Goal: Task Accomplishment & Management: Complete application form

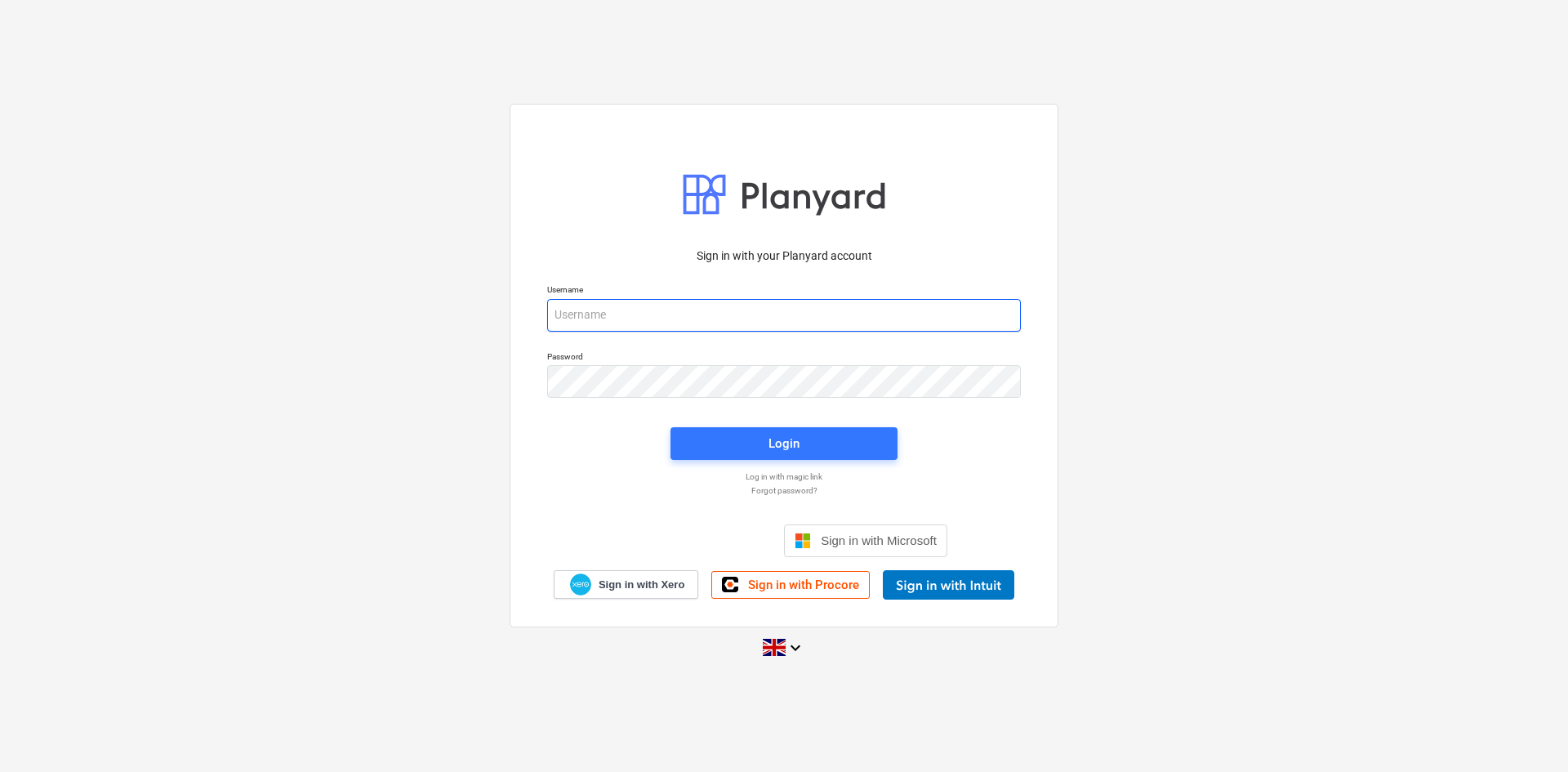
click at [612, 313] on input "email" at bounding box center [783, 314] width 473 height 33
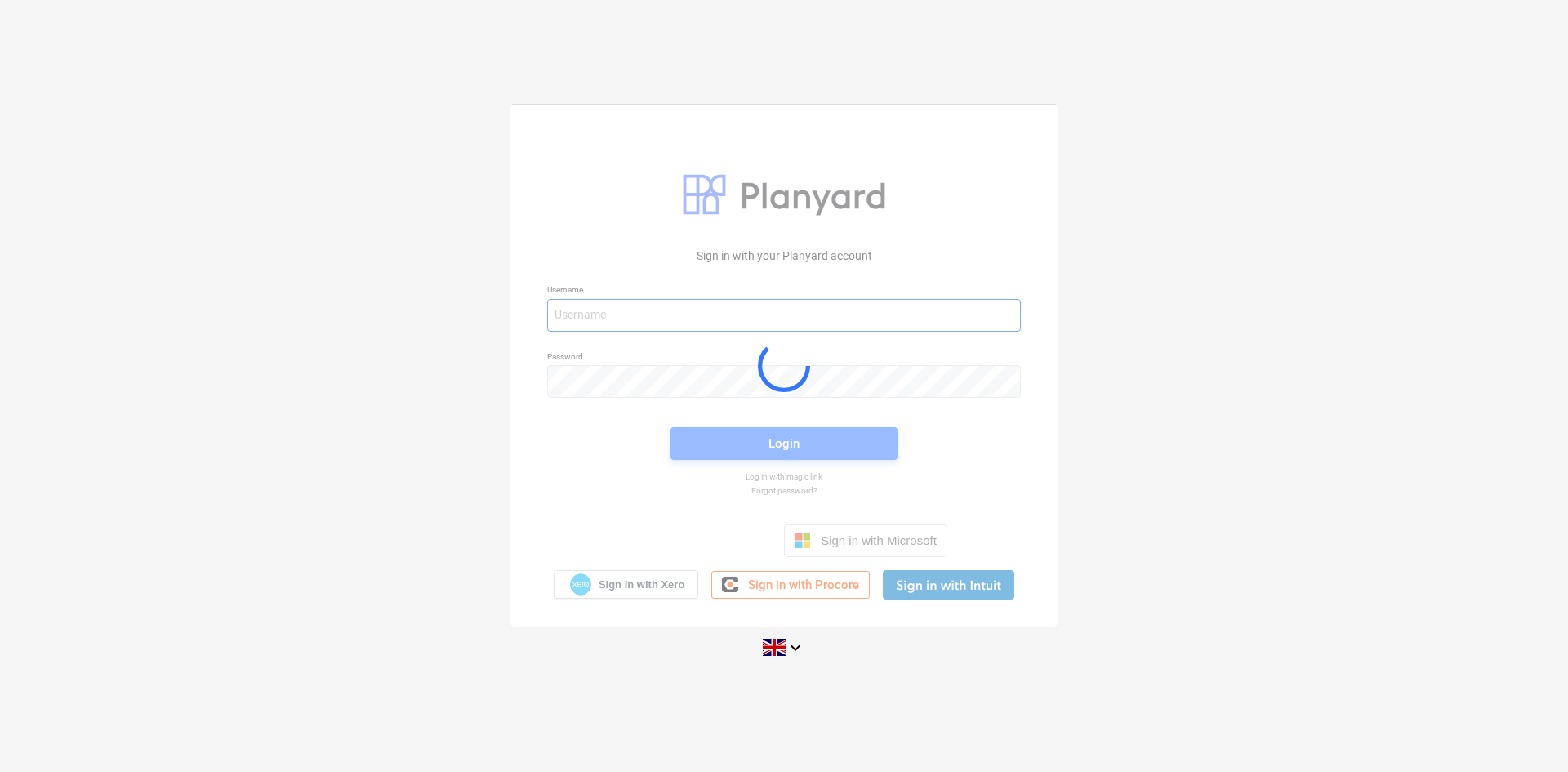
type input "[PERSON_NAME][EMAIL_ADDRESS][DOMAIN_NAME]"
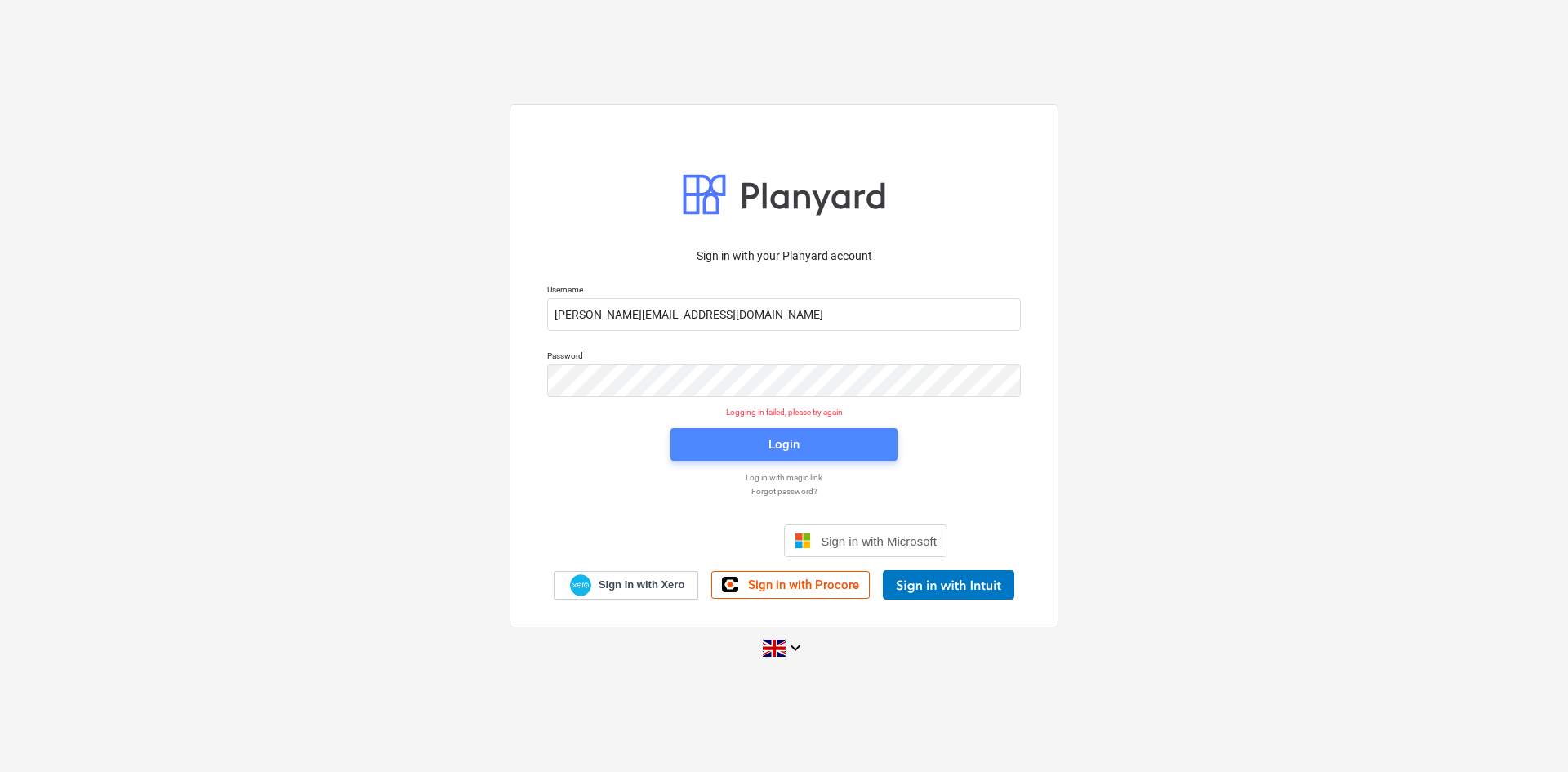
click at [756, 438] on span "Login" at bounding box center [784, 444] width 188 height 21
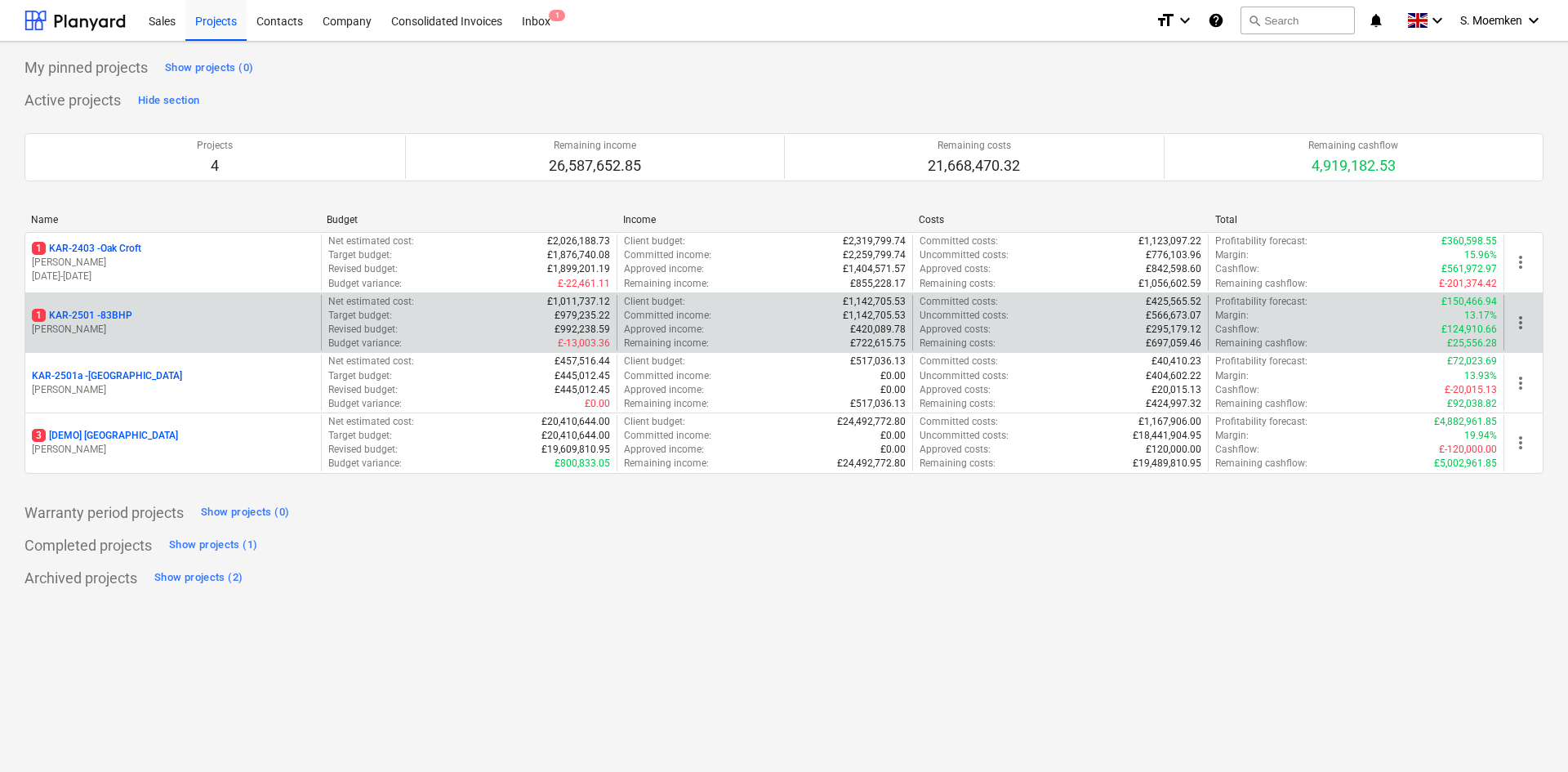
click at [132, 320] on p "1 KAR-2501 - 83BHP" at bounding box center [82, 315] width 100 height 14
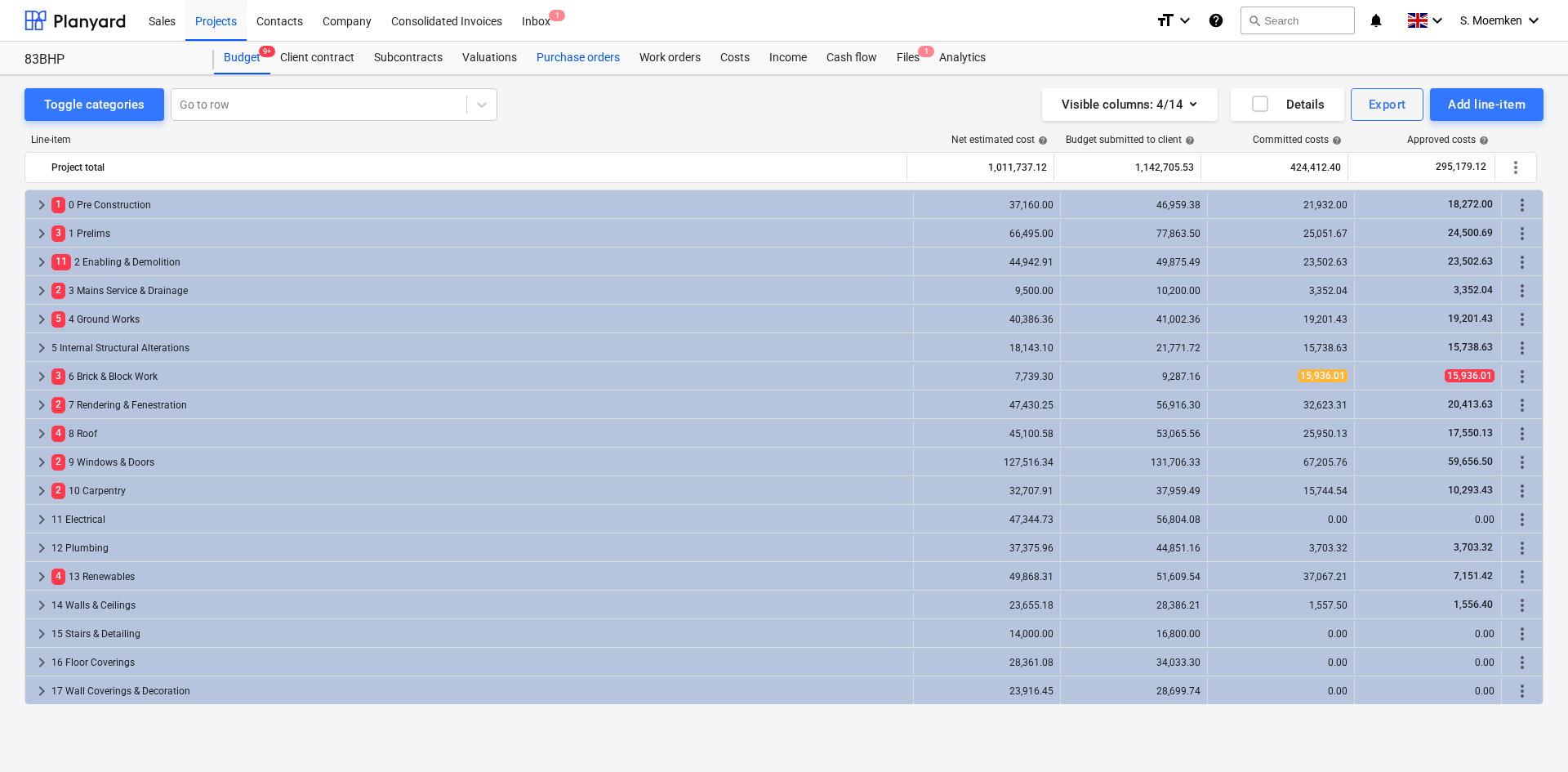
click at [585, 59] on div "Purchase orders" at bounding box center [578, 58] width 103 height 33
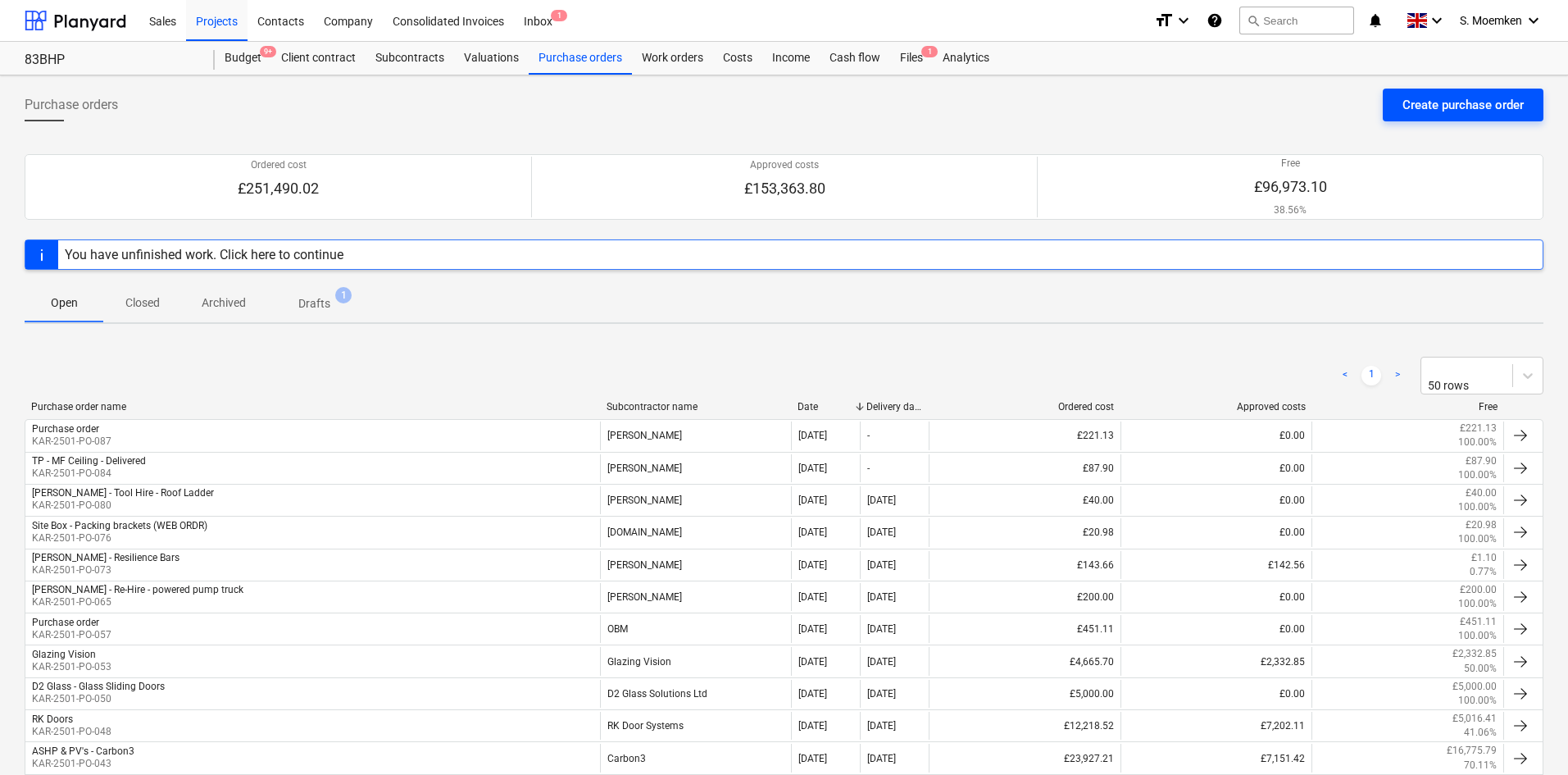
click at [1440, 102] on div "Create purchase order" at bounding box center [1463, 105] width 121 height 21
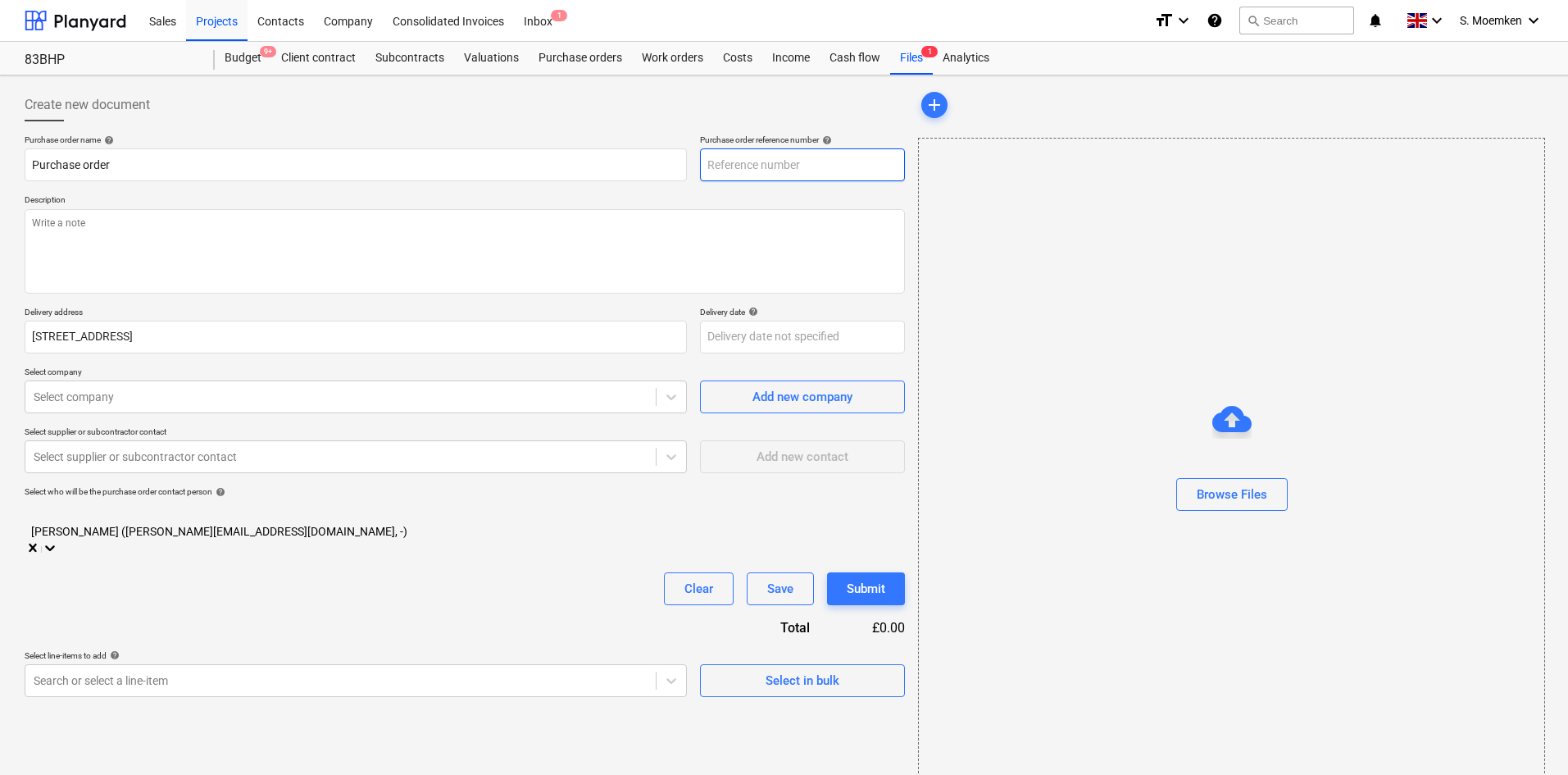
type input "KAR-2501-PO-089"
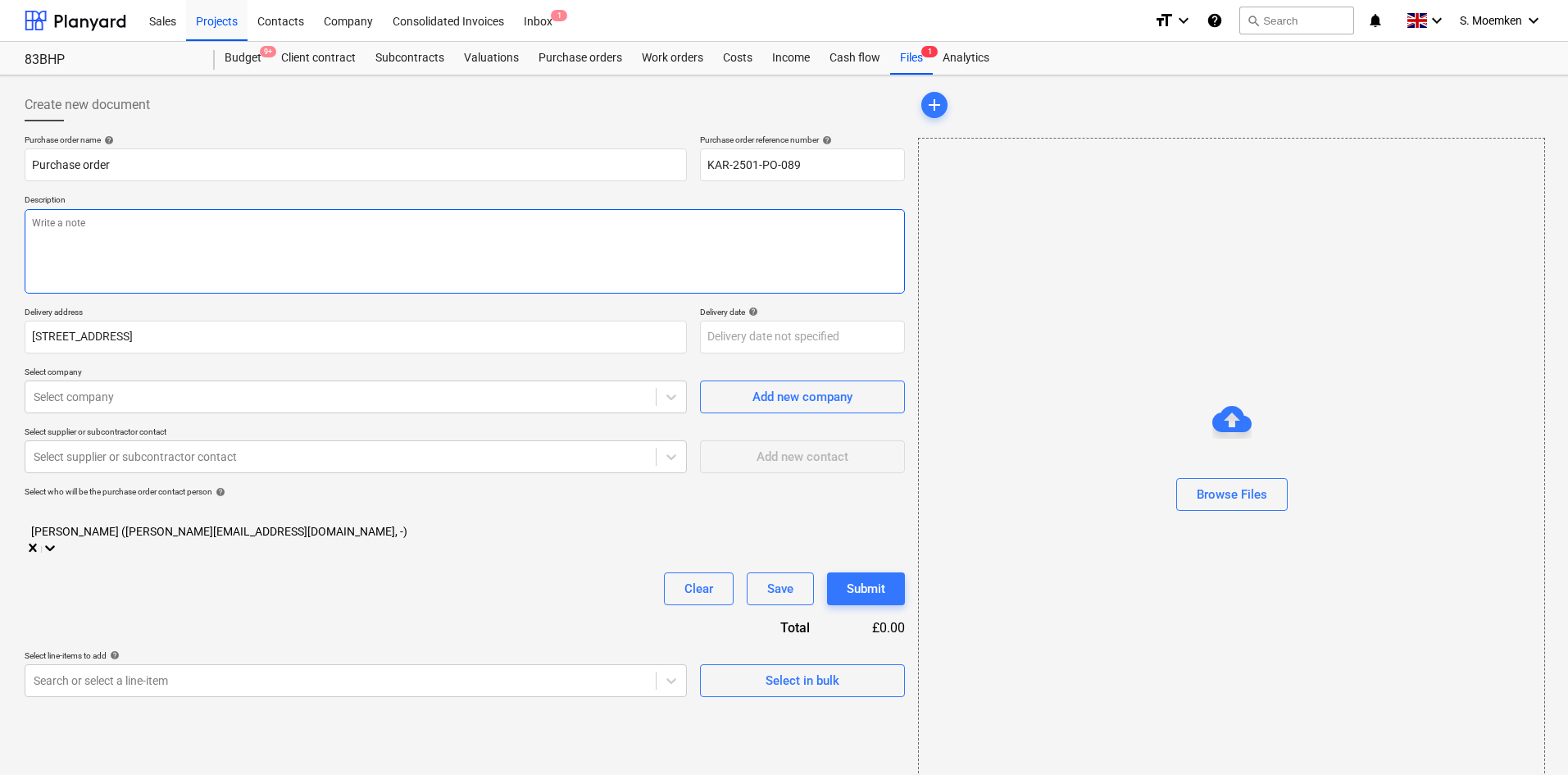
click at [166, 238] on textarea at bounding box center [464, 251] width 880 height 84
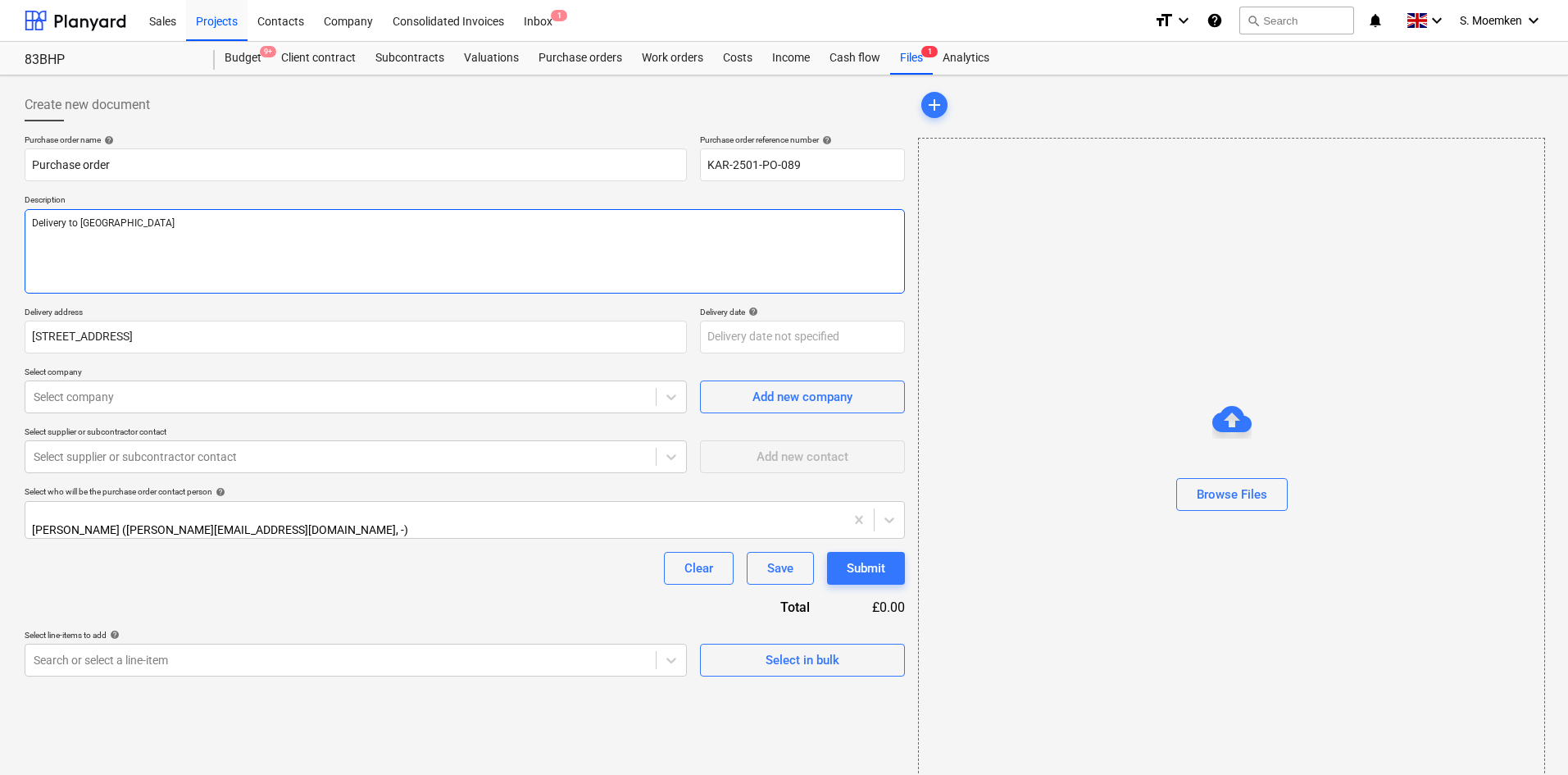
click at [158, 222] on textarea "Delivery to Blackheath Park" at bounding box center [464, 251] width 880 height 84
click at [78, 220] on textarea "Delivery to Blackheath Park Site Foreman ; Perry - 07920 843 440" at bounding box center [464, 251] width 880 height 85
click at [44, 275] on textarea "Delivery to ; Blackheath Park Site Foreman ; Perry - 07920 843 440" at bounding box center [464, 251] width 880 height 85
type textarea "Delivery to ; Blackheath Park Site Foreman ; Perry - 07920 843 440 MR-68"
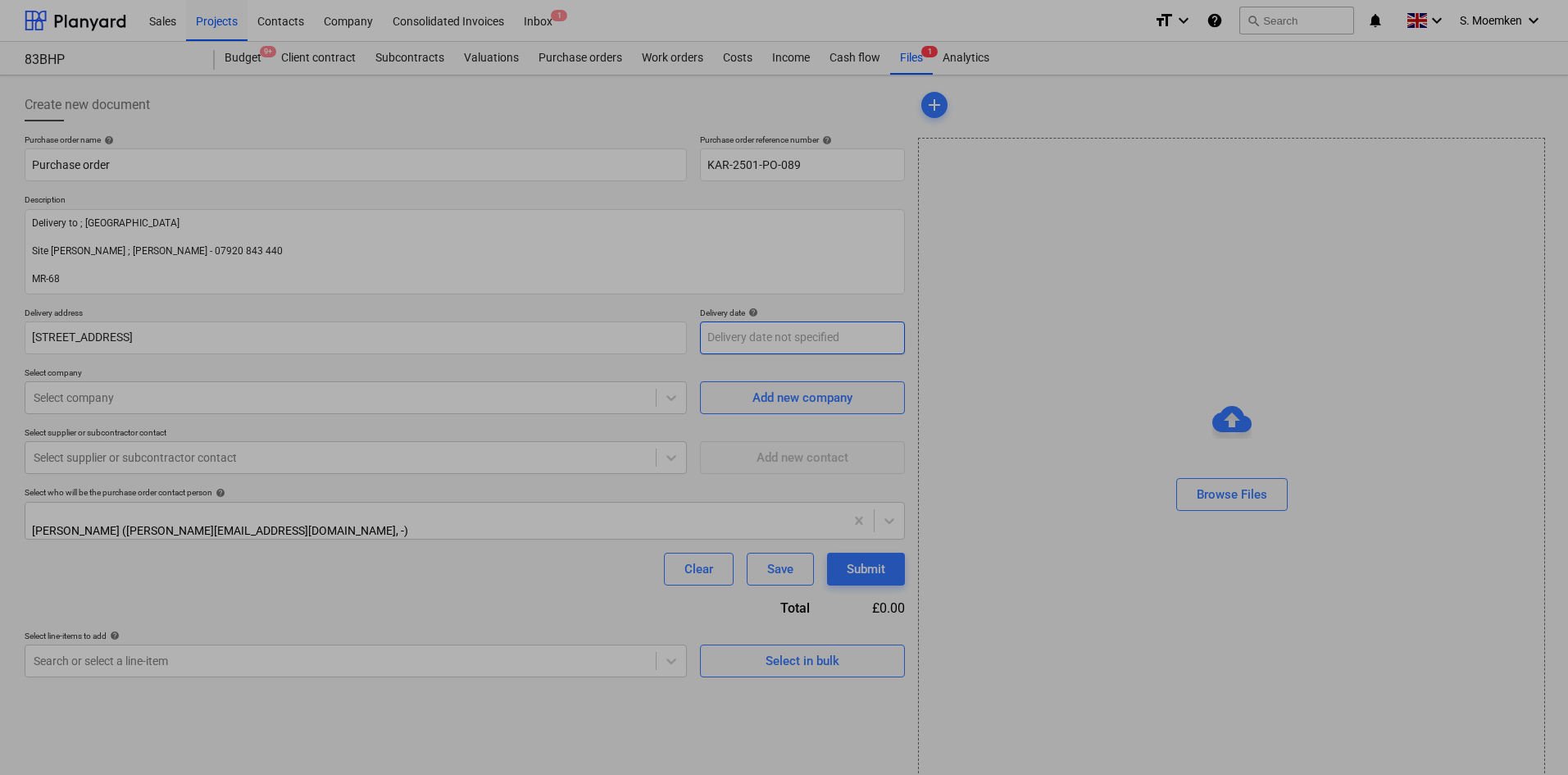
click at [747, 340] on body "Sales Projects Contacts Company Consolidated Invoices Inbox 1 format_size keybo…" at bounding box center [784, 388] width 1568 height 775
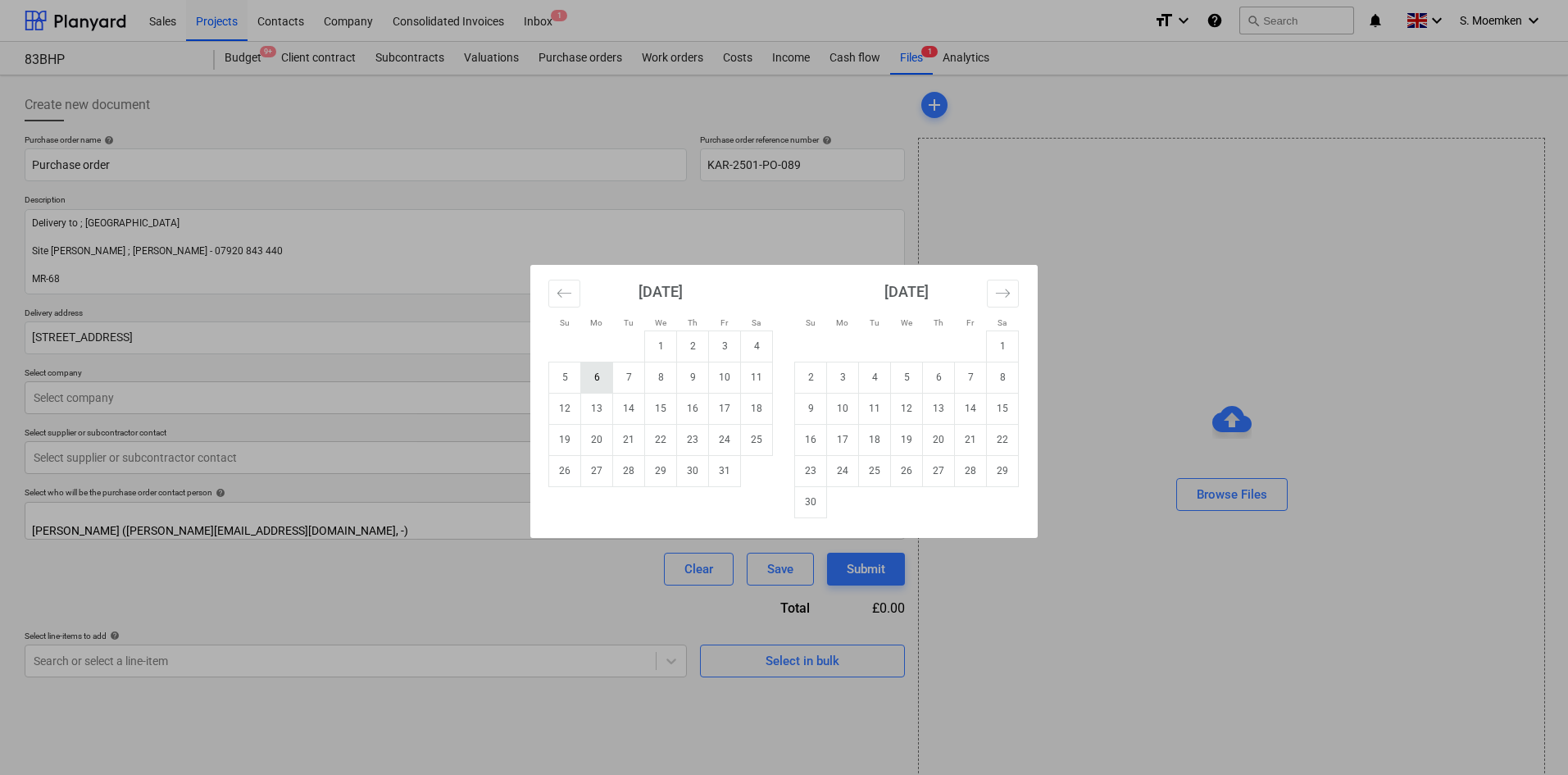
click at [590, 375] on td "6" at bounding box center [596, 376] width 32 height 31
type input "06 Oct 2025"
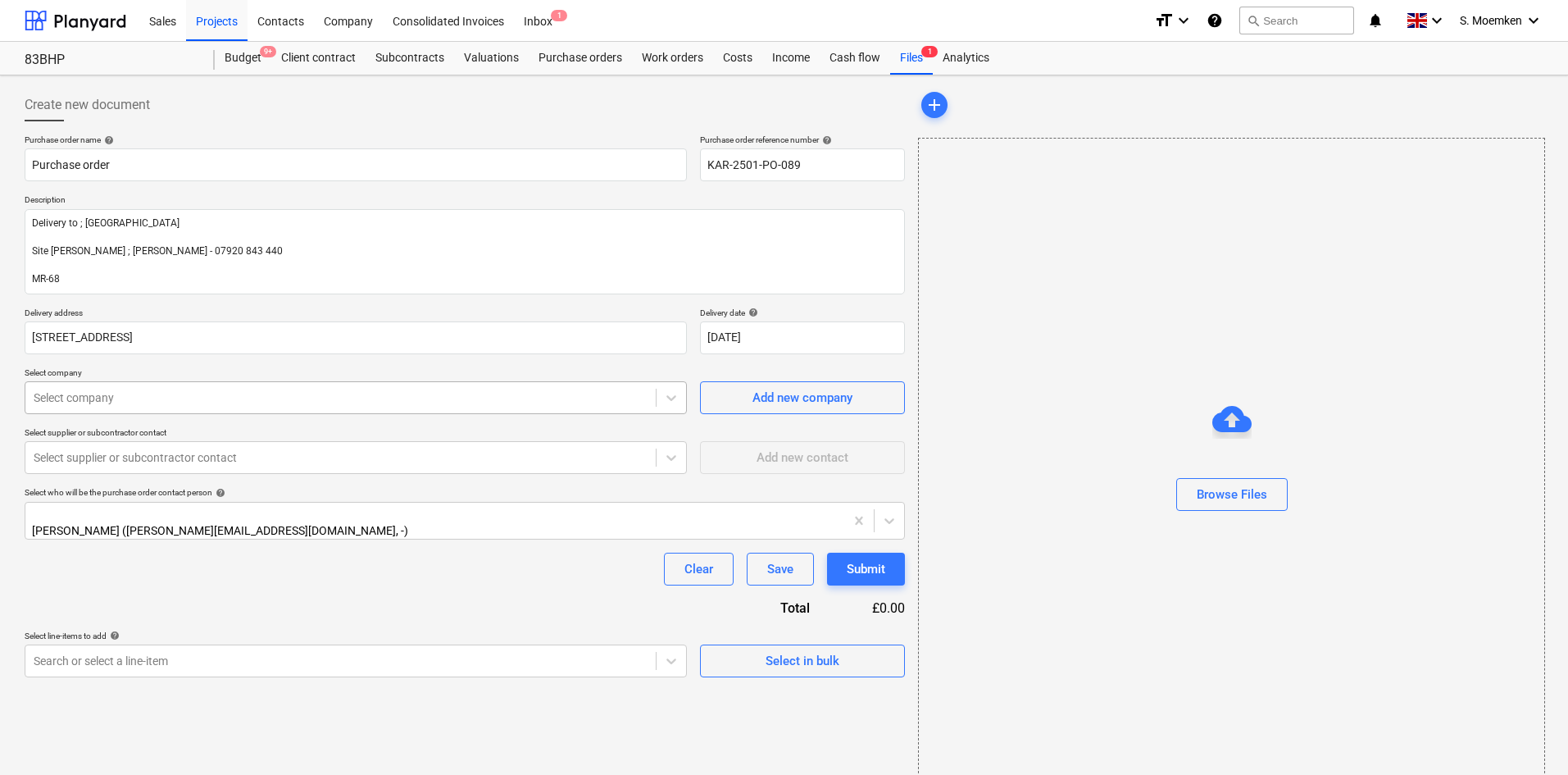
click at [173, 404] on div at bounding box center [341, 398] width 614 height 17
type input "trav"
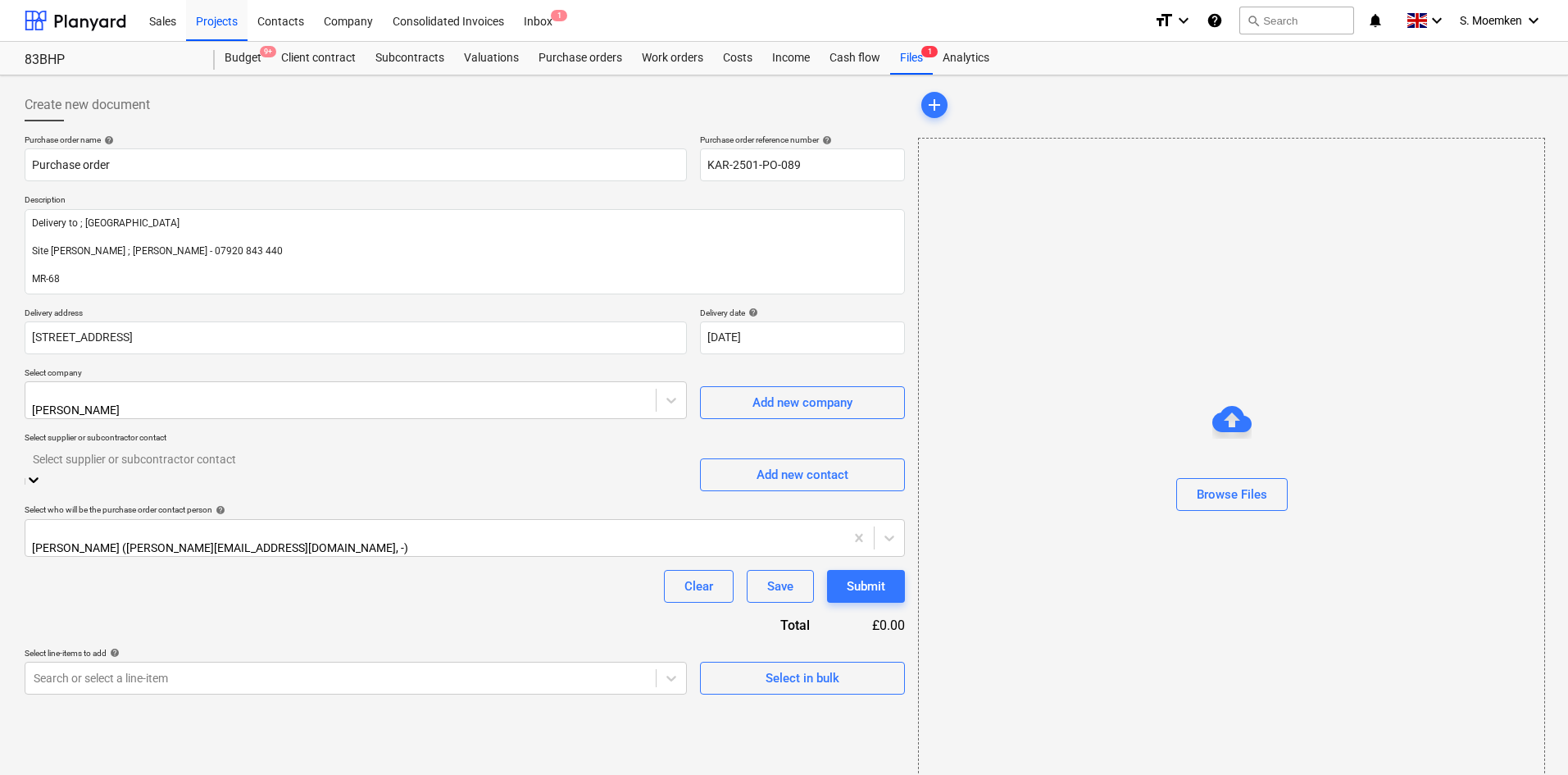
click at [228, 450] on div at bounding box center [356, 458] width 646 height 19
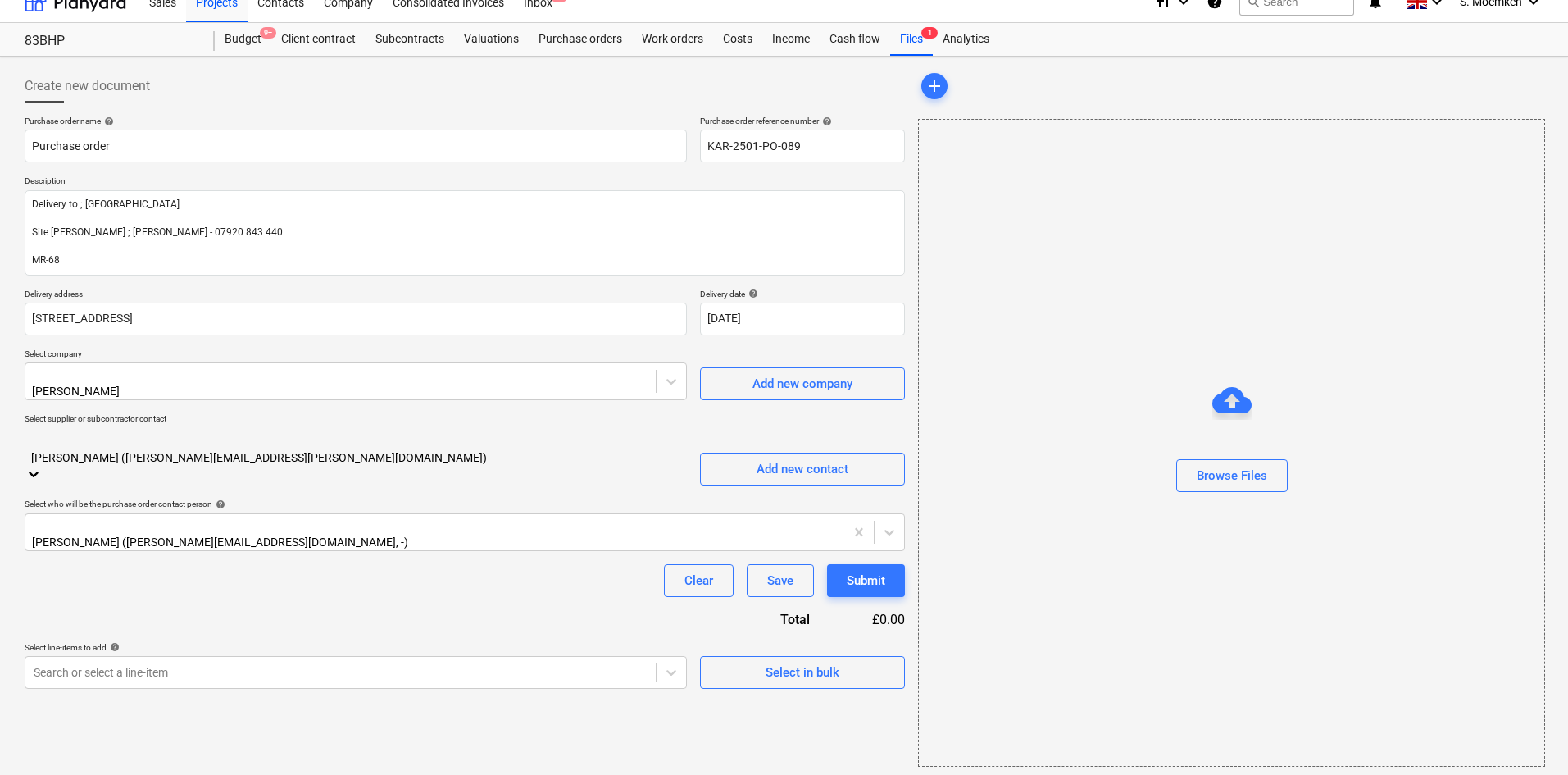
scroll to position [23, 0]
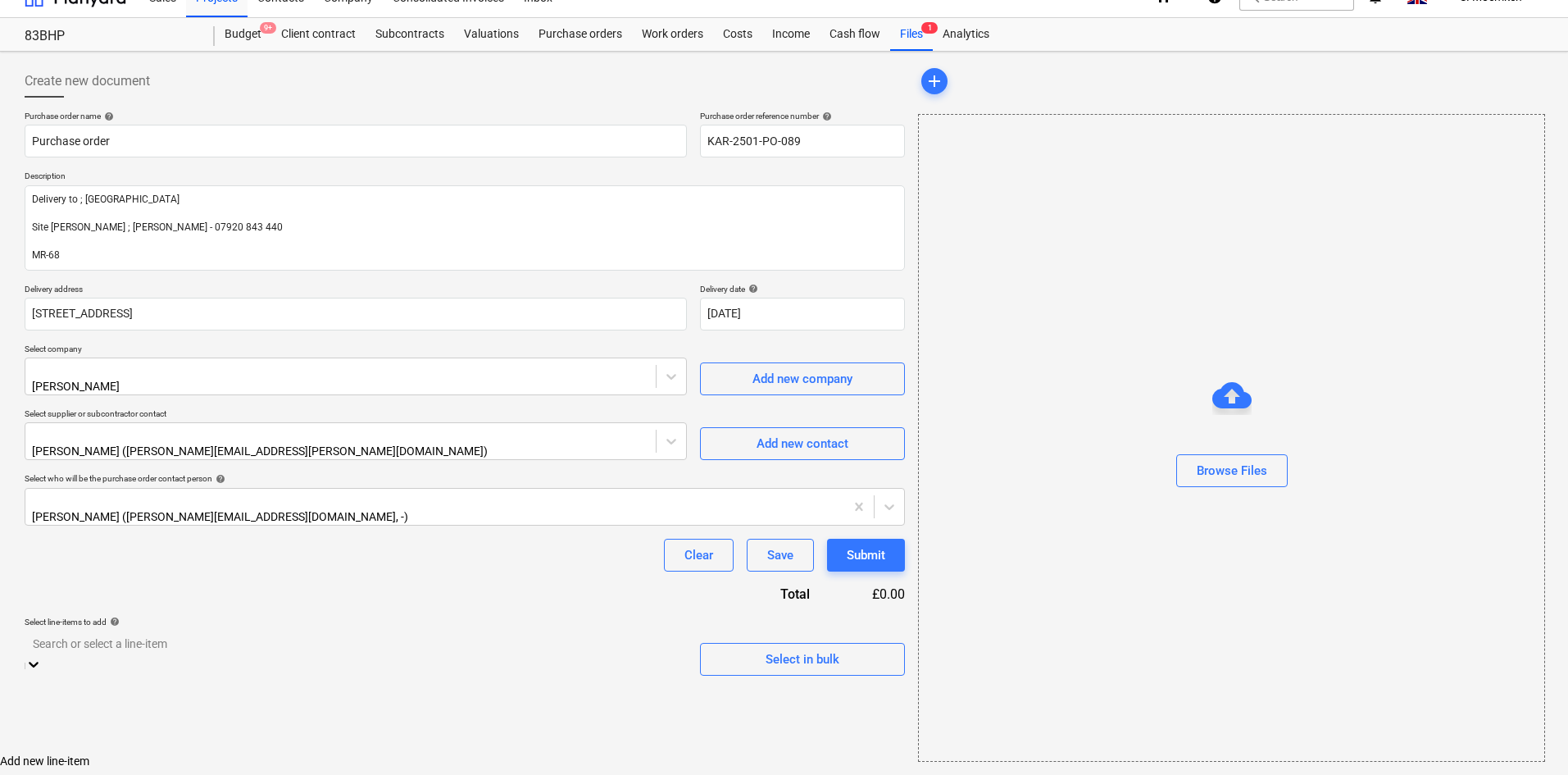
click at [508, 632] on body "Sales Projects Contacts Company Consolidated Invoices Inbox 1 format_size keybo…" at bounding box center [784, 488] width 1568 height 1024
type input "Golf"
click at [38, 655] on icon at bounding box center [34, 658] width 10 height 6
click at [671, 631] on body "Sales Projects Contacts Company Consolidated Invoices Inbox 1 format_size keybo…" at bounding box center [784, 364] width 1568 height 775
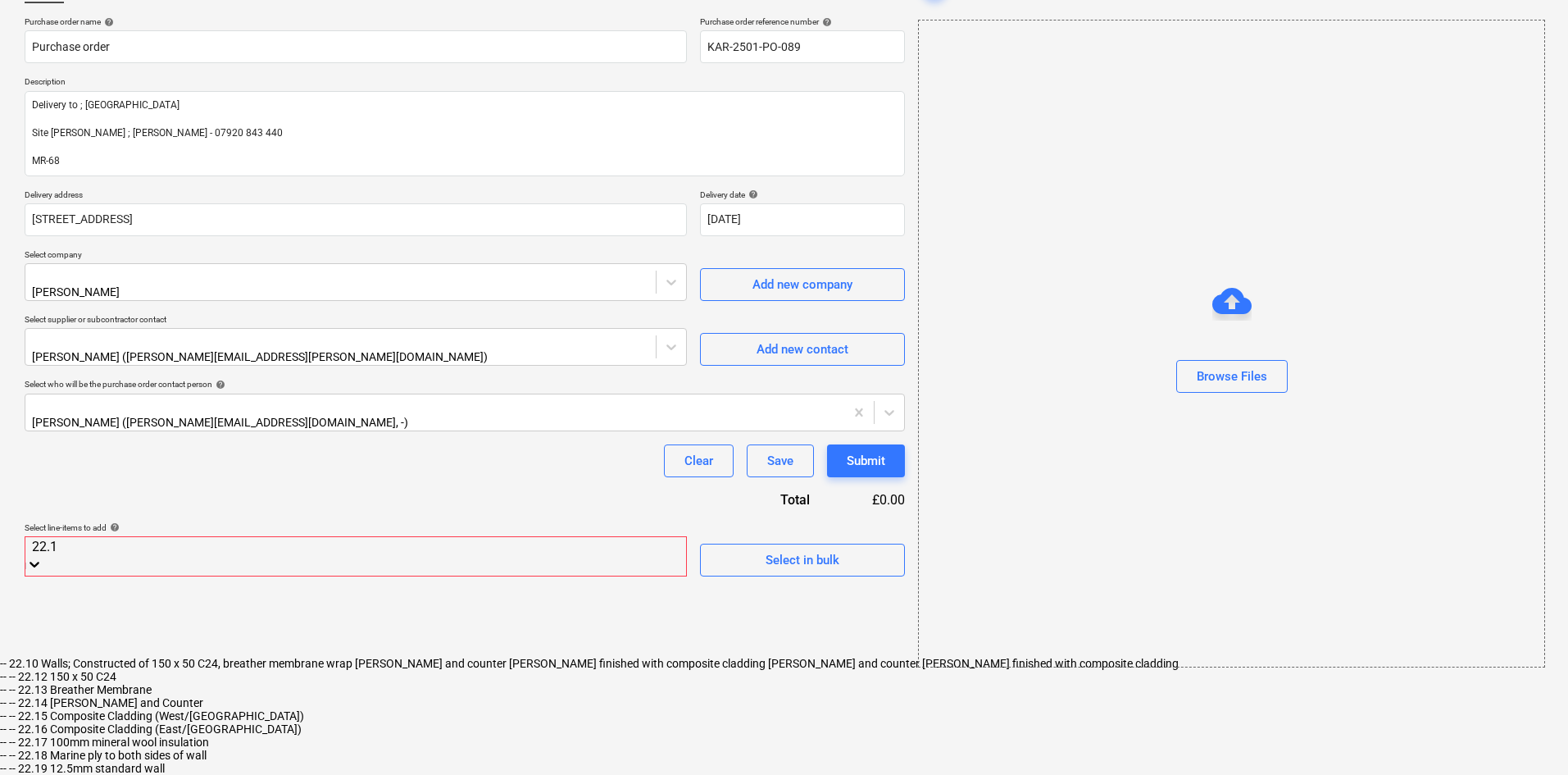
type input "22.10"
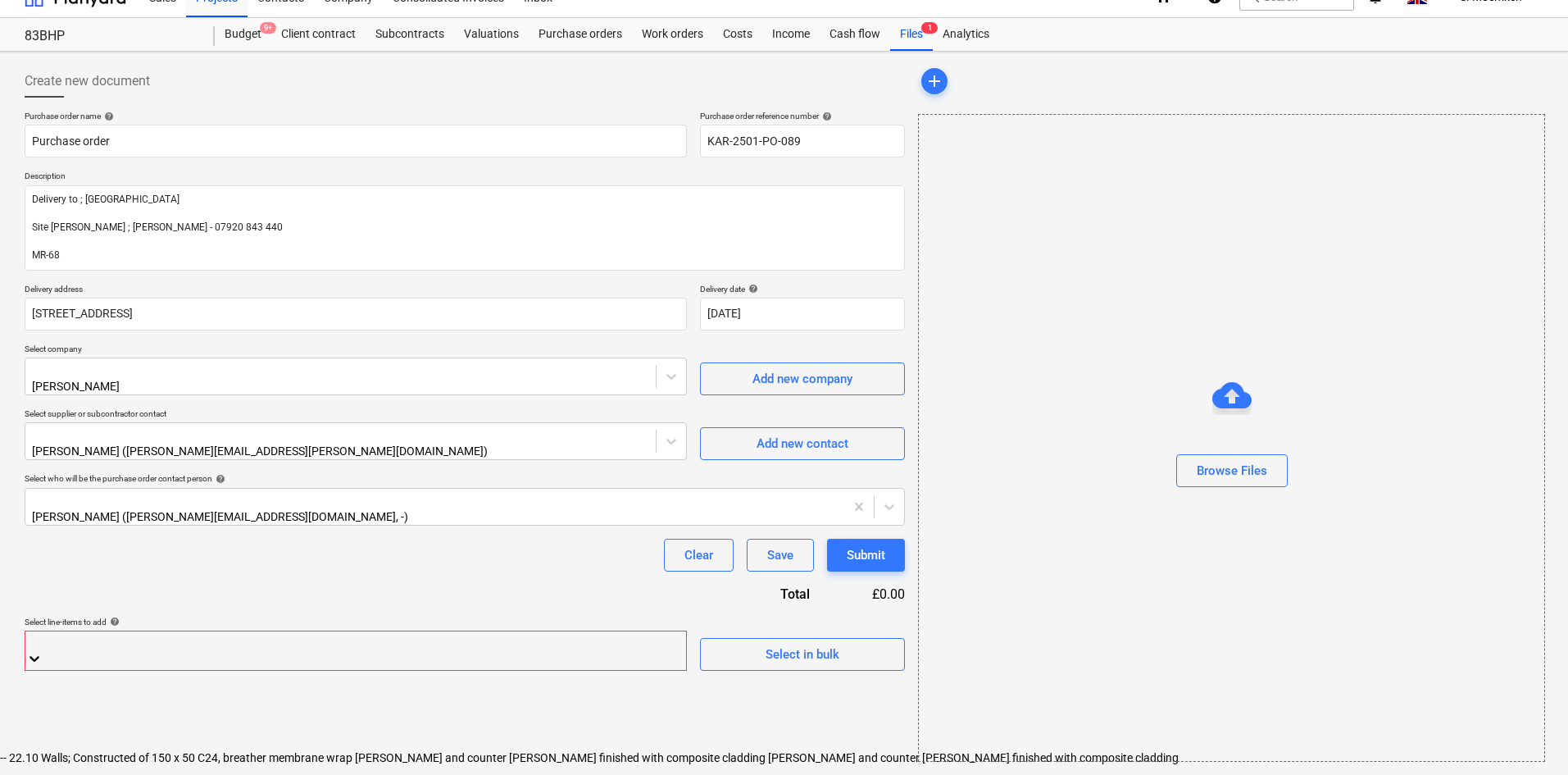
click at [43, 650] on icon at bounding box center [35, 658] width 17 height 17
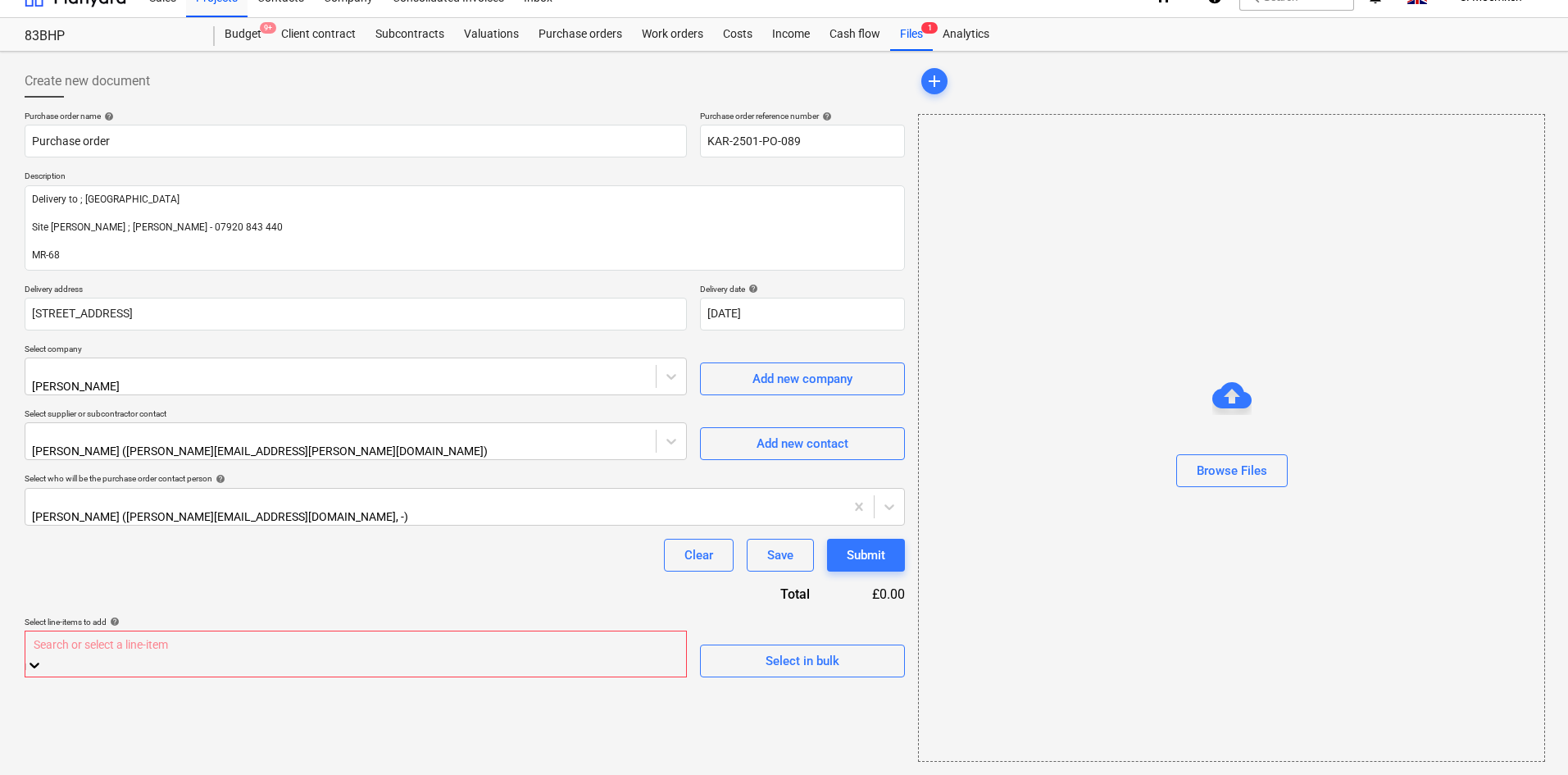
scroll to position [153, 0]
click at [593, 637] on body "Sales Projects Contacts Company Consolidated Invoices Inbox 1 format_size keybo…" at bounding box center [784, 364] width 1568 height 775
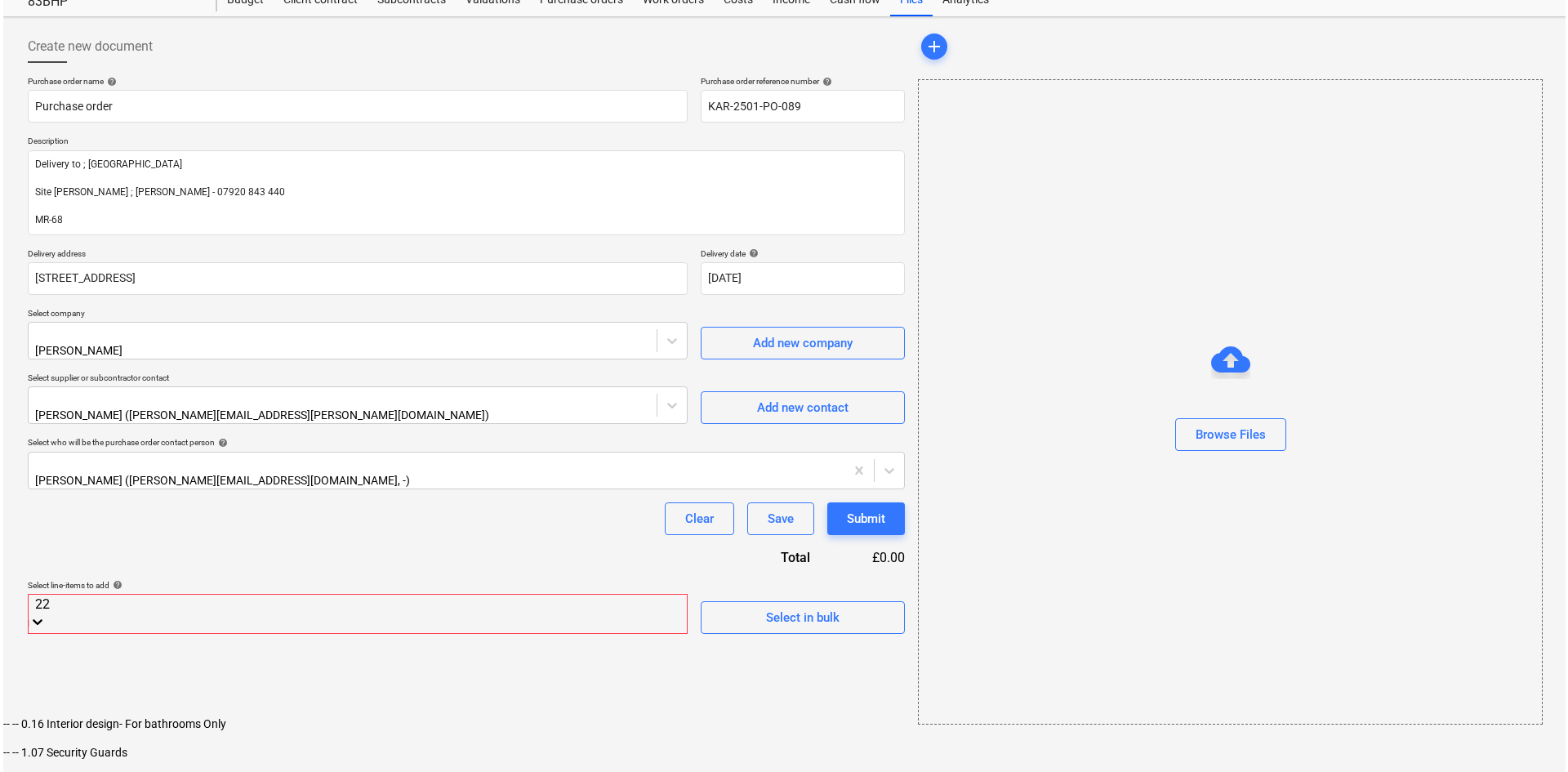
scroll to position [0, 0]
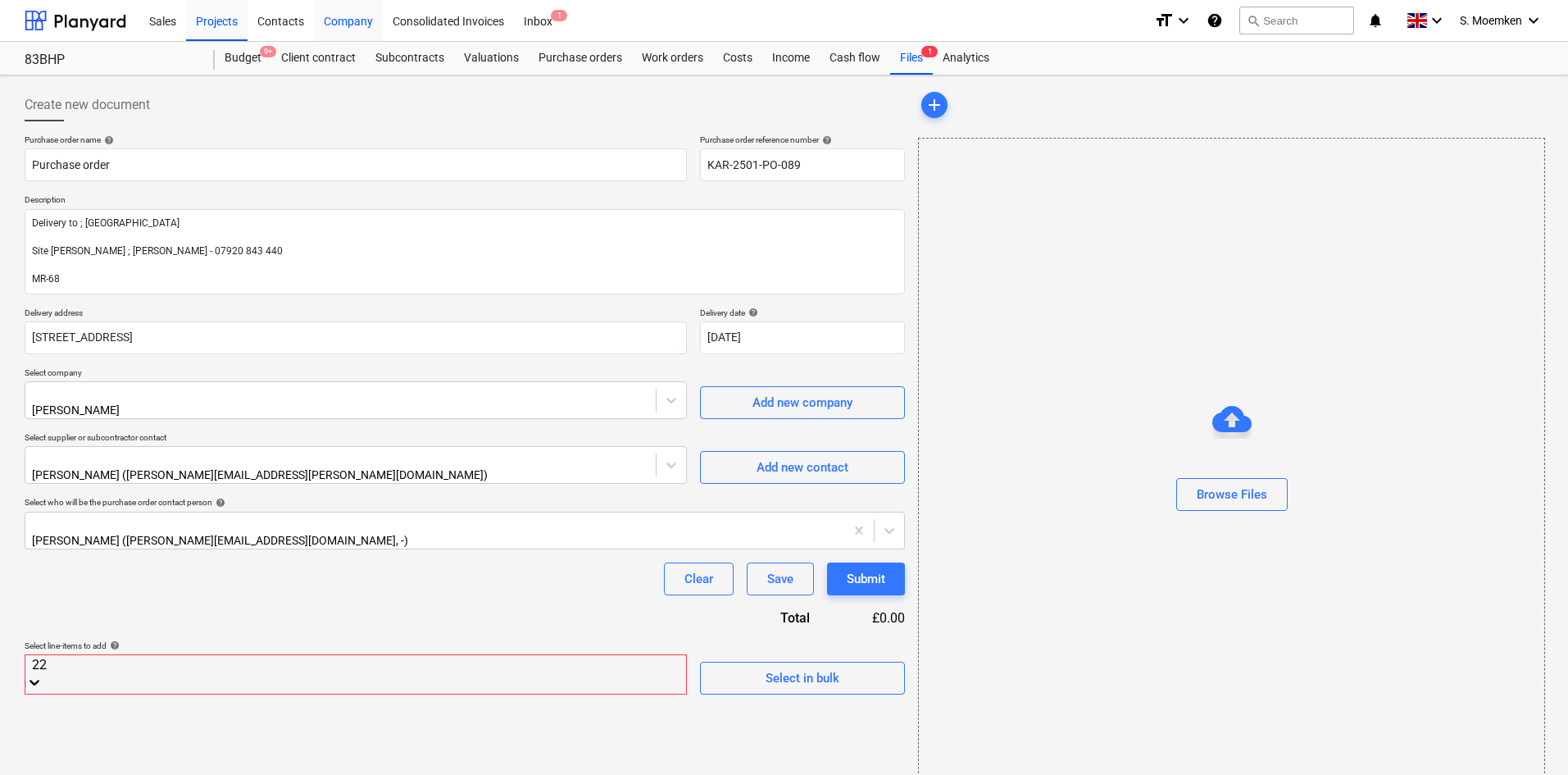
type input "22"
click at [740, 674] on span "Select in bulk" at bounding box center [803, 684] width 164 height 21
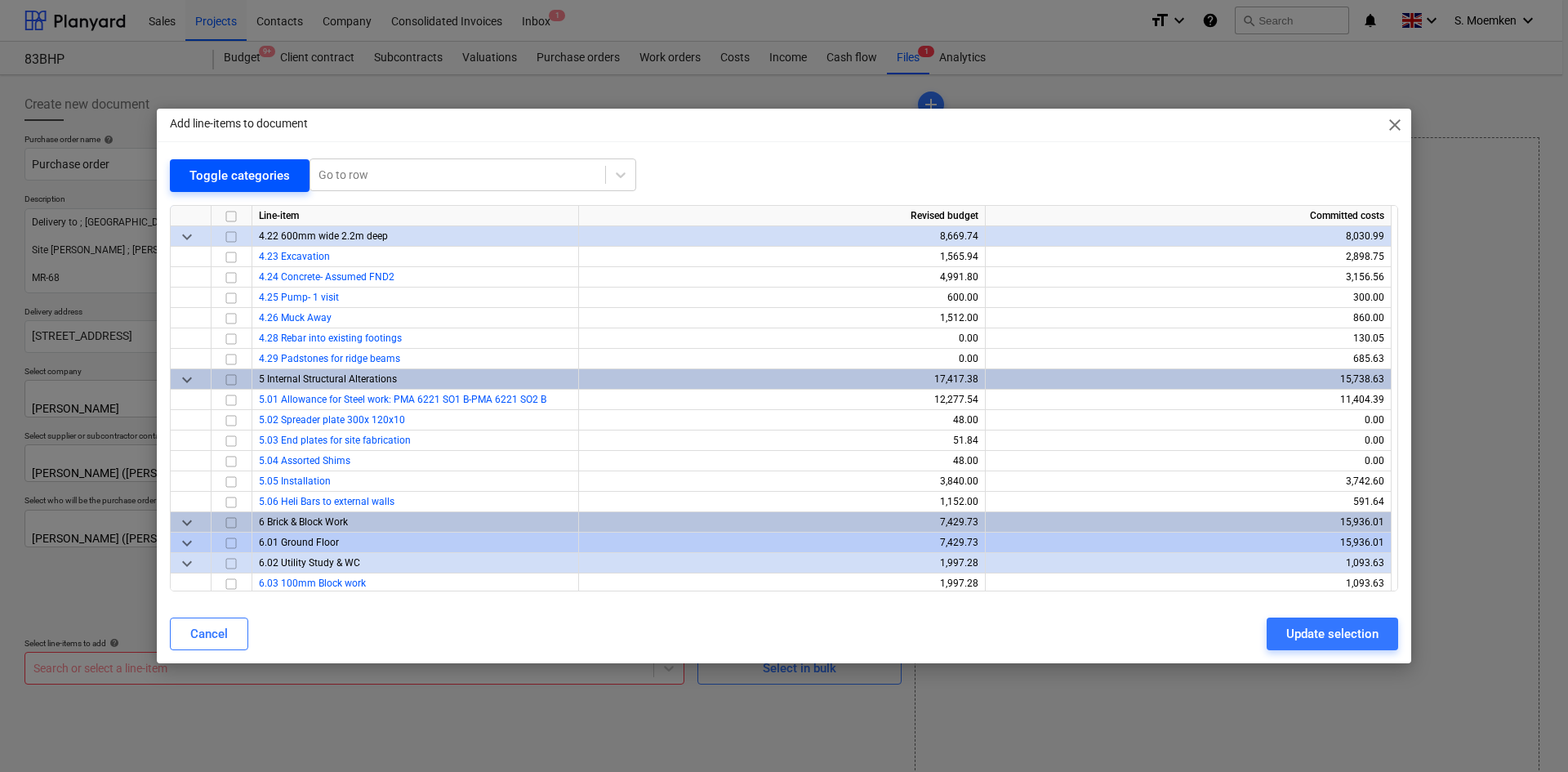
click at [220, 166] on div "Toggle categories" at bounding box center [240, 175] width 100 height 21
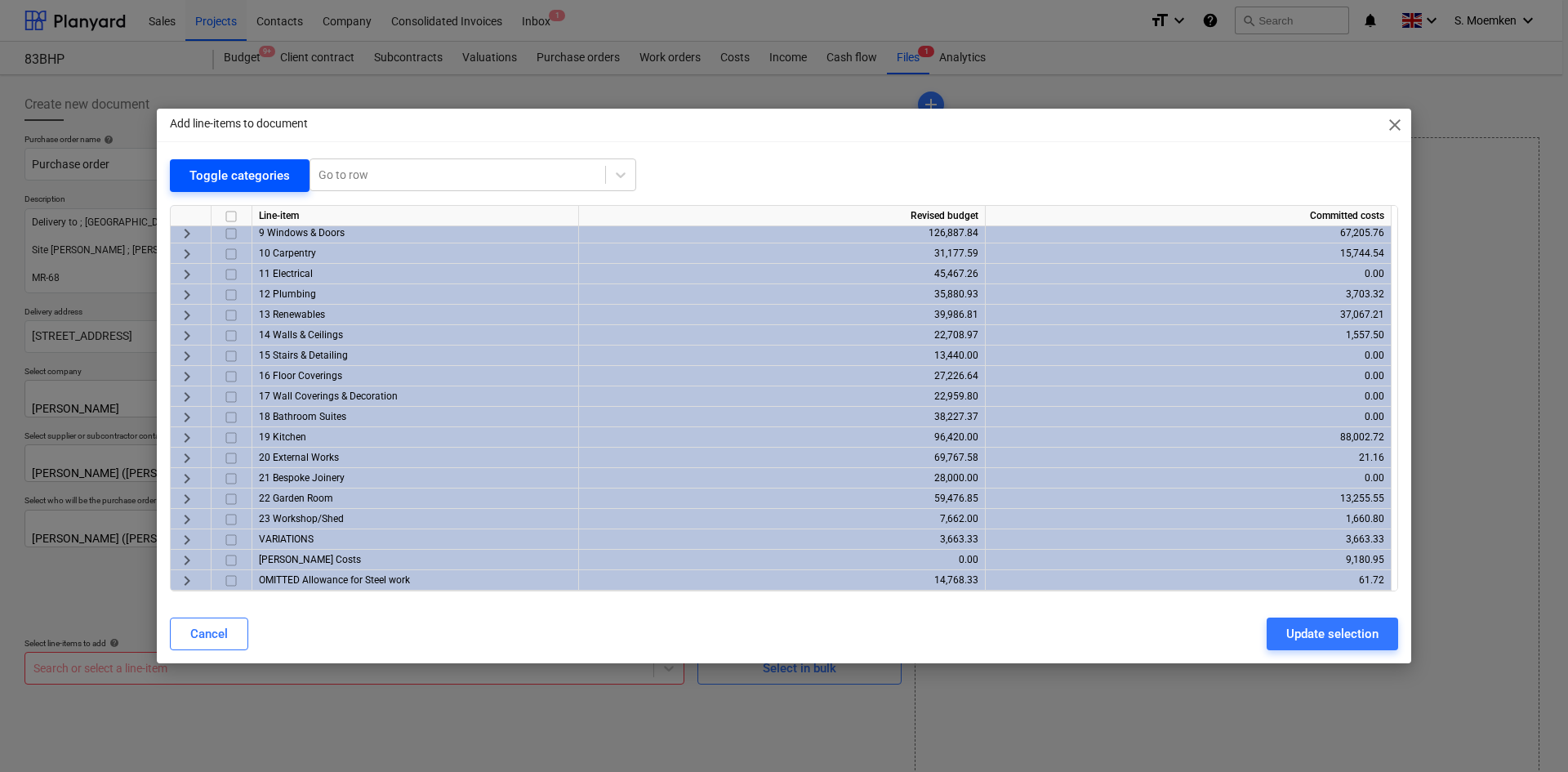
scroll to position [187, 0]
click at [187, 496] on span "keyboard_arrow_right" at bounding box center [187, 499] width 20 height 20
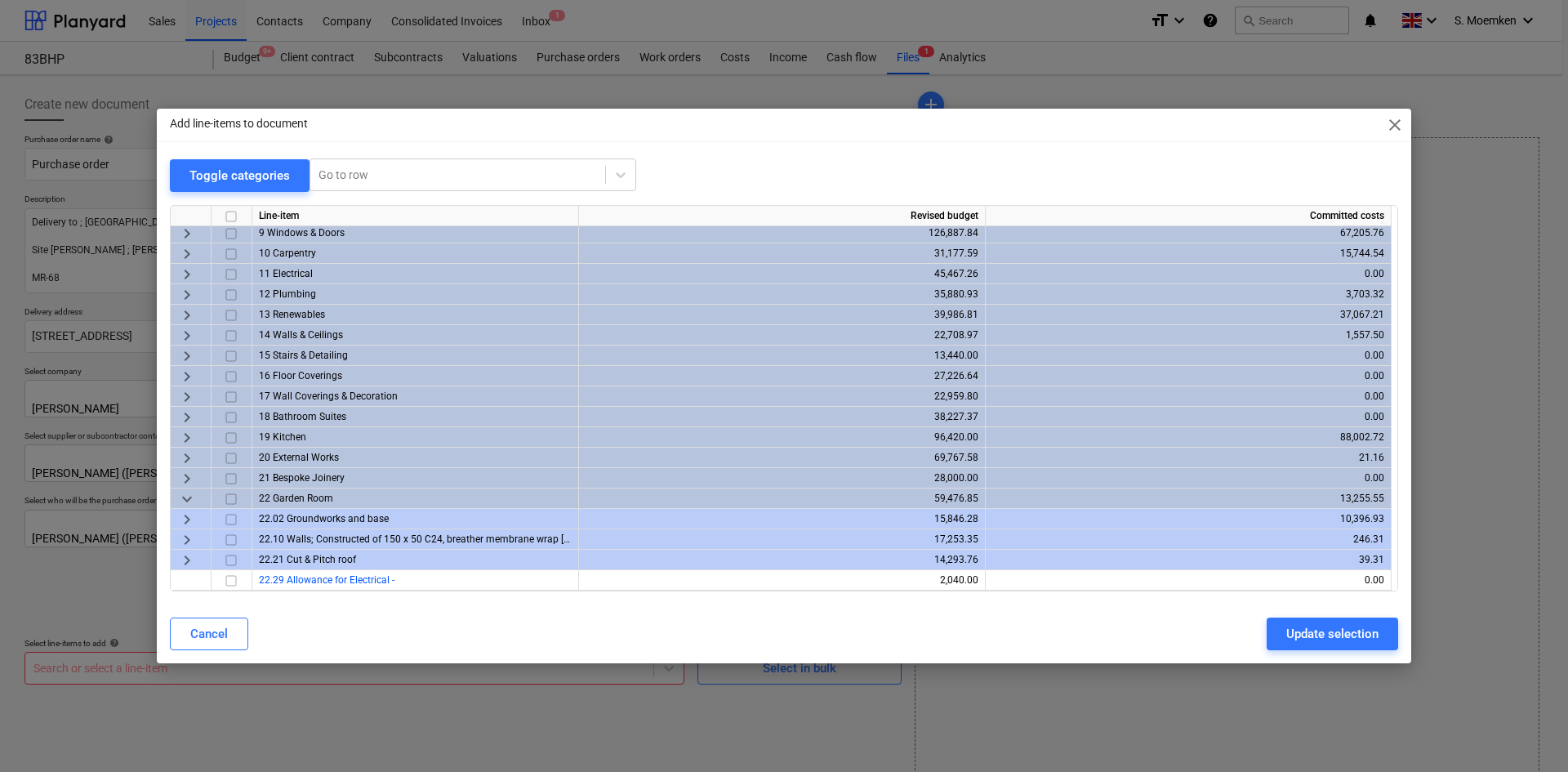
click at [186, 514] on span "keyboard_arrow_right" at bounding box center [187, 519] width 20 height 20
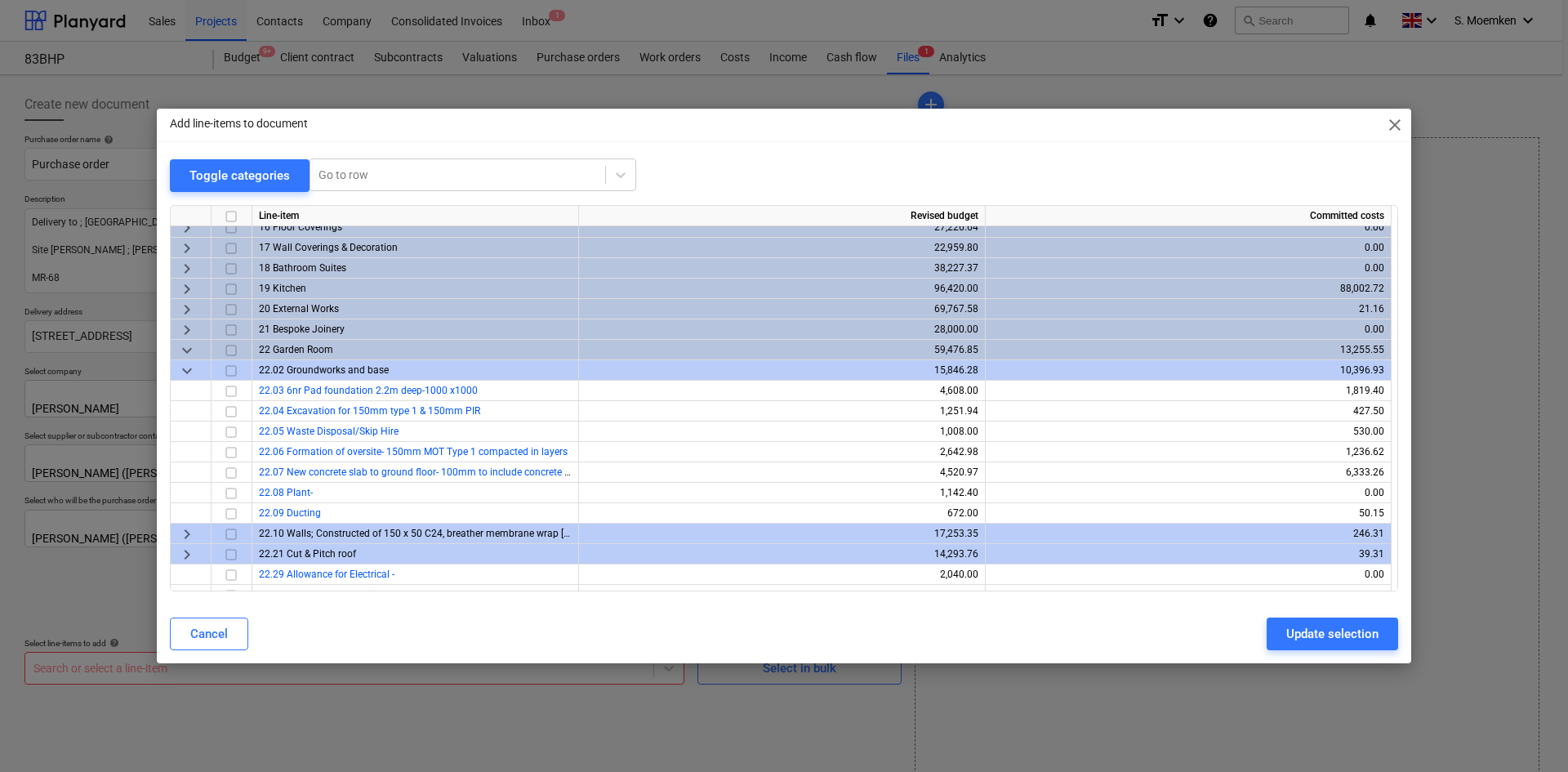
scroll to position [351, 0]
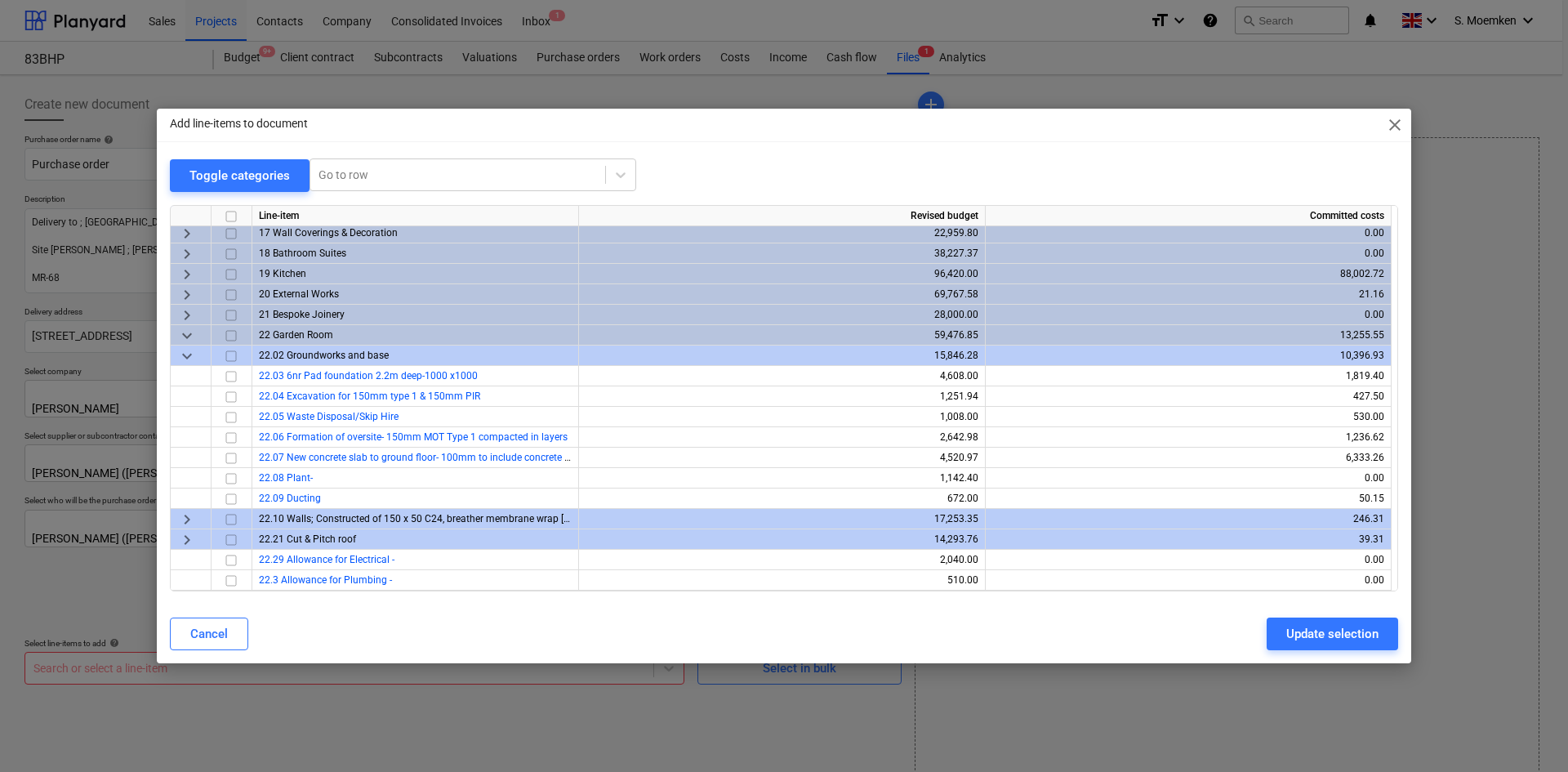
click at [188, 519] on span "keyboard_arrow_right" at bounding box center [187, 519] width 20 height 20
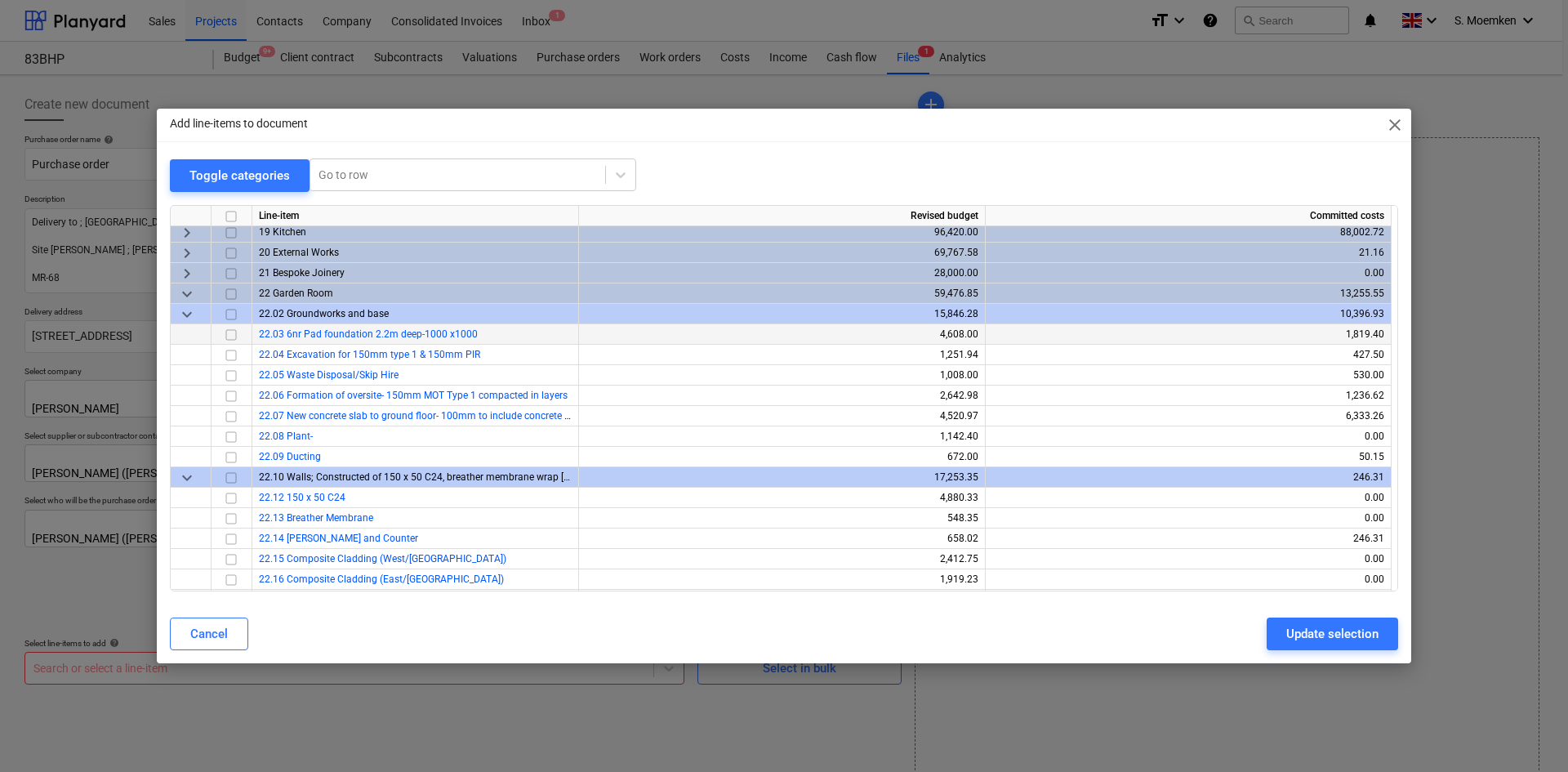
scroll to position [432, 0]
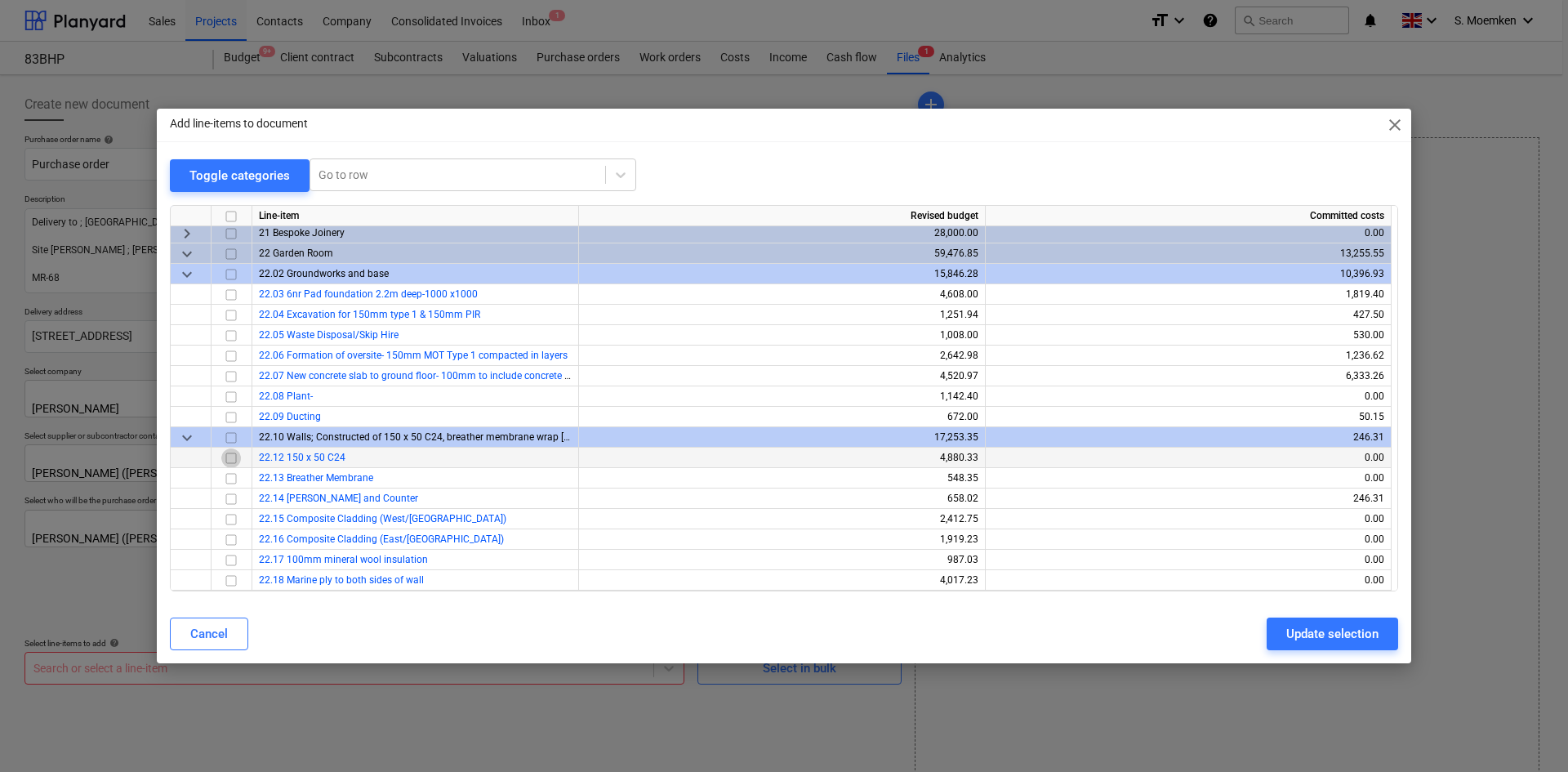
click at [226, 459] on input "checkbox" at bounding box center [231, 458] width 20 height 20
click at [231, 499] on input "checkbox" at bounding box center [231, 499] width 20 height 20
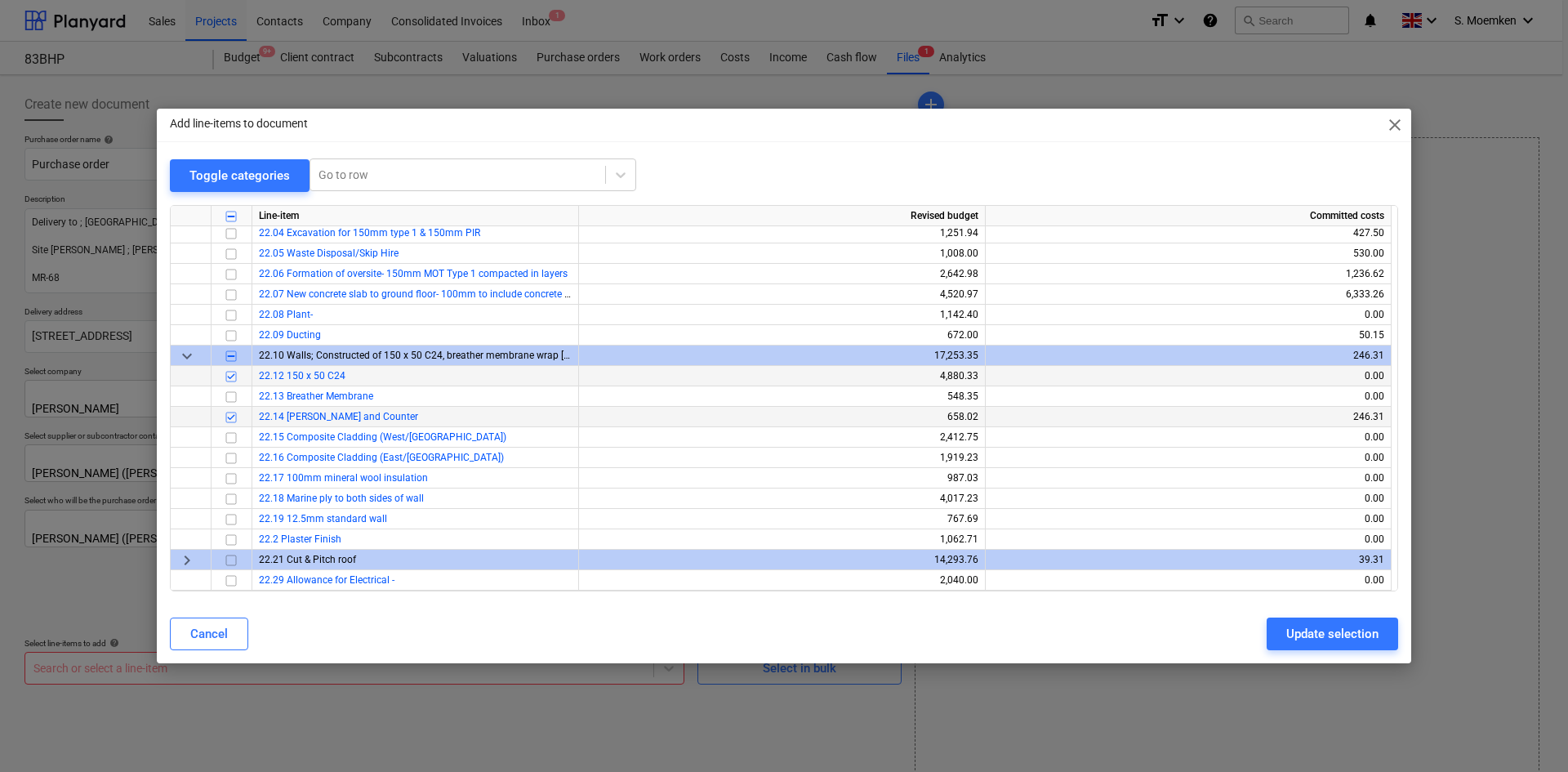
scroll to position [595, 0]
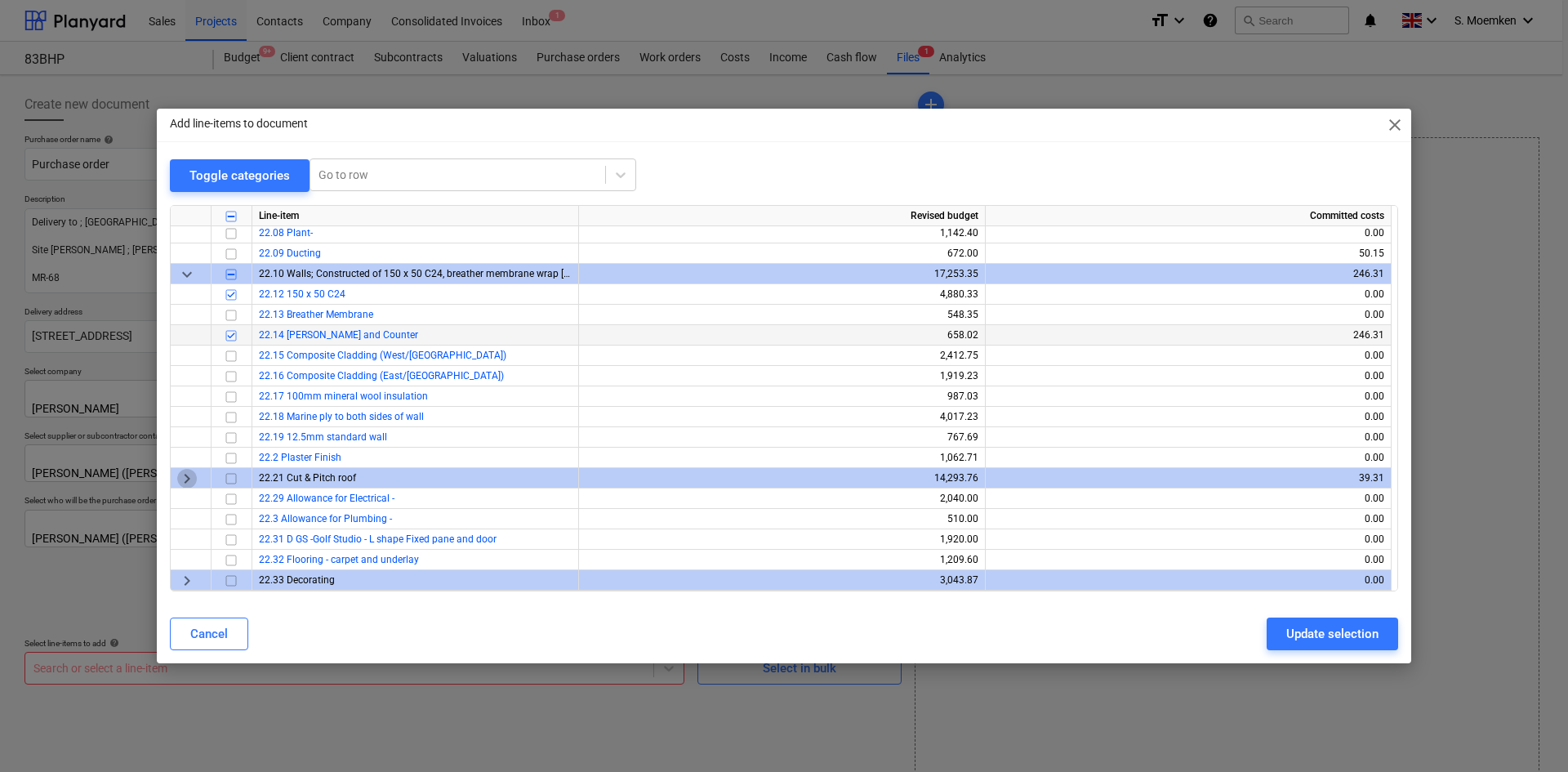
click at [184, 477] on span "keyboard_arrow_right" at bounding box center [187, 478] width 20 height 20
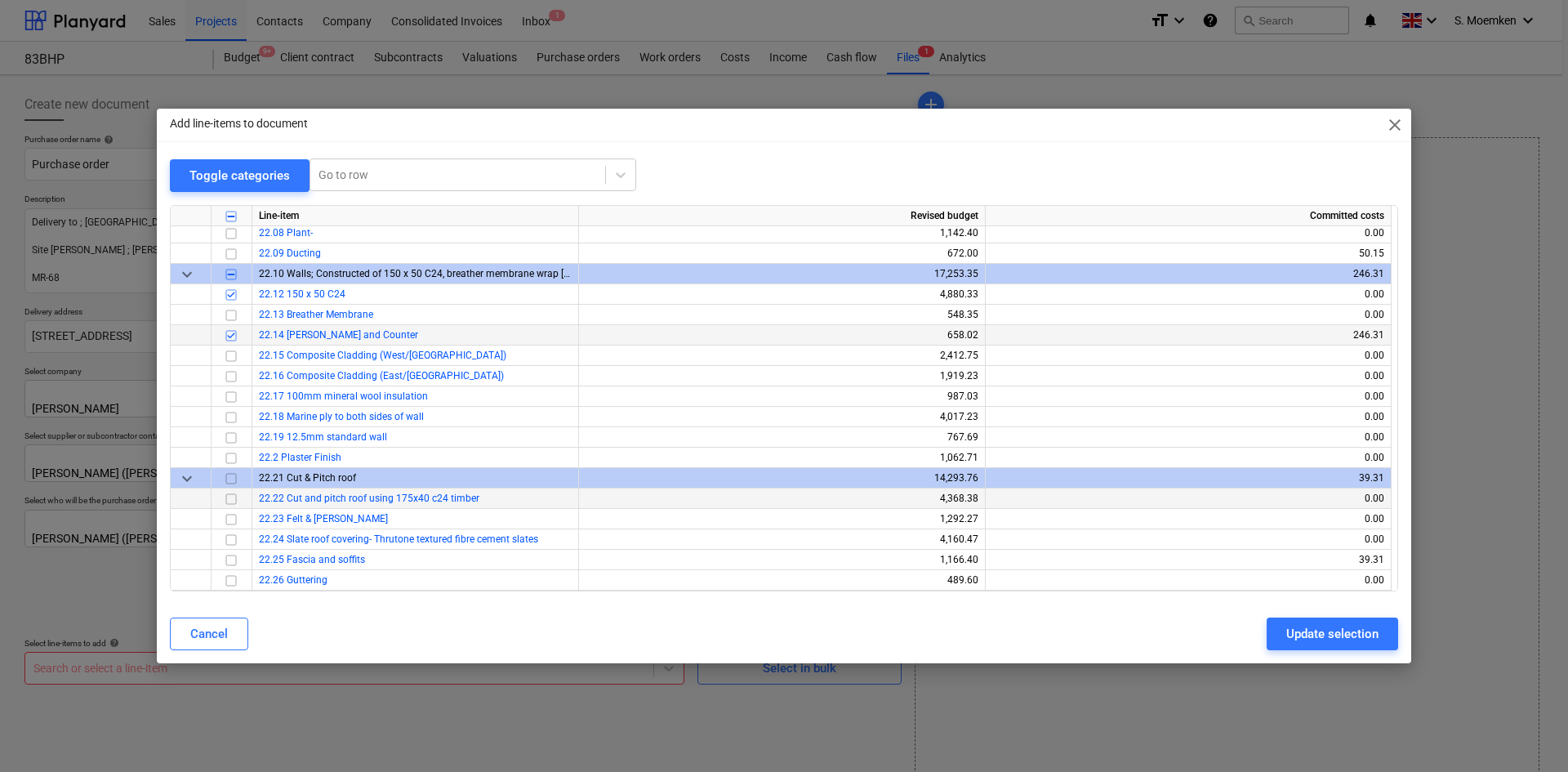
click at [230, 499] on input "checkbox" at bounding box center [231, 499] width 20 height 20
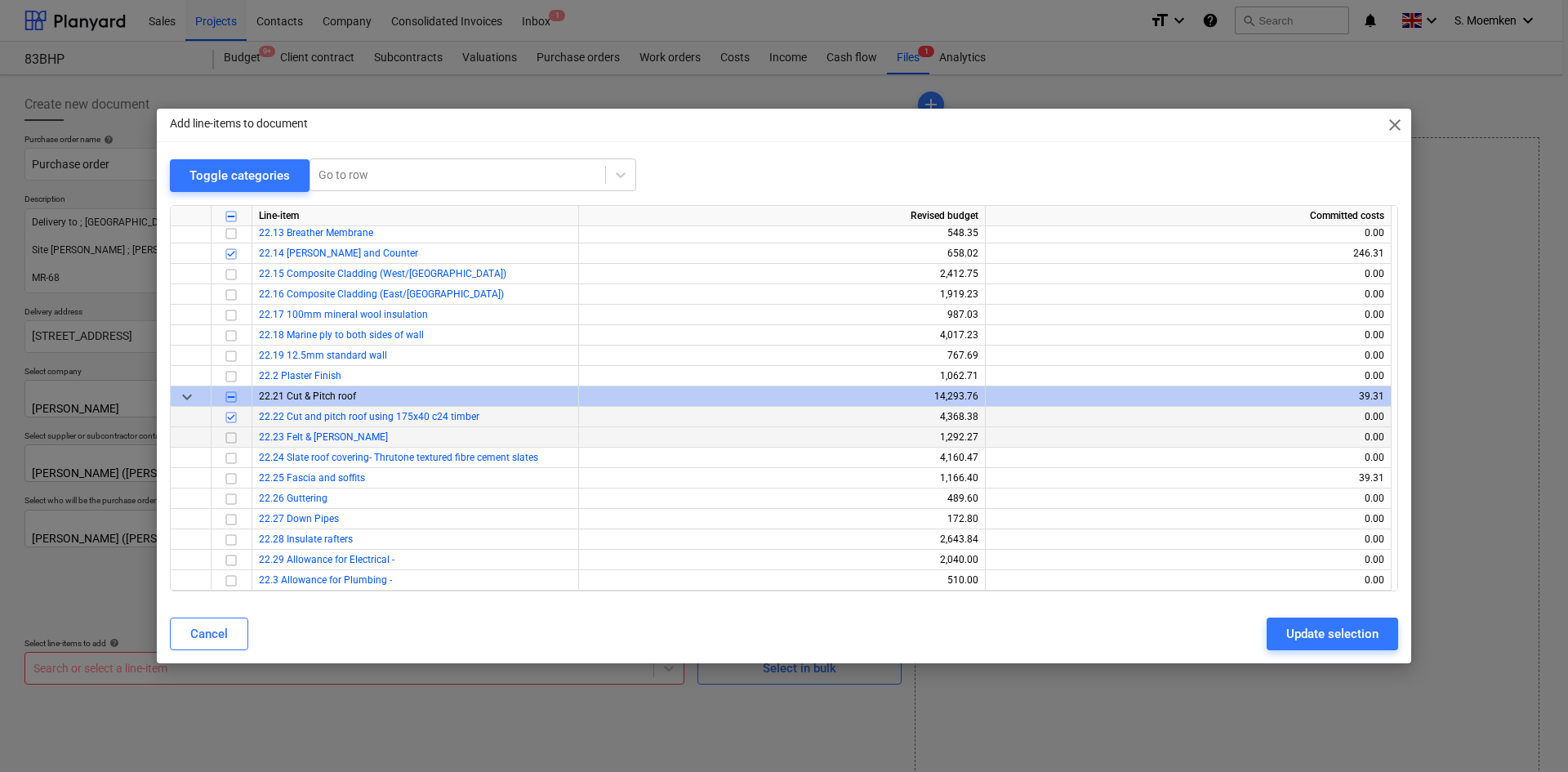
click at [232, 438] on input "checkbox" at bounding box center [231, 437] width 20 height 20
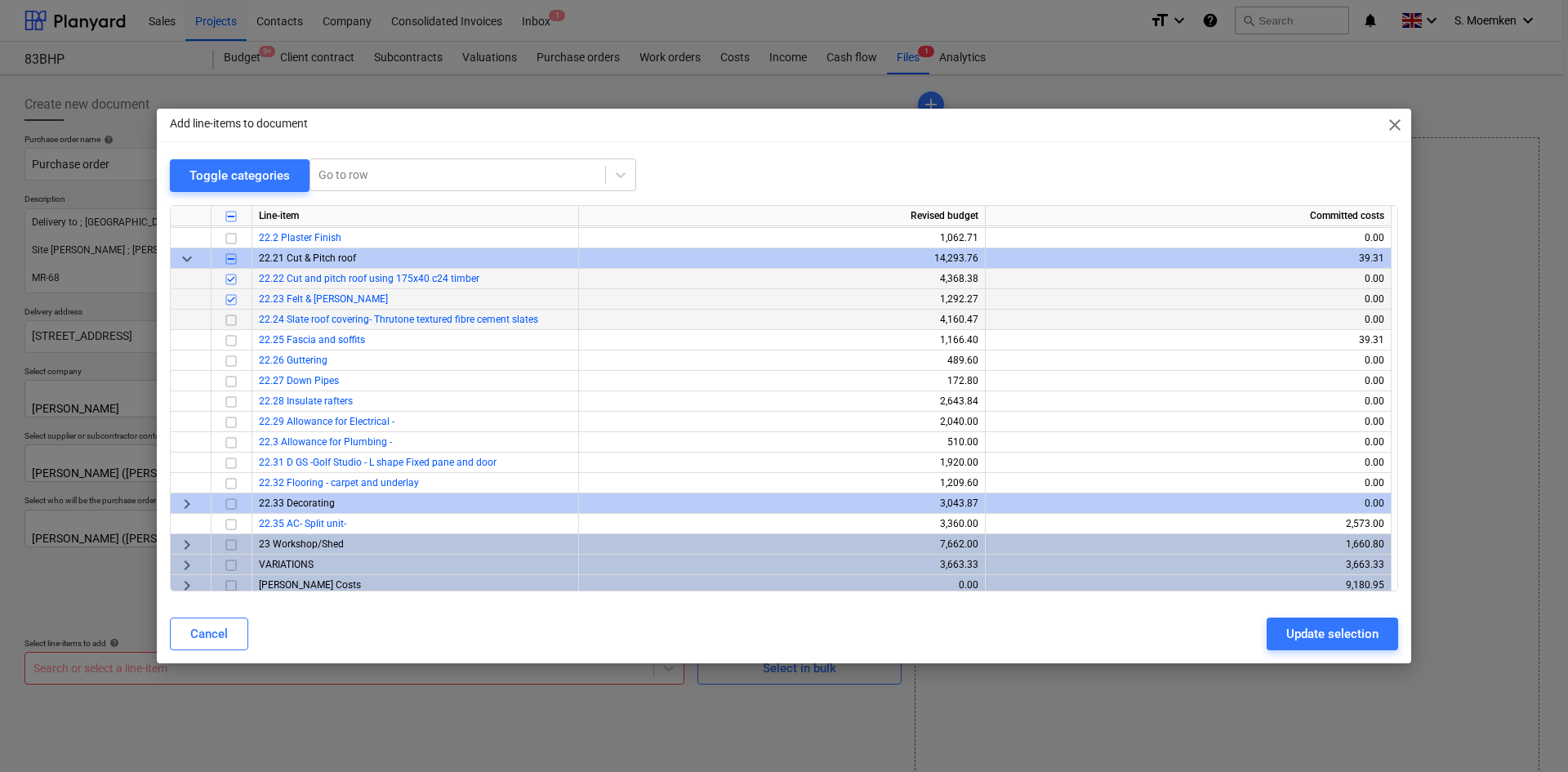
scroll to position [840, 0]
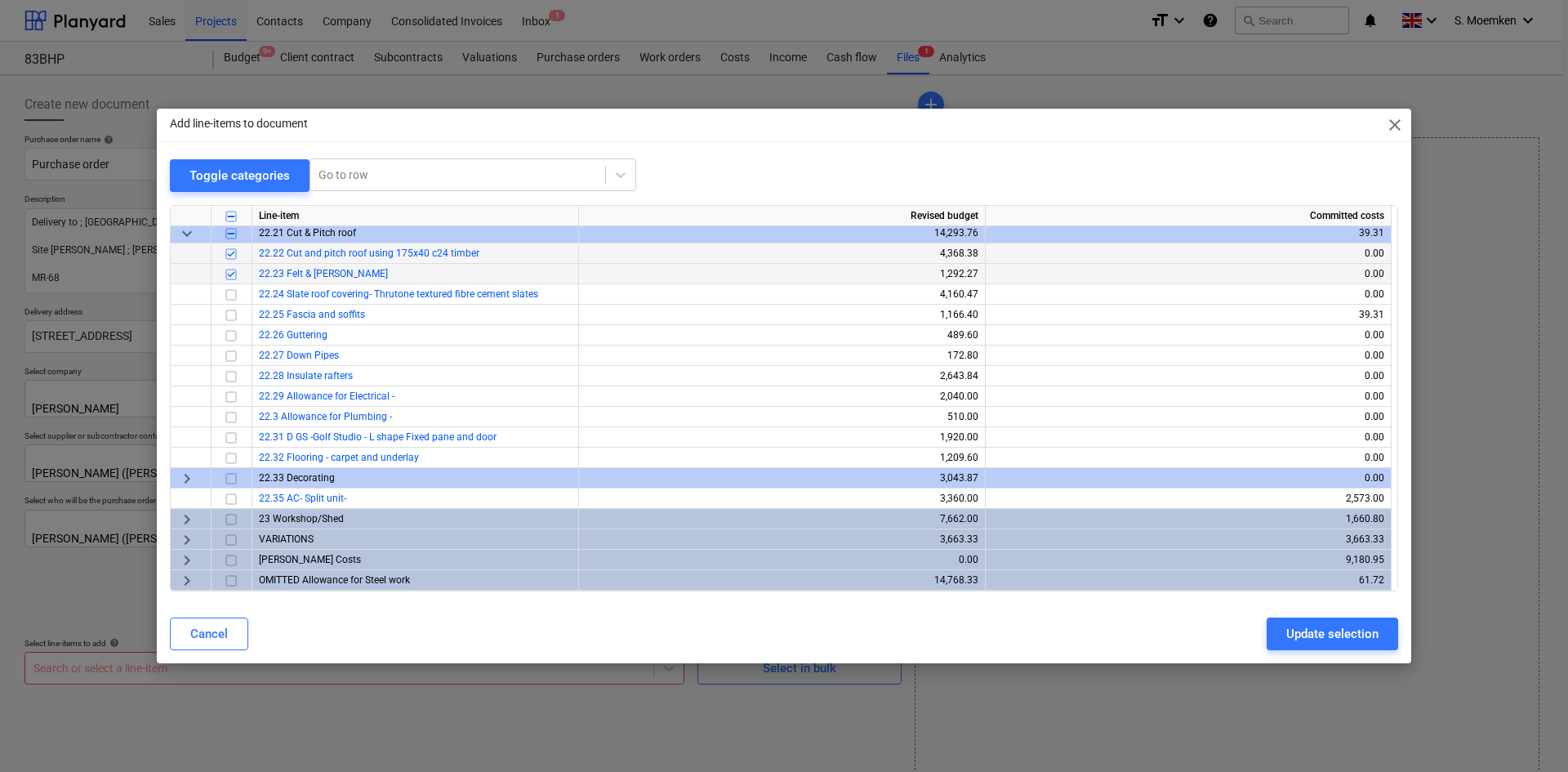
click at [182, 537] on span "keyboard_arrow_right" at bounding box center [187, 539] width 20 height 20
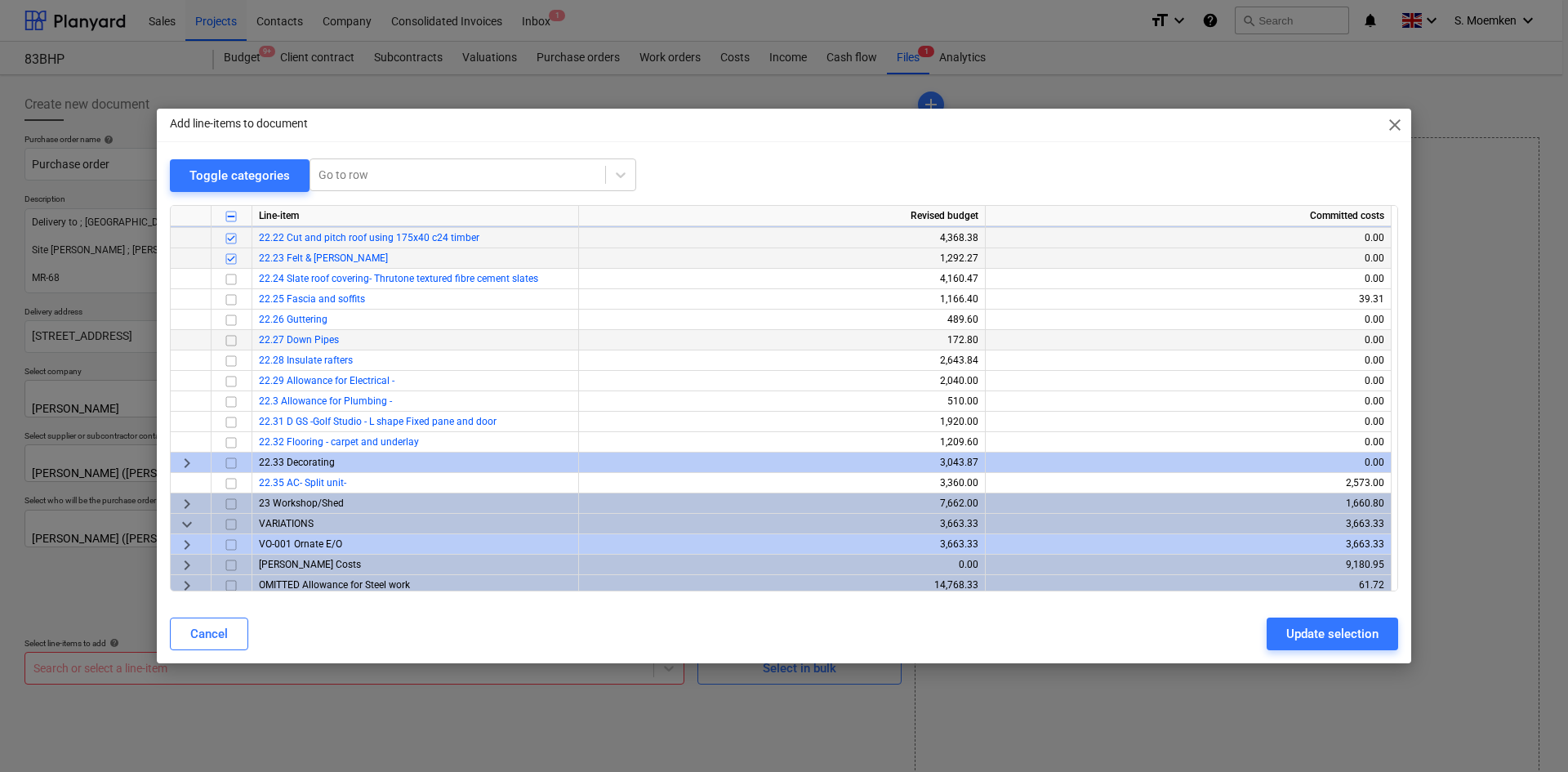
scroll to position [860, 0]
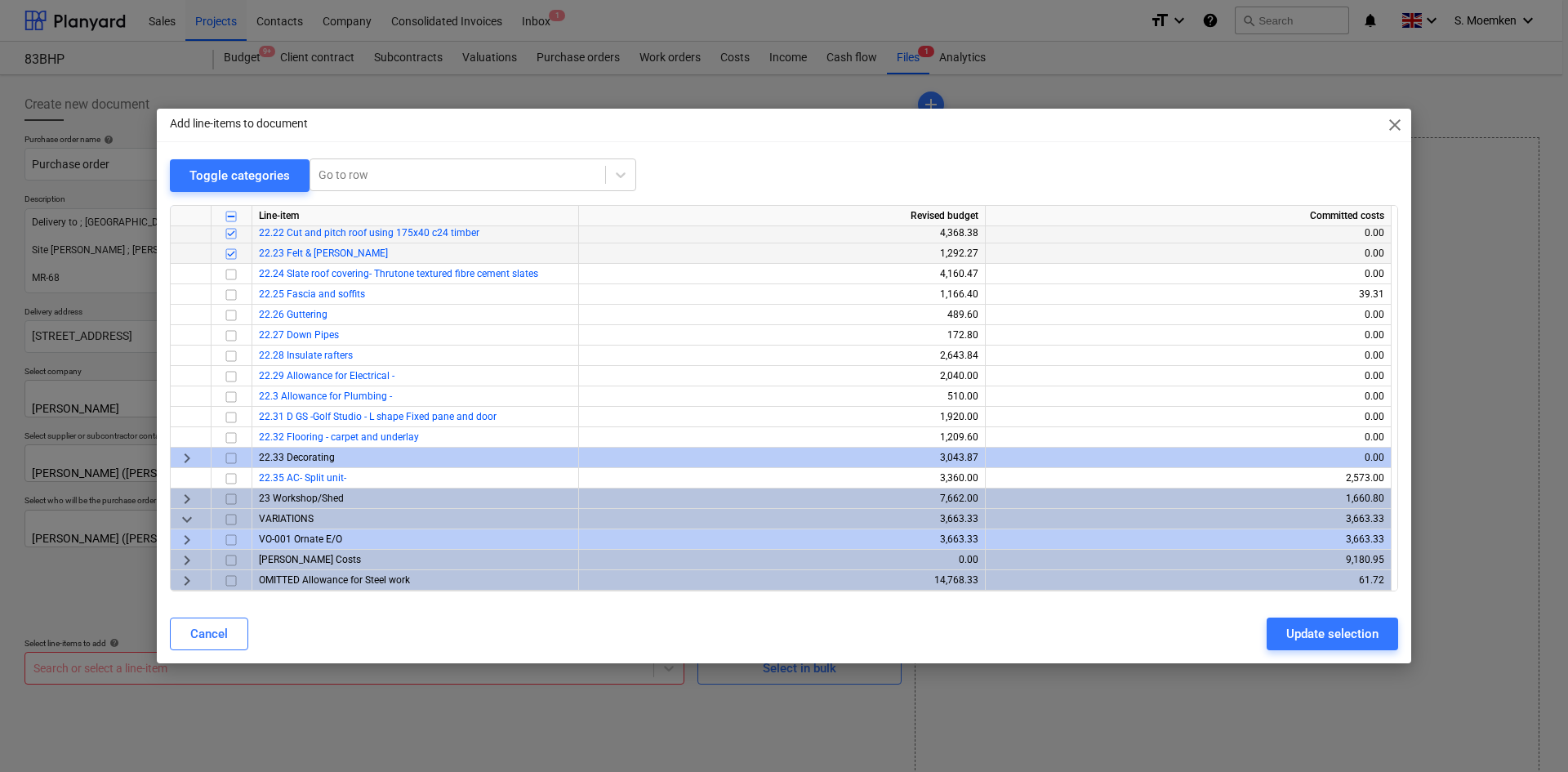
click at [189, 539] on span "keyboard_arrow_right" at bounding box center [187, 539] width 20 height 20
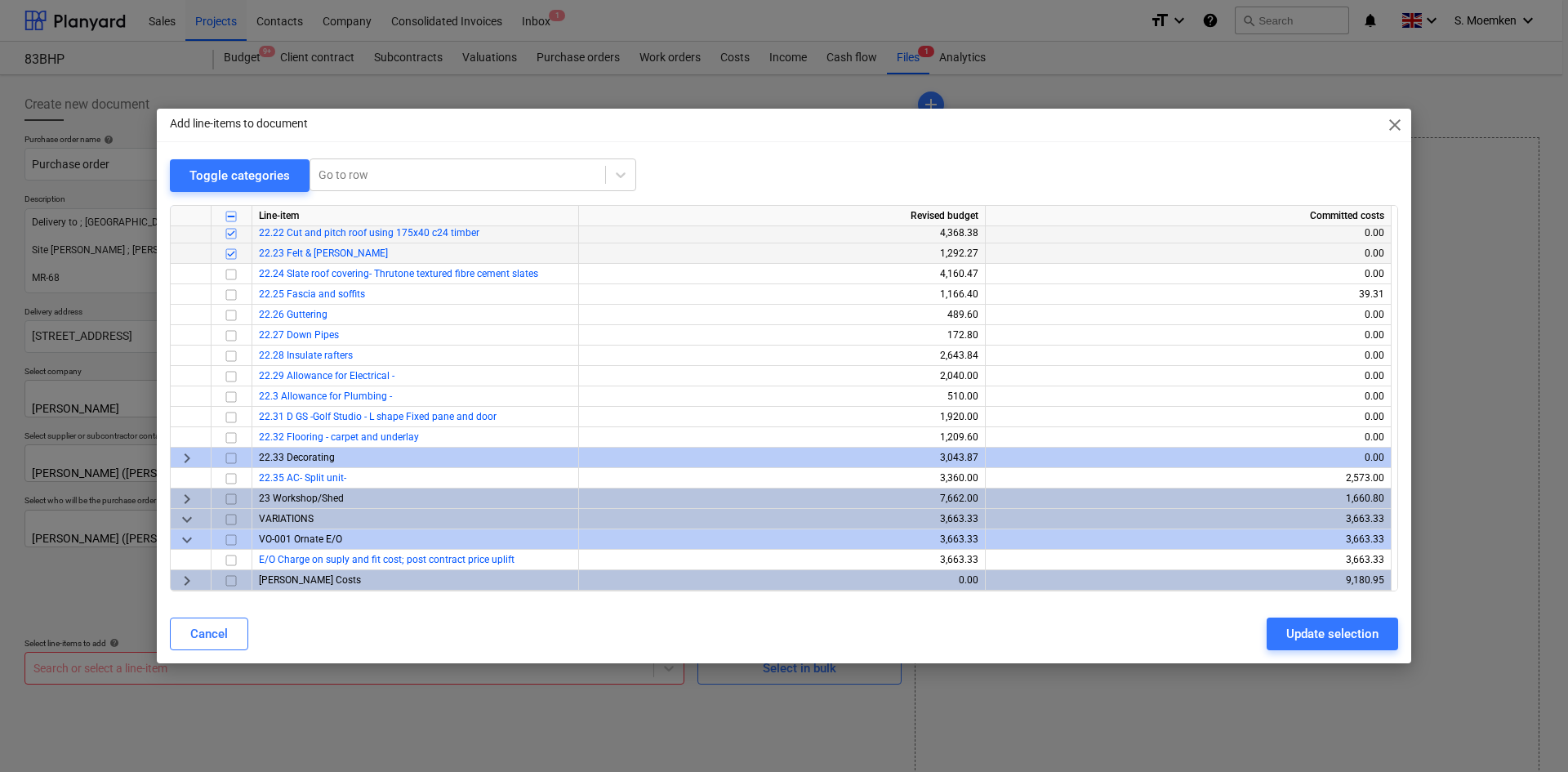
click at [189, 585] on span "keyboard_arrow_right" at bounding box center [187, 580] width 20 height 20
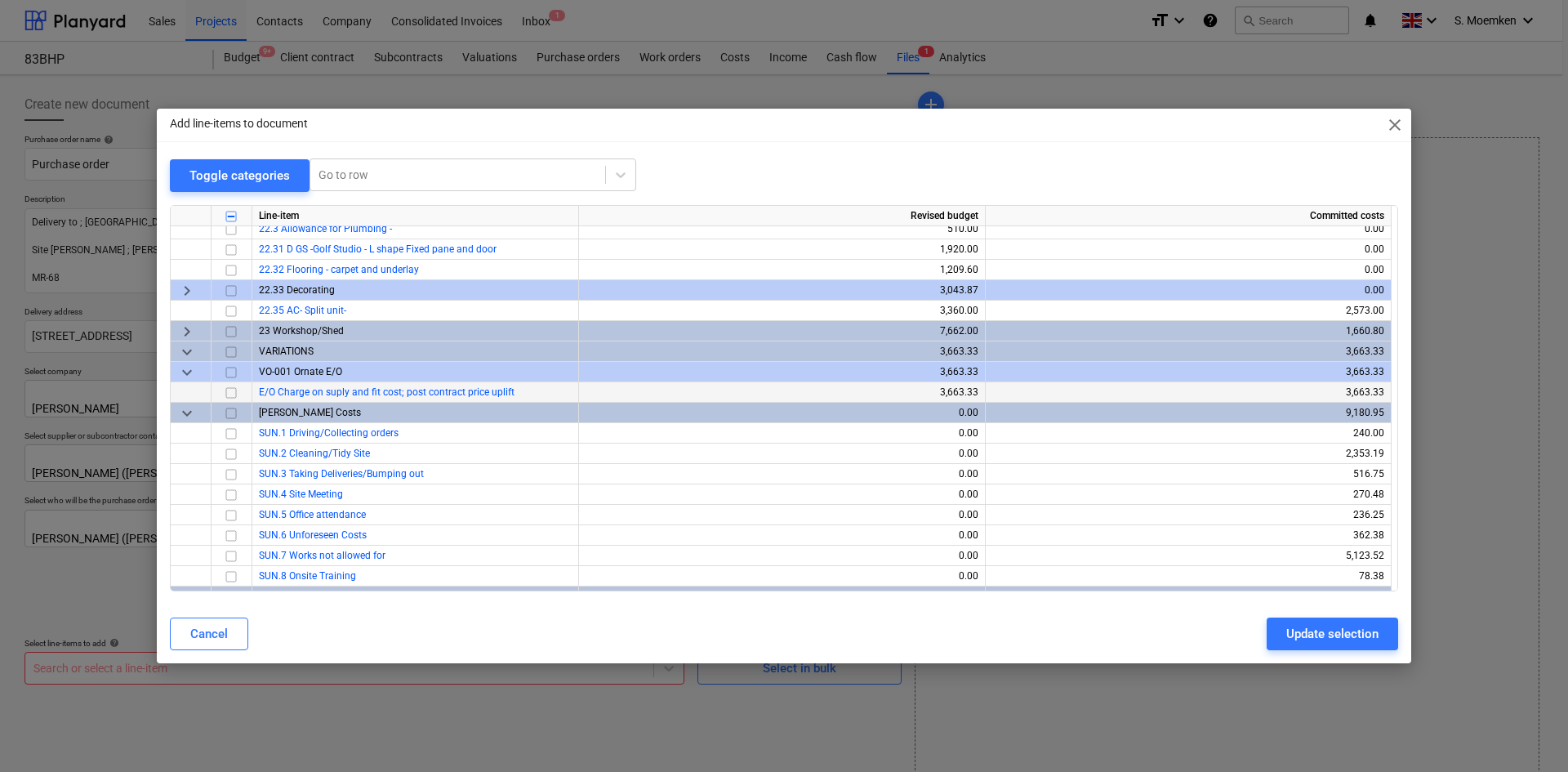
scroll to position [1045, 0]
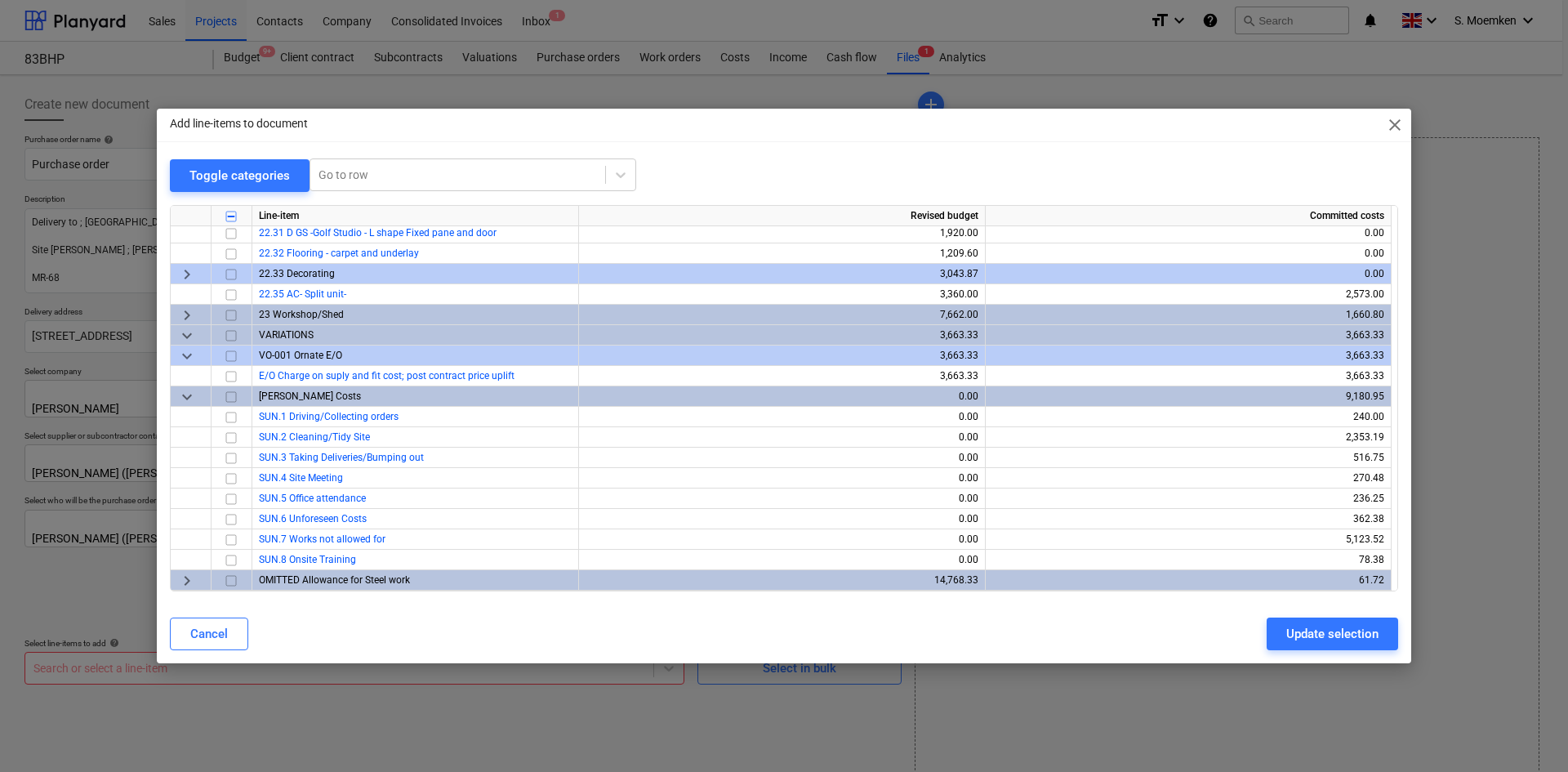
click at [188, 579] on span "keyboard_arrow_right" at bounding box center [187, 580] width 20 height 20
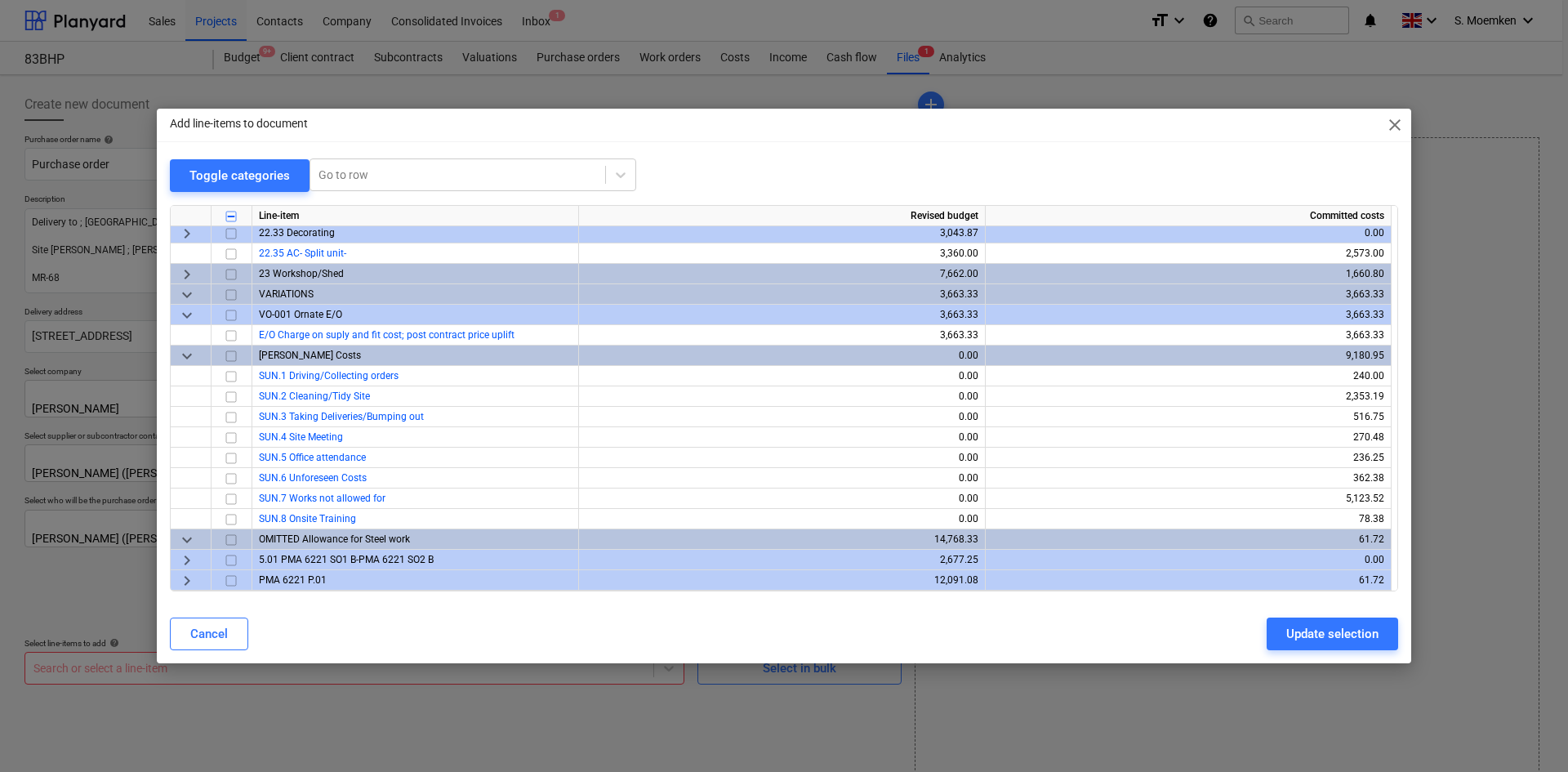
scroll to position [1106, 0]
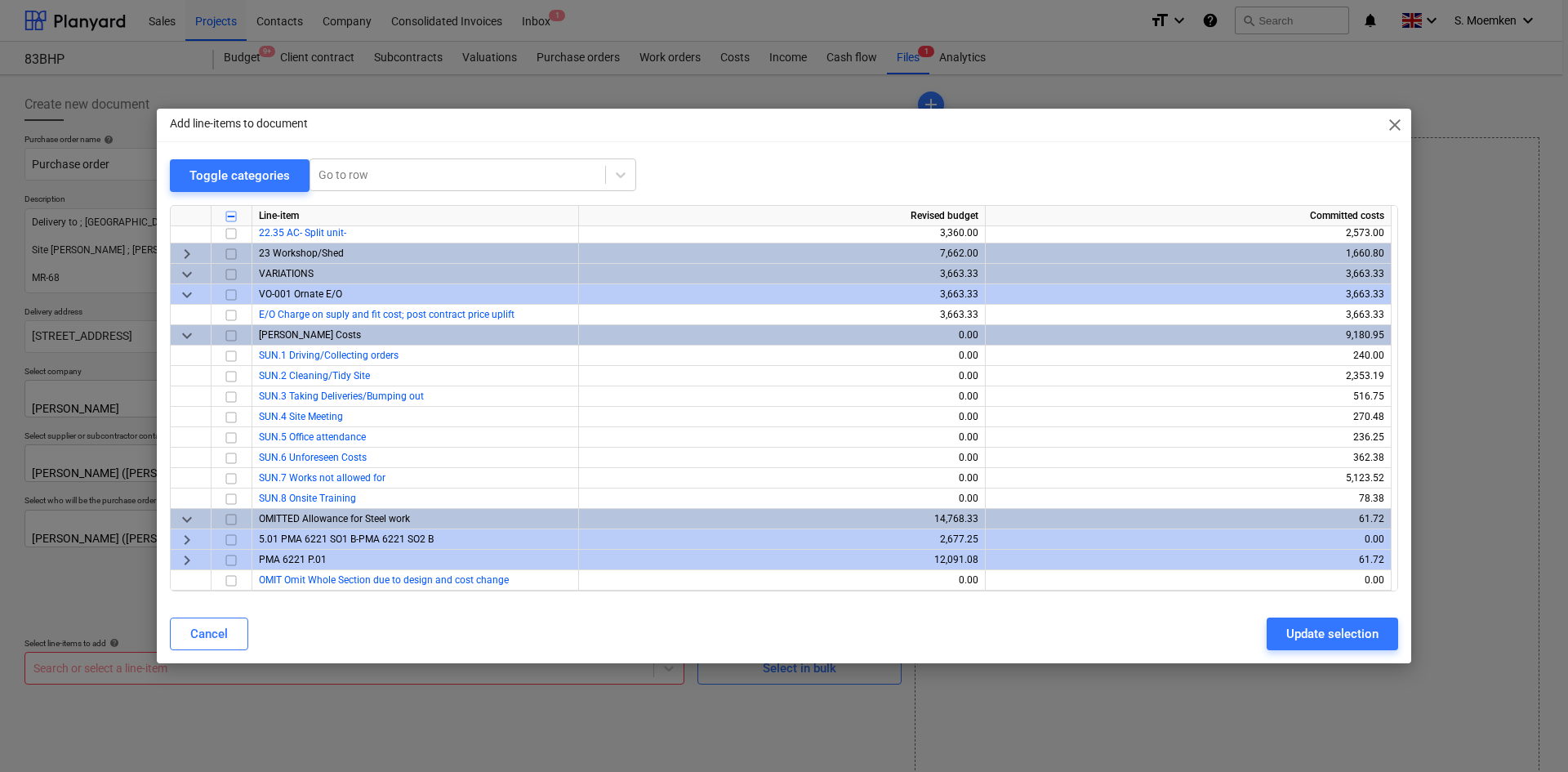
click at [184, 539] on span "keyboard_arrow_right" at bounding box center [187, 539] width 20 height 20
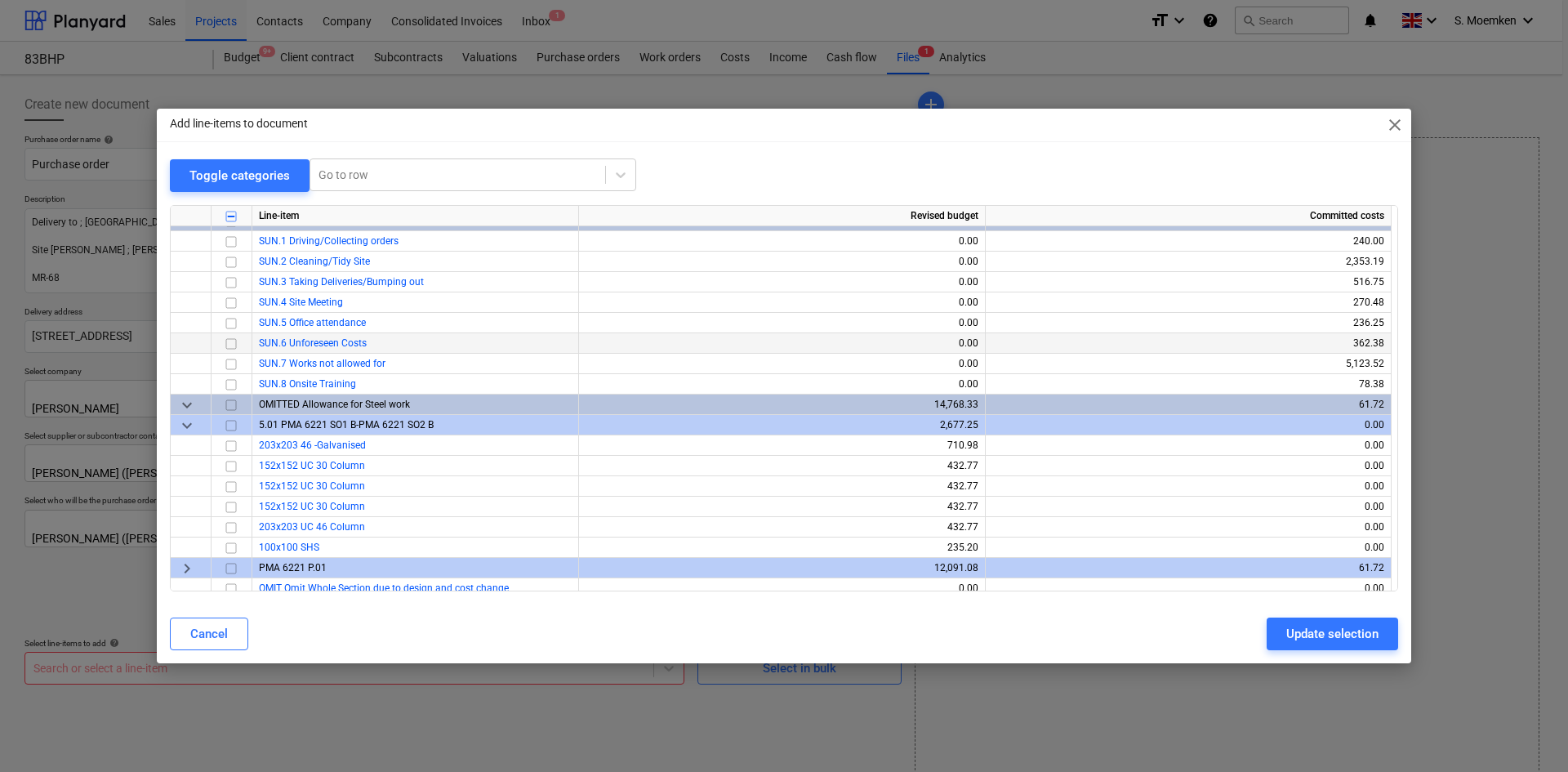
scroll to position [1228, 0]
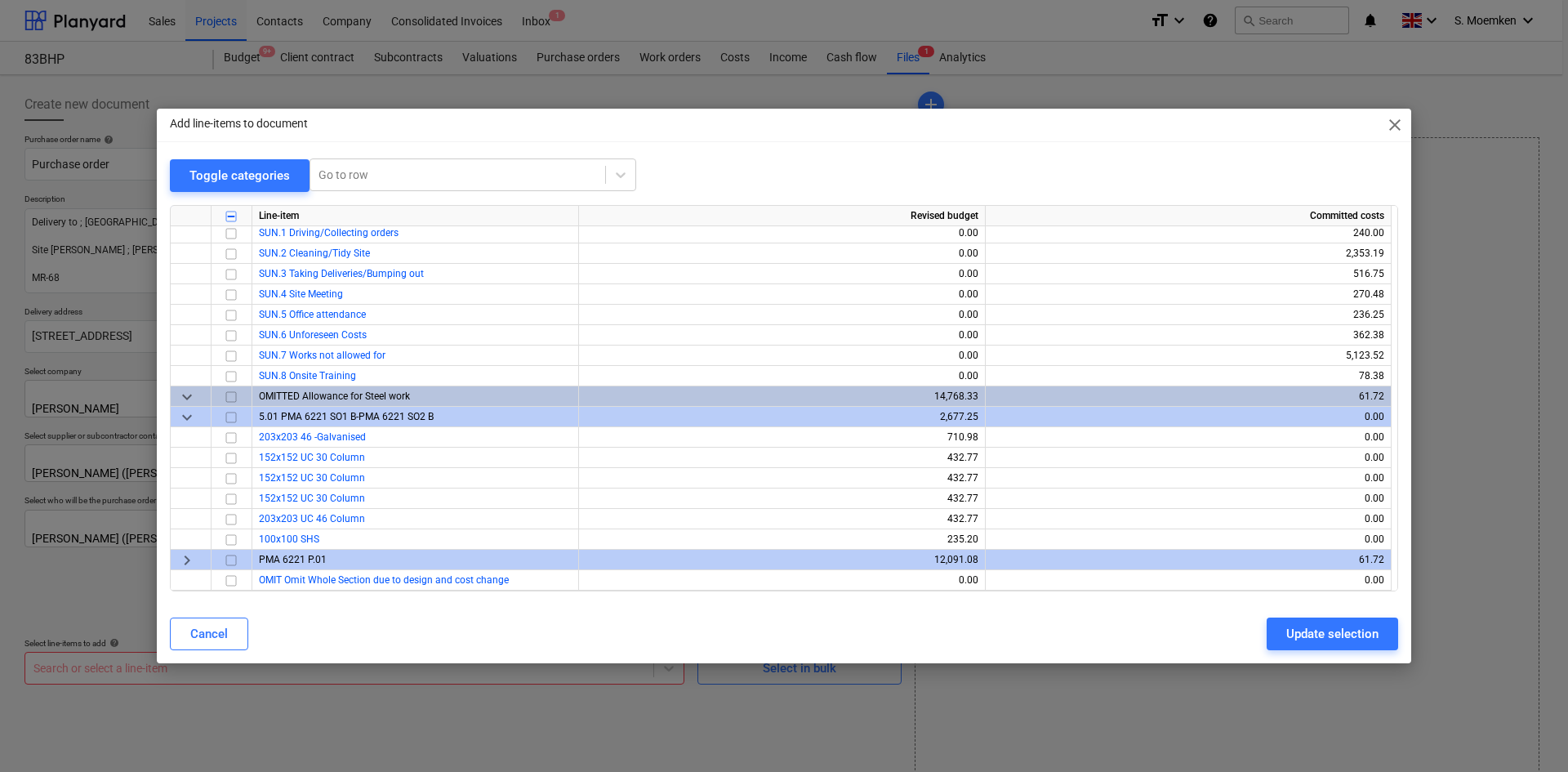
click at [184, 560] on span "keyboard_arrow_right" at bounding box center [187, 560] width 20 height 20
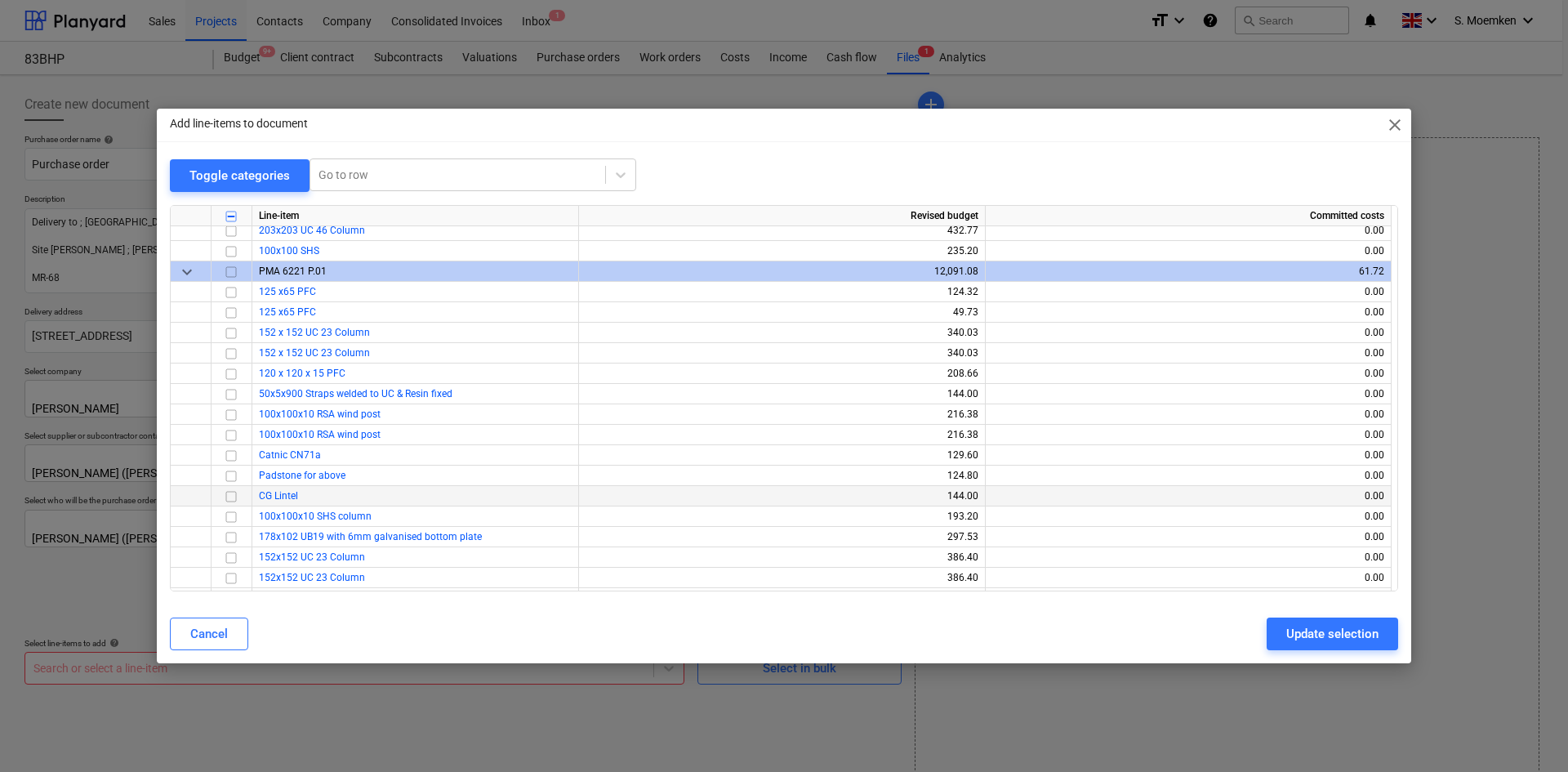
scroll to position [1494, 0]
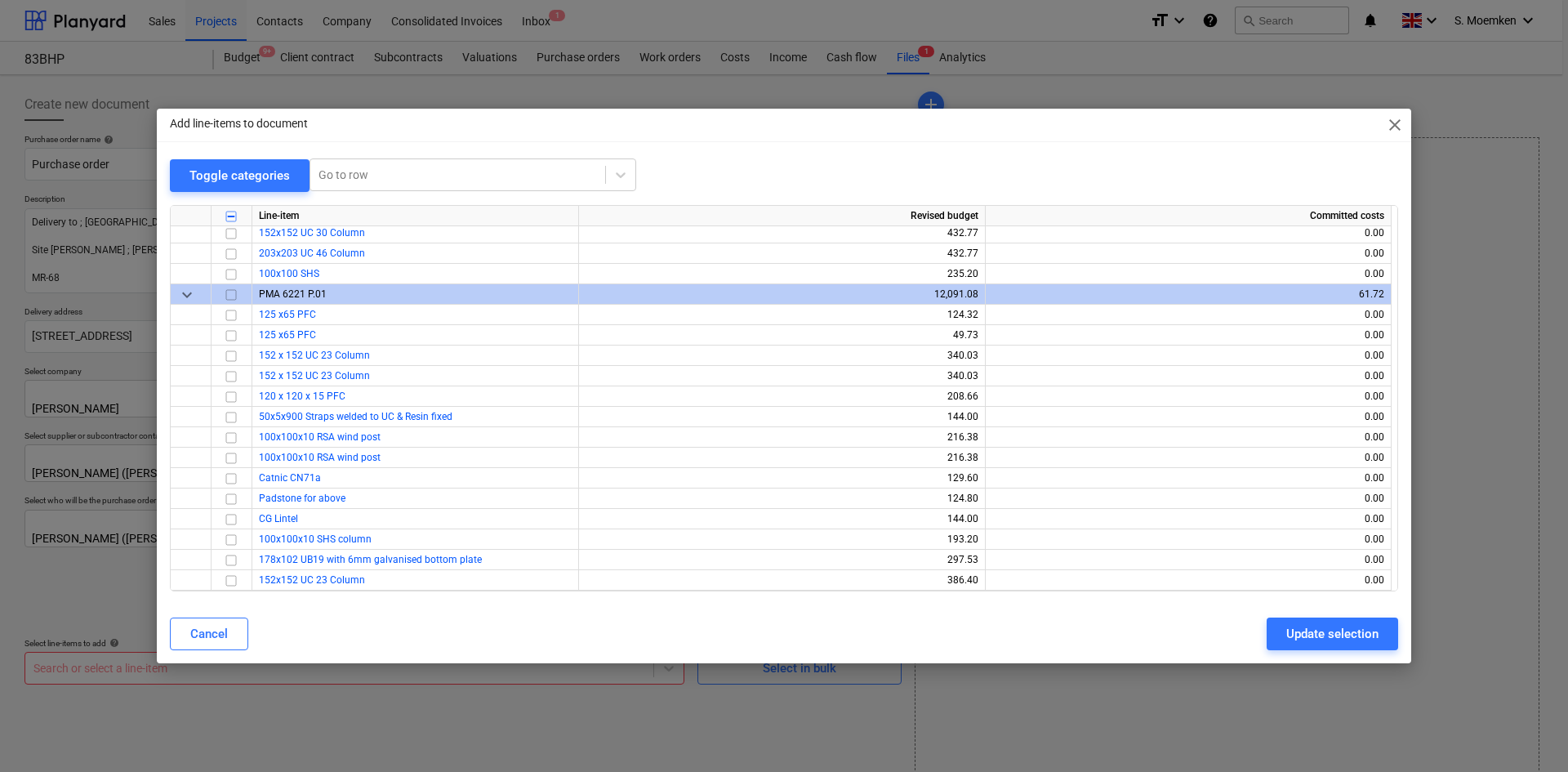
click at [181, 297] on span "keyboard_arrow_down" at bounding box center [187, 294] width 20 height 20
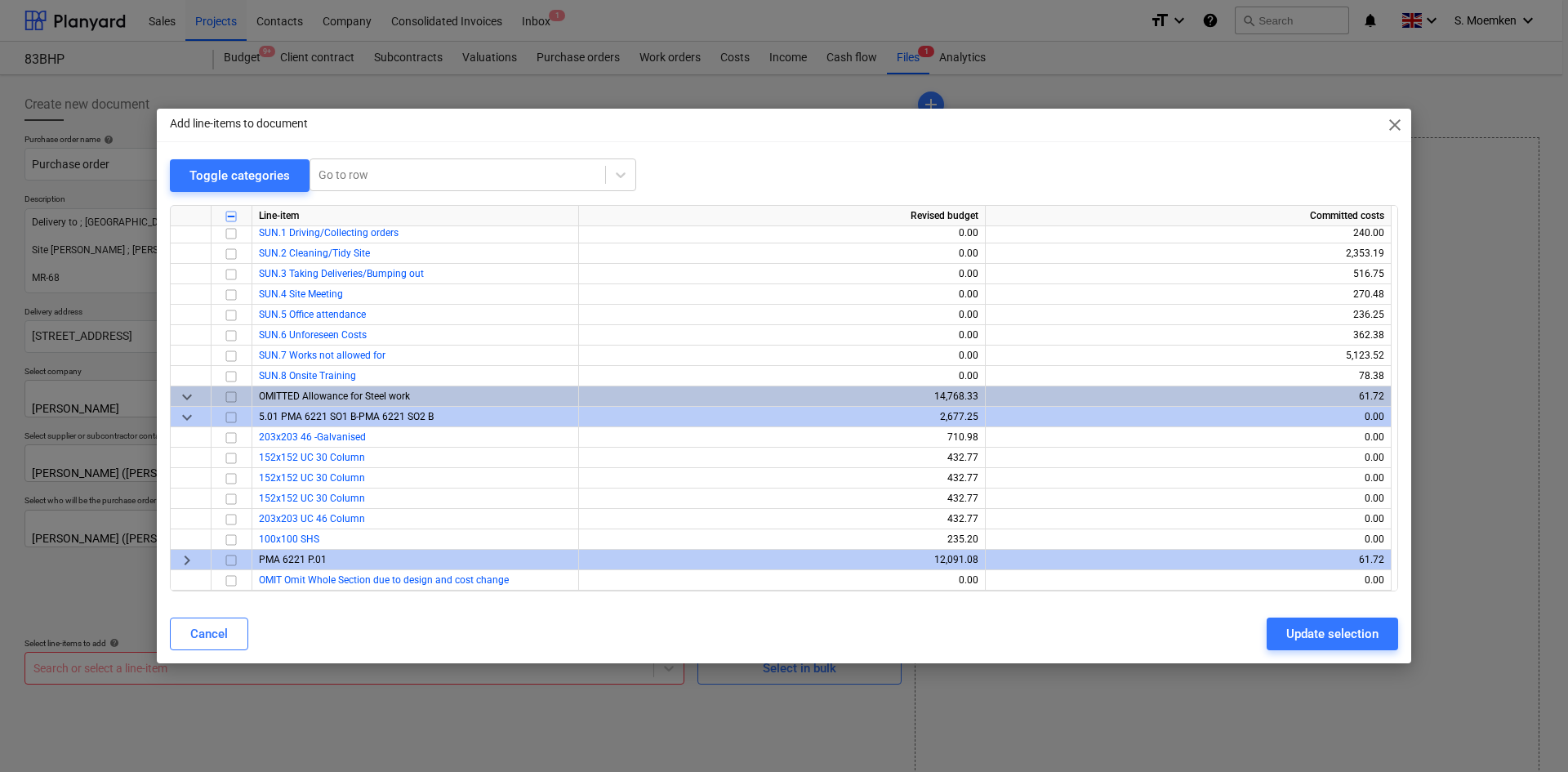
click at [182, 415] on span "keyboard_arrow_down" at bounding box center [187, 417] width 20 height 20
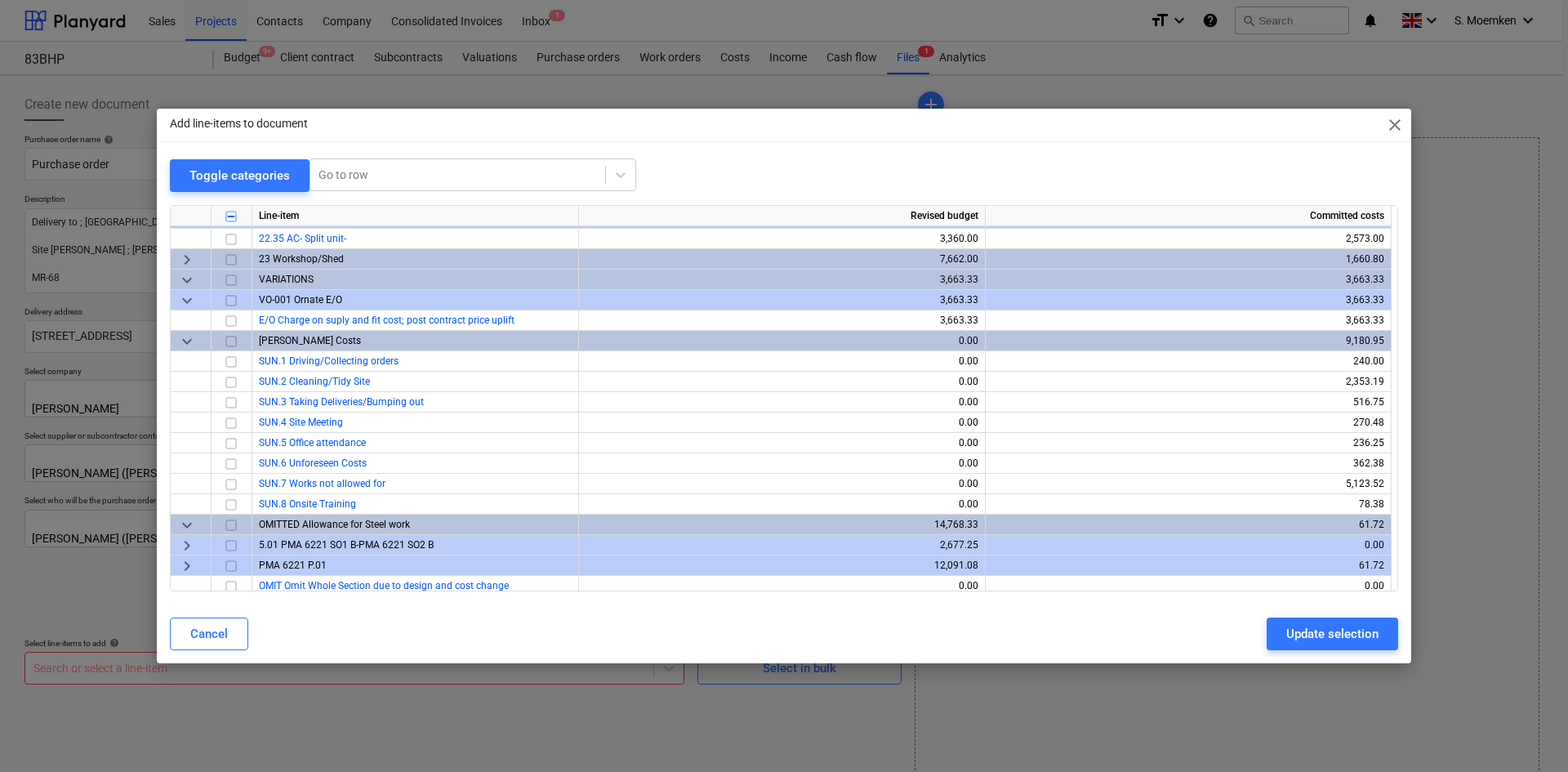
scroll to position [1106, 0]
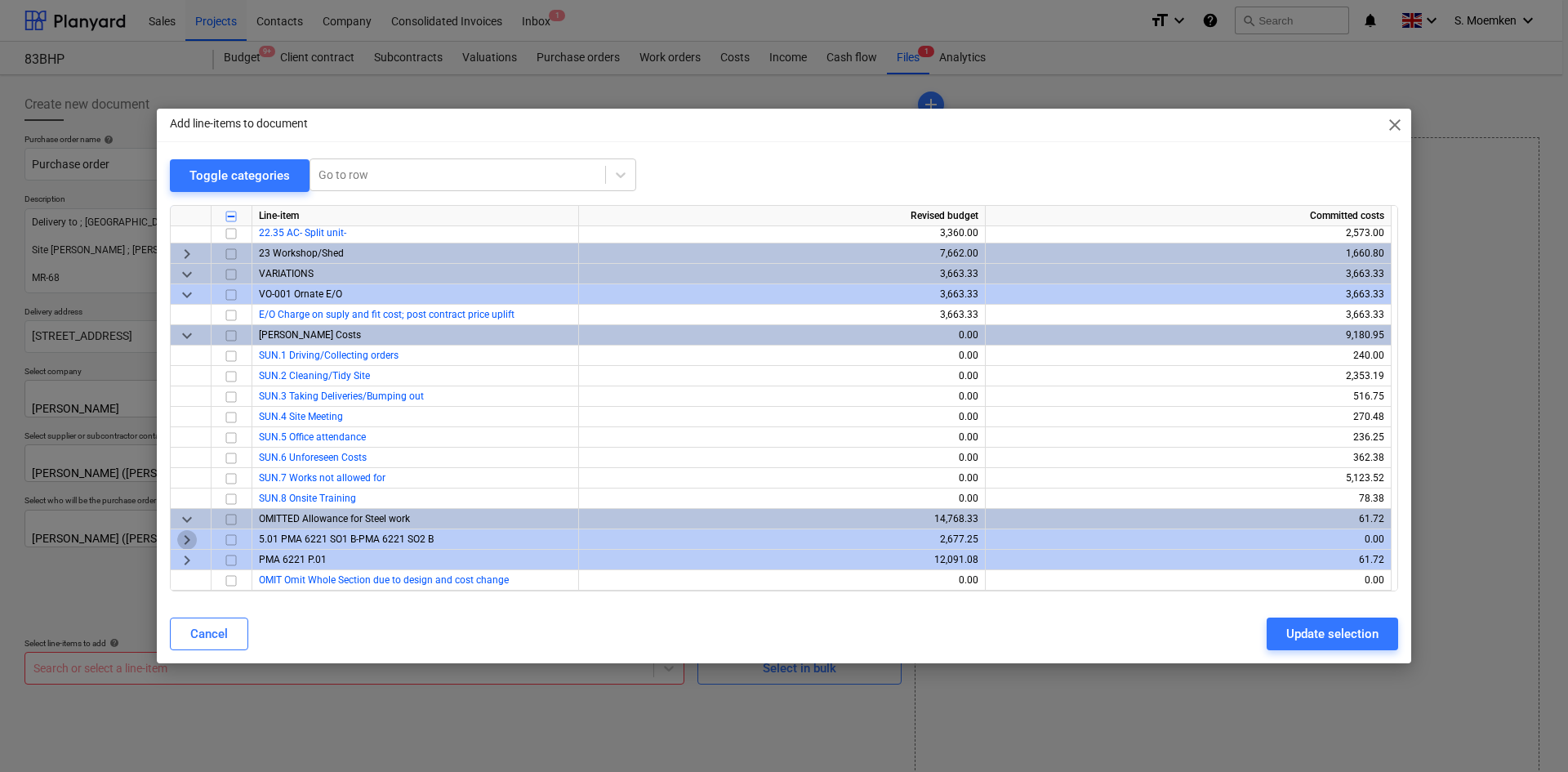
click at [189, 539] on span "keyboard_arrow_right" at bounding box center [187, 539] width 20 height 20
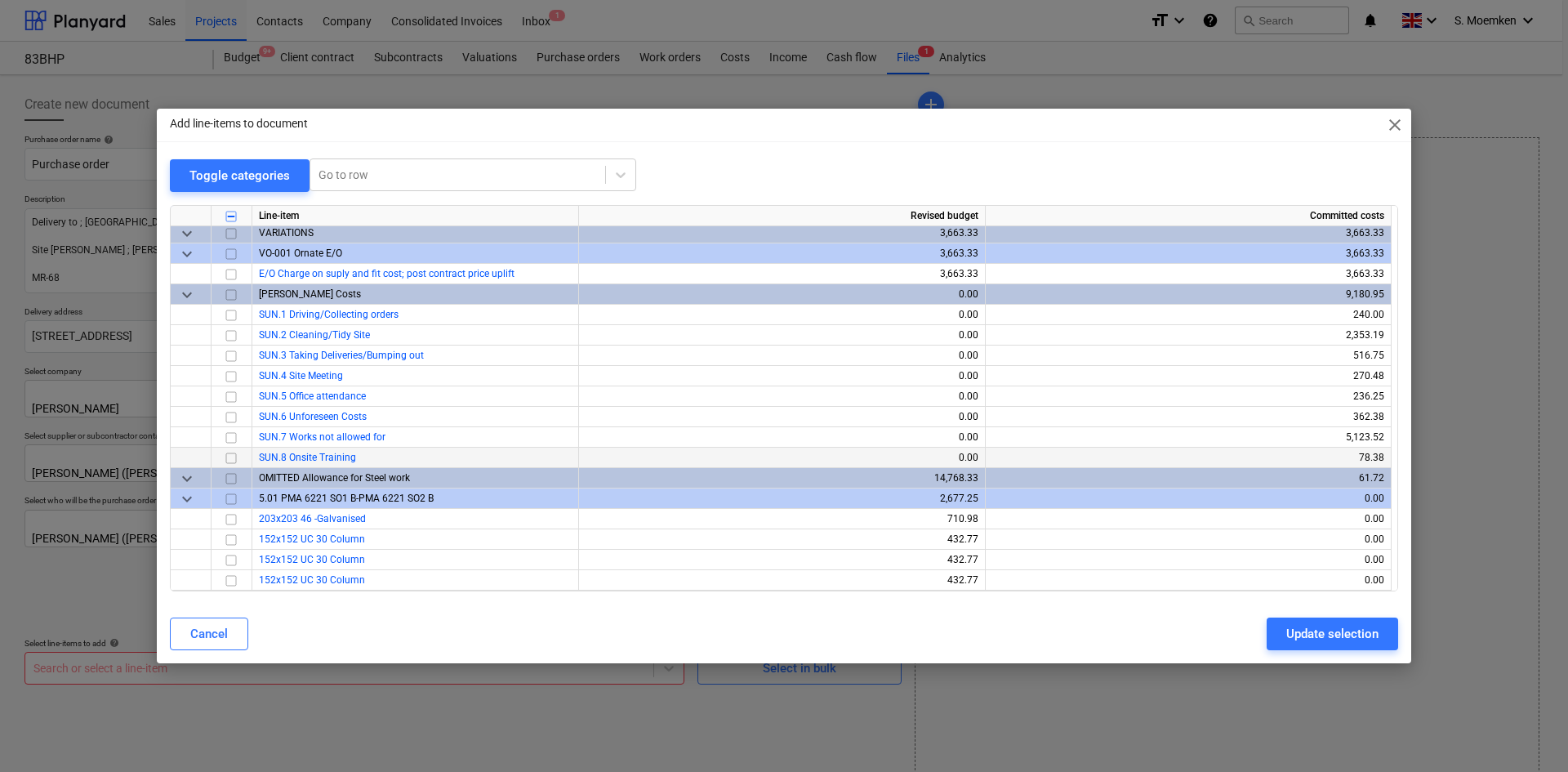
scroll to position [1228, 0]
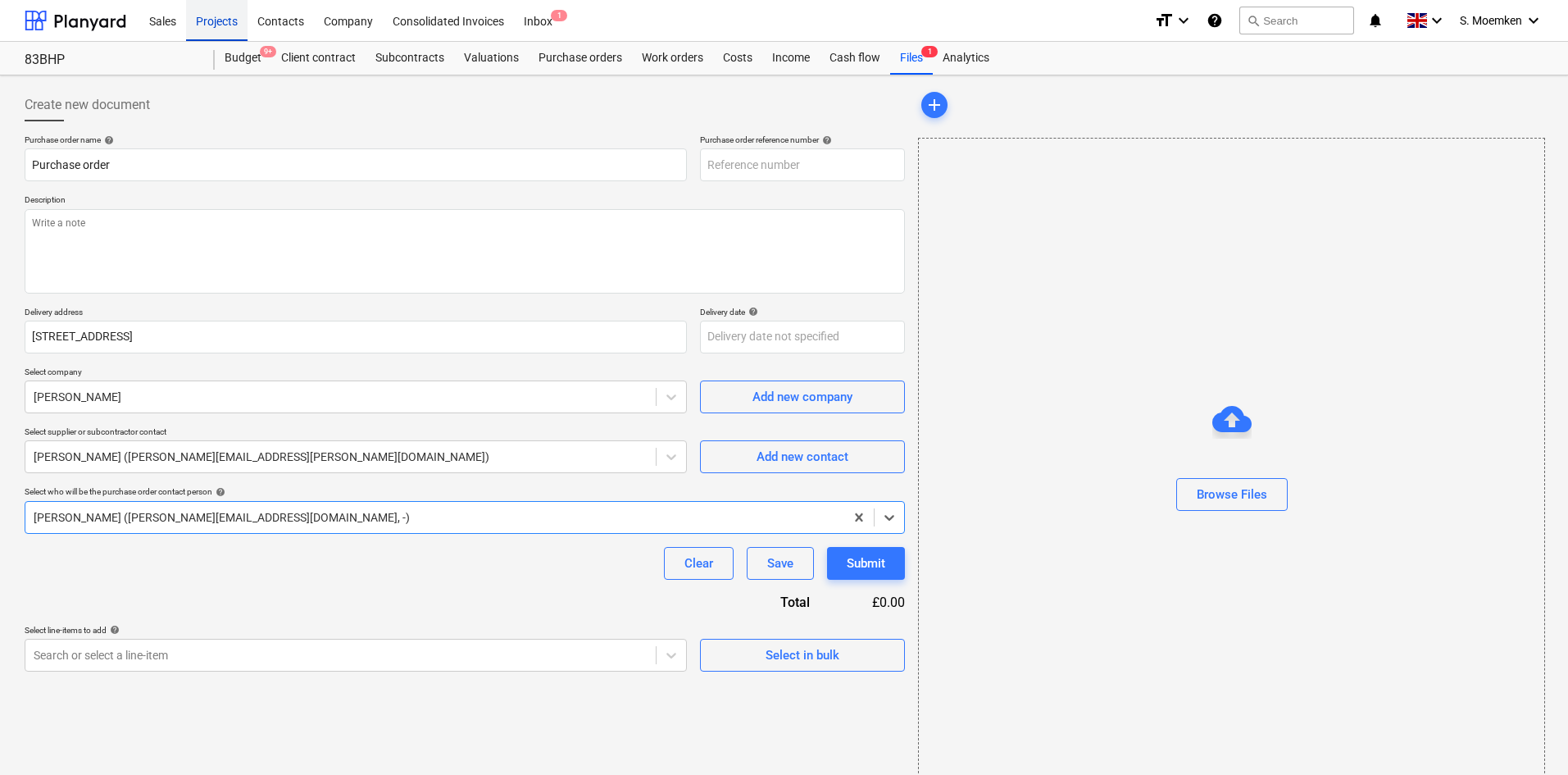
type textarea "x"
type input "KAR-2501-PO-090"
type textarea "x"
click at [199, 17] on div "Projects" at bounding box center [217, 20] width 62 height 42
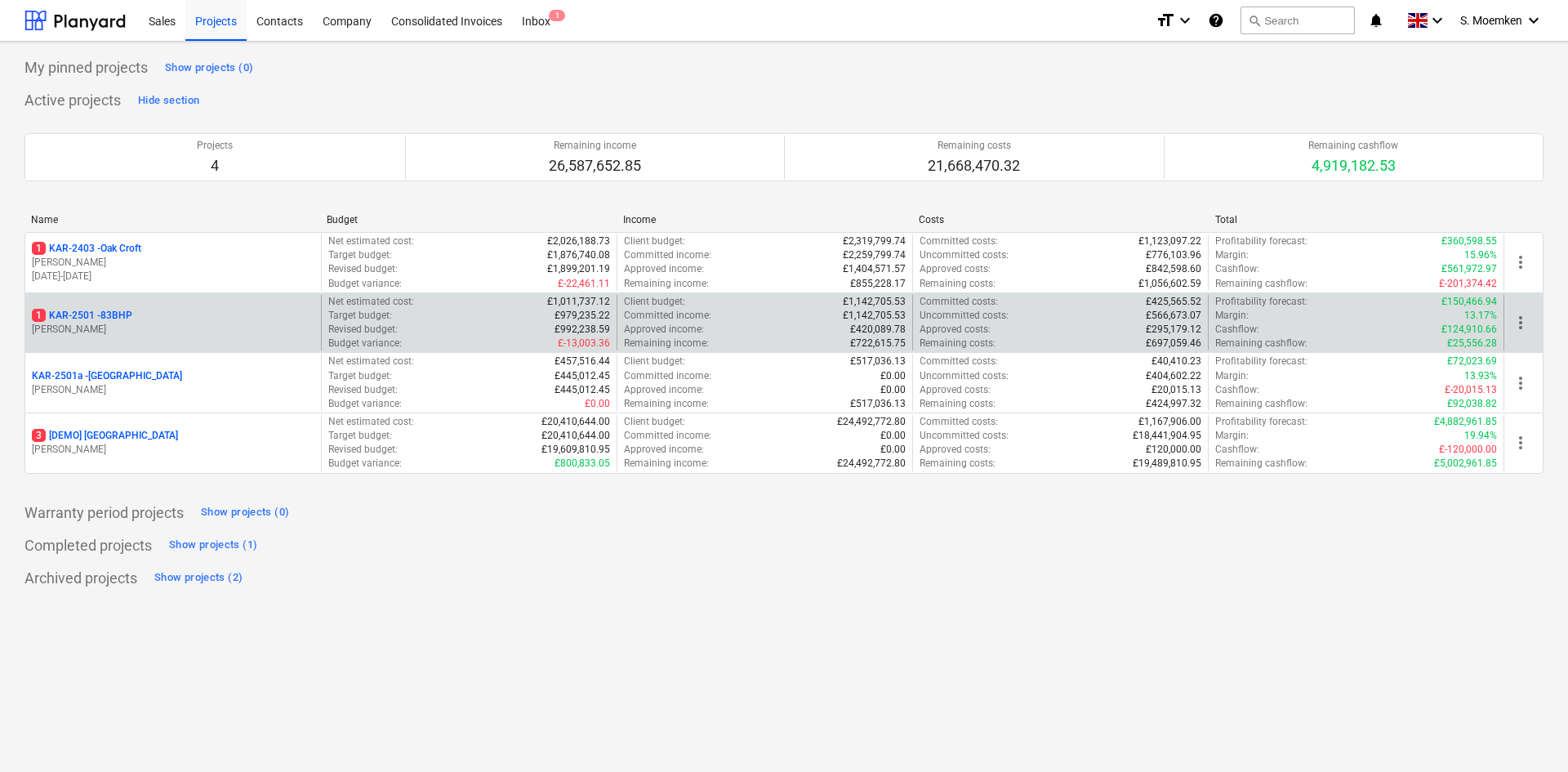
click at [124, 328] on p "[PERSON_NAME]" at bounding box center [173, 329] width 283 height 14
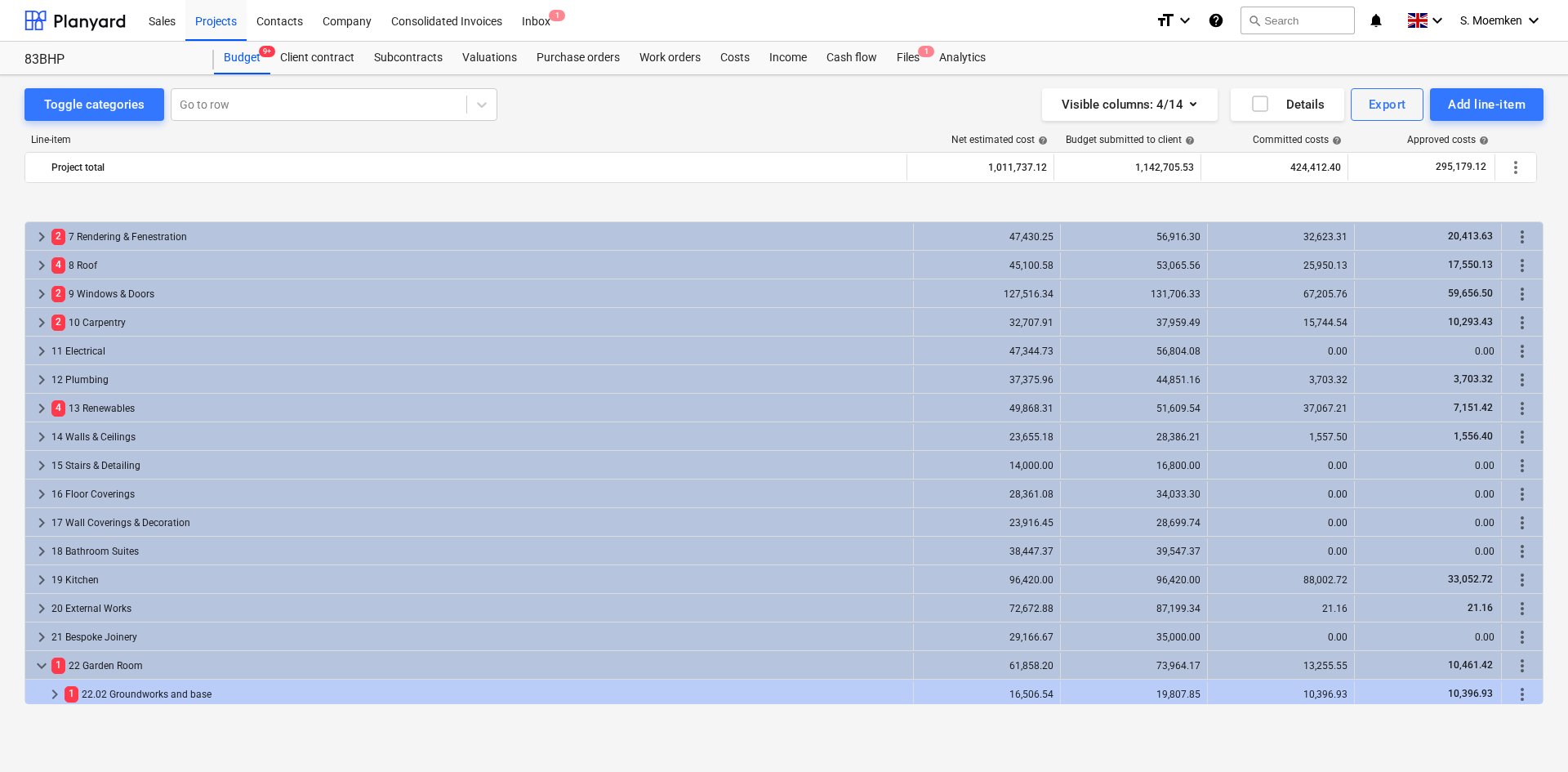
scroll to position [245, 0]
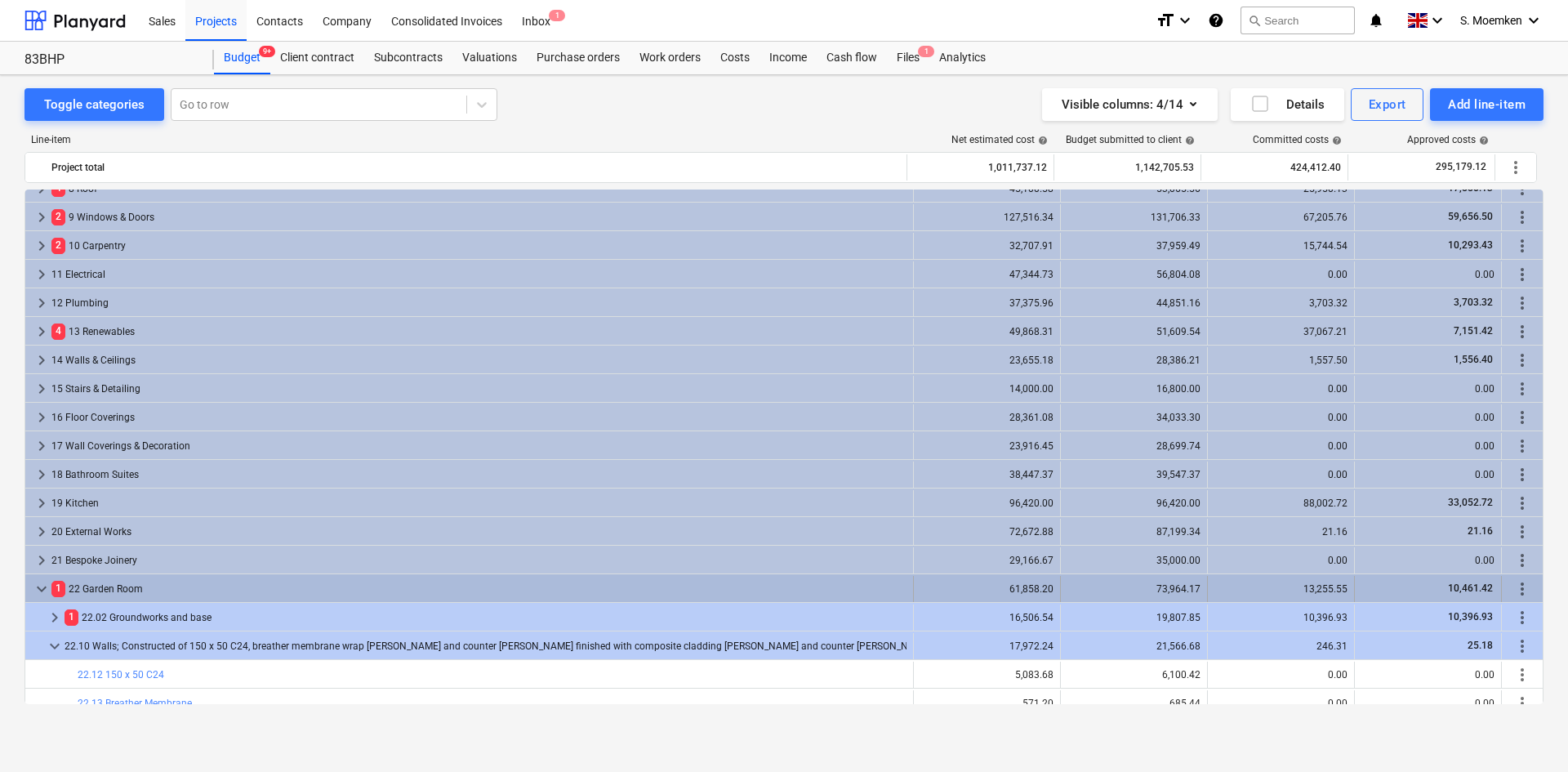
click at [42, 589] on span "keyboard_arrow_down" at bounding box center [41, 588] width 20 height 20
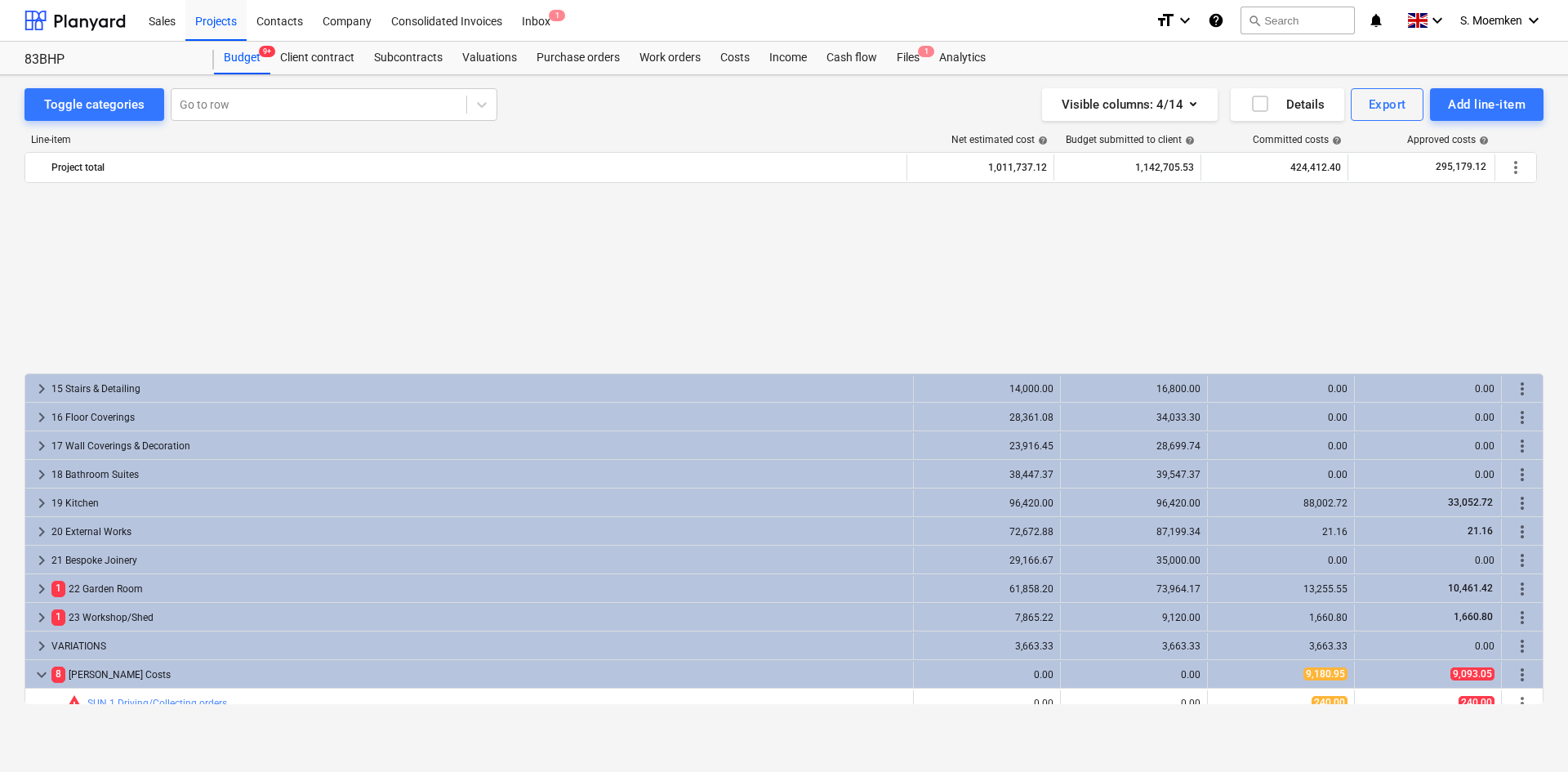
scroll to position [486, 0]
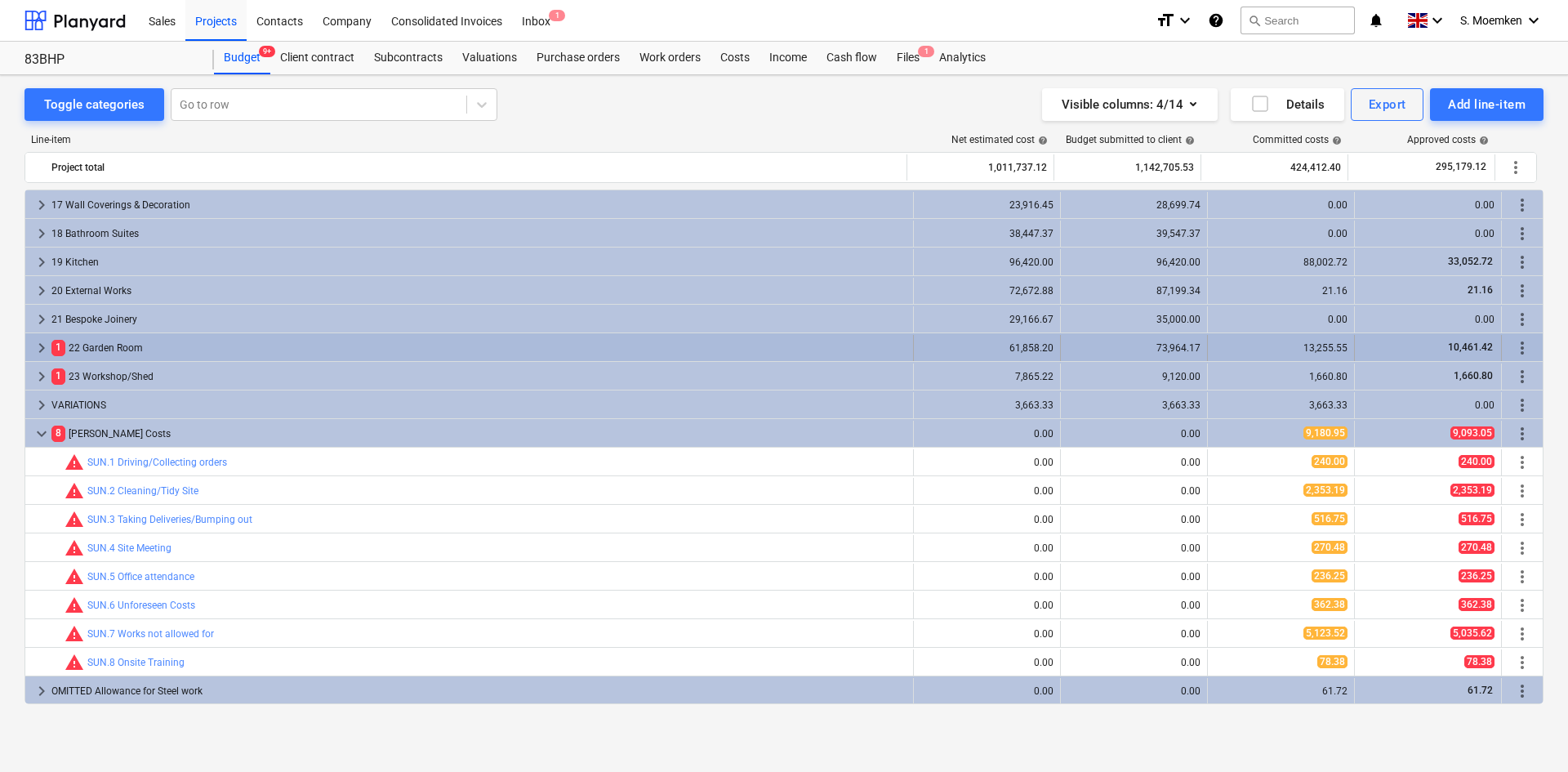
click at [42, 343] on span "keyboard_arrow_right" at bounding box center [41, 347] width 20 height 20
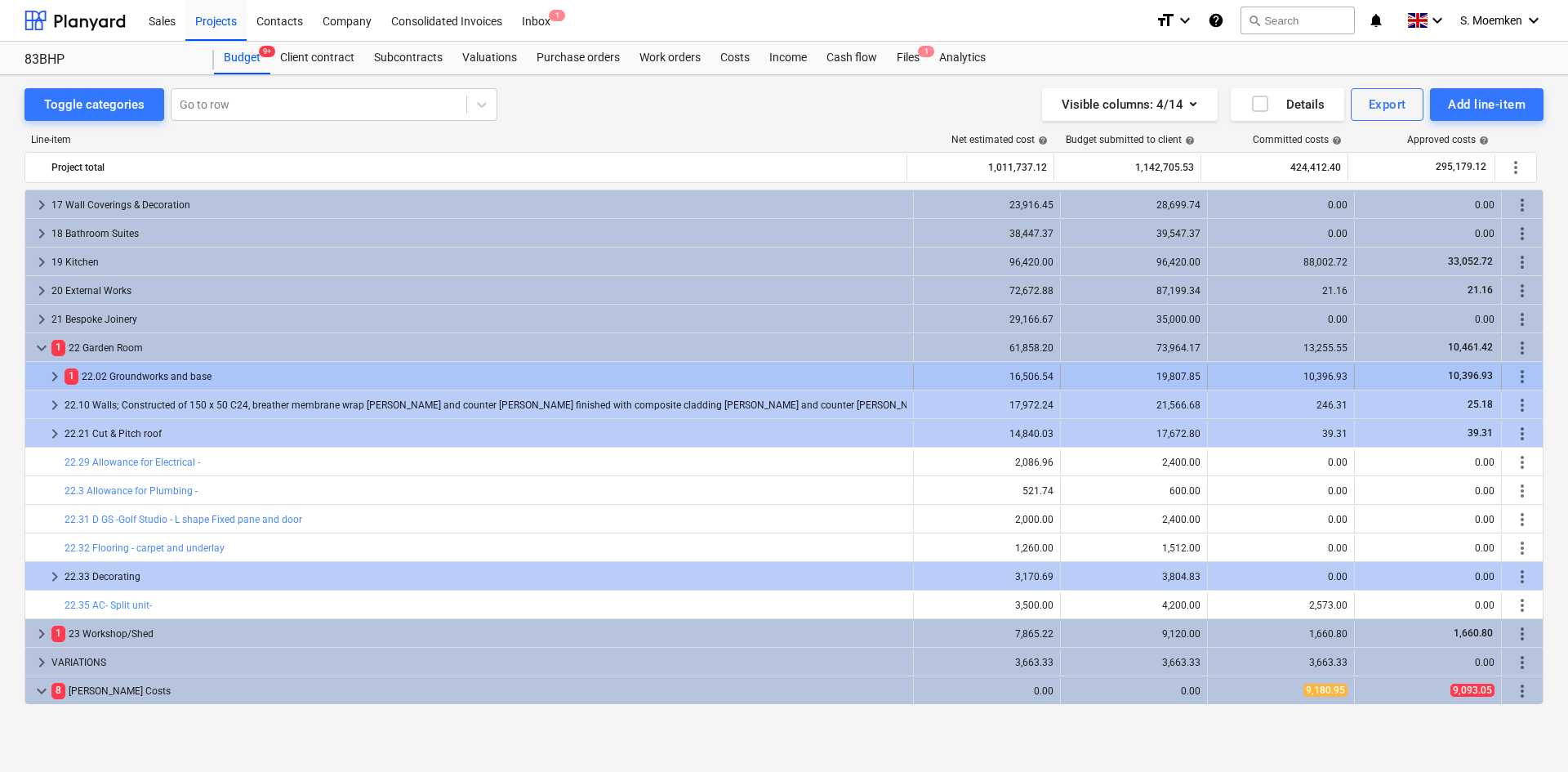
click at [51, 374] on span "keyboard_arrow_right" at bounding box center [54, 376] width 20 height 20
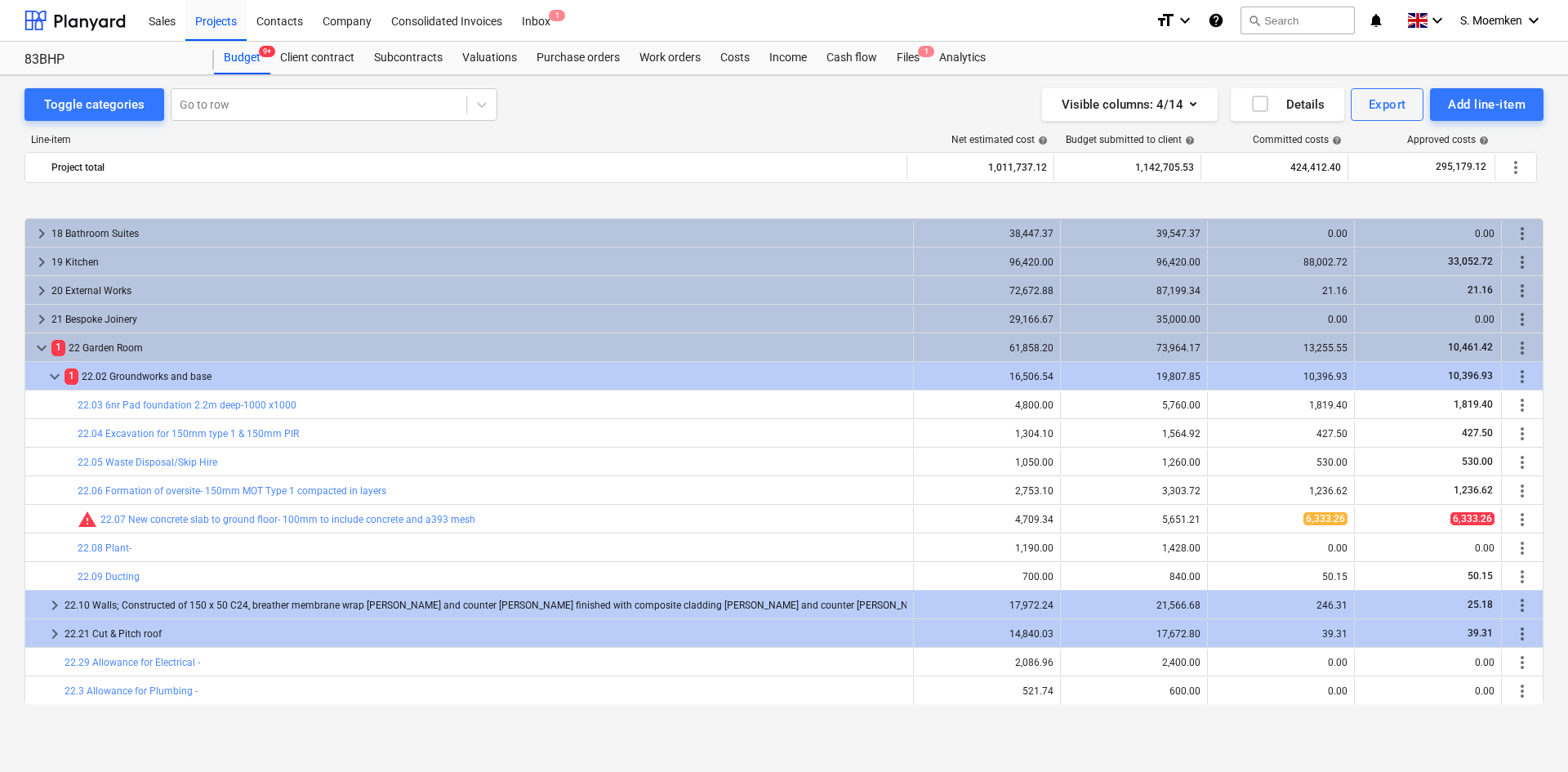
scroll to position [567, 0]
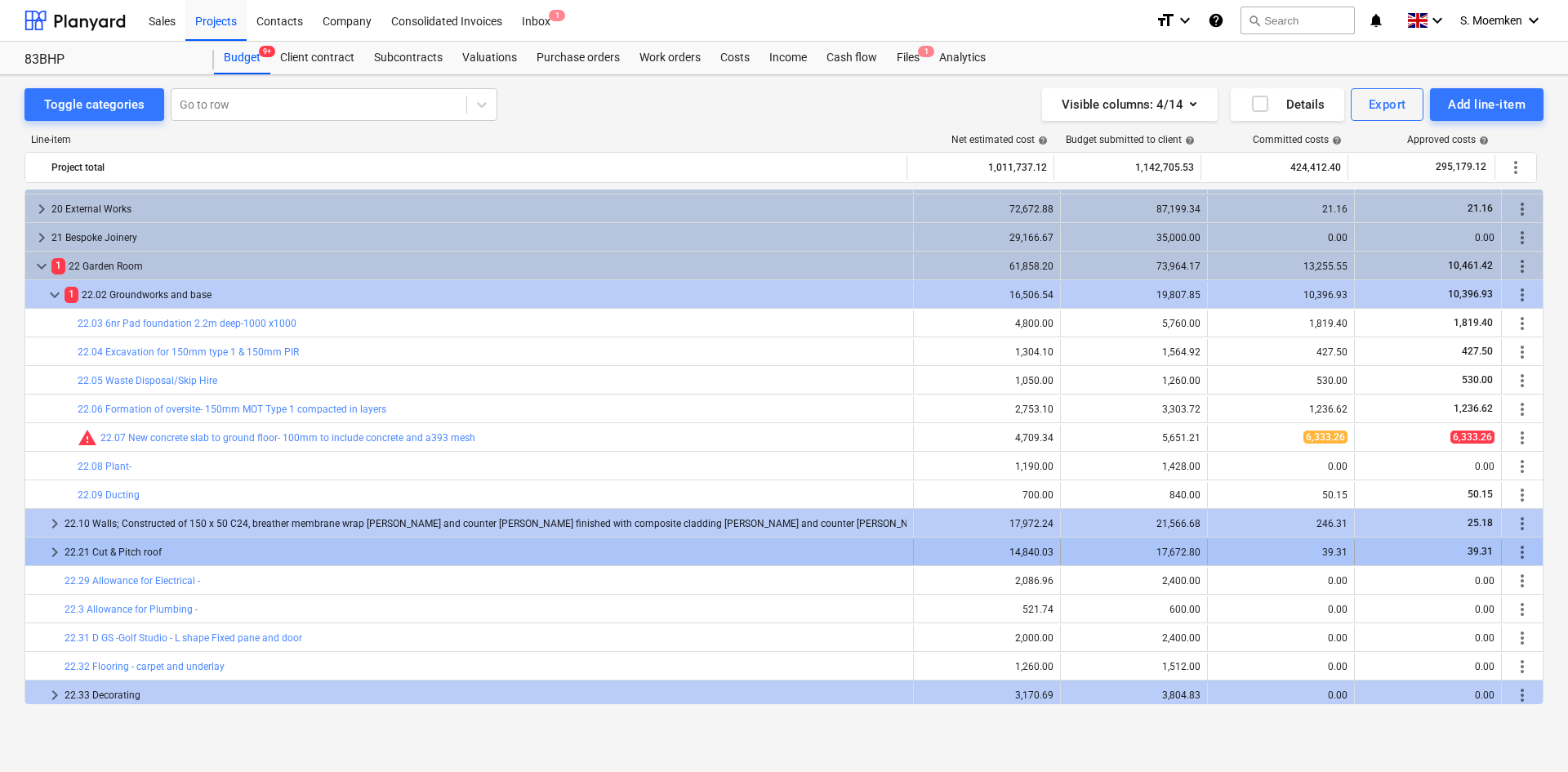
click at [53, 552] on span "keyboard_arrow_right" at bounding box center [54, 552] width 20 height 20
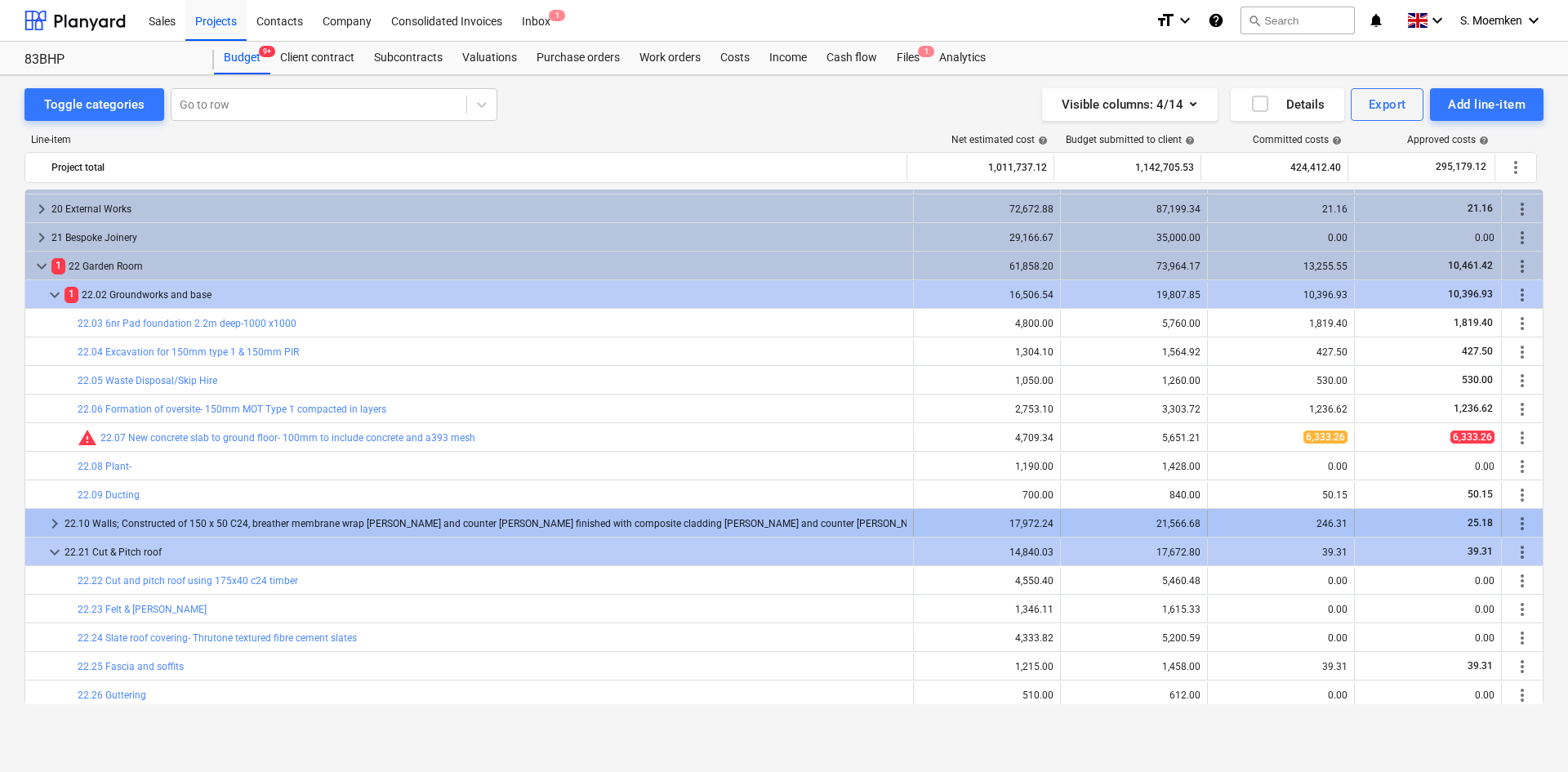
click at [57, 523] on span "keyboard_arrow_right" at bounding box center [54, 523] width 20 height 20
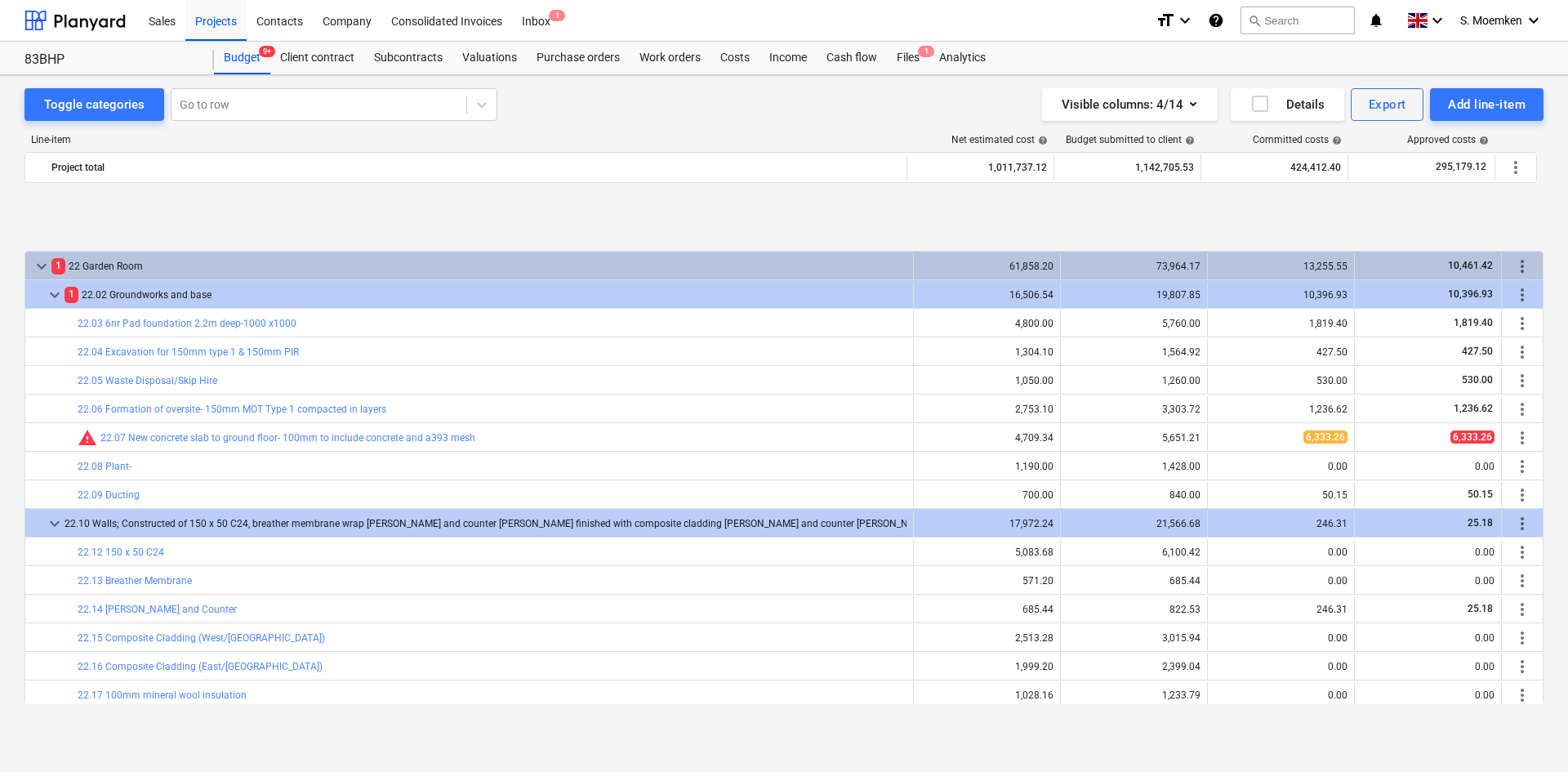
scroll to position [731, 0]
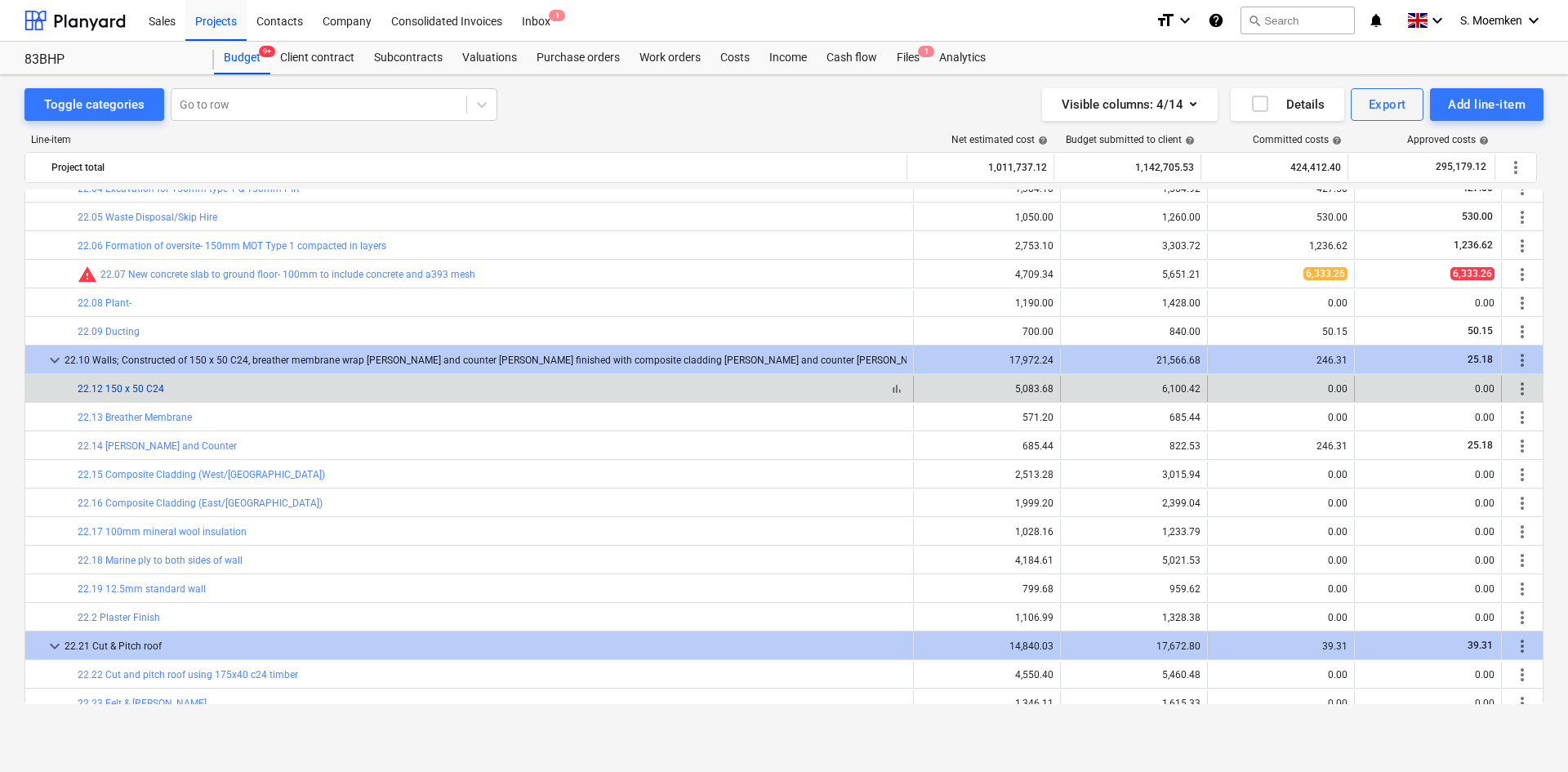
click at [117, 388] on link "22.12 150 x 50 C24" at bounding box center [120, 389] width 86 height 11
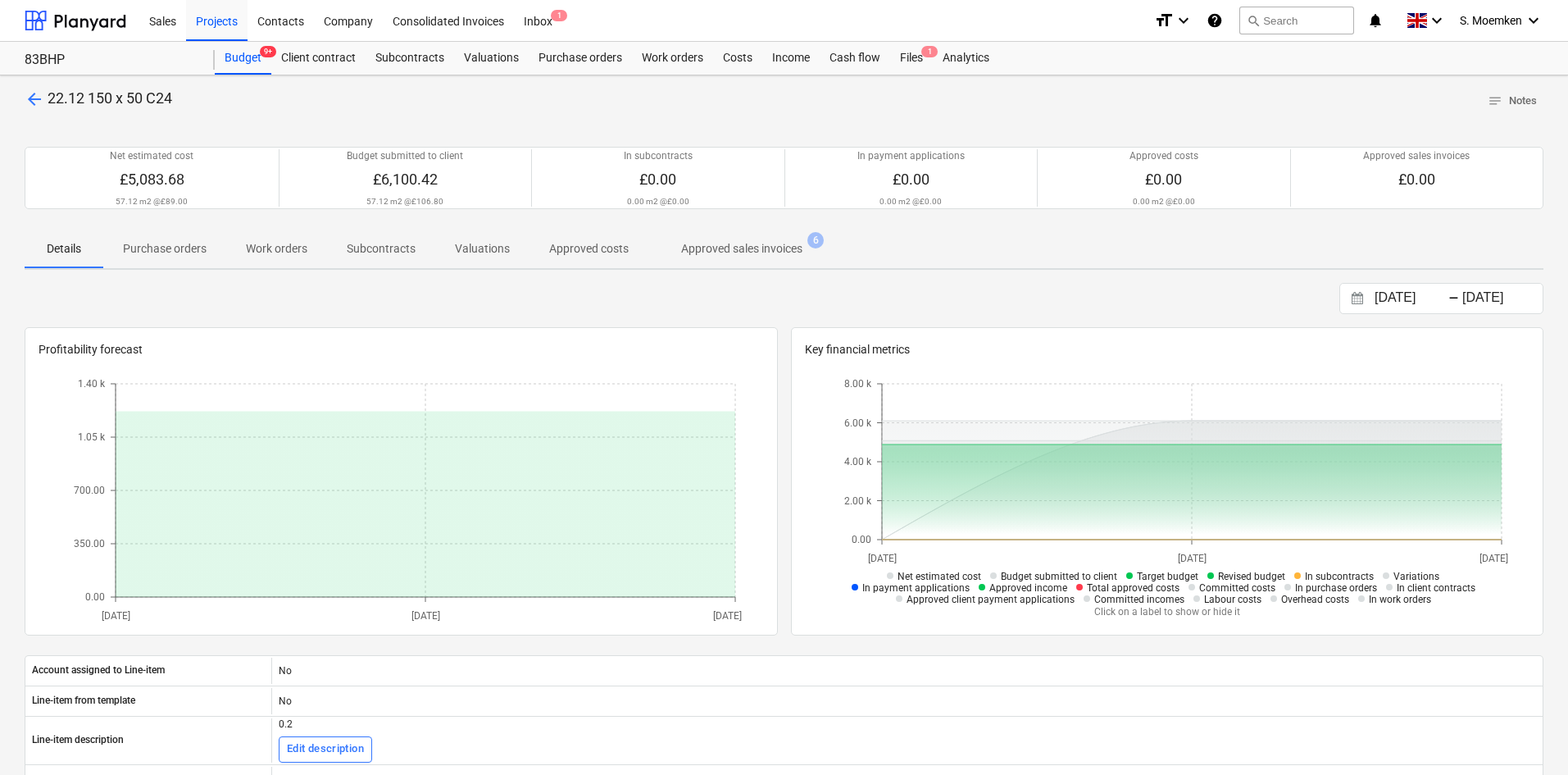
drag, startPoint x: 29, startPoint y: 93, endPoint x: 81, endPoint y: 46, distance: 70.1
click at [30, 93] on span "arrow_back" at bounding box center [34, 99] width 20 height 20
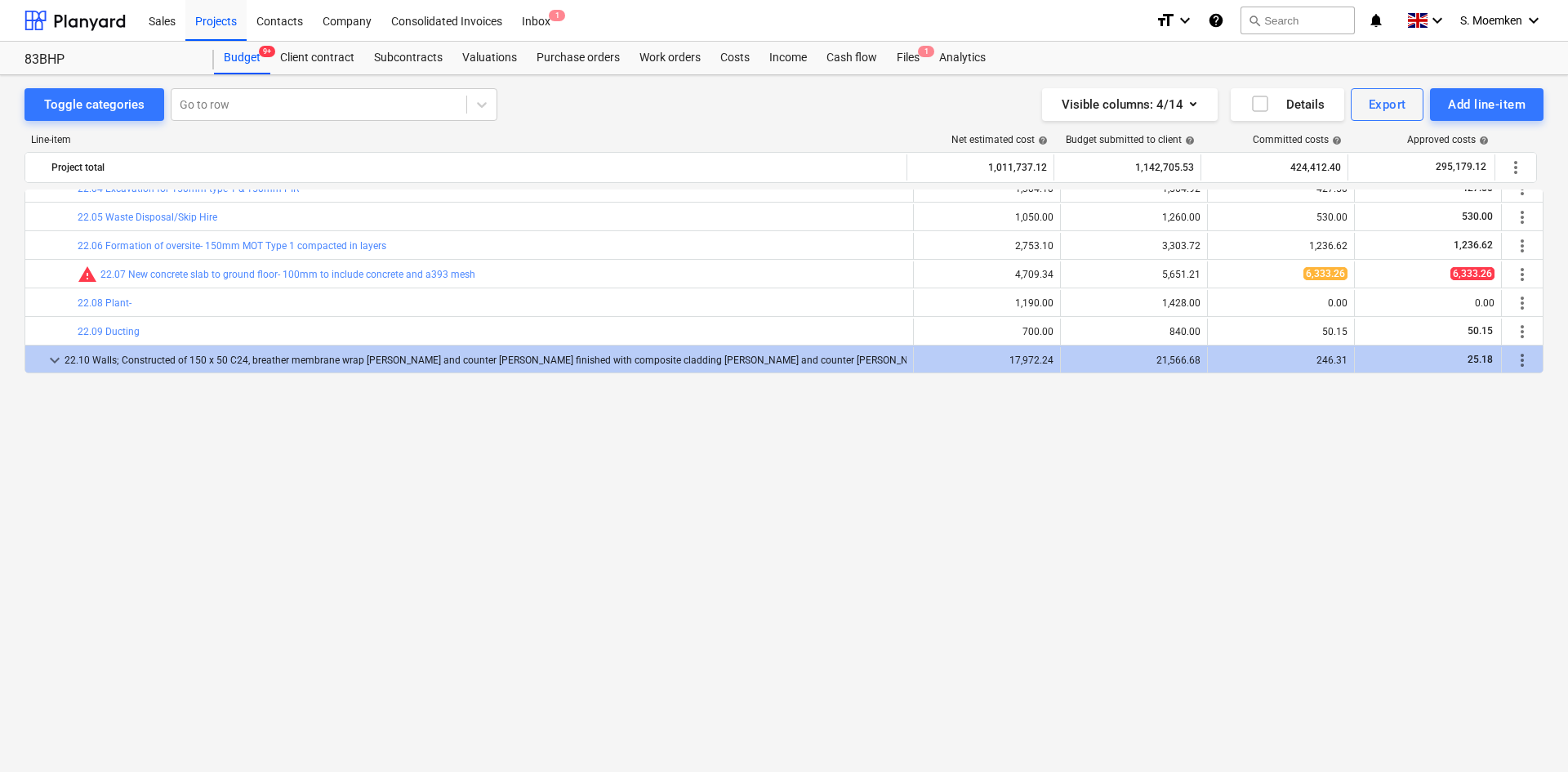
scroll to position [323, 0]
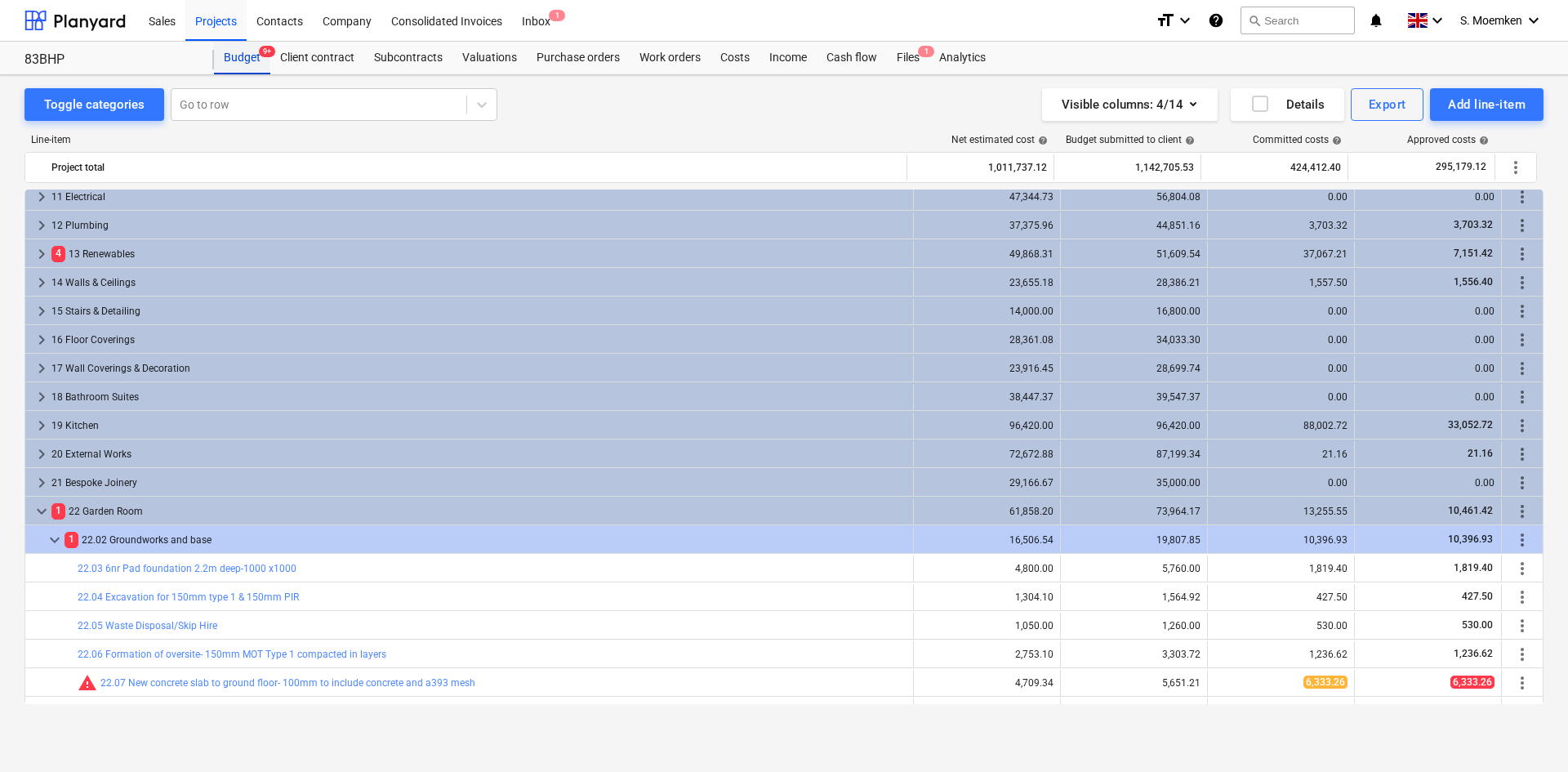
click at [245, 54] on div "Budget 9+" at bounding box center [242, 58] width 57 height 33
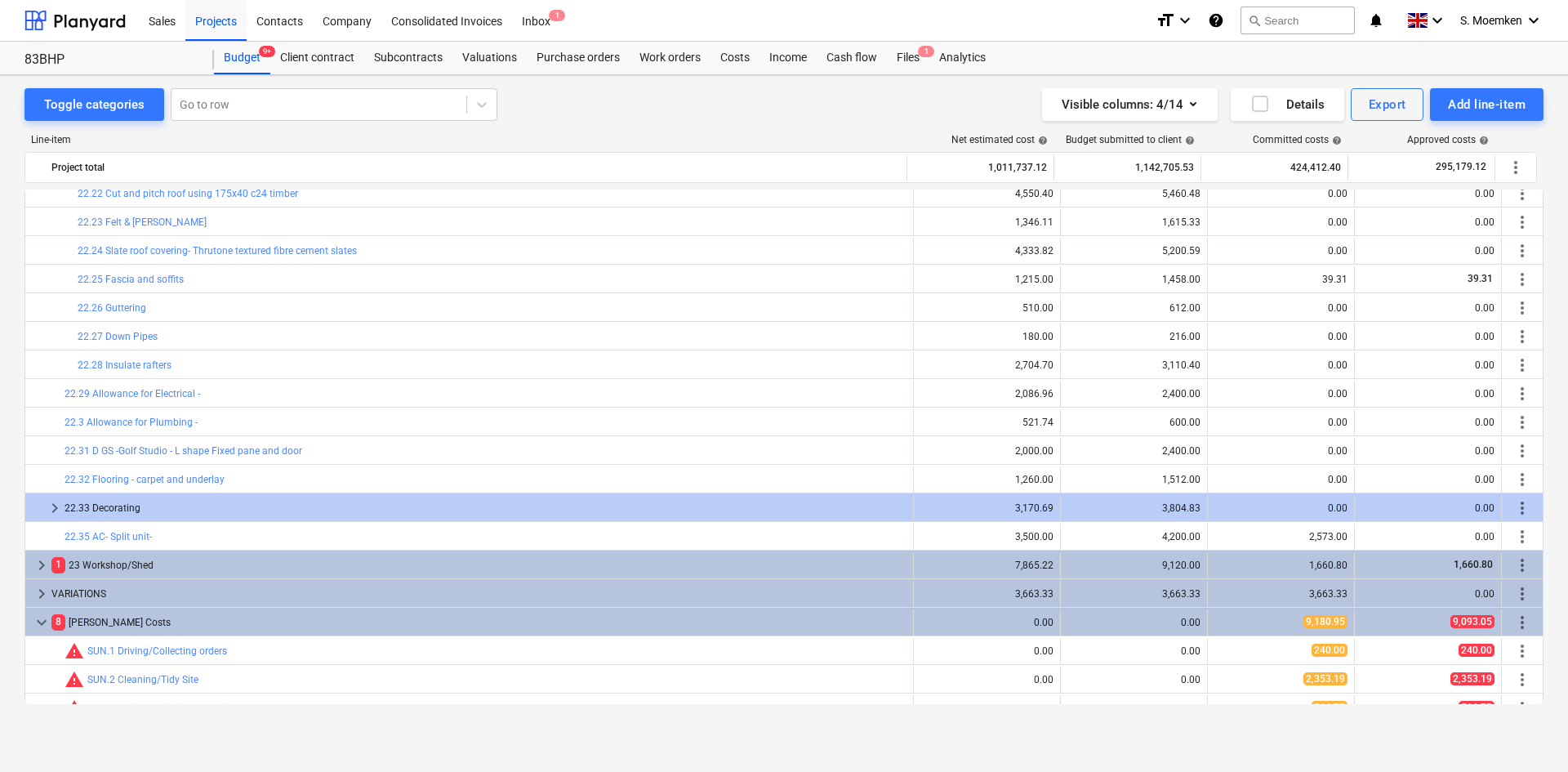
scroll to position [1401, 0]
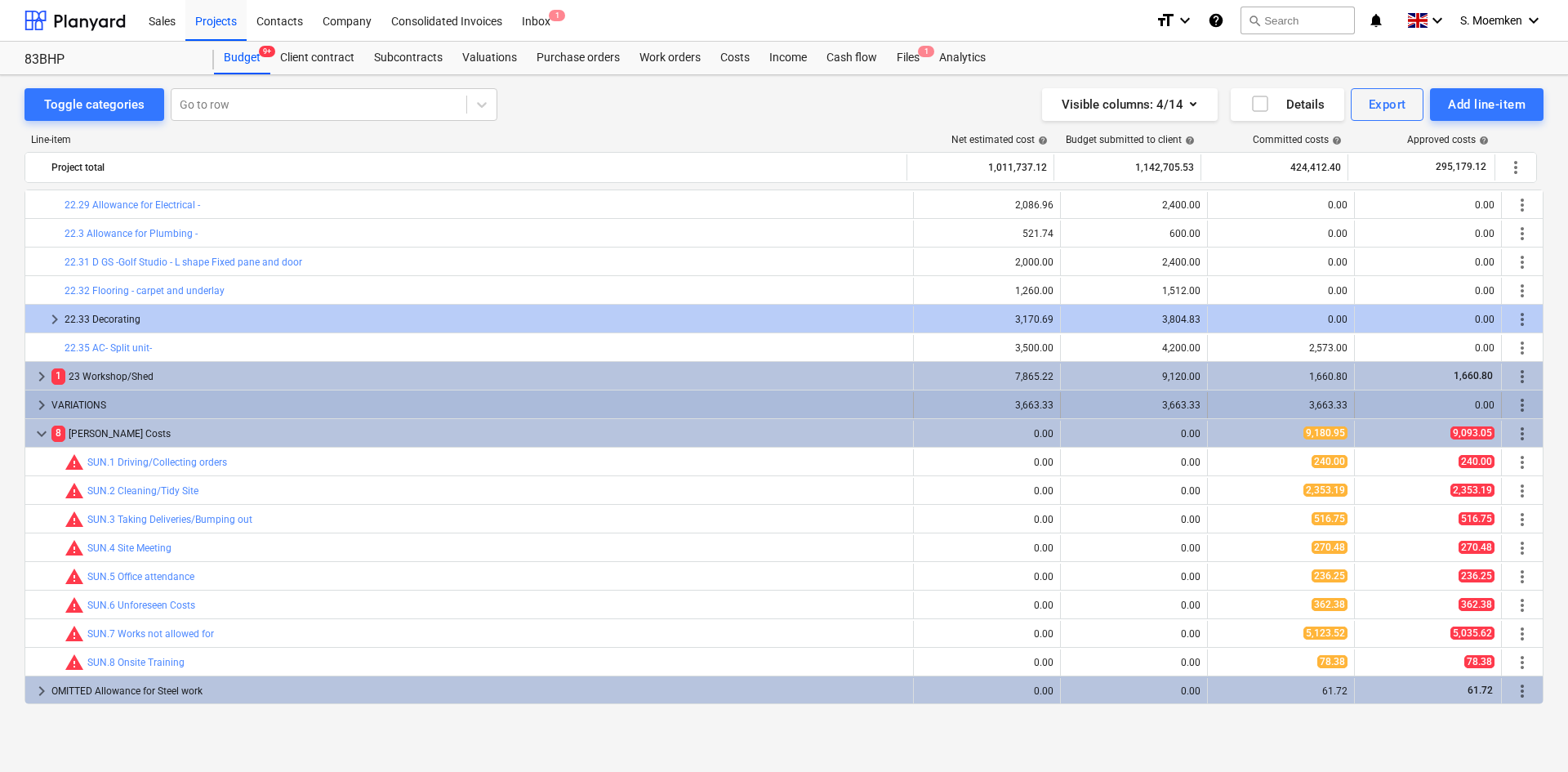
click at [36, 399] on span "keyboard_arrow_right" at bounding box center [41, 405] width 20 height 20
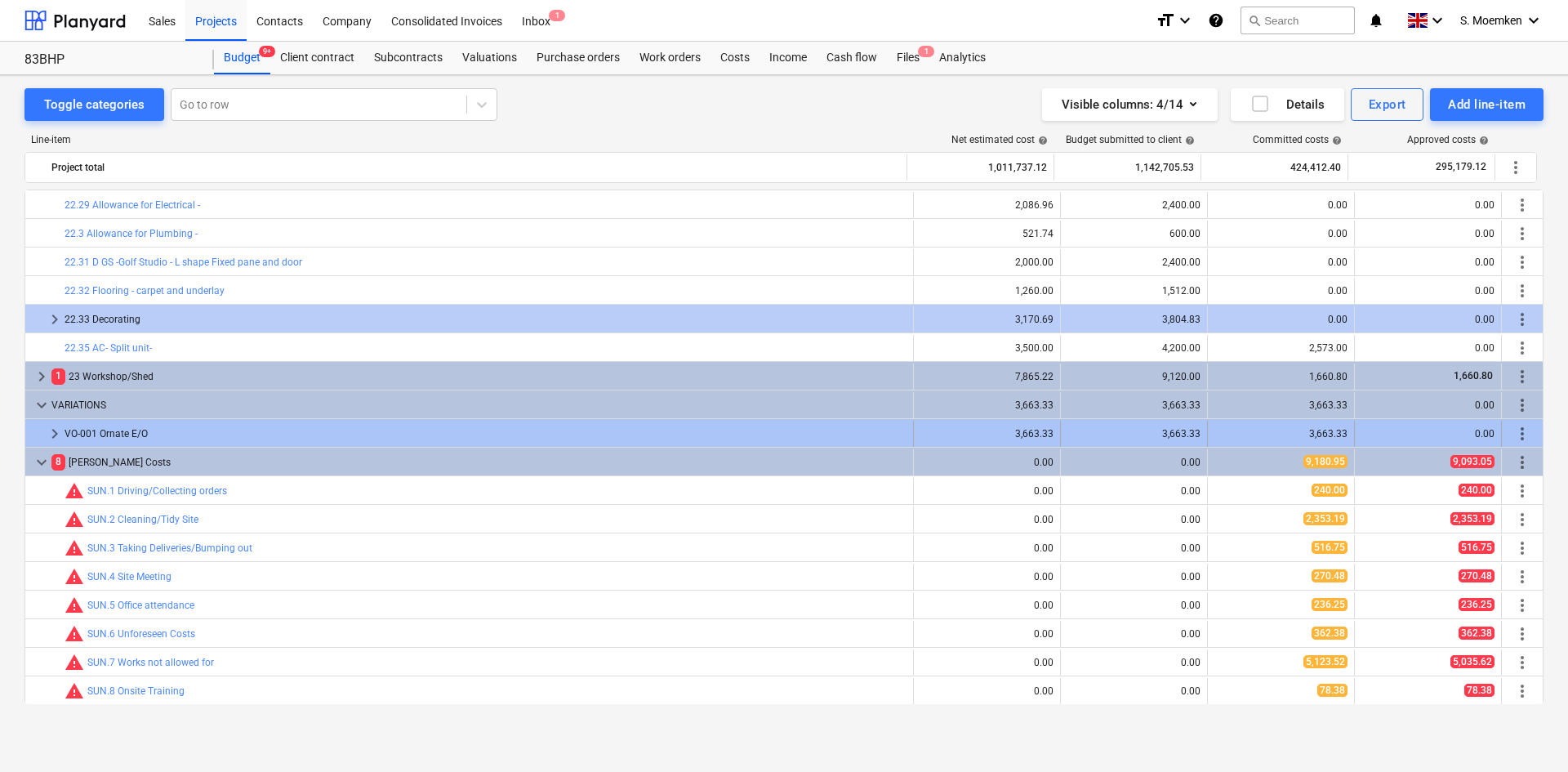
click at [54, 432] on span "keyboard_arrow_right" at bounding box center [54, 433] width 20 height 20
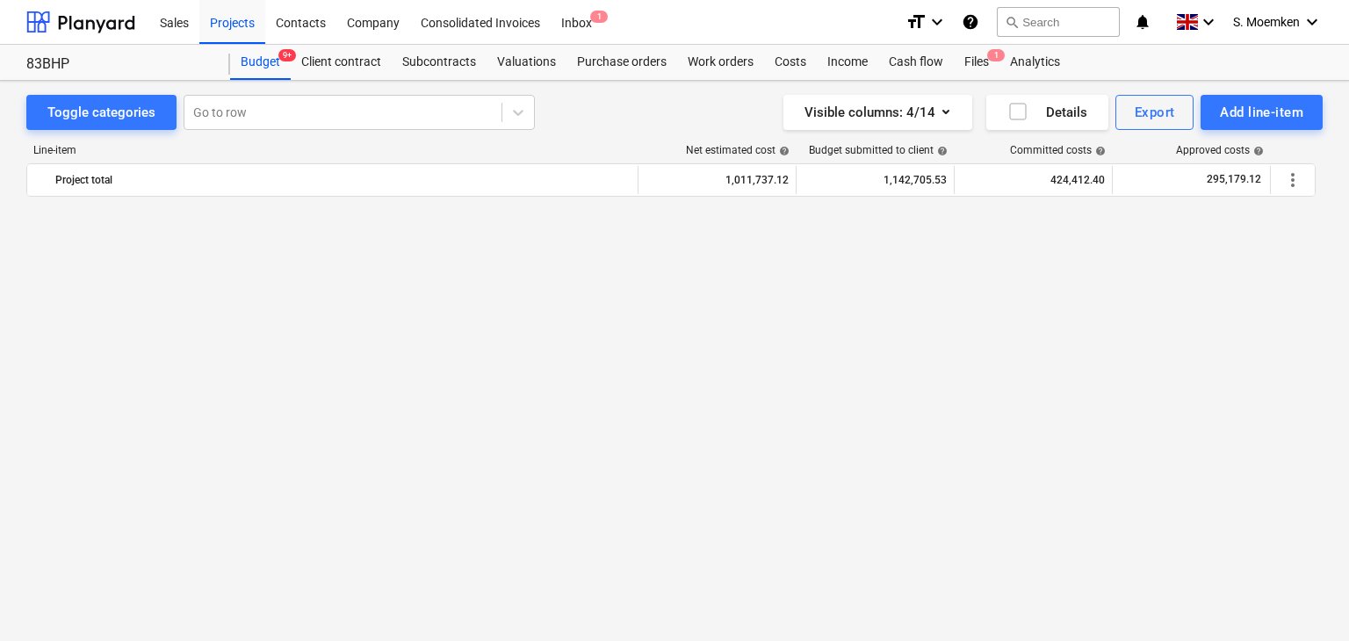
scroll to position [0, 0]
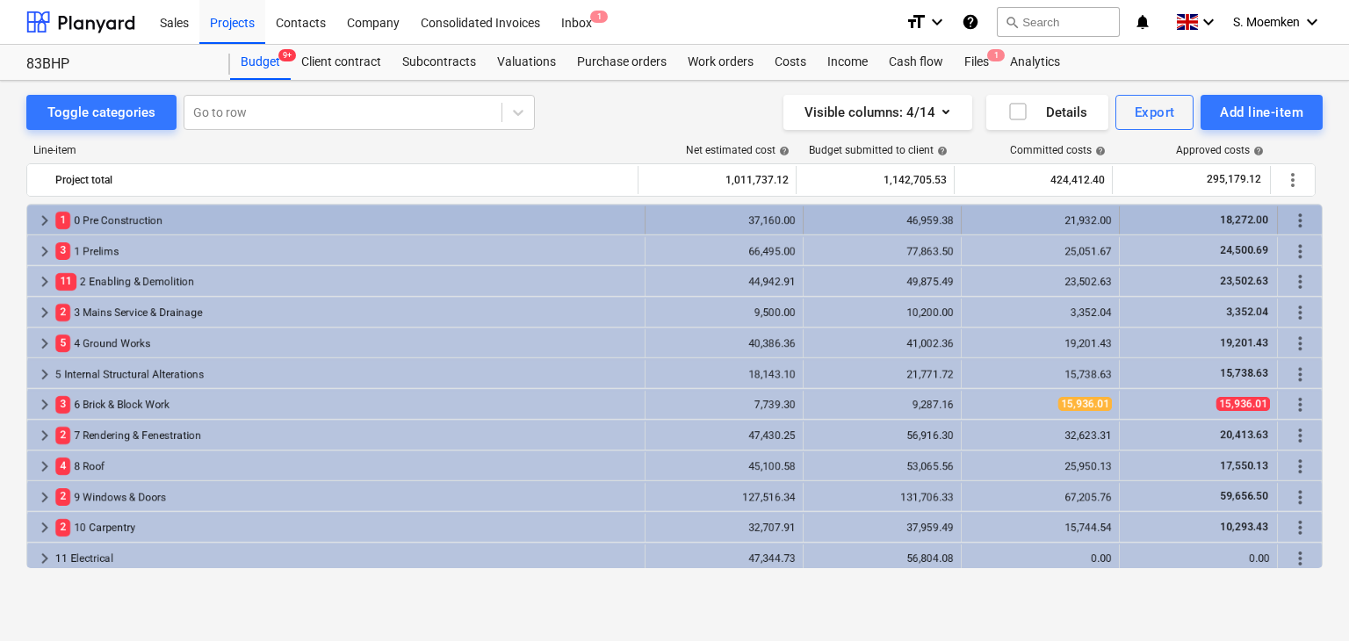
click at [42, 222] on span "keyboard_arrow_right" at bounding box center [44, 220] width 21 height 21
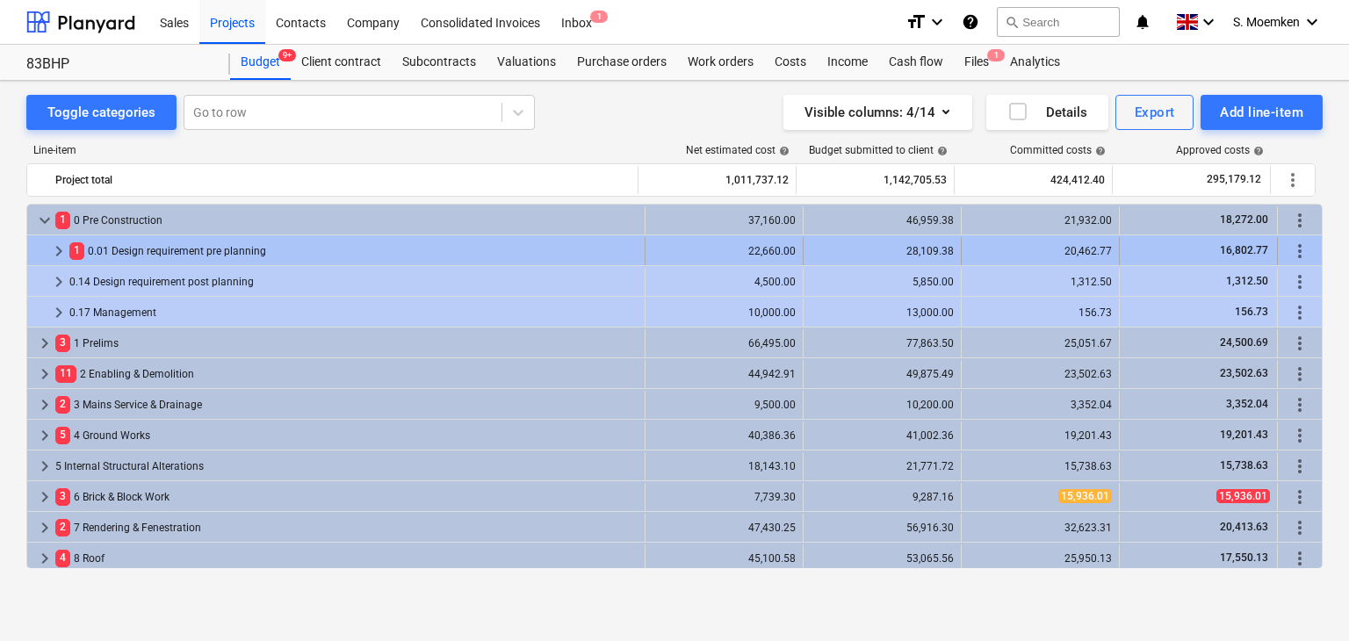
click at [60, 248] on span "keyboard_arrow_right" at bounding box center [58, 251] width 21 height 21
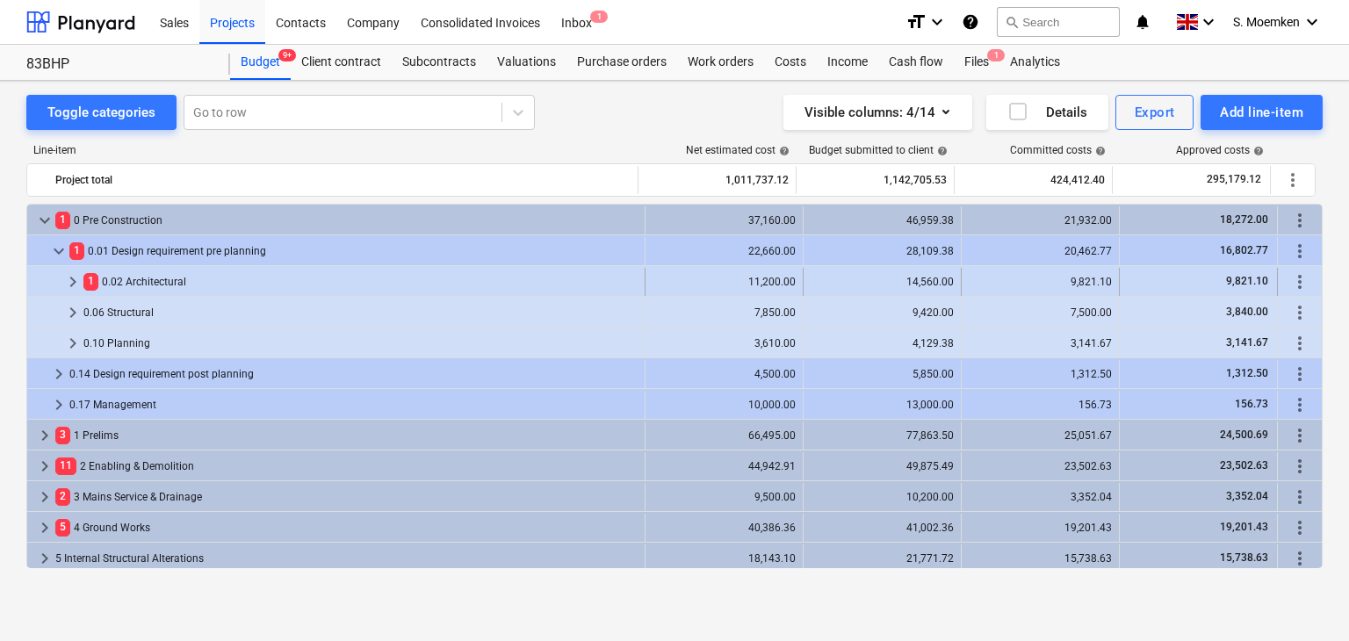
click at [74, 278] on span "keyboard_arrow_right" at bounding box center [72, 281] width 21 height 21
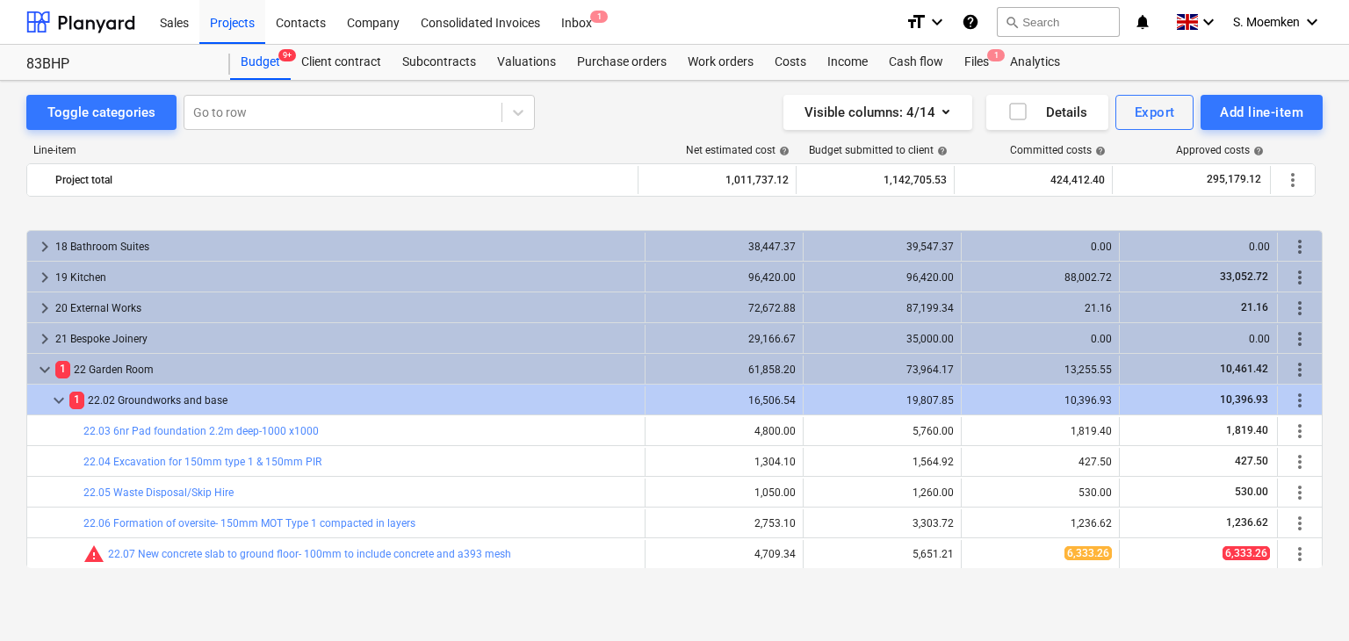
scroll to position [891, 0]
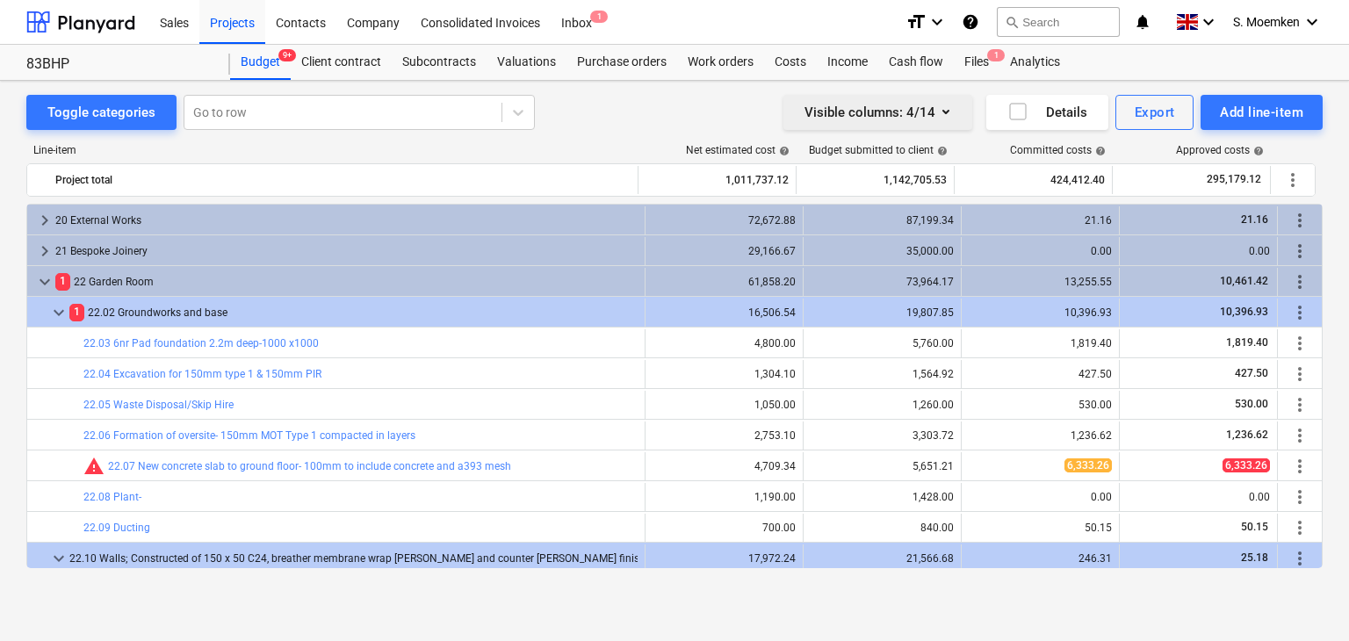
click at [917, 115] on div "Visible columns : 4/14" at bounding box center [877, 112] width 147 height 23
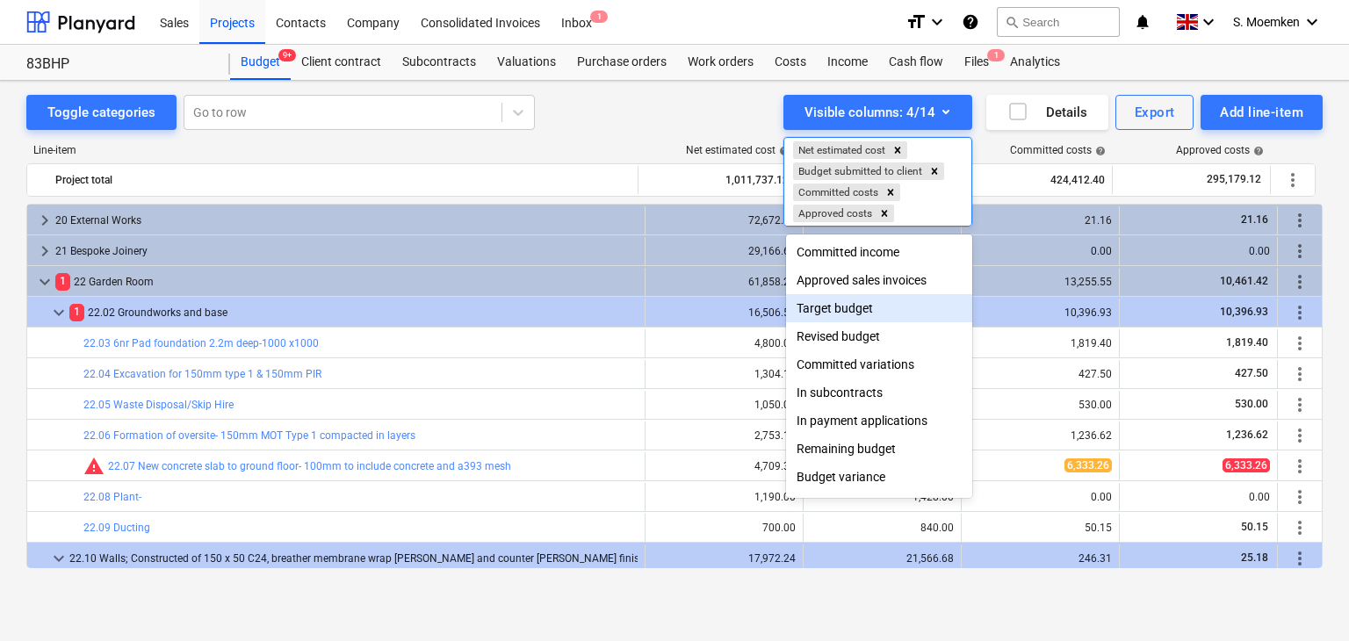
click at [878, 306] on div "Target budget" at bounding box center [879, 308] width 186 height 28
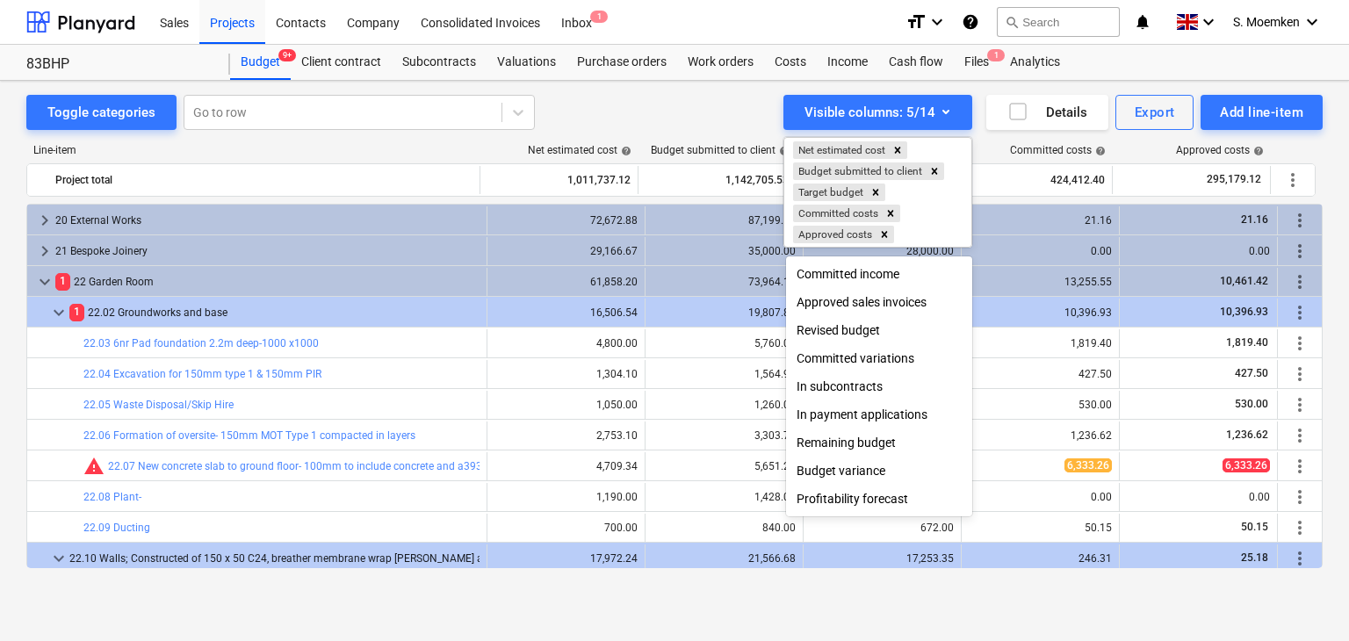
click at [693, 96] on div at bounding box center [674, 320] width 1349 height 641
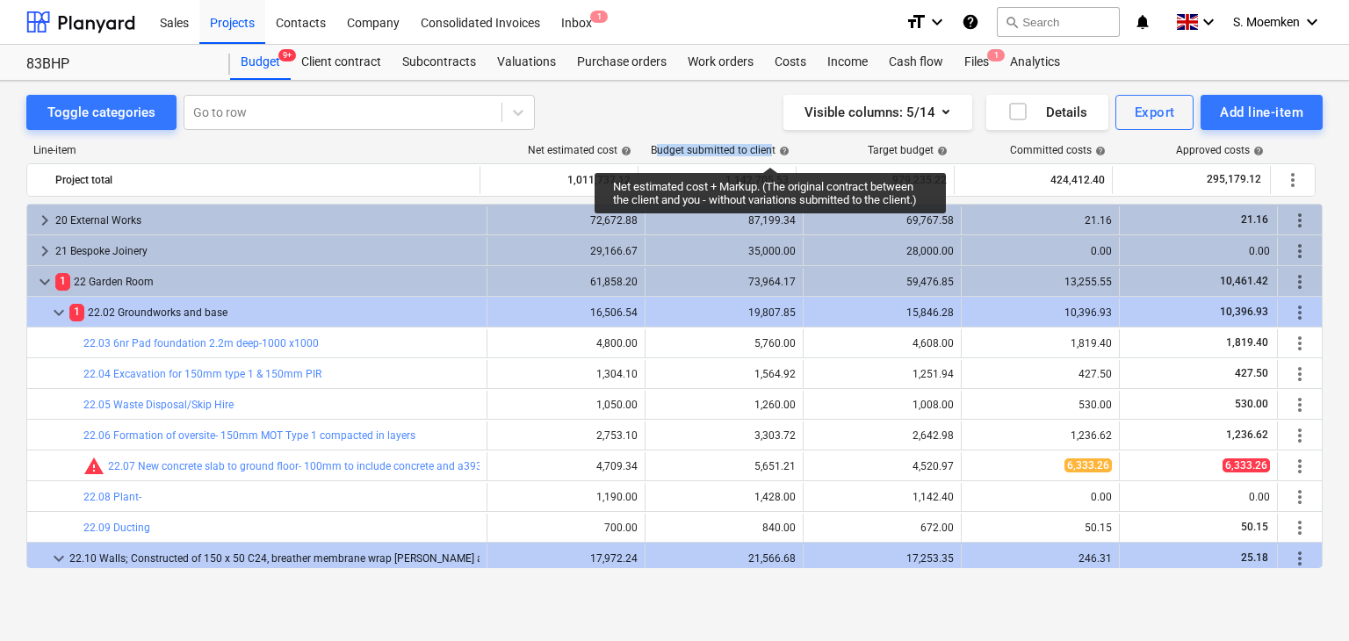
drag, startPoint x: 659, startPoint y: 147, endPoint x: 770, endPoint y: 151, distance: 110.7
click at [770, 151] on div "Budget submitted to client help" at bounding box center [720, 150] width 139 height 12
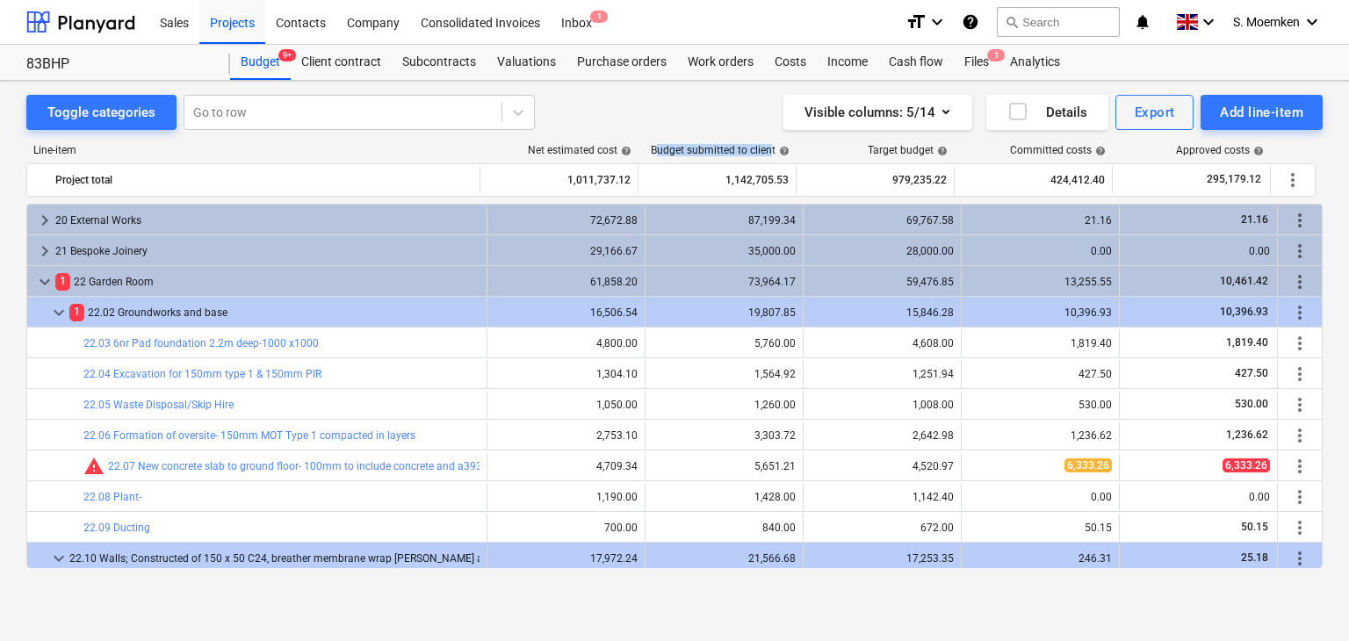
click at [530, 148] on div "Net estimated cost help" at bounding box center [580, 150] width 104 height 12
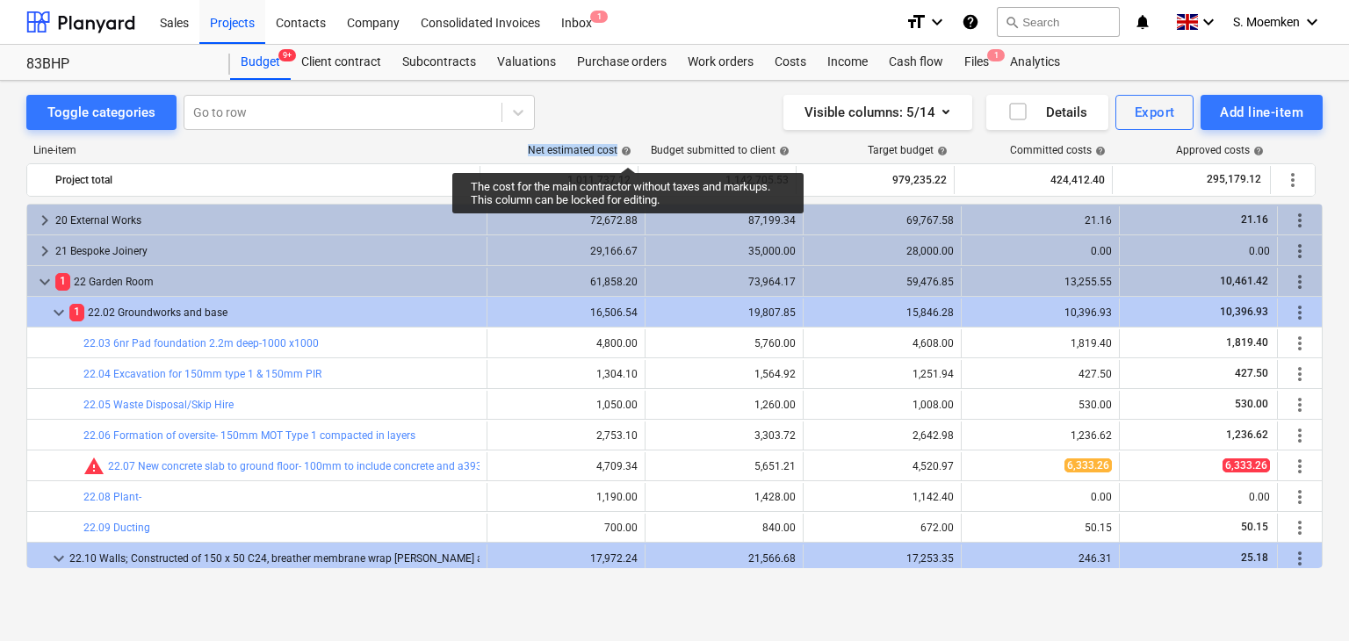
drag, startPoint x: 526, startPoint y: 148, endPoint x: 628, endPoint y: 151, distance: 101.9
click at [628, 151] on div "Net estimated cost help" at bounding box center [560, 150] width 158 height 12
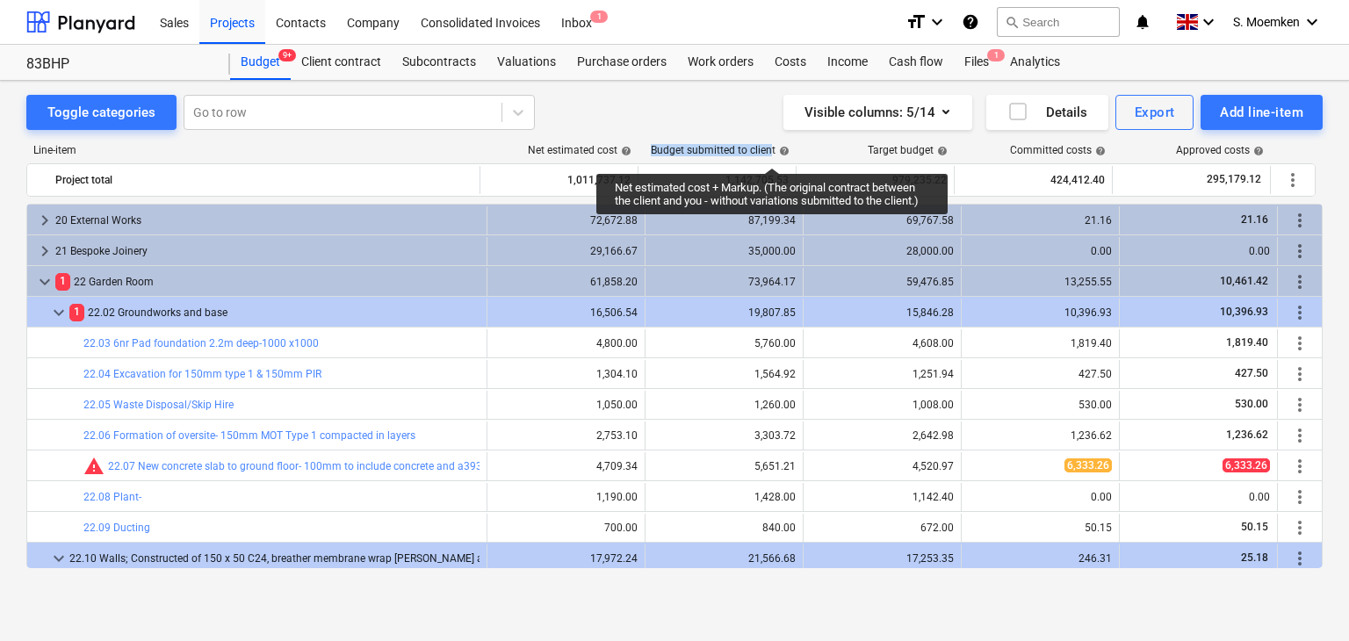
drag, startPoint x: 653, startPoint y: 148, endPoint x: 772, endPoint y: 152, distance: 118.6
click at [772, 152] on div "Budget submitted to client help" at bounding box center [720, 150] width 139 height 12
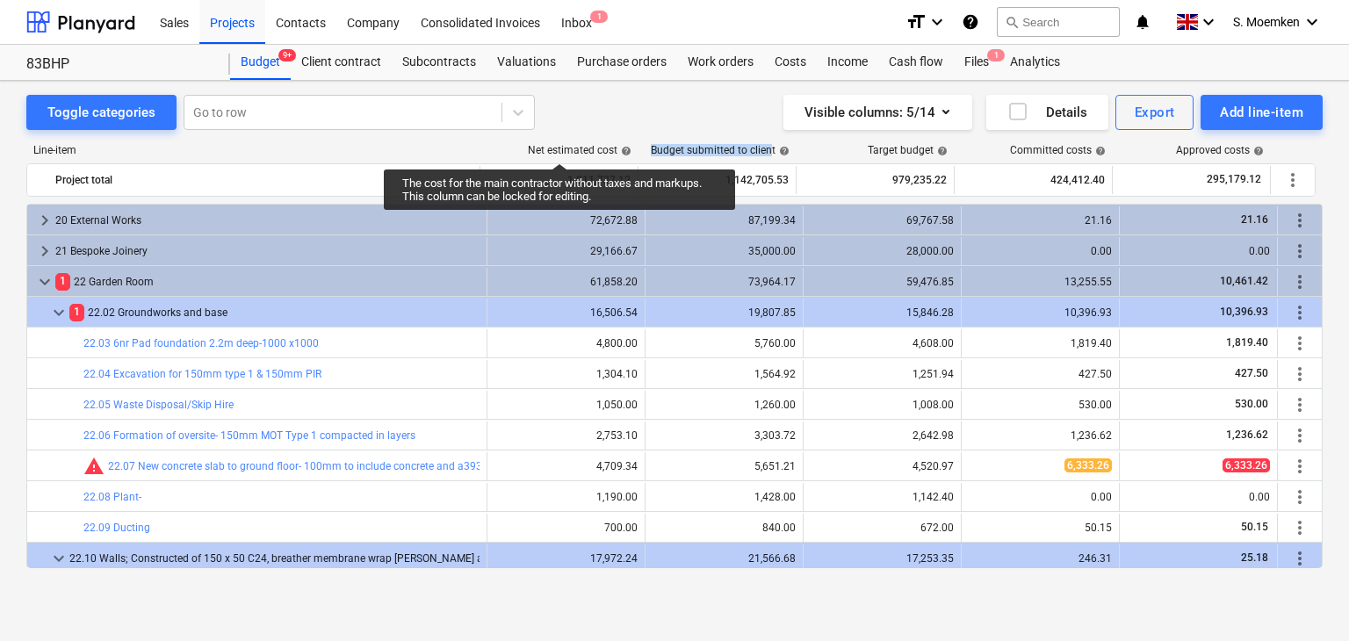
click at [562, 148] on div "Net estimated cost help" at bounding box center [580, 150] width 104 height 12
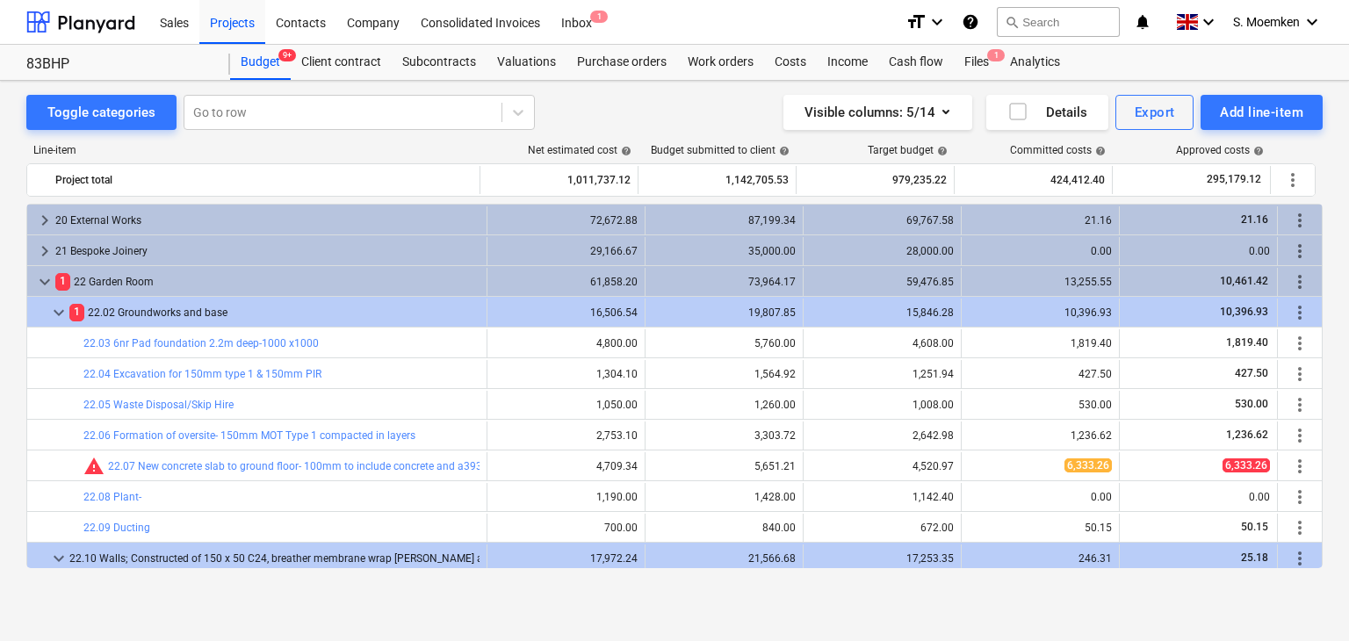
click at [892, 150] on div "Target budget help" at bounding box center [907, 150] width 80 height 12
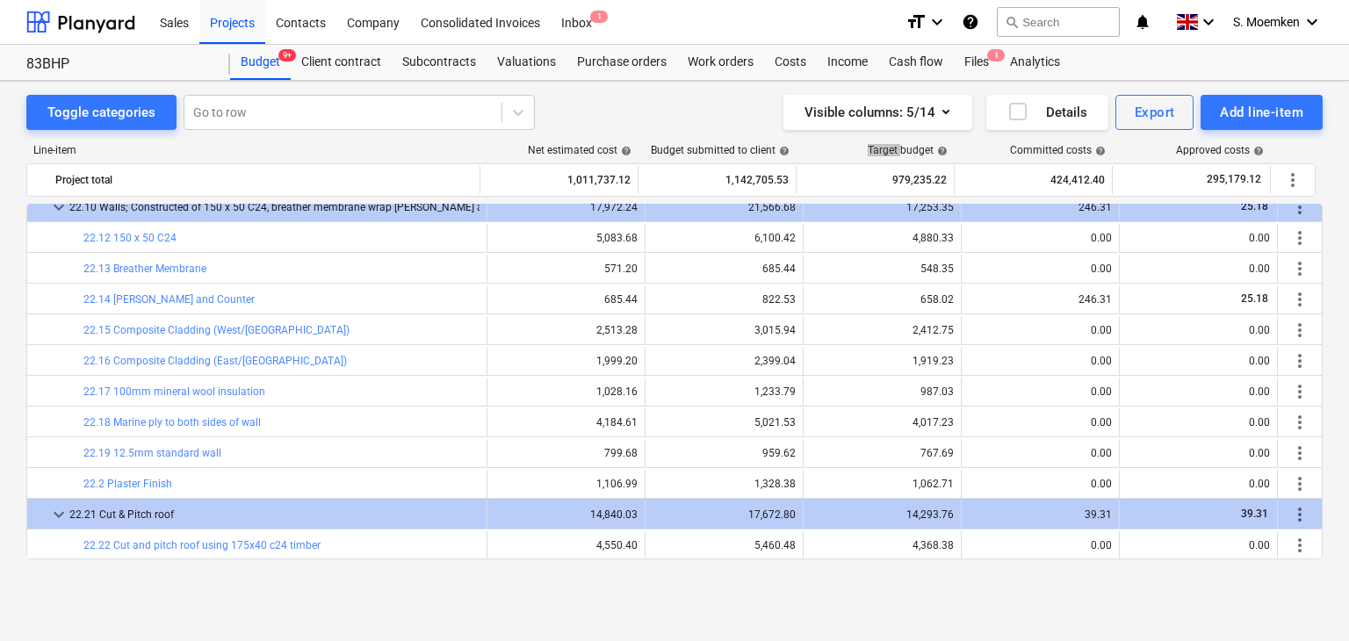
scroll to position [1155, 0]
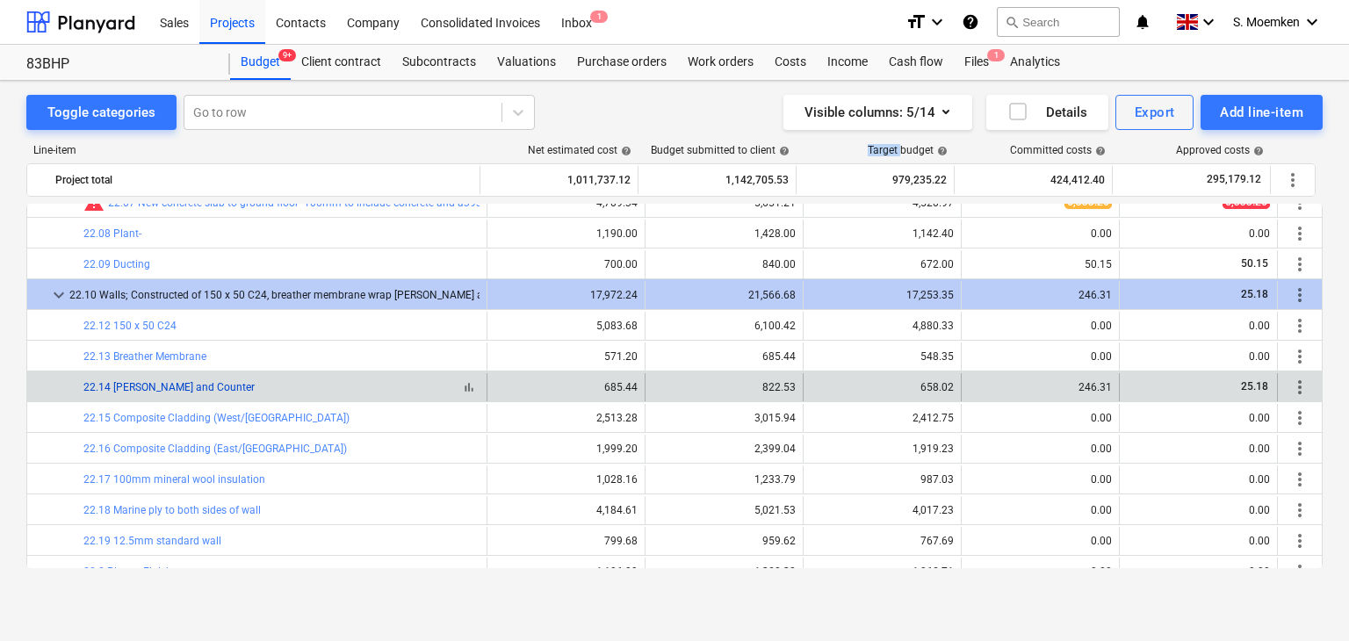
click at [182, 387] on link "22.14 Batten and Counter" at bounding box center [168, 387] width 171 height 12
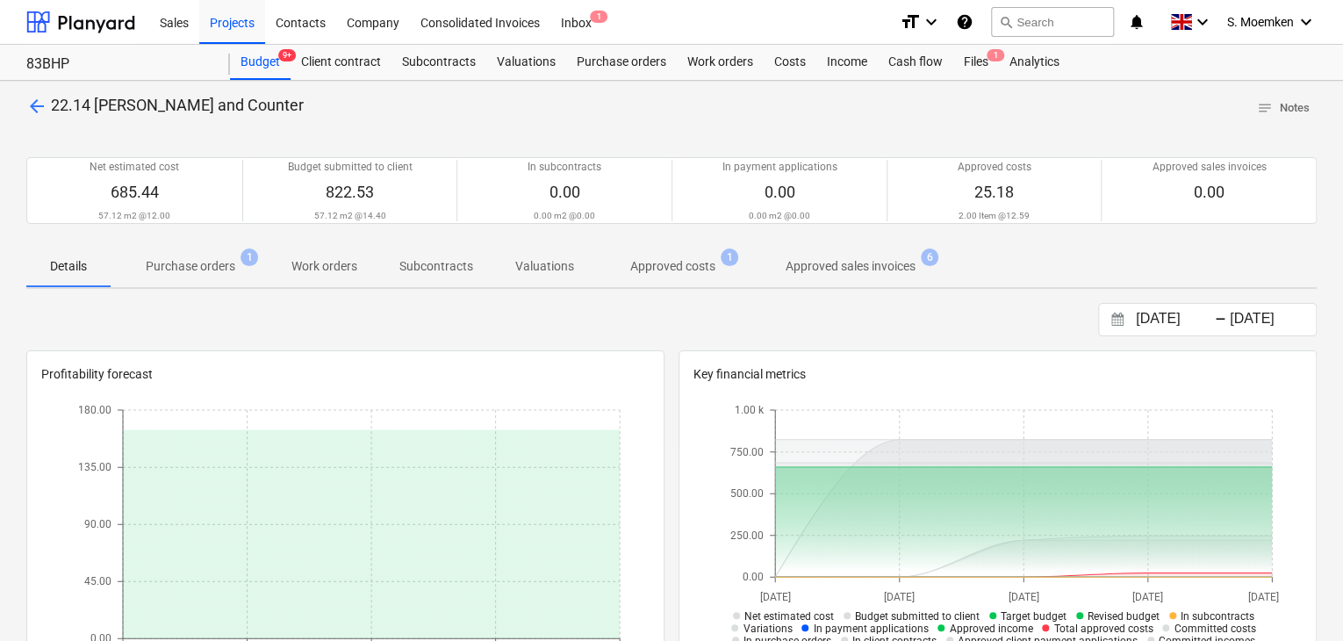
click at [218, 276] on span "Purchase orders 1" at bounding box center [191, 266] width 160 height 32
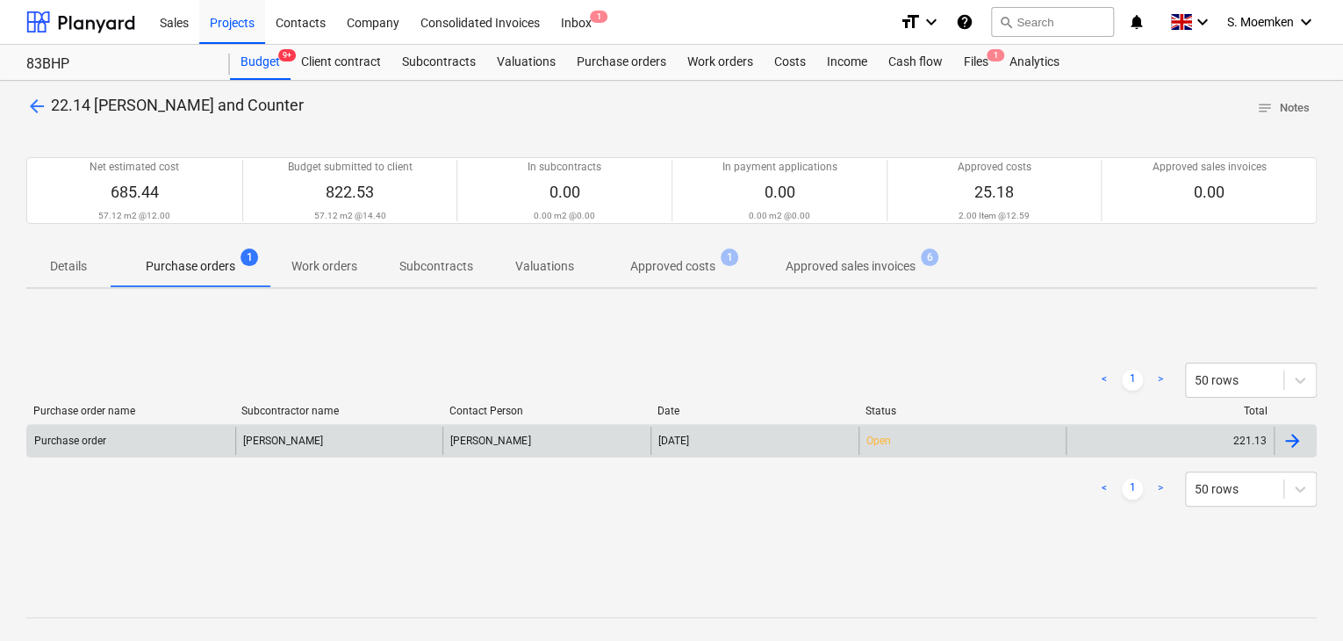
click at [274, 442] on div "Travis Perkins" at bounding box center [339, 441] width 208 height 28
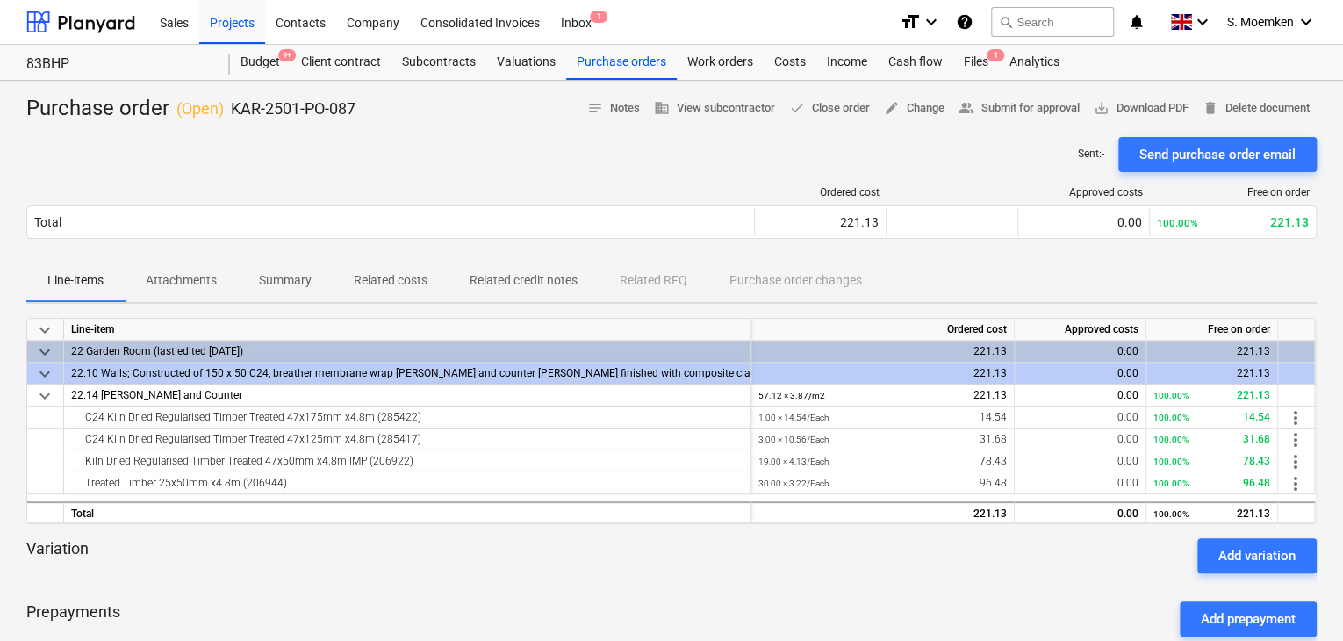
click at [190, 286] on p "Attachments" at bounding box center [181, 280] width 71 height 18
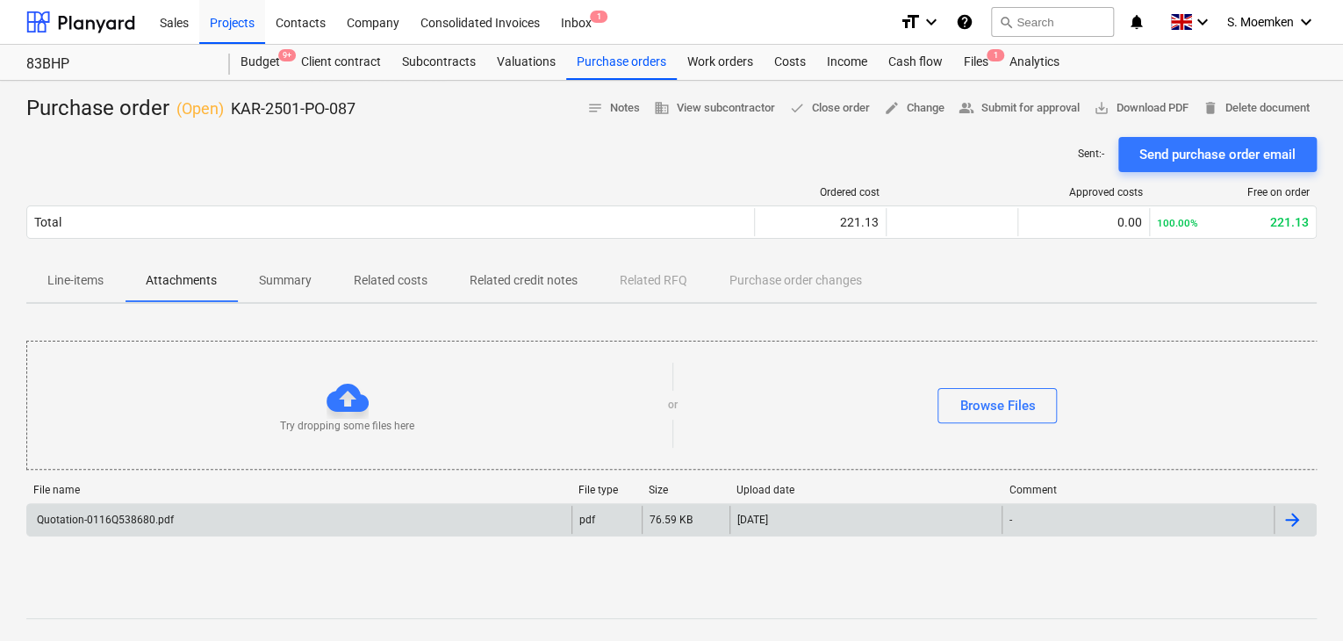
click at [138, 524] on div "Quotation-0116Q538680.pdf" at bounding box center [104, 520] width 140 height 12
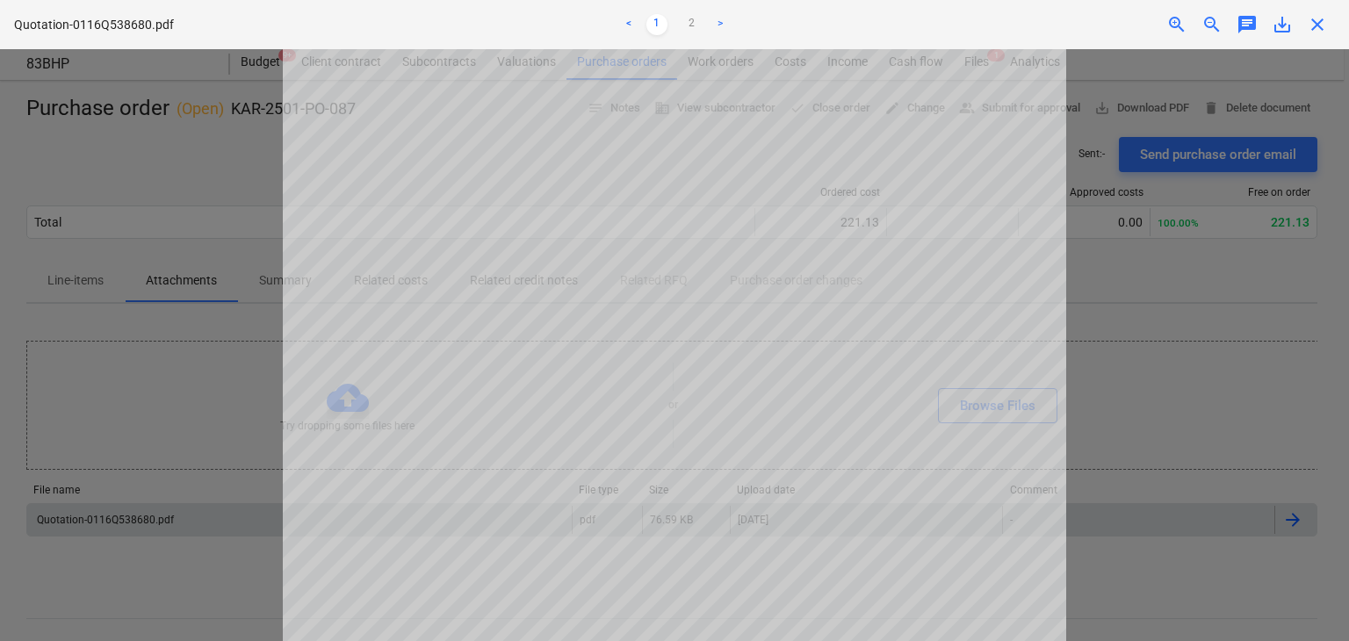
click at [1317, 25] on span "close" at bounding box center [1316, 24] width 21 height 21
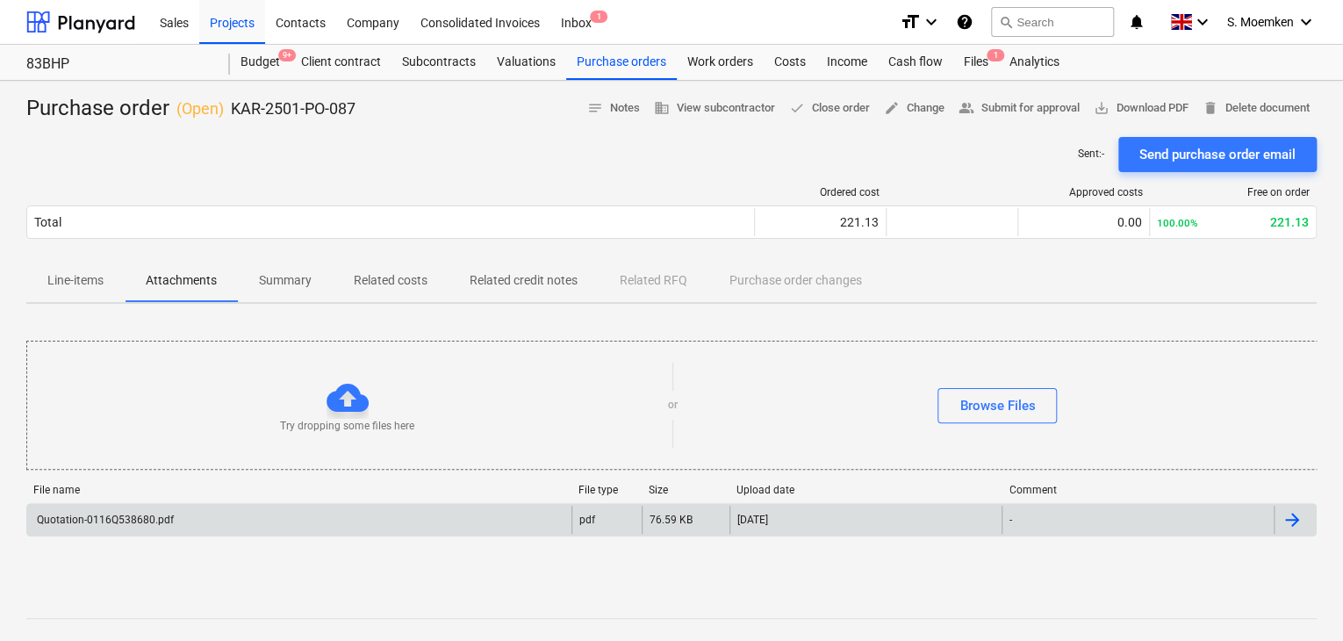
click at [71, 279] on p "Line-items" at bounding box center [75, 280] width 56 height 18
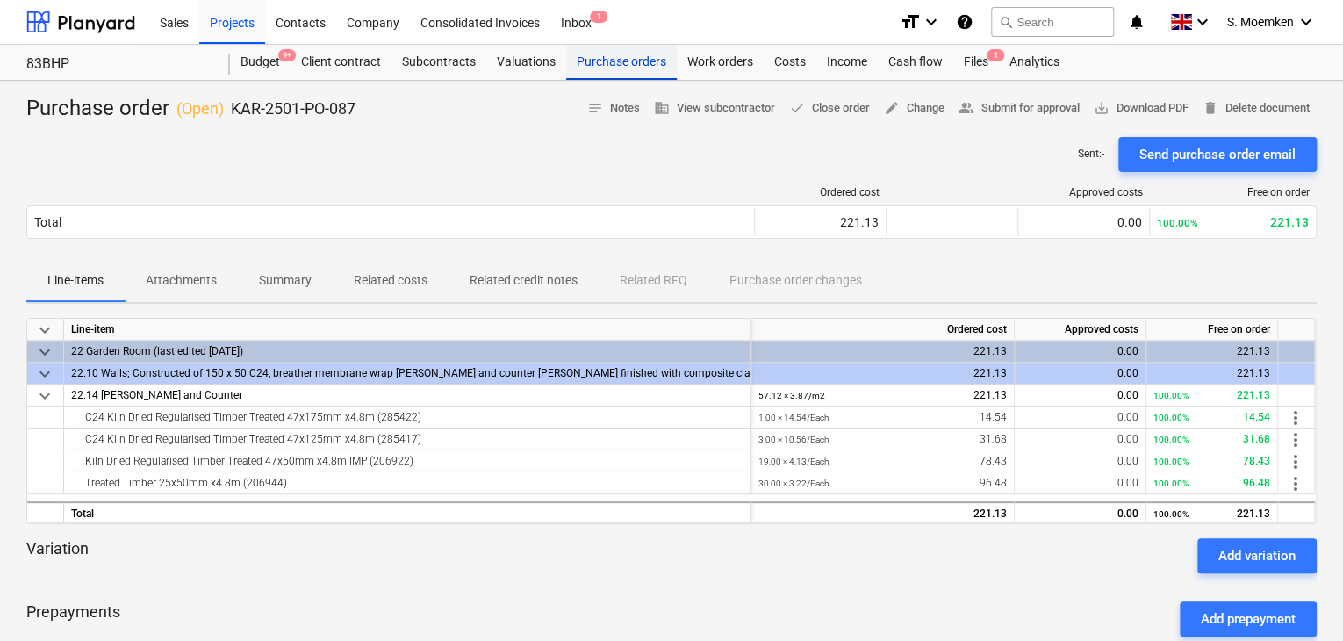
click at [630, 55] on div "Purchase orders" at bounding box center [621, 62] width 111 height 35
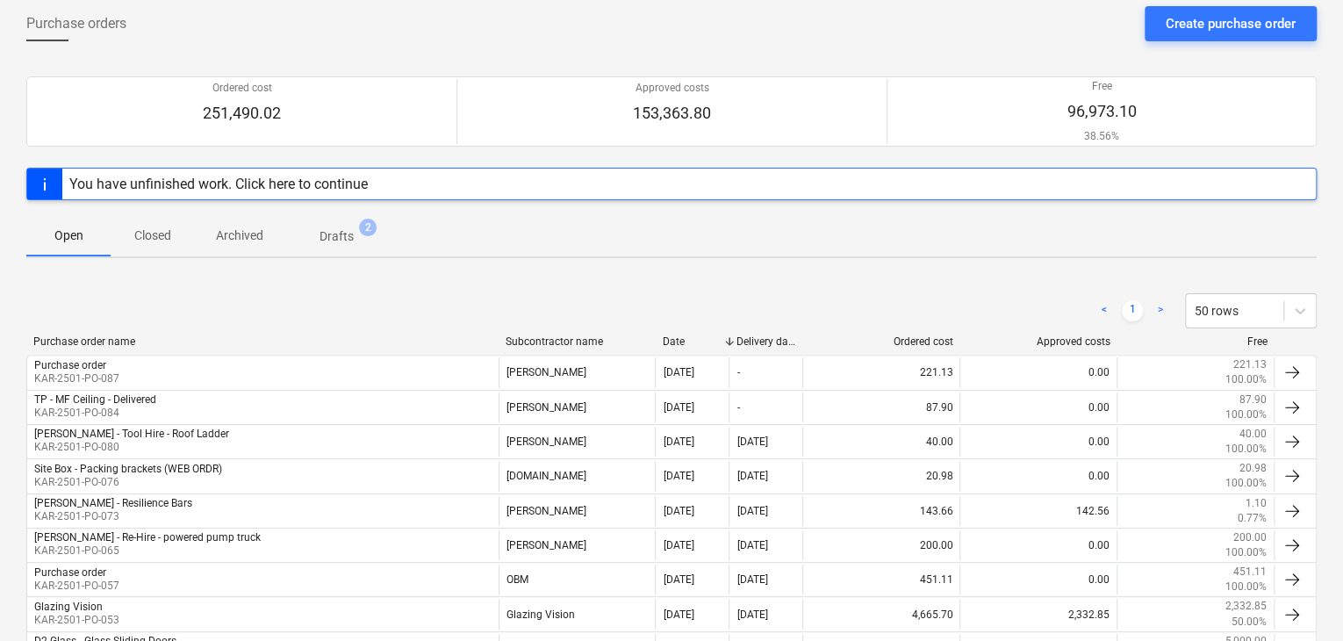
scroll to position [176, 0]
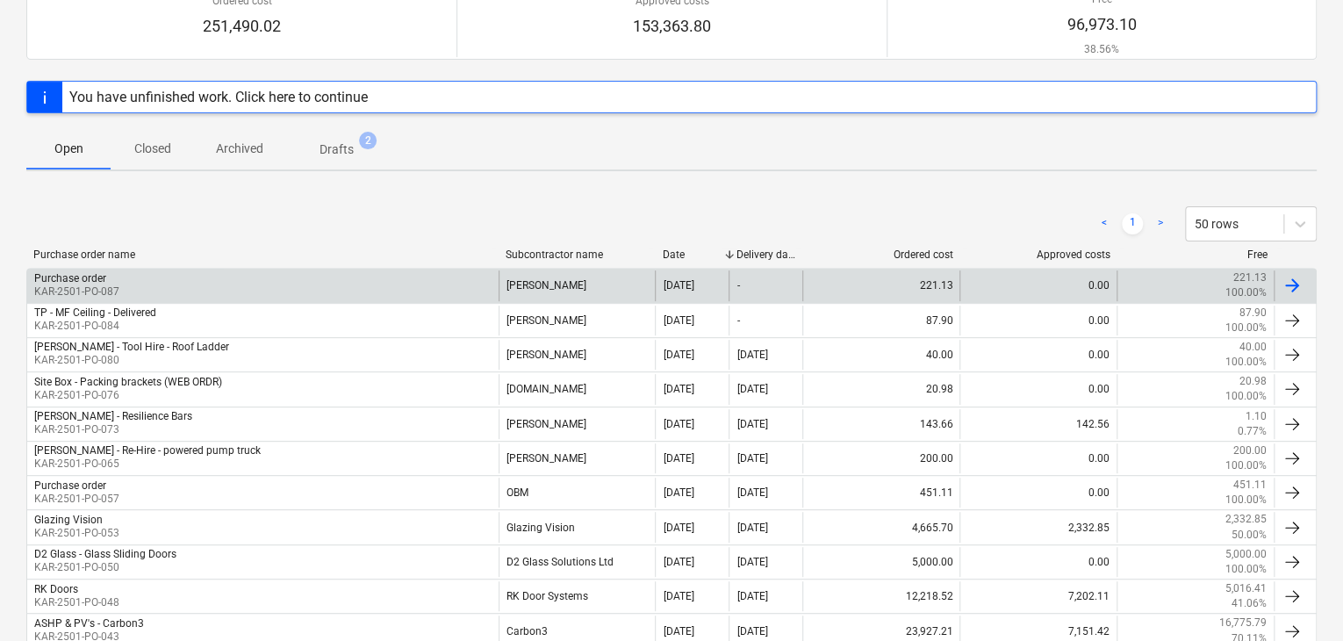
click at [526, 284] on div "Travis Perkins" at bounding box center [577, 285] width 157 height 30
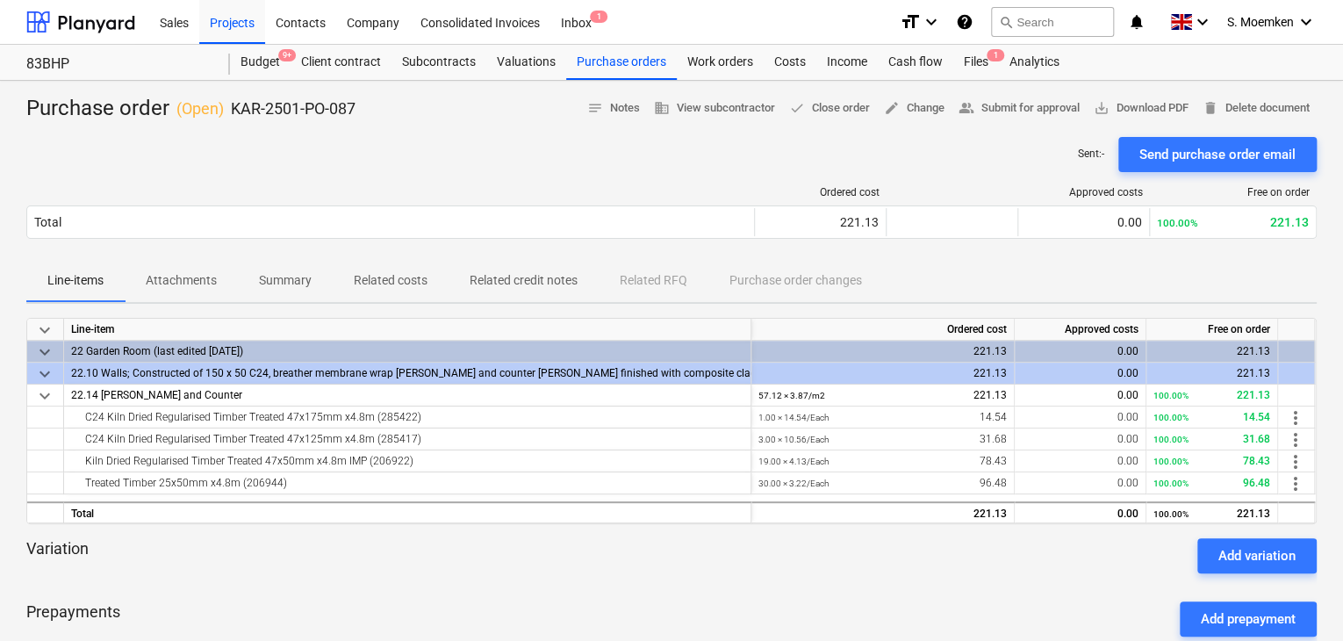
click at [173, 275] on p "Attachments" at bounding box center [181, 280] width 71 height 18
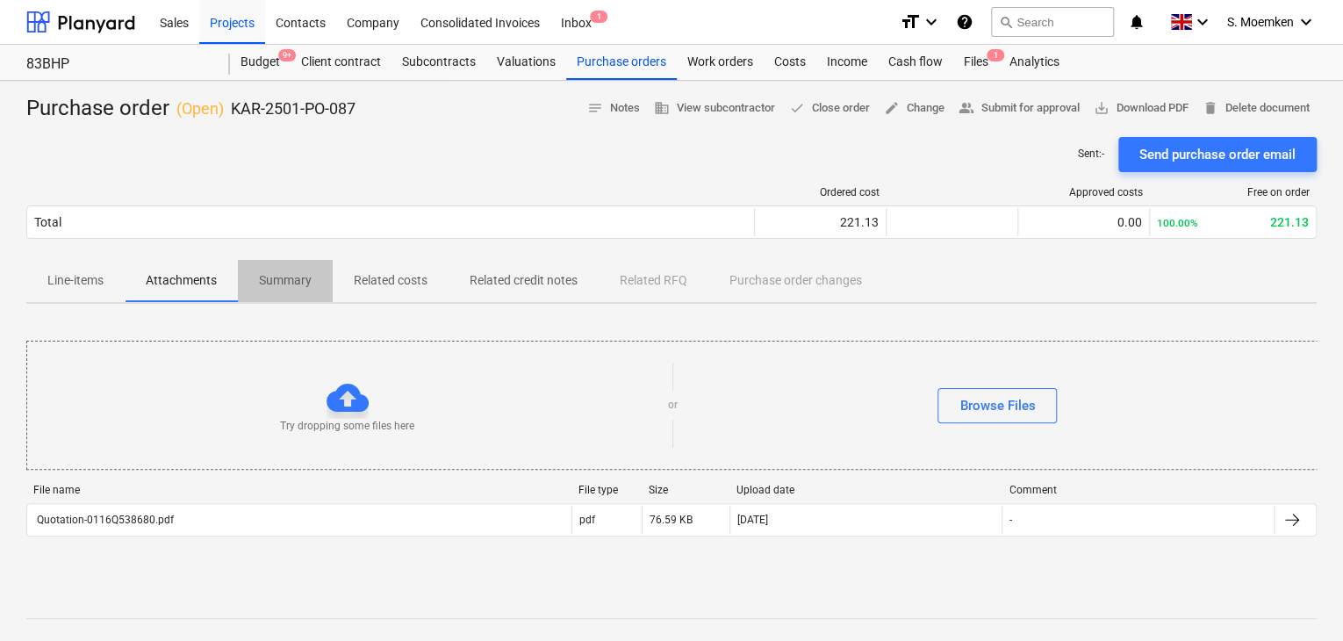
click at [277, 273] on p "Summary" at bounding box center [285, 280] width 53 height 18
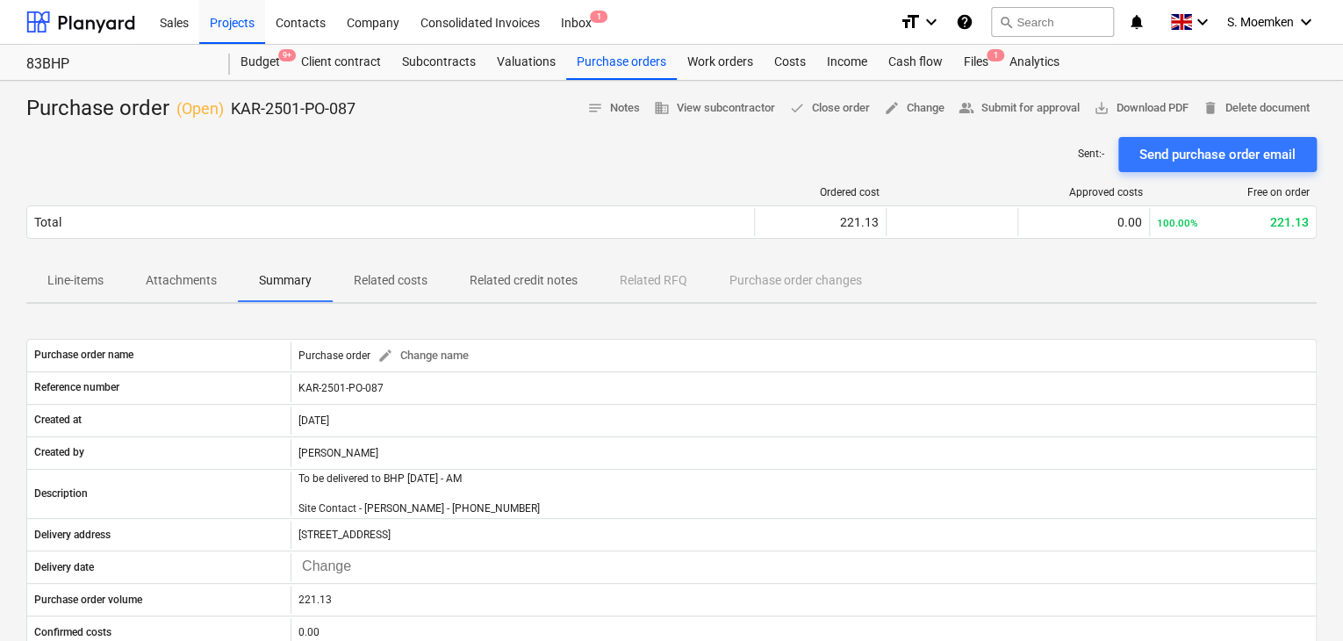
click at [410, 280] on p "Related costs" at bounding box center [391, 280] width 74 height 18
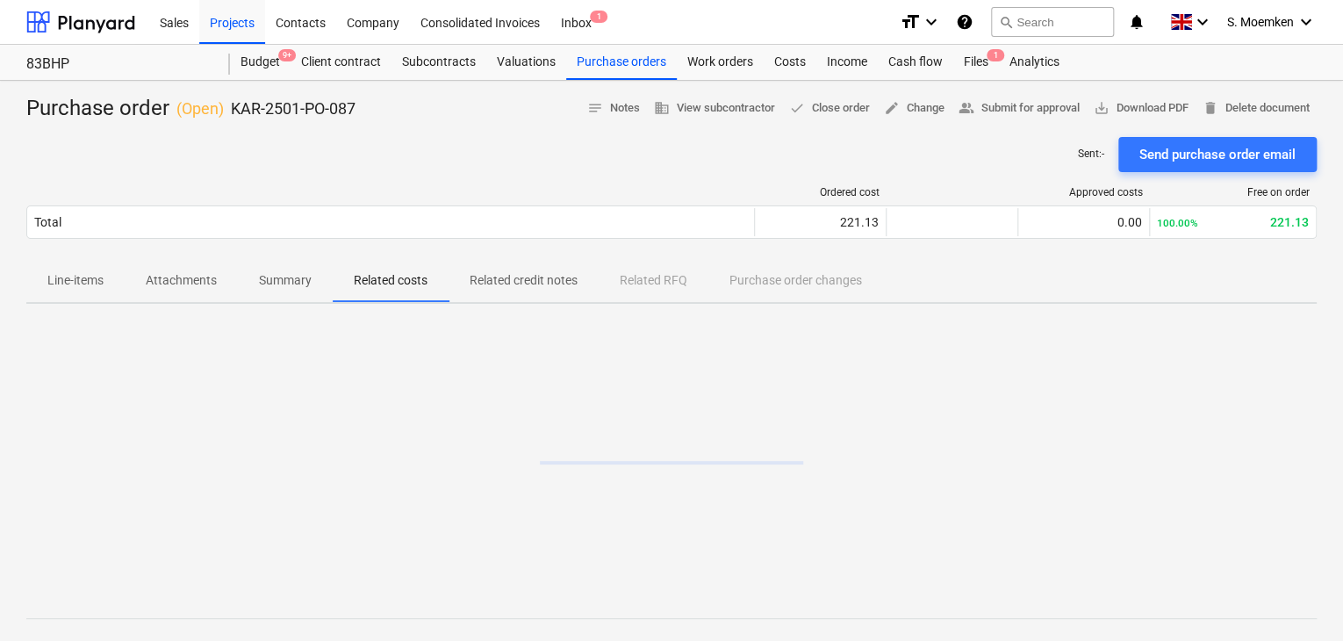
click at [529, 278] on p "Related credit notes" at bounding box center [524, 280] width 108 height 18
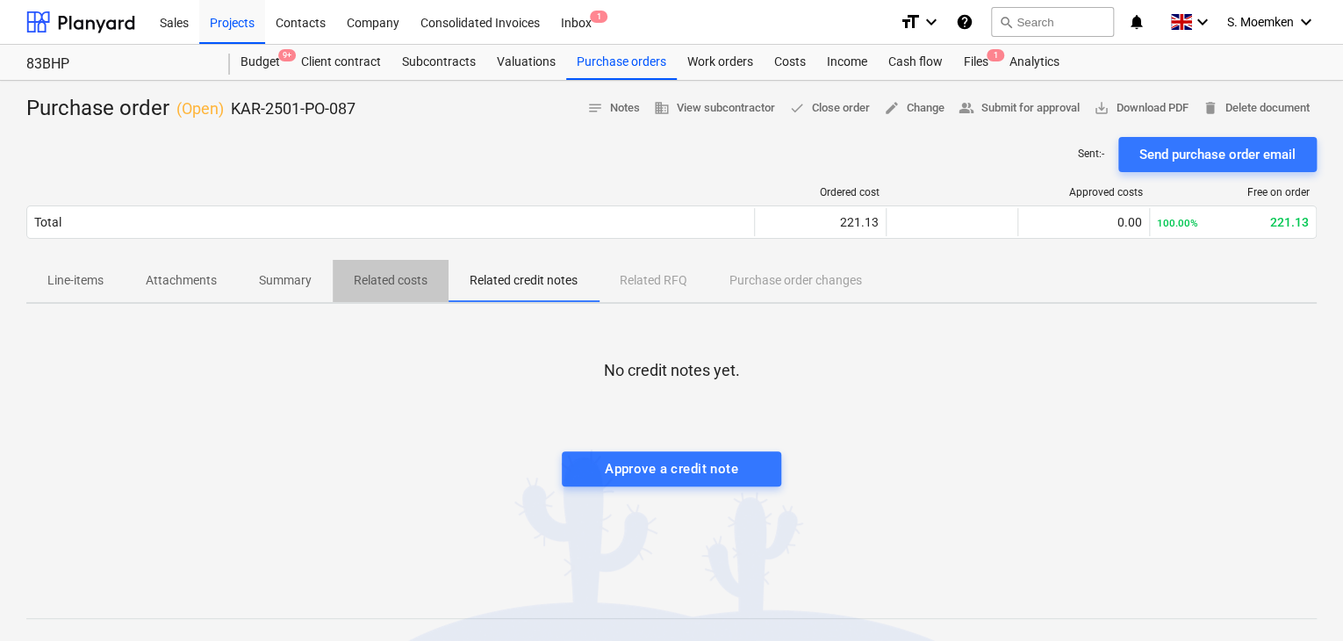
click at [372, 275] on p "Related costs" at bounding box center [391, 280] width 74 height 18
click at [285, 284] on p "Summary" at bounding box center [285, 280] width 53 height 18
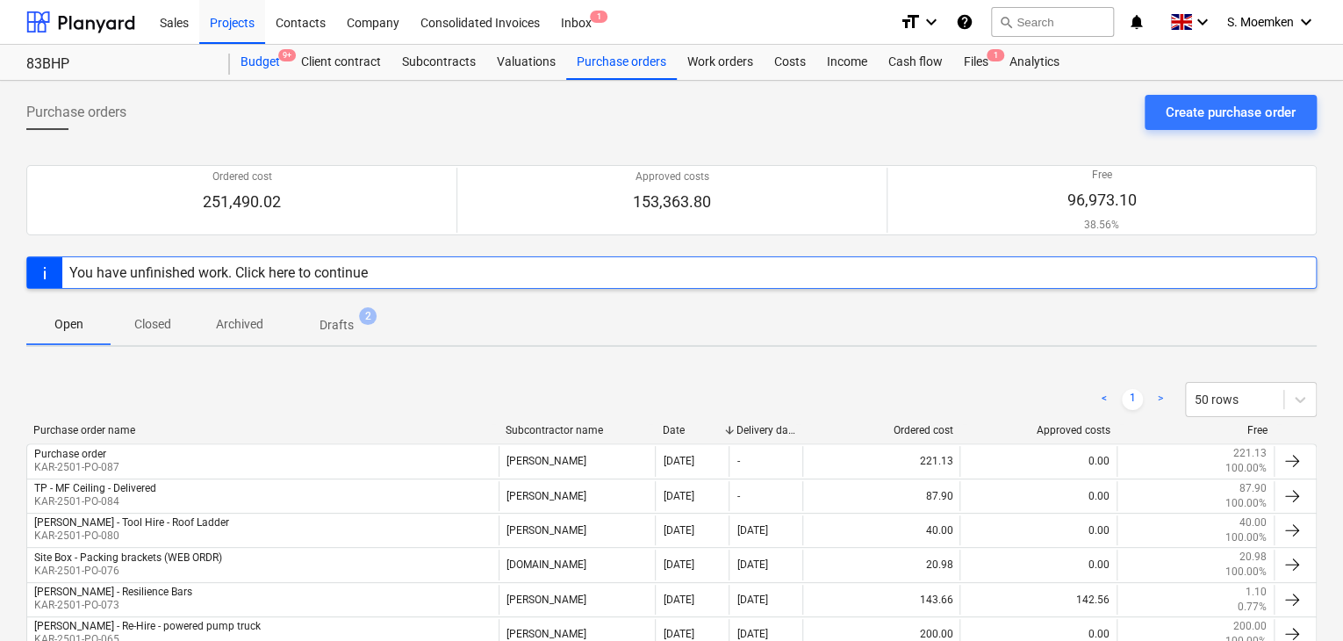
click at [270, 66] on div "Budget 9+" at bounding box center [260, 62] width 61 height 35
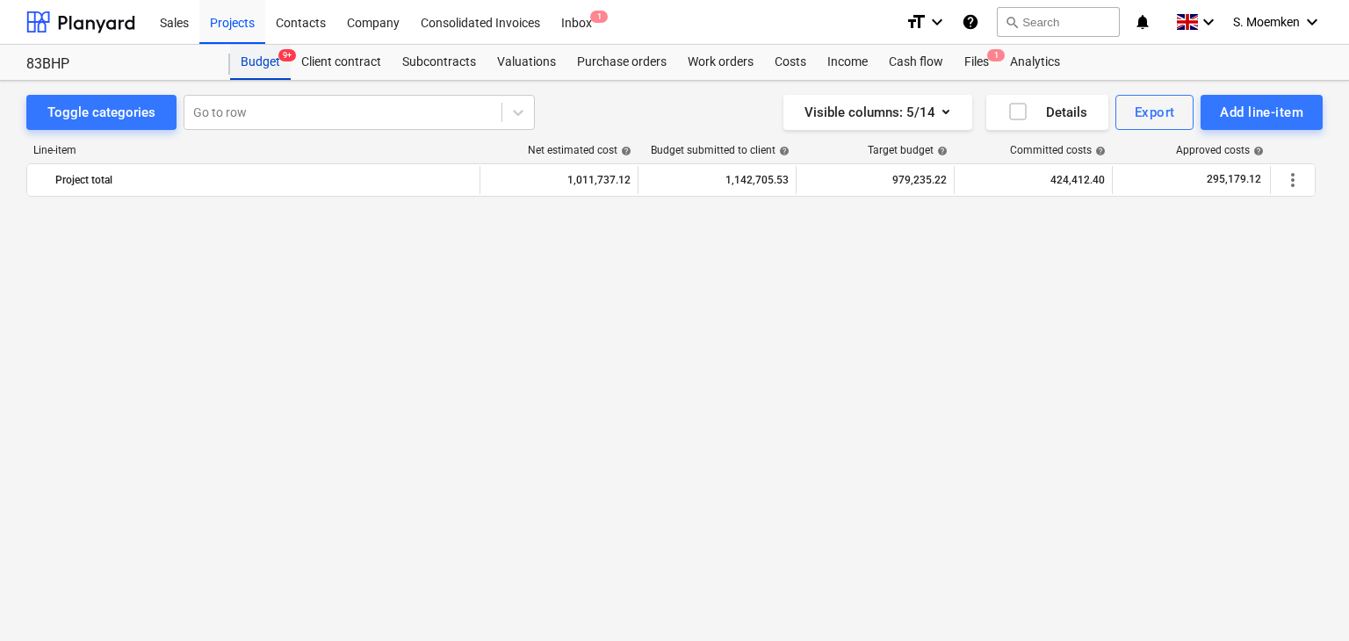
scroll to position [1155, 0]
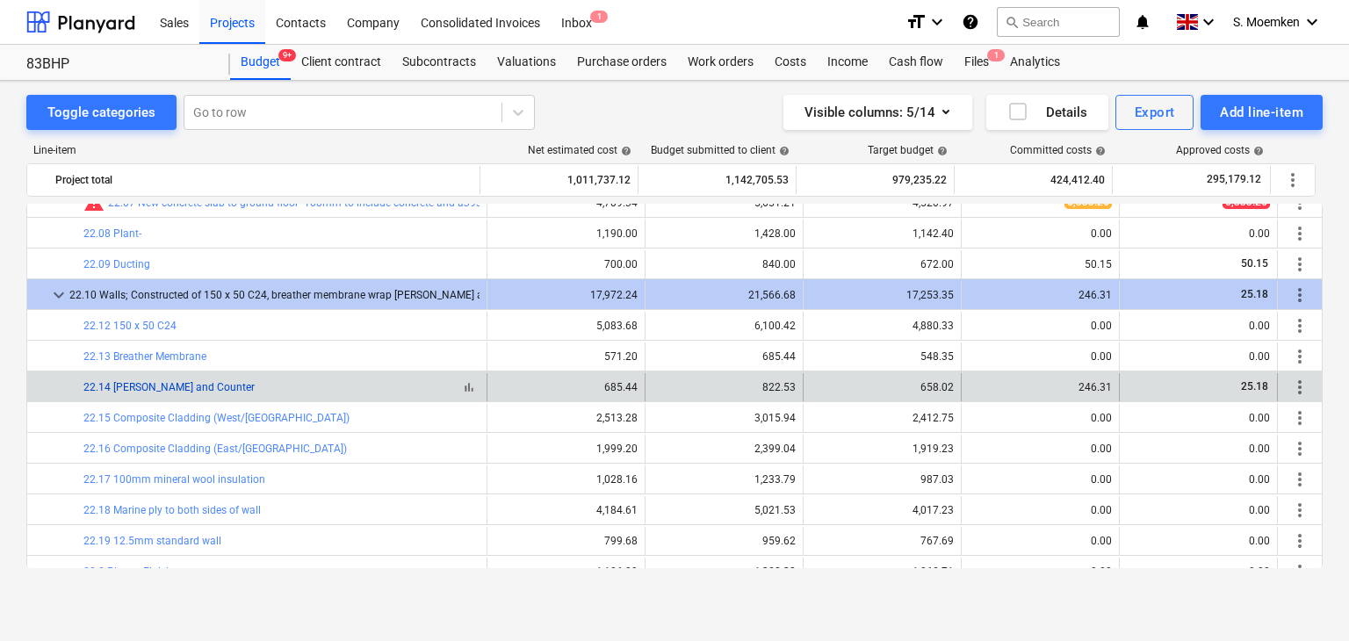
click at [198, 387] on link "22.14 Batten and Counter" at bounding box center [168, 387] width 171 height 12
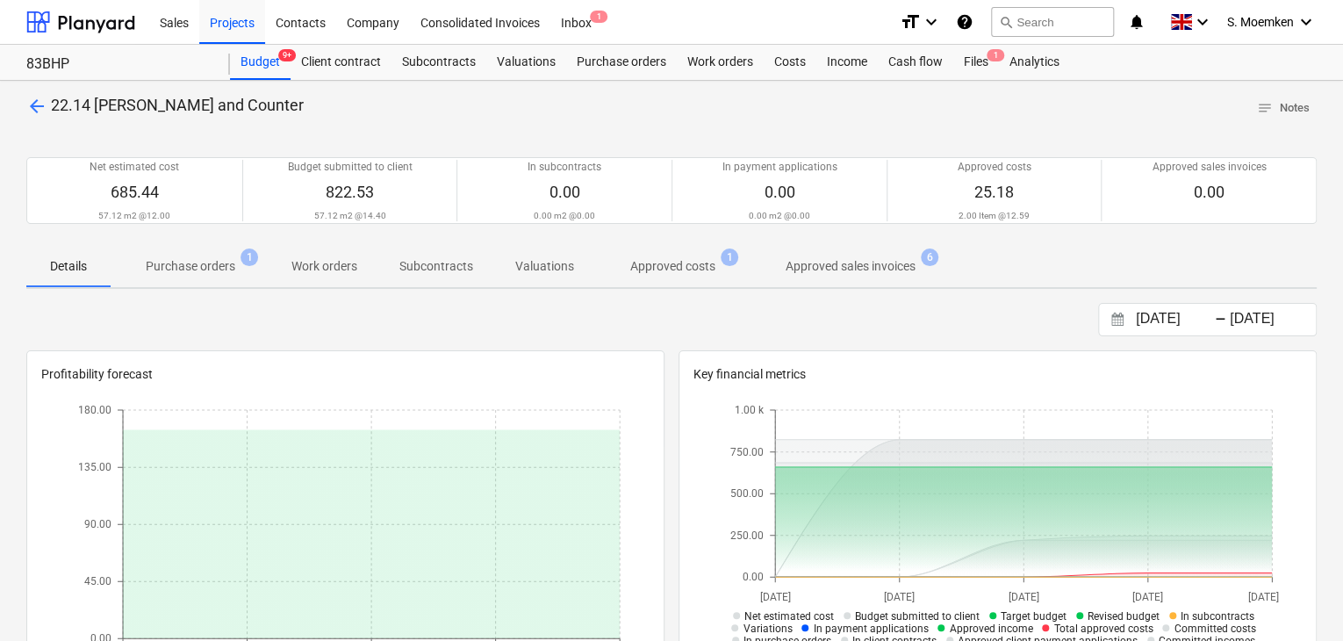
click at [834, 272] on p "Approved sales invoices" at bounding box center [851, 266] width 130 height 18
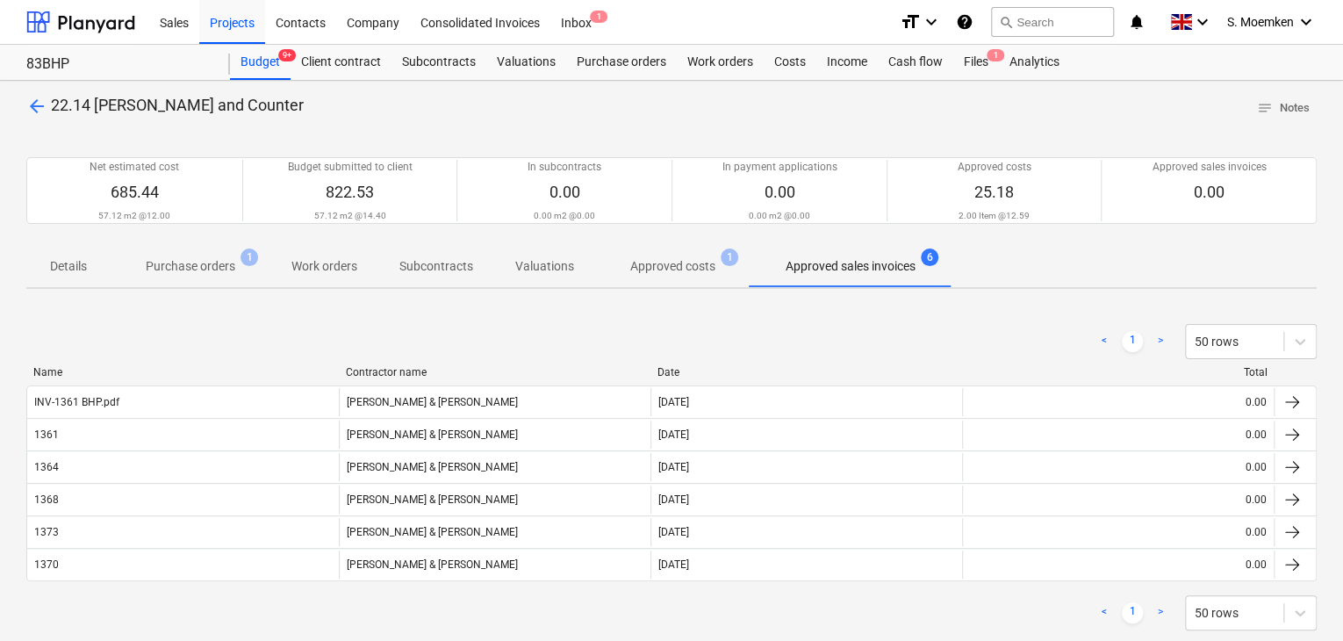
click at [671, 254] on span "Approved costs 1" at bounding box center [672, 266] width 155 height 32
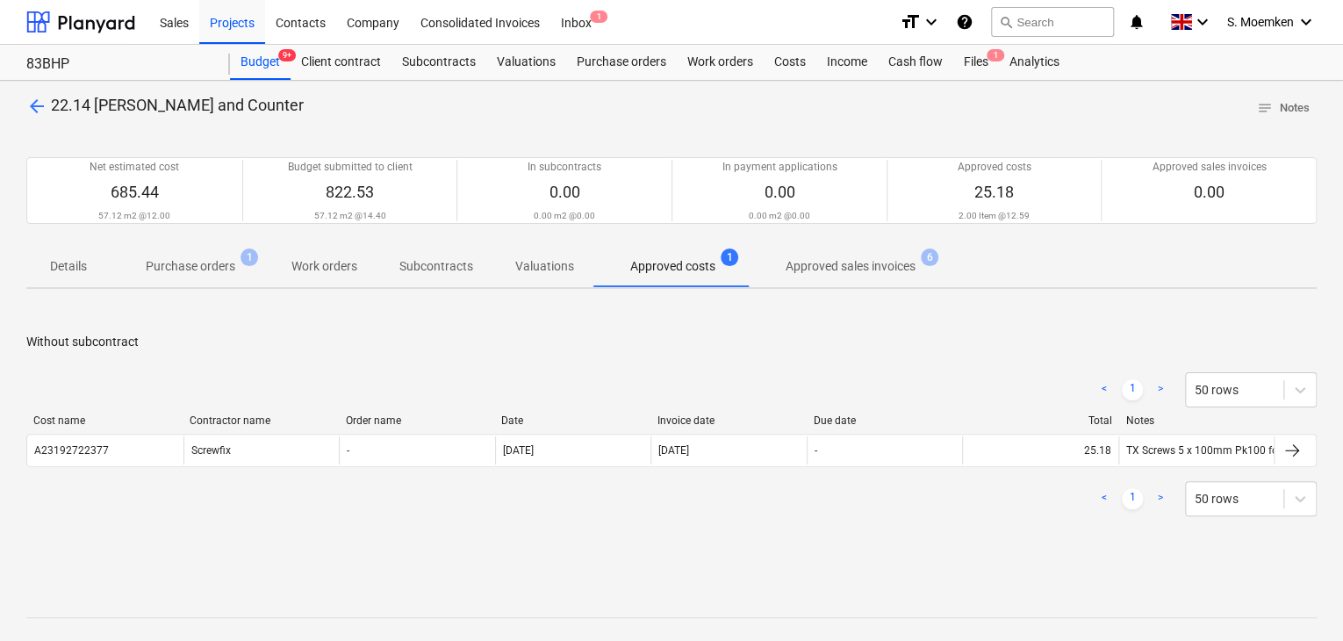
click at [41, 112] on span "arrow_back" at bounding box center [36, 106] width 21 height 21
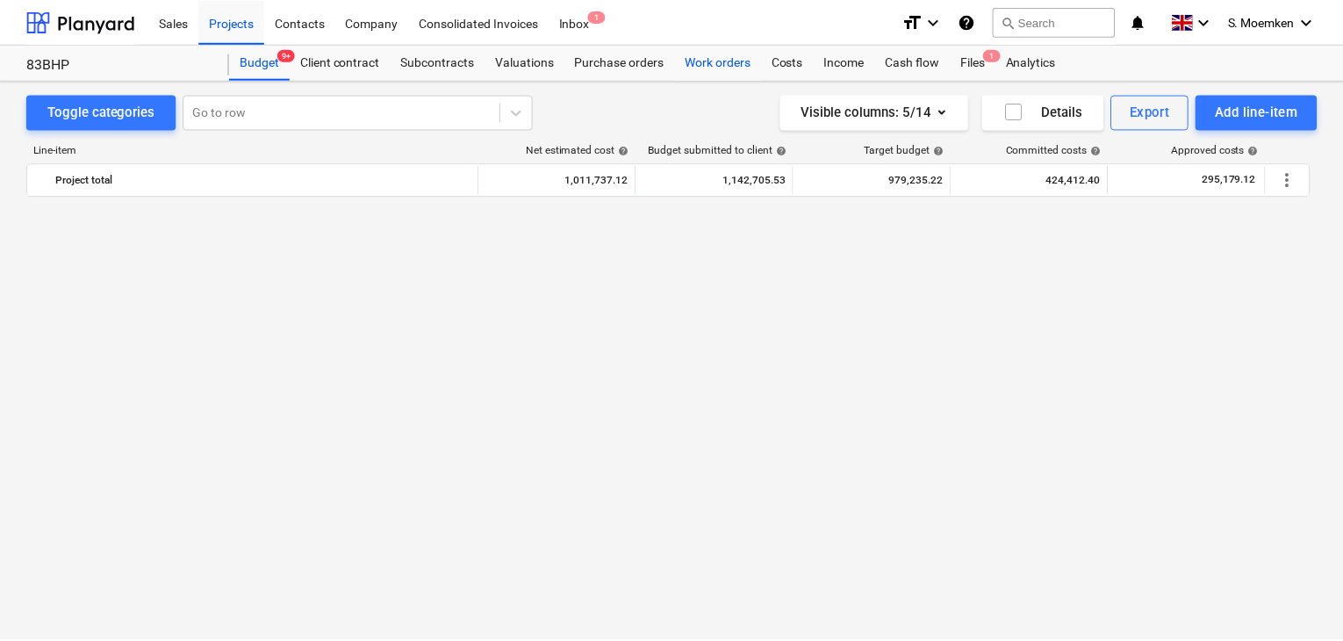
scroll to position [1155, 0]
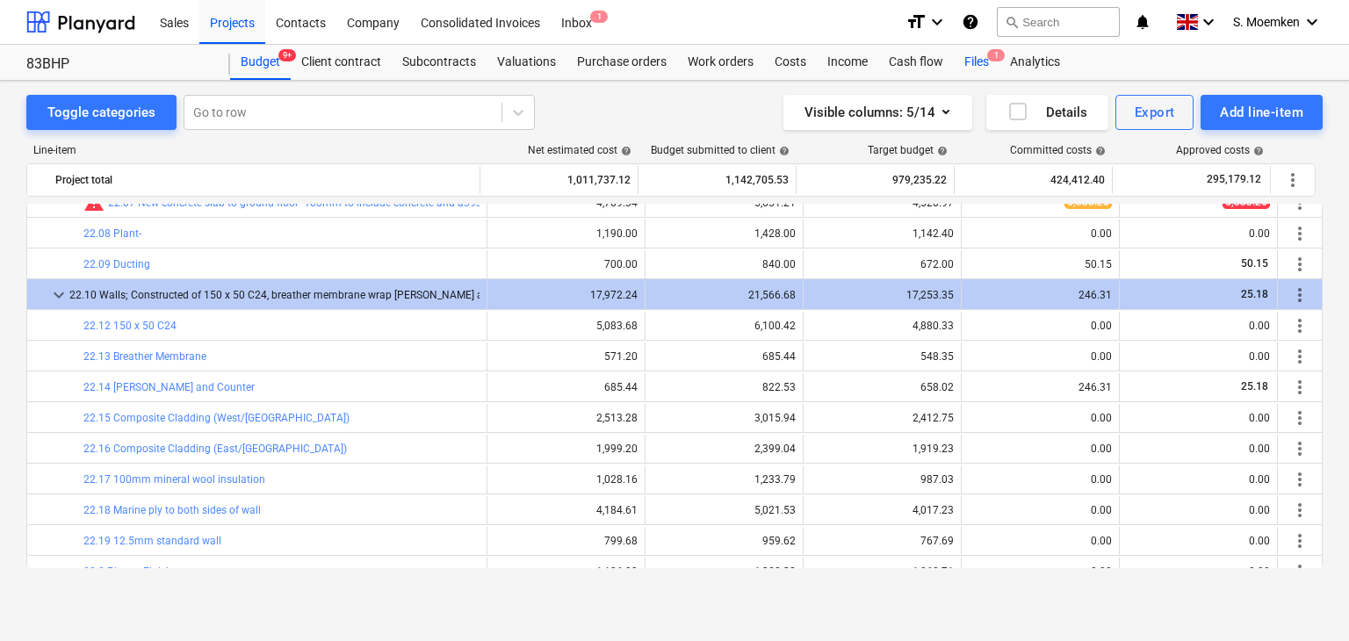
click at [983, 61] on div "Files 1" at bounding box center [976, 62] width 46 height 35
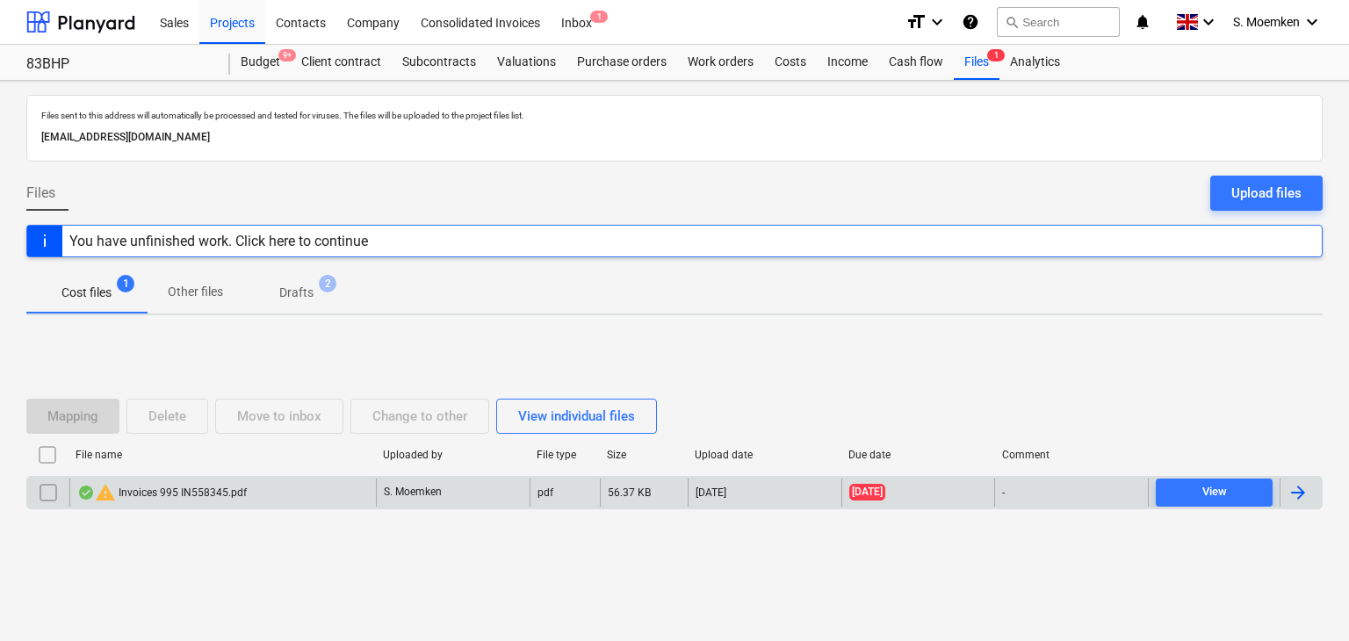
click at [308, 498] on div "warning Invoices 995 IN558345.pdf" at bounding box center [222, 493] width 306 height 28
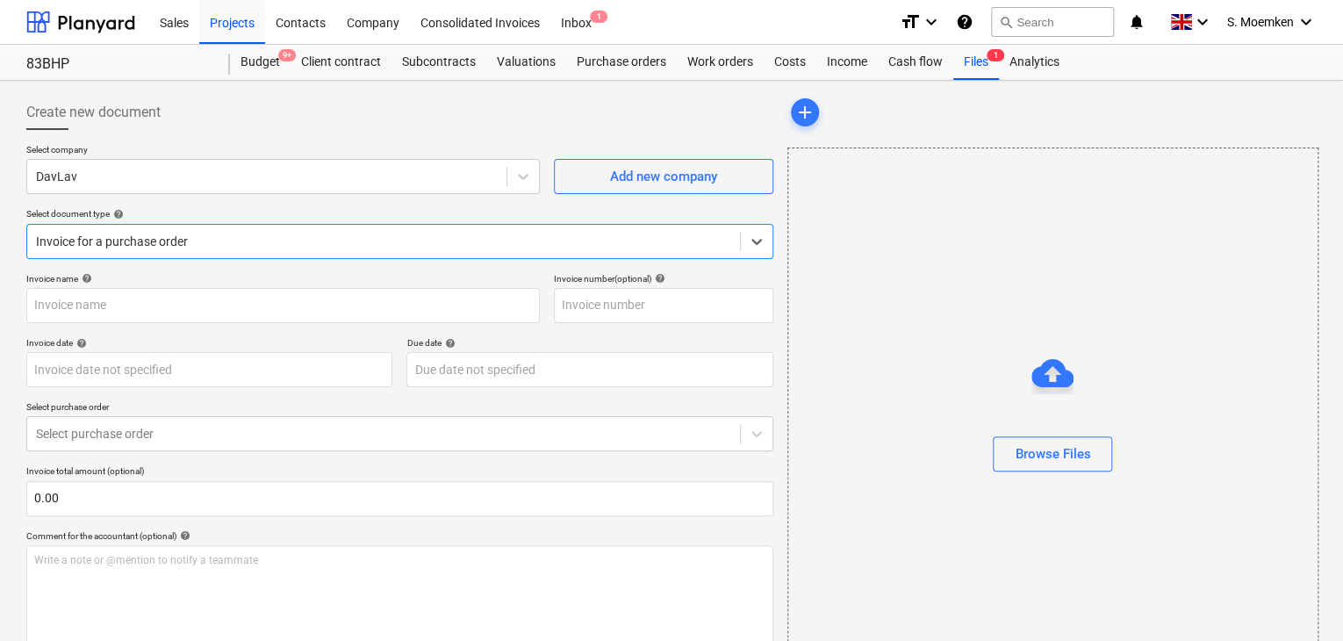
type input "IN558345"
type input "22 Sep 2025"
type input "30 Sep 2025"
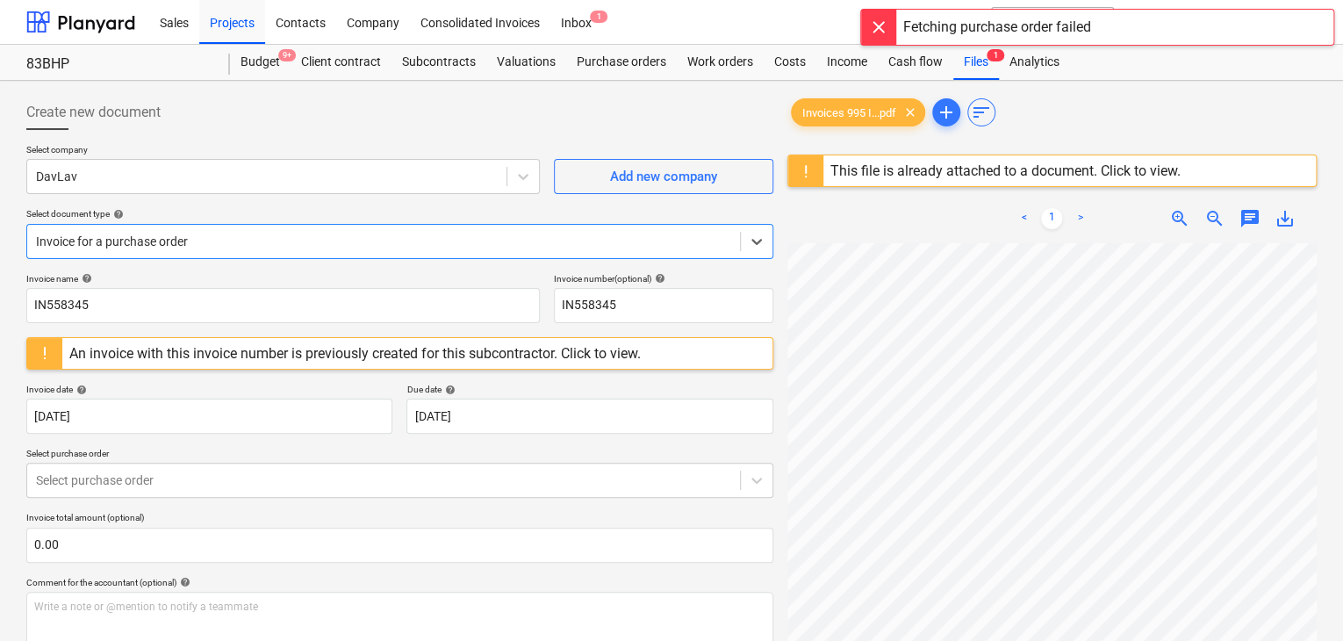
click at [875, 26] on div at bounding box center [878, 27] width 35 height 35
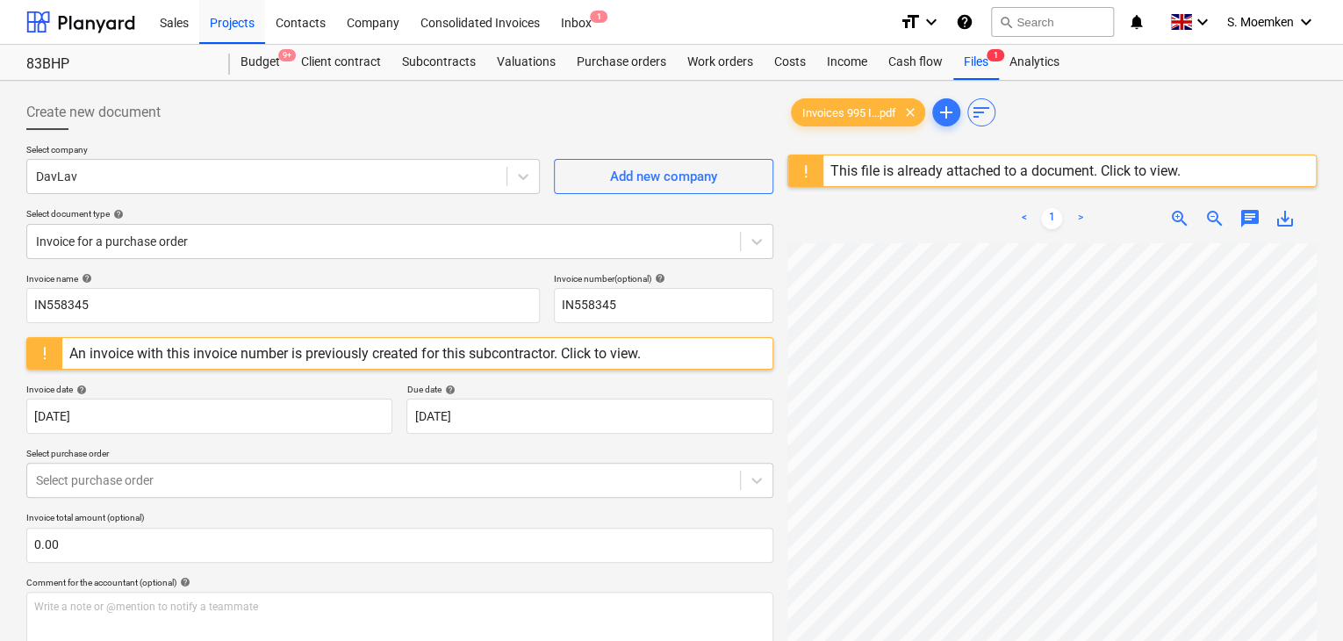
click at [337, 349] on div "An invoice with this invoice number is previously created for this subcontracto…" at bounding box center [355, 353] width 572 height 17
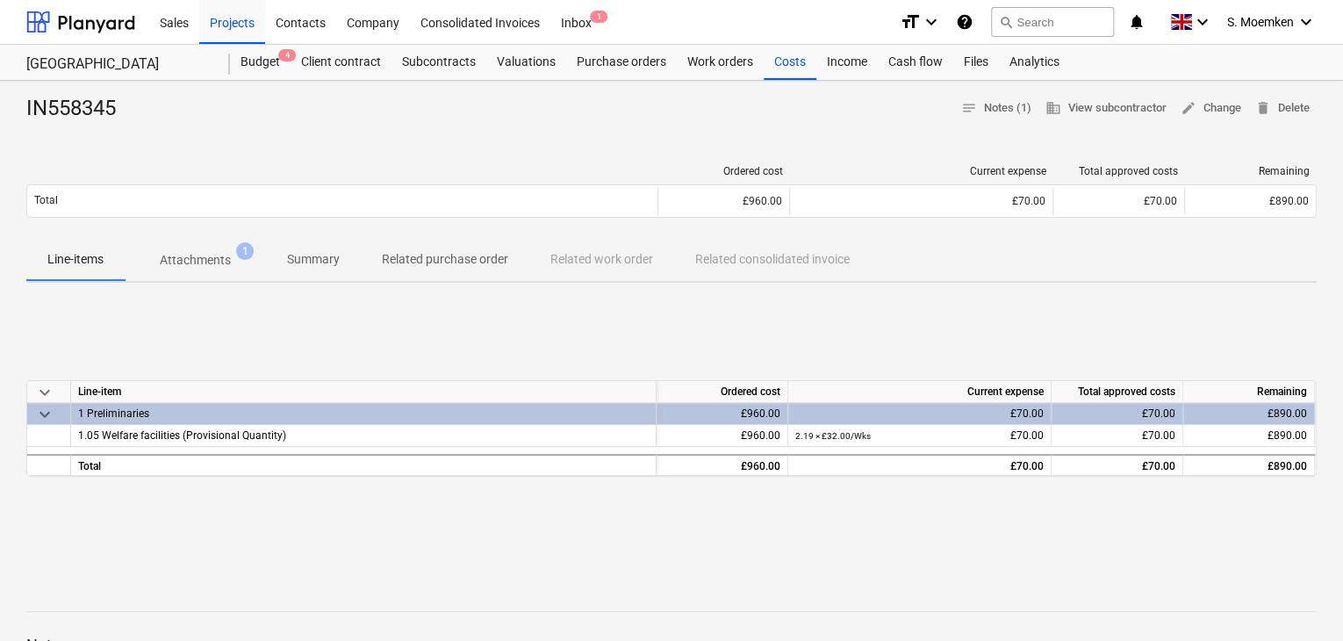
click at [213, 261] on p "Attachments" at bounding box center [195, 260] width 71 height 18
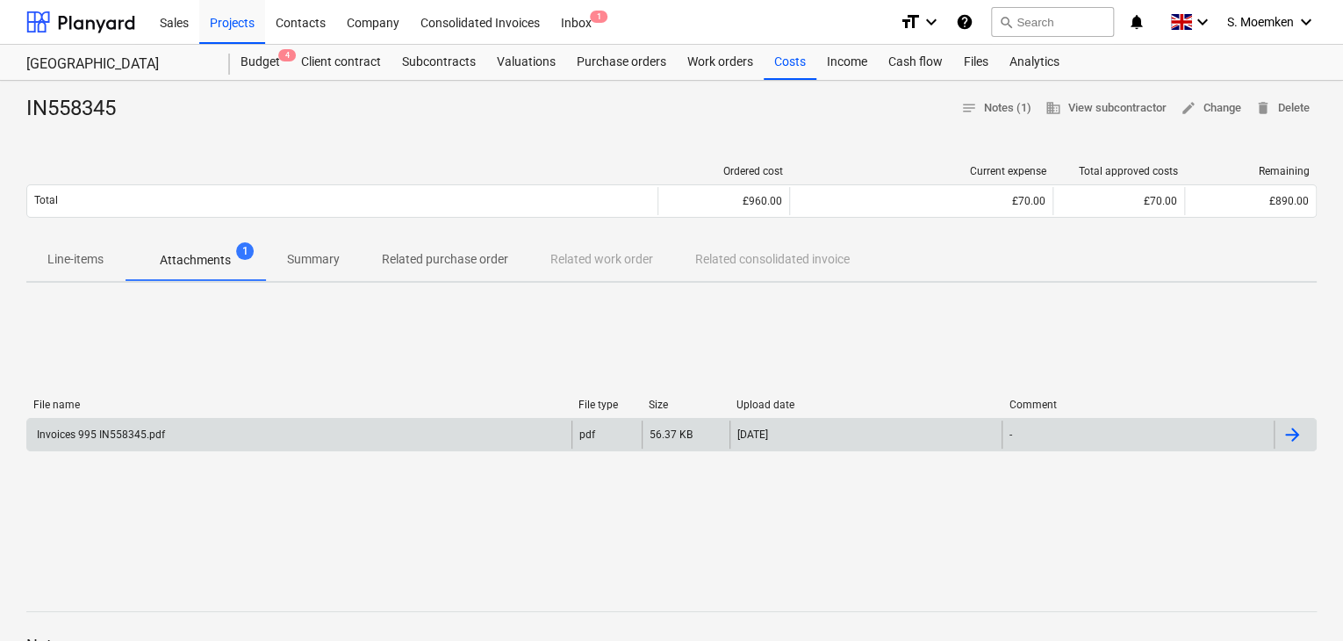
click at [260, 433] on div "Invoices 995 IN558345.pdf" at bounding box center [299, 435] width 544 height 28
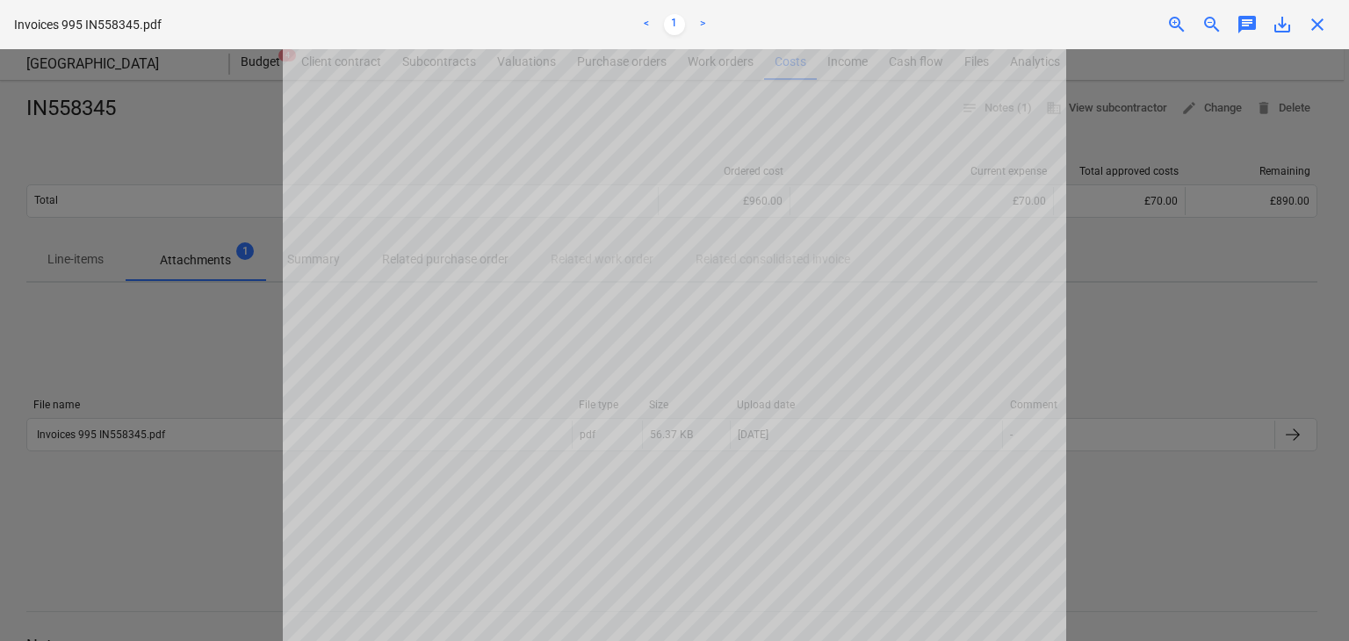
click at [1322, 19] on span "close" at bounding box center [1316, 24] width 21 height 21
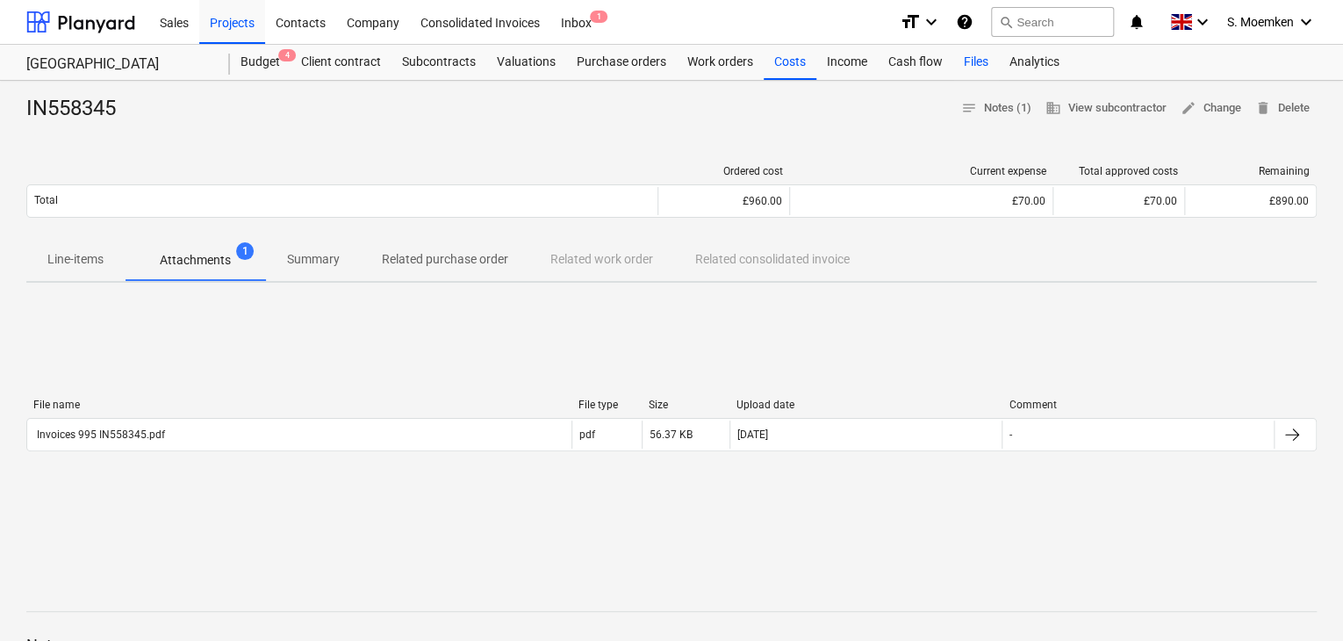
click at [973, 61] on div "Files" at bounding box center [976, 62] width 46 height 35
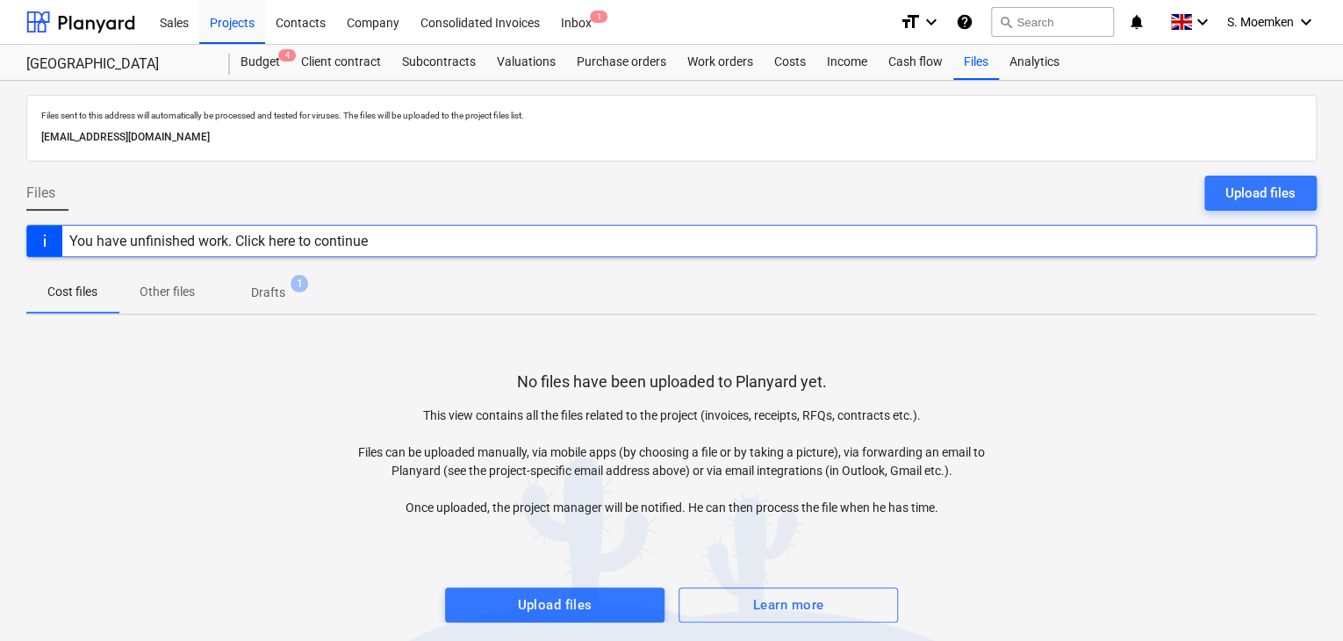
click at [277, 246] on div "You have unfinished work. Click here to continue" at bounding box center [218, 241] width 299 height 17
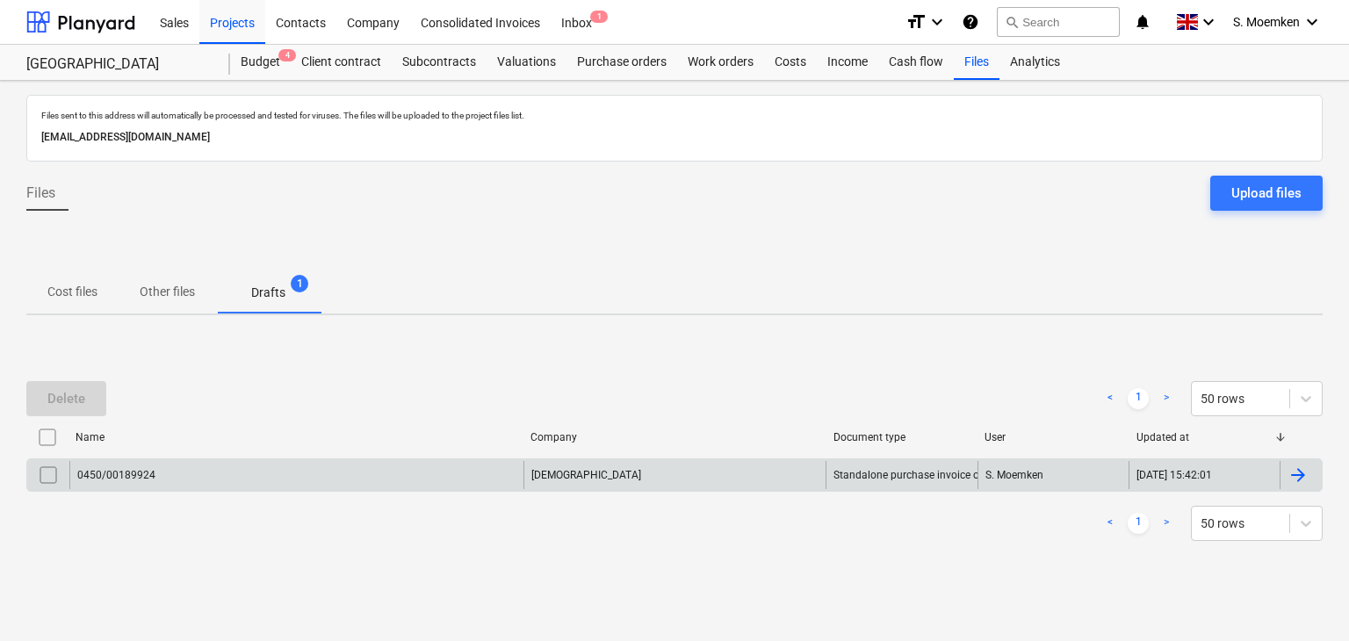
click at [331, 478] on div "0450/00189924" at bounding box center [296, 475] width 454 height 28
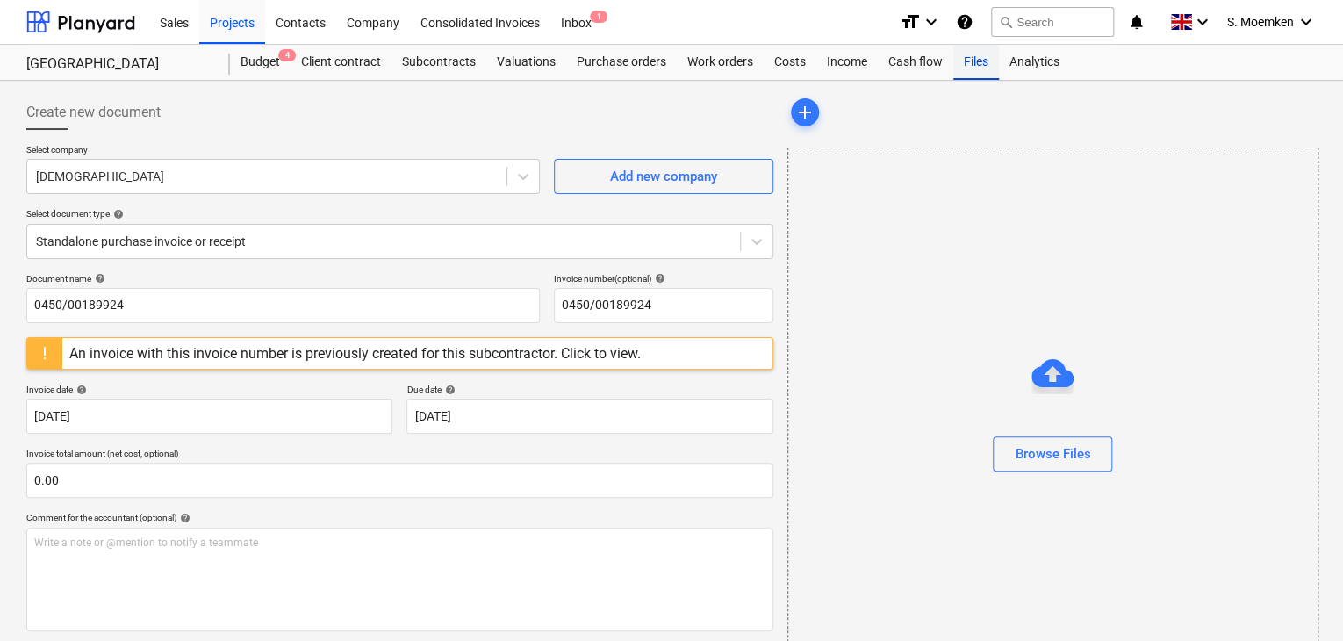
click at [962, 59] on div "Files" at bounding box center [976, 62] width 46 height 35
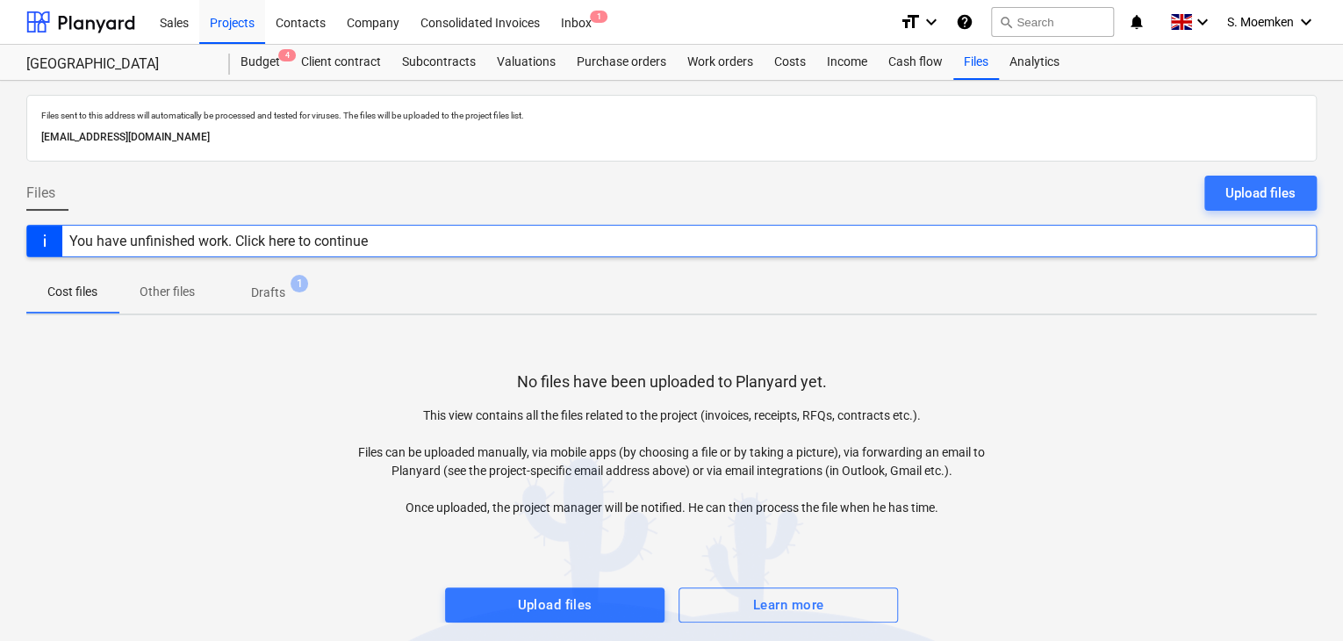
click at [270, 296] on p "Drafts" at bounding box center [268, 293] width 34 height 18
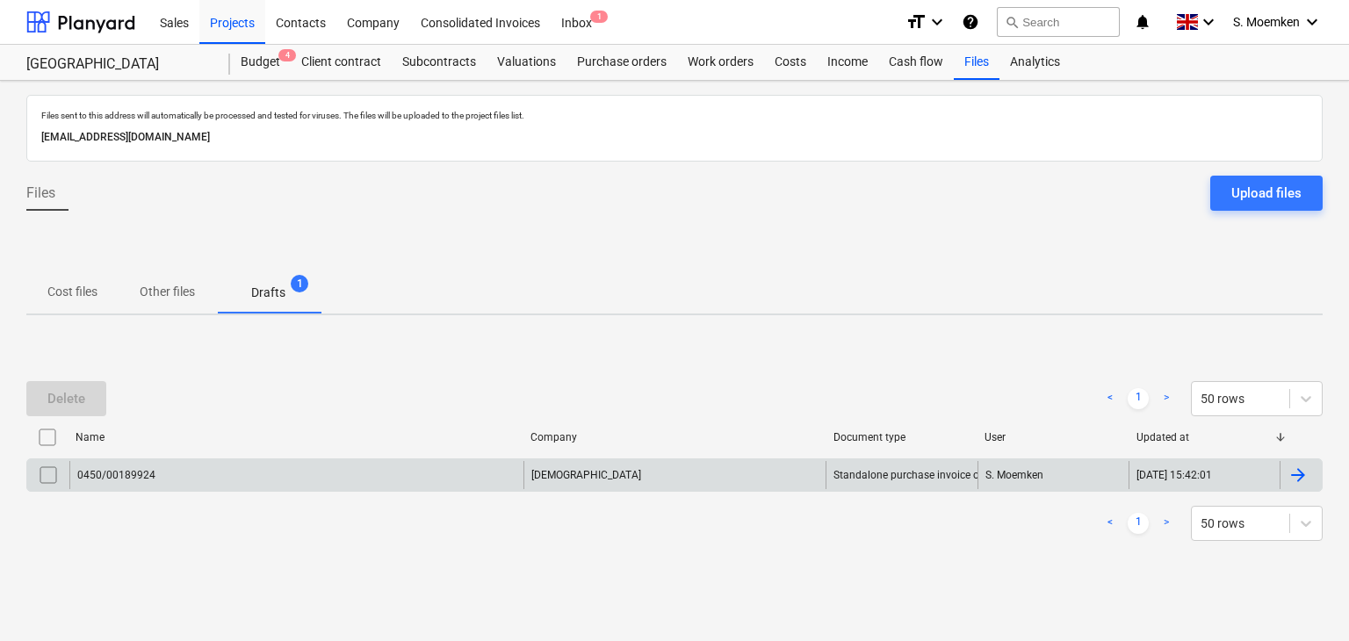
click at [49, 471] on input "checkbox" at bounding box center [48, 475] width 28 height 28
click at [46, 433] on input "checkbox" at bounding box center [47, 437] width 28 height 28
click at [65, 291] on p "Cost files" at bounding box center [72, 292] width 50 height 18
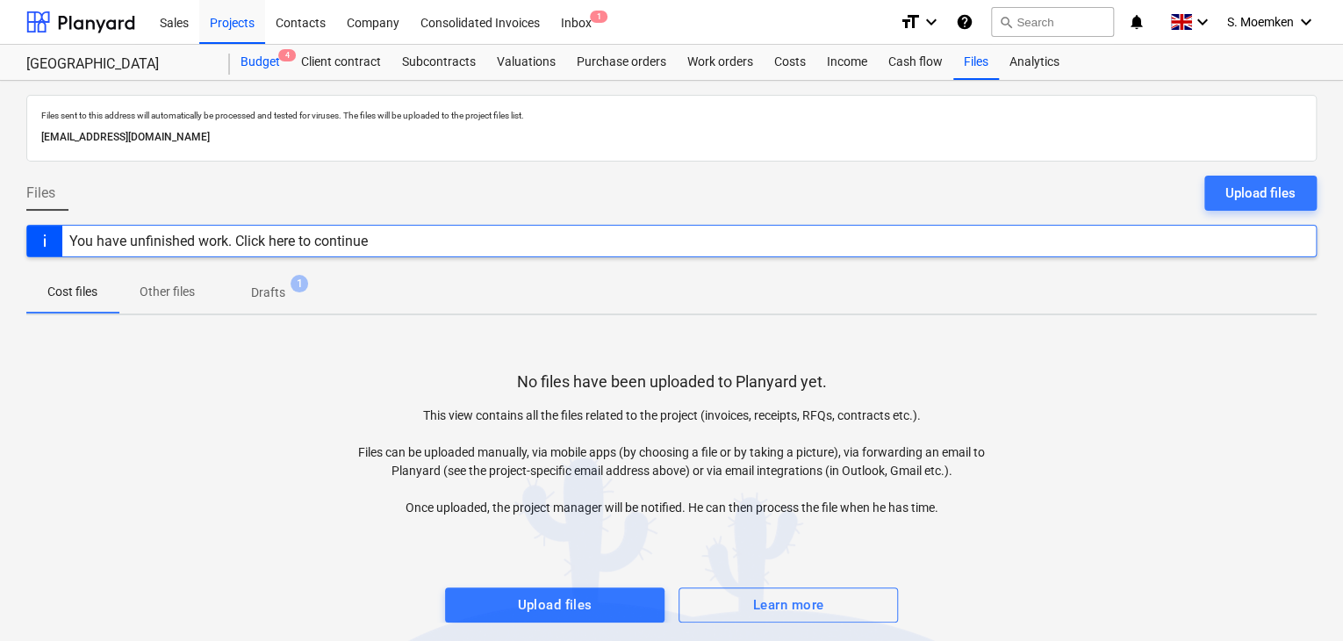
click at [274, 54] on div "Budget 4" at bounding box center [260, 62] width 61 height 35
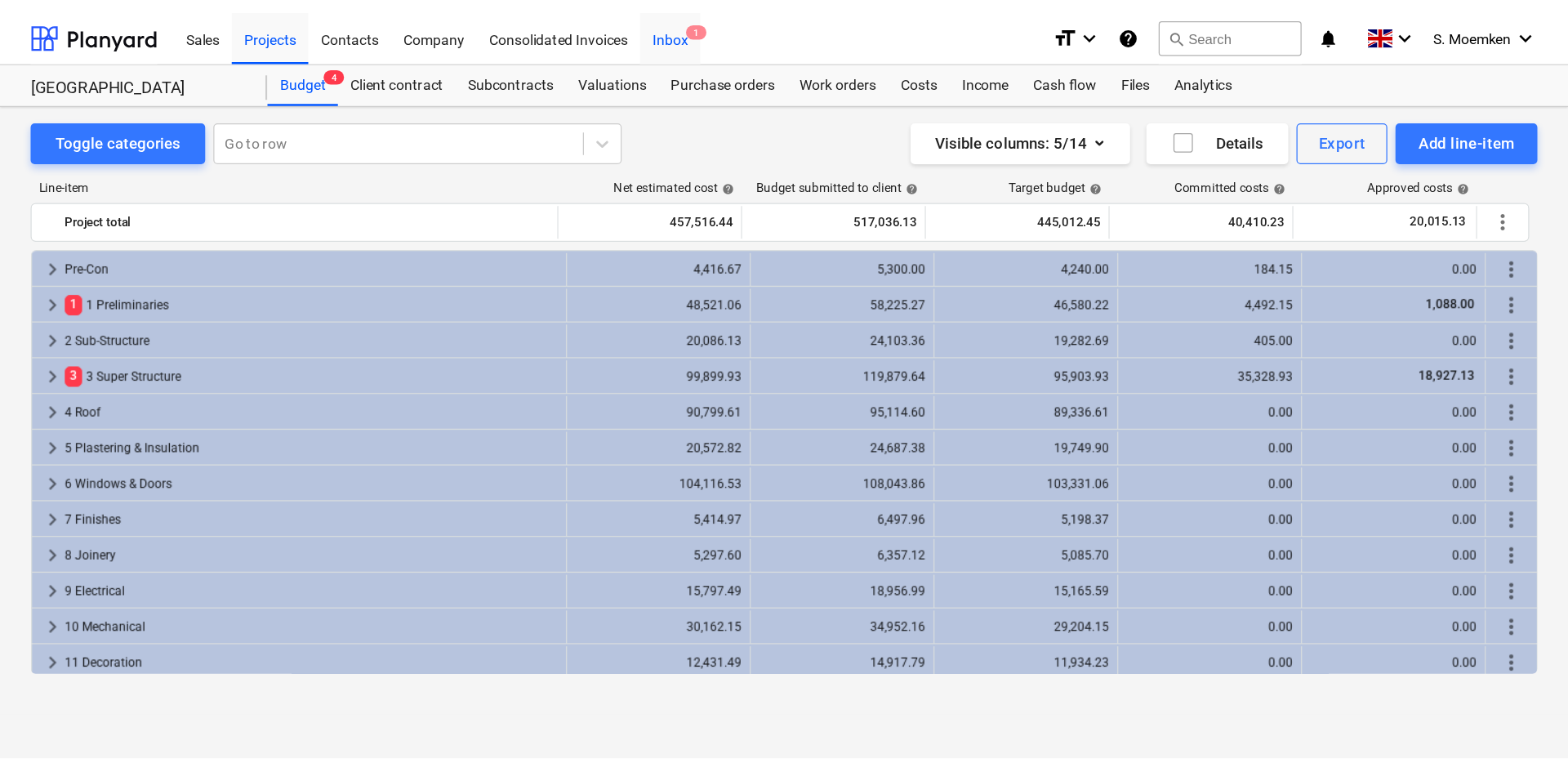
scroll to position [4, 0]
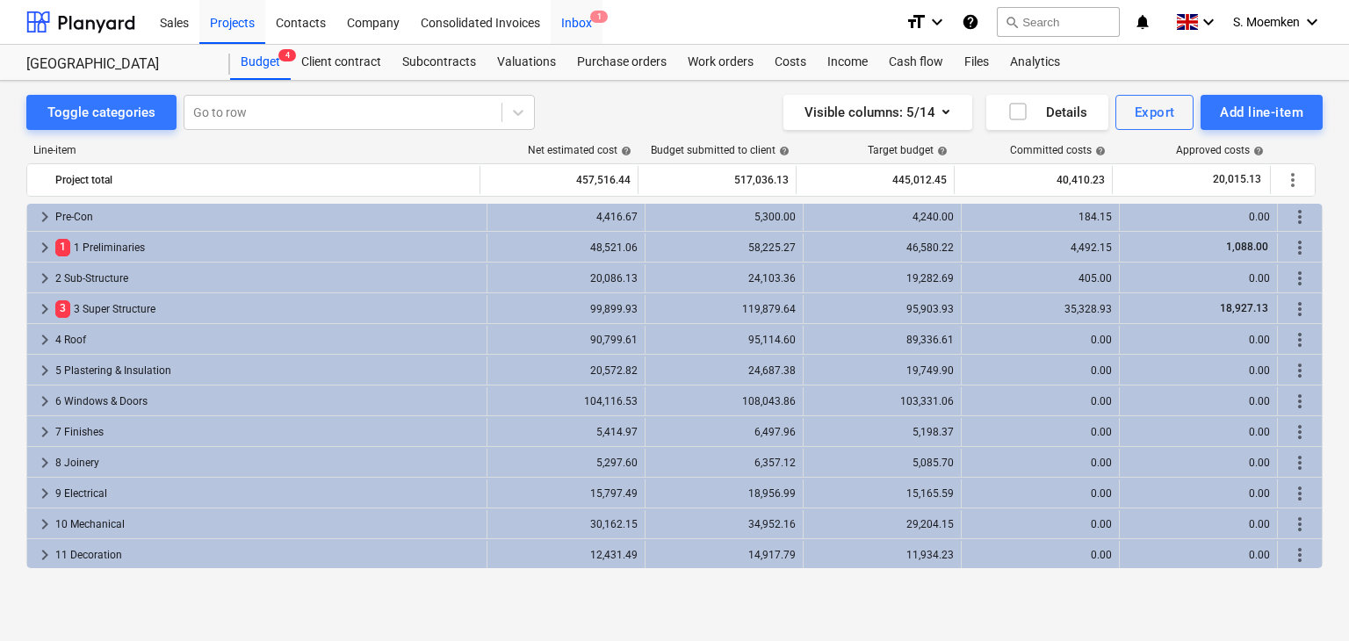
click at [576, 24] on div "Inbox 1" at bounding box center [576, 21] width 52 height 45
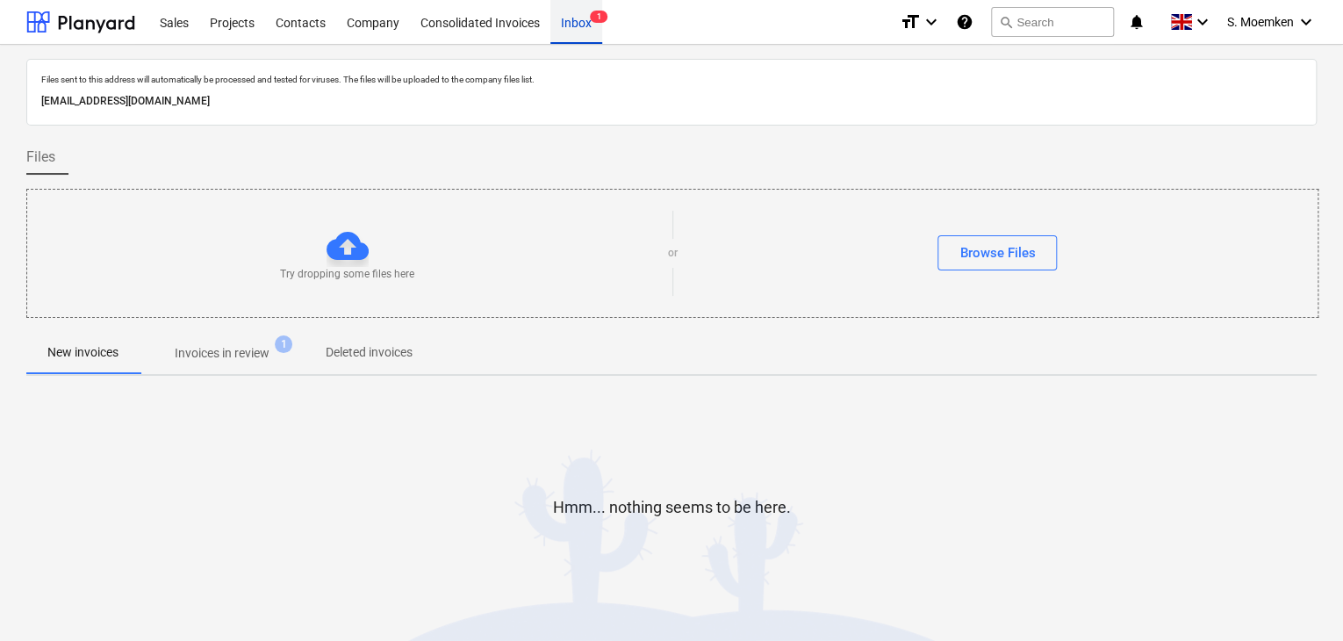
click at [572, 18] on div "Inbox 1" at bounding box center [576, 21] width 52 height 45
click at [476, 17] on div "Consolidated Invoices" at bounding box center [480, 21] width 140 height 45
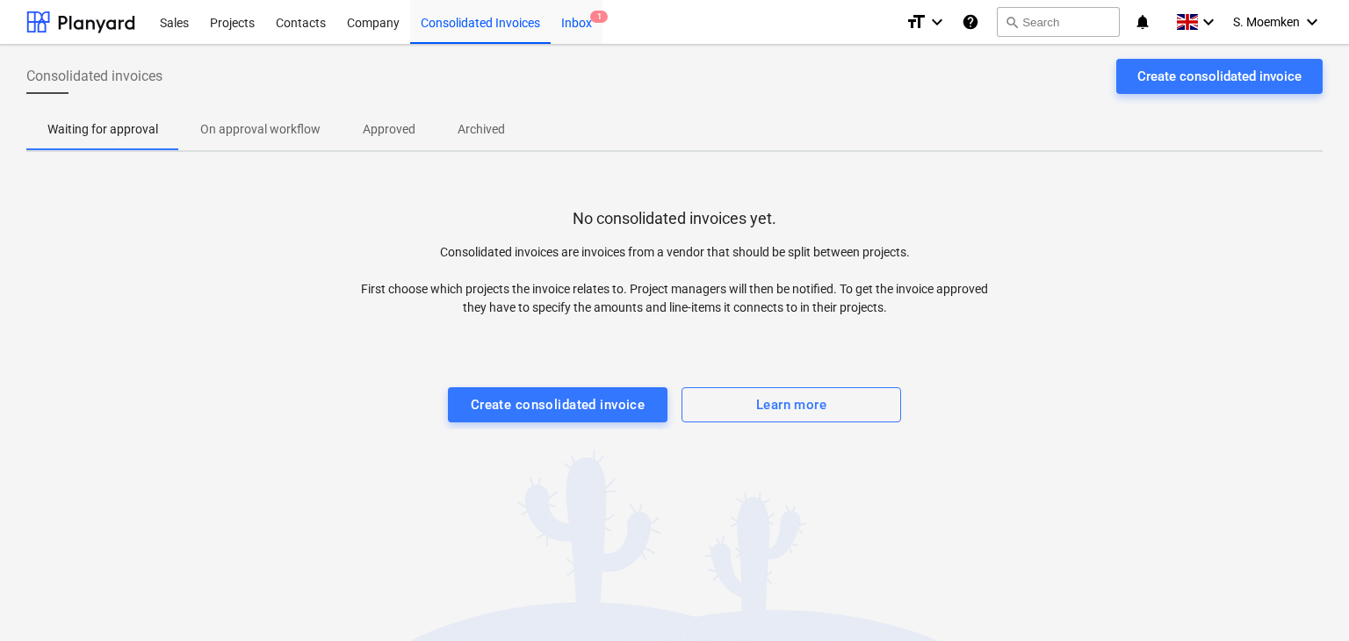
click at [573, 18] on div "Inbox 1" at bounding box center [576, 21] width 52 height 45
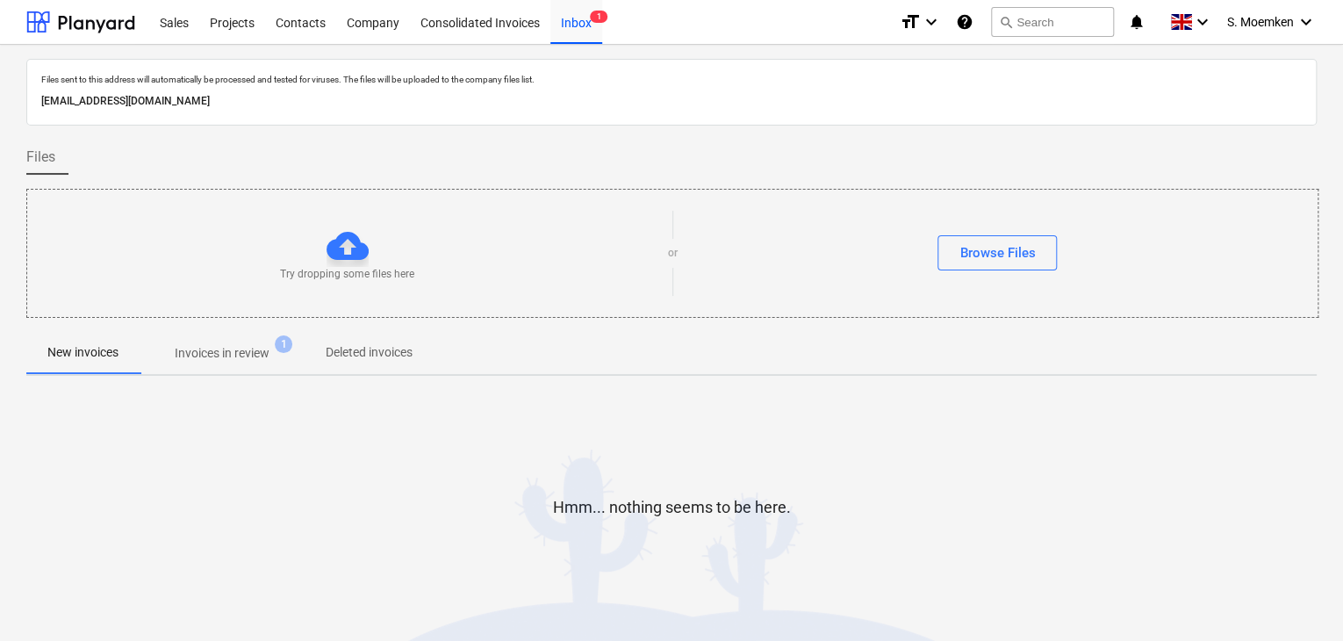
click at [259, 358] on p "Invoices in review" at bounding box center [222, 353] width 95 height 18
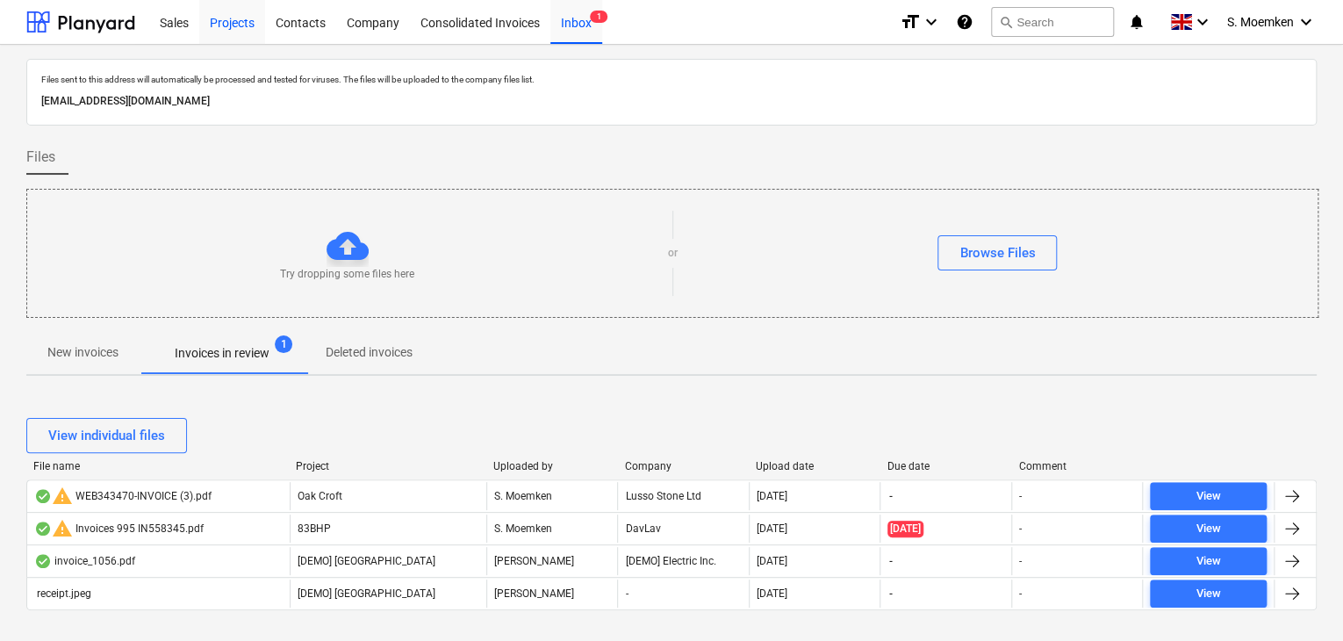
click at [248, 28] on div "Projects" at bounding box center [232, 21] width 66 height 45
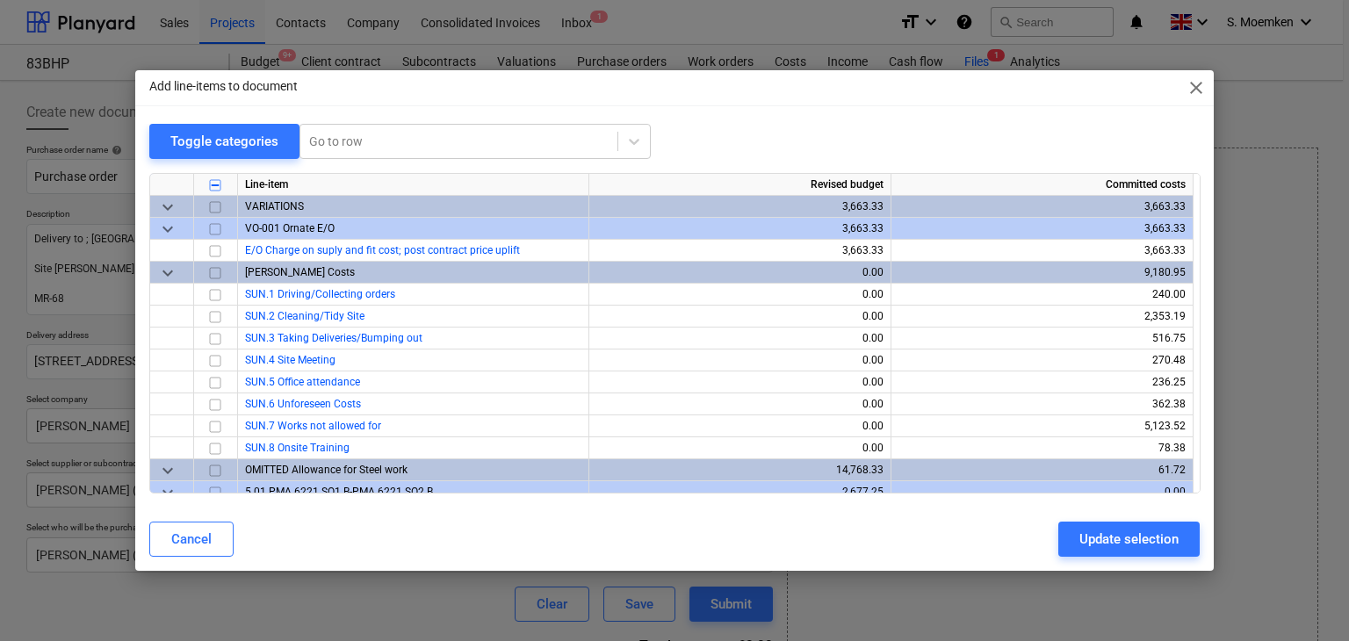
scroll to position [1233, 0]
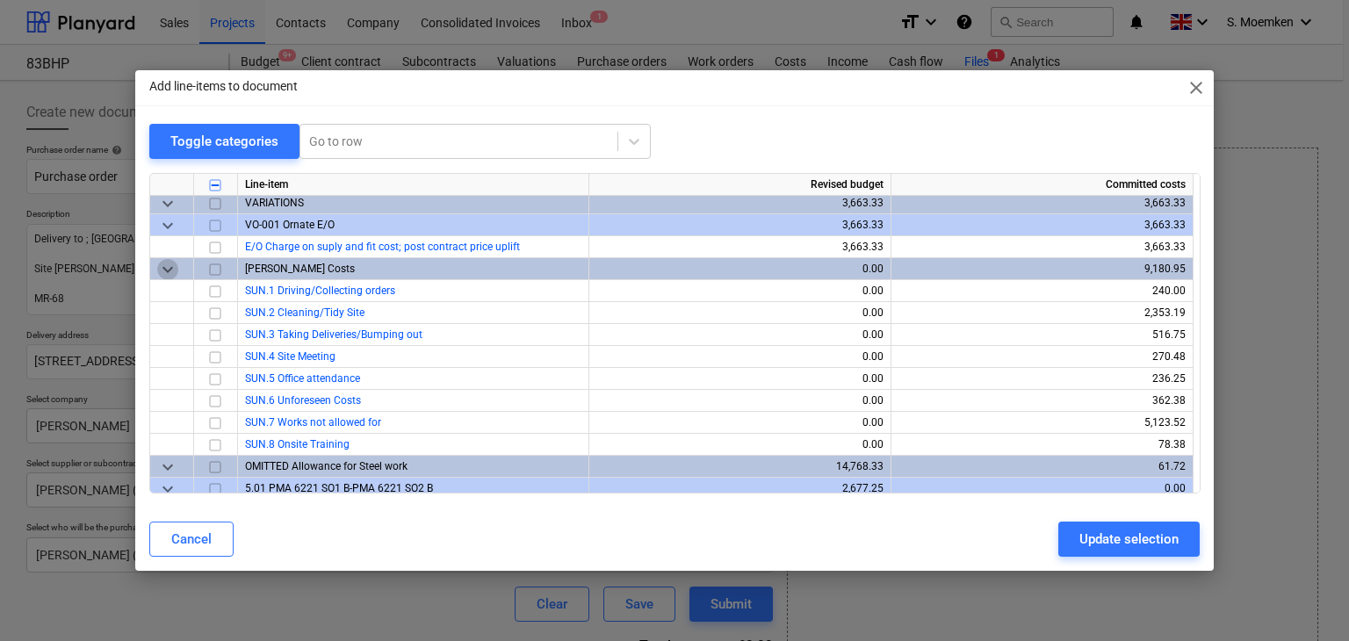
click at [163, 274] on span "keyboard_arrow_down" at bounding box center [167, 269] width 21 height 21
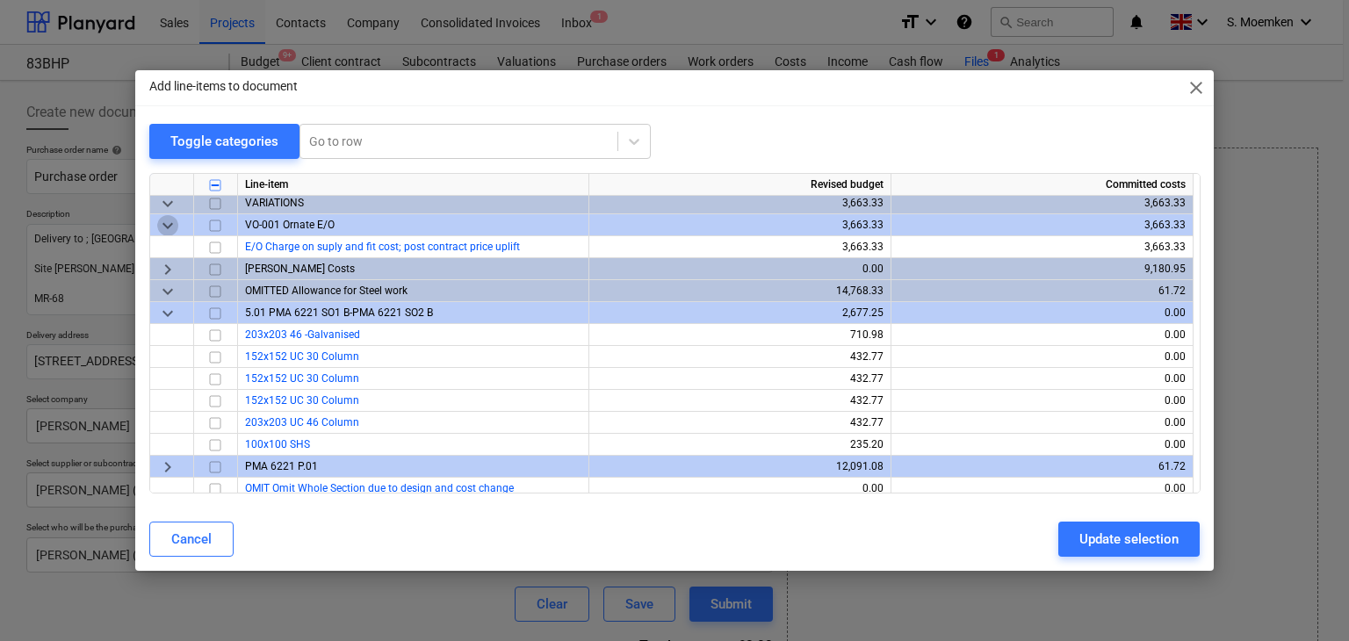
click at [165, 222] on span "keyboard_arrow_down" at bounding box center [167, 225] width 21 height 21
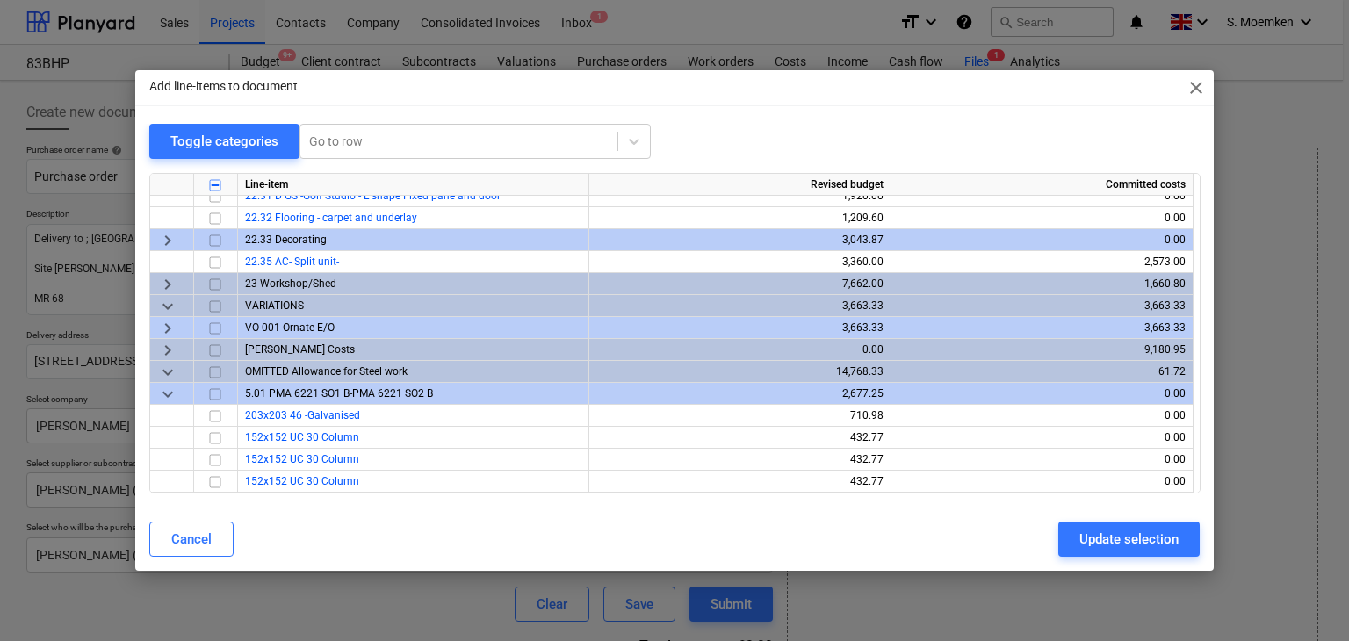
scroll to position [1218, 0]
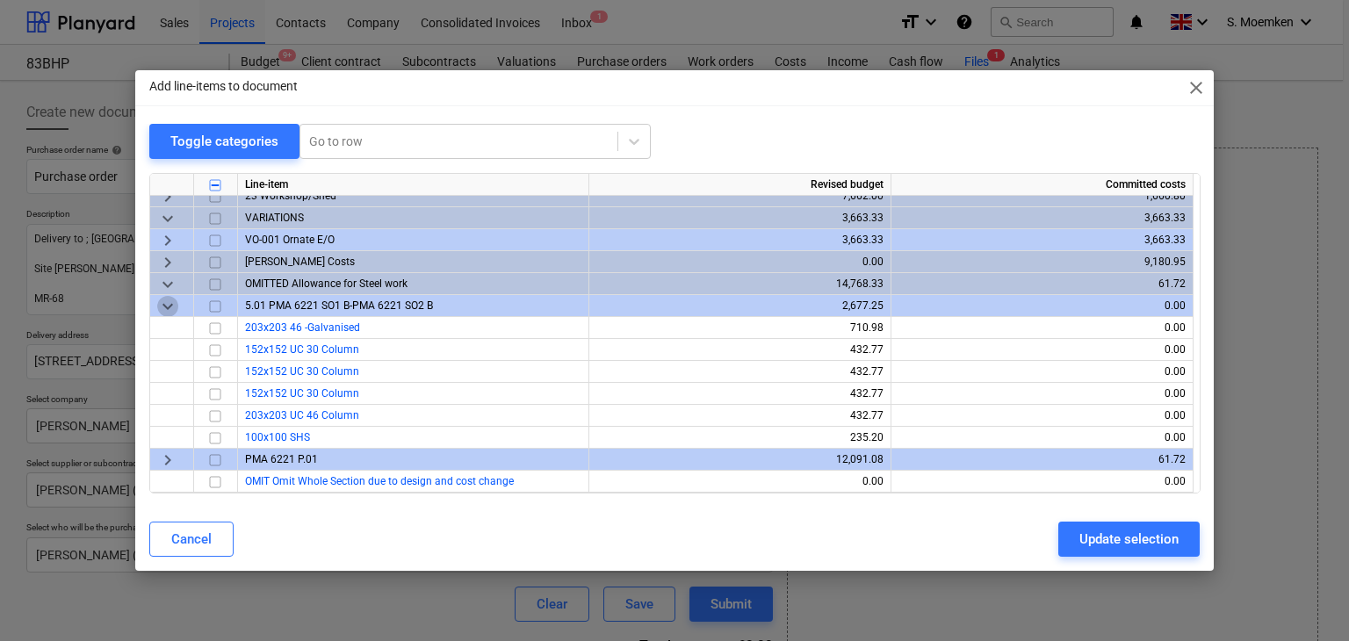
click at [169, 303] on span "keyboard_arrow_down" at bounding box center [167, 306] width 21 height 21
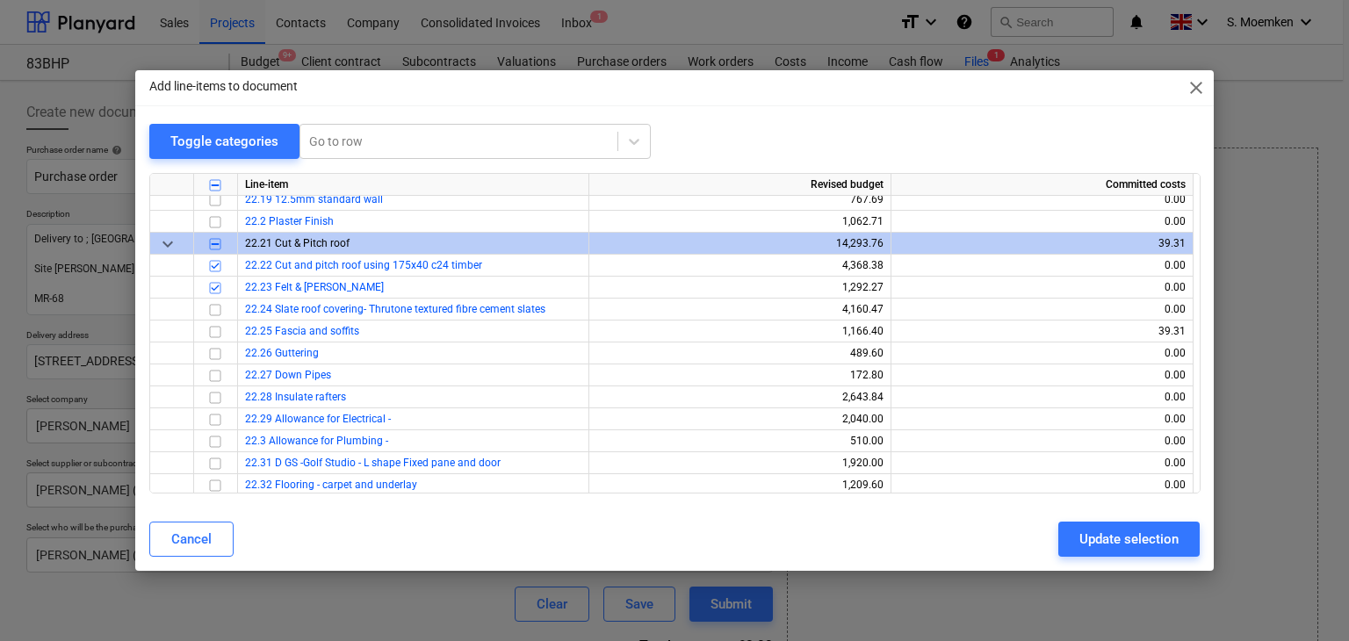
scroll to position [822, 0]
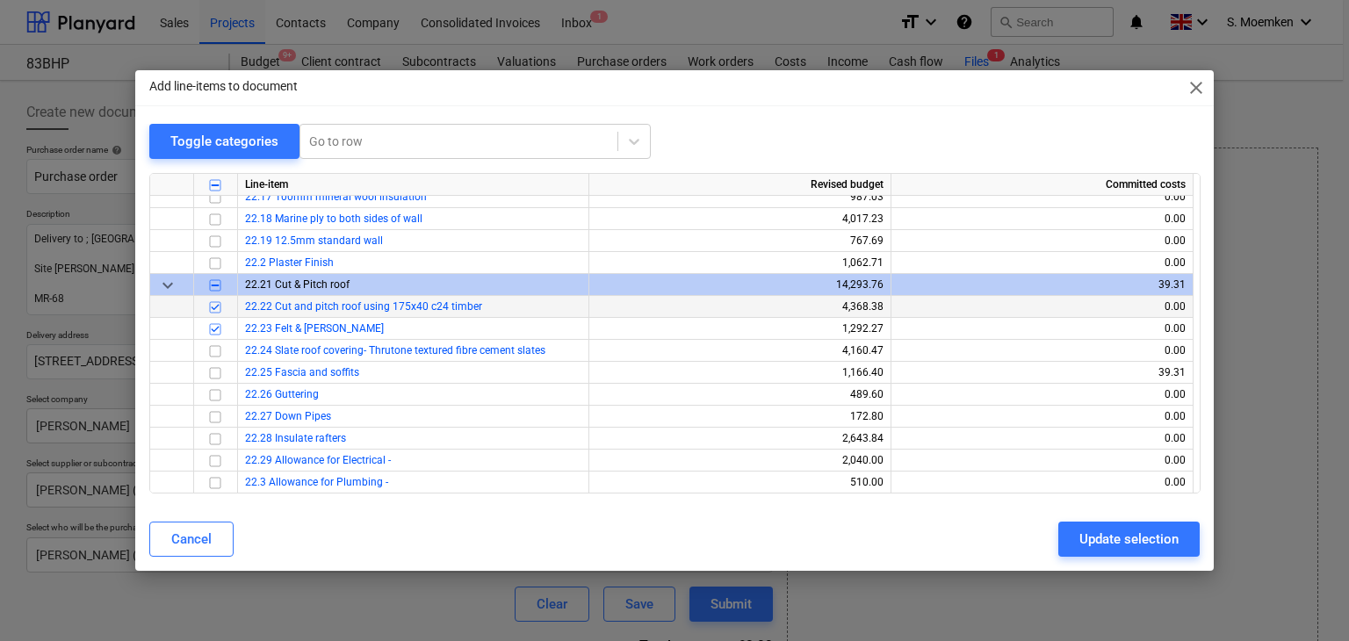
click at [218, 306] on input "checkbox" at bounding box center [215, 307] width 21 height 21
click at [214, 321] on input "checkbox" at bounding box center [215, 329] width 21 height 21
click at [170, 285] on span "keyboard_arrow_down" at bounding box center [167, 285] width 21 height 21
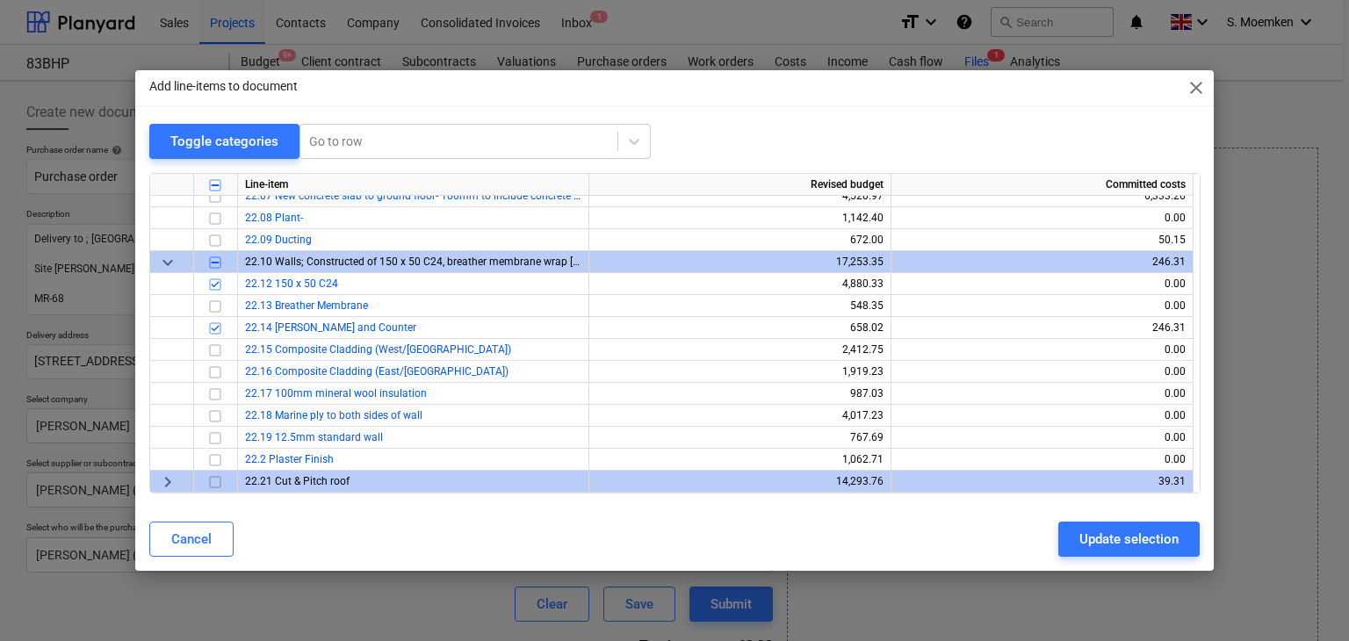
scroll to position [558, 0]
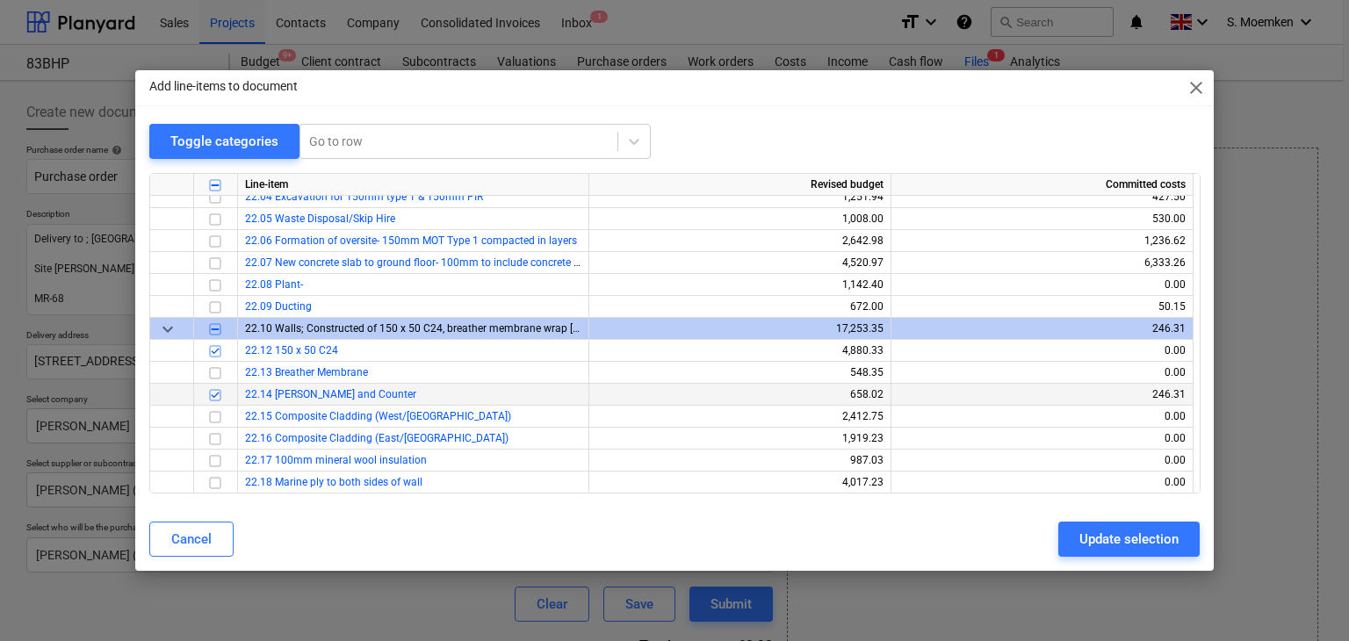
click at [217, 385] on input "checkbox" at bounding box center [215, 395] width 21 height 21
click at [213, 347] on input "checkbox" at bounding box center [215, 351] width 21 height 21
click at [165, 325] on span "keyboard_arrow_down" at bounding box center [167, 329] width 21 height 21
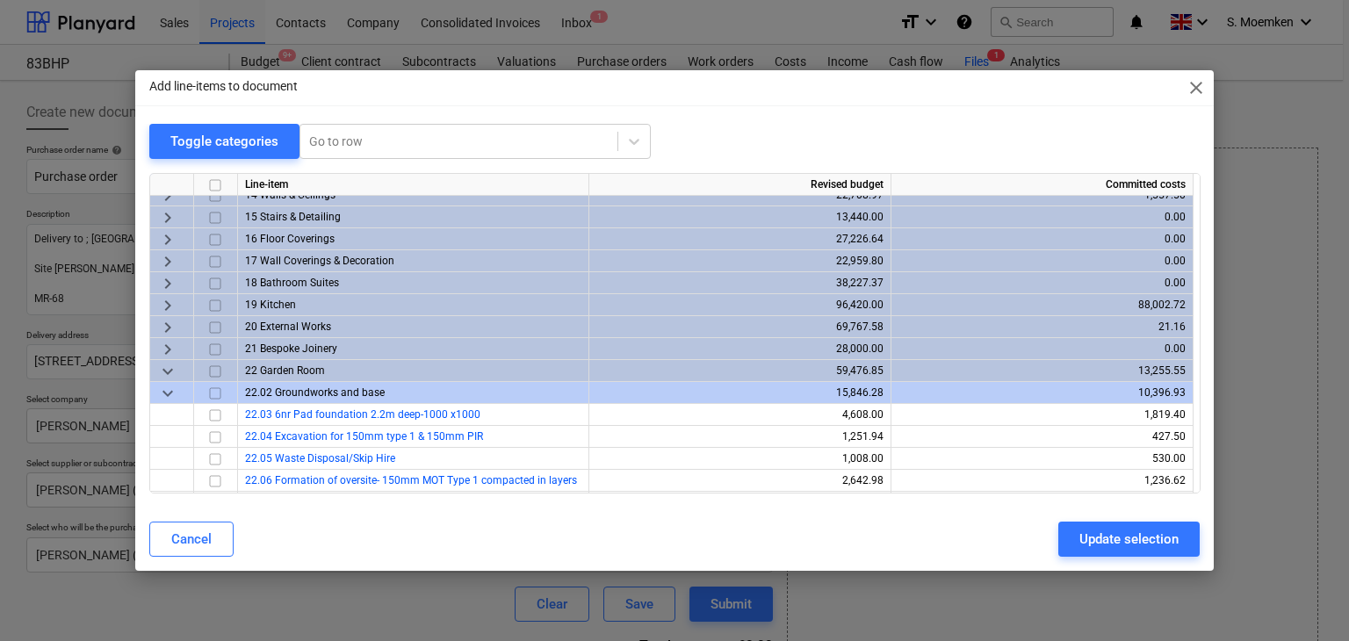
scroll to position [295, 0]
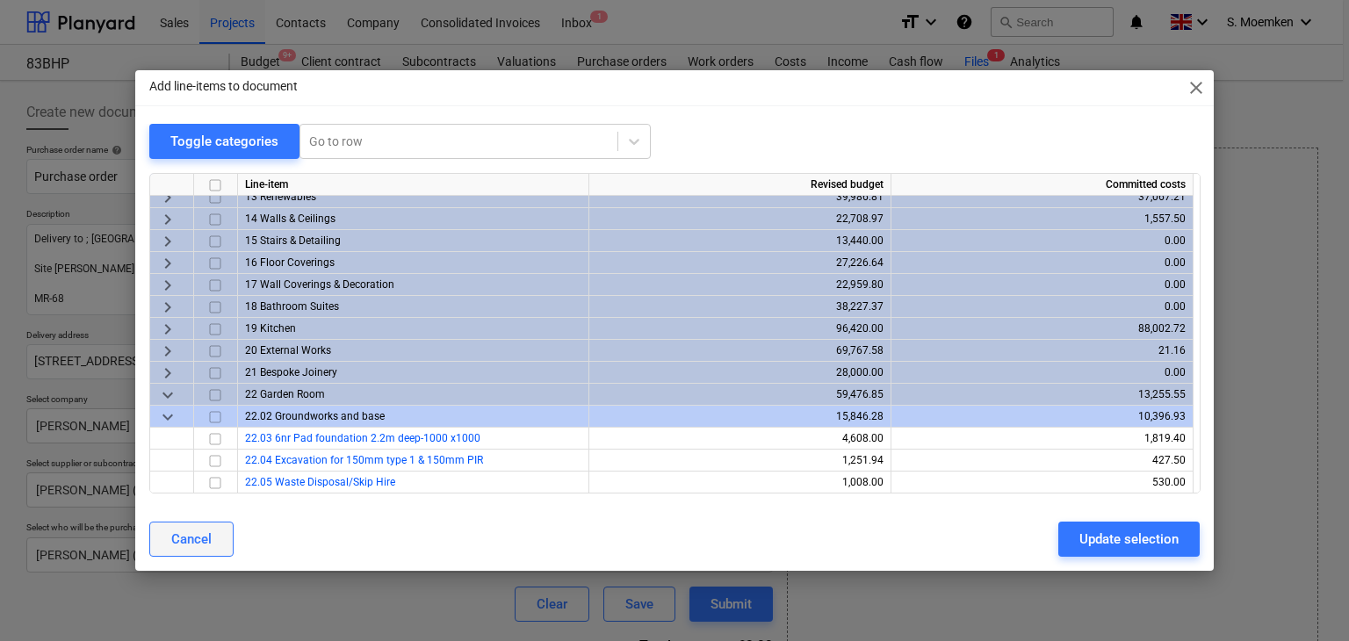
click at [193, 542] on div "Cancel" at bounding box center [191, 539] width 40 height 23
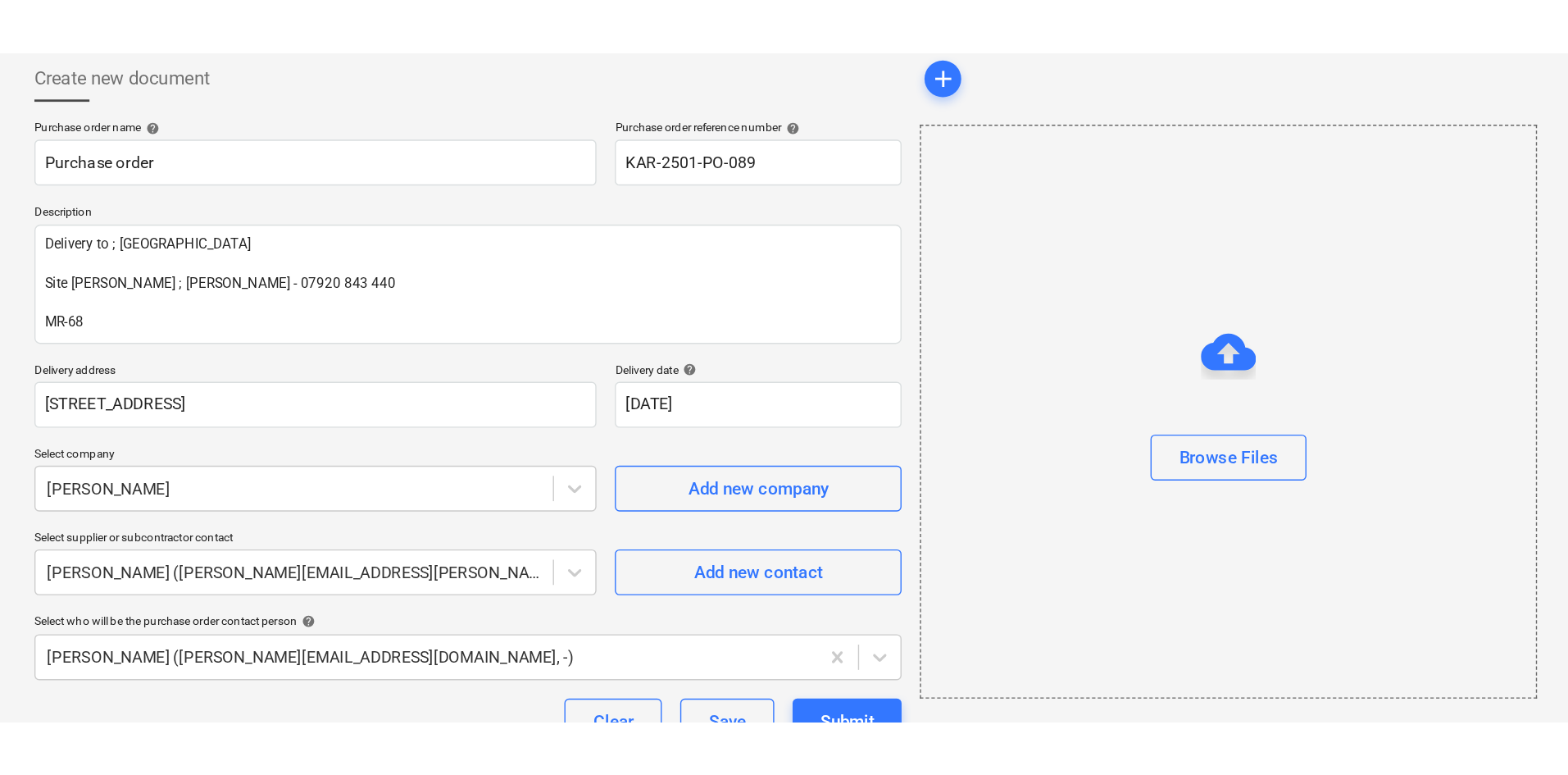
scroll to position [23, 0]
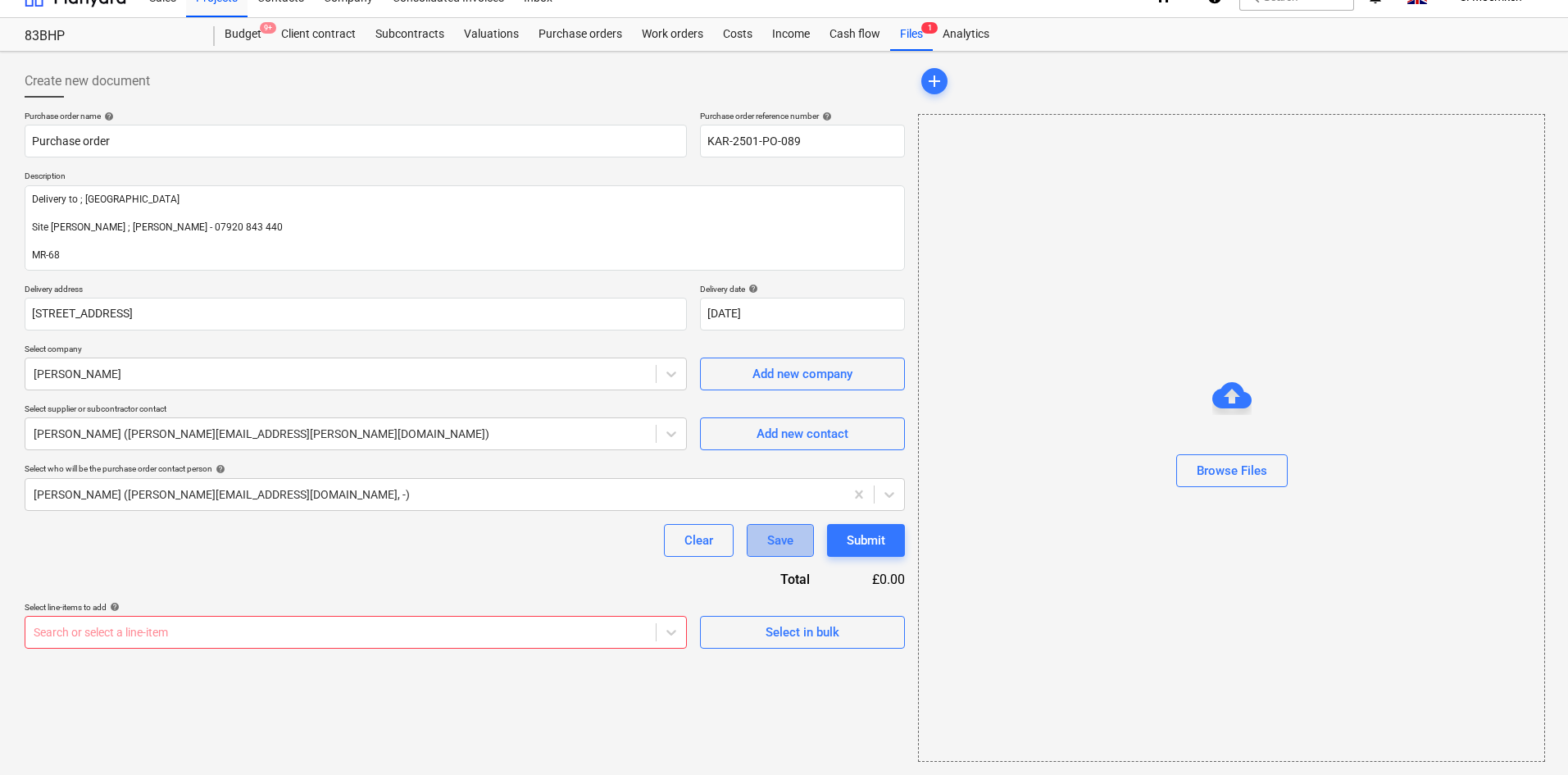
click at [779, 546] on div "Save" at bounding box center [780, 540] width 26 height 21
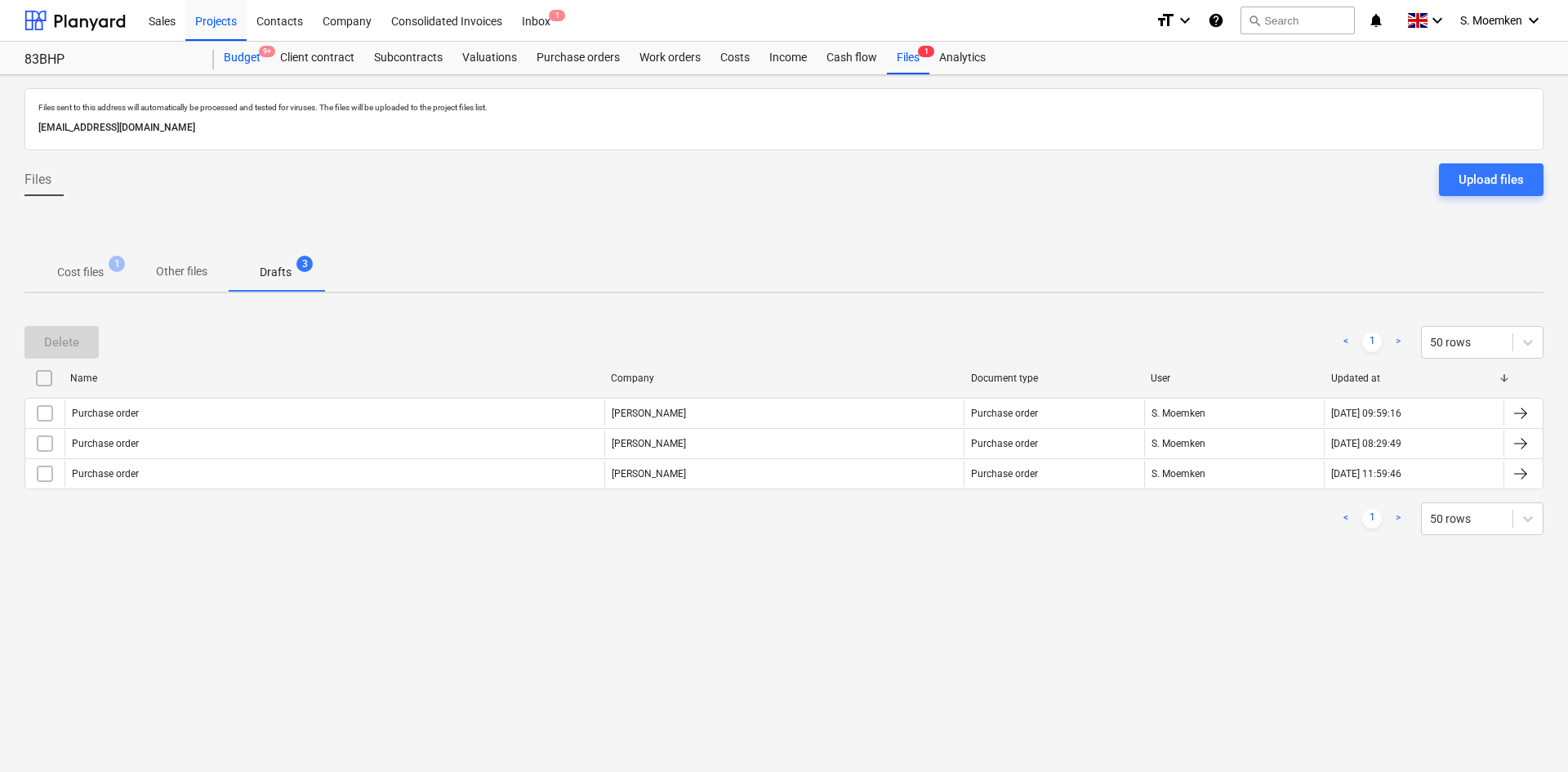
click at [238, 62] on div "Budget 9+" at bounding box center [242, 58] width 57 height 33
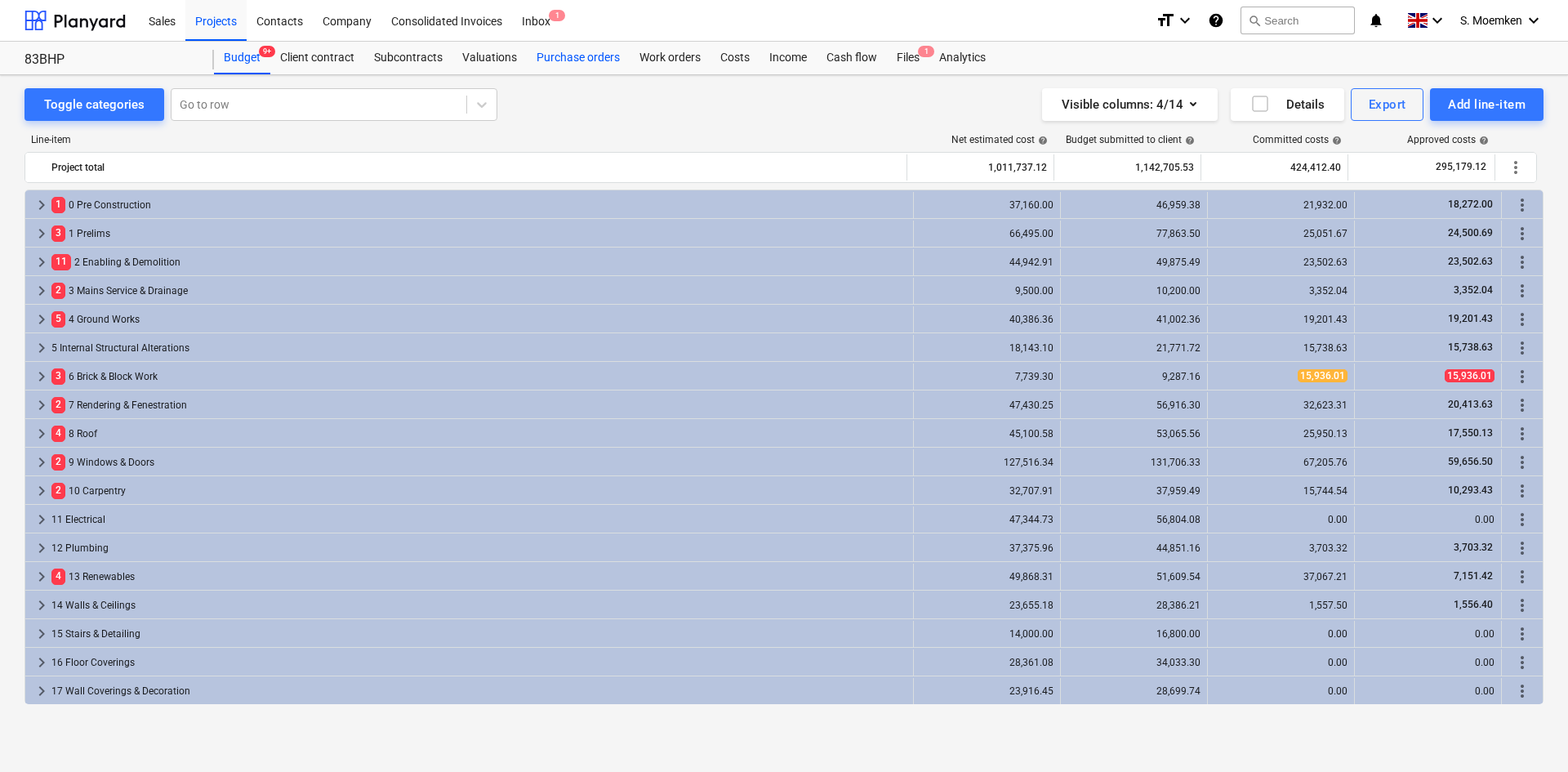
click at [566, 63] on div "Purchase orders" at bounding box center [578, 58] width 103 height 33
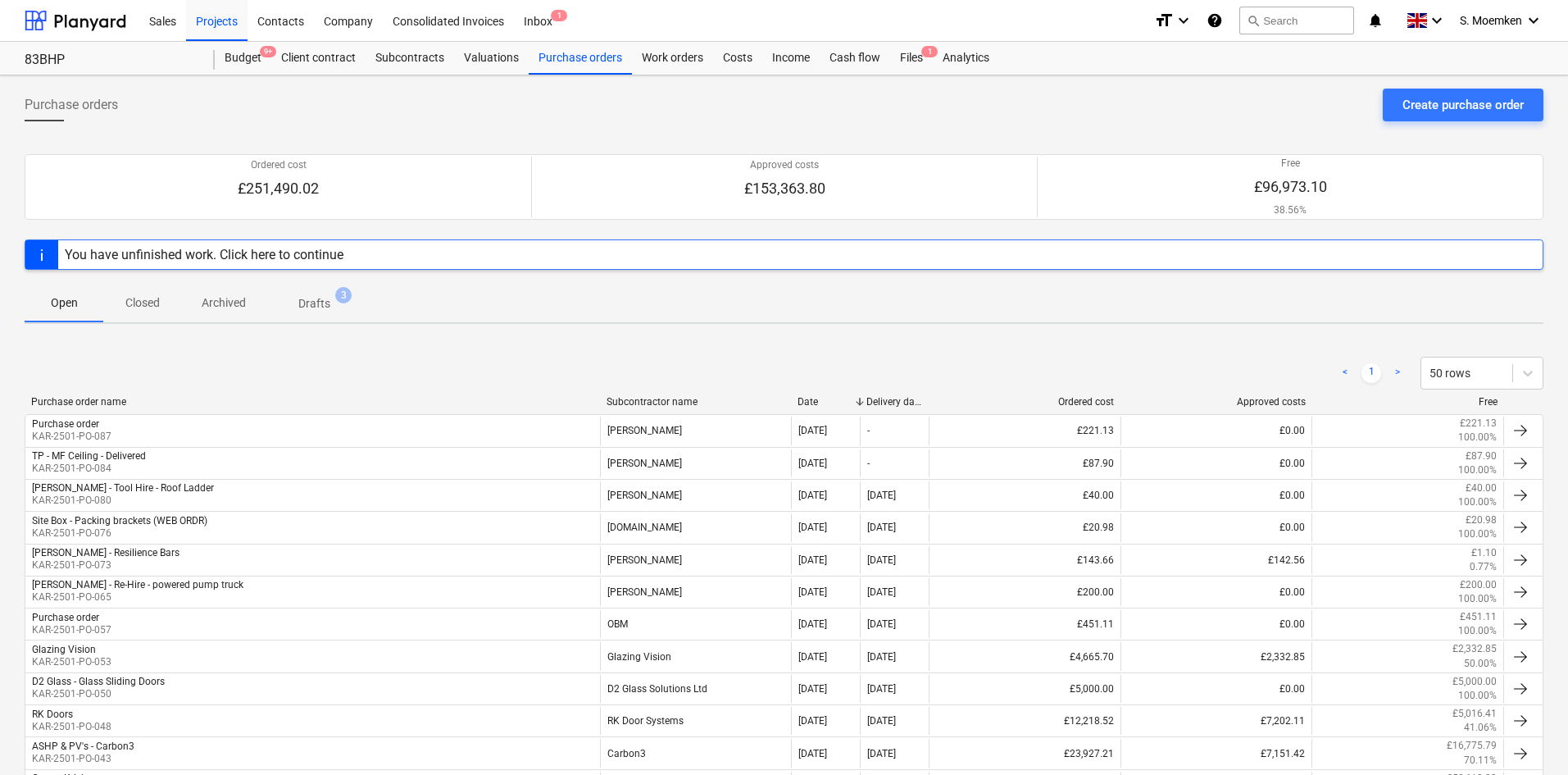
click at [316, 313] on span "Drafts 3" at bounding box center [314, 303] width 97 height 30
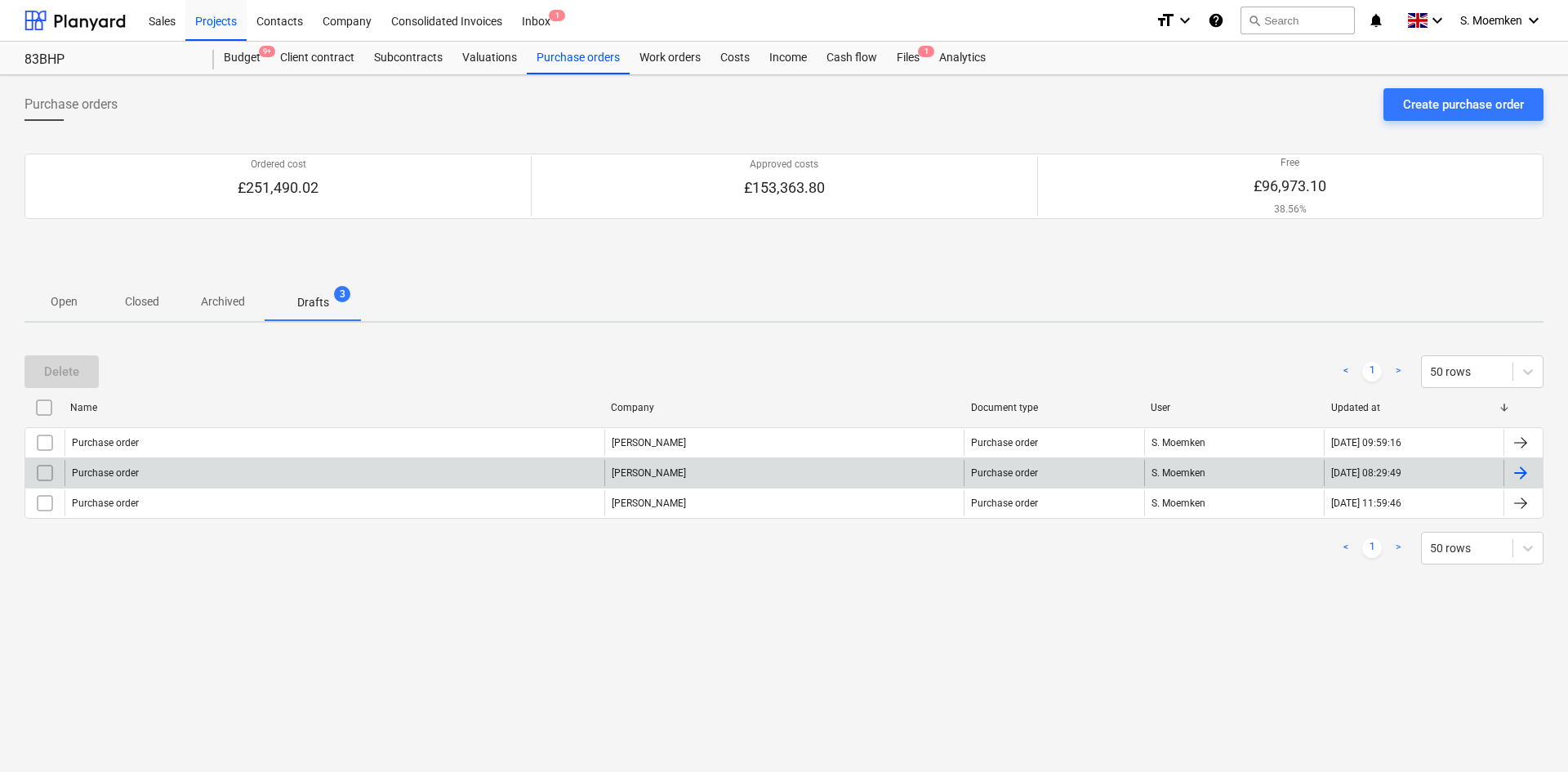
click at [662, 475] on div "[PERSON_NAME]" at bounding box center [784, 473] width 360 height 26
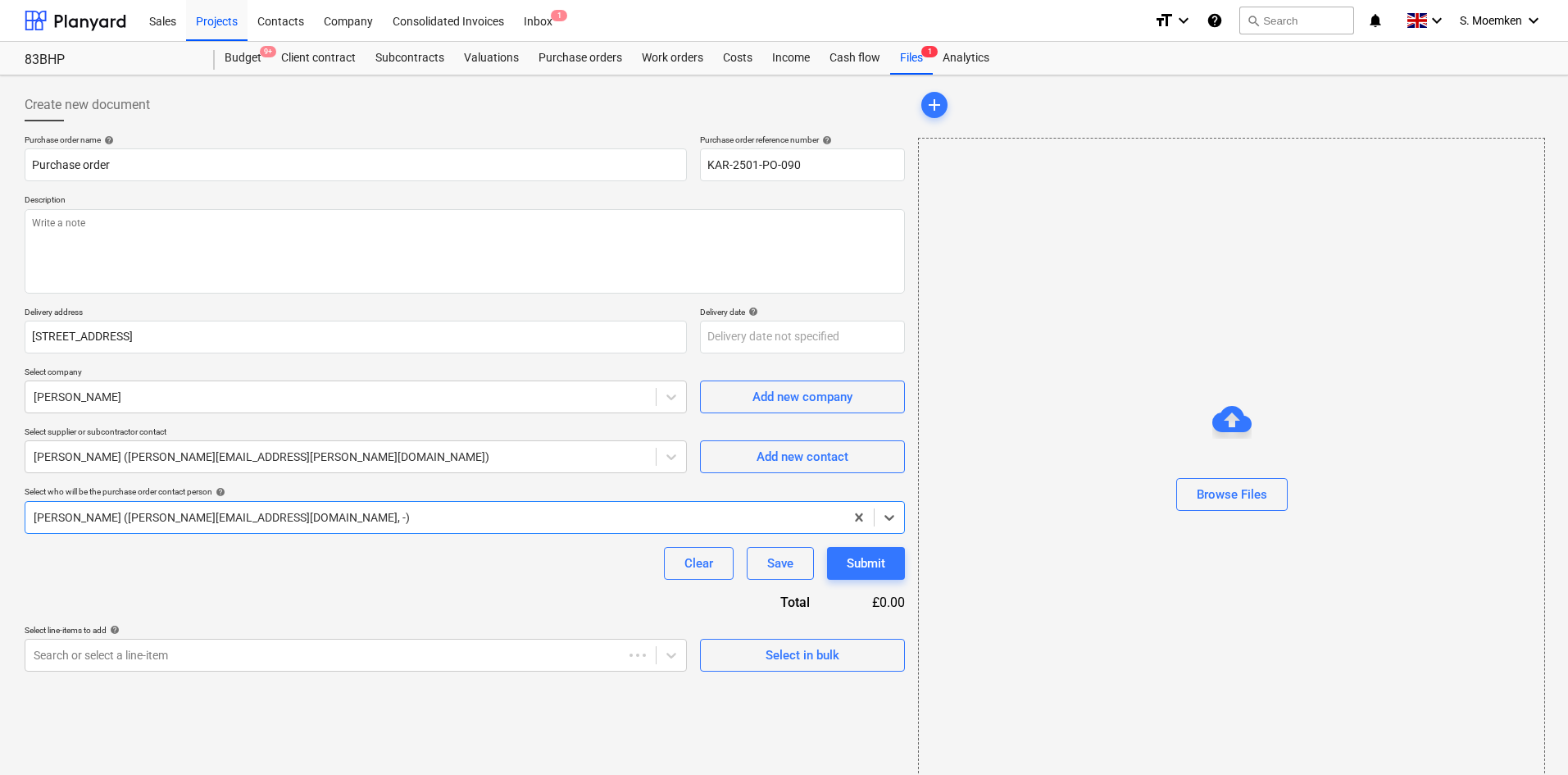
type textarea "x"
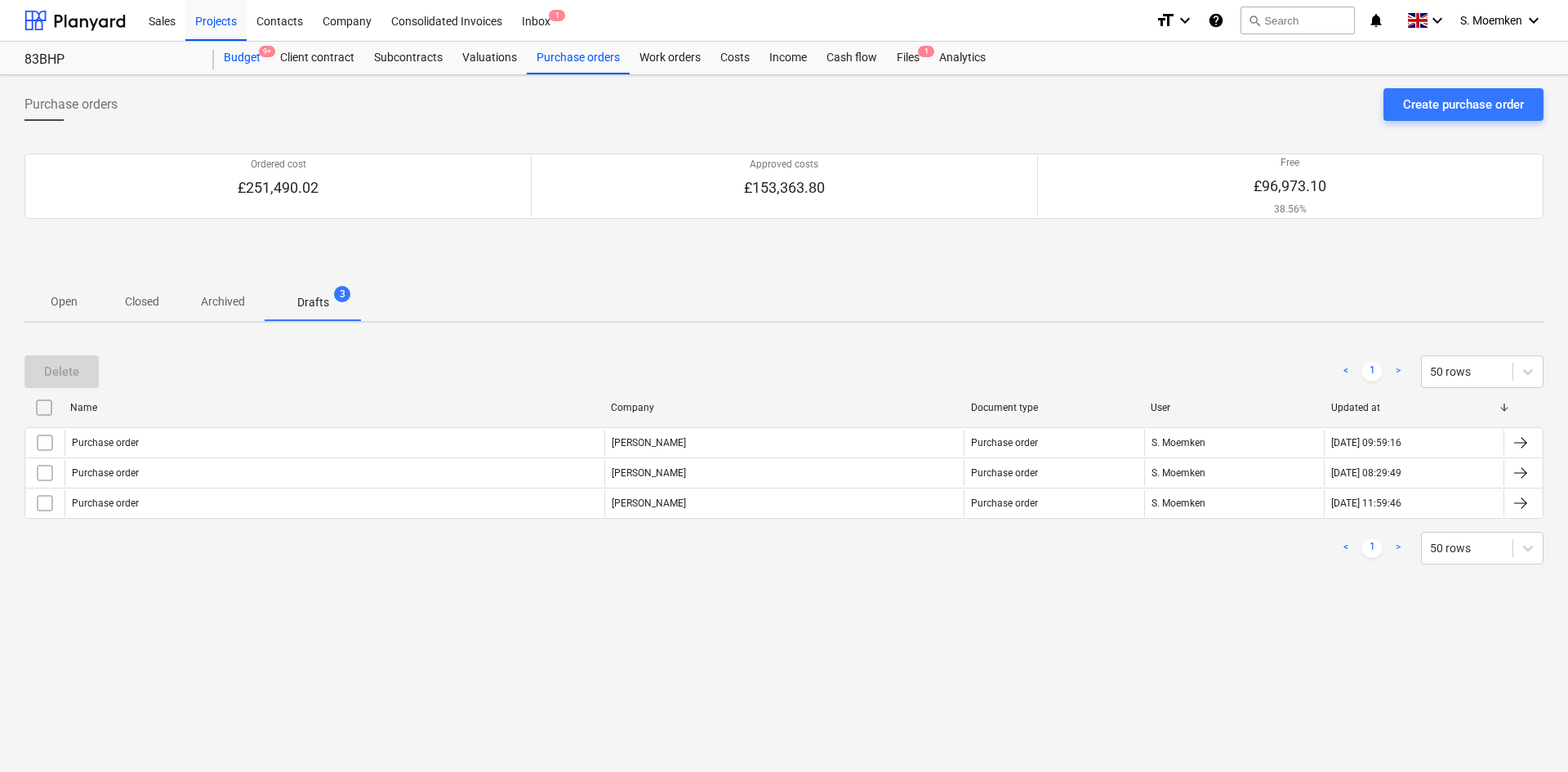
drag, startPoint x: 249, startPoint y: 55, endPoint x: 258, endPoint y: 50, distance: 10.3
click at [249, 54] on div "Budget 9+" at bounding box center [242, 58] width 57 height 33
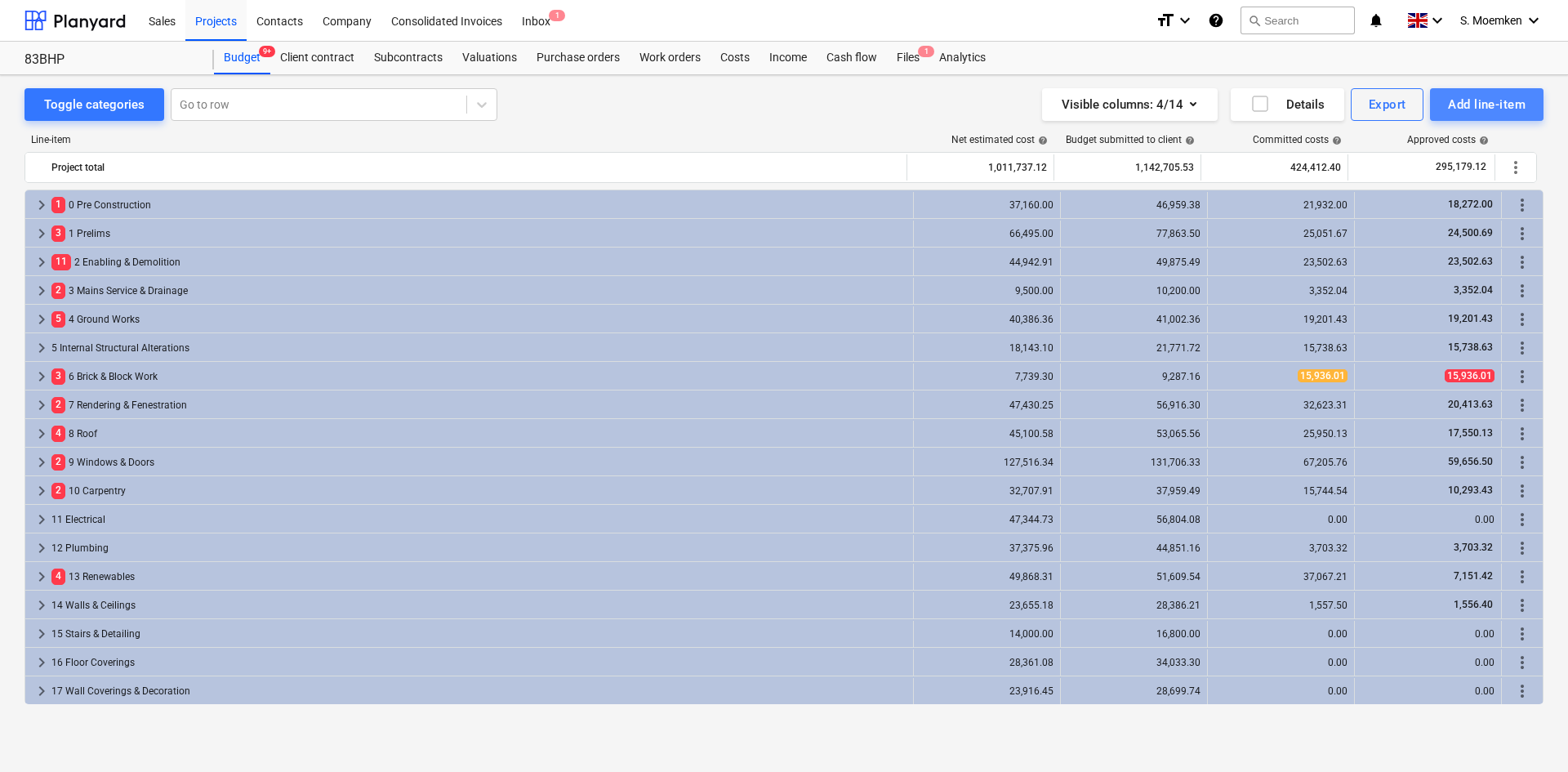
click at [1254, 111] on div "Add line-item" at bounding box center [1486, 104] width 77 height 21
click at [875, 98] on div at bounding box center [784, 386] width 1568 height 772
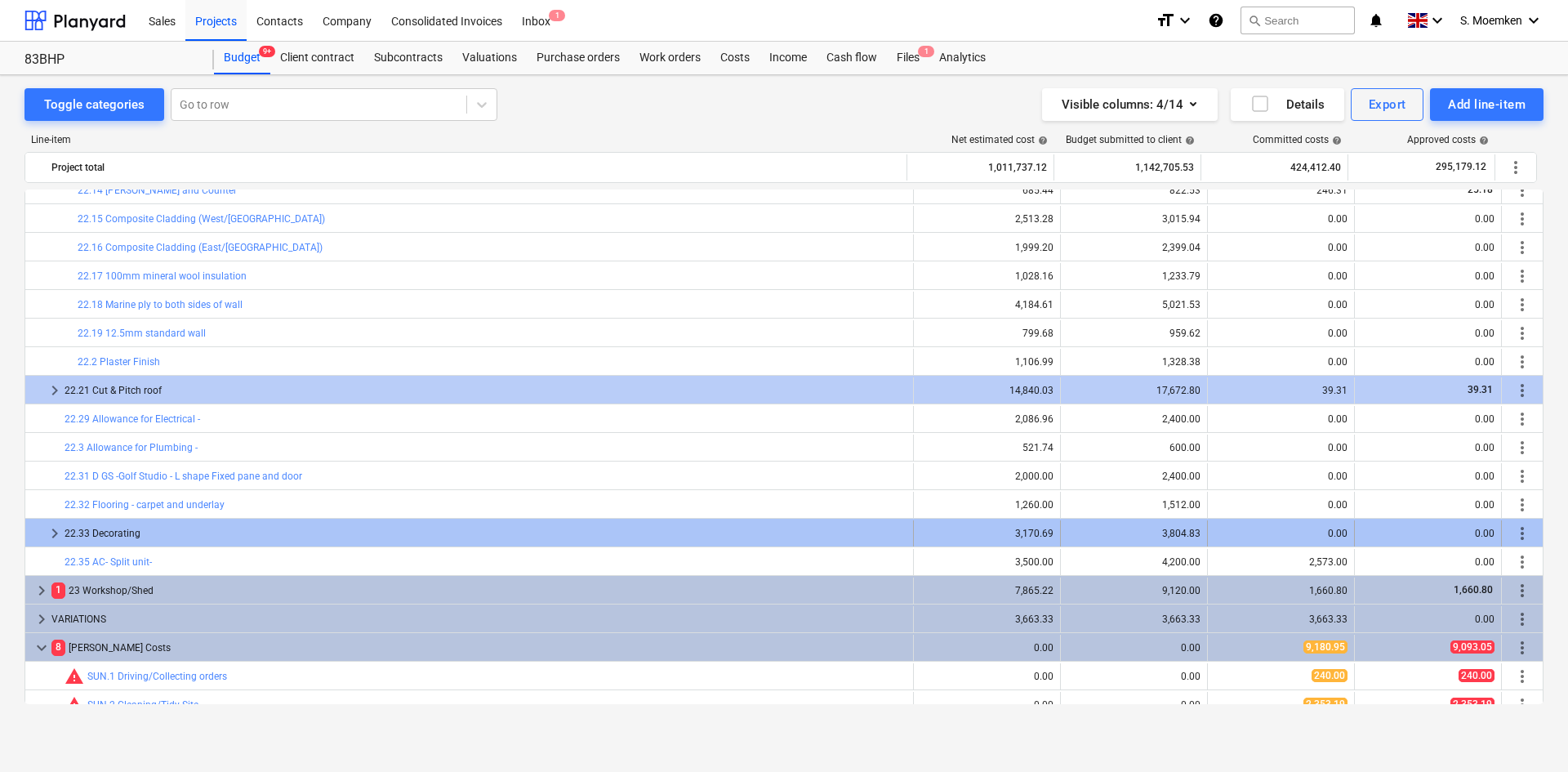
scroll to position [806, 0]
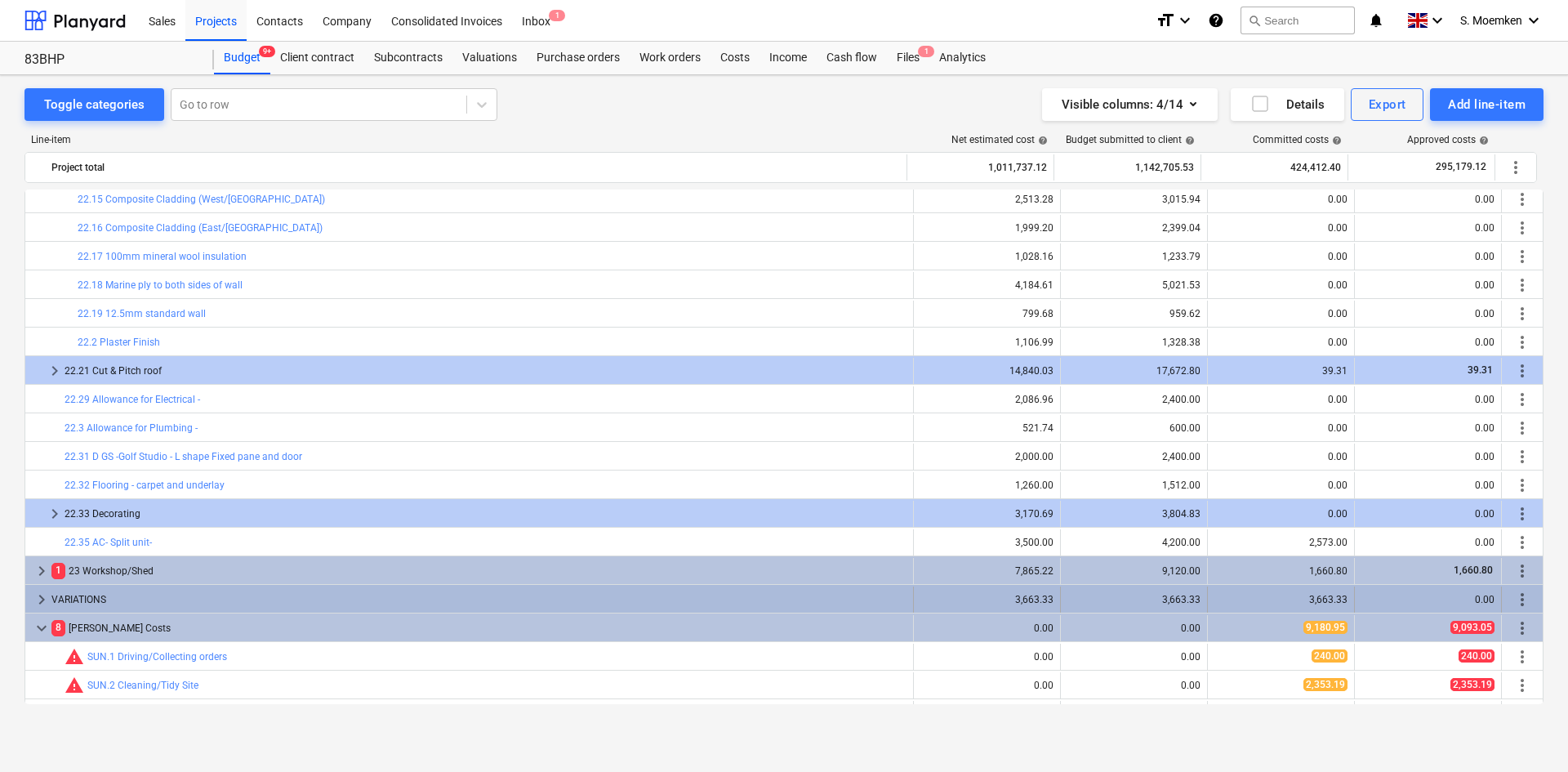
click at [1254, 595] on span "more_vert" at bounding box center [1521, 599] width 20 height 20
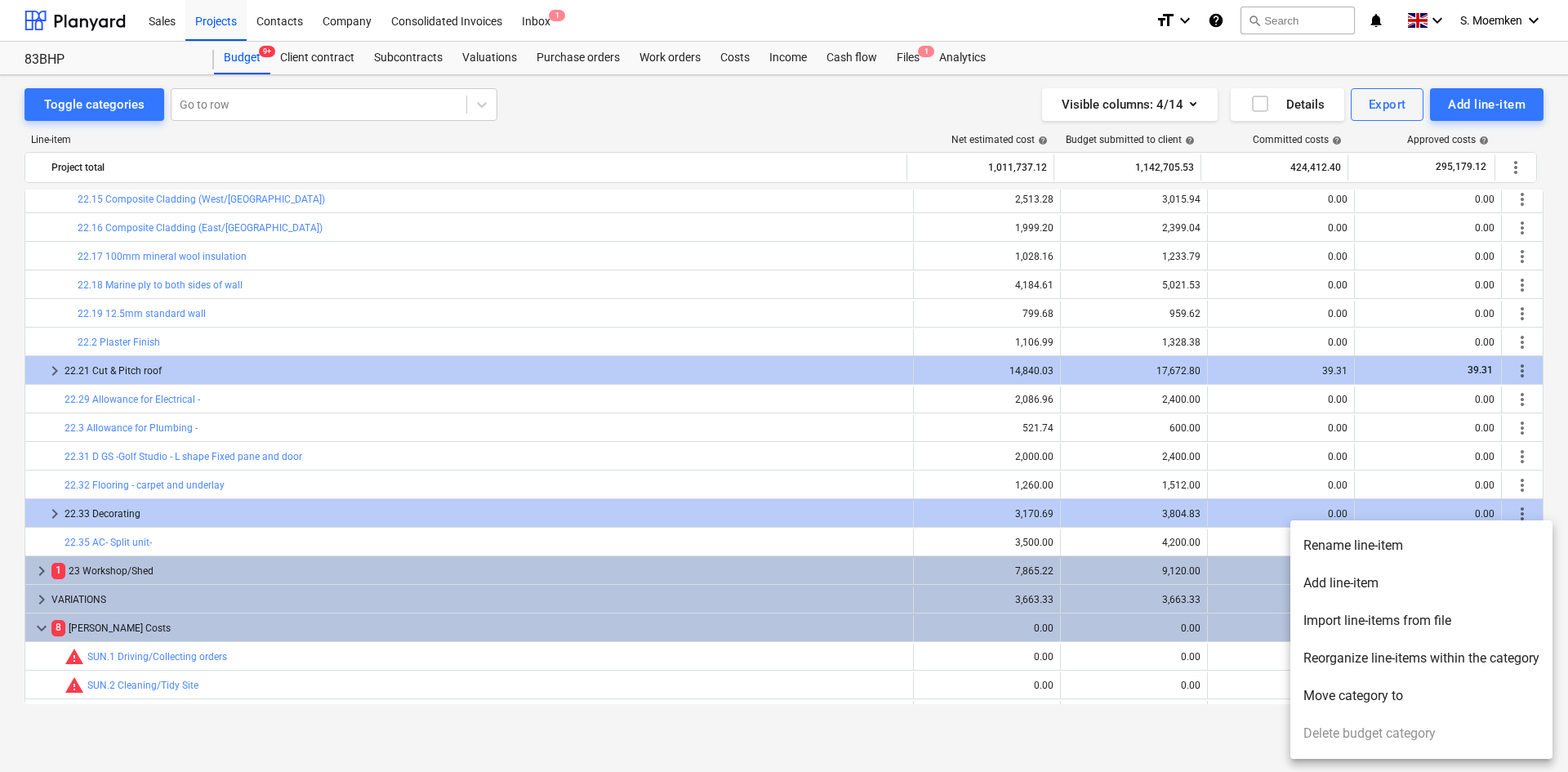
click at [1253, 595] on div at bounding box center [784, 386] width 1568 height 772
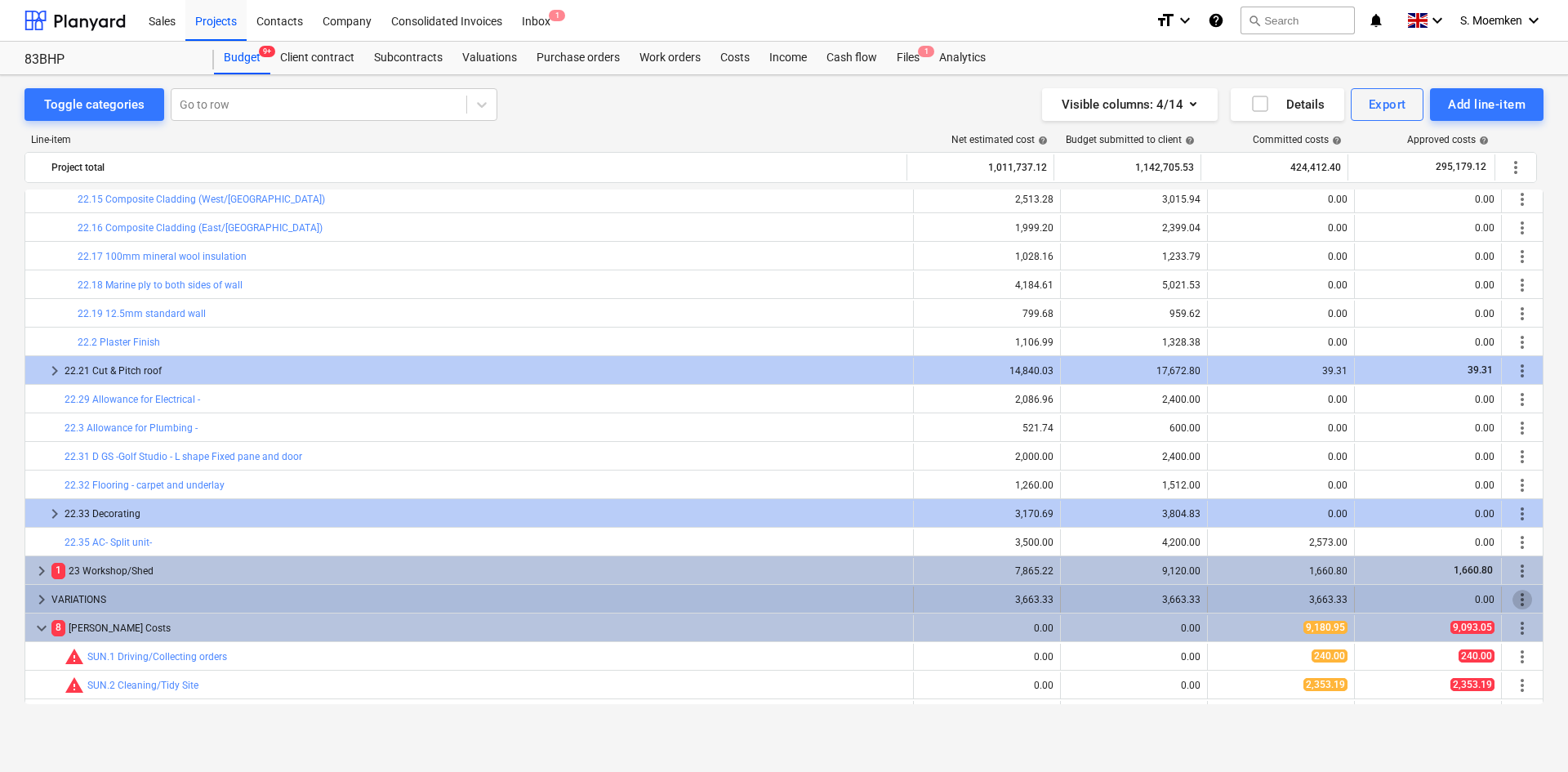
click at [1254, 595] on span "more_vert" at bounding box center [1521, 599] width 20 height 20
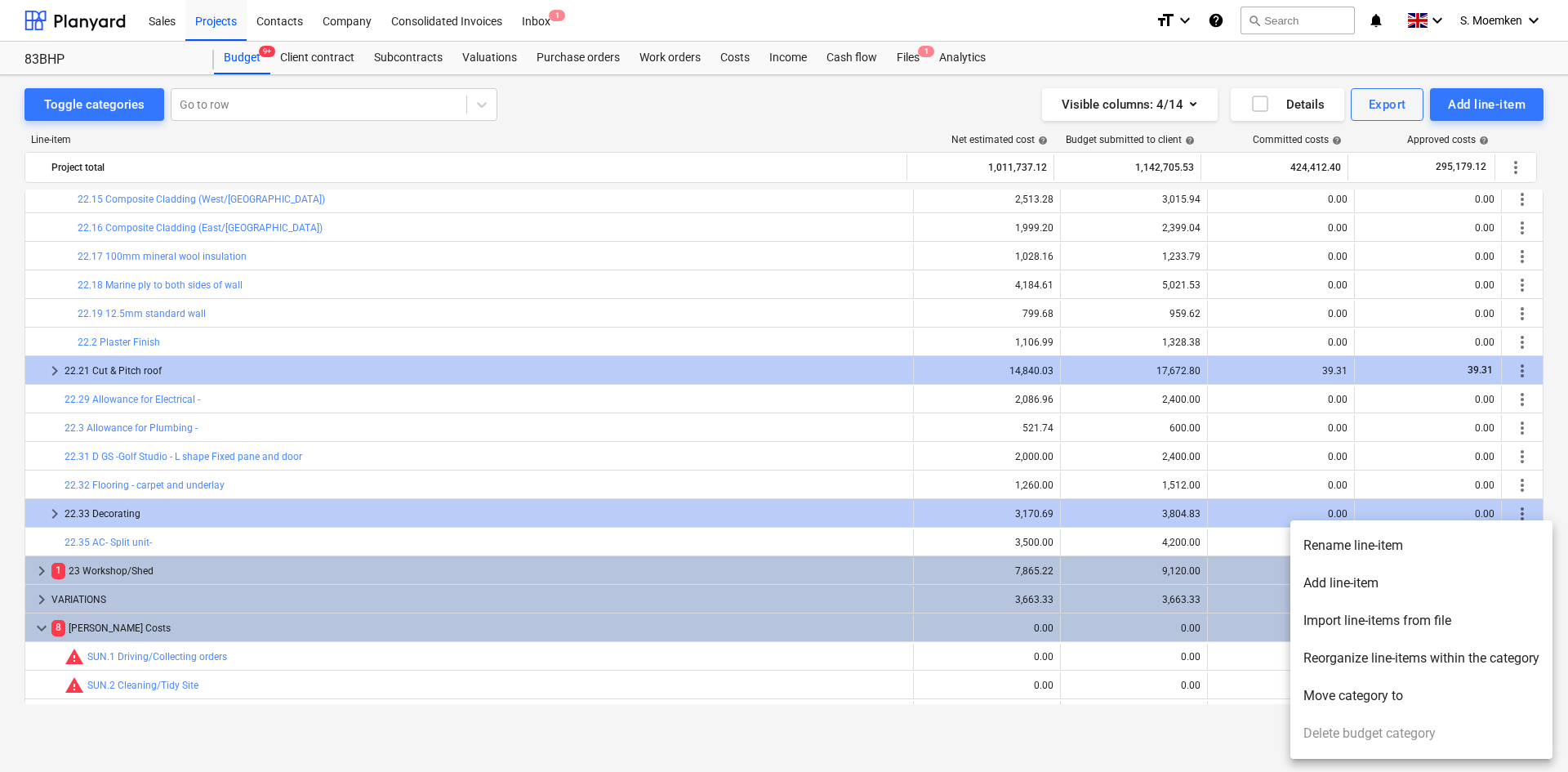
click at [1254, 595] on li "Import line-items from file" at bounding box center [1421, 620] width 262 height 37
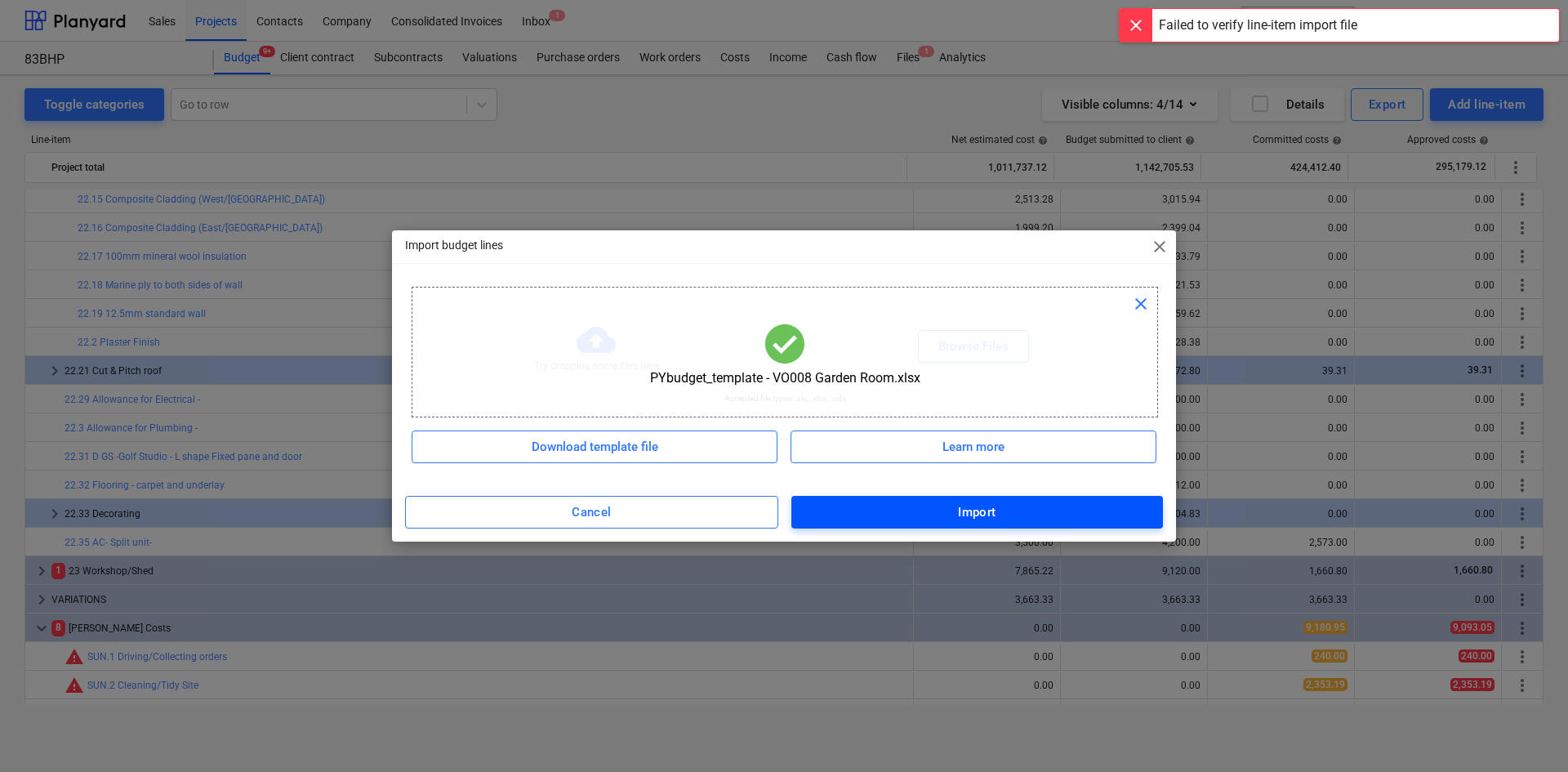
click at [998, 512] on span "Import" at bounding box center [977, 512] width 336 height 21
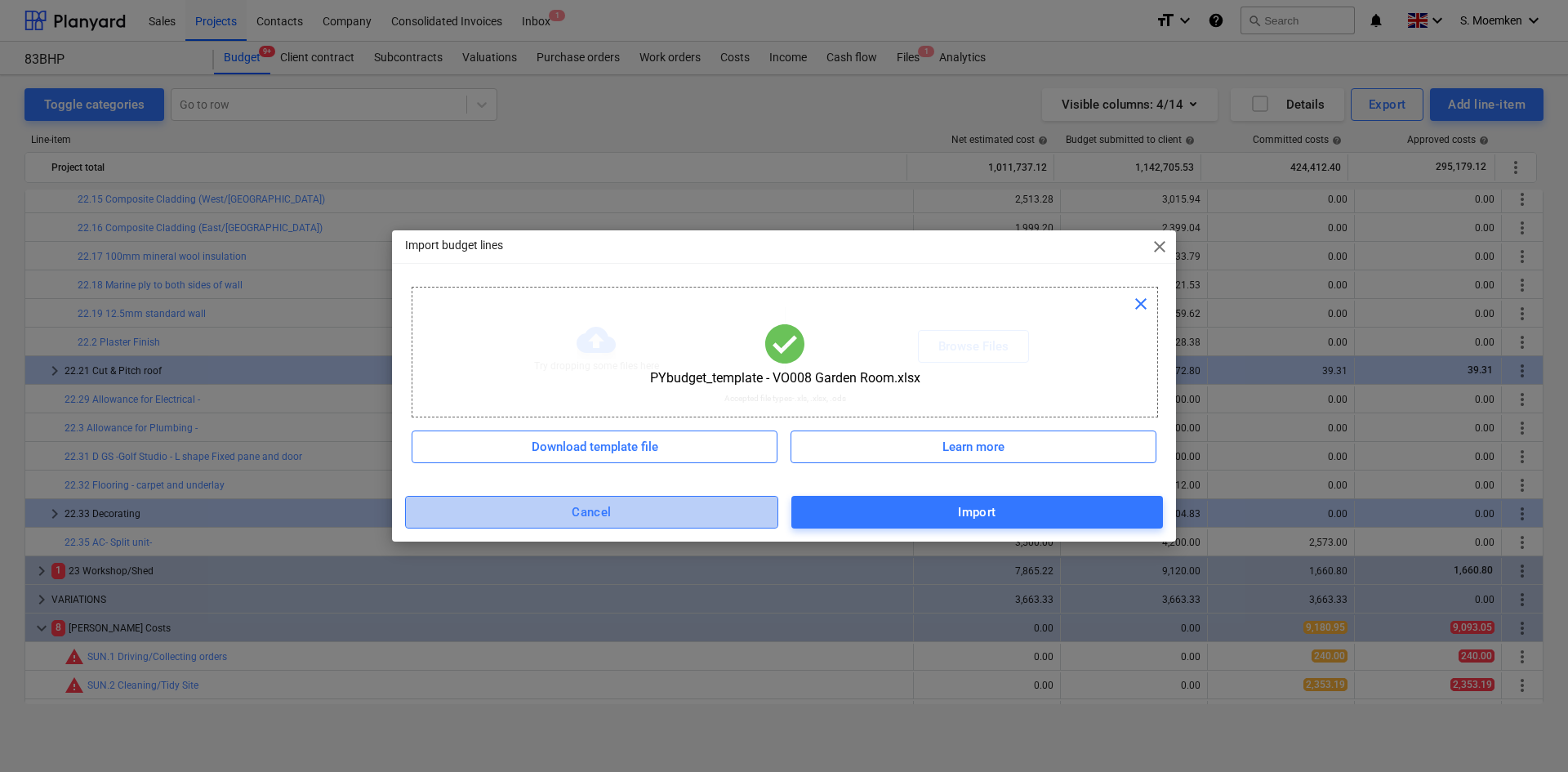
click at [543, 504] on span "Cancel" at bounding box center [591, 512] width 338 height 21
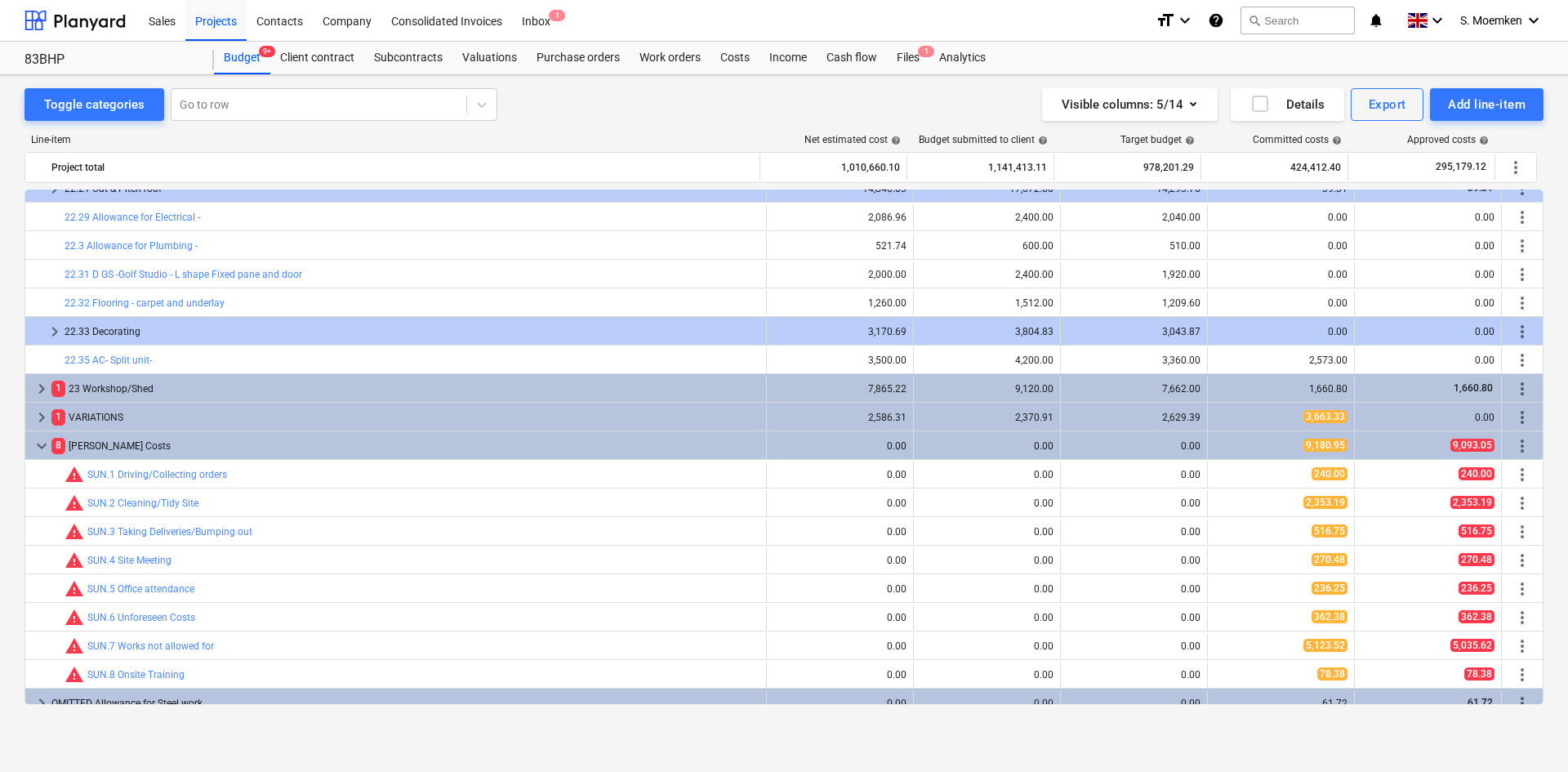
scroll to position [1001, 0]
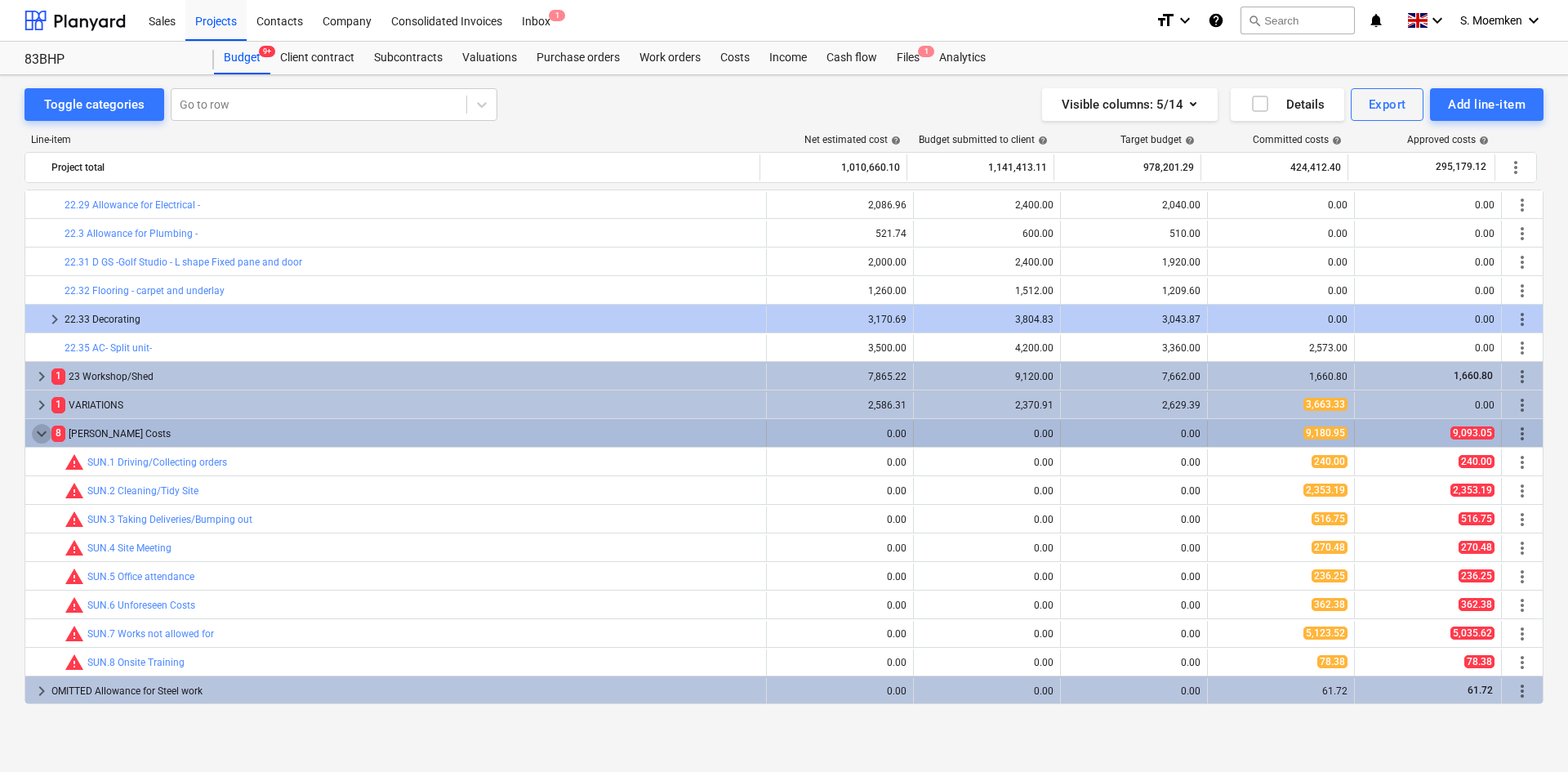
click at [38, 432] on span "keyboard_arrow_down" at bounding box center [41, 433] width 20 height 20
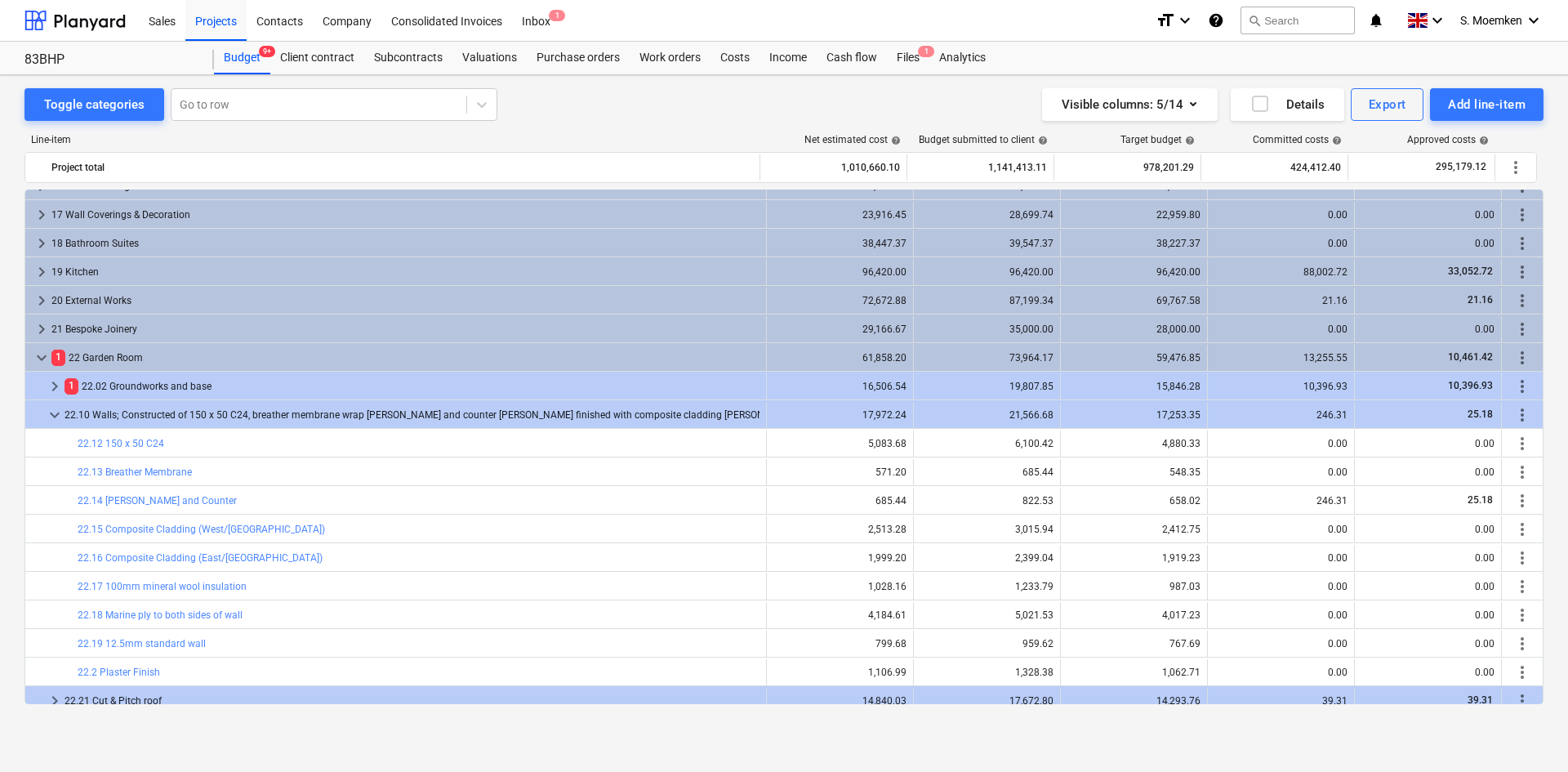
scroll to position [446, 0]
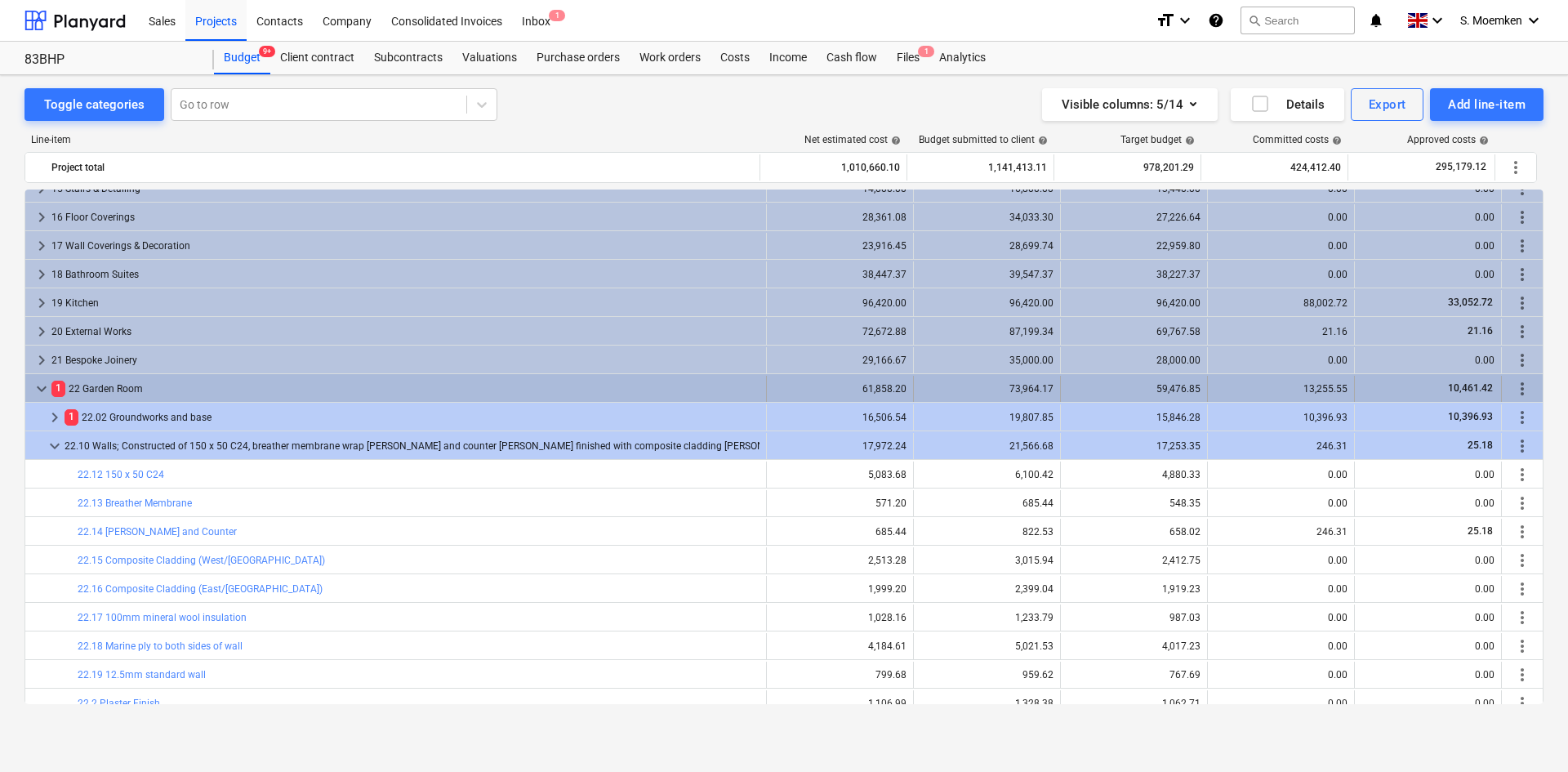
click at [41, 388] on span "keyboard_arrow_down" at bounding box center [41, 388] width 20 height 20
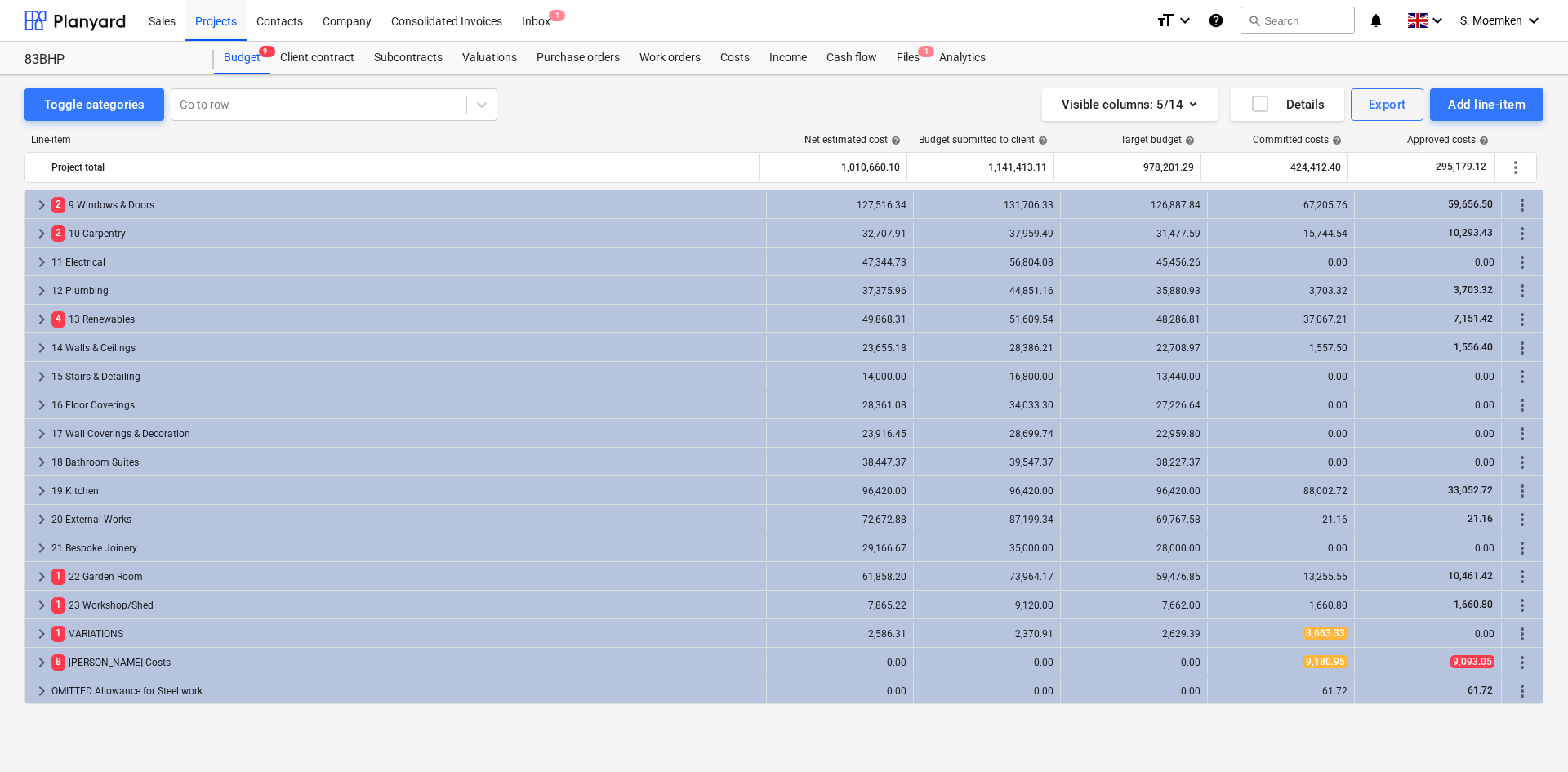
scroll to position [258, 0]
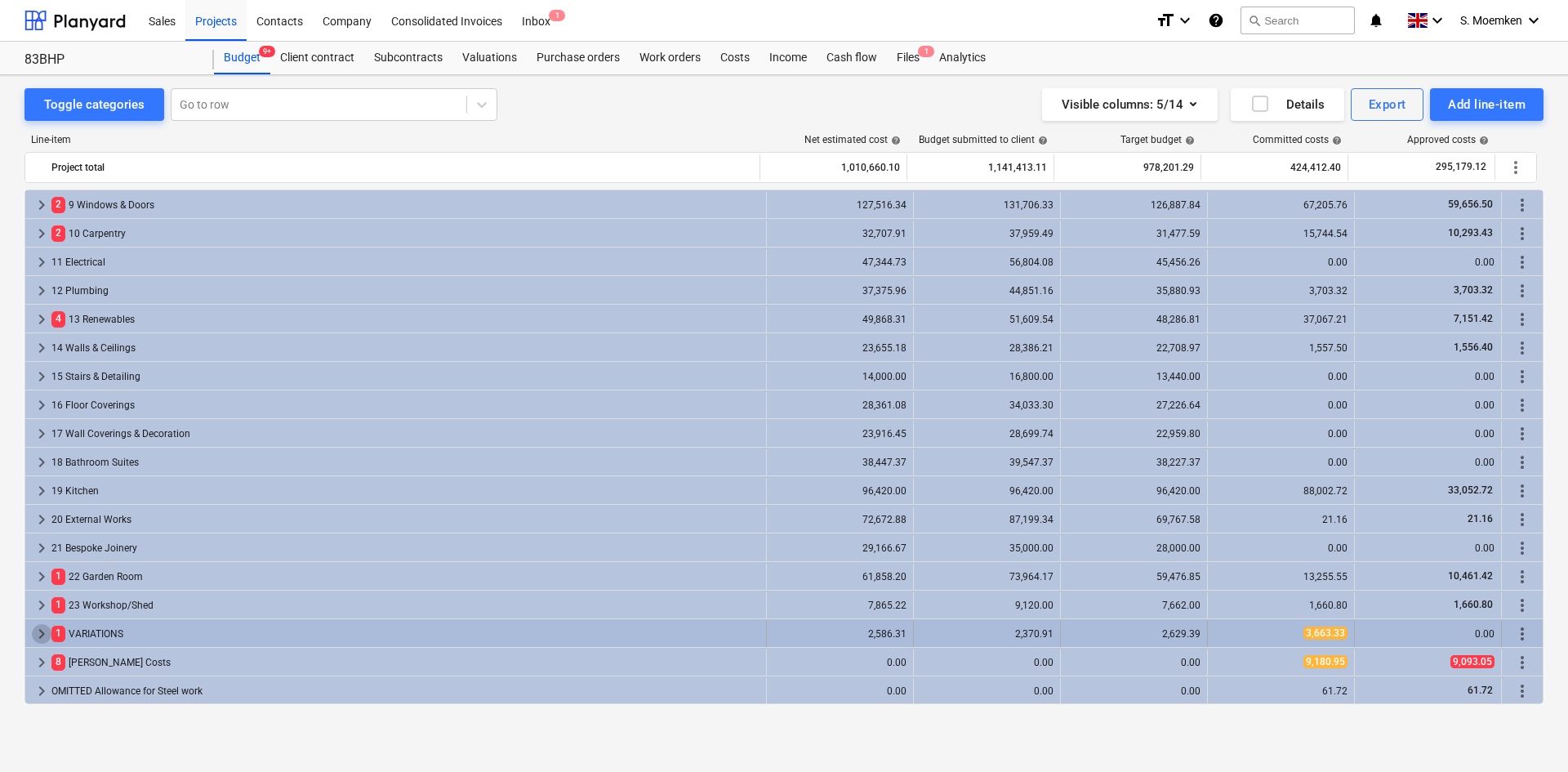
click at [43, 631] on span "keyboard_arrow_right" at bounding box center [41, 633] width 20 height 20
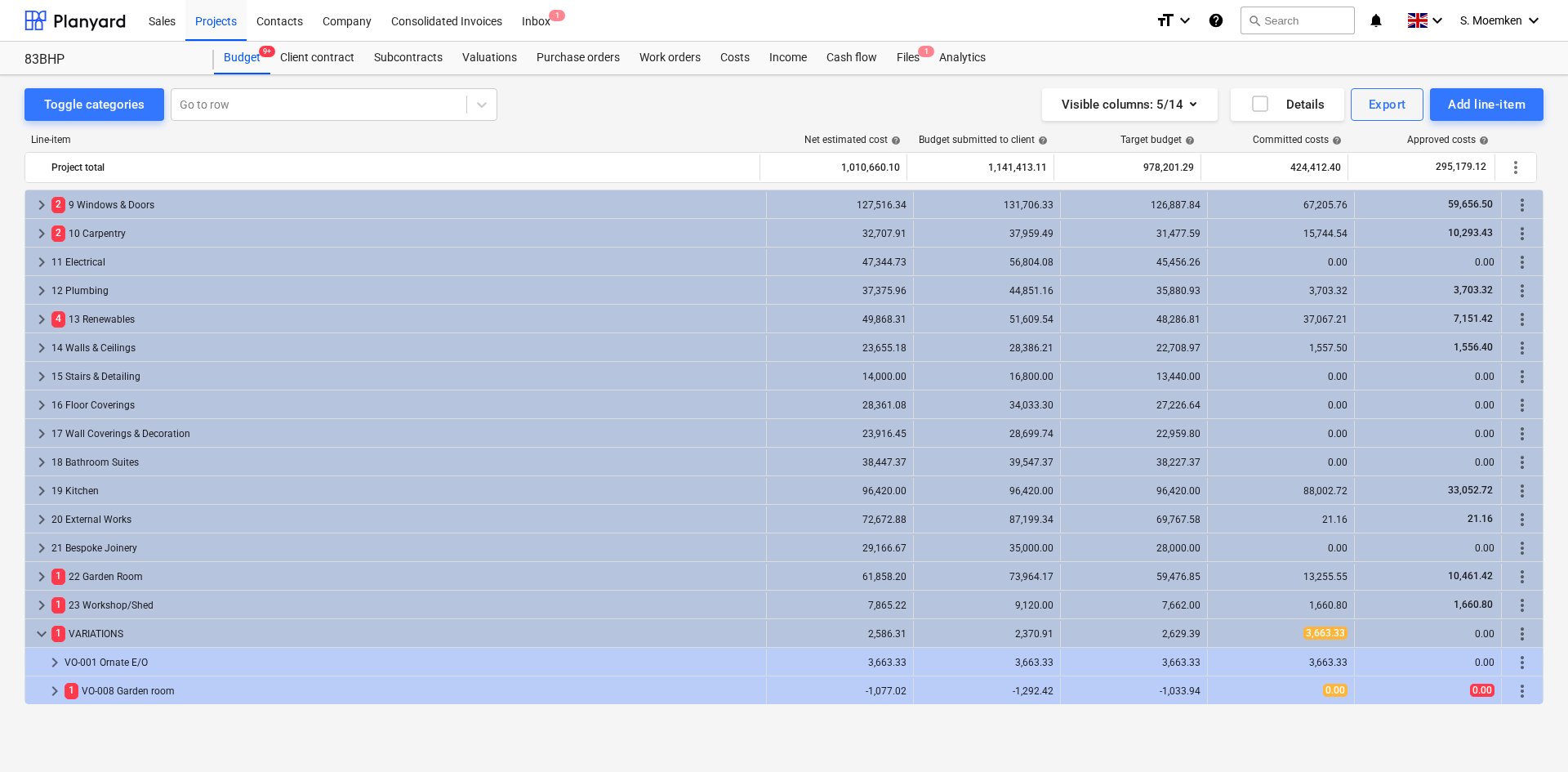
scroll to position [314, 0]
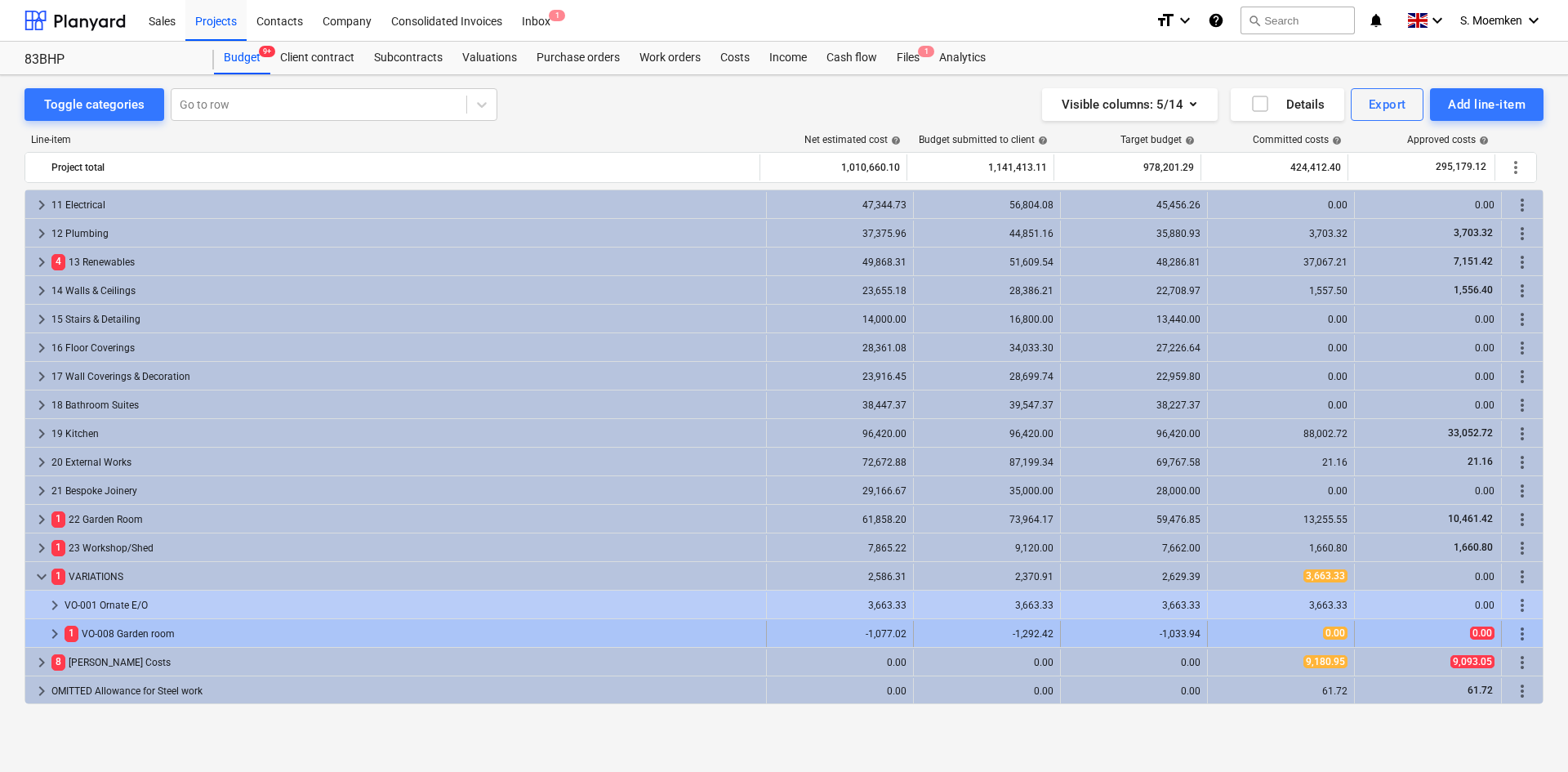
click at [51, 631] on span "keyboard_arrow_right" at bounding box center [54, 633] width 20 height 20
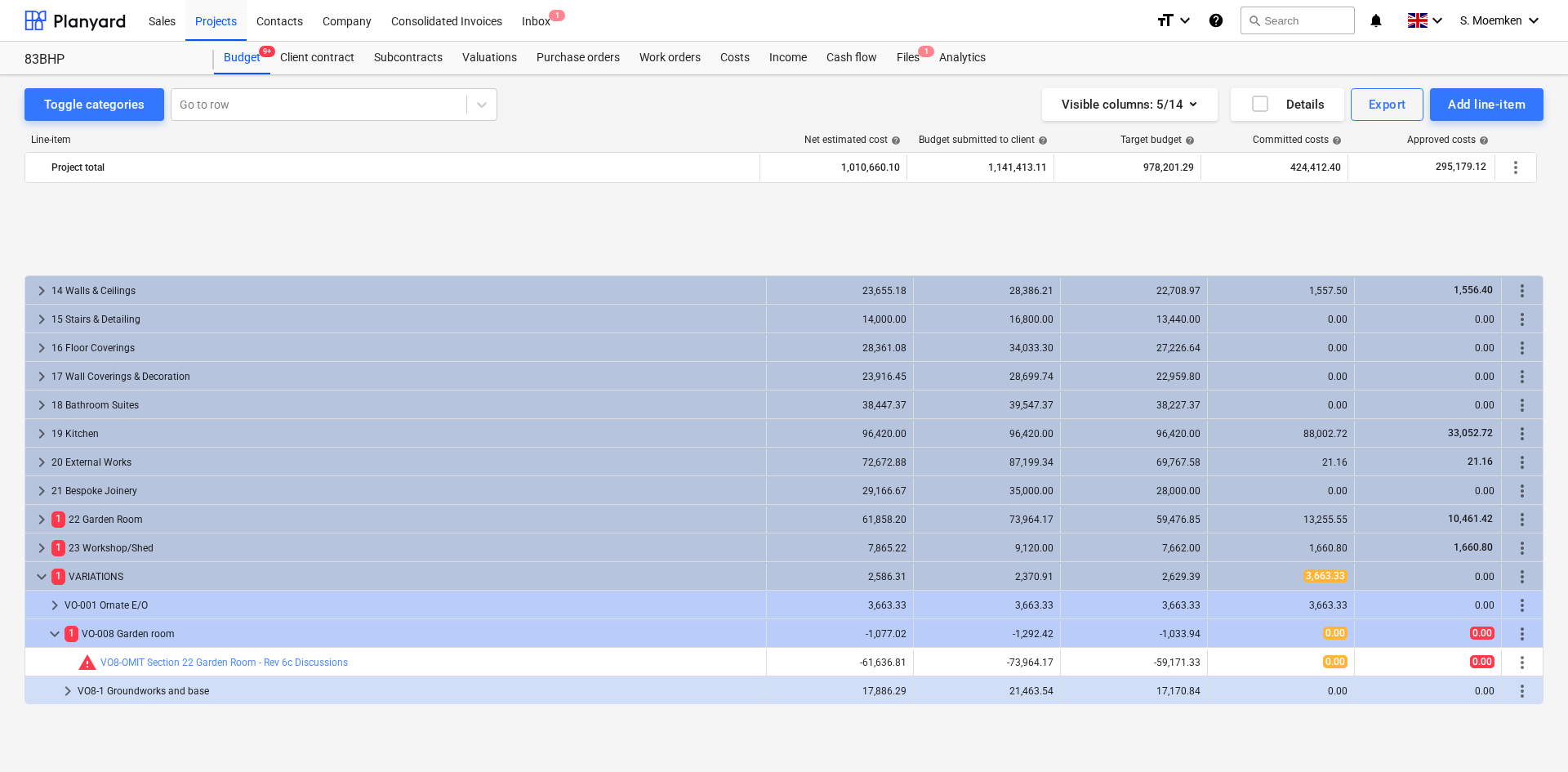
scroll to position [429, 0]
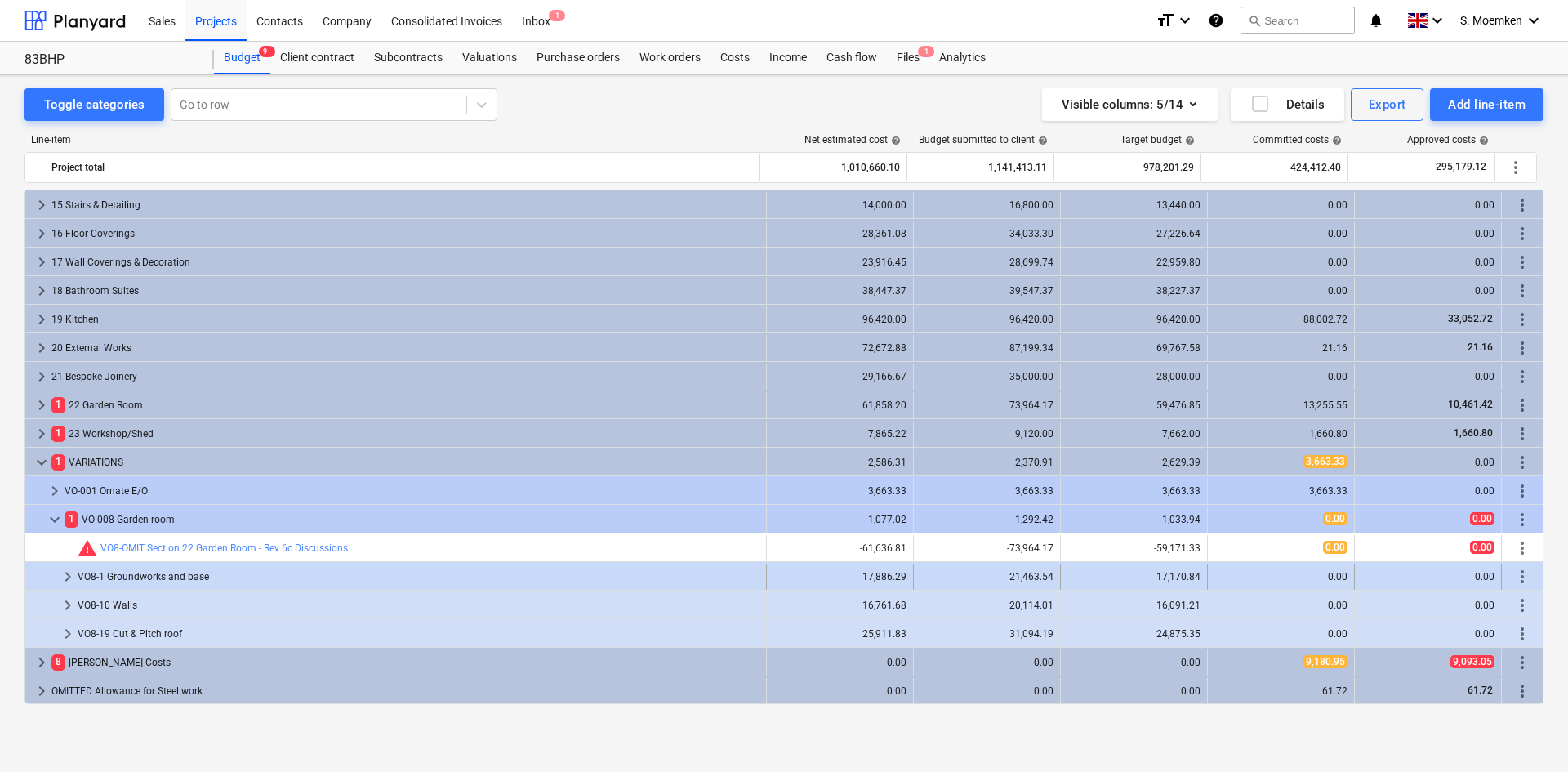
click at [71, 579] on span "keyboard_arrow_right" at bounding box center [67, 576] width 20 height 20
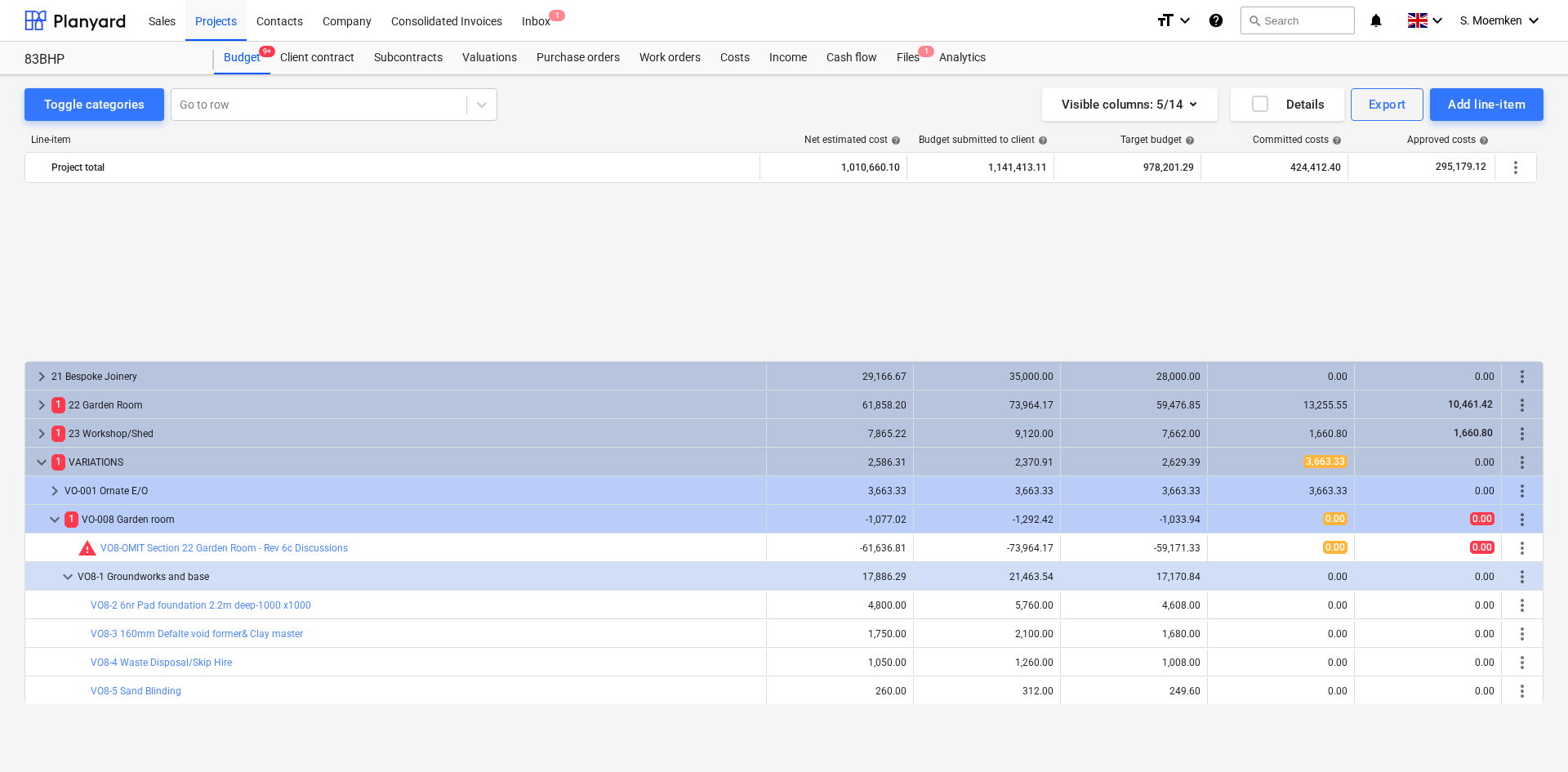
scroll to position [658, 0]
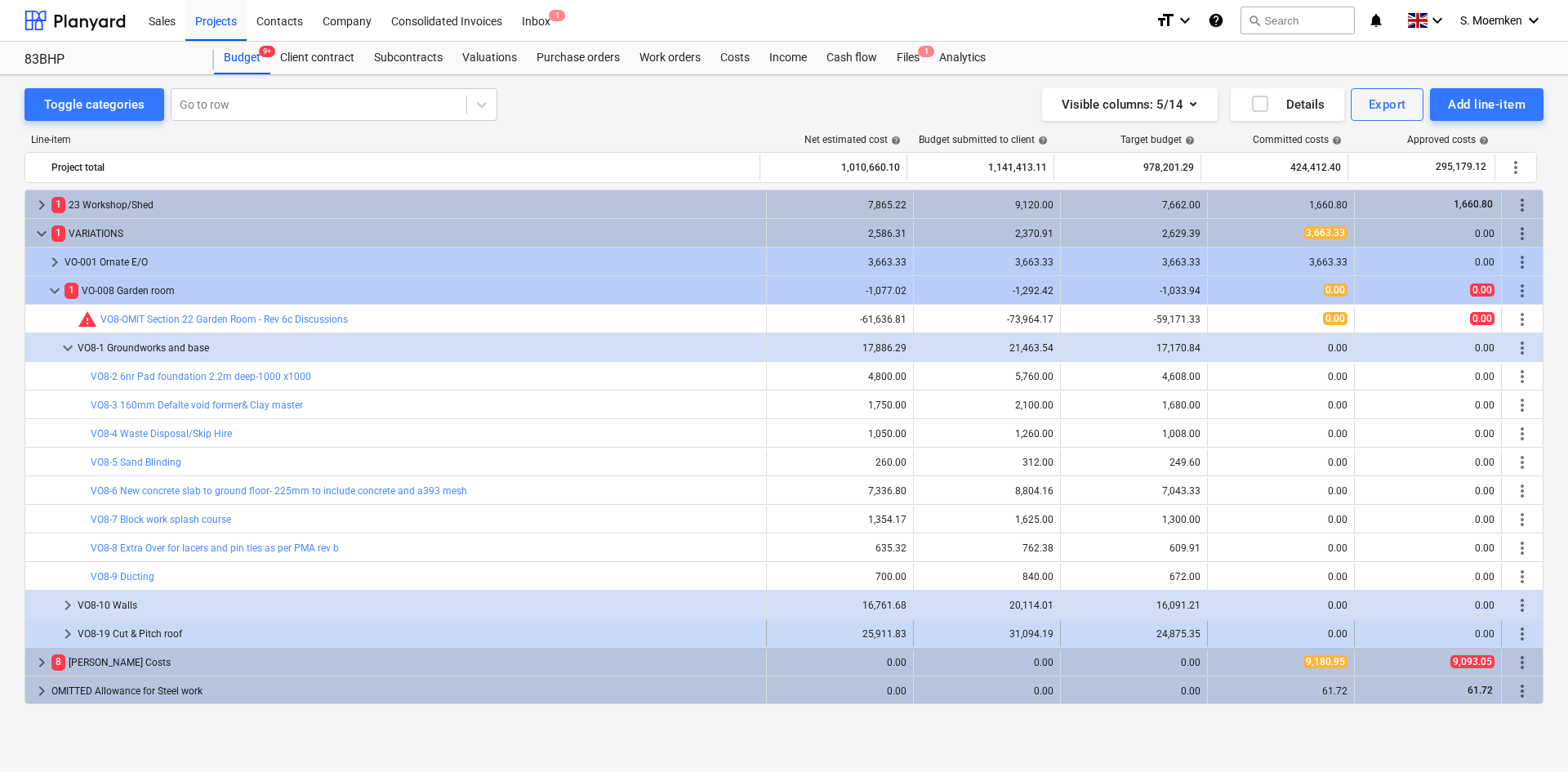
click at [69, 635] on span "keyboard_arrow_right" at bounding box center [67, 633] width 20 height 20
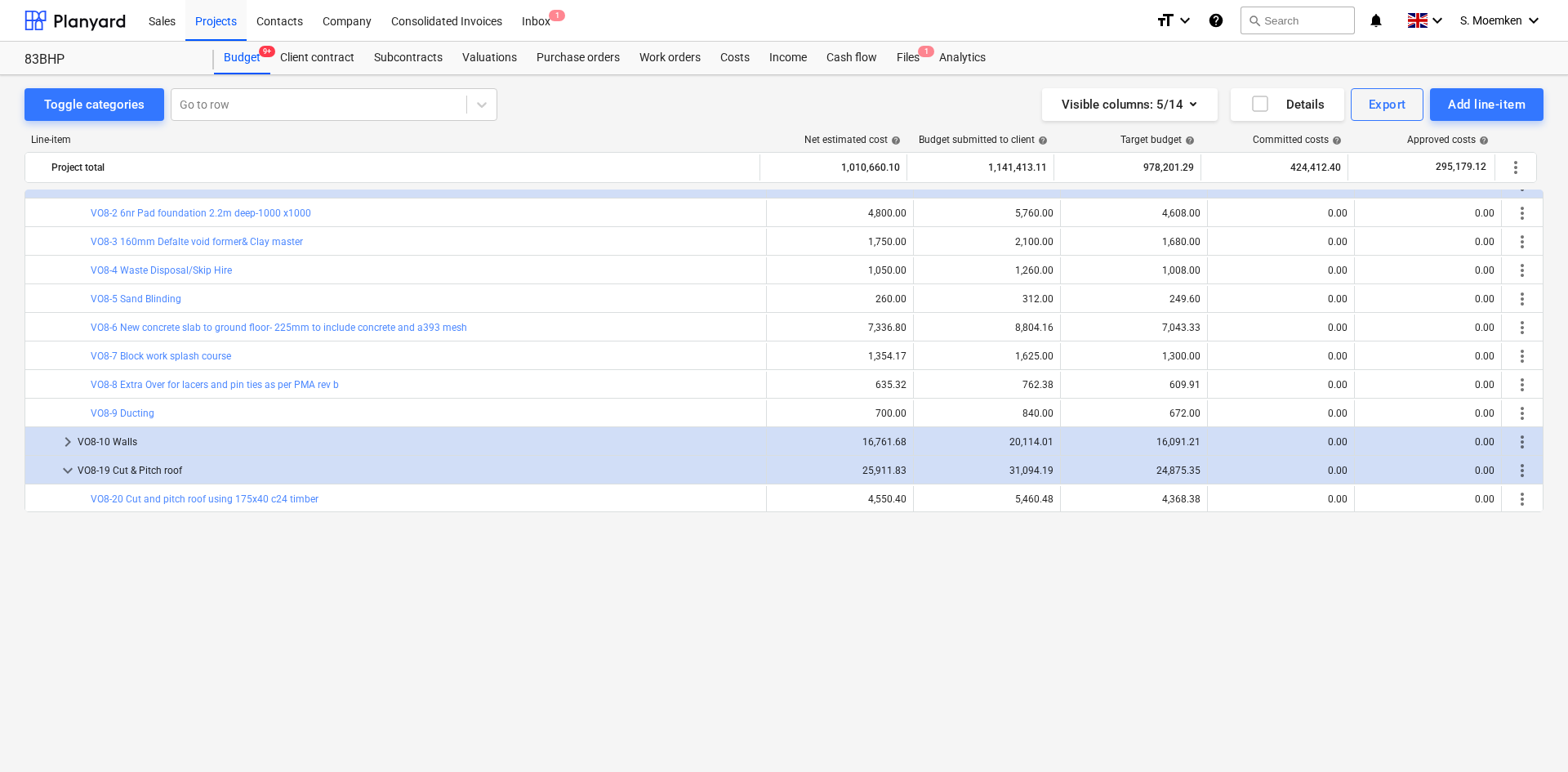
scroll to position [576, 0]
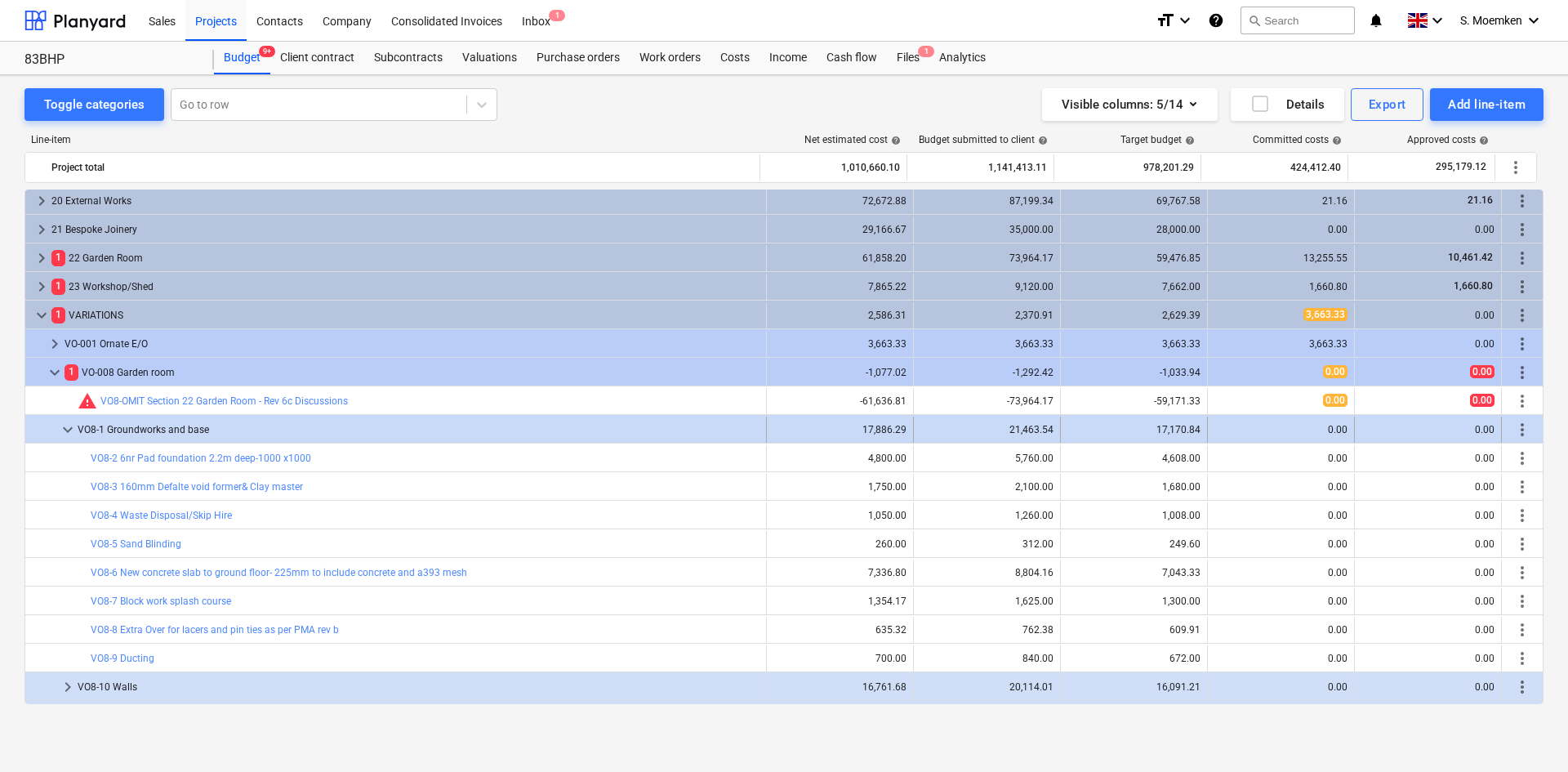
click at [69, 423] on span "keyboard_arrow_down" at bounding box center [67, 429] width 20 height 20
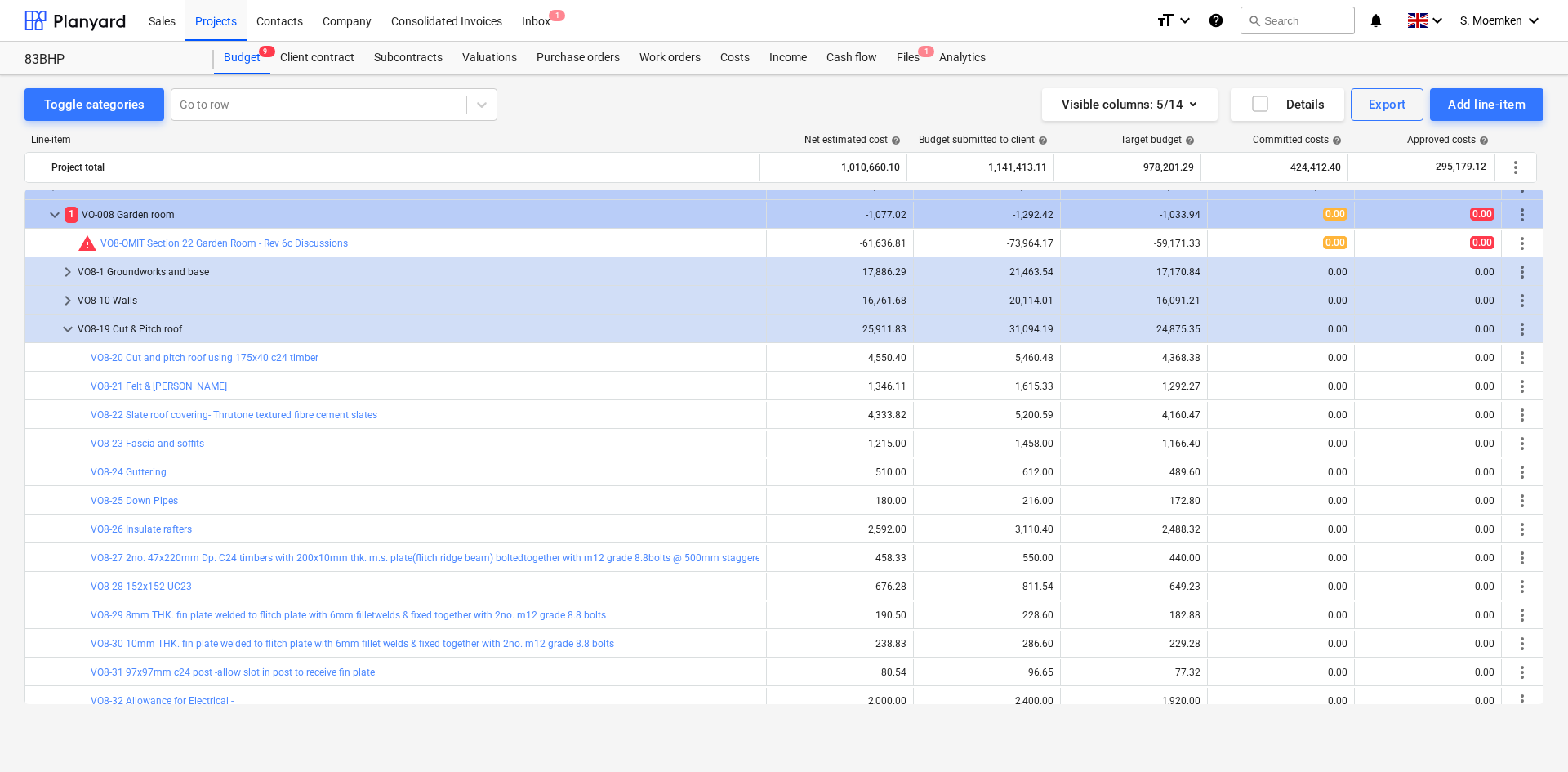
scroll to position [739, 0]
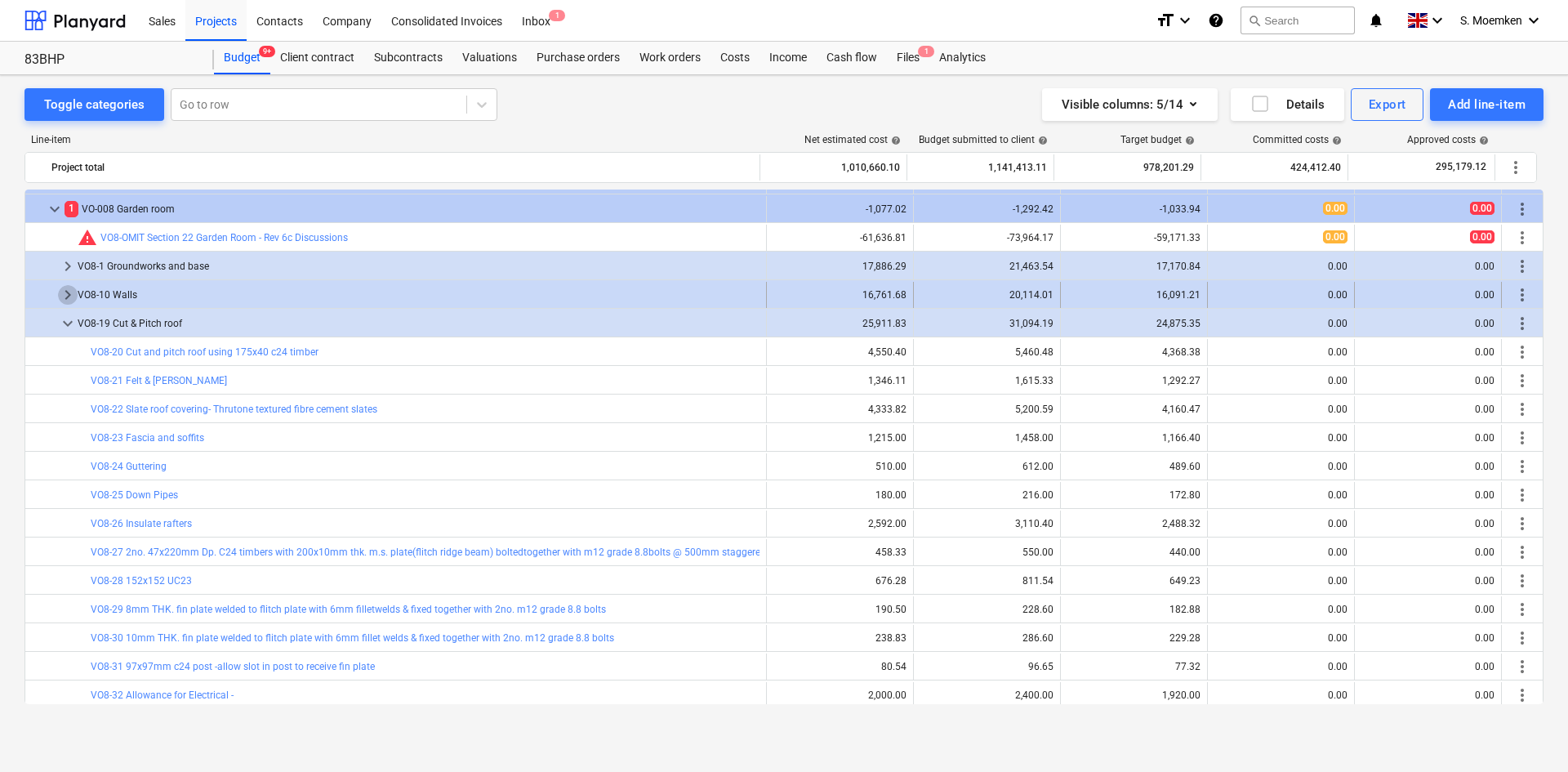
click at [71, 296] on span "keyboard_arrow_right" at bounding box center [67, 294] width 20 height 20
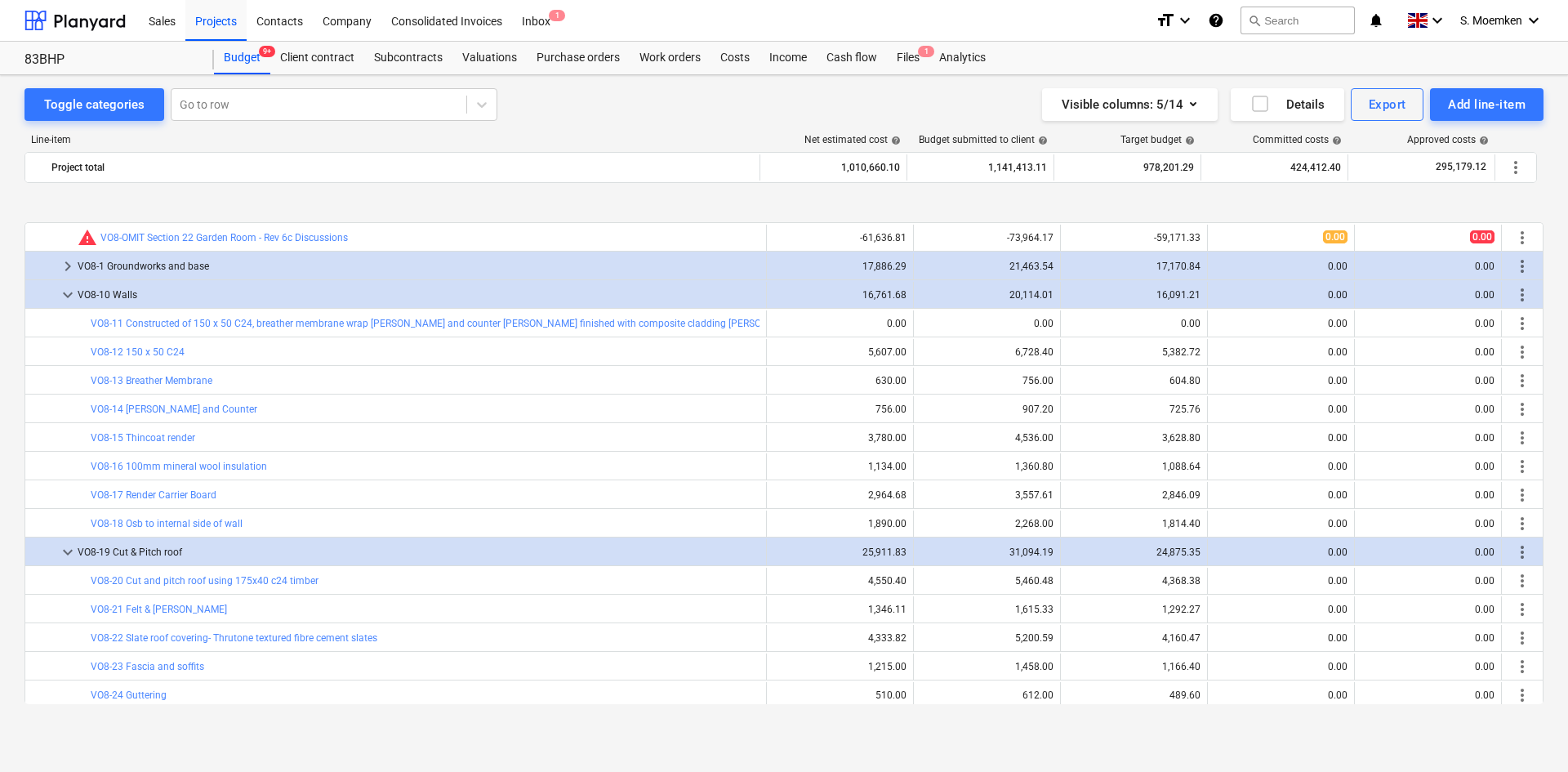
scroll to position [820, 0]
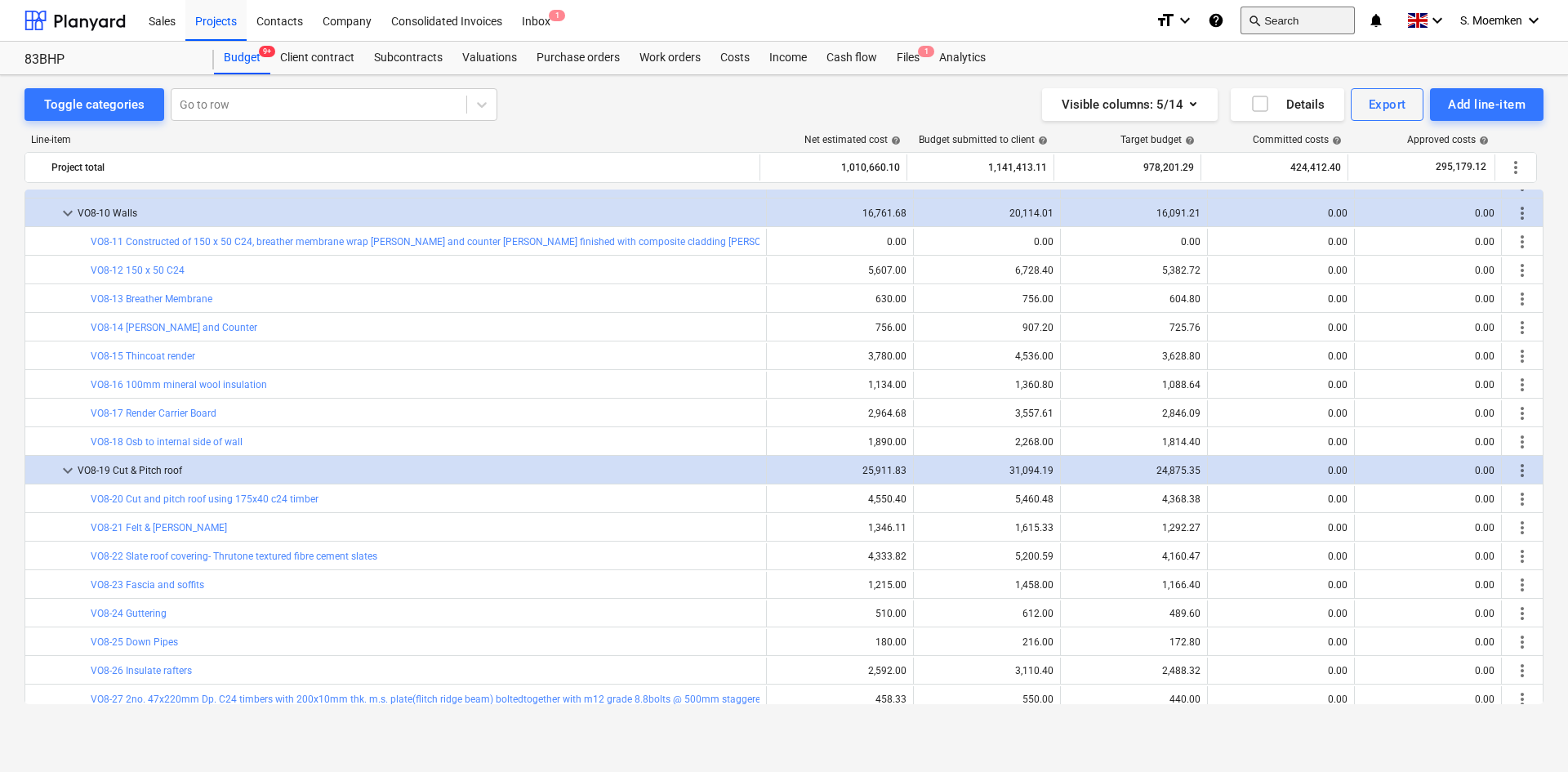
click at [1309, 8] on button "search Search" at bounding box center [1297, 20] width 114 height 28
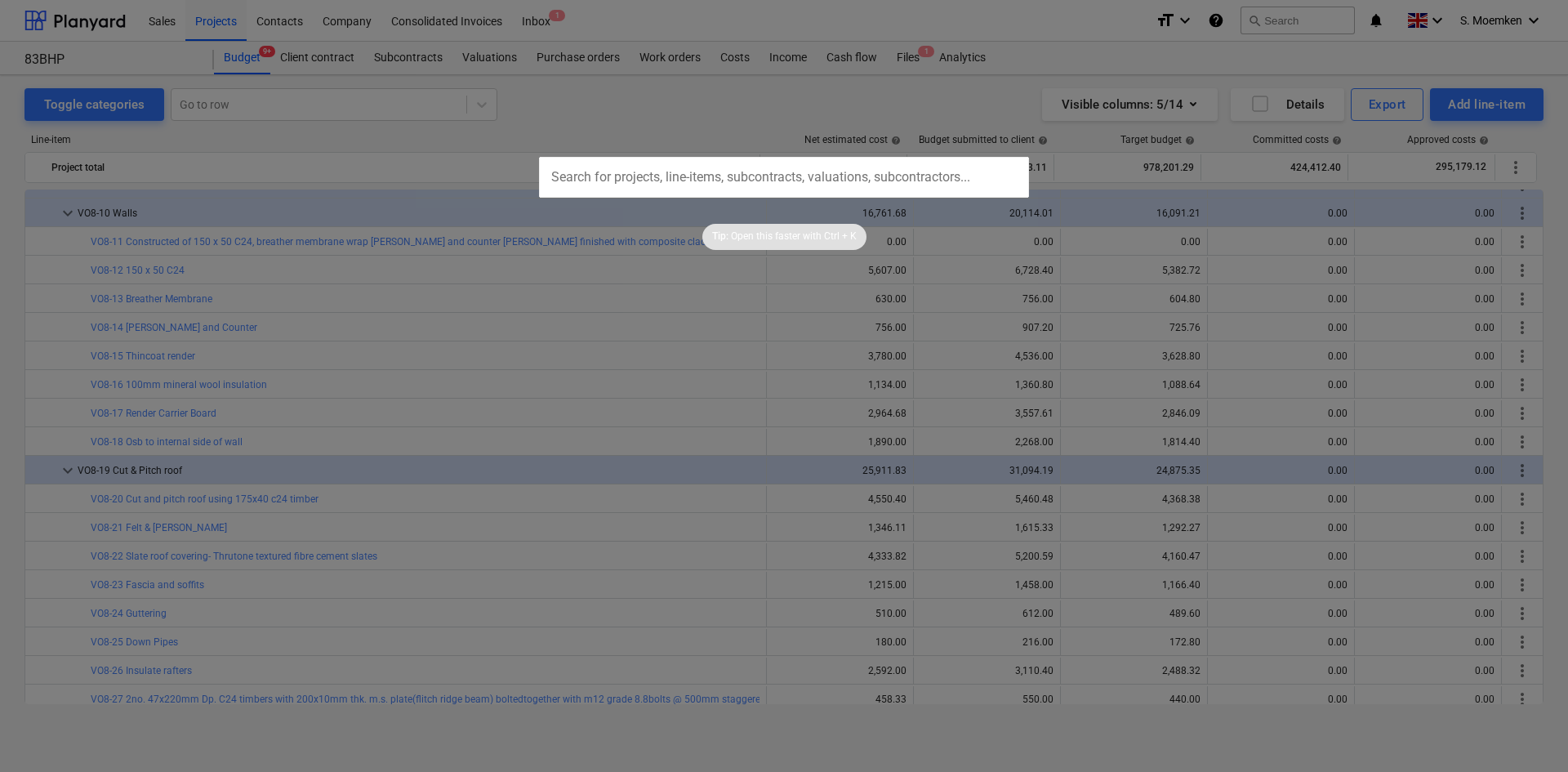
click at [1026, 25] on div at bounding box center [784, 386] width 1568 height 772
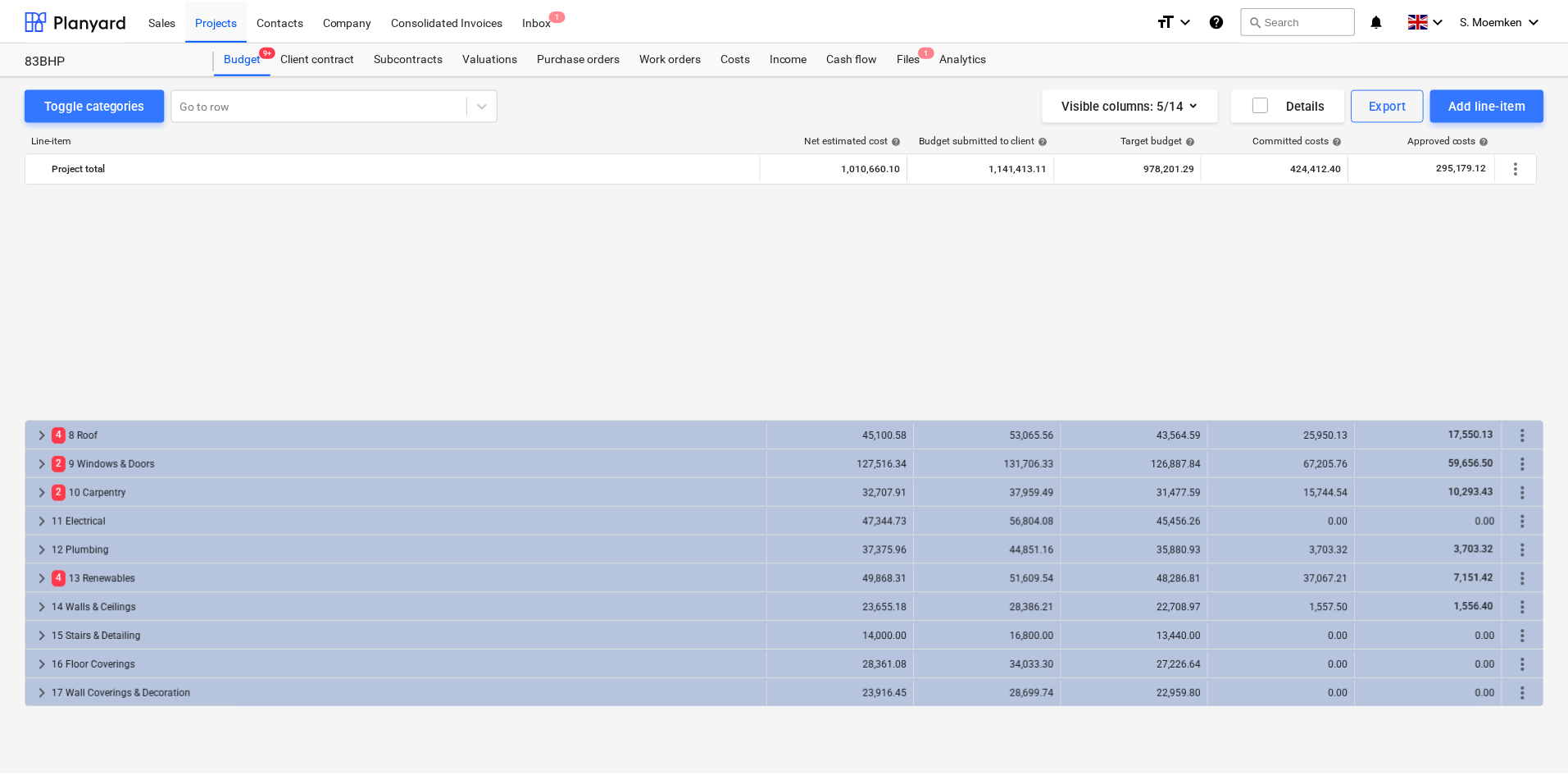
scroll to position [824, 0]
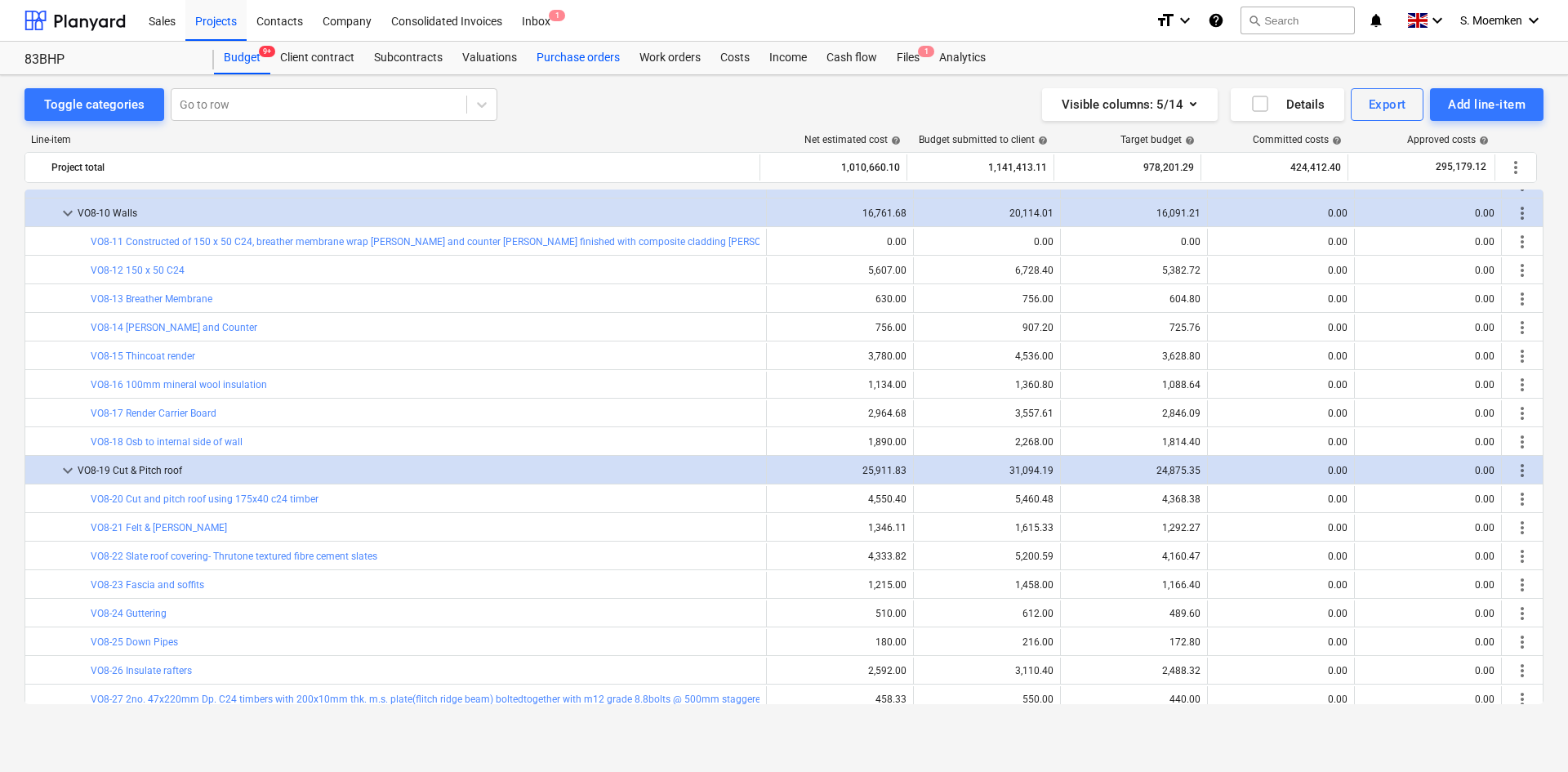
click at [579, 60] on div "Purchase orders" at bounding box center [578, 58] width 103 height 33
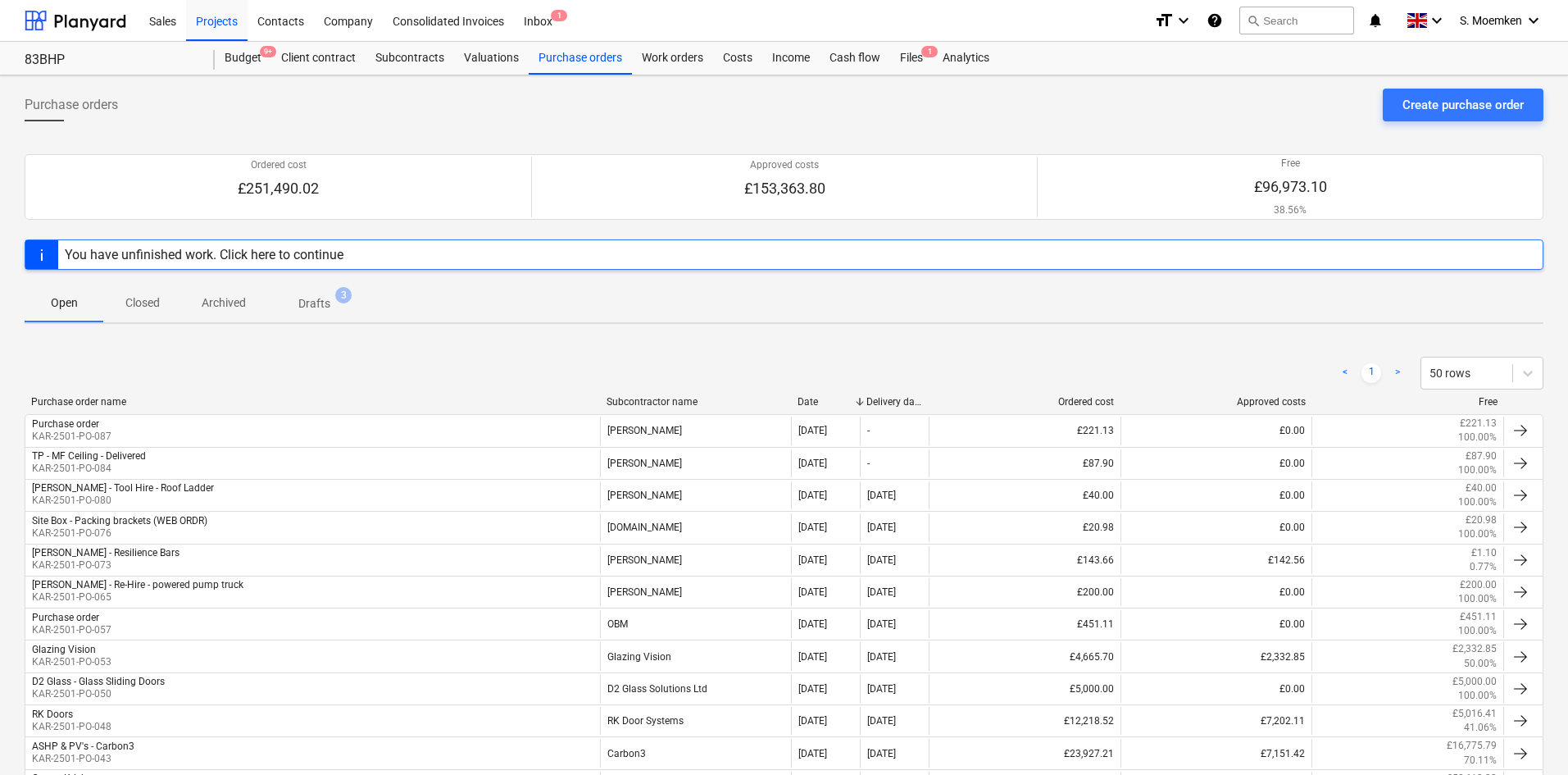
click at [326, 303] on p "Drafts" at bounding box center [315, 303] width 32 height 17
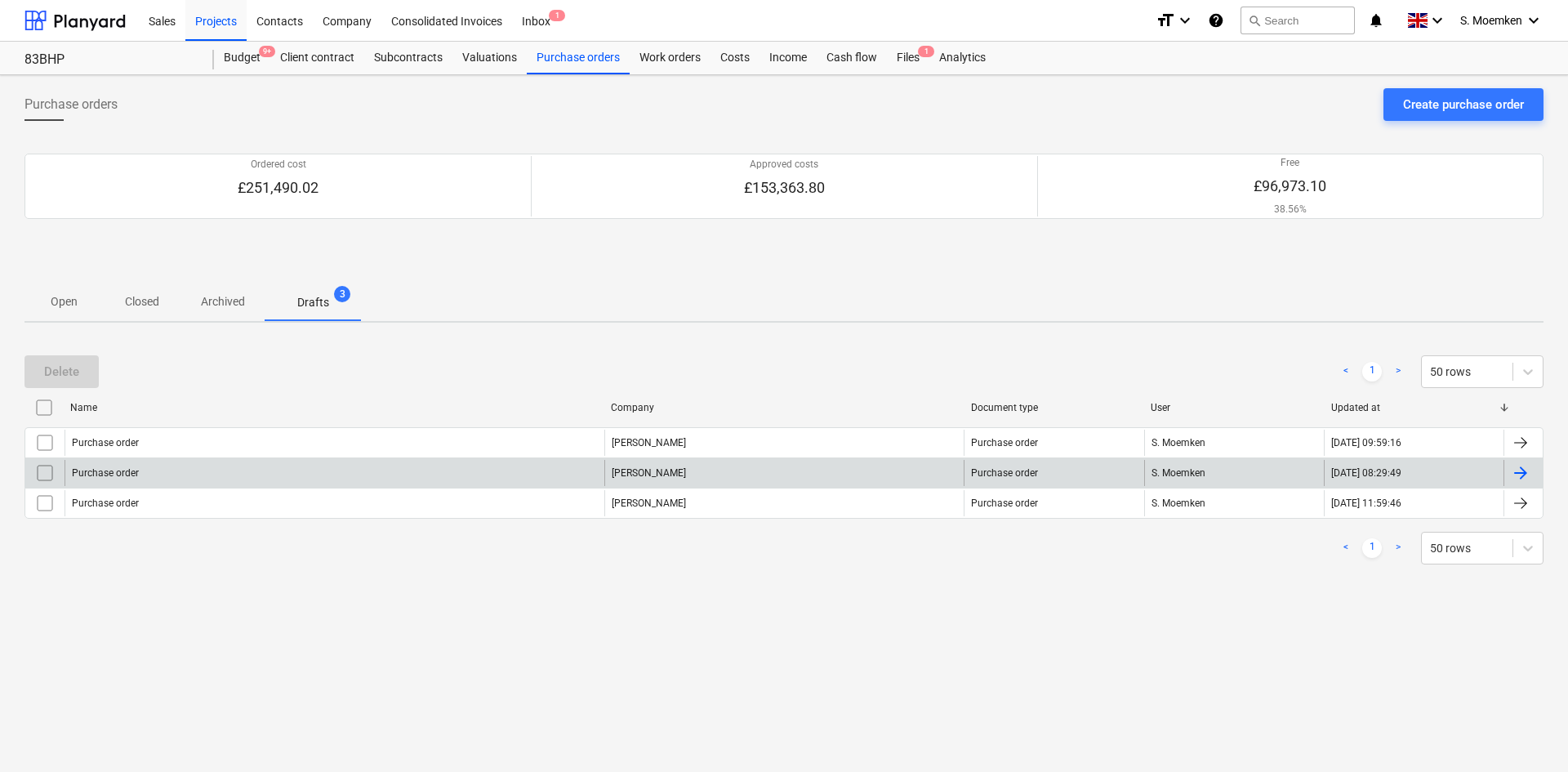
click at [620, 473] on div "[PERSON_NAME]" at bounding box center [784, 473] width 360 height 26
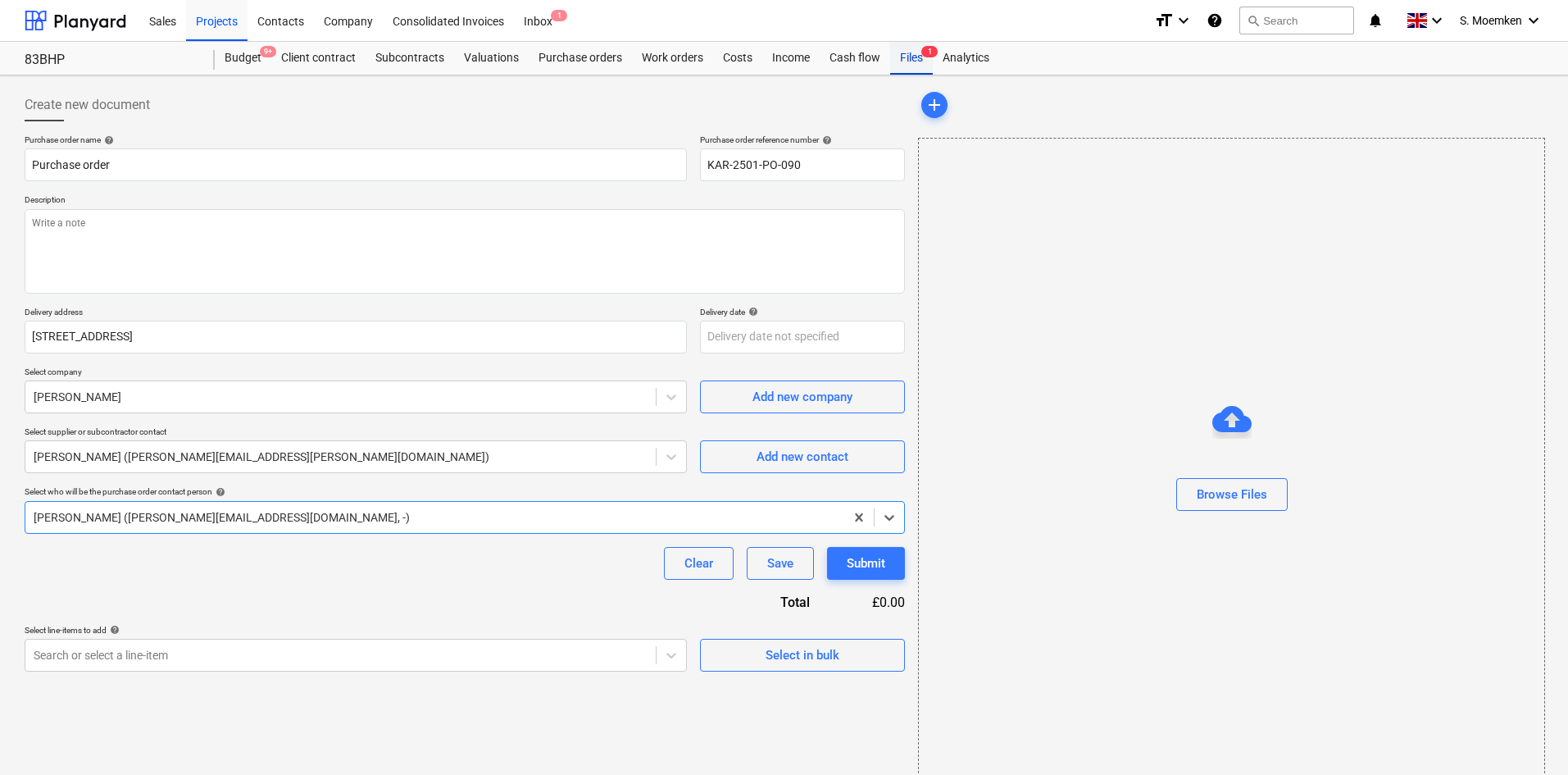
click at [904, 58] on div "Files 1" at bounding box center [911, 58] width 43 height 33
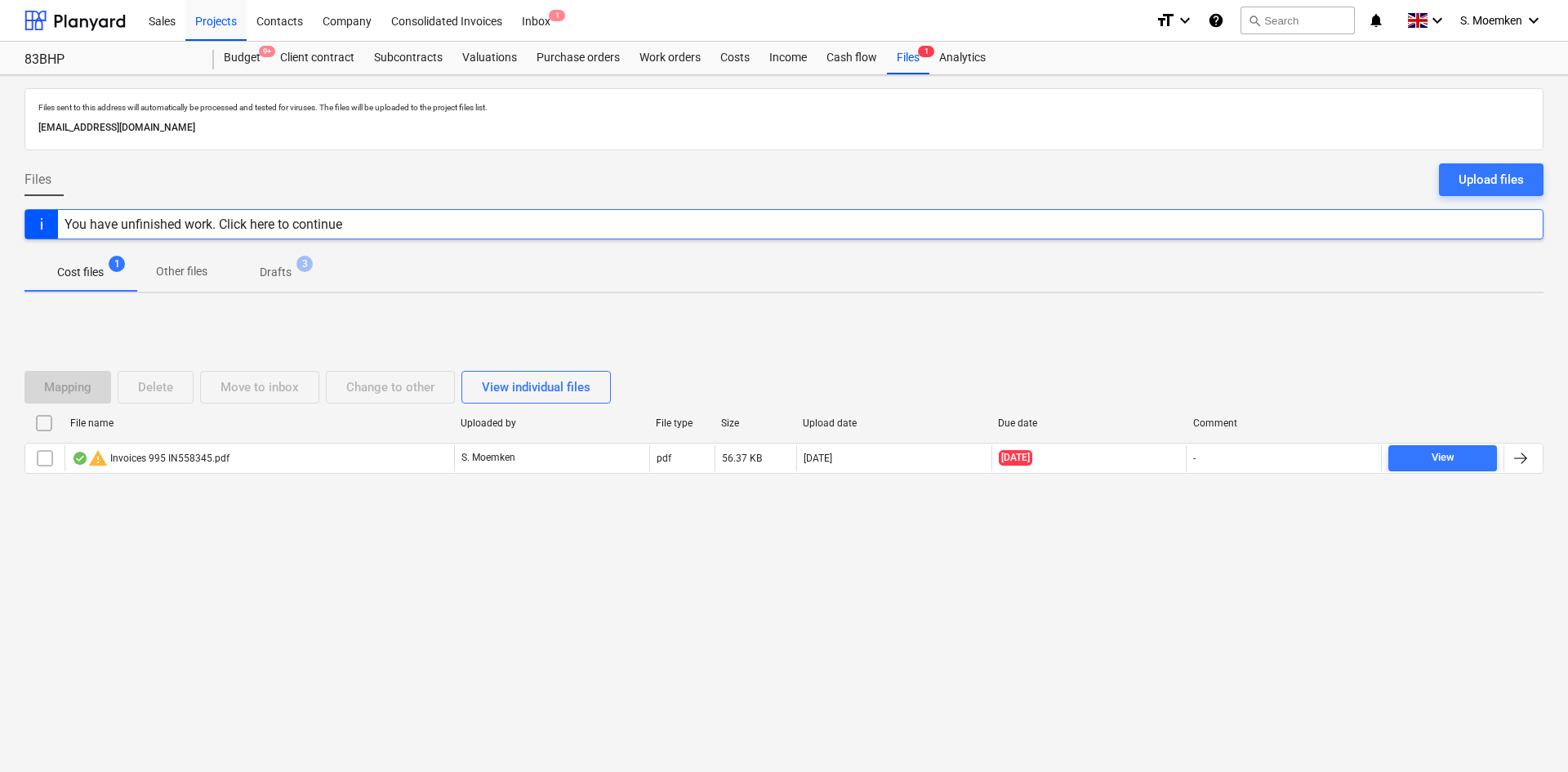
click at [282, 279] on p "Drafts" at bounding box center [275, 273] width 32 height 17
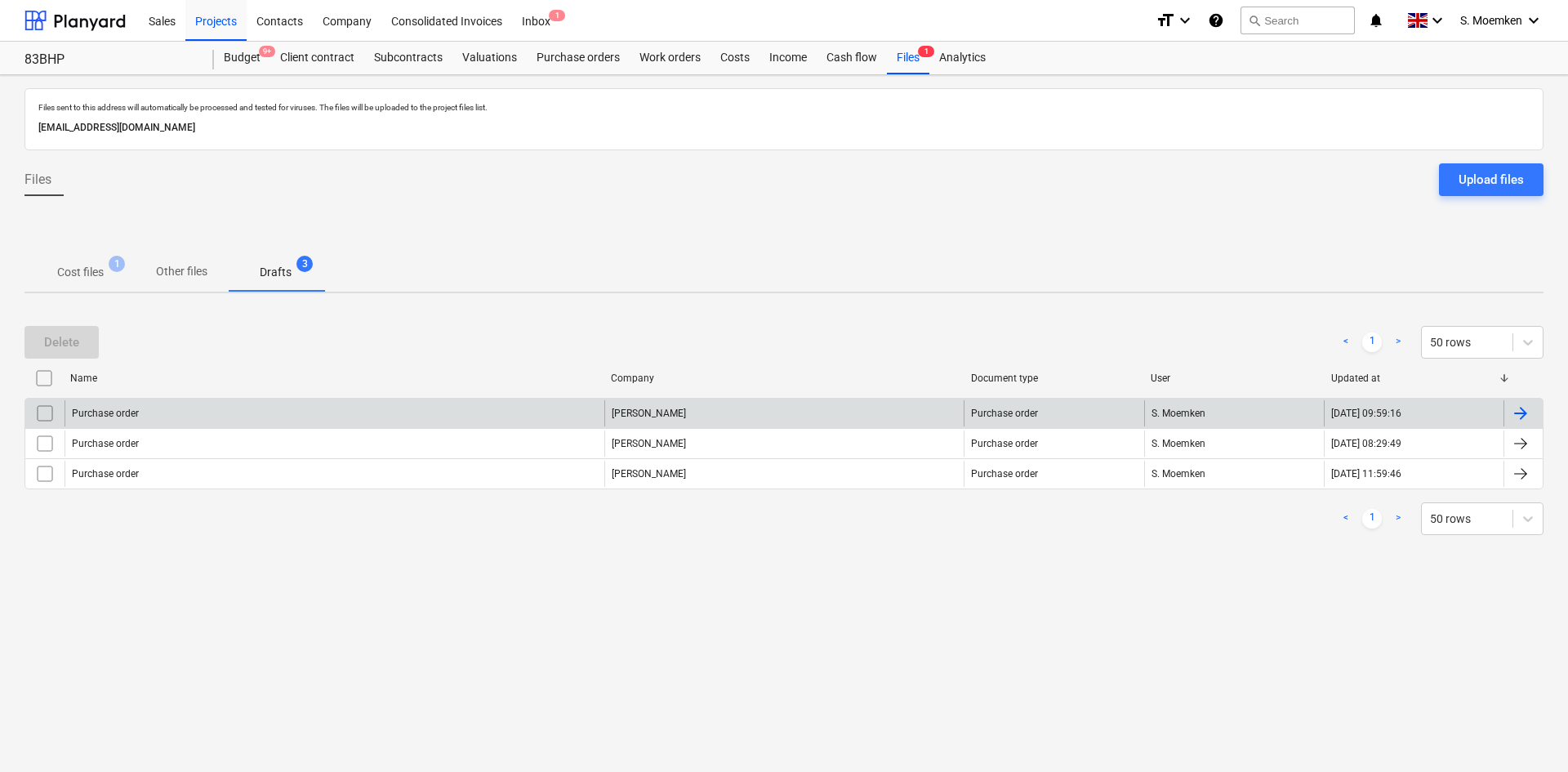
click at [288, 408] on div "Purchase order" at bounding box center [334, 413] width 539 height 26
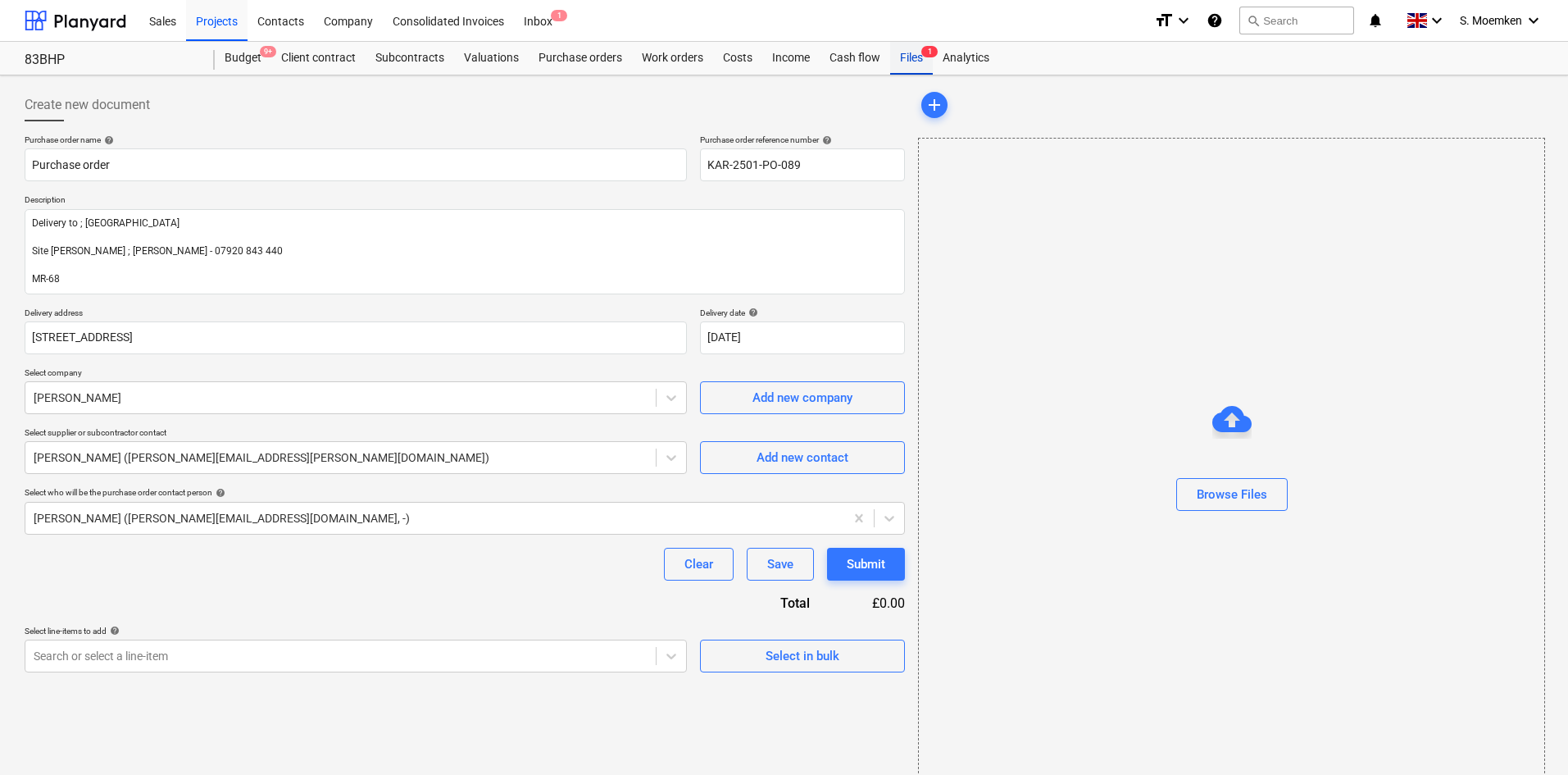
click at [916, 56] on div "Files 1" at bounding box center [911, 58] width 43 height 33
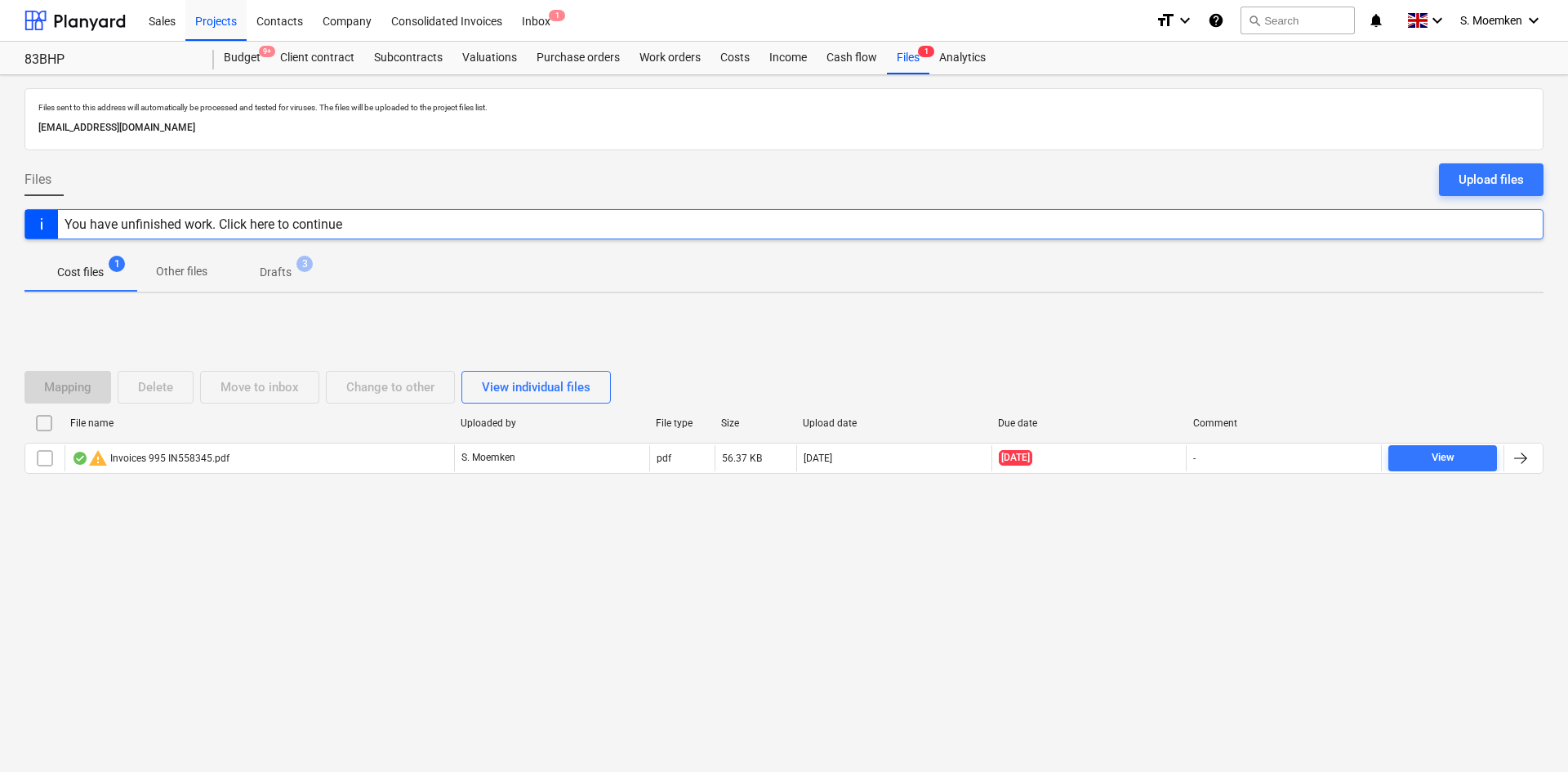
click at [292, 267] on span "Drafts 3" at bounding box center [275, 273] width 58 height 17
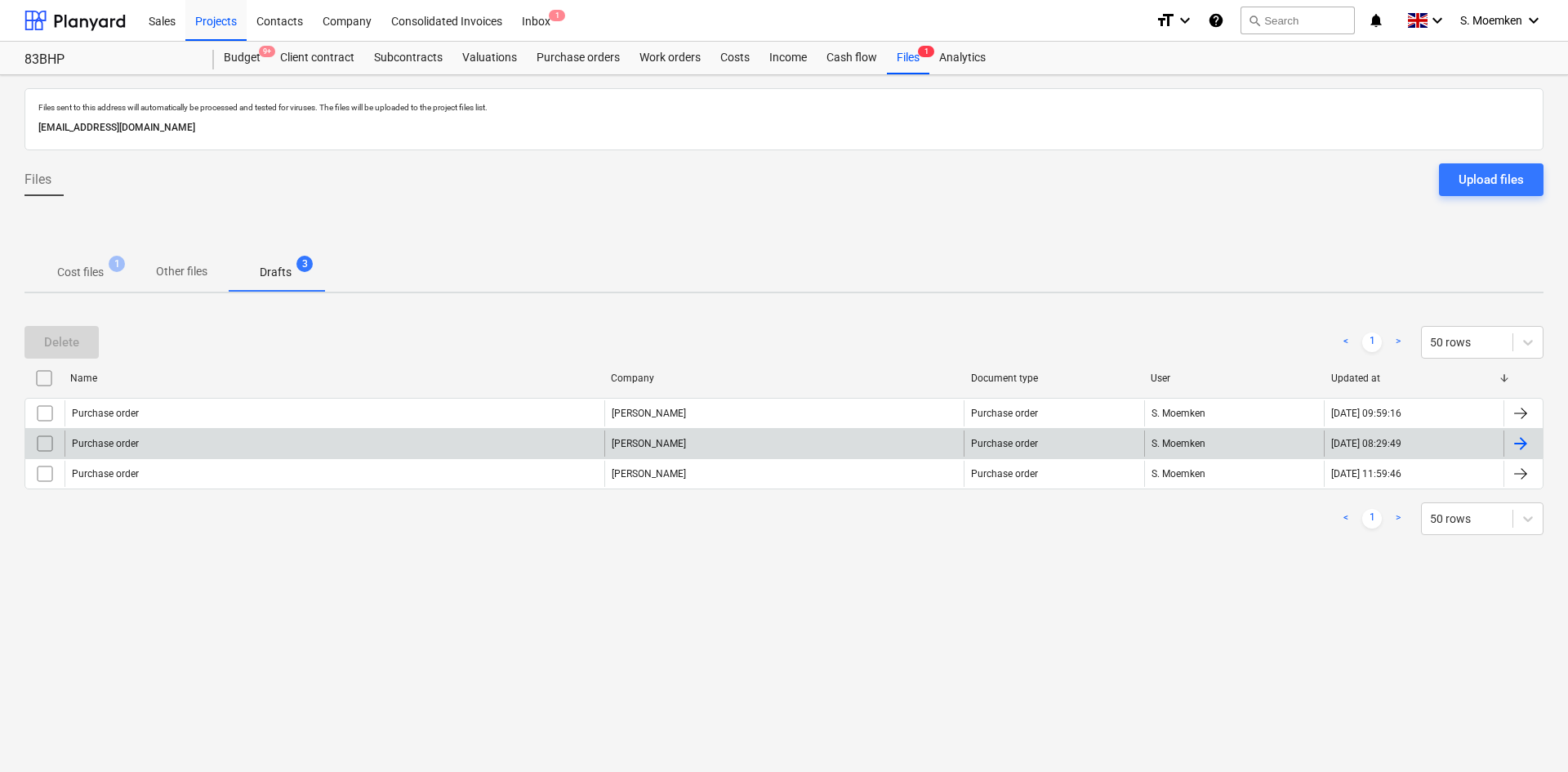
click at [298, 439] on div "Purchase order" at bounding box center [334, 444] width 539 height 26
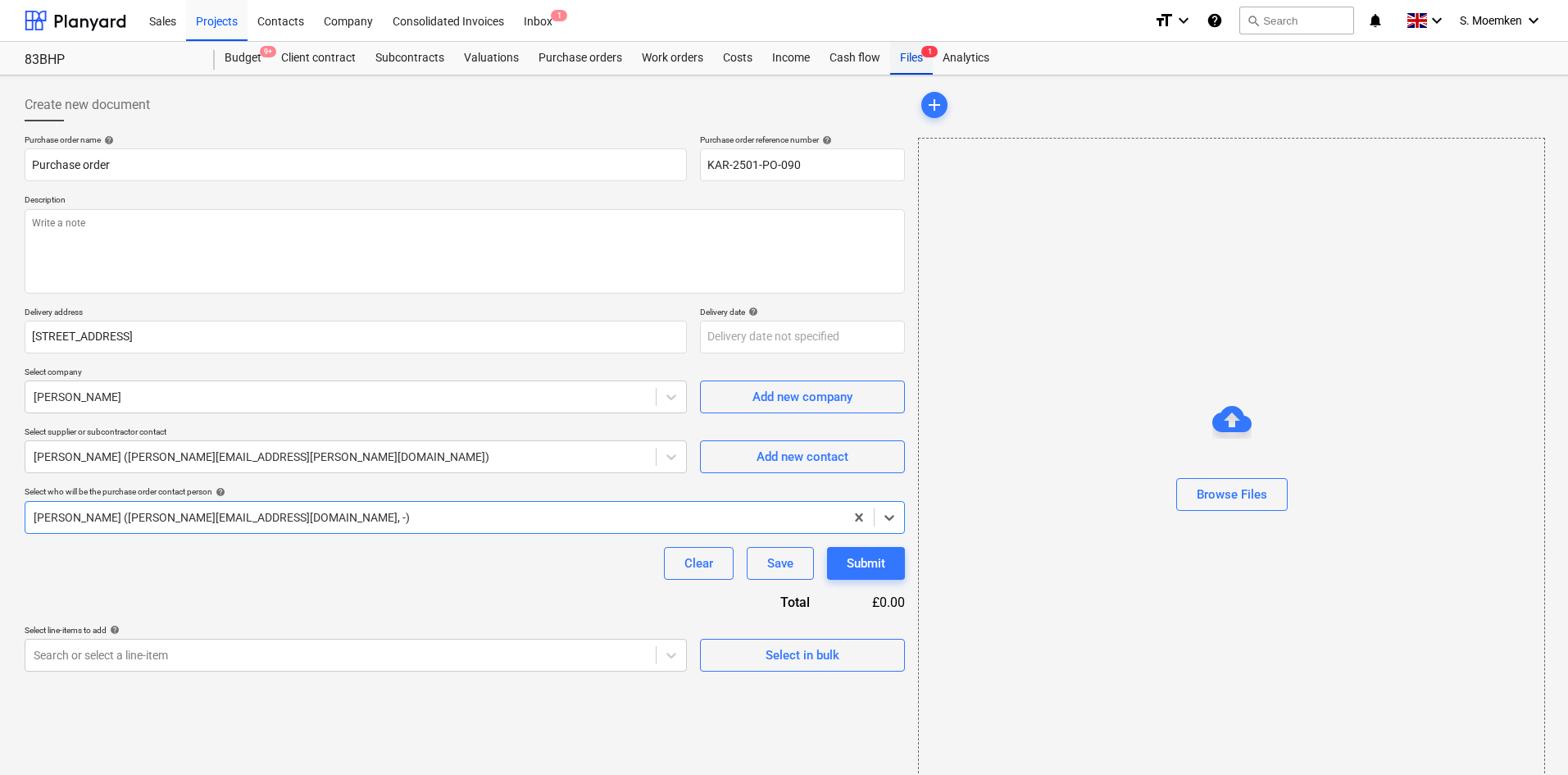
click at [906, 57] on div "Files 1" at bounding box center [911, 58] width 43 height 33
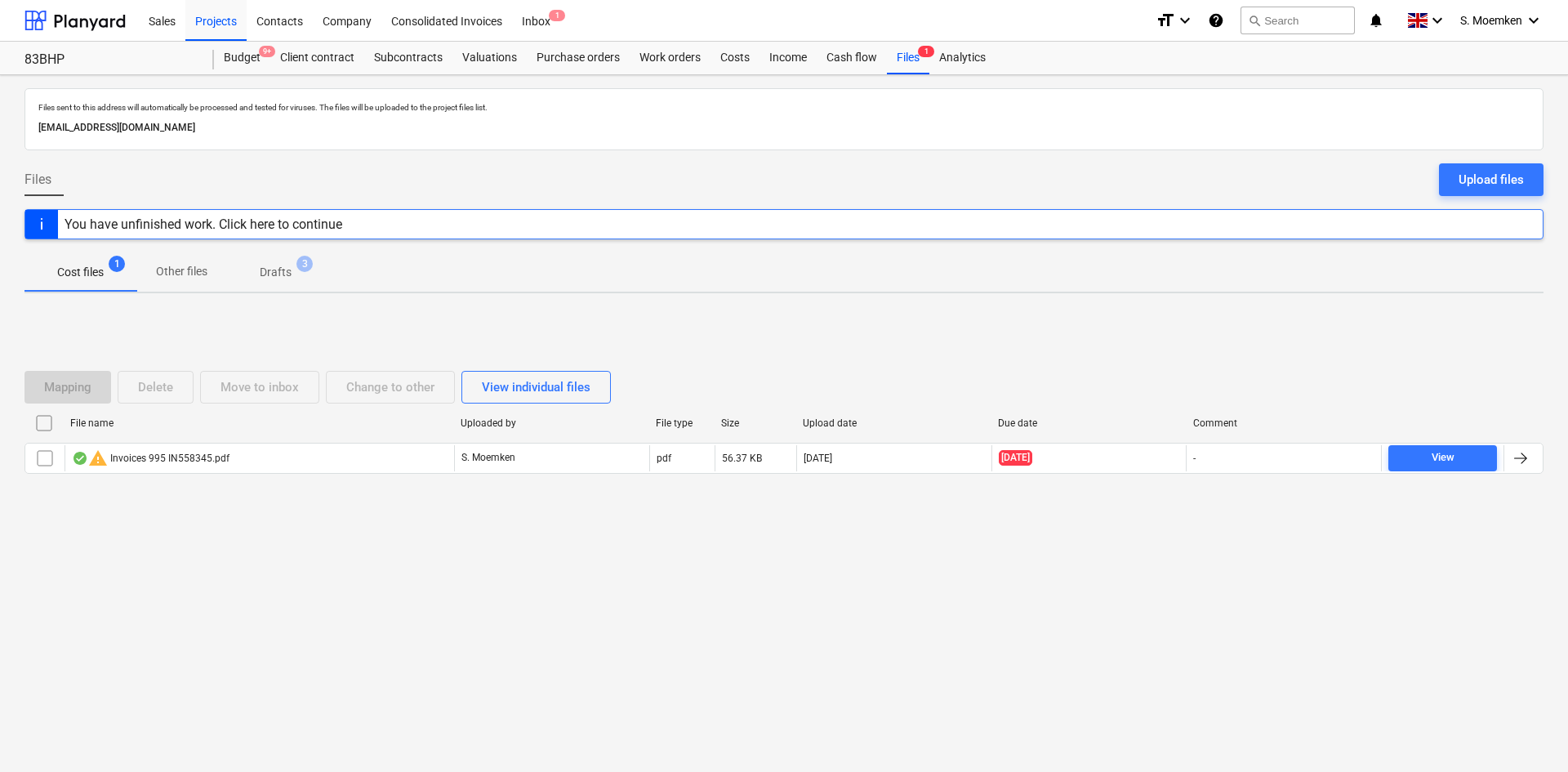
click at [284, 263] on span "Drafts 3" at bounding box center [275, 273] width 97 height 30
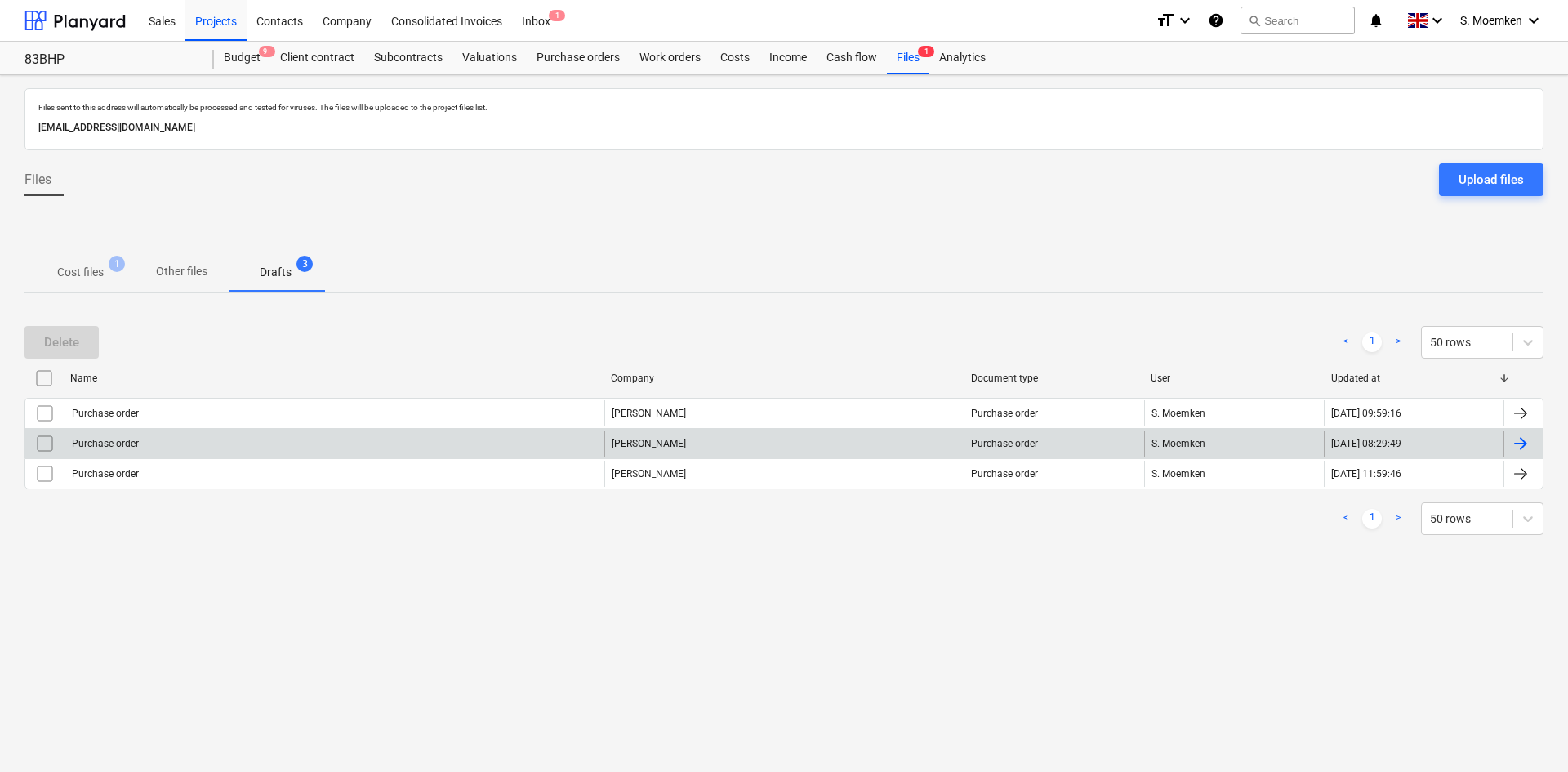
click at [380, 438] on div "Purchase order" at bounding box center [334, 444] width 539 height 26
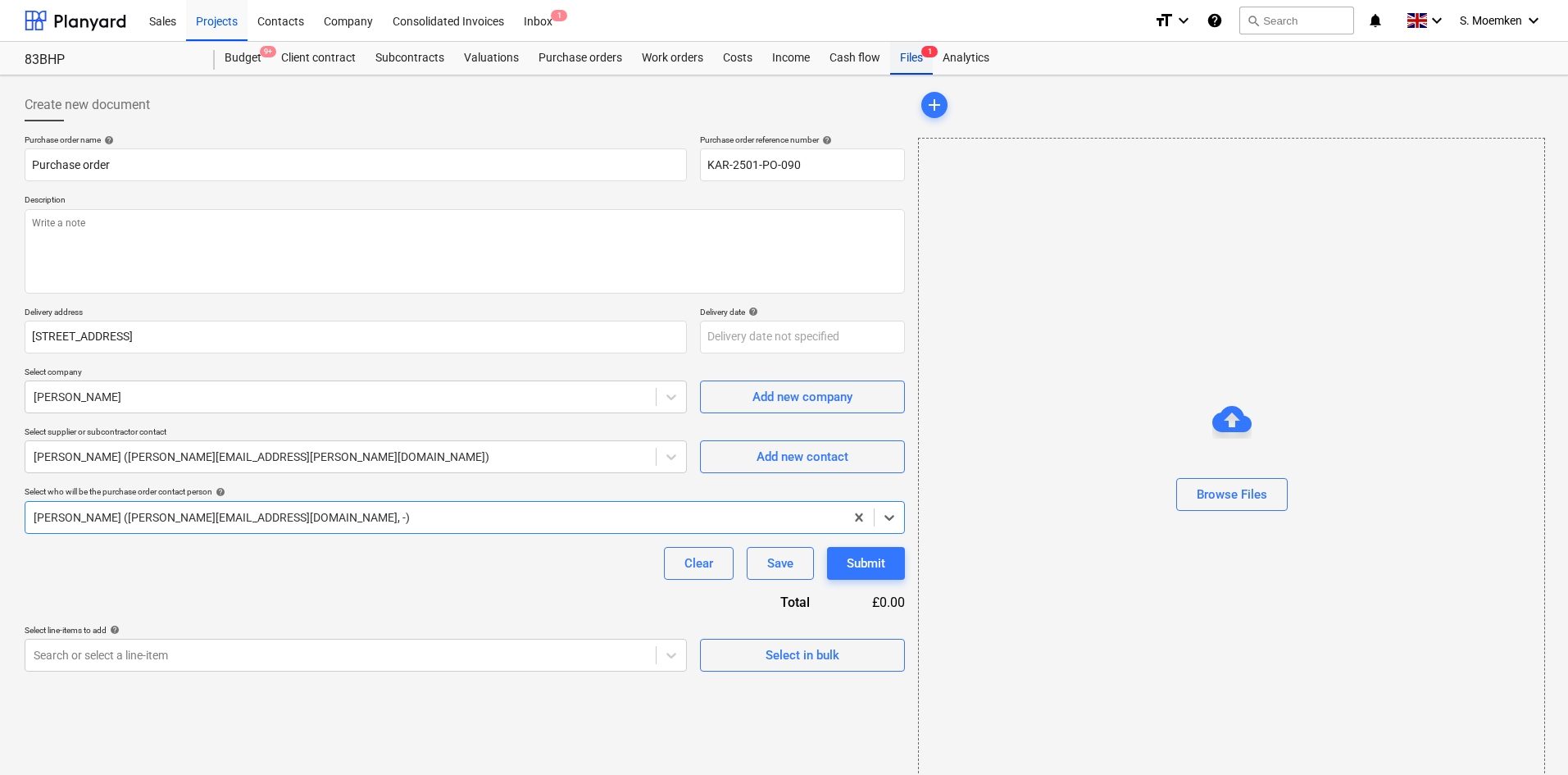
click at [910, 55] on div "Files 1" at bounding box center [911, 58] width 43 height 33
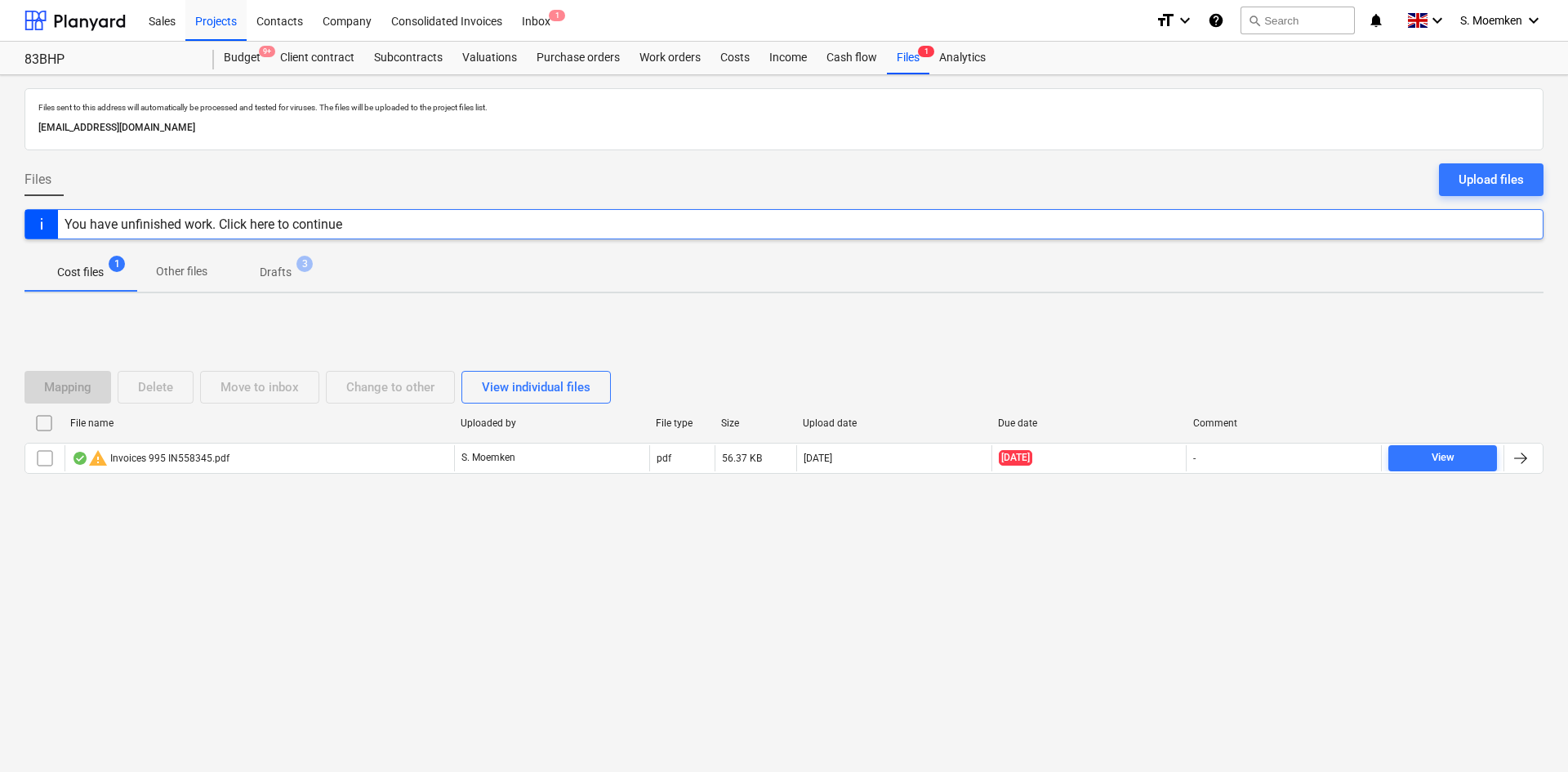
click at [279, 271] on p "Drafts" at bounding box center [275, 273] width 32 height 17
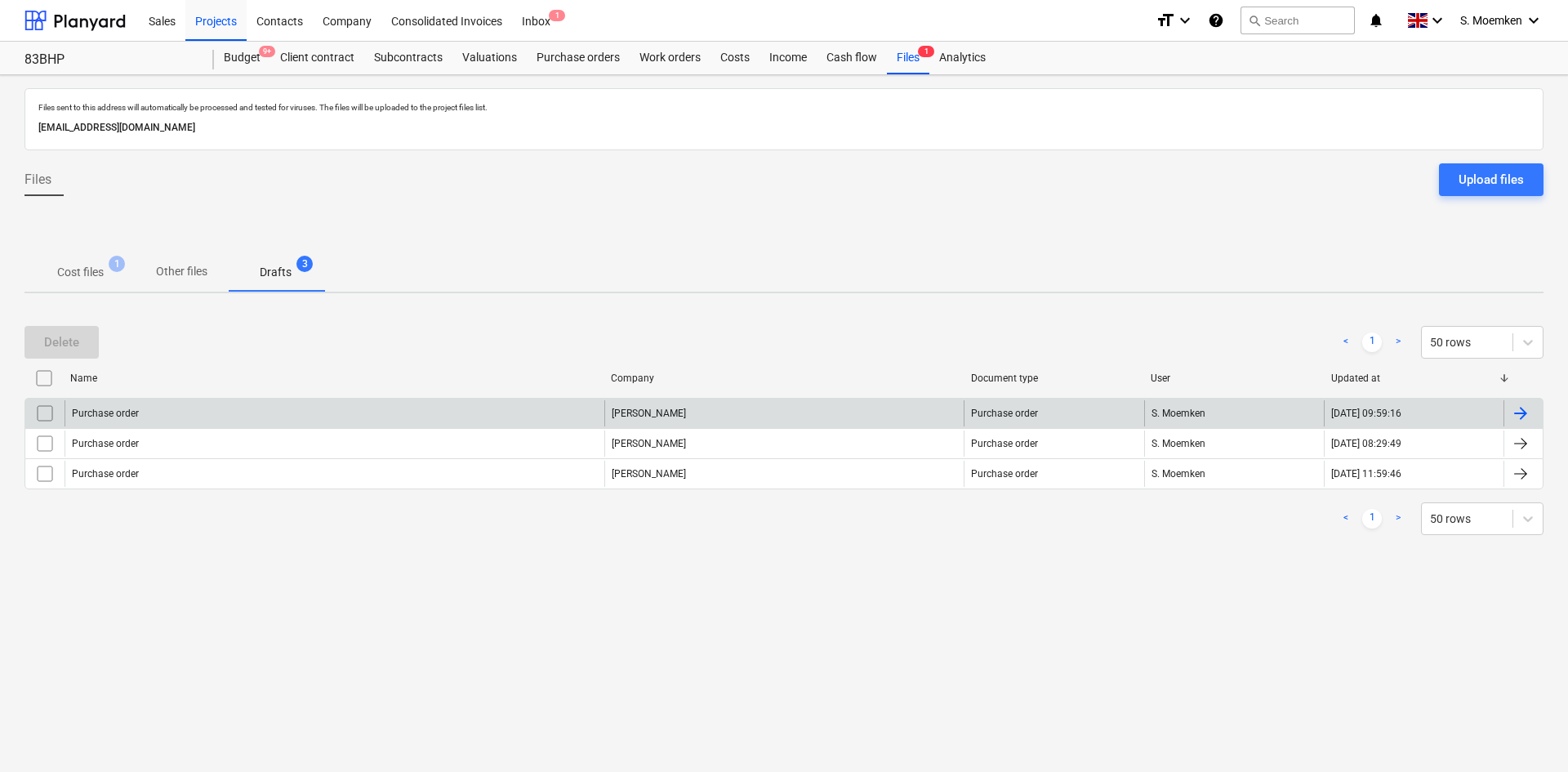
click at [623, 416] on div "Travis Perkins" at bounding box center [784, 413] width 360 height 26
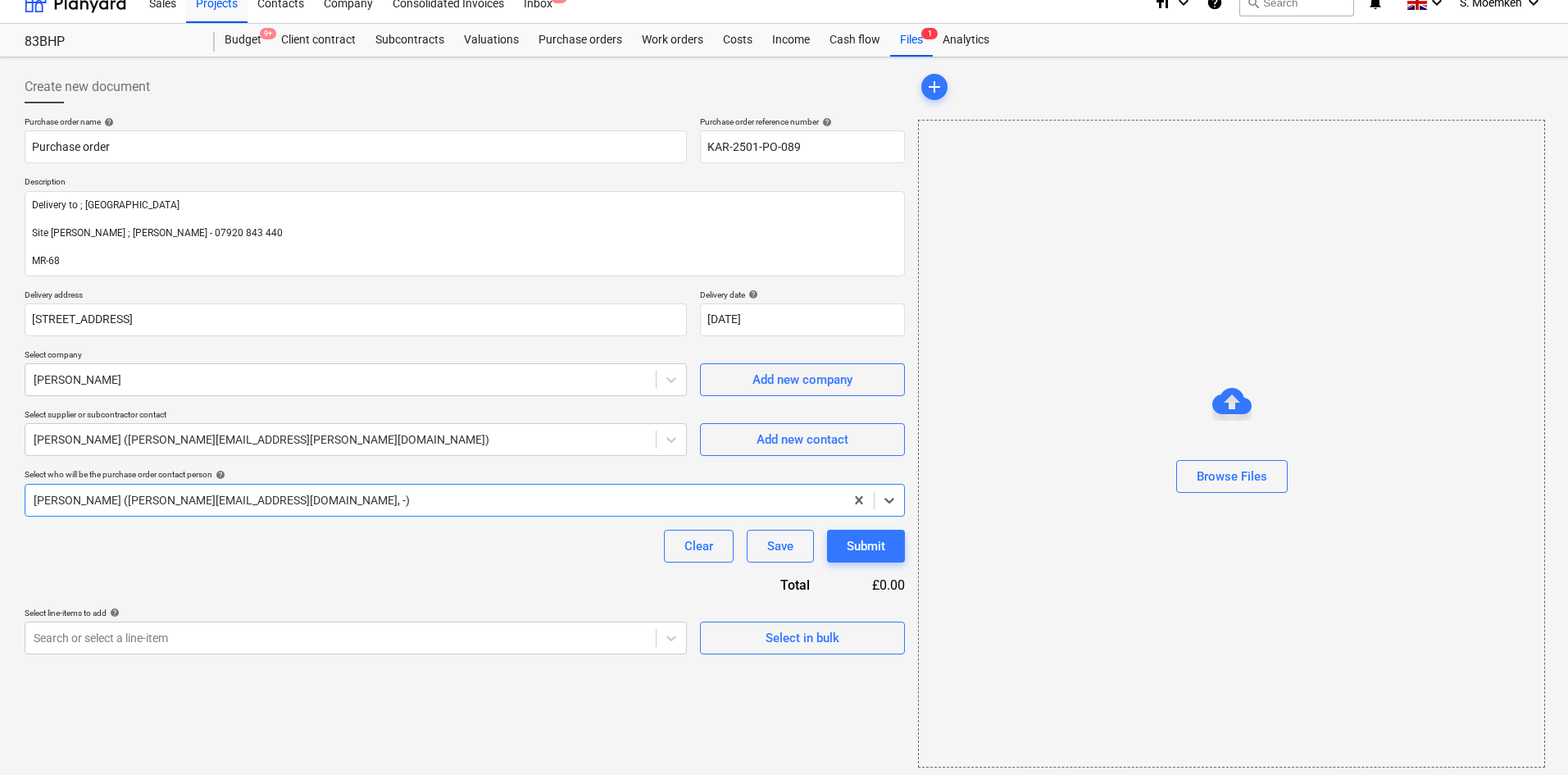
scroll to position [23, 0]
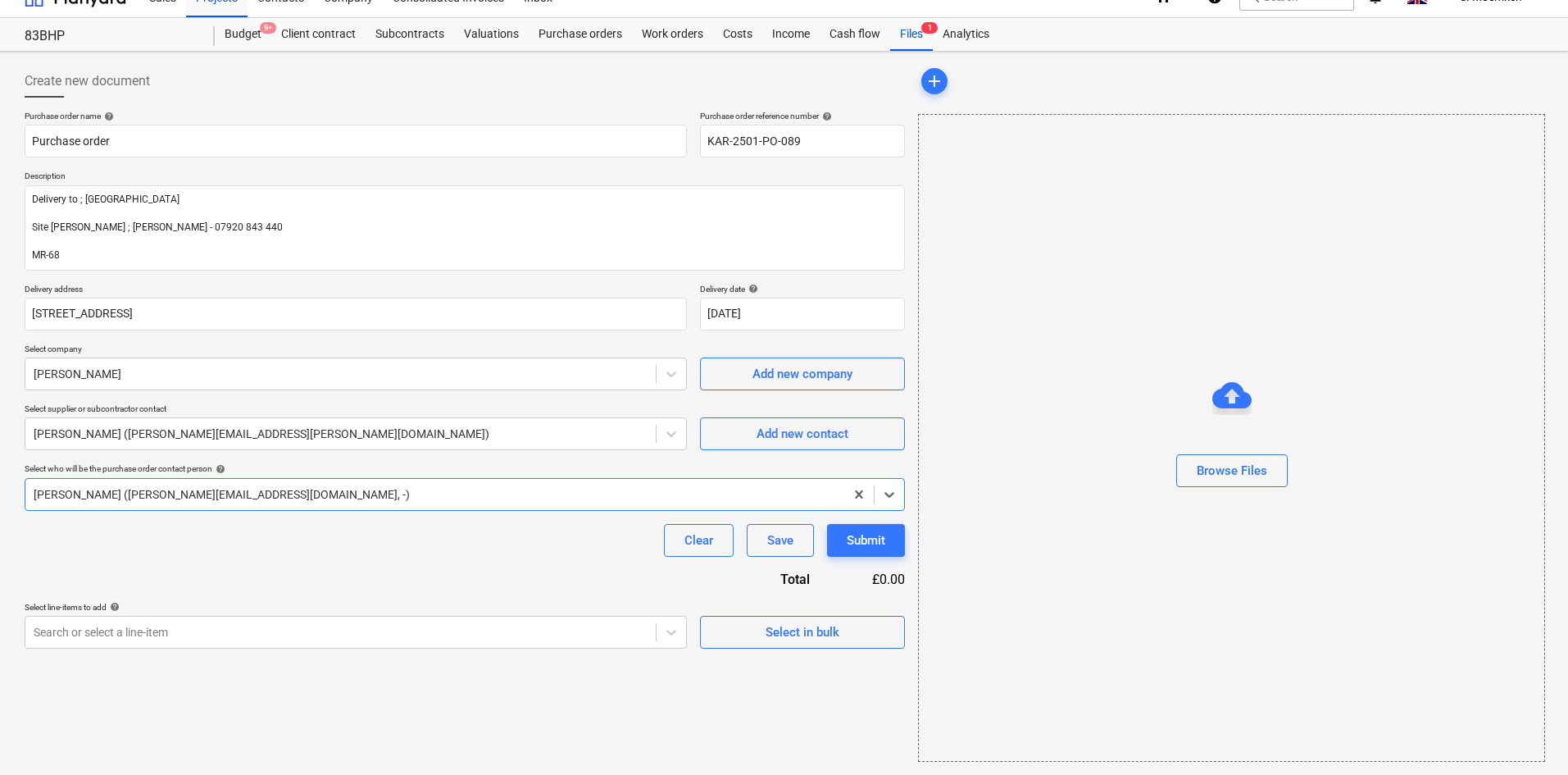
type textarea "x"
click at [356, 630] on body "Sales Projects Contacts Company Consolidated Invoices Inbox 1 format_size keybo…" at bounding box center [784, 364] width 1568 height 775
type input "deliver"
click at [665, 630] on icon at bounding box center [671, 632] width 17 height 17
click at [665, 630] on body "Sales Projects Contacts Company Consolidated Invoices Inbox 1 format_size keybo…" at bounding box center [784, 364] width 1568 height 775
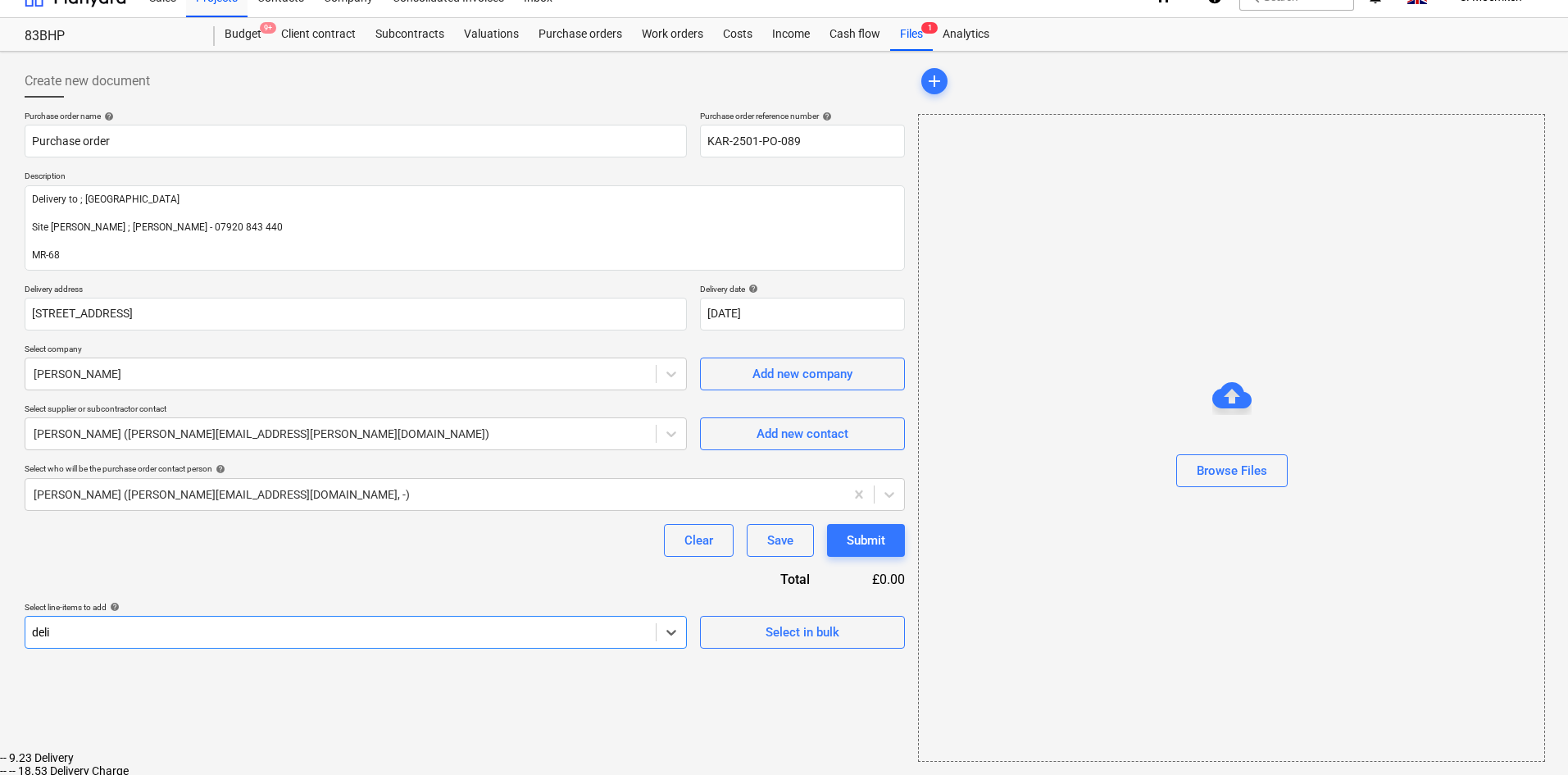
type input "deli"
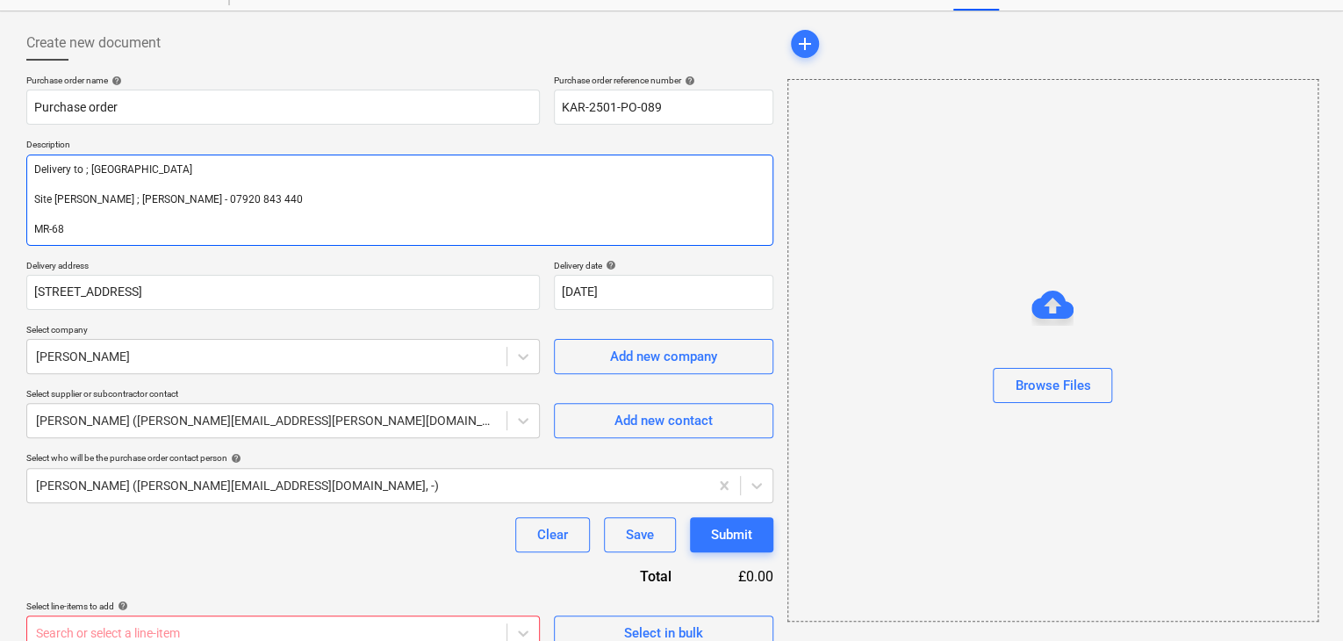
scroll to position [92, 0]
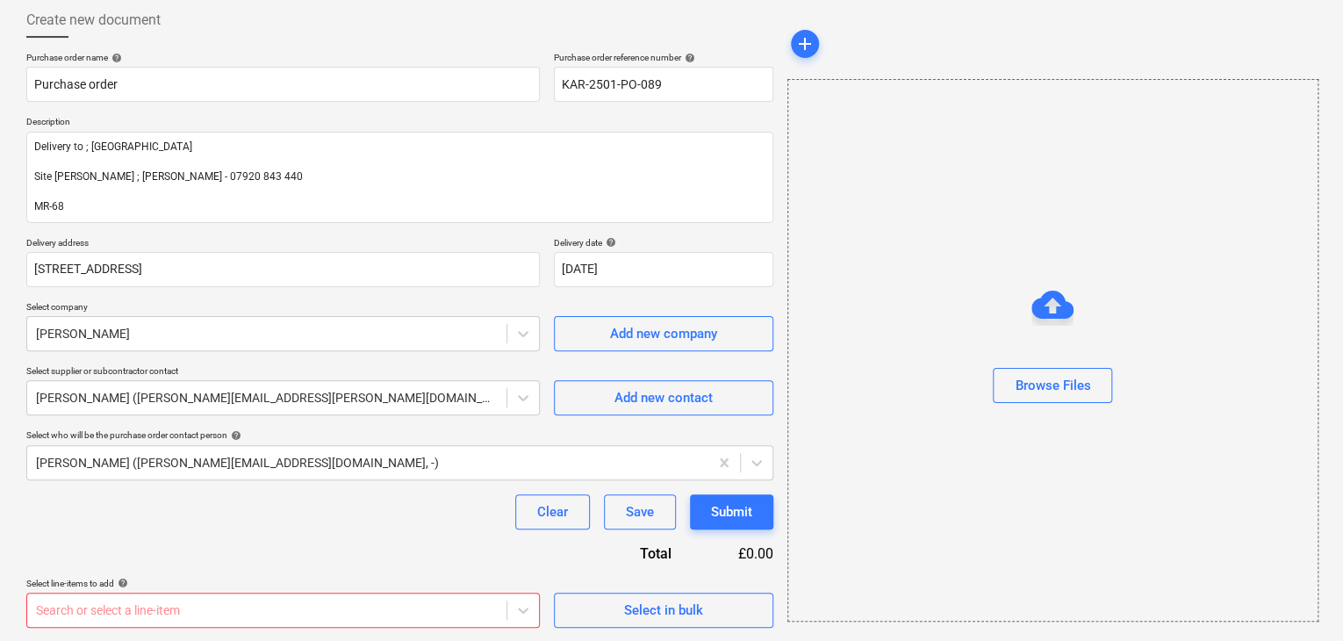
click at [292, 549] on body "Sales Projects Contacts Company Consolidated Invoices Inbox 1 format_size keybo…" at bounding box center [671, 228] width 1343 height 641
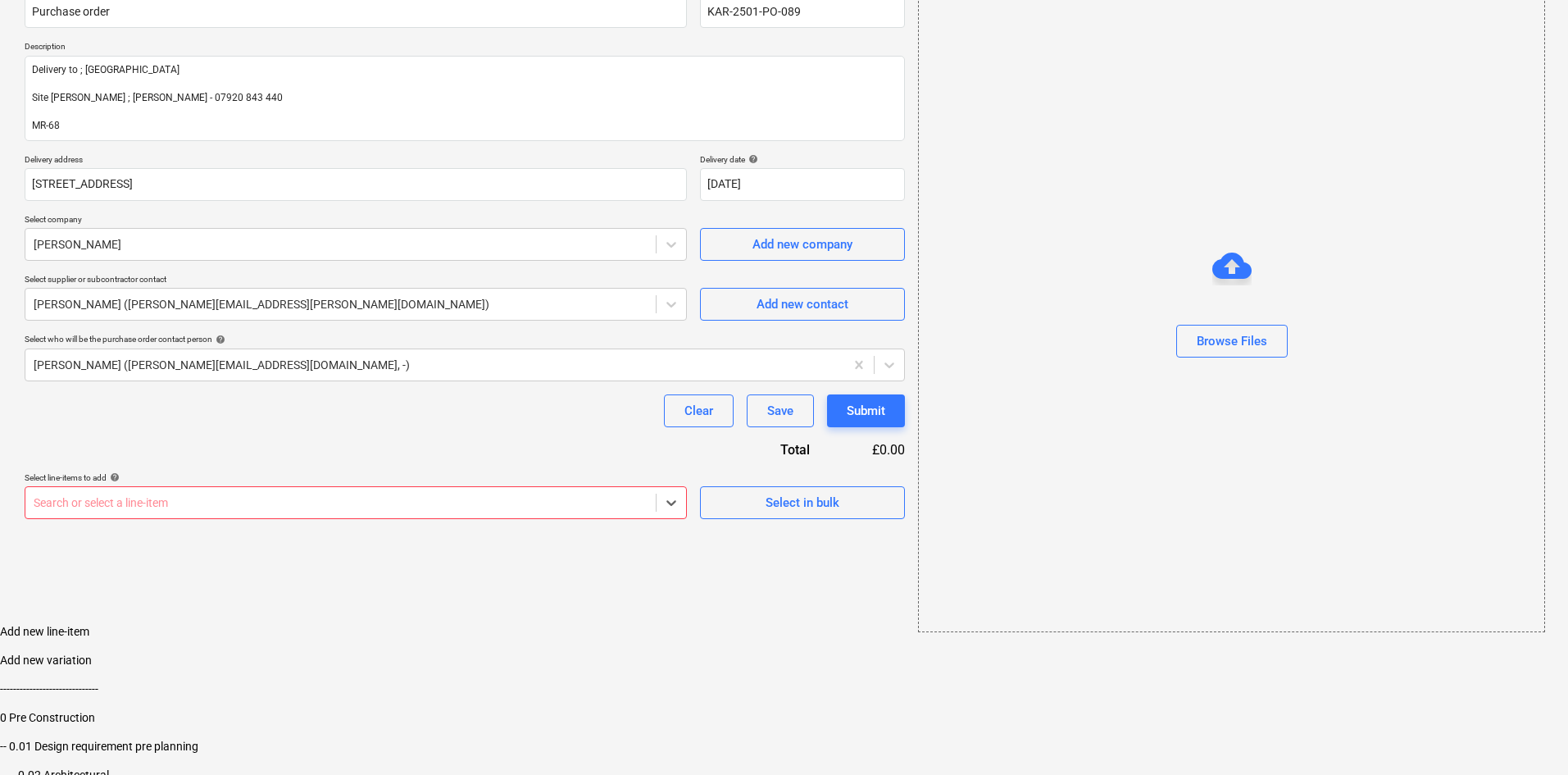
scroll to position [23, 0]
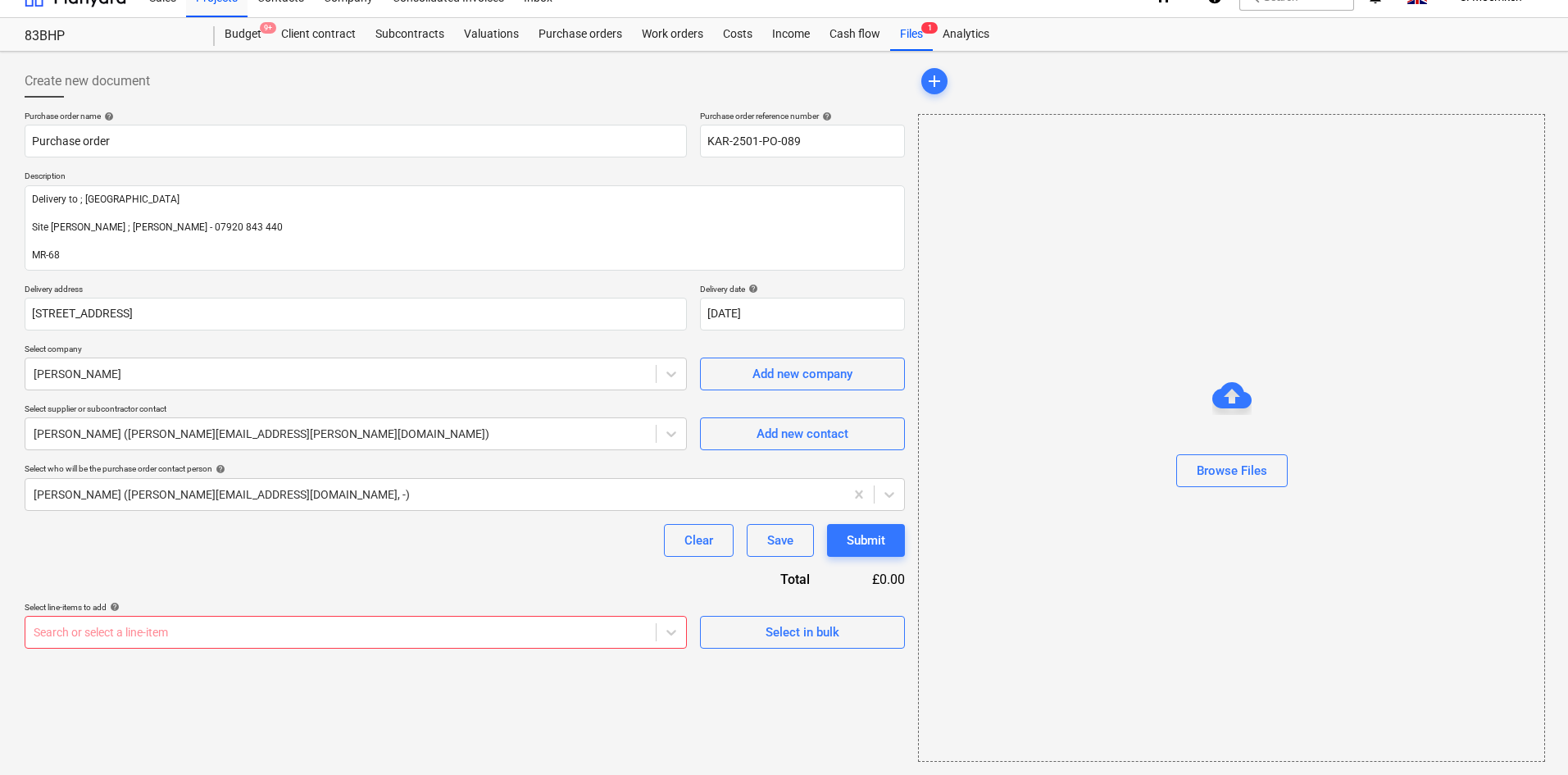
click at [427, 632] on body "Sales Projects Contacts Company Consolidated Invoices Inbox 1 format_size keybo…" at bounding box center [784, 364] width 1568 height 775
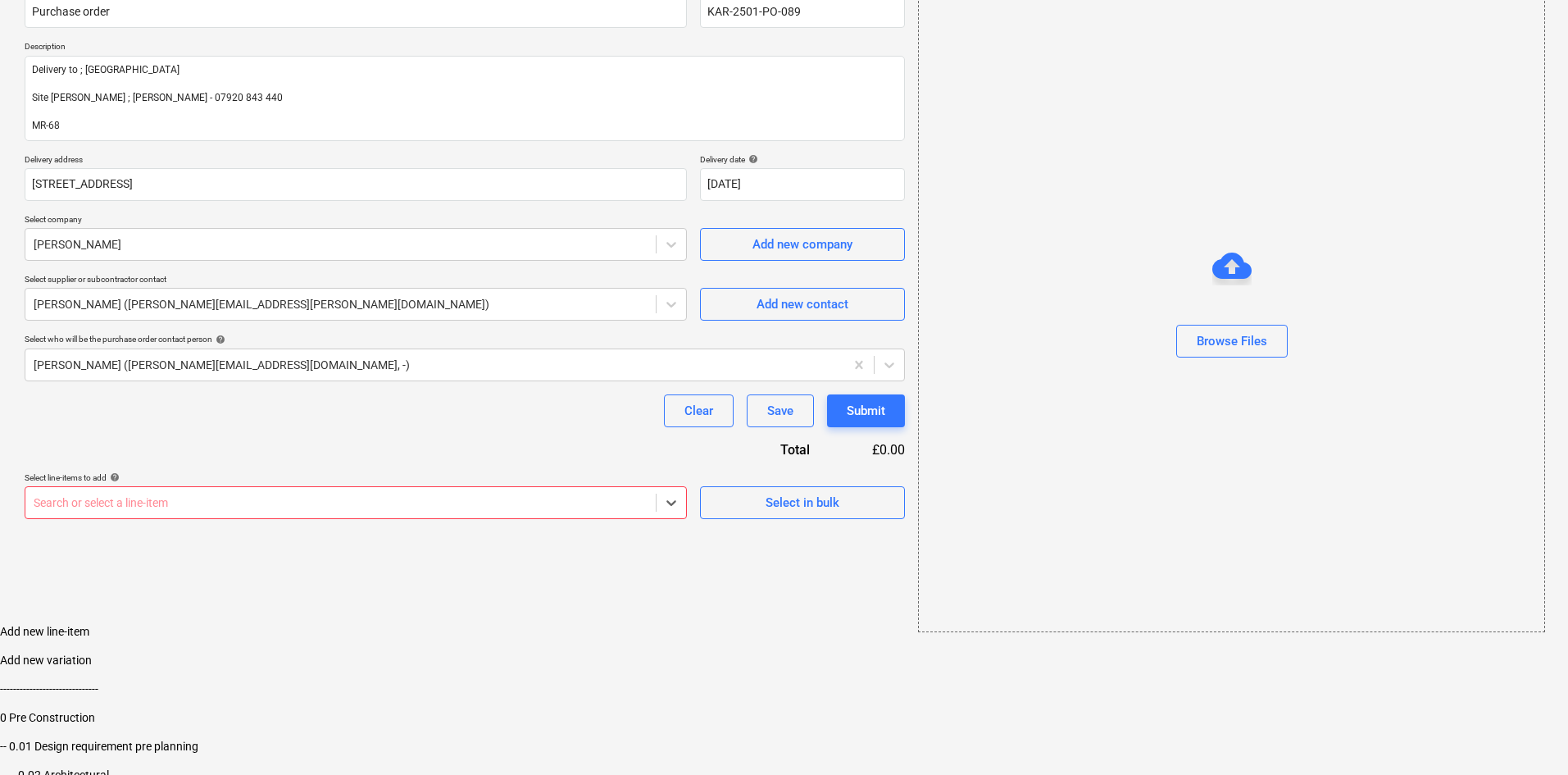
type input "4"
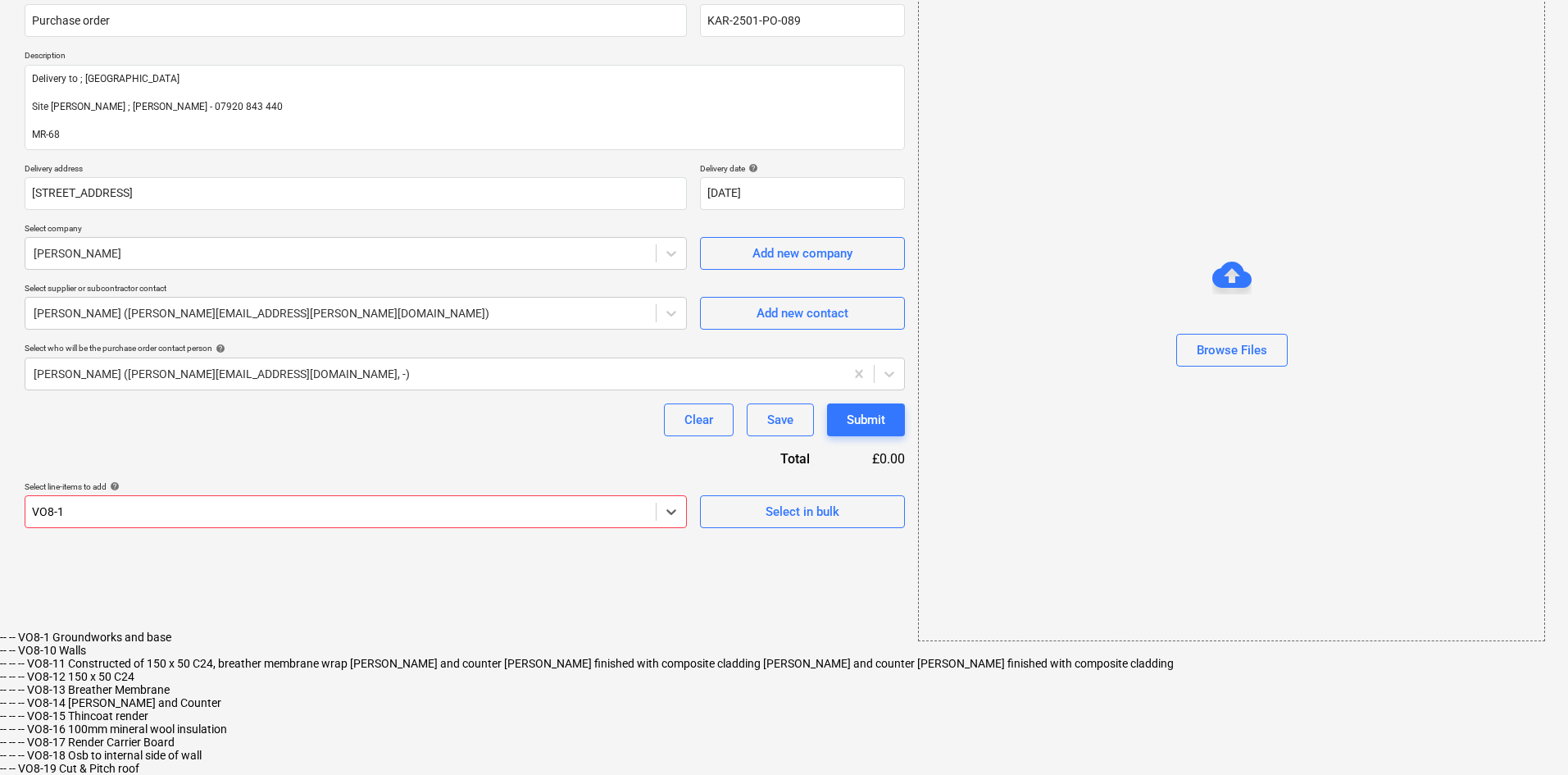
type input "VO8-11"
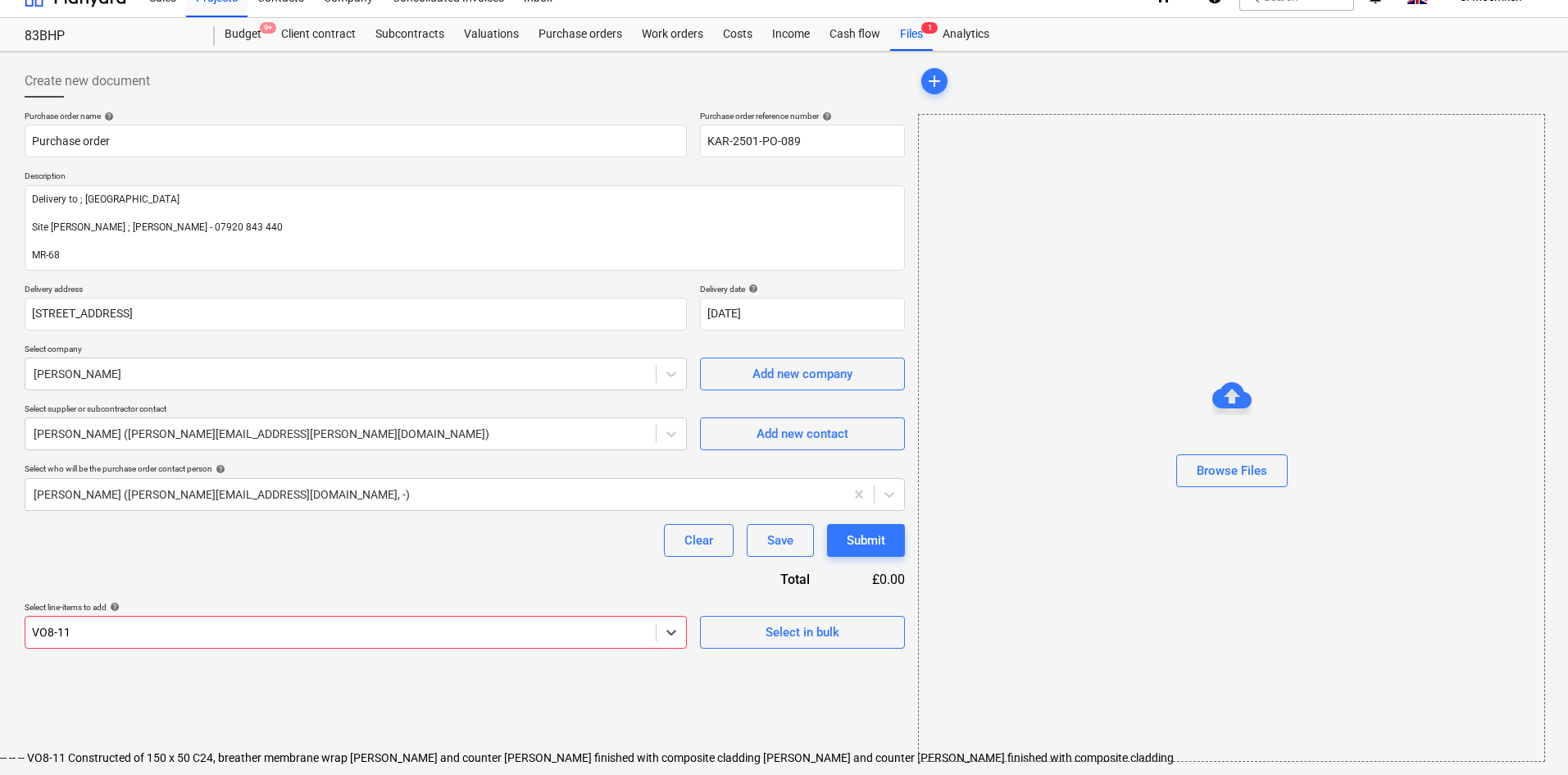
click at [417, 751] on div "-- -- -- VO8-11 Constructed of 150 x 50 C24, breather membrane wrap batten and …" at bounding box center [784, 757] width 1568 height 13
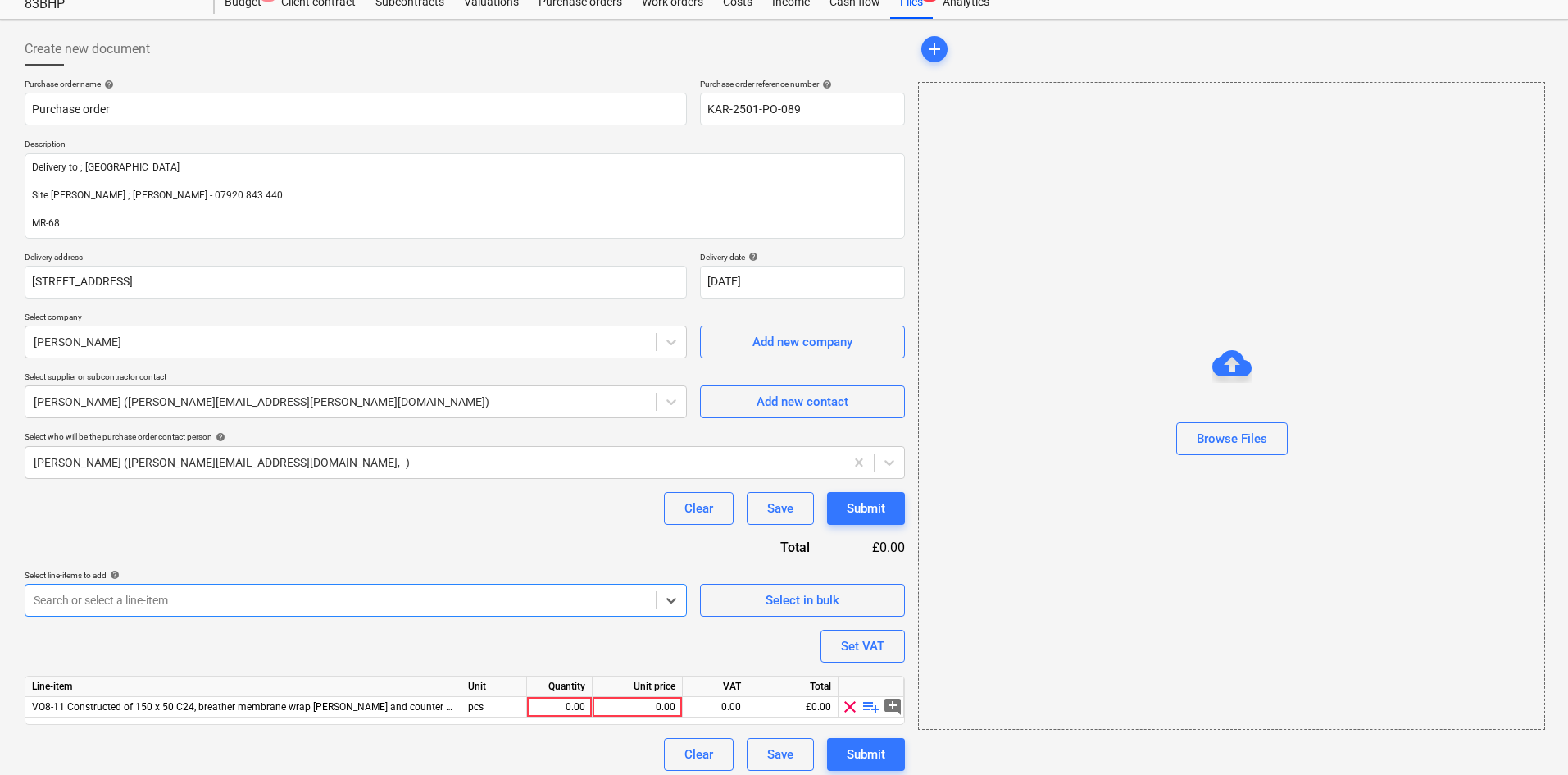
scroll to position [64, 0]
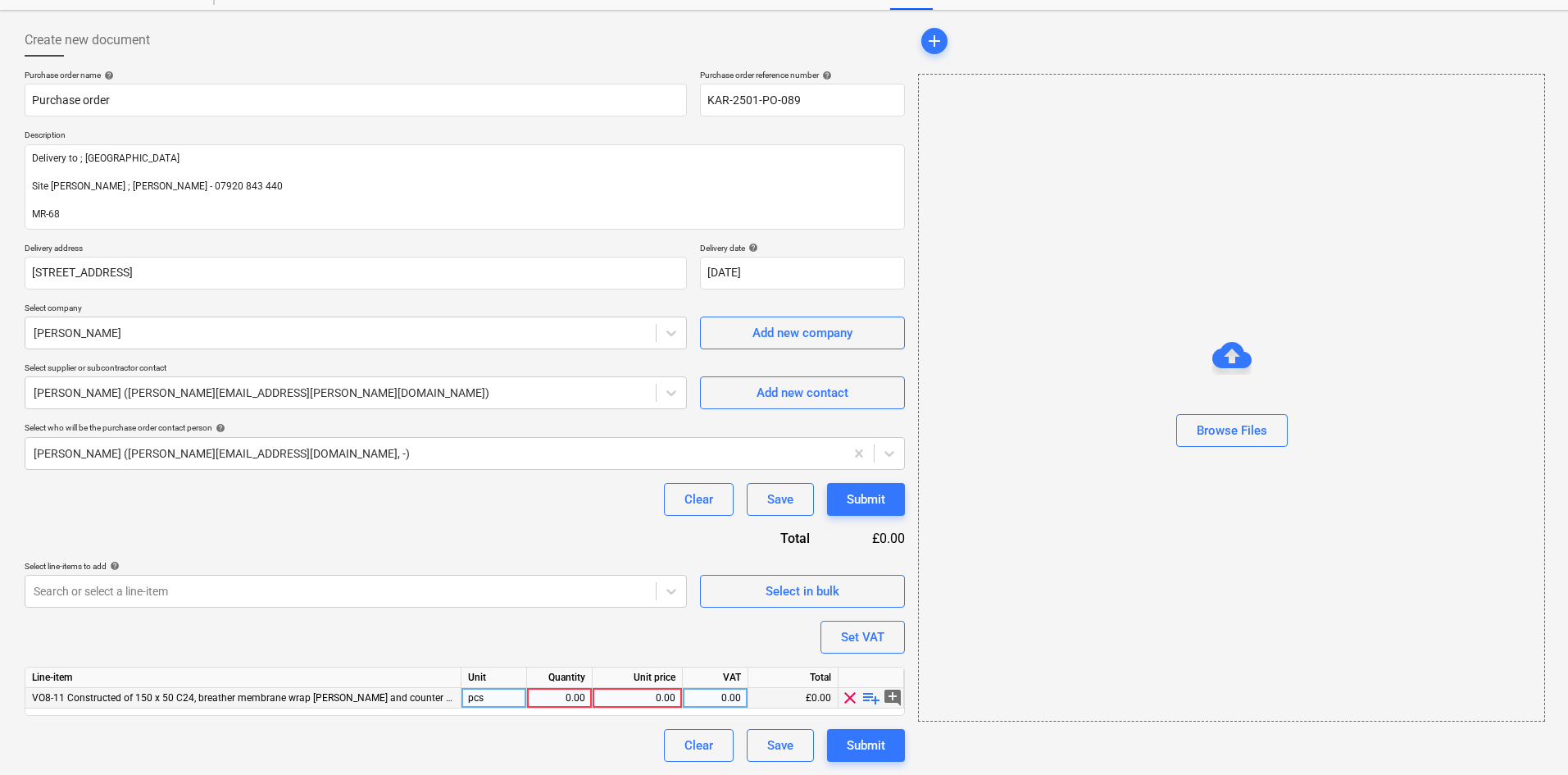
click at [872, 697] on span "playlist_add" at bounding box center [871, 698] width 20 height 20
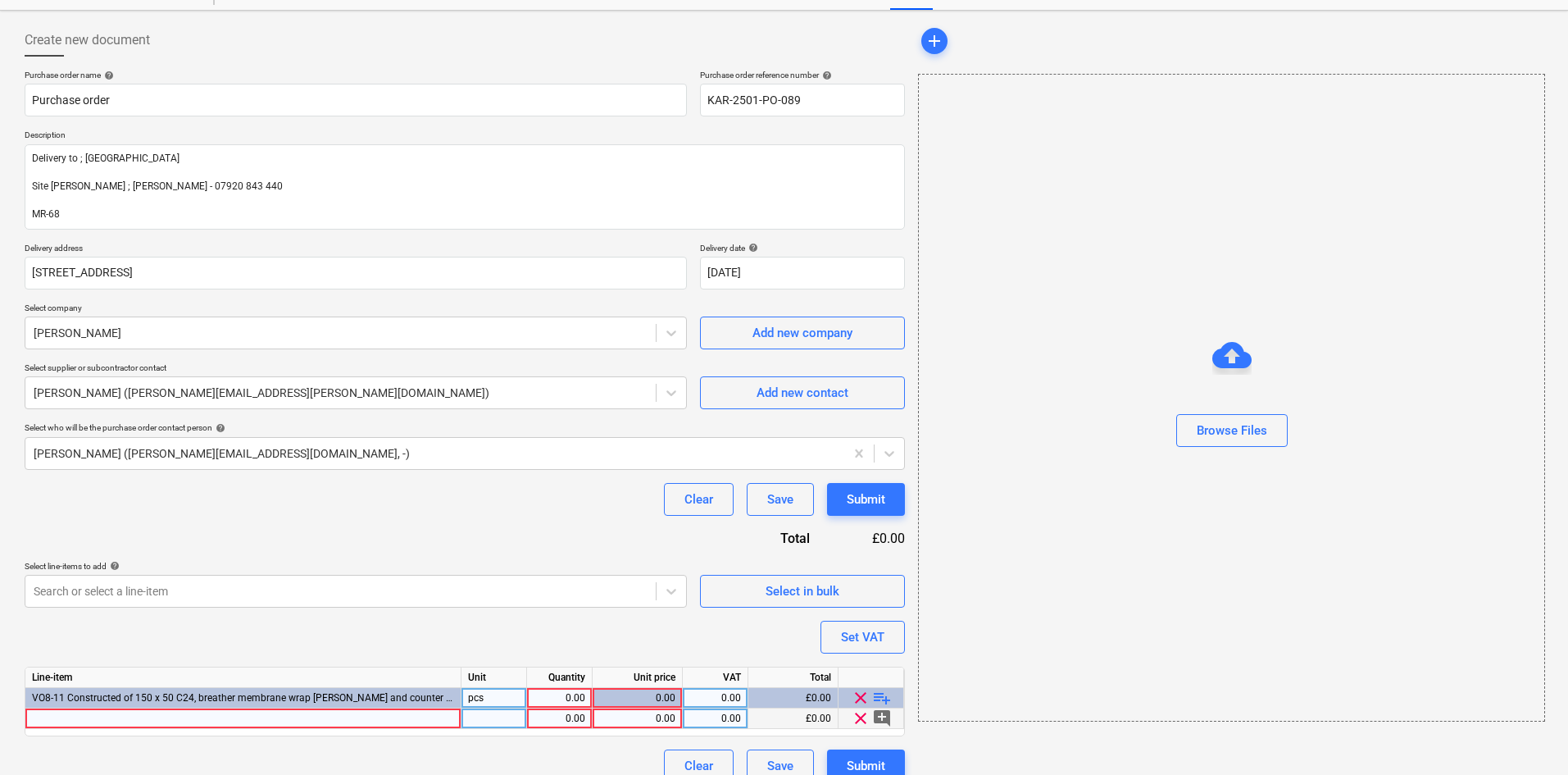
click at [301, 720] on div at bounding box center [243, 719] width 436 height 21
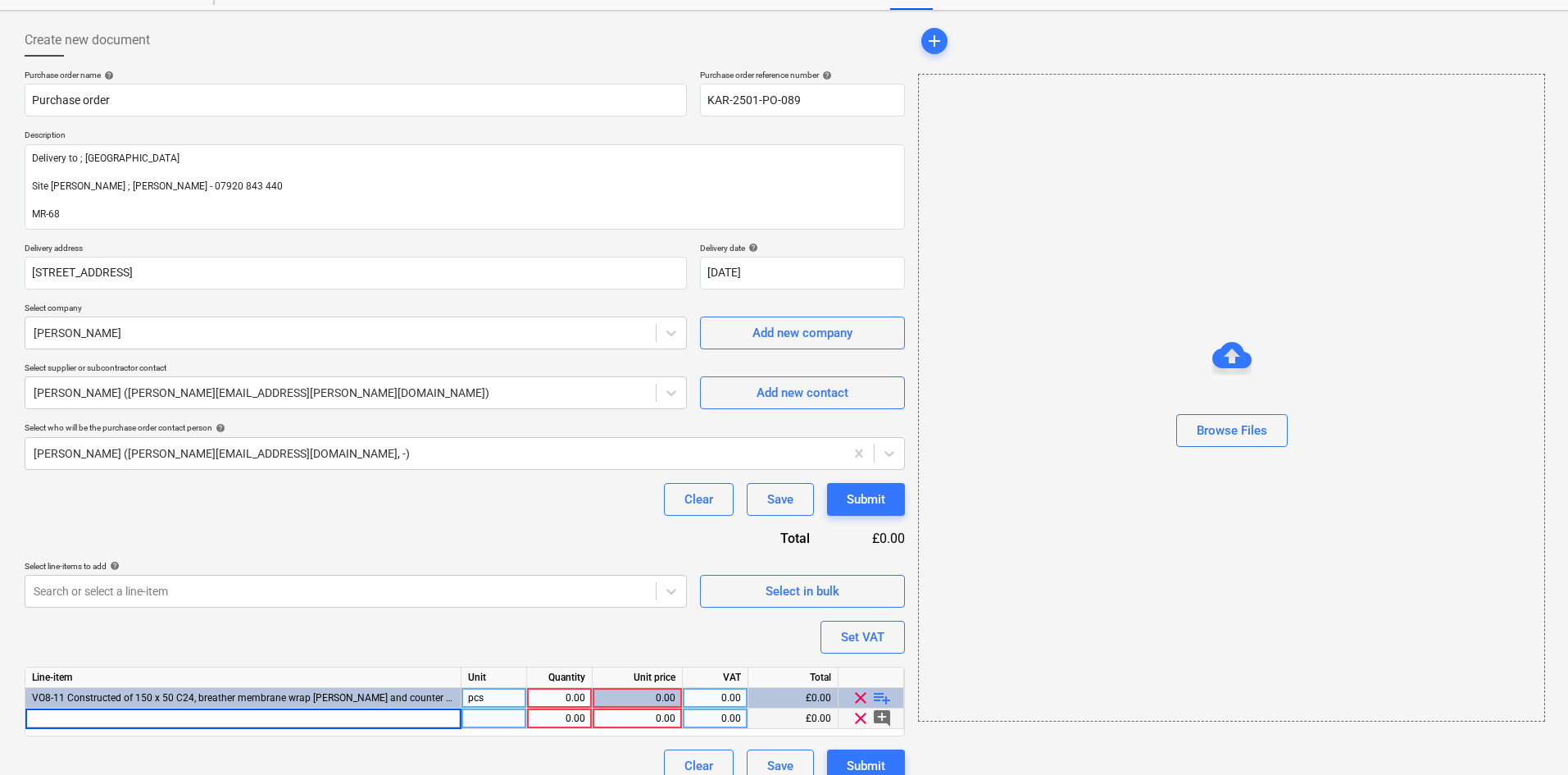
type input "206901 C24 KILN DRIED REGULARISED TIMBER TREATED 47X150MMX3.6M"
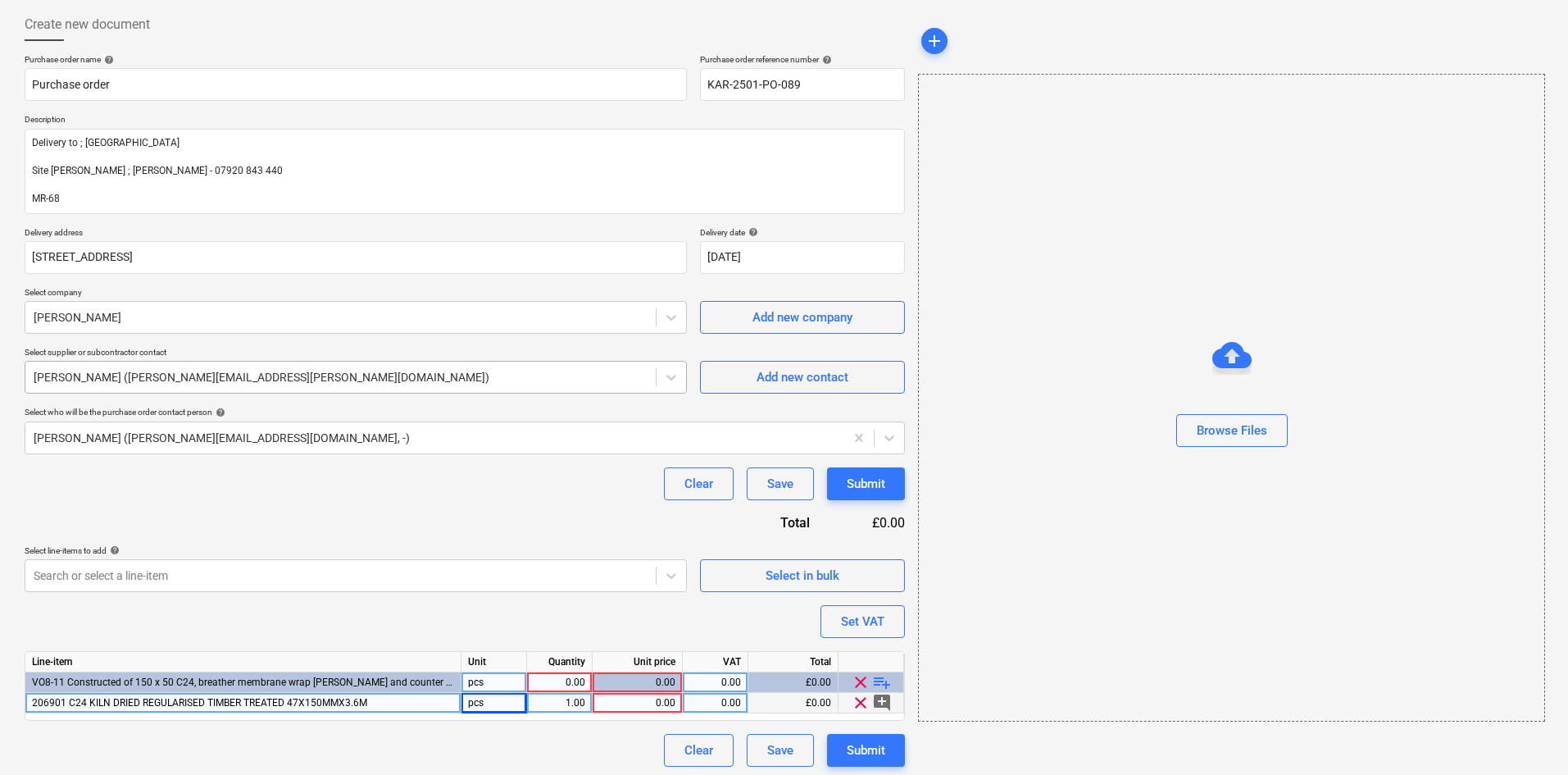
scroll to position [85, 0]
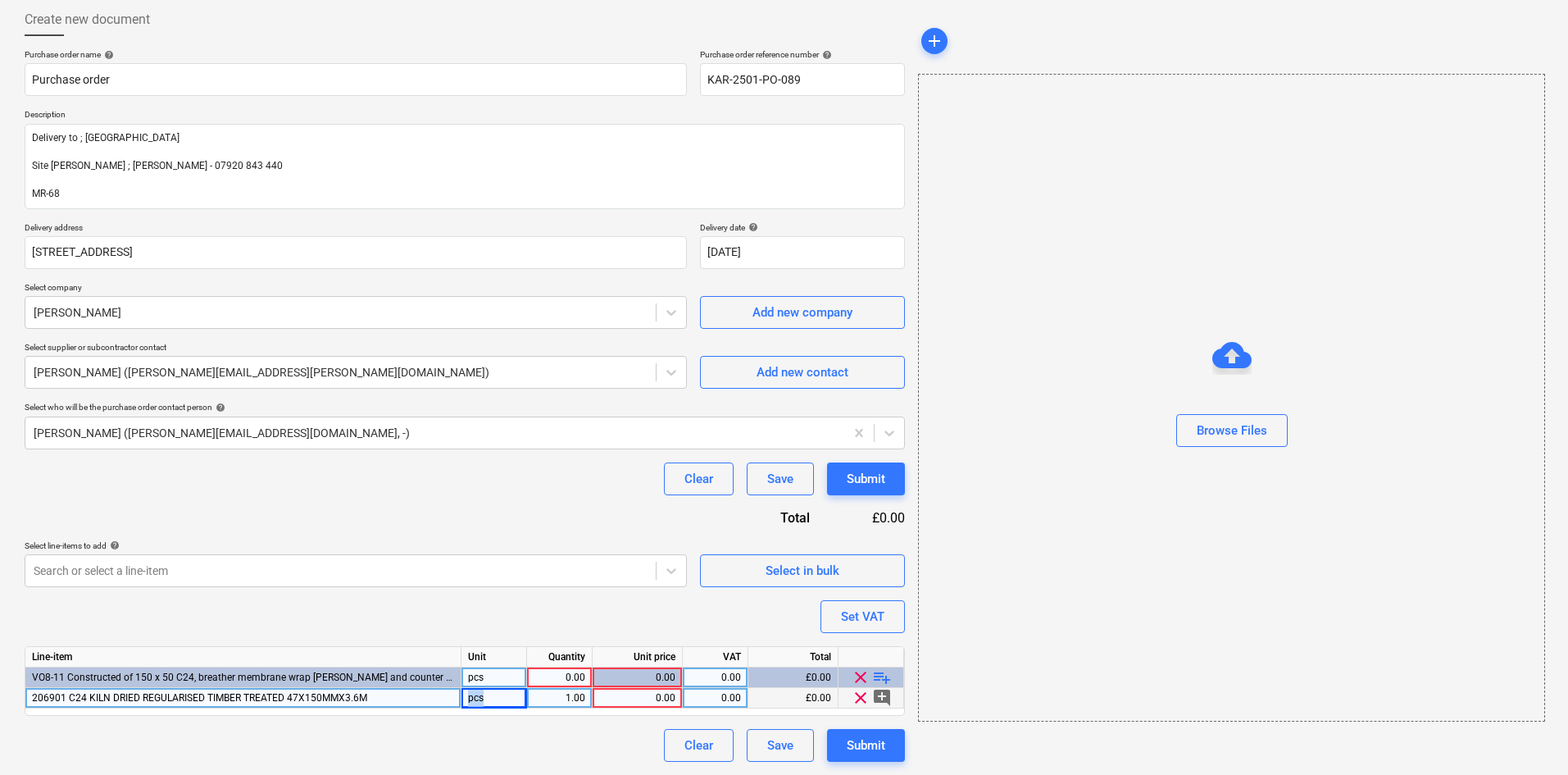
drag, startPoint x: 500, startPoint y: 699, endPoint x: 466, endPoint y: 698, distance: 34.0
click at [466, 698] on div "pcs" at bounding box center [494, 698] width 65 height 21
type input "Each"
click at [489, 697] on div "Each" at bounding box center [494, 698] width 65 height 21
click at [662, 697] on div "0.00" at bounding box center [637, 698] width 77 height 21
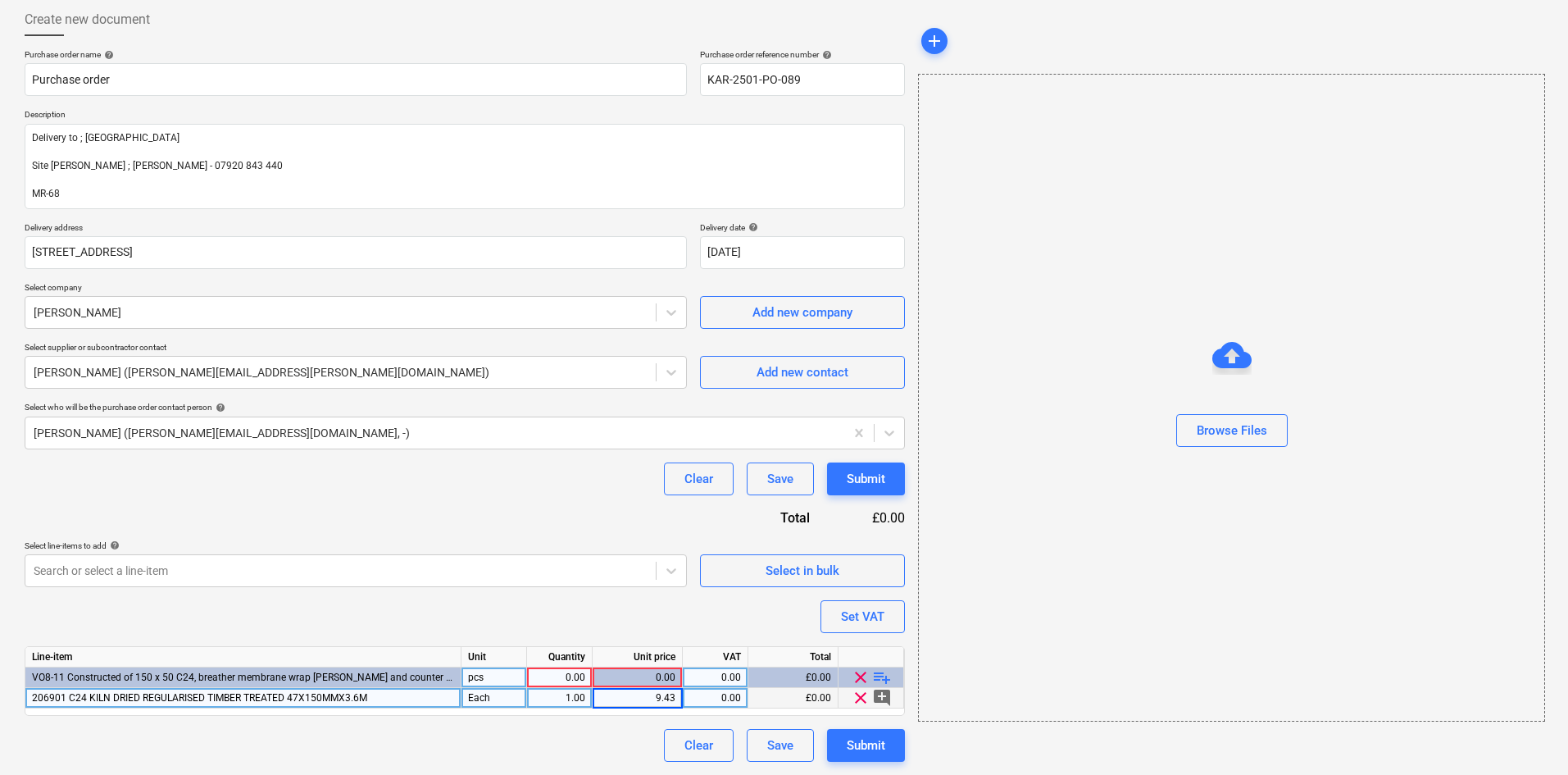
type input "9.432"
type input "82"
click at [458, 488] on div "Clear Save Submit" at bounding box center [464, 478] width 880 height 33
click at [284, 568] on body "Sales Projects Contacts Company Consolidated Invoices Inbox 1 format_size keybo…" at bounding box center [784, 303] width 1568 height 775
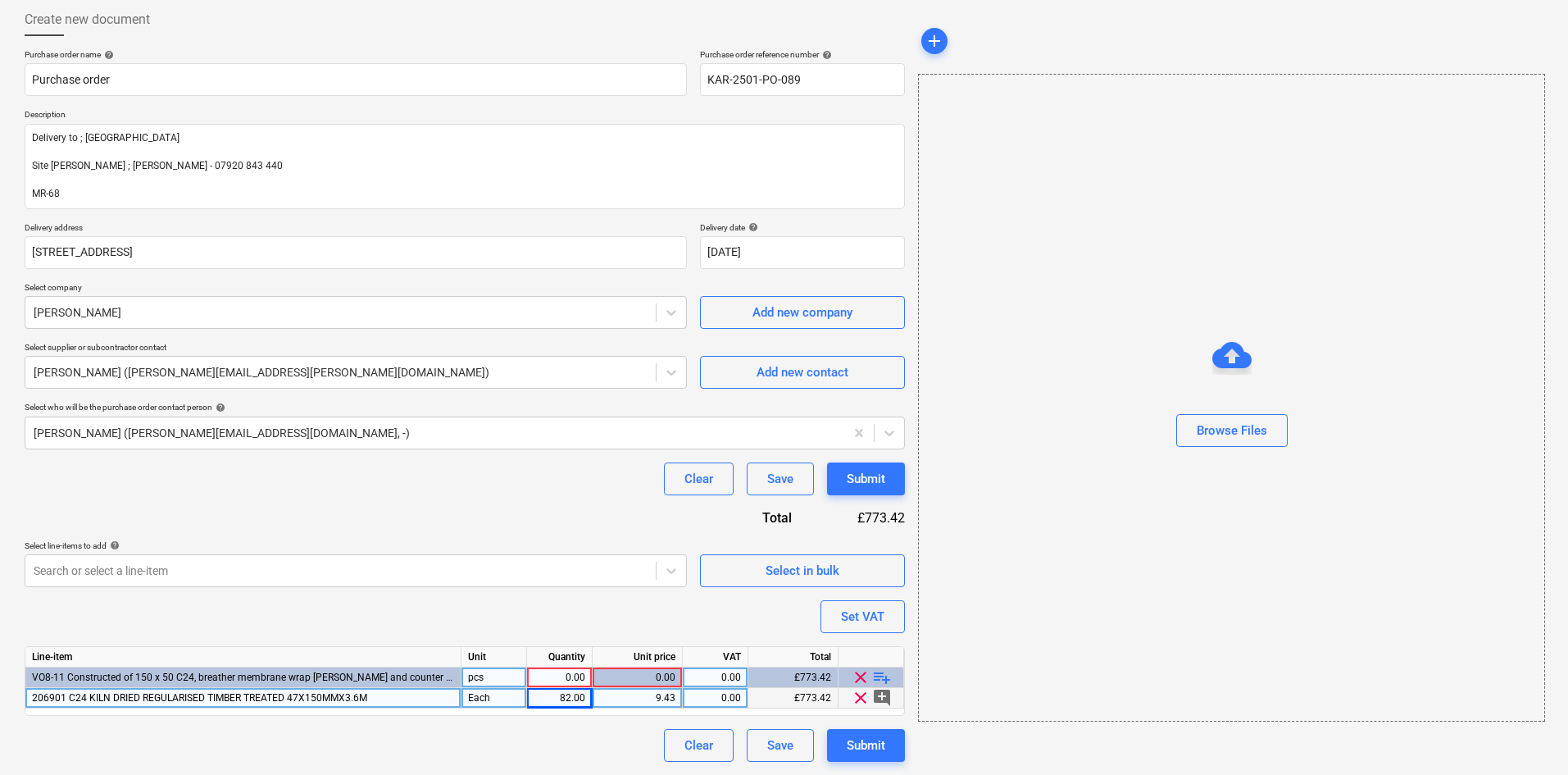
click at [355, 423] on div "Purchase order name help Purchase order Purchase order reference number help KA…" at bounding box center [464, 405] width 880 height 712
click at [859, 672] on span "clear" at bounding box center [860, 677] width 20 height 20
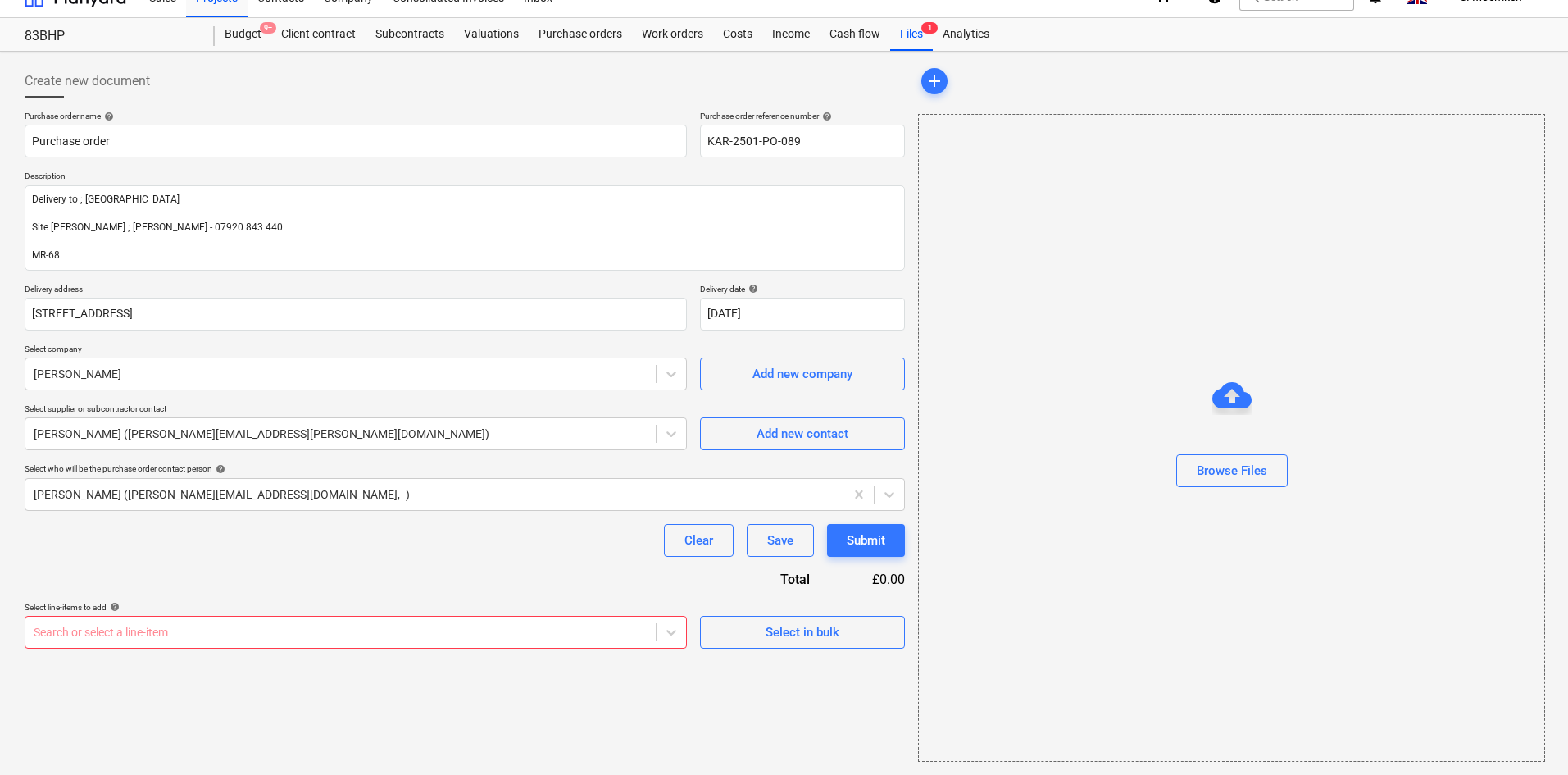
scroll to position [23, 0]
click at [362, 635] on body "Sales Projects Contacts Company Consolidated Invoices Inbox 1 format_size keybo…" at bounding box center [784, 364] width 1568 height 775
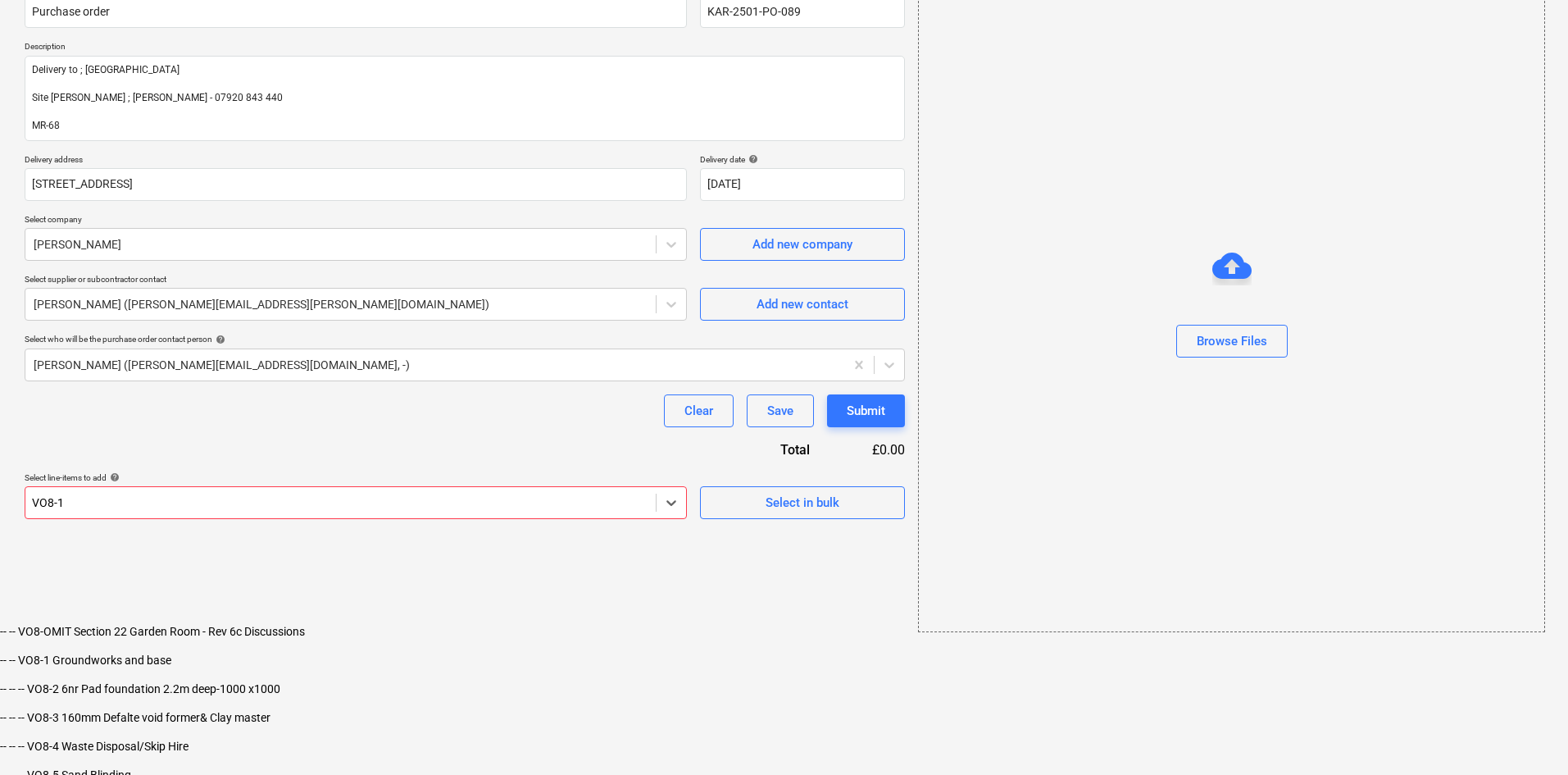
type input "VO8-12"
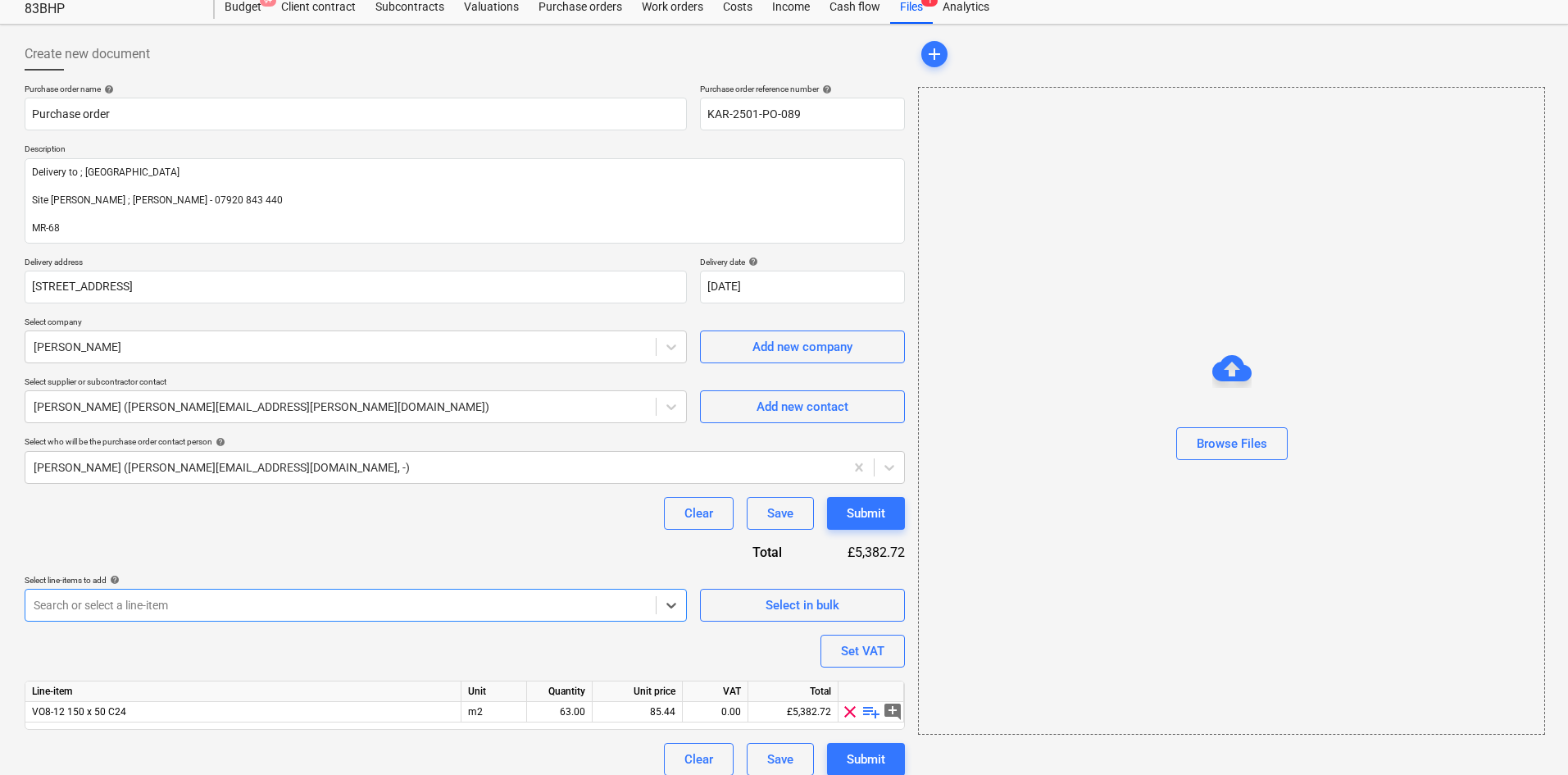
scroll to position [64, 0]
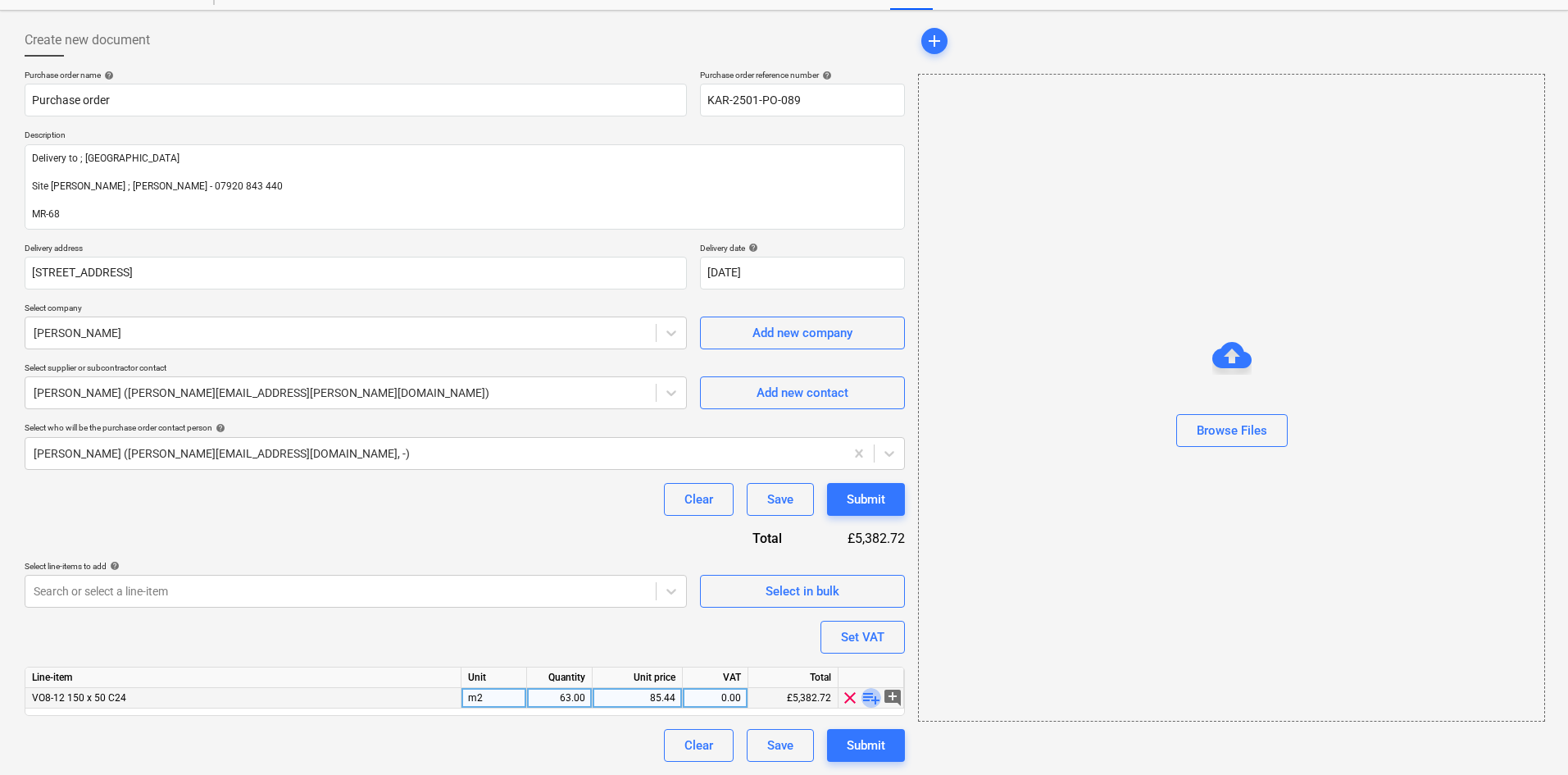
click at [872, 695] on span "playlist_add" at bounding box center [871, 698] width 20 height 20
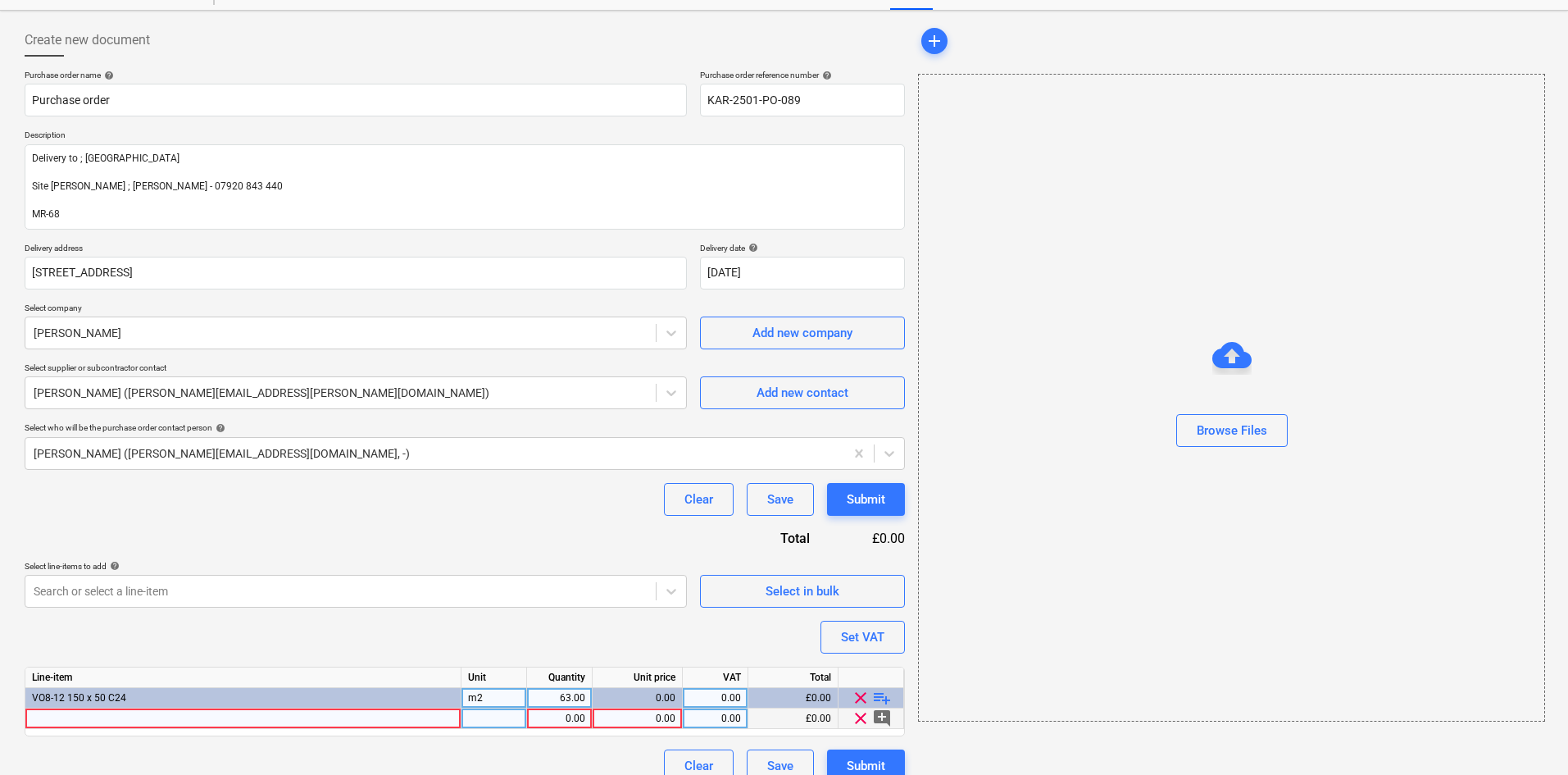
click at [147, 715] on div at bounding box center [243, 719] width 436 height 21
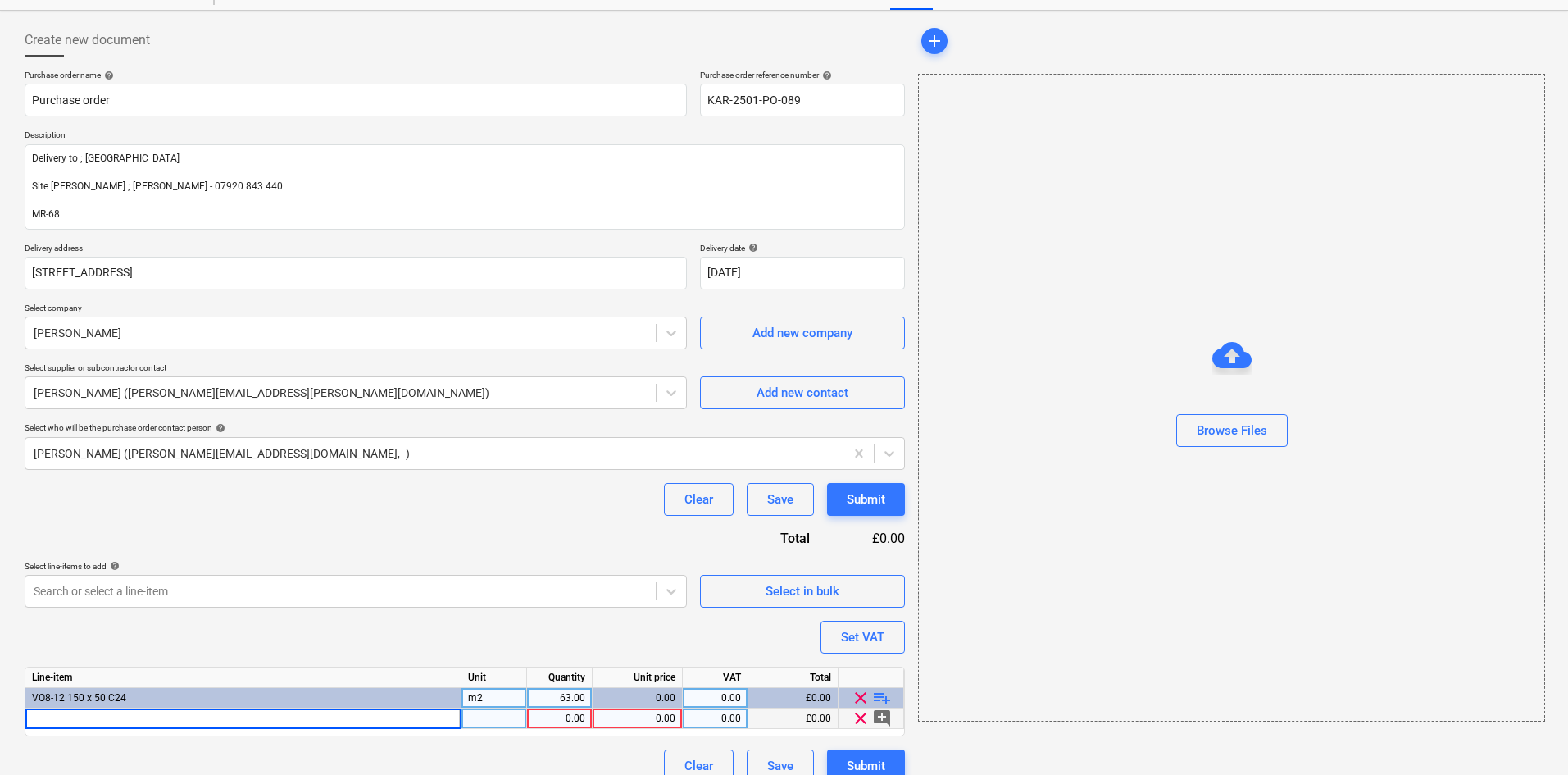
type input "206901 C24 KILN DRIED REGULARISED TIMBER TREATED 47X150MMX3.6M"
click at [646, 716] on div "0.00" at bounding box center [637, 719] width 77 height 21
type input "9.432"
click at [706, 720] on div "0.00" at bounding box center [714, 719] width 51 height 21
type input "20"
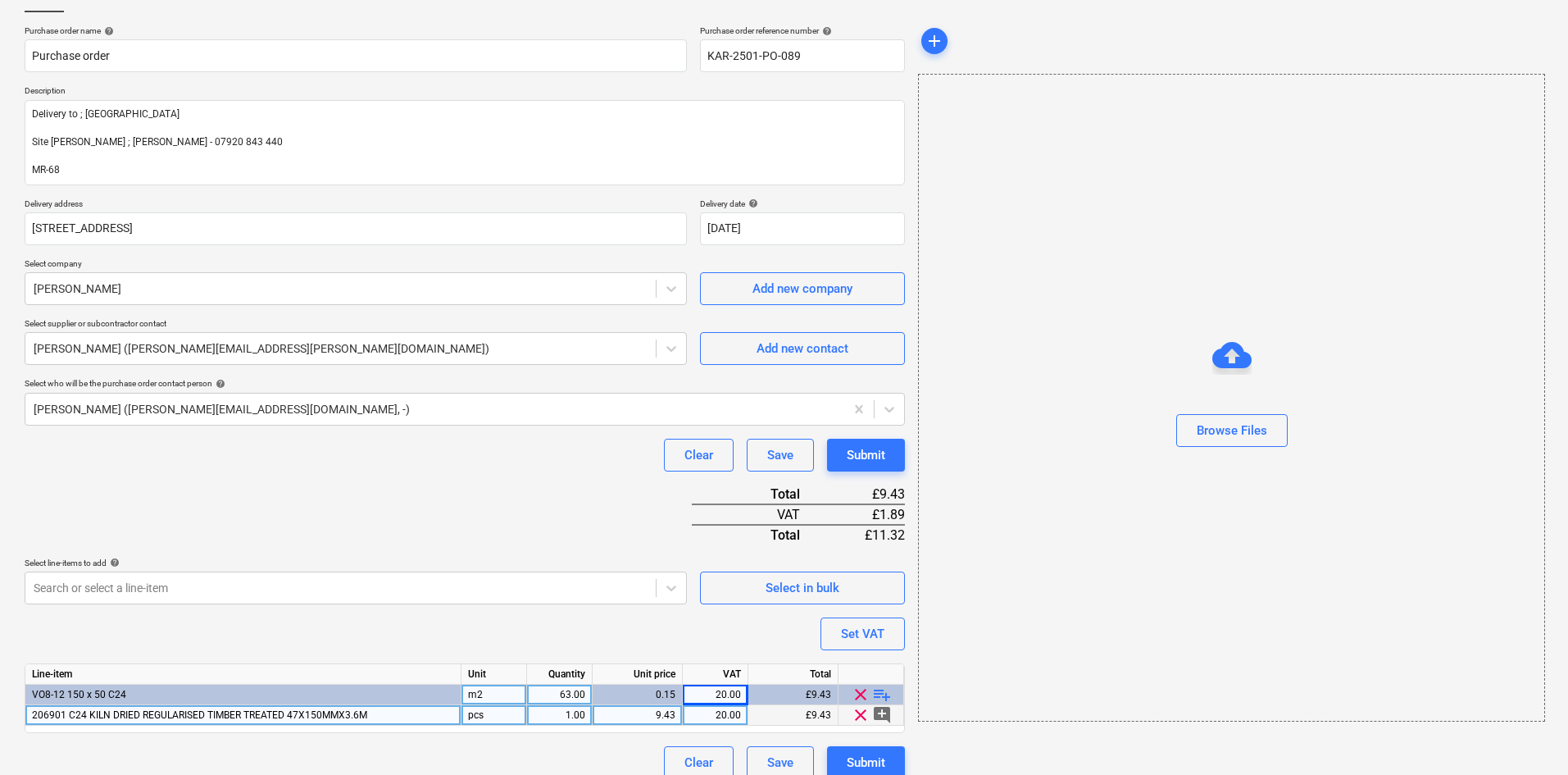
scroll to position [126, 0]
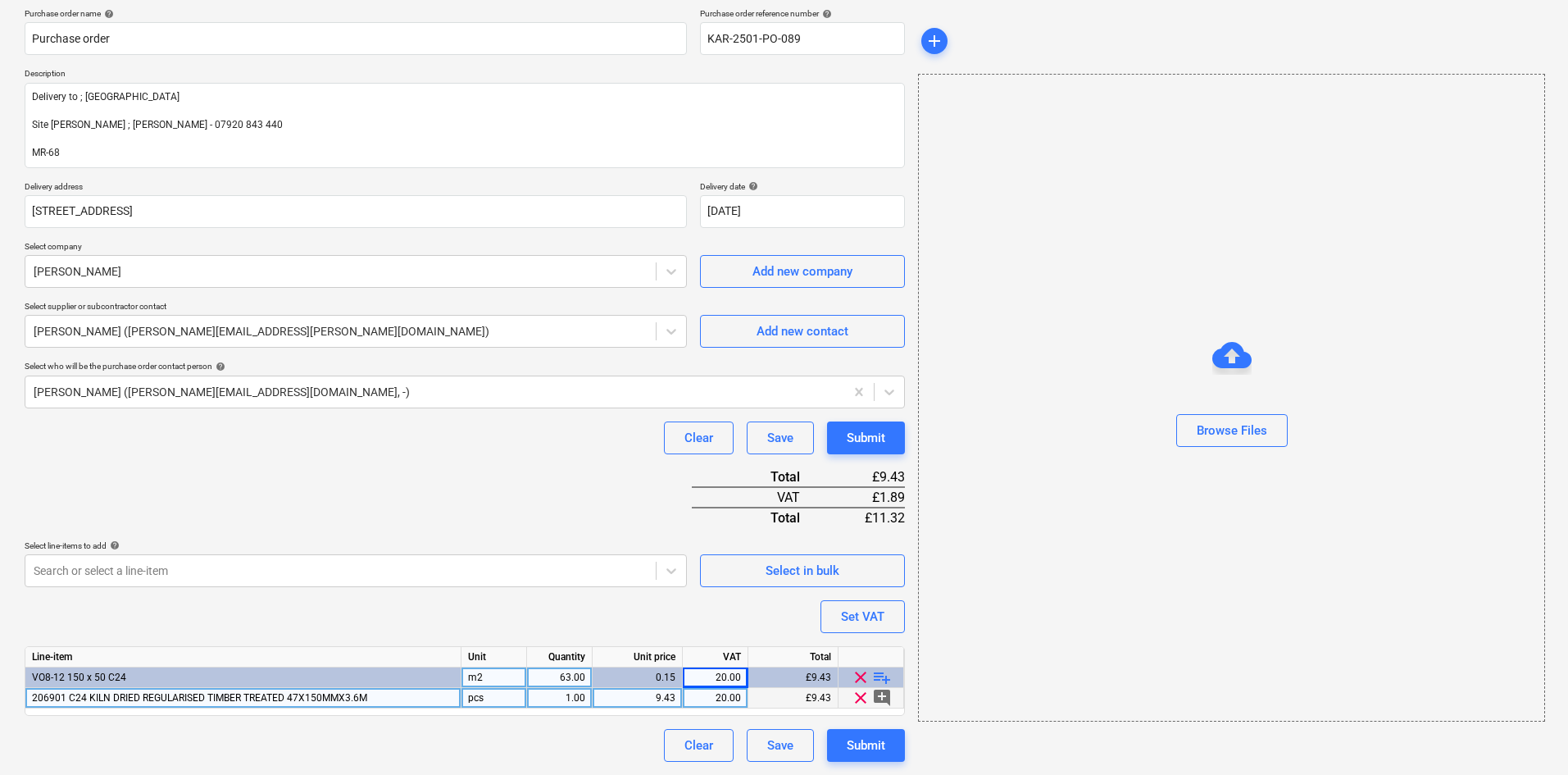
click at [573, 698] on div "1.00" at bounding box center [559, 698] width 51 height 21
click at [500, 698] on div "pcs" at bounding box center [494, 698] width 65 height 21
type input "Item"
type input "82"
click at [472, 500] on div "Purchase order name help Purchase order Purchase order reference number help KA…" at bounding box center [464, 385] width 880 height 754
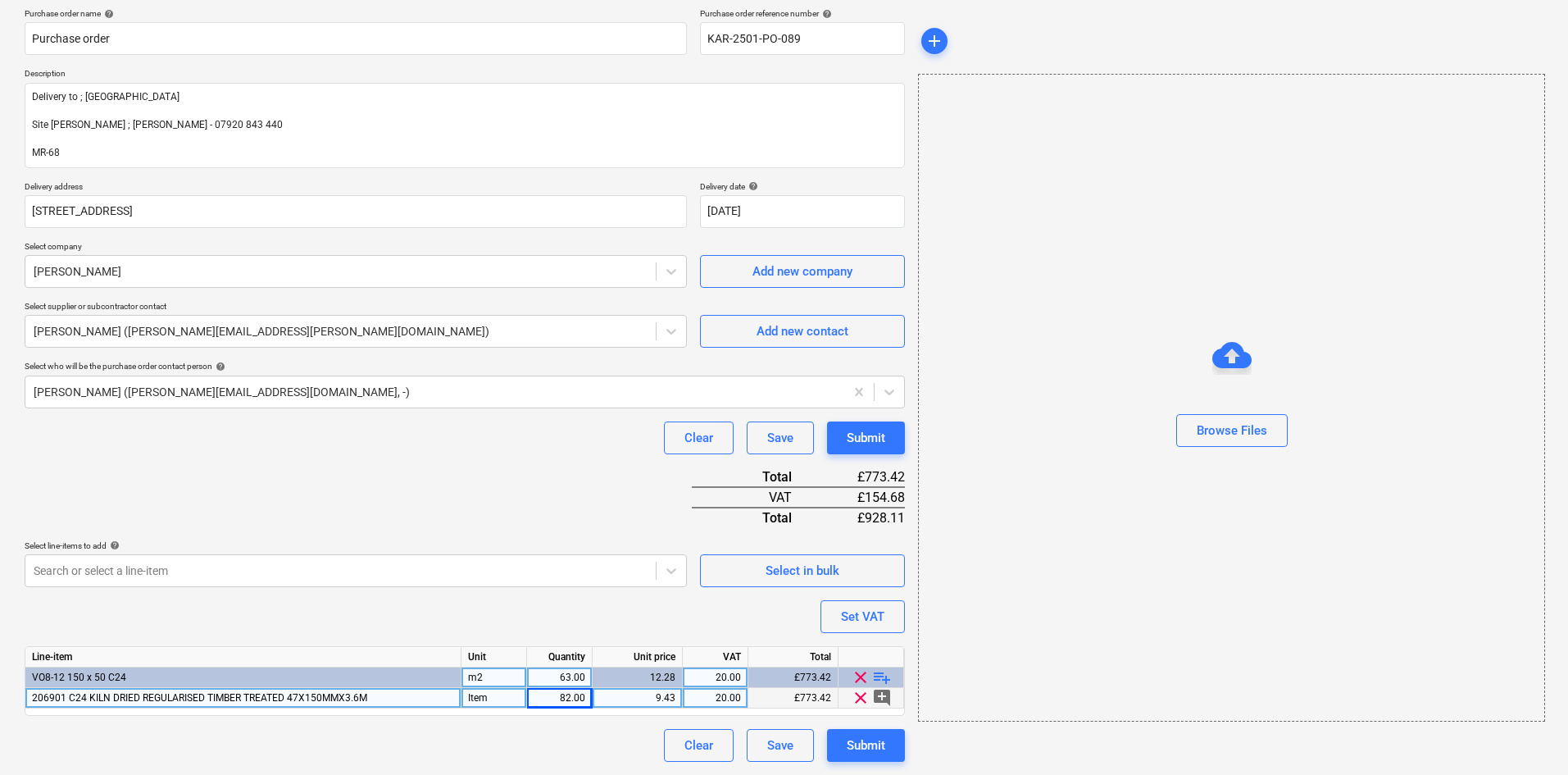
click at [415, 698] on div "206901 C24 KILN DRIED REGULARISED TIMBER TREATED 47X150MMX3.6M" at bounding box center [243, 698] width 436 height 21
click at [426, 696] on input "206901 C24 KILN DRIED REGULARISED TIMBER TREATED 47X150MMX3.6M" at bounding box center [243, 698] width 435 height 20
click at [413, 696] on input "206901 C24 KILN DRIED REGULARISED TIMBER TREATED 47X150MMX3.6M@2.62p.m" at bounding box center [243, 698] width 435 height 20
type input "206901 C24 KILN DRIED REGULARISED TIMBER TREATED 47X150MMX3.6M@£2.62p.m"
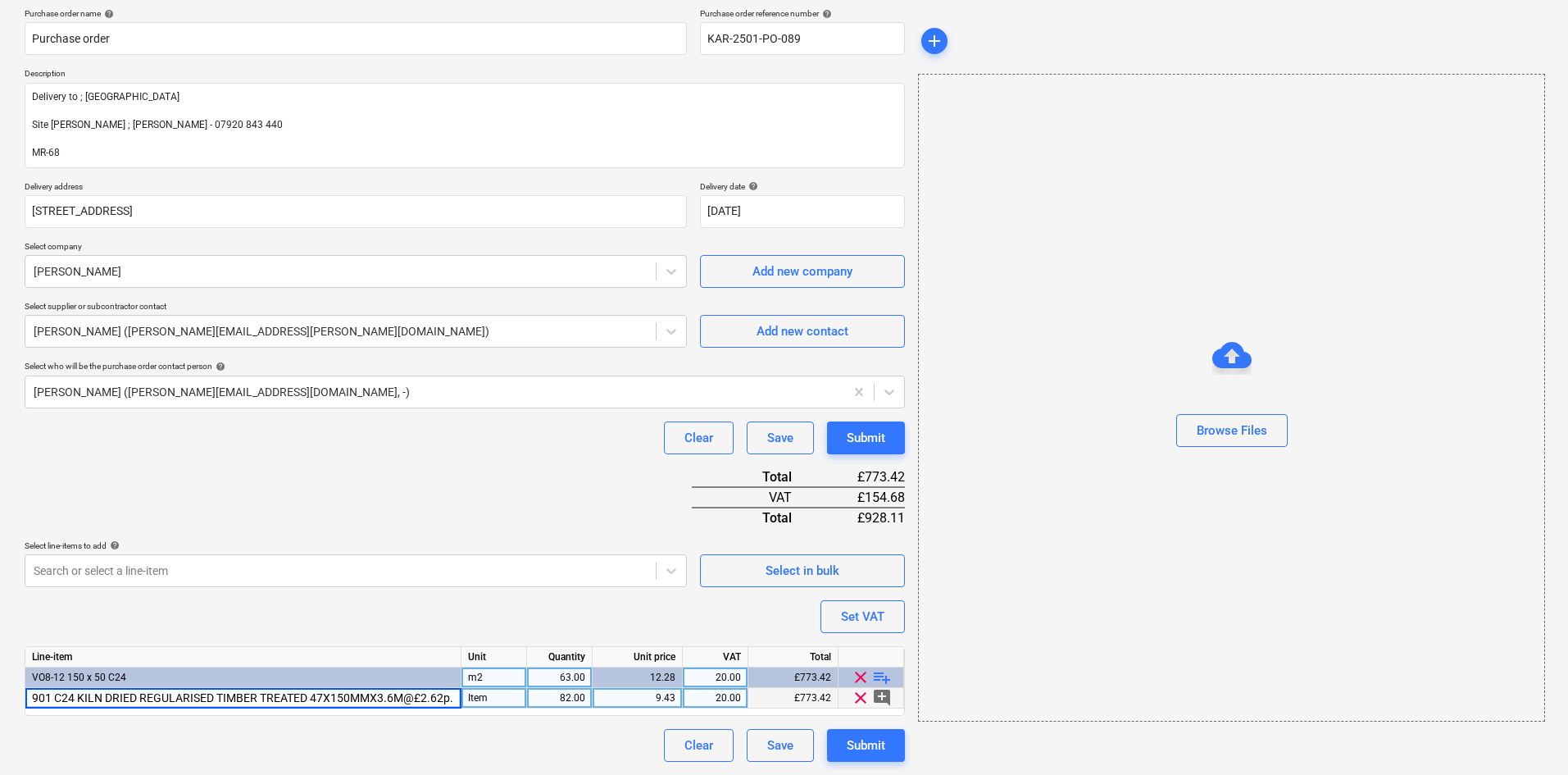
click at [445, 697] on input "206901 C24 KILN DRIED REGULARISED TIMBER TREATED 47X150MMX3.6M@£2.62p.m" at bounding box center [243, 698] width 435 height 20
click at [347, 459] on div "Purchase order name help Purchase order Purchase order reference number help KA…" at bounding box center [464, 385] width 880 height 754
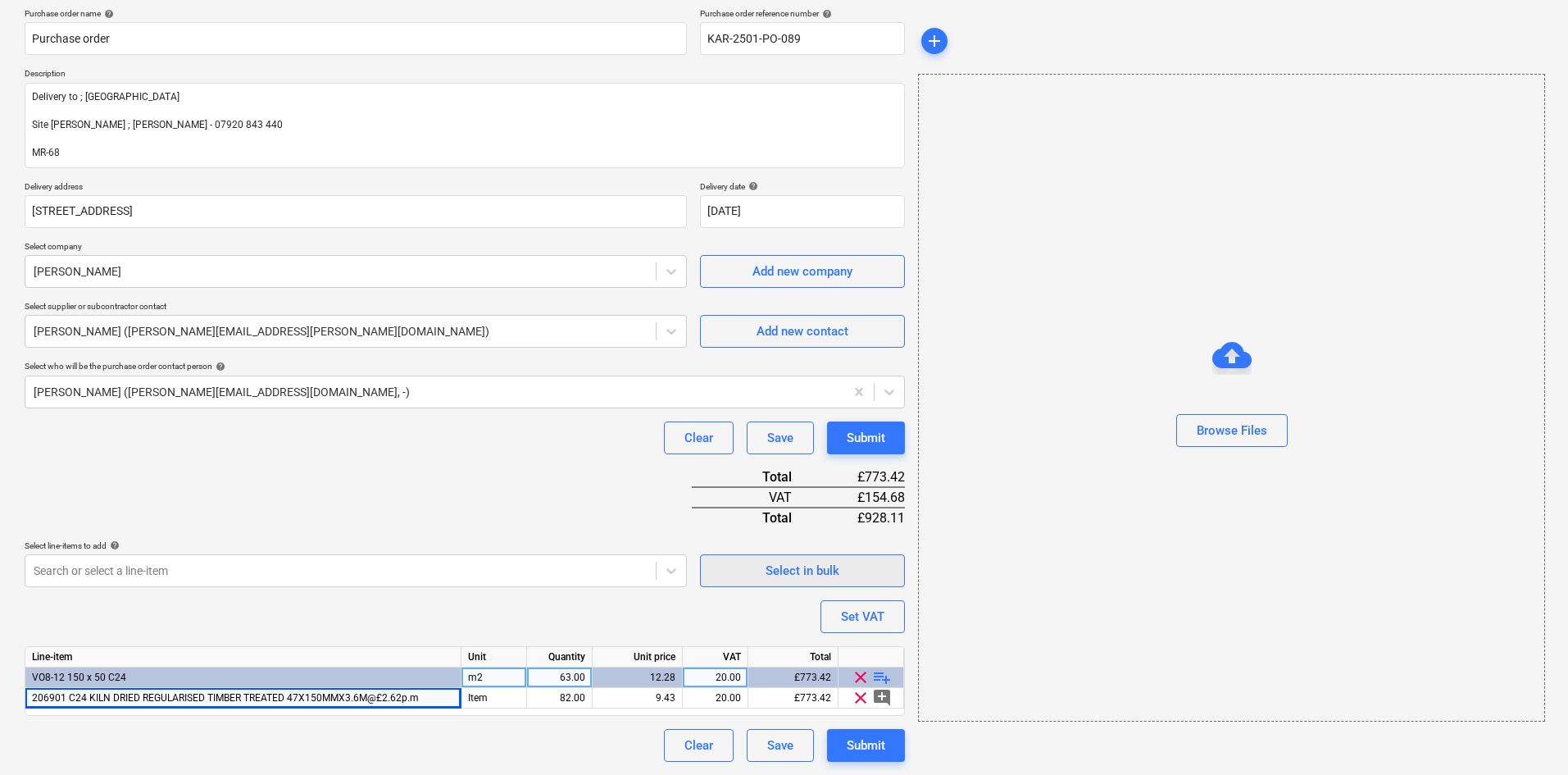
click at [782, 569] on div "Select in bulk" at bounding box center [802, 571] width 74 height 21
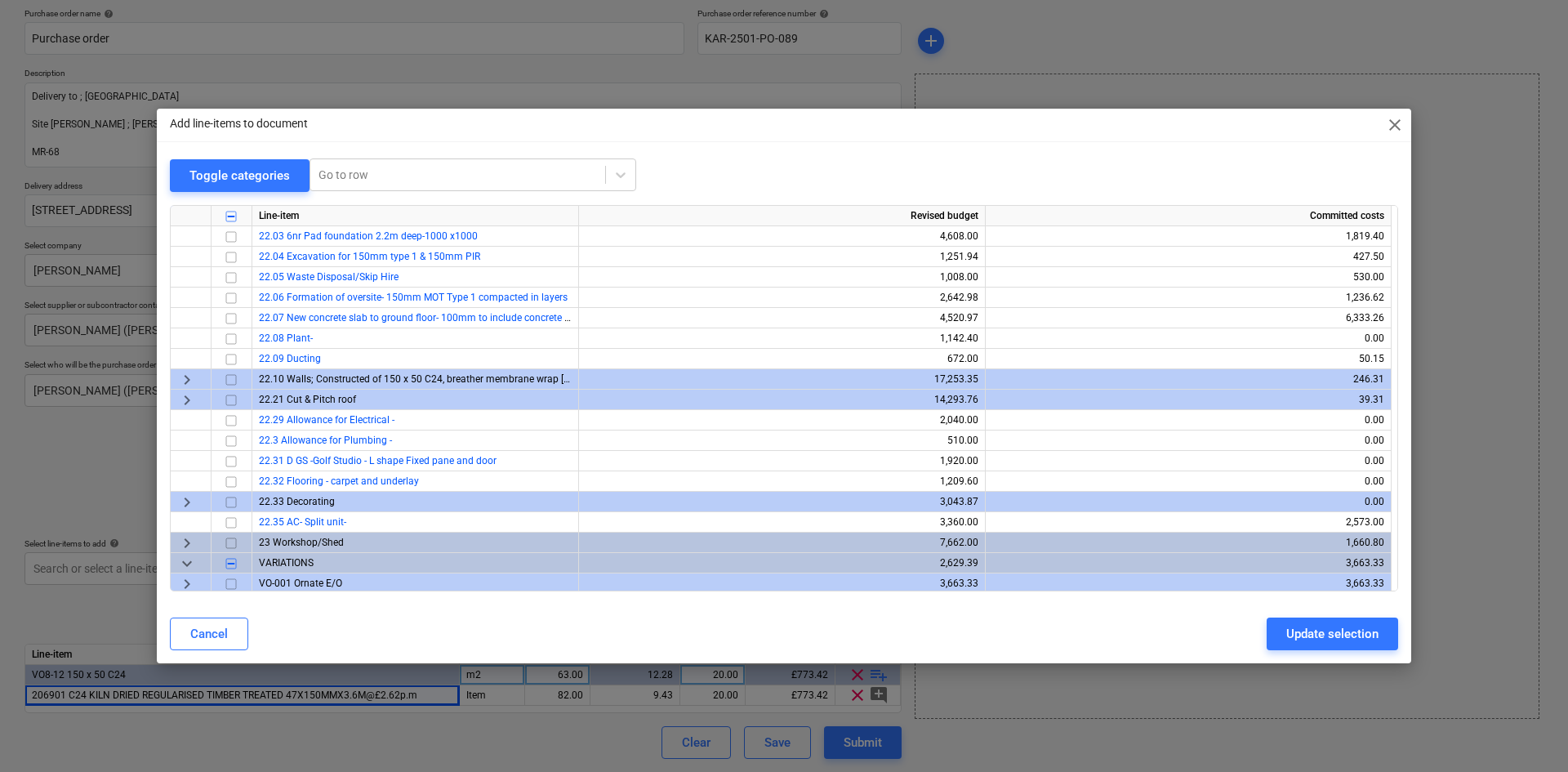
scroll to position [616, 0]
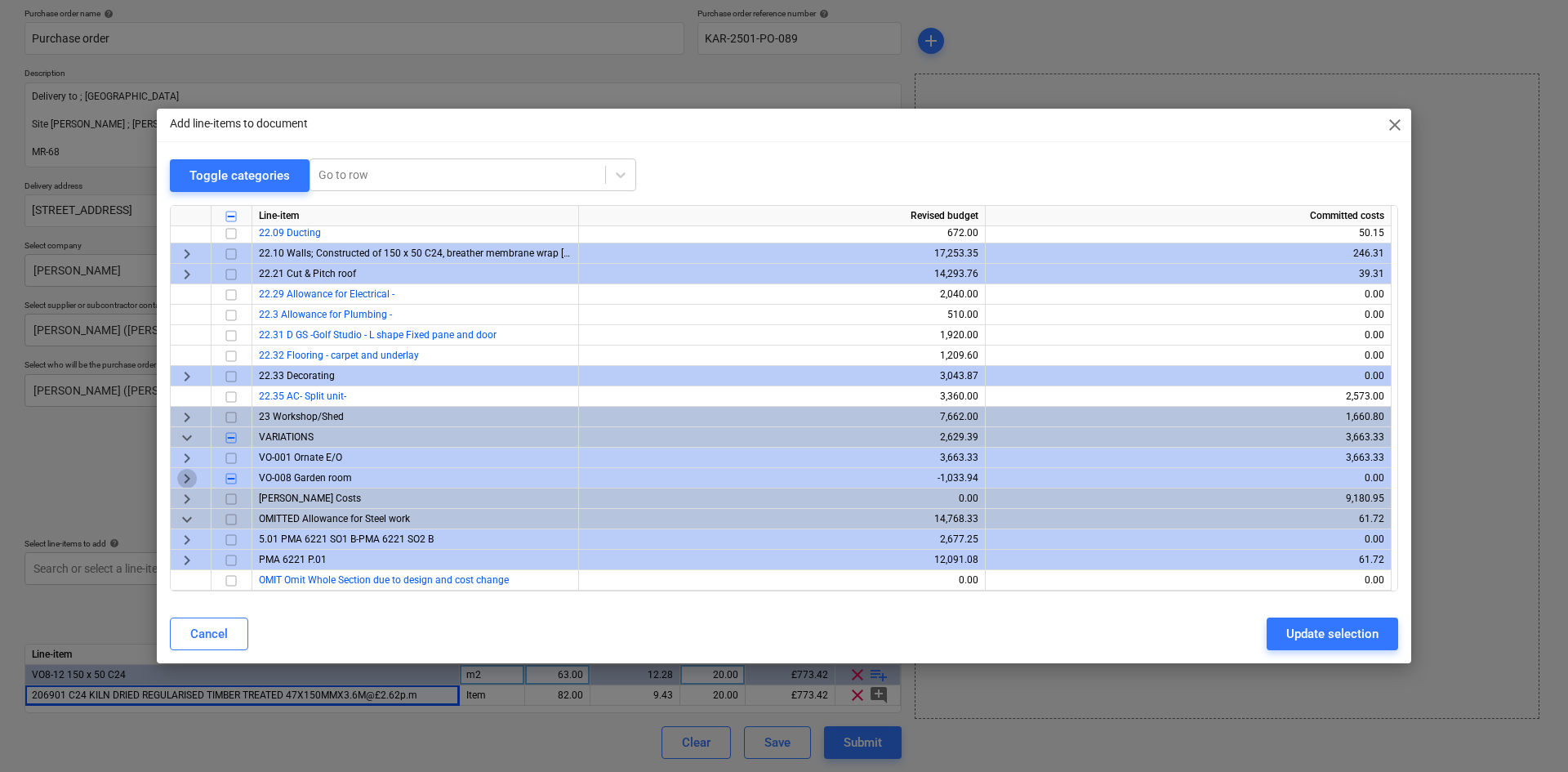
click at [186, 476] on span "keyboard_arrow_right" at bounding box center [187, 478] width 20 height 20
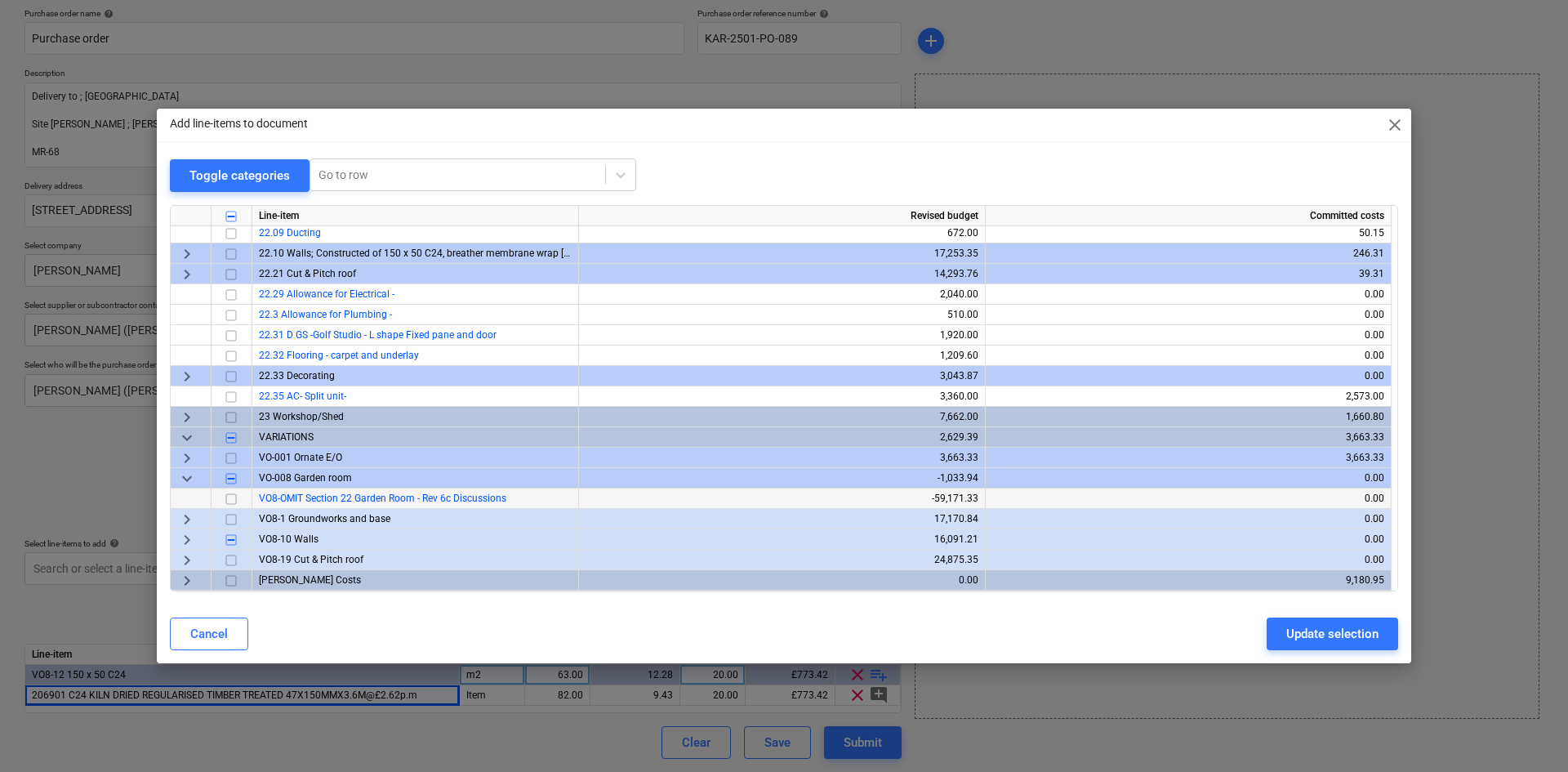
scroll to position [698, 0]
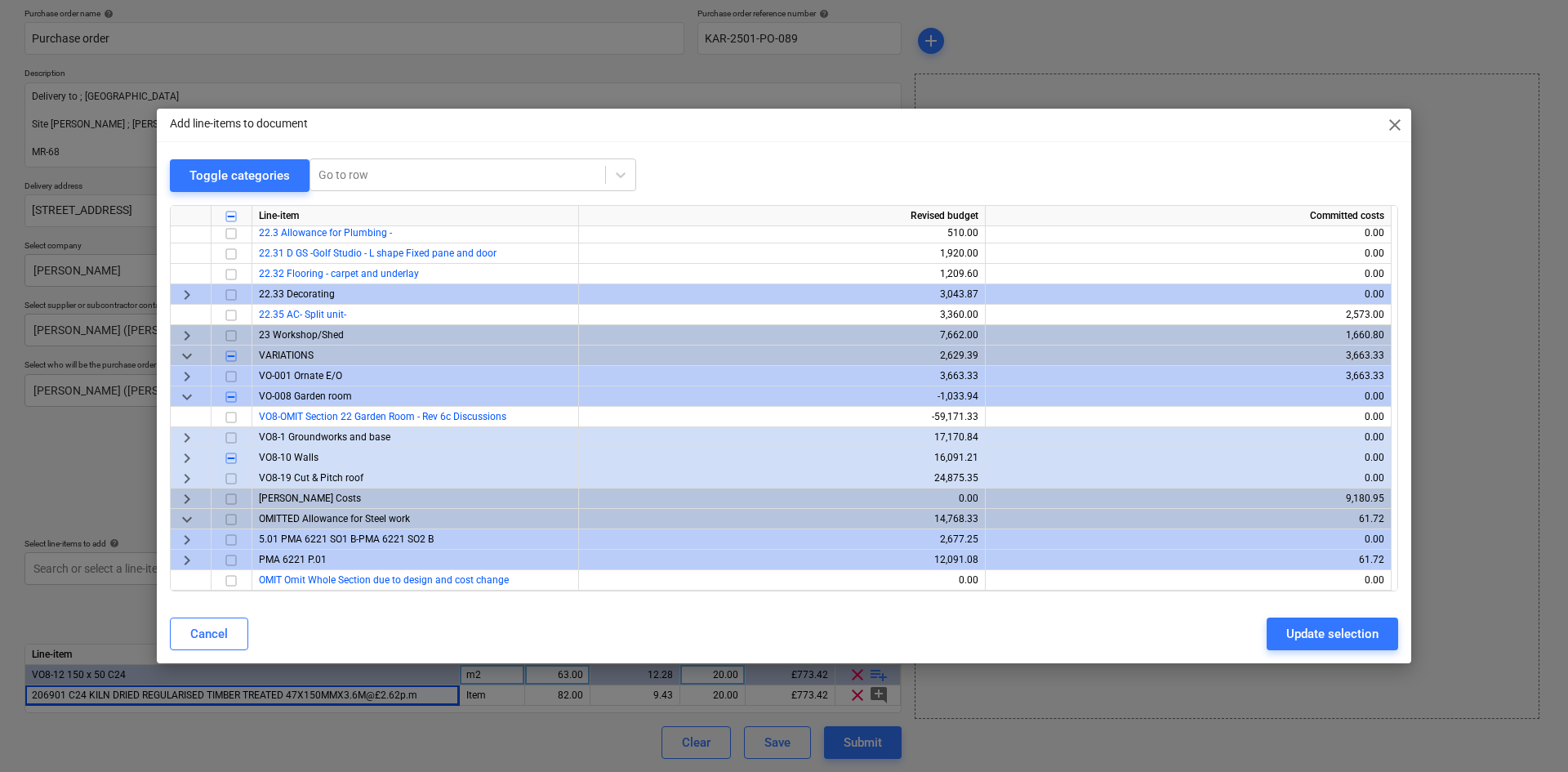
click at [187, 459] on span "keyboard_arrow_right" at bounding box center [187, 458] width 20 height 20
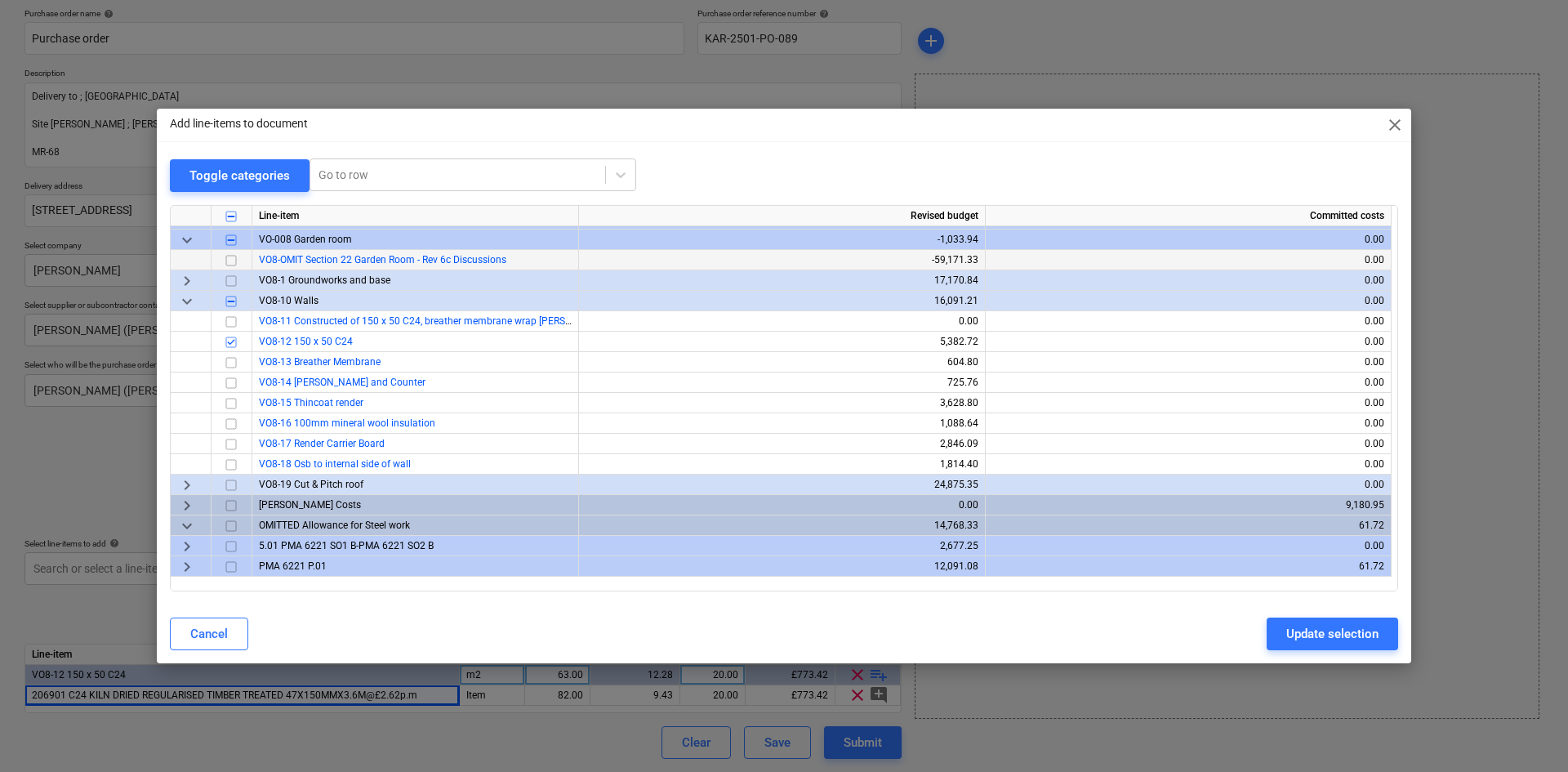
scroll to position [860, 0]
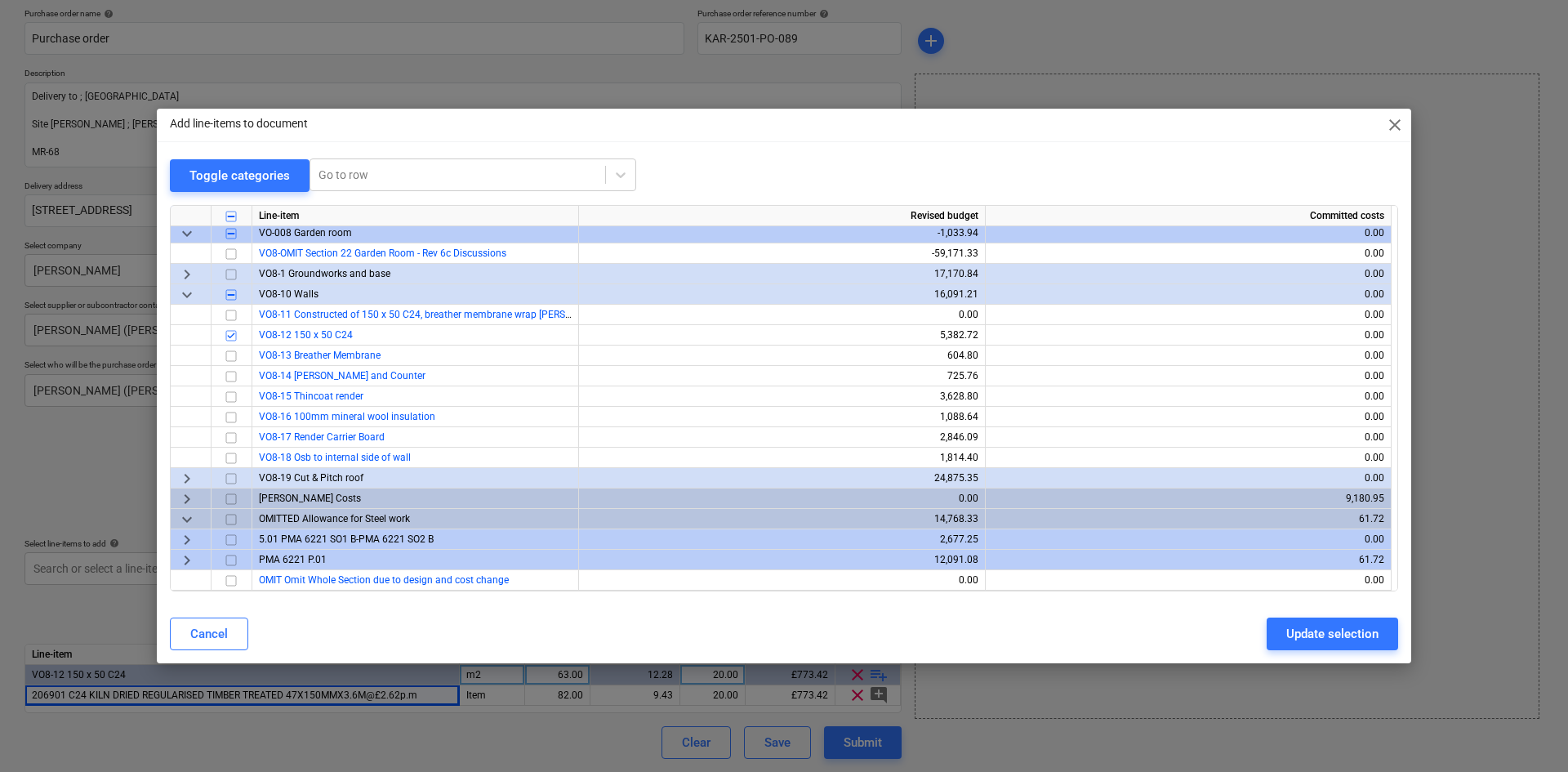
click at [176, 479] on div "keyboard_arrow_right" at bounding box center [191, 478] width 41 height 20
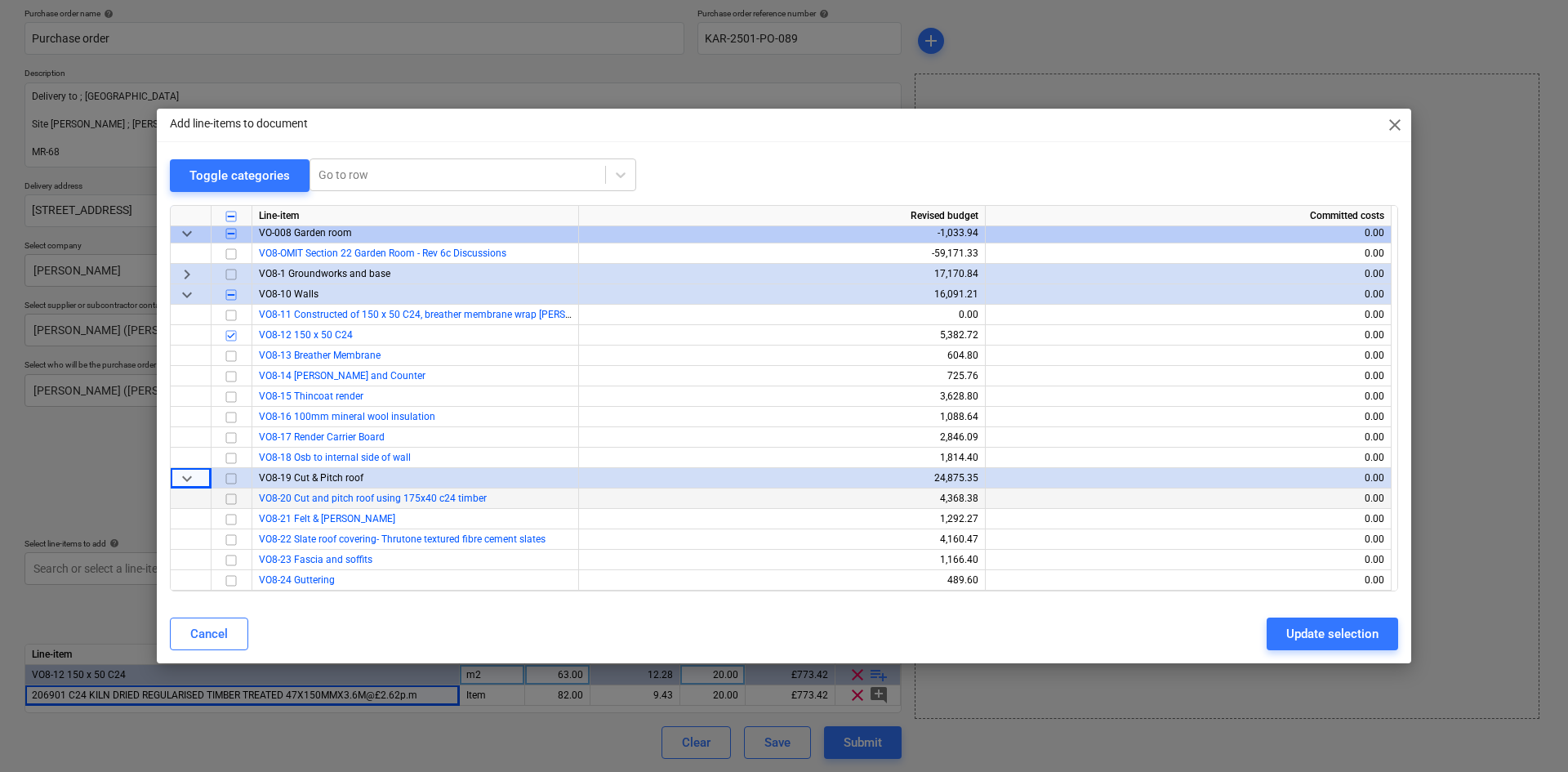
click at [231, 499] on input "checkbox" at bounding box center [231, 499] width 20 height 20
click at [230, 520] on input "checkbox" at bounding box center [231, 519] width 20 height 20
click at [225, 377] on input "checkbox" at bounding box center [231, 376] width 20 height 20
click at [226, 517] on input "checkbox" at bounding box center [231, 519] width 20 height 20
click at [230, 378] on input "checkbox" at bounding box center [231, 376] width 20 height 20
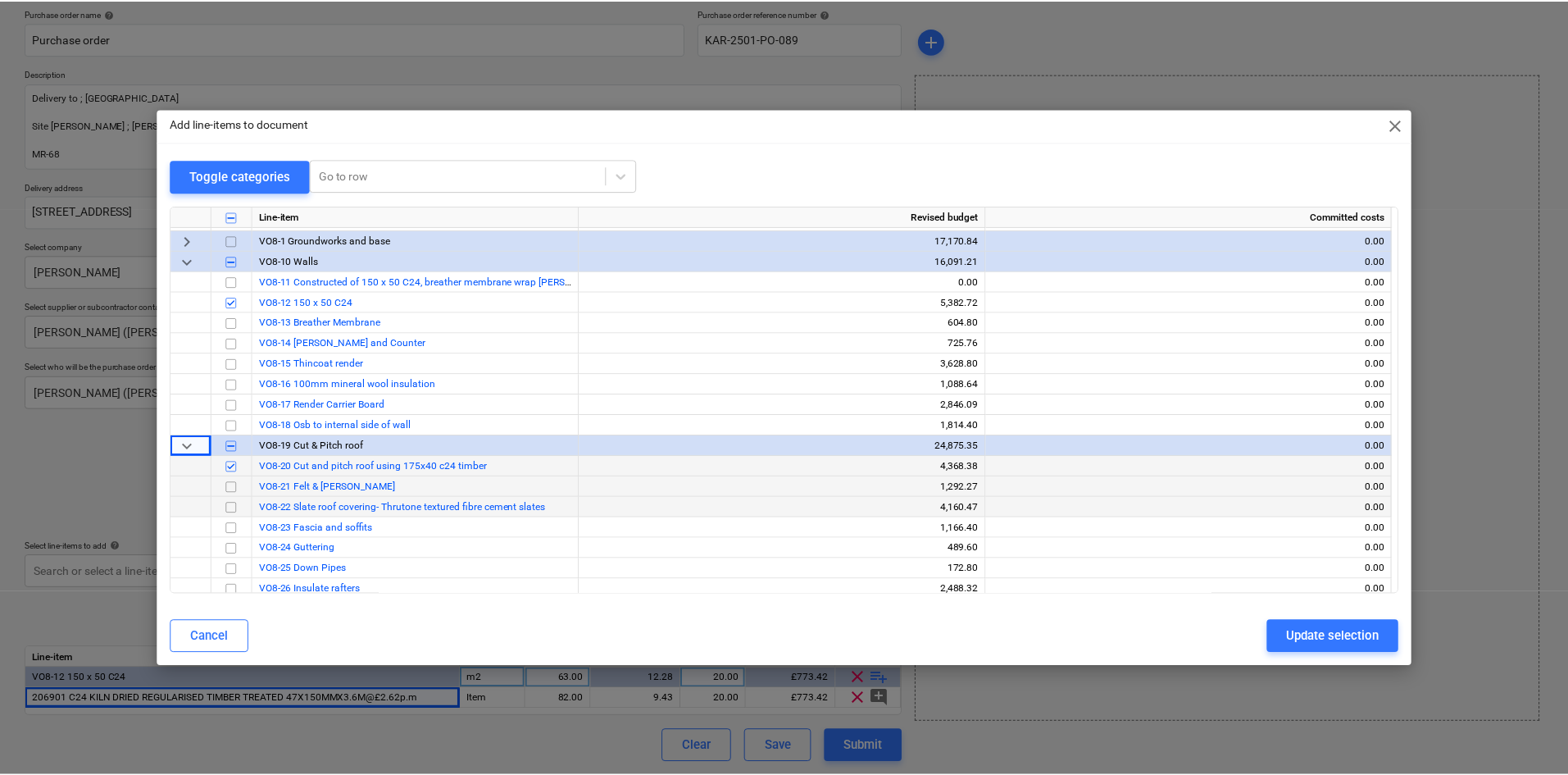
scroll to position [884, 0]
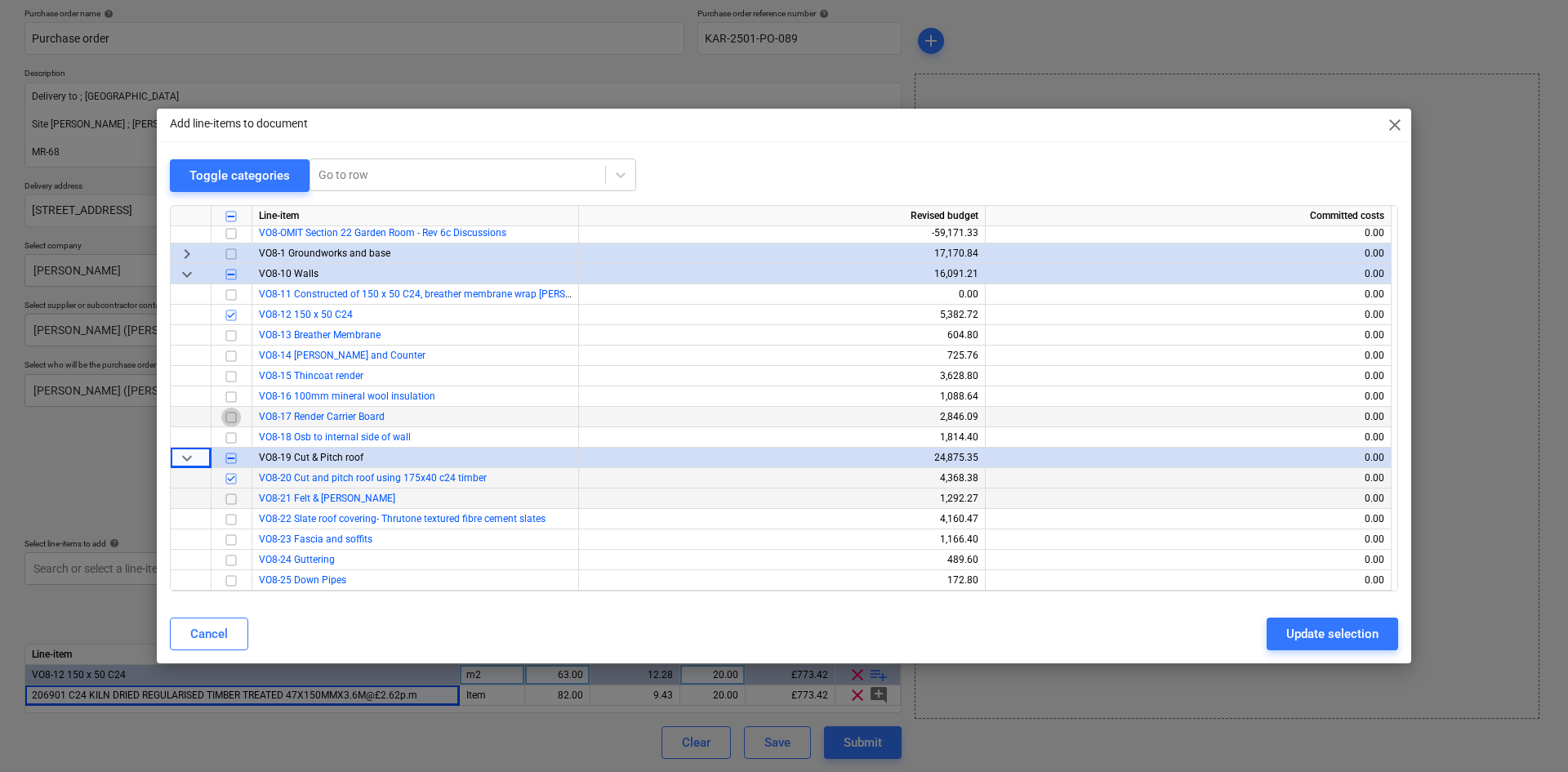
click at [231, 419] on input "checkbox" at bounding box center [231, 417] width 20 height 20
click at [1364, 639] on div "Update selection" at bounding box center [1332, 633] width 92 height 21
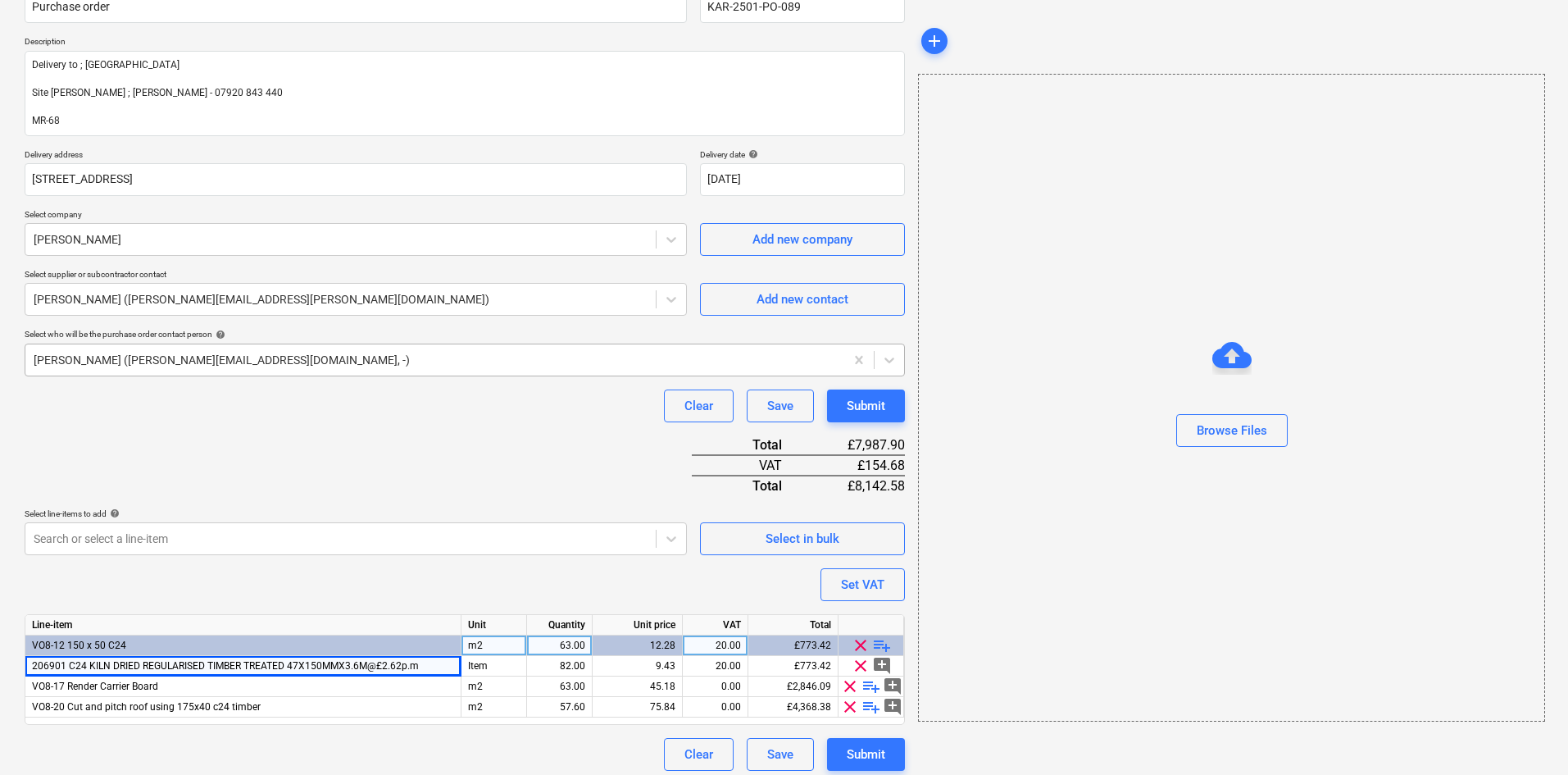
scroll to position [167, 0]
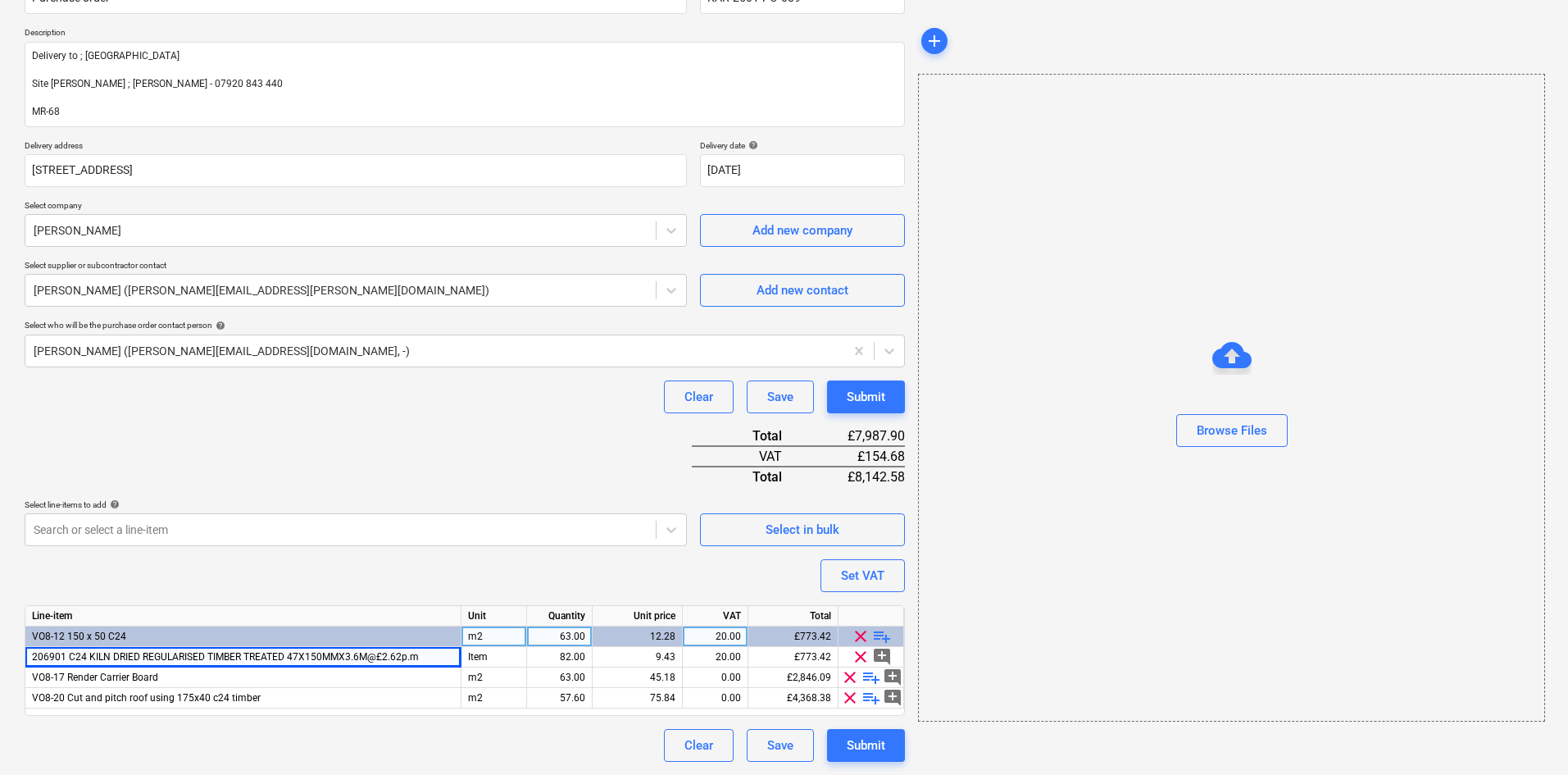
click at [880, 635] on span "playlist_add" at bounding box center [881, 636] width 20 height 20
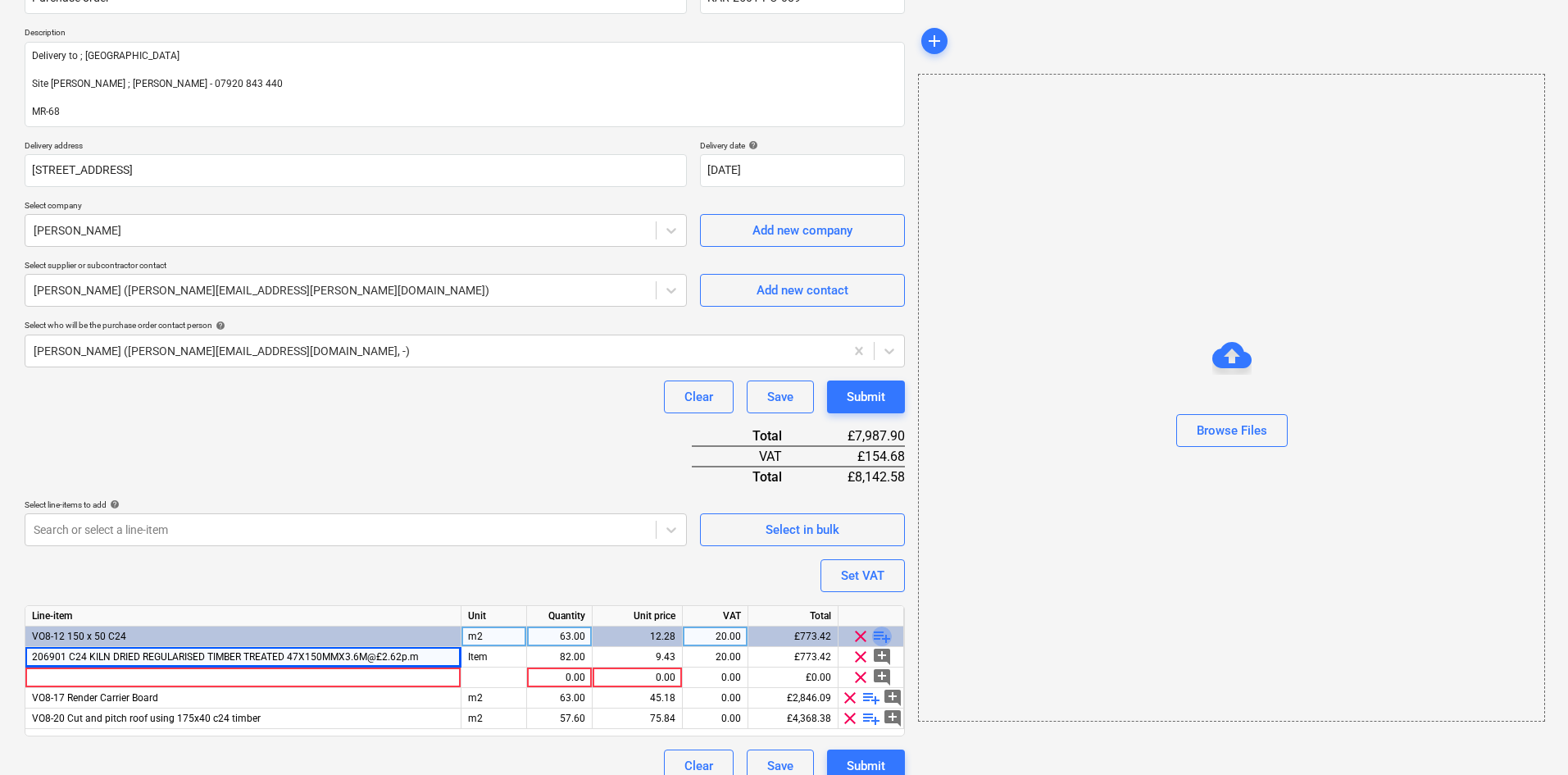
click at [880, 635] on span "playlist_add" at bounding box center [881, 636] width 20 height 20
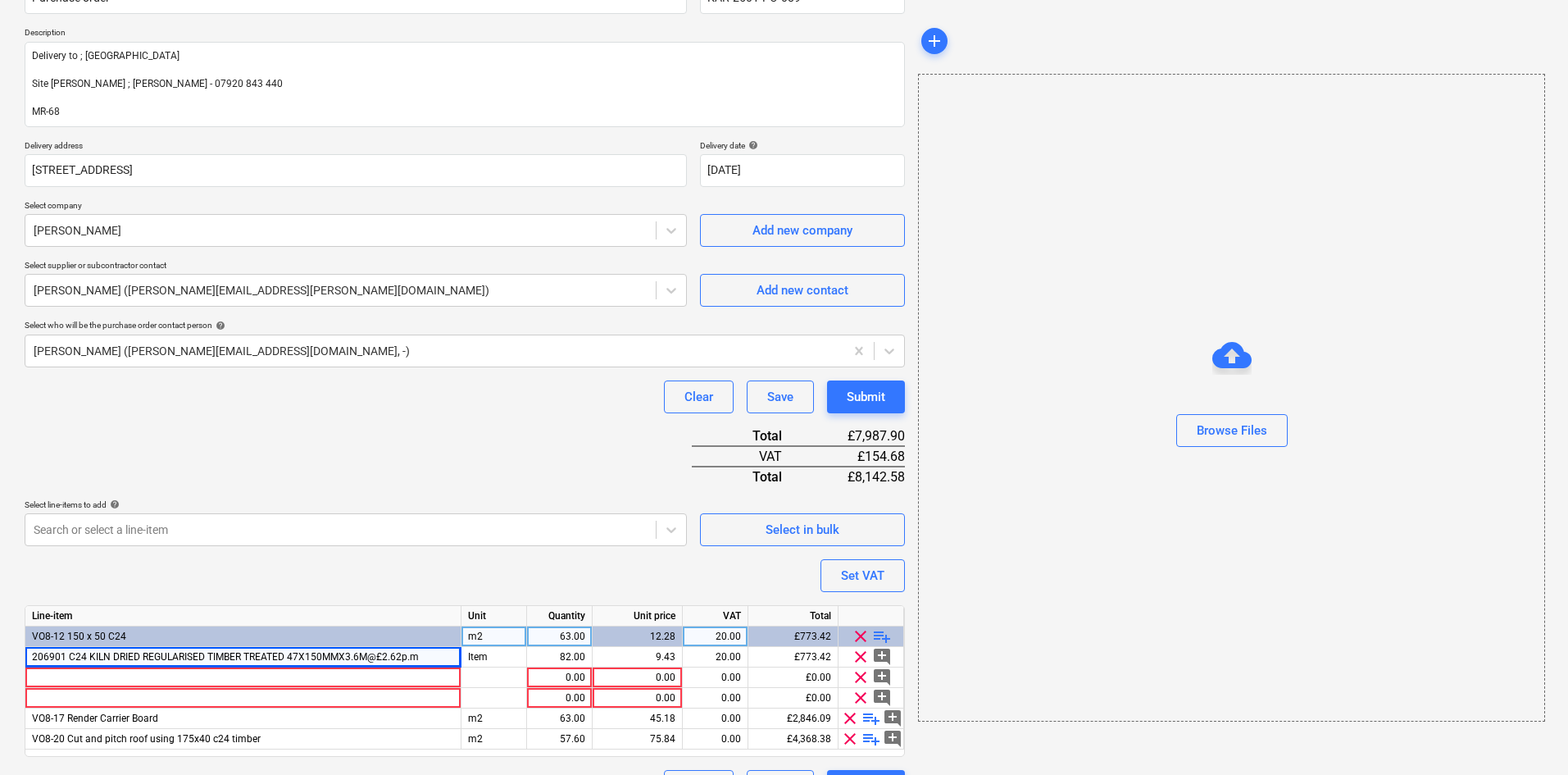
click at [880, 635] on span "playlist_add" at bounding box center [881, 636] width 20 height 20
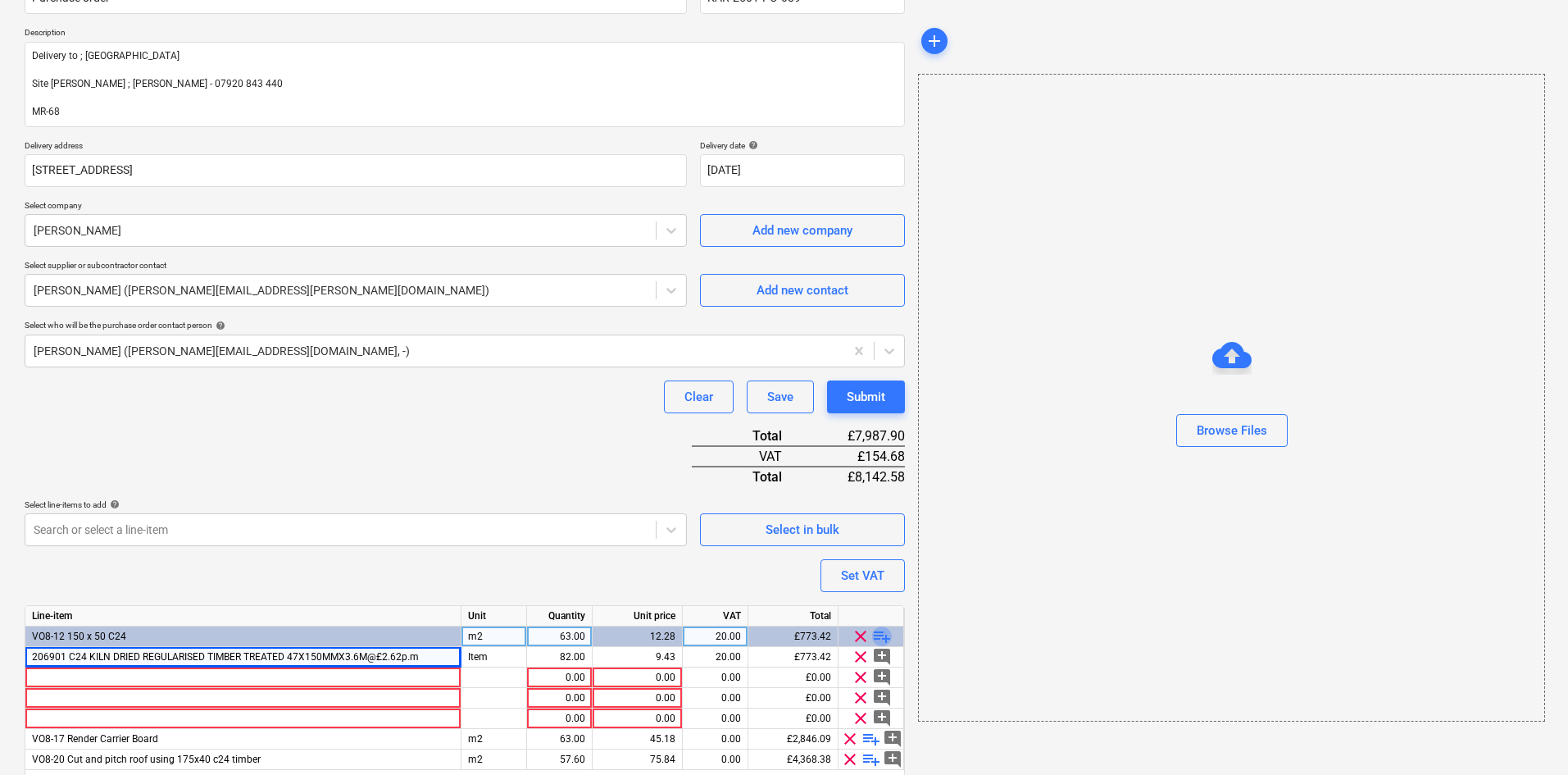
click at [879, 635] on span "playlist_add" at bounding box center [881, 636] width 20 height 20
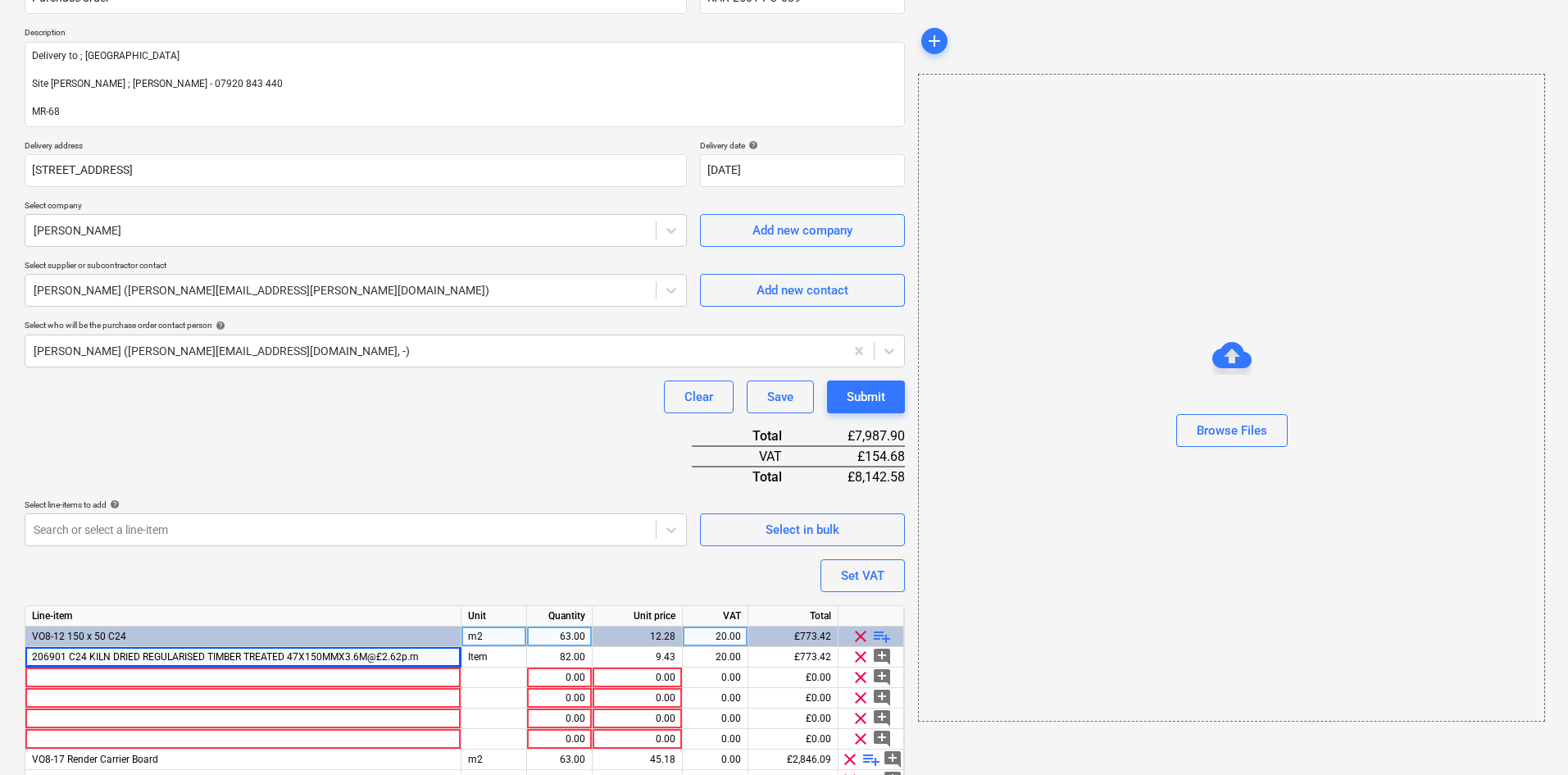
click at [879, 635] on span "playlist_add" at bounding box center [881, 636] width 20 height 20
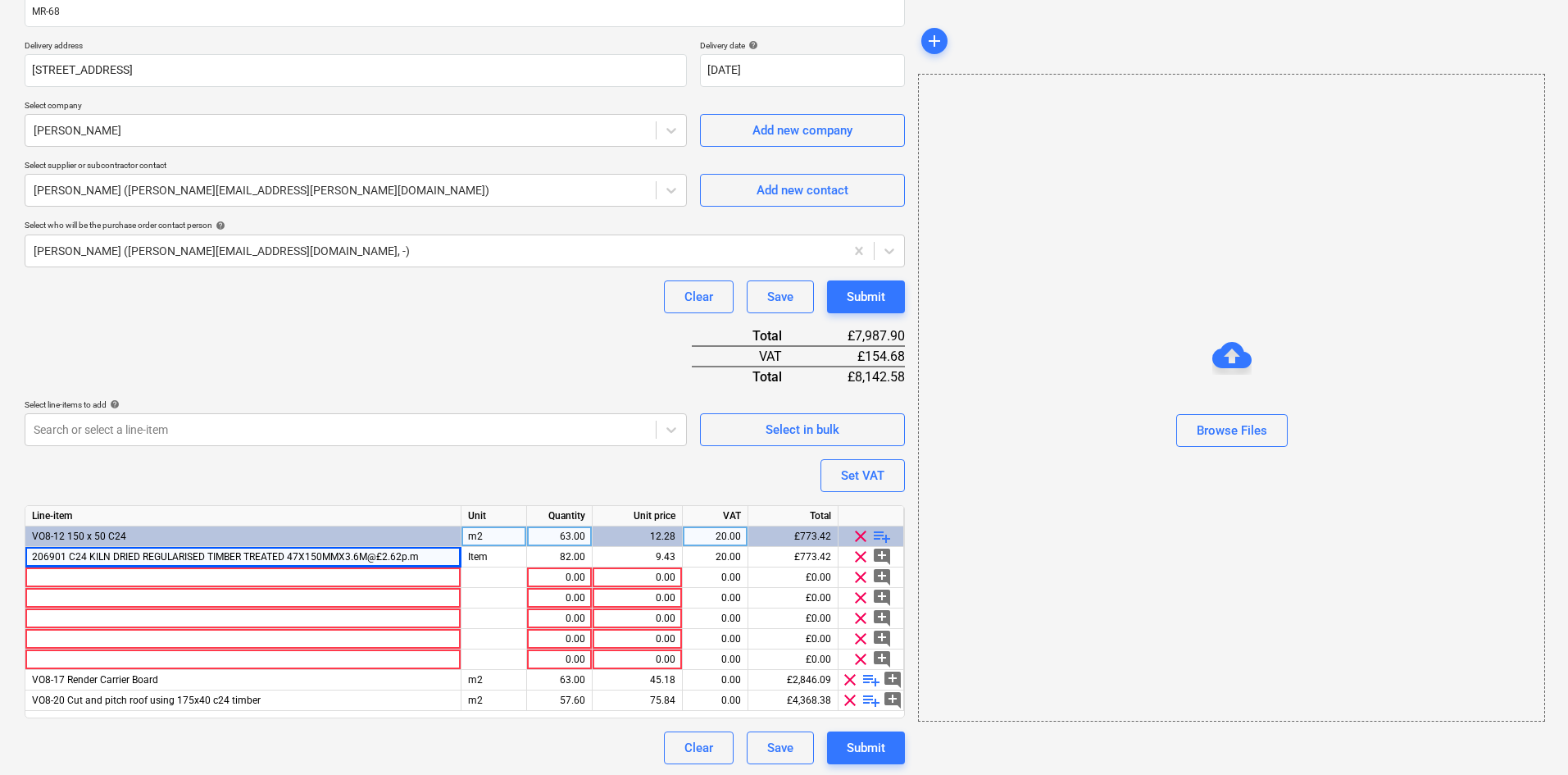
scroll to position [270, 0]
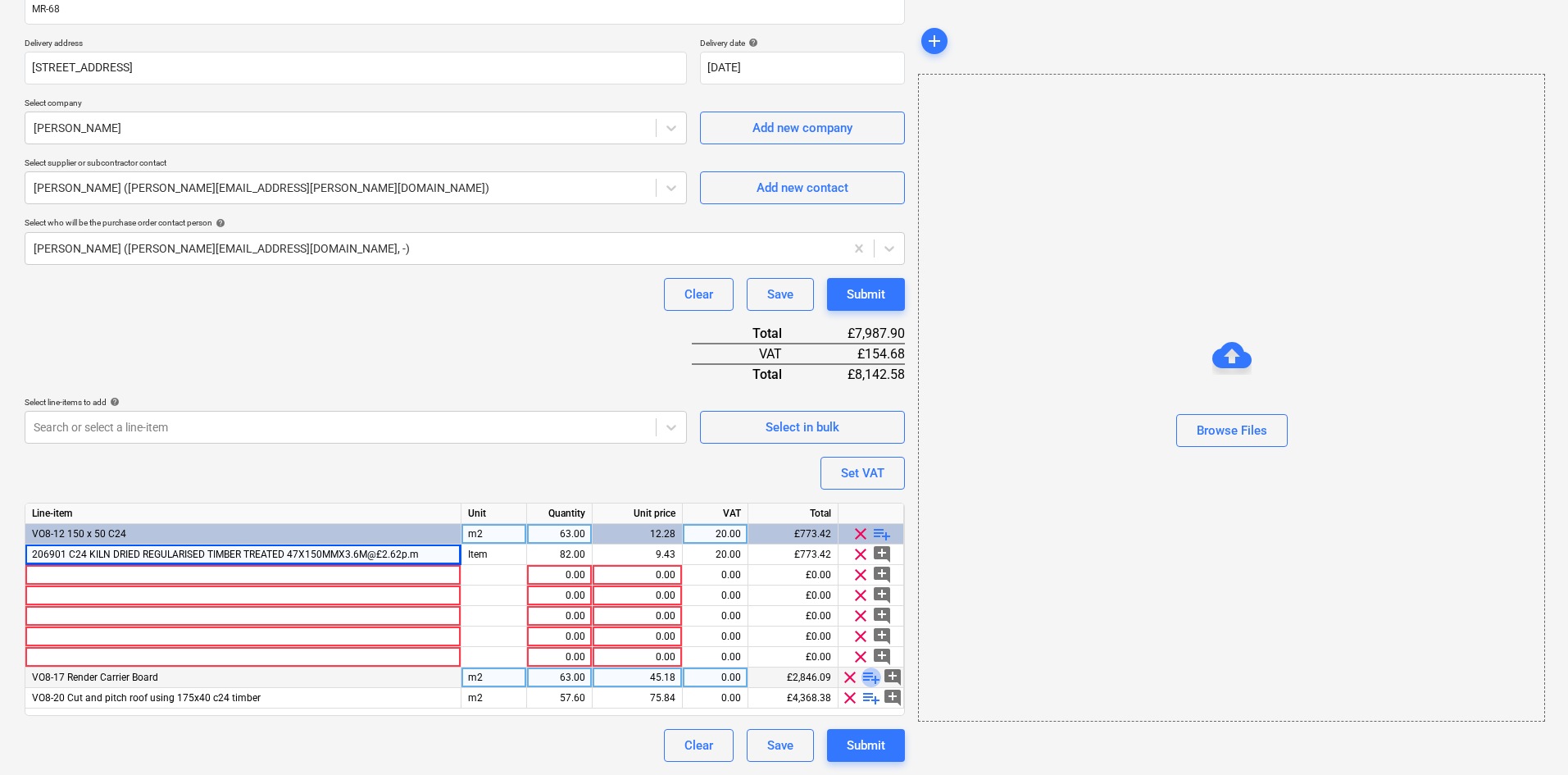
click at [867, 675] on span "playlist_add" at bounding box center [871, 677] width 20 height 20
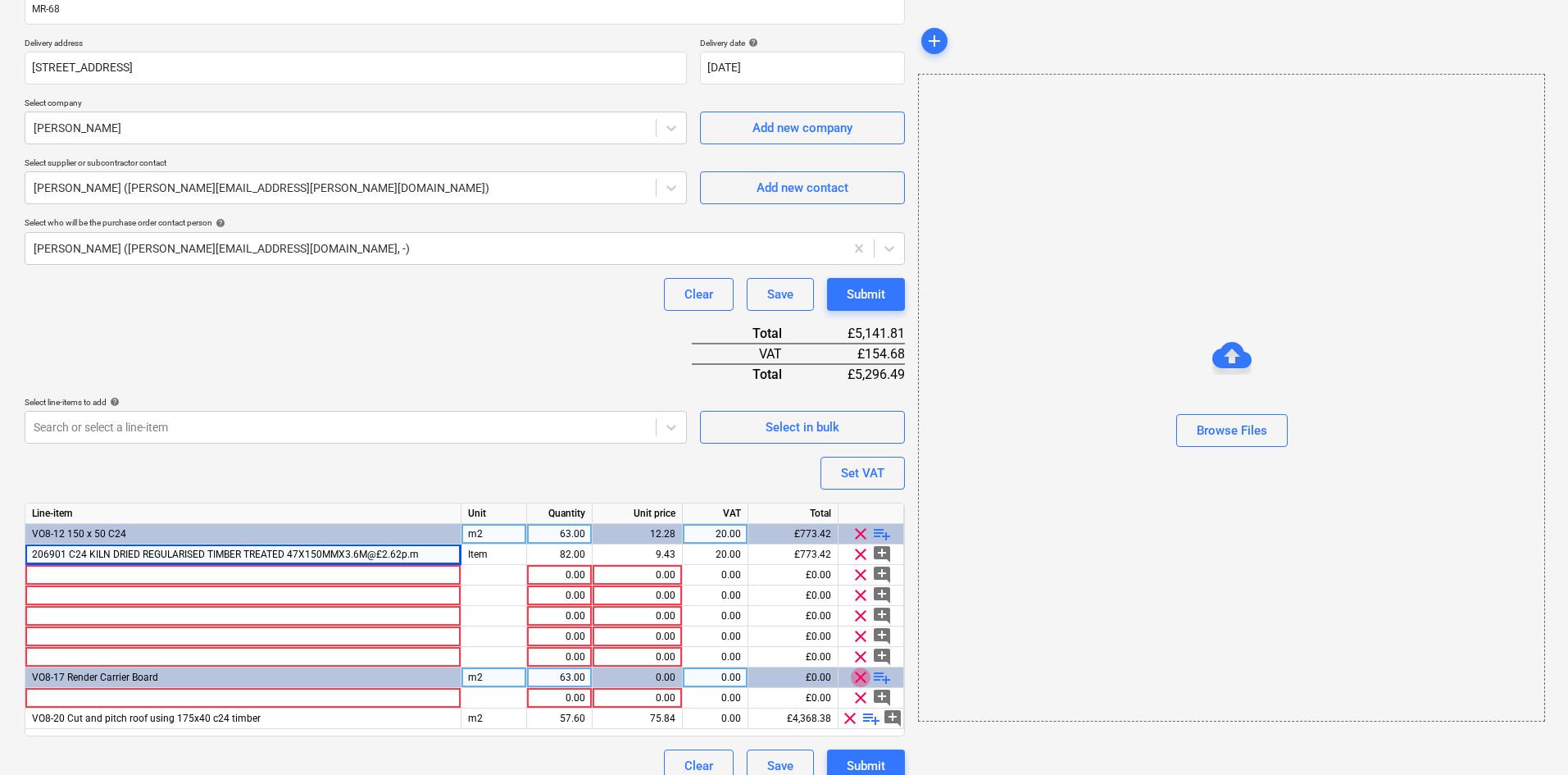
click at [867, 675] on span "clear" at bounding box center [860, 677] width 20 height 20
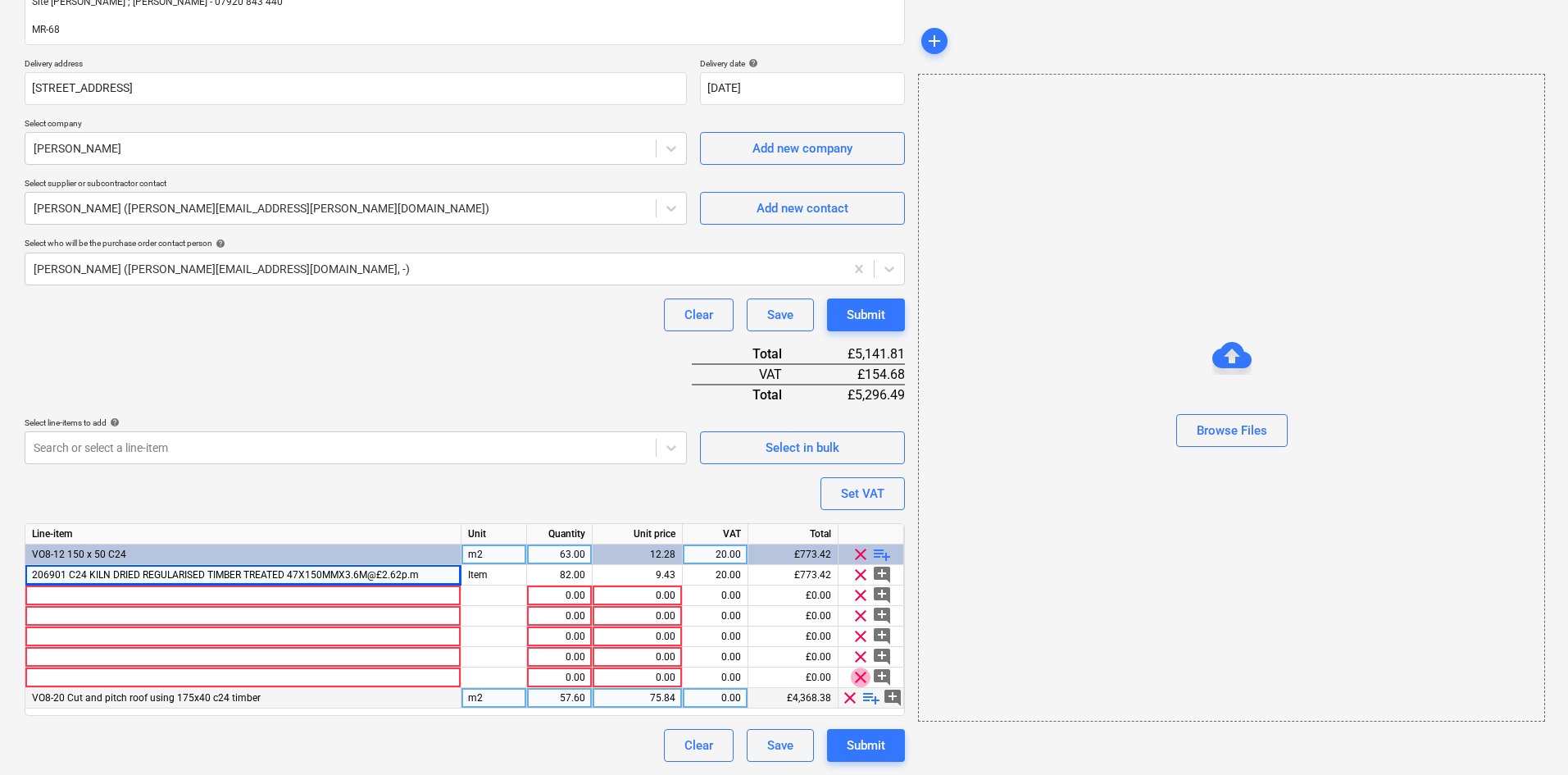
click at [867, 675] on span "clear" at bounding box center [860, 677] width 20 height 20
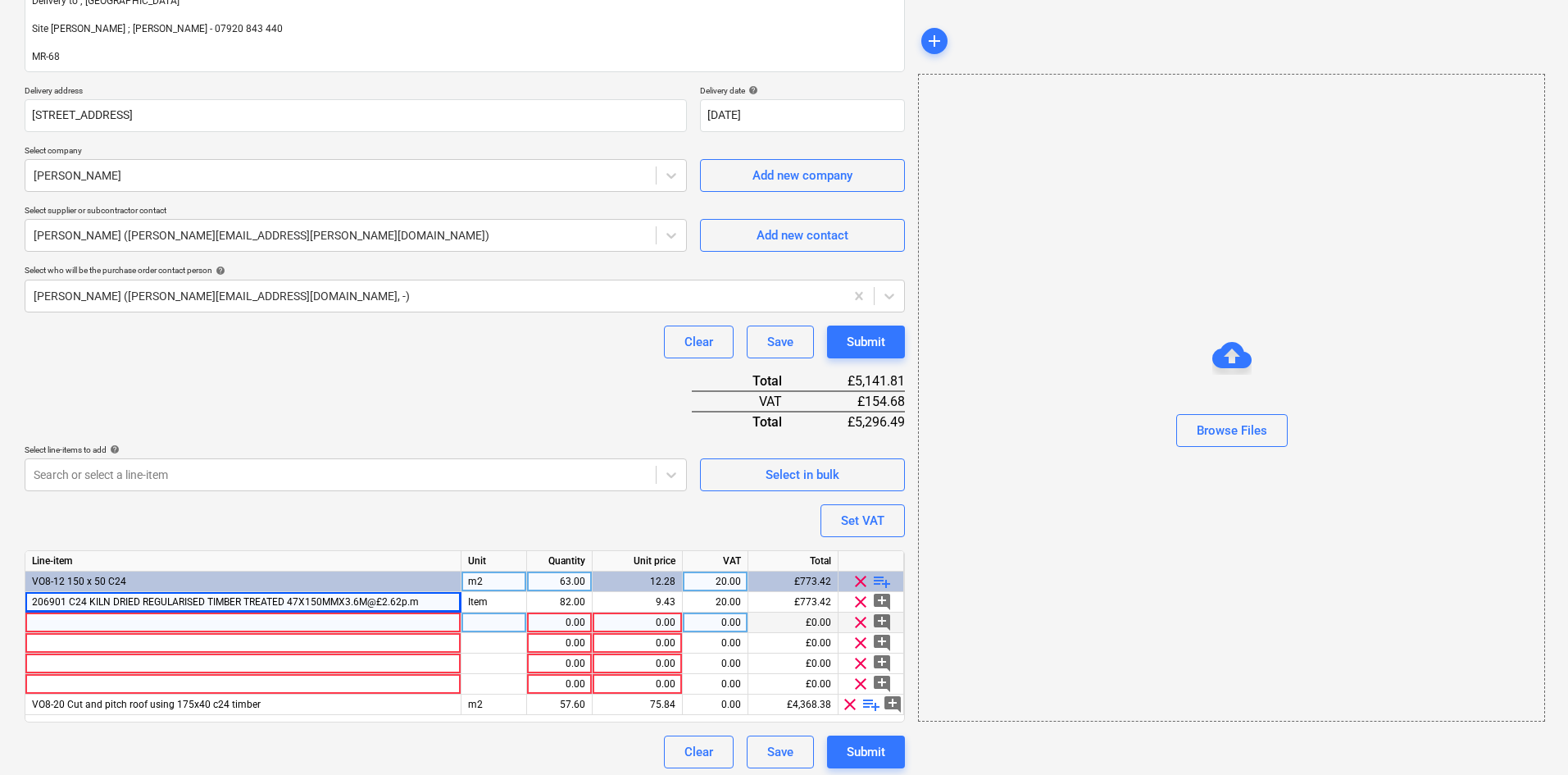
scroll to position [229, 0]
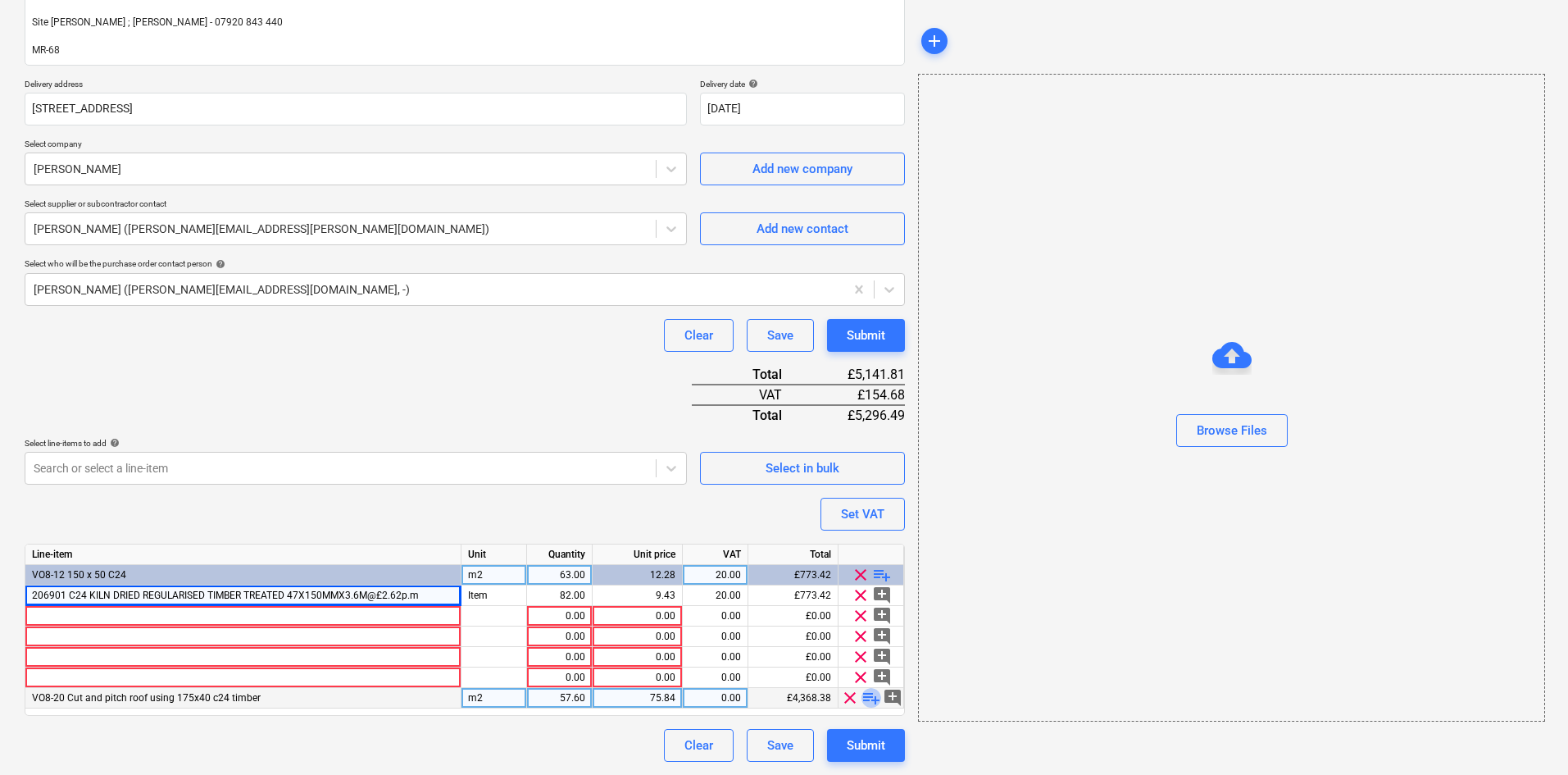
click at [865, 697] on span "playlist_add" at bounding box center [871, 698] width 20 height 20
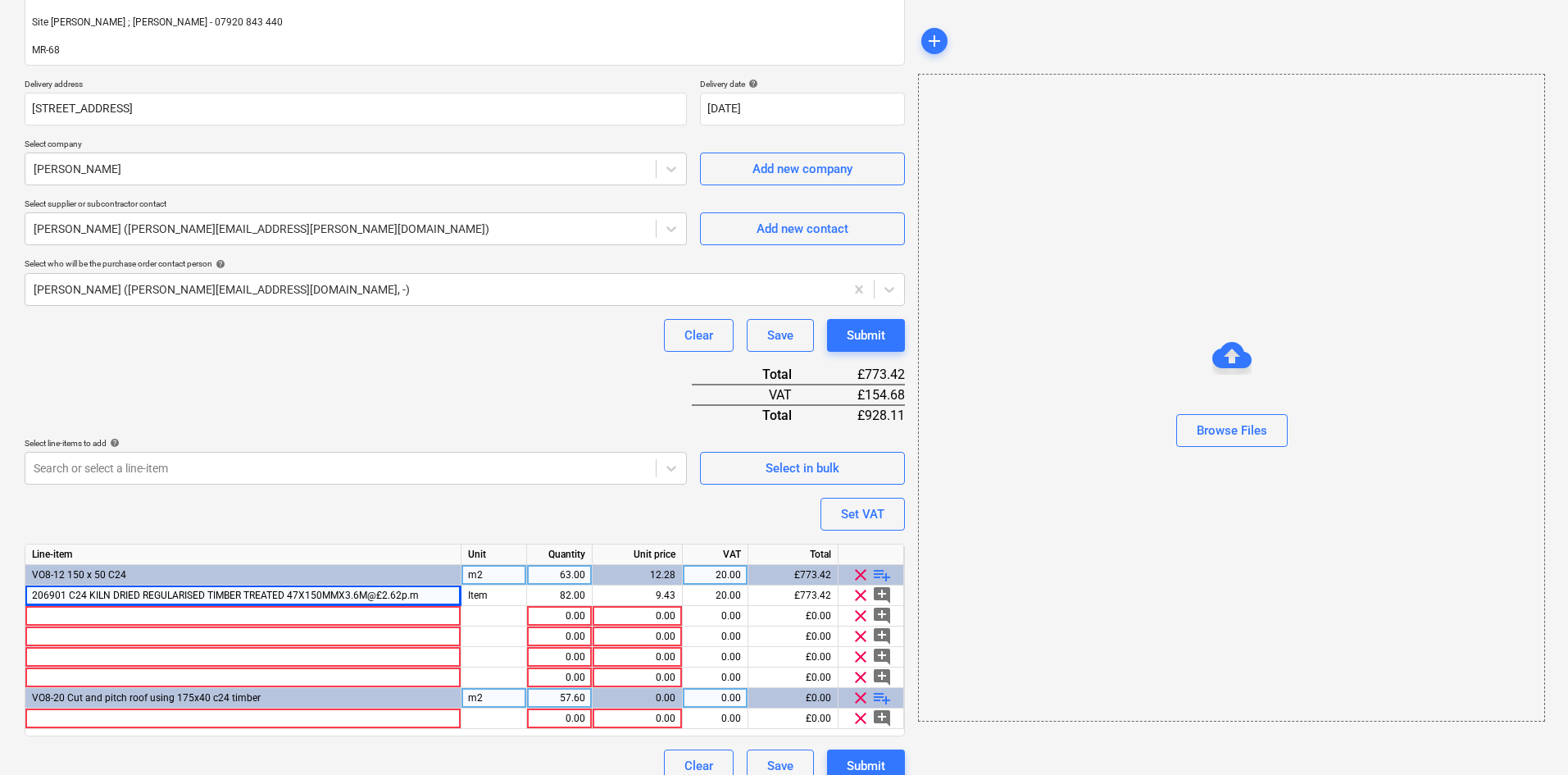
click at [877, 696] on span "playlist_add" at bounding box center [881, 698] width 20 height 20
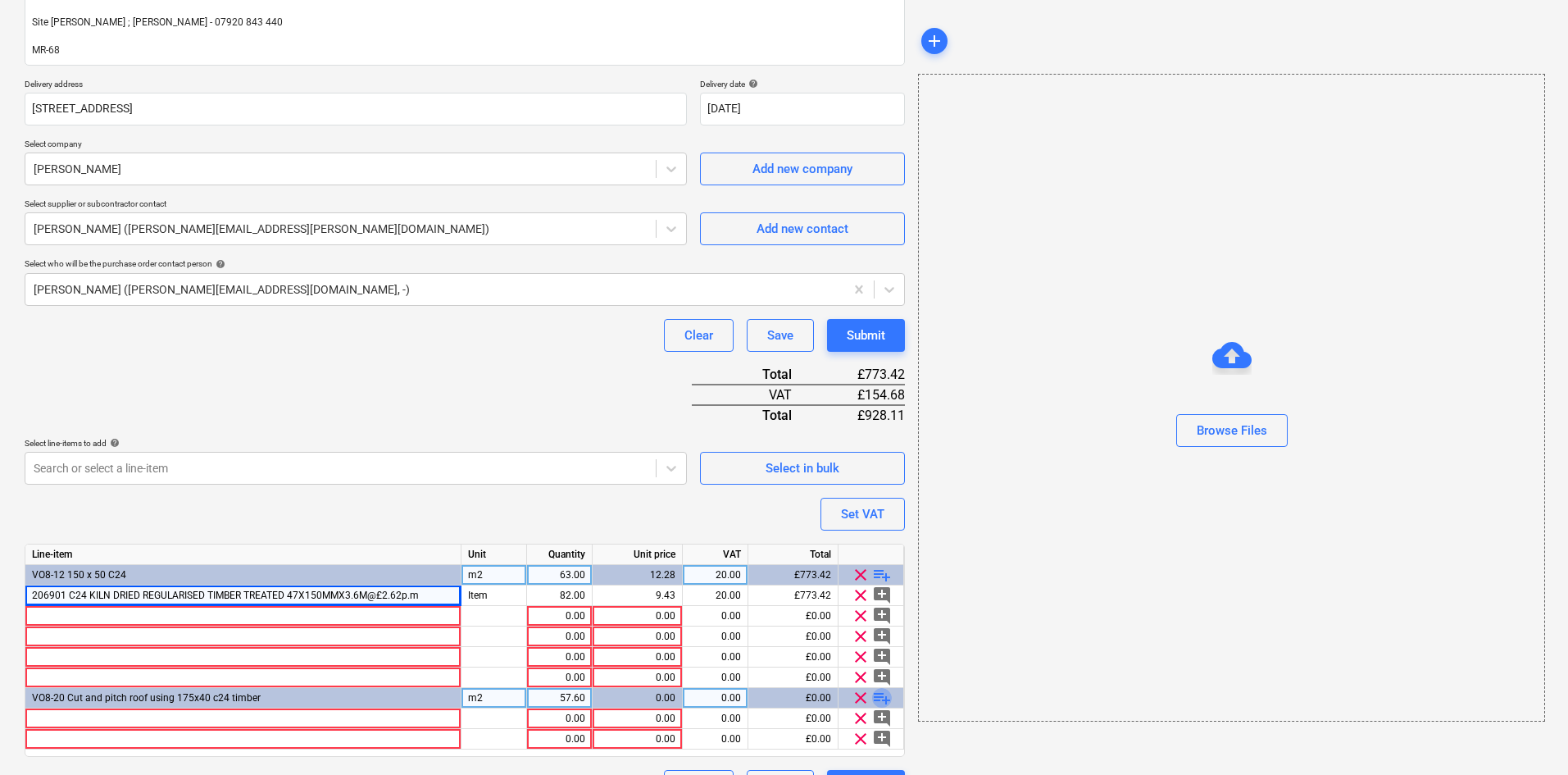
click at [877, 696] on span "playlist_add" at bounding box center [881, 698] width 20 height 20
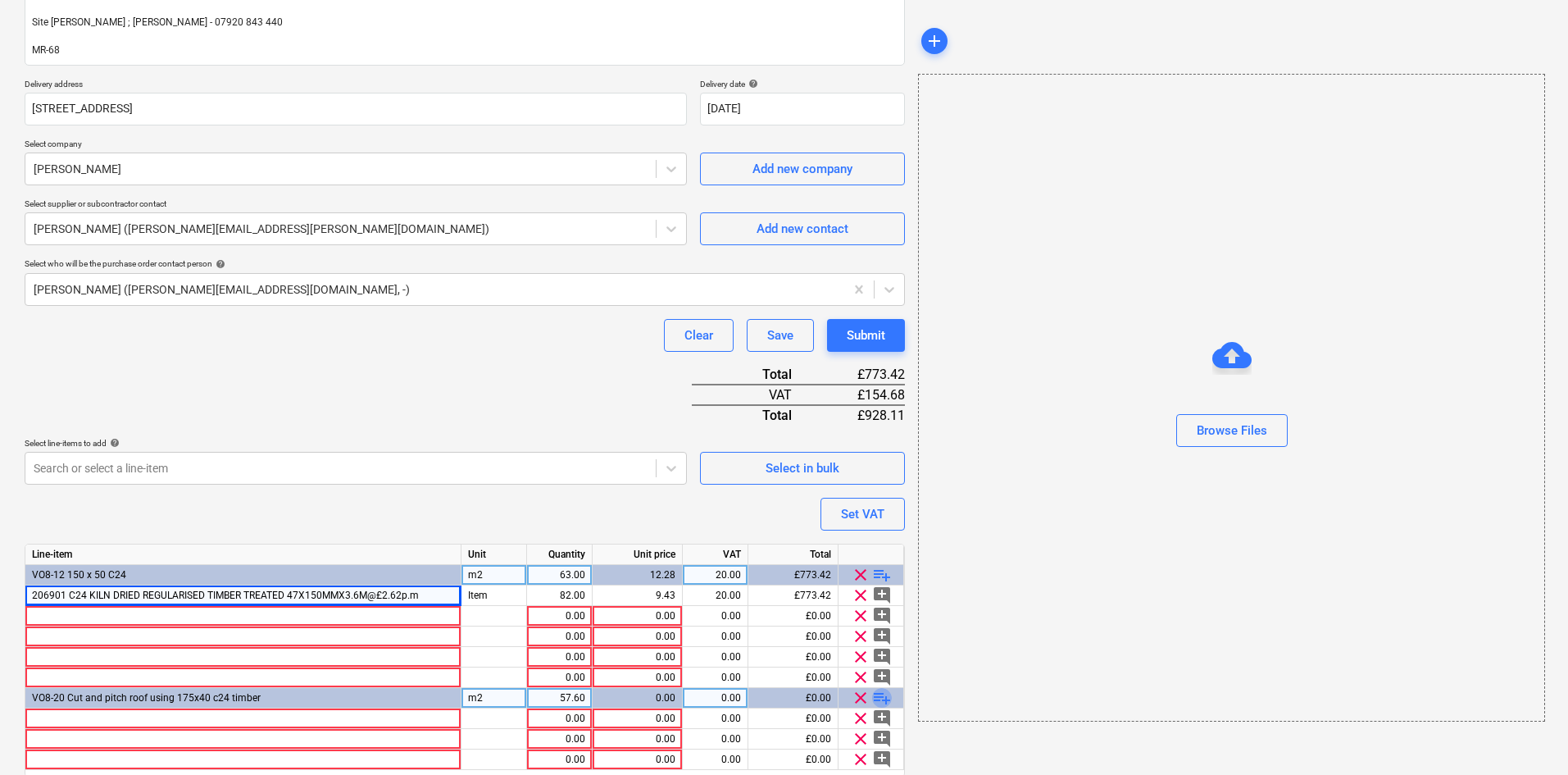
click at [877, 696] on span "playlist_add" at bounding box center [881, 698] width 20 height 20
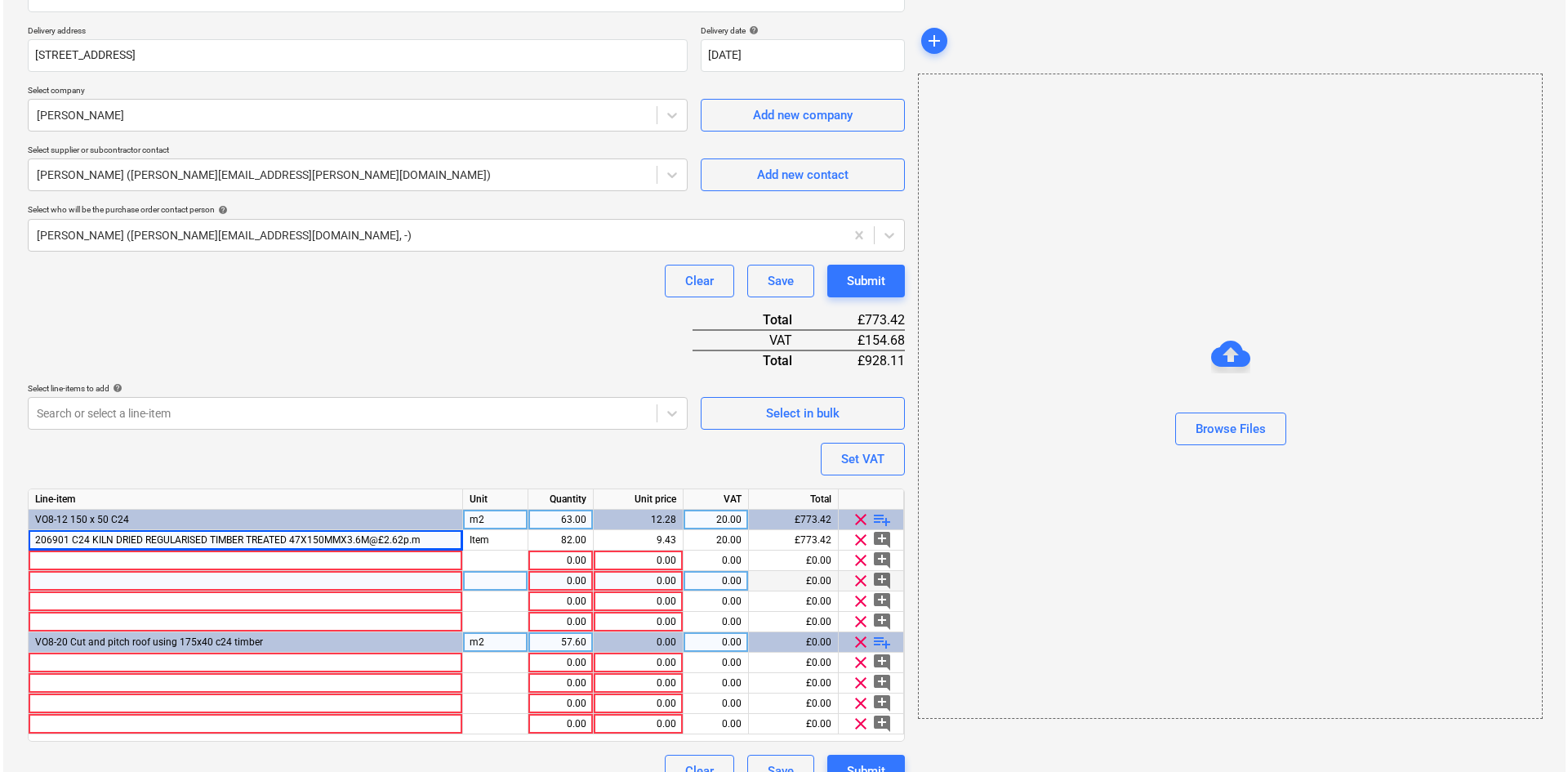
scroll to position [310, 0]
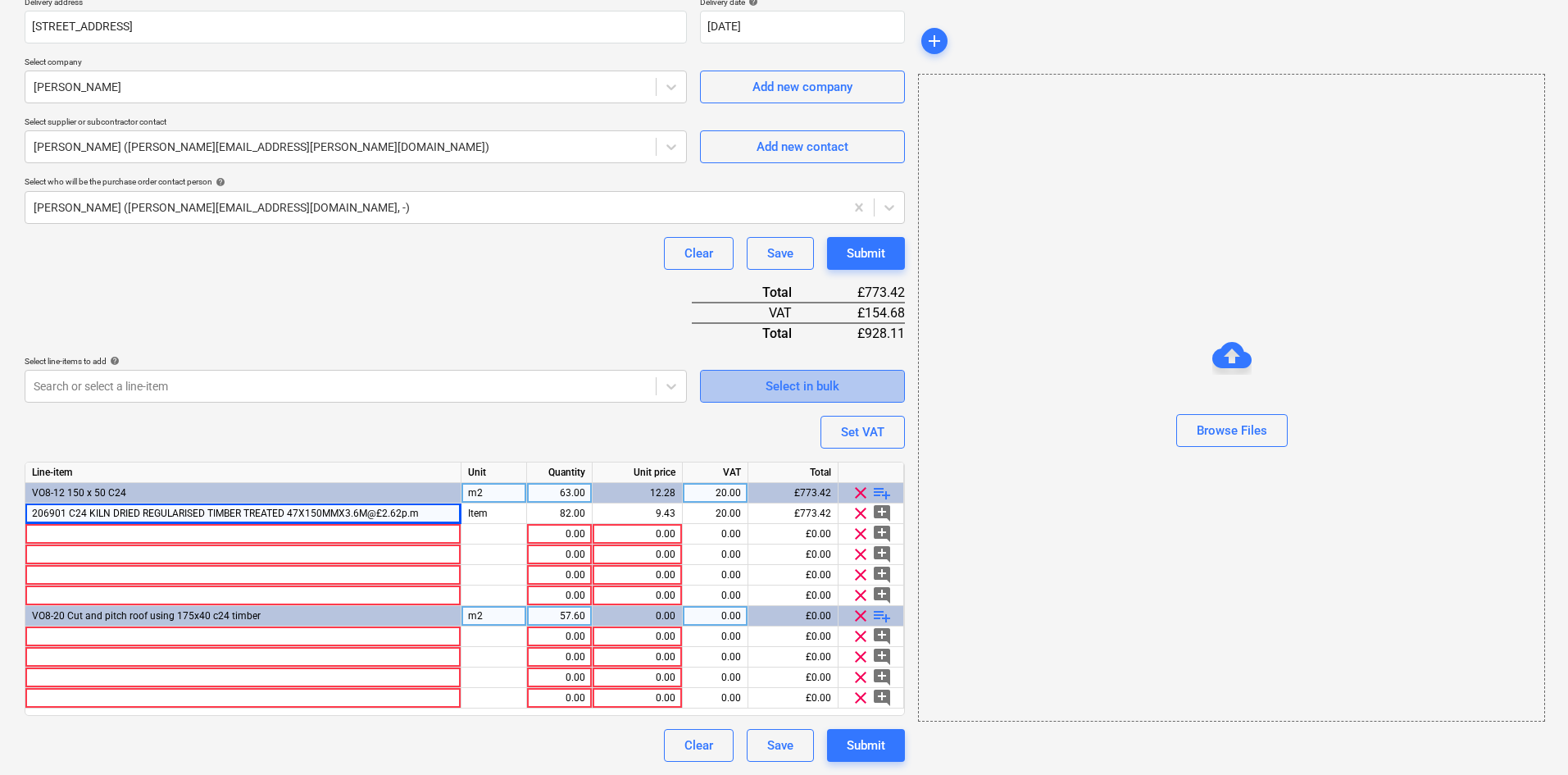
click at [815, 392] on div "Select in bulk" at bounding box center [802, 386] width 74 height 21
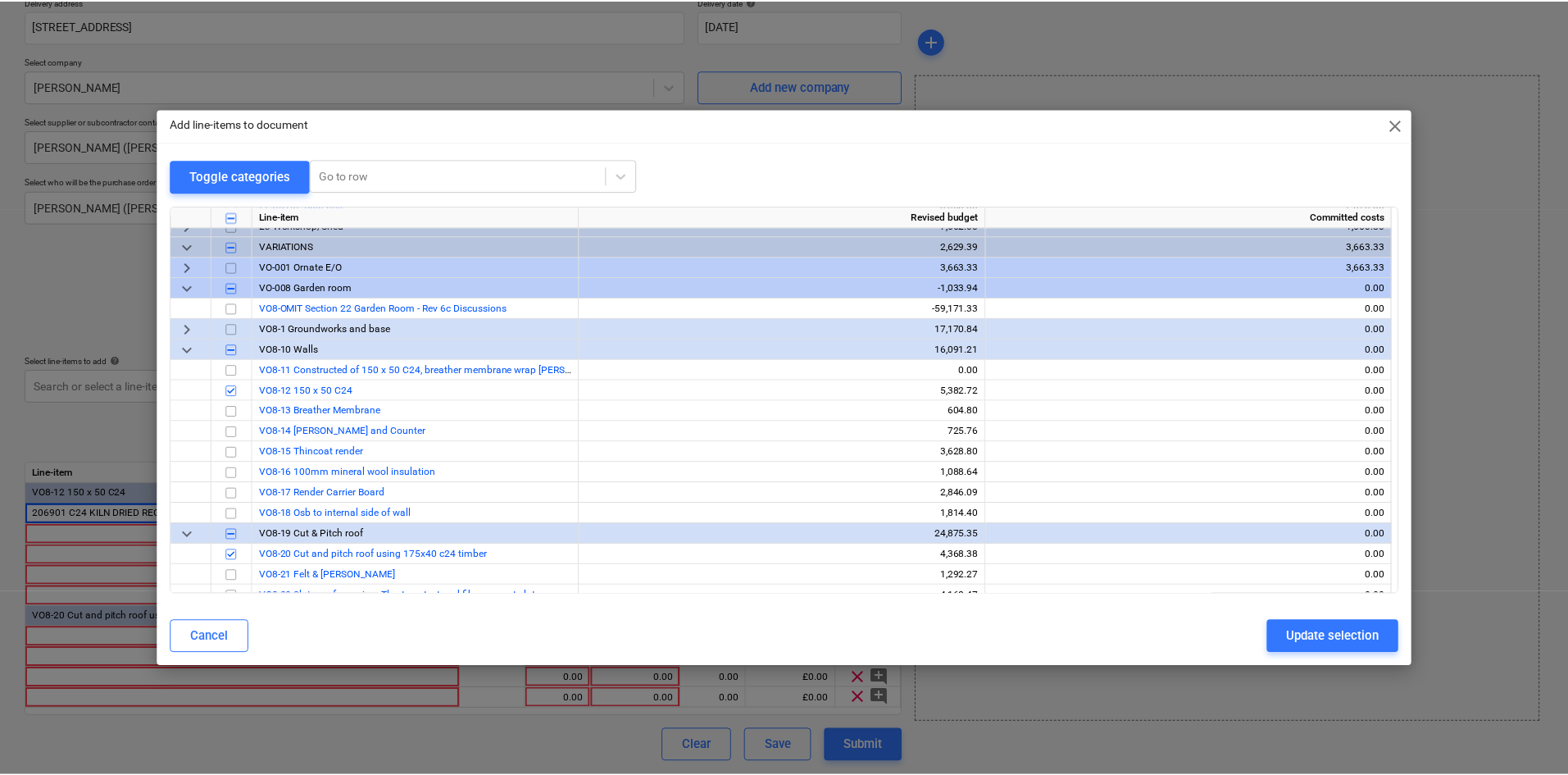
scroll to position [820, 0]
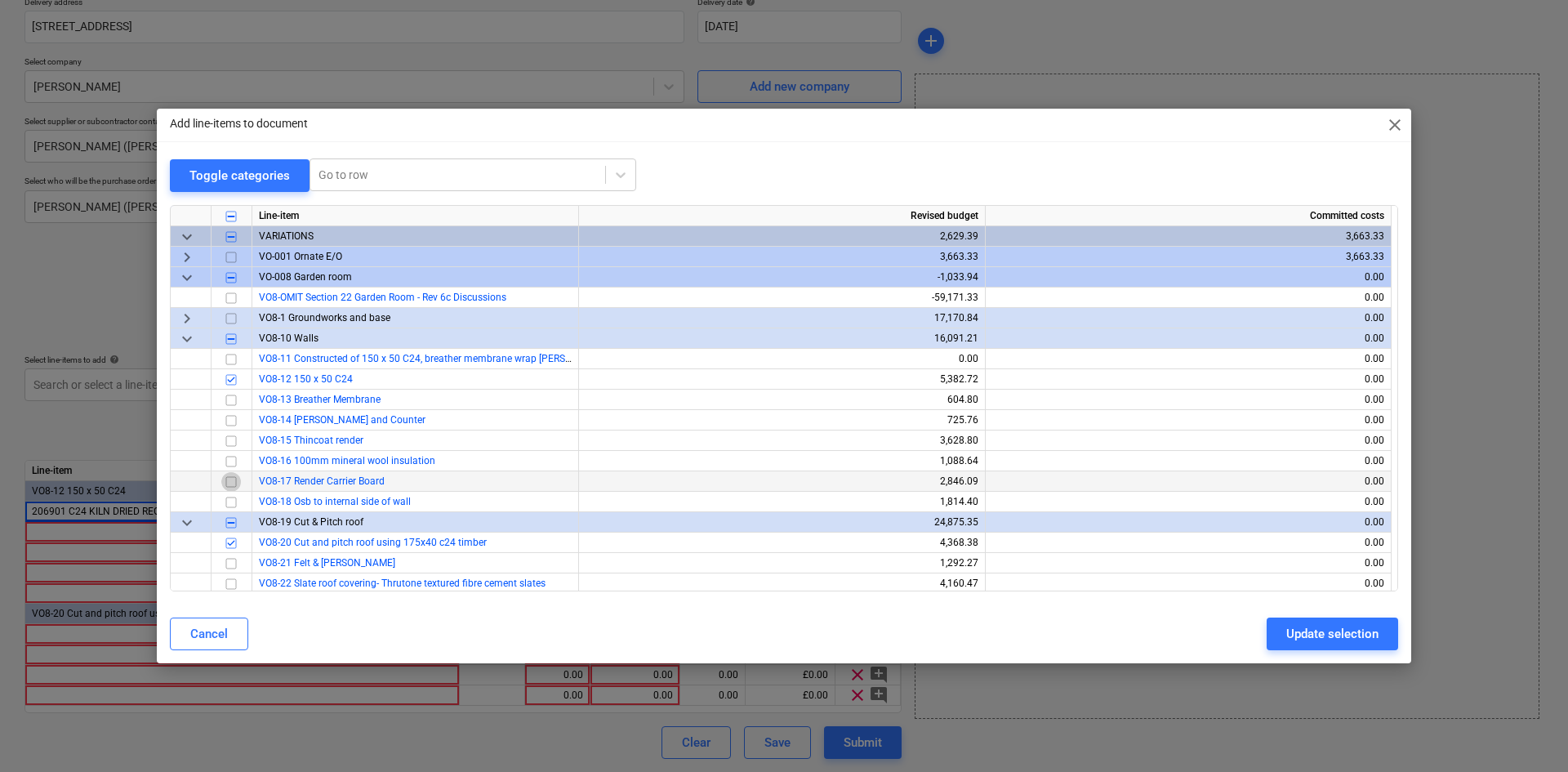
click at [231, 482] on input "checkbox" at bounding box center [231, 481] width 20 height 20
click at [1344, 632] on div "Update selection" at bounding box center [1332, 633] width 92 height 21
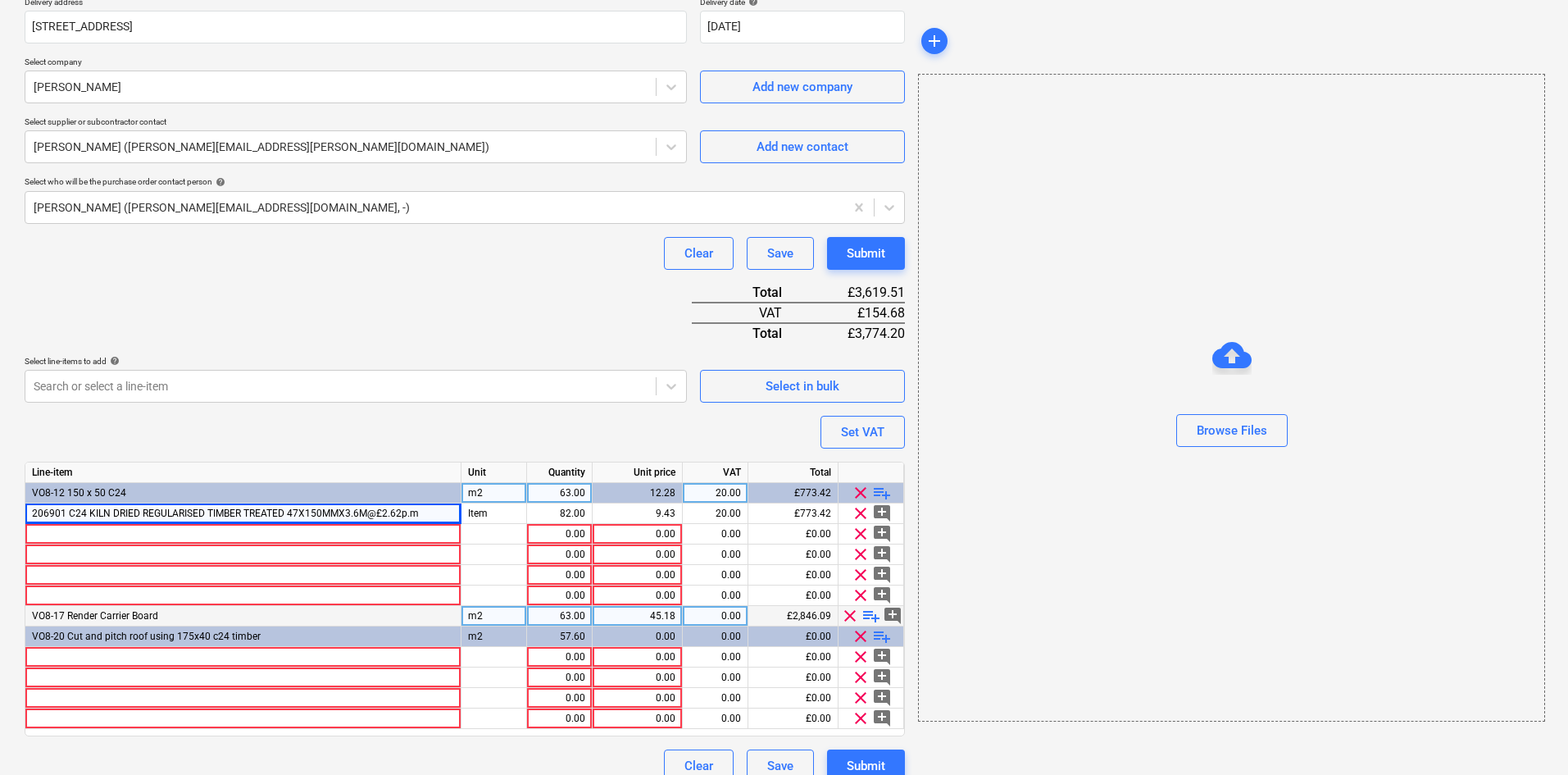
click at [872, 614] on span "playlist_add" at bounding box center [871, 615] width 20 height 20
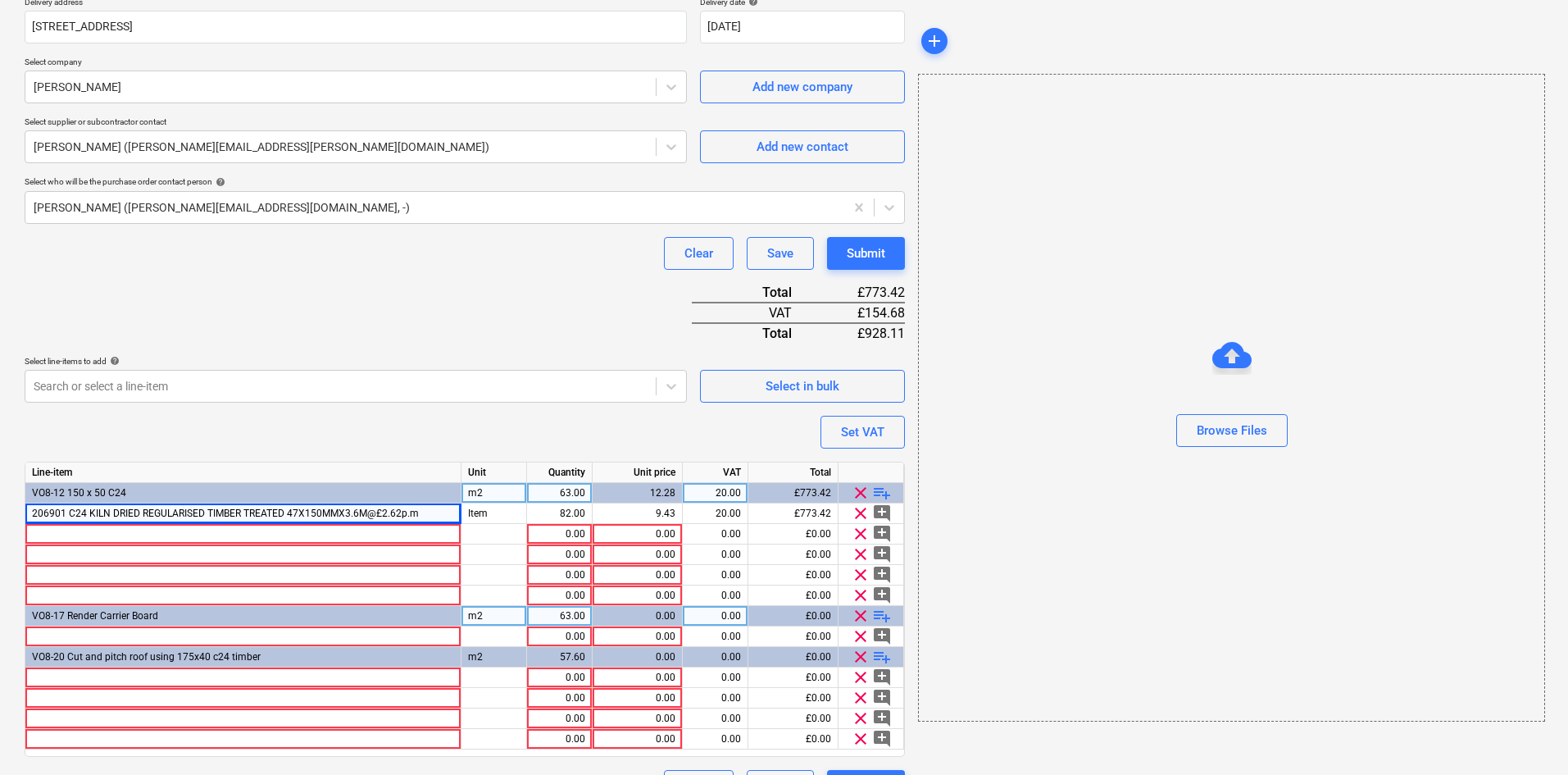
click at [881, 611] on span "playlist_add" at bounding box center [881, 615] width 20 height 20
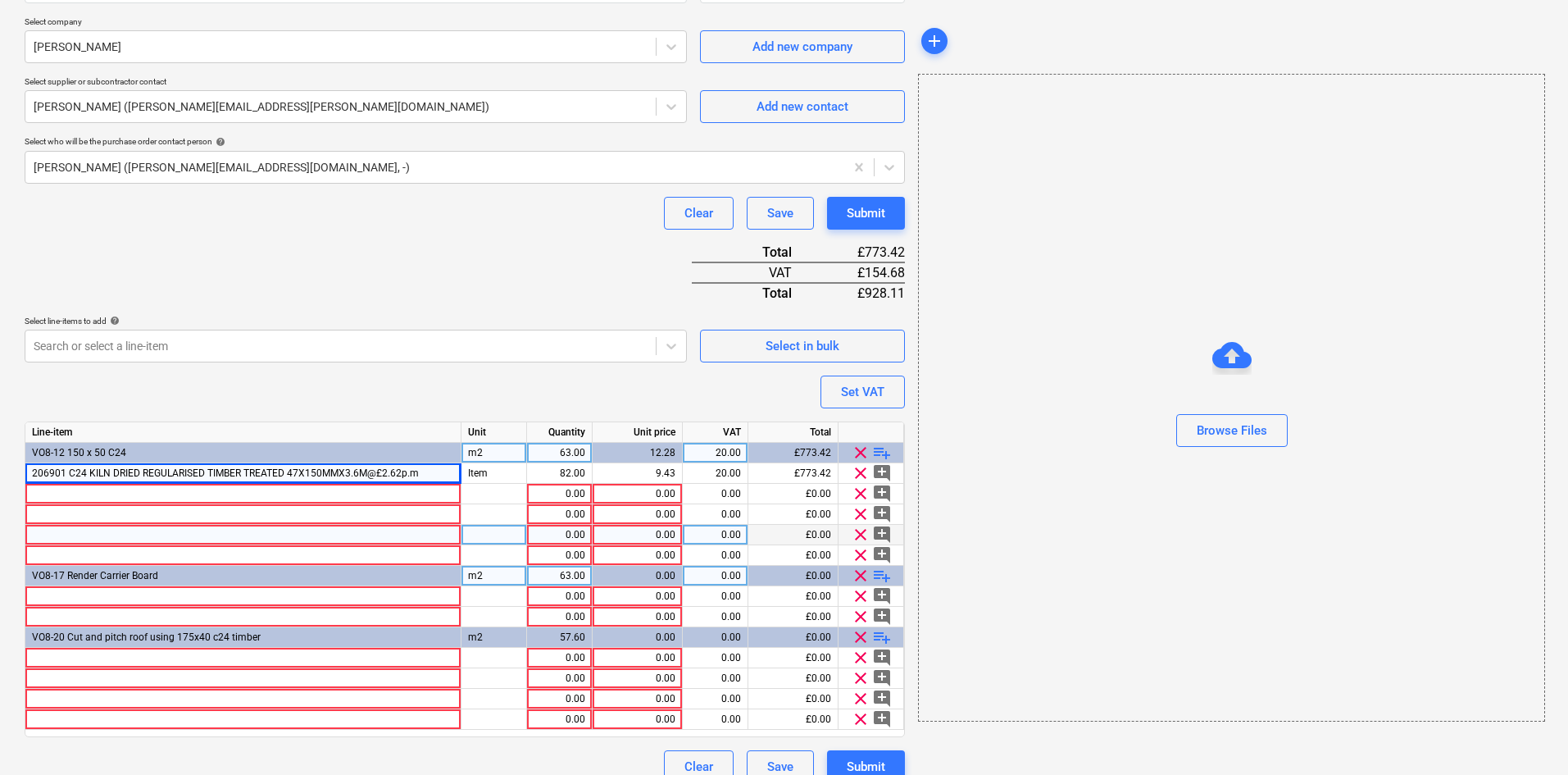
scroll to position [373, 0]
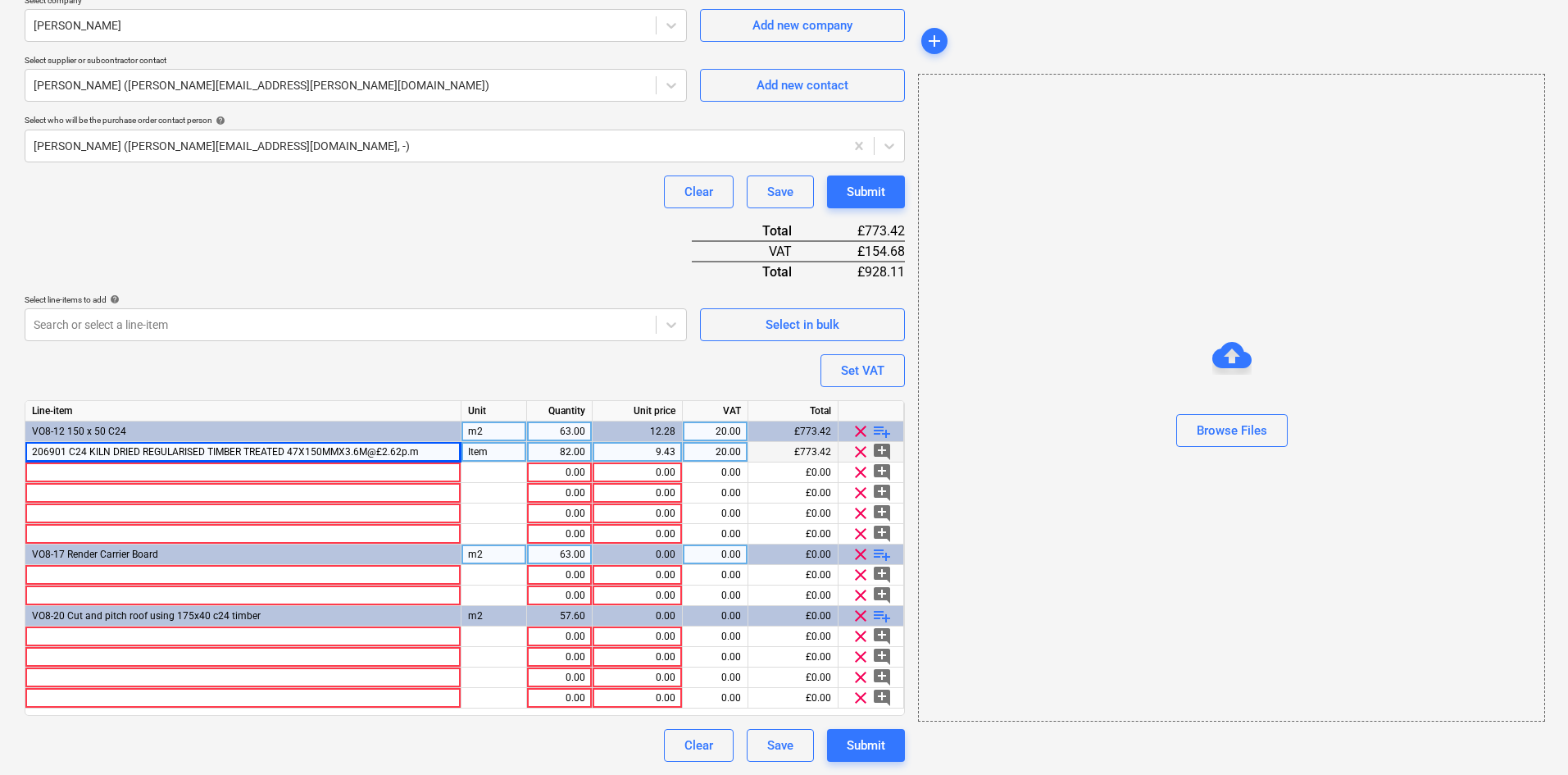
click at [251, 453] on span "206901 C24 KILN DRIED REGULARISED TIMBER TREATED 47X150MMX3.6M@£2.62p.m" at bounding box center [225, 452] width 386 height 11
click at [189, 634] on div at bounding box center [243, 637] width 436 height 21
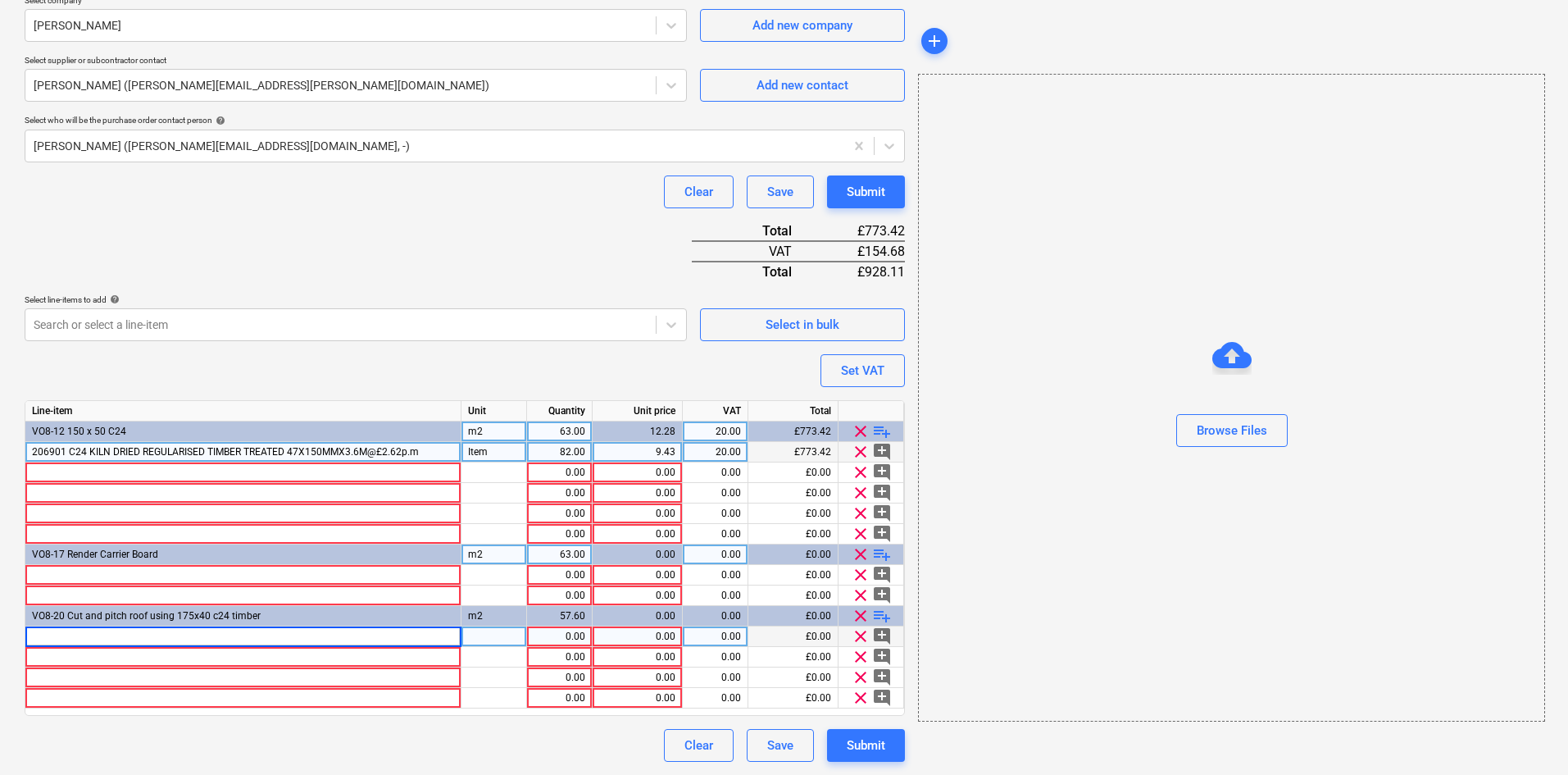
type input "206901 C24 KILN DRIED REGULARISED TIMBER TREATED 47X150MMX3.6M@£2.62p.m"
type input "Item"
type input "46"
type input "9.432"
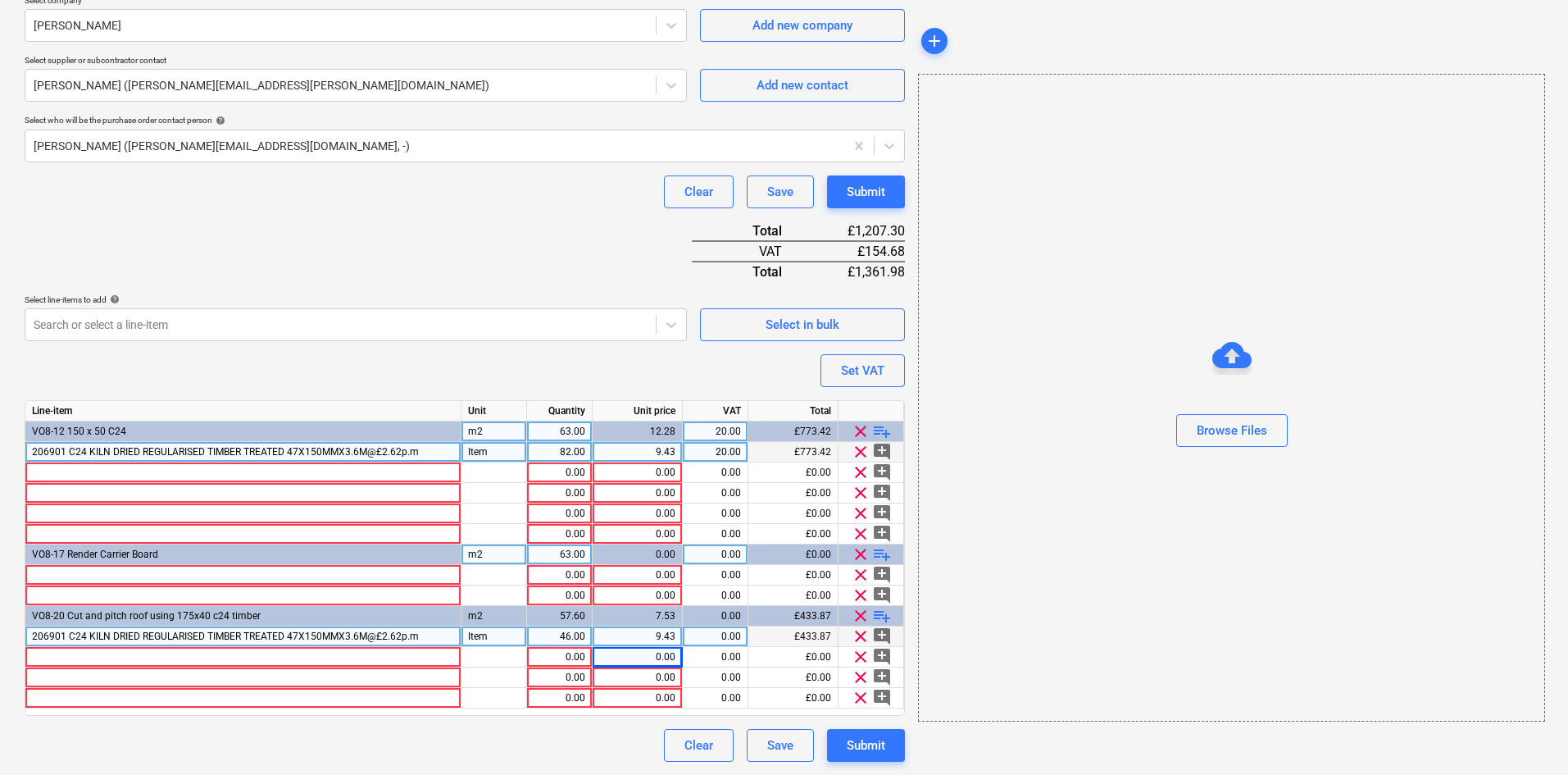
click at [722, 641] on div "0.00" at bounding box center [714, 637] width 51 height 21
type input "20"
click at [198, 476] on div at bounding box center [243, 472] width 436 height 21
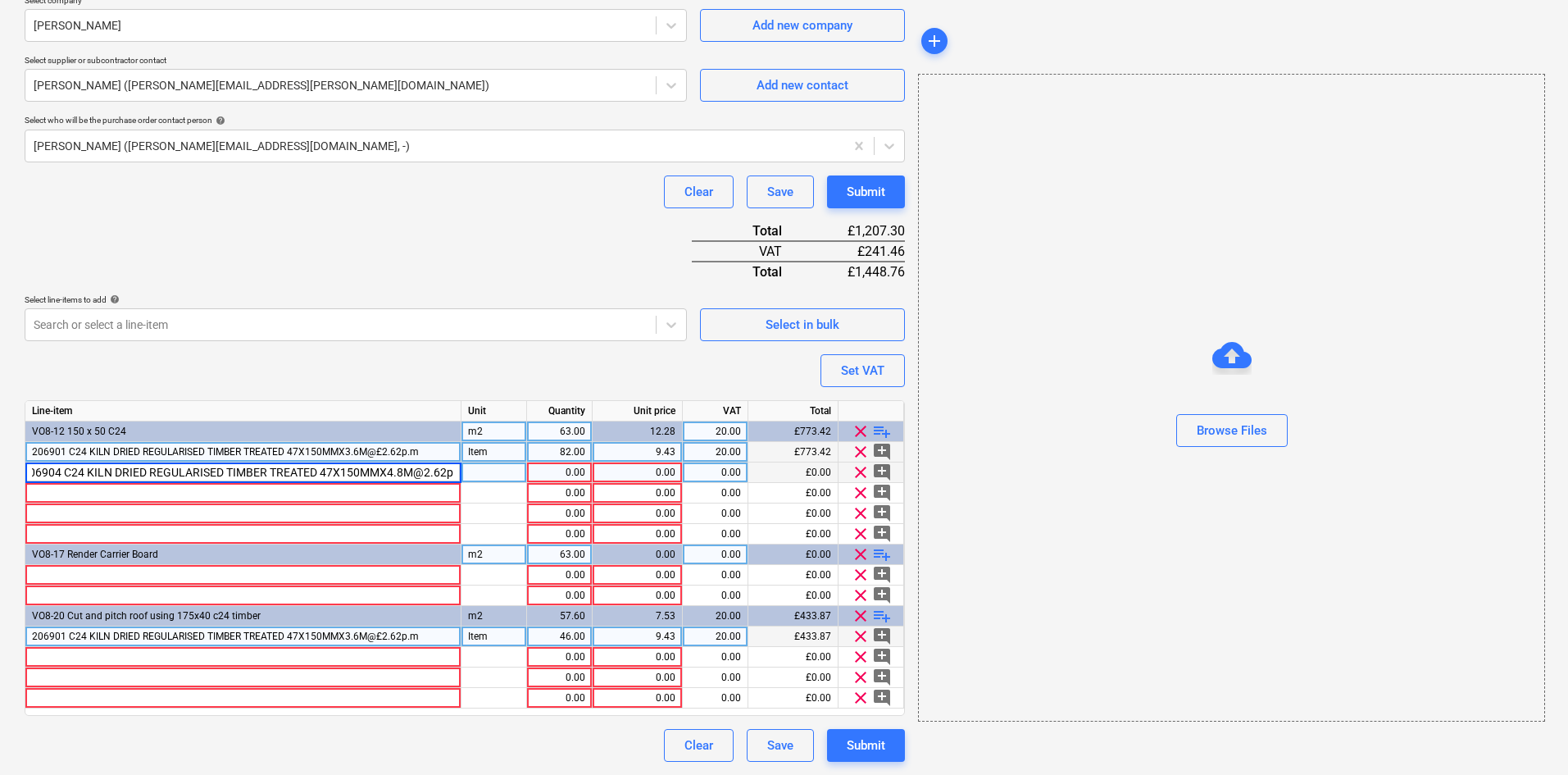
type input "206904 C24 KILN DRIED REGULARISED TIMBER TREATED 47X150MMX4.8M@2.62p.m"
type input "Item"
type input "12.576"
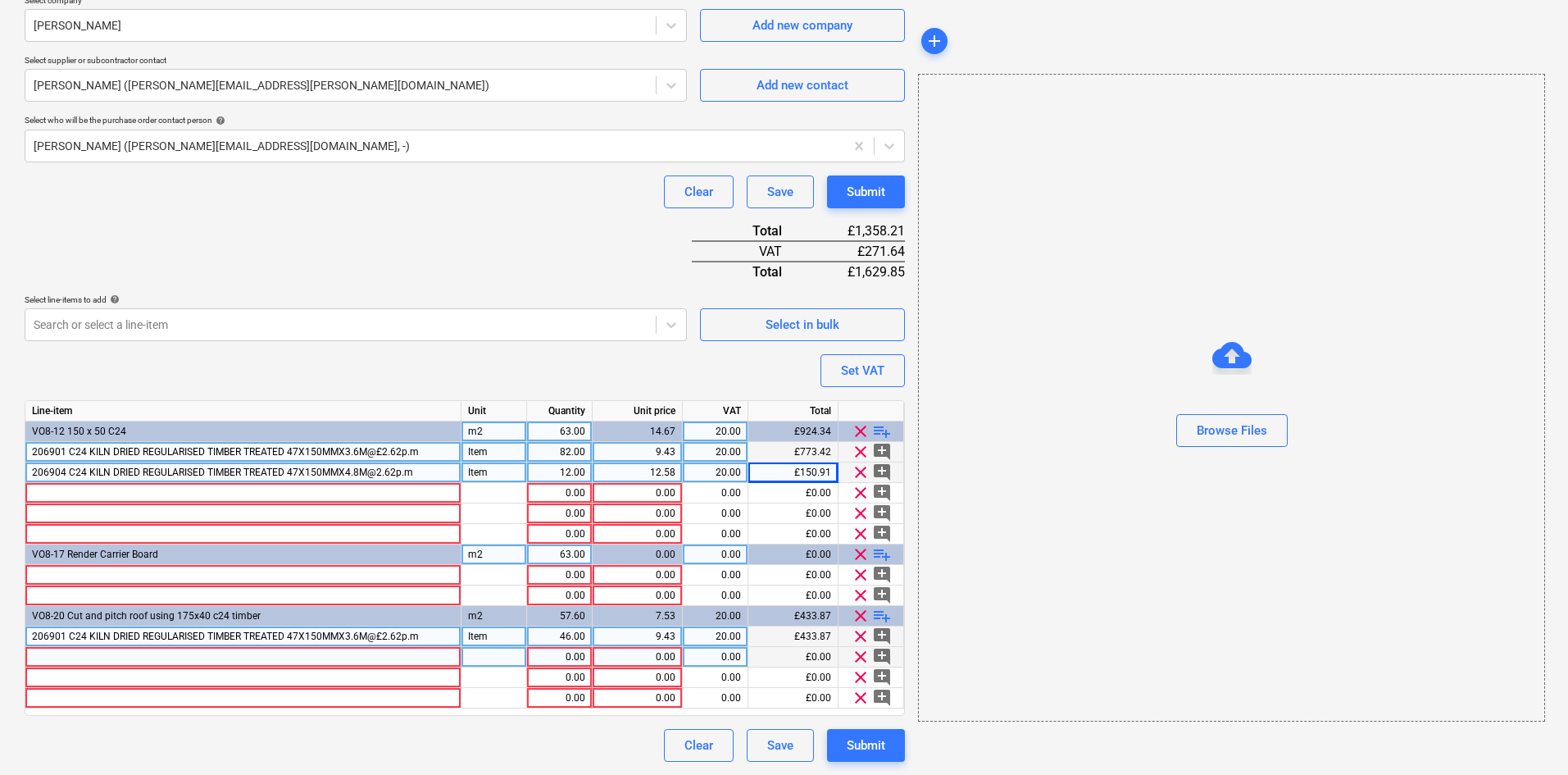
click at [231, 655] on div at bounding box center [243, 657] width 436 height 21
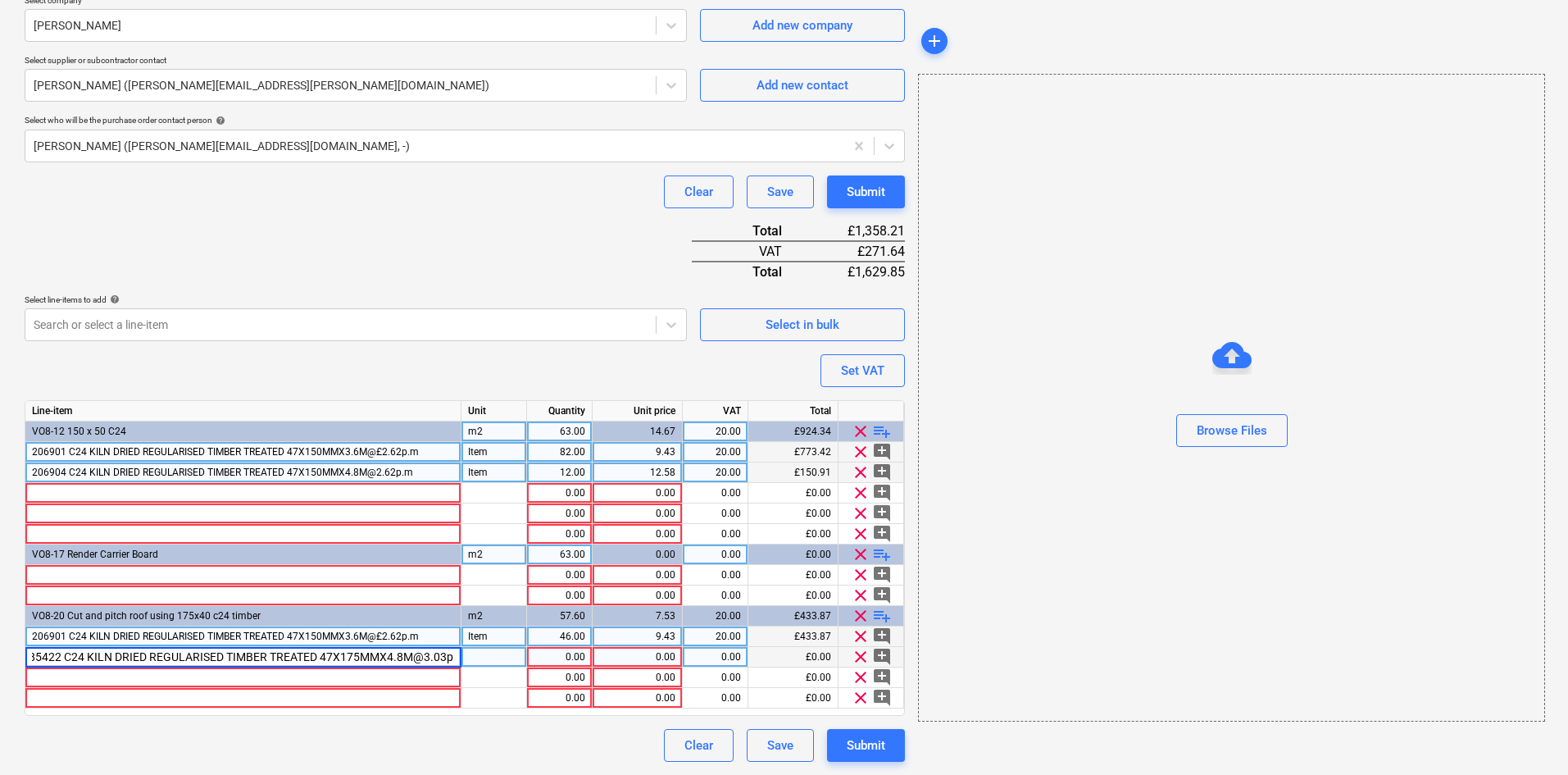
type input "285422 C24 KILN DRIED REGULARISED TIMBER TREATED 47X175MMX4.8M@3.03p.m"
click at [382, 447] on span "206901 C24 KILN DRIED REGULARISED TIMBER TREATED 47X150MMX3.6M@£2.62p.m" at bounding box center [225, 452] width 386 height 11
click at [413, 447] on input "206901 C24 KILN DRIED REGULARISED TIMBER TREATED 47X150MMX3.6M@£2.62p.m" at bounding box center [243, 451] width 435 height 20
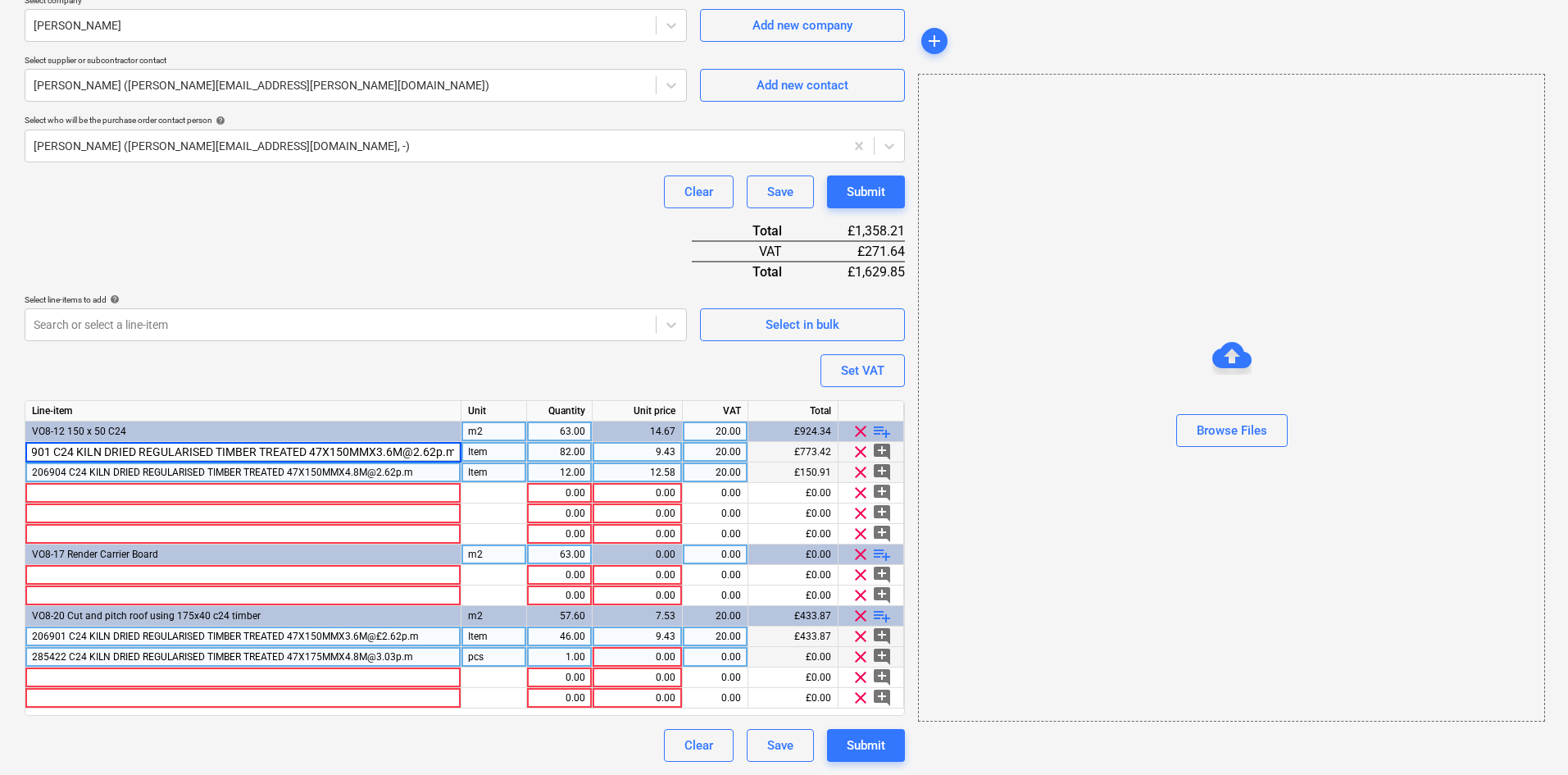
type input "206901 C24 KILN DRIED REGULARISED TIMBER TREATED 47X150MMX3.6M@£2.62p.m"
click at [375, 472] on span "206904 C24 KILN DRIED REGULARISED TIMBER TREATED 47X150MMX4.8M@2.62p.m" at bounding box center [222, 472] width 381 height 11
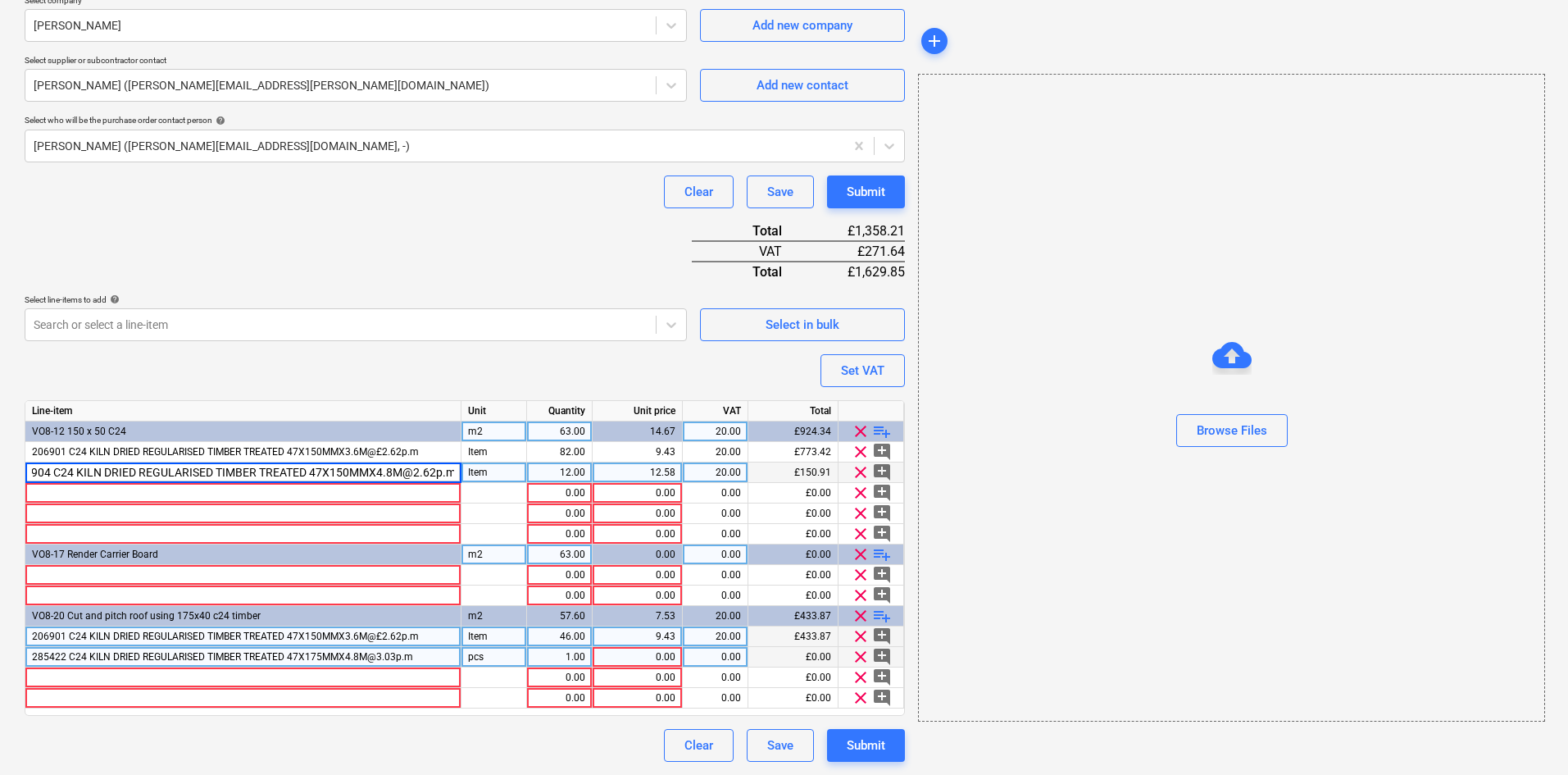
click at [407, 469] on input "206904 C24 KILN DRIED REGULARISED TIMBER TREATED 47X150MMX4.8M@2.62p.m" at bounding box center [243, 472] width 435 height 20
click at [410, 472] on input "206904 C24 KILN DRIED REGULARISED TIMBER TREATED 47X150MMX4.8M@2.62p.m" at bounding box center [243, 472] width 435 height 20
type input "206904 C24 KILN DRIED REGULARISED TIMBER TREATED 47X150MMX4.8M@£2.62p.m"
click at [381, 651] on span "285422 C24 KILN DRIED REGULARISED TIMBER TREATED 47X175MMX4.8M@3.03p.m" at bounding box center [222, 656] width 381 height 11
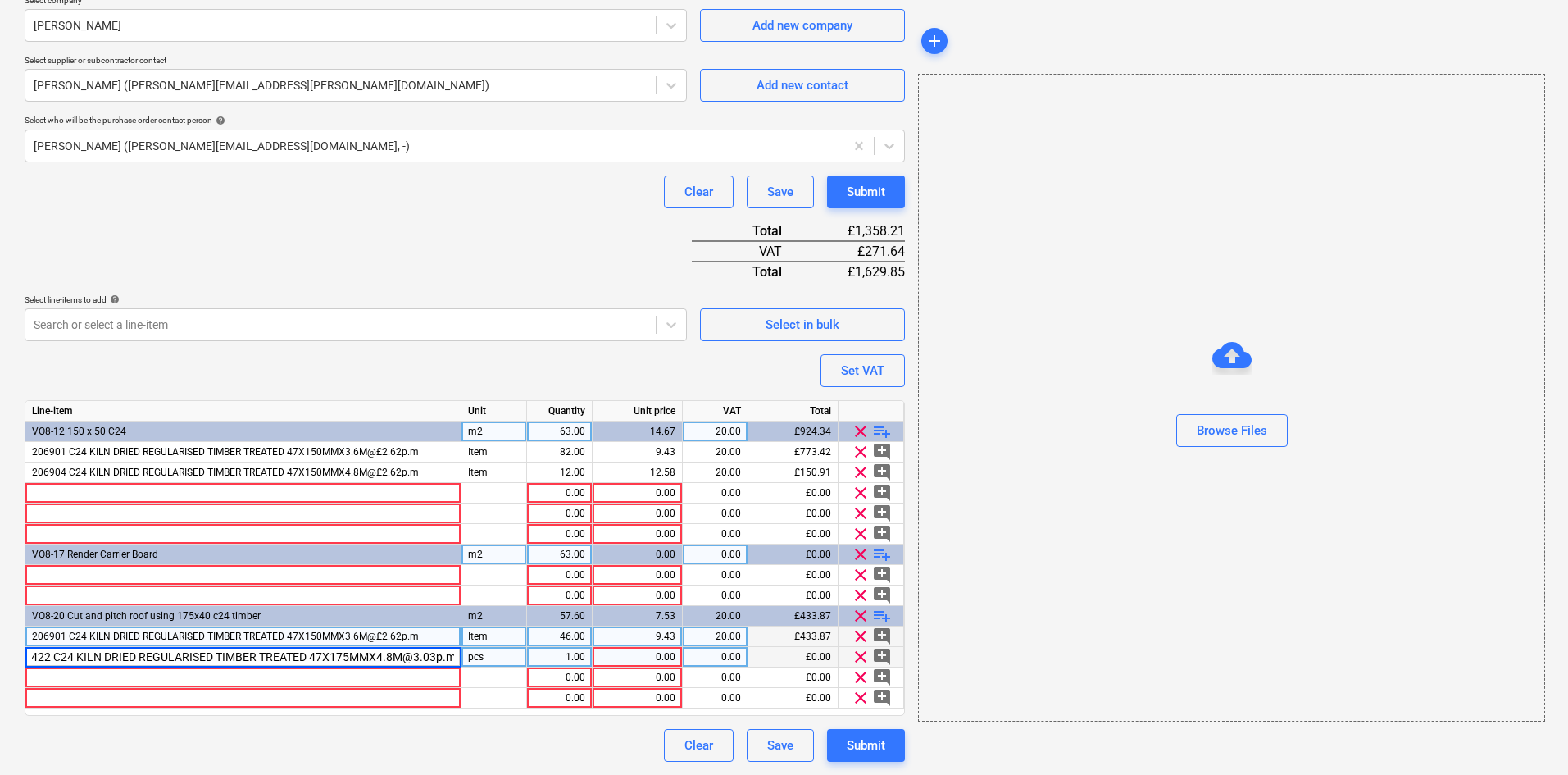
click at [413, 655] on input "285422 C24 KILN DRIED REGULARISED TIMBER TREATED 47X175MMX4.8M@3.03p.m" at bounding box center [243, 656] width 435 height 20
type input "285422 C24 KILN DRIED REGULARISED TIMBER TREATED 47X175MMX4.8M@£3.03p.m"
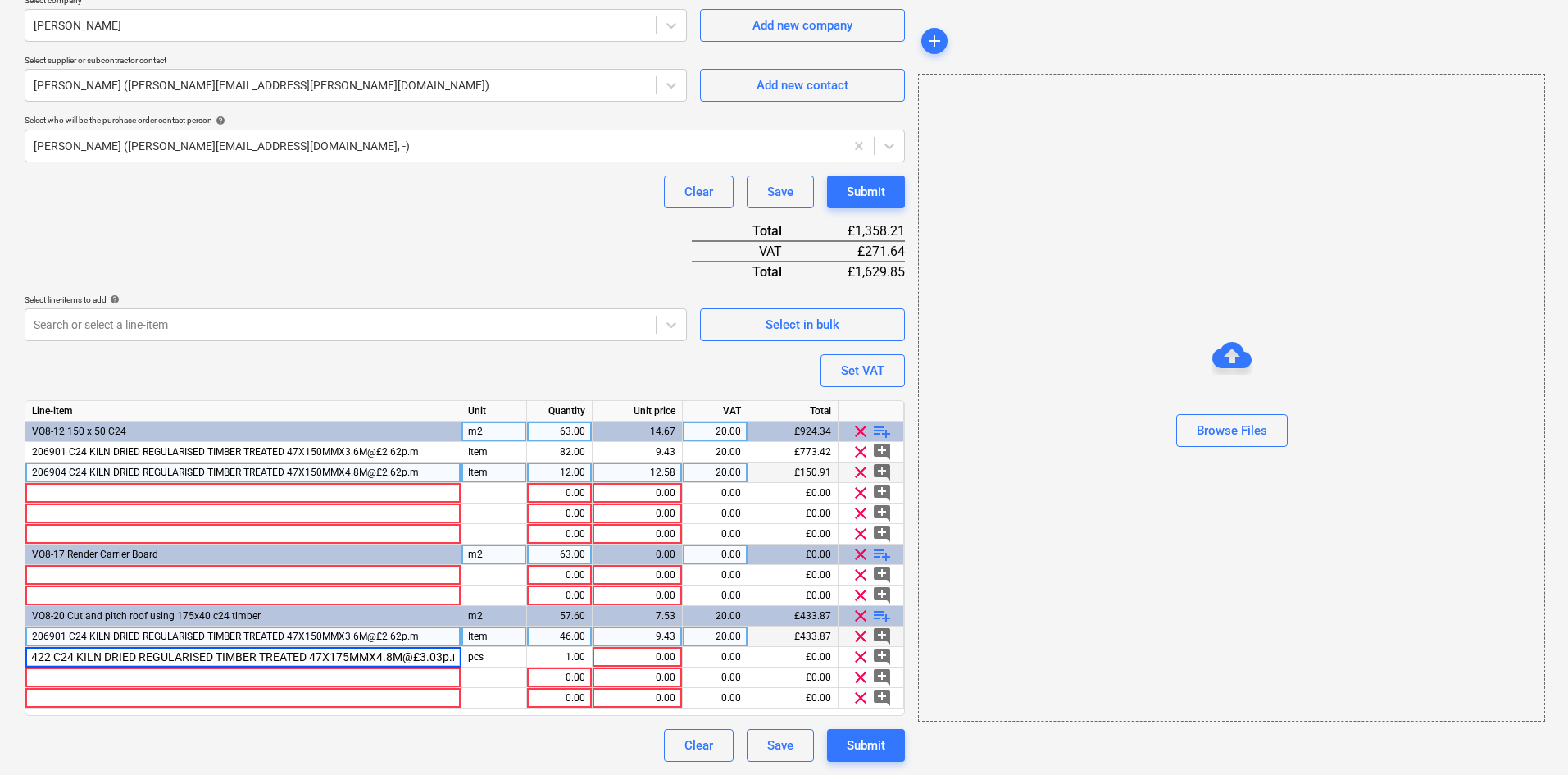
click at [410, 468] on span "206904 C24 KILN DRIED REGULARISED TIMBER TREATED 47X150MMX4.8M@£2.62p.m" at bounding box center [225, 472] width 386 height 11
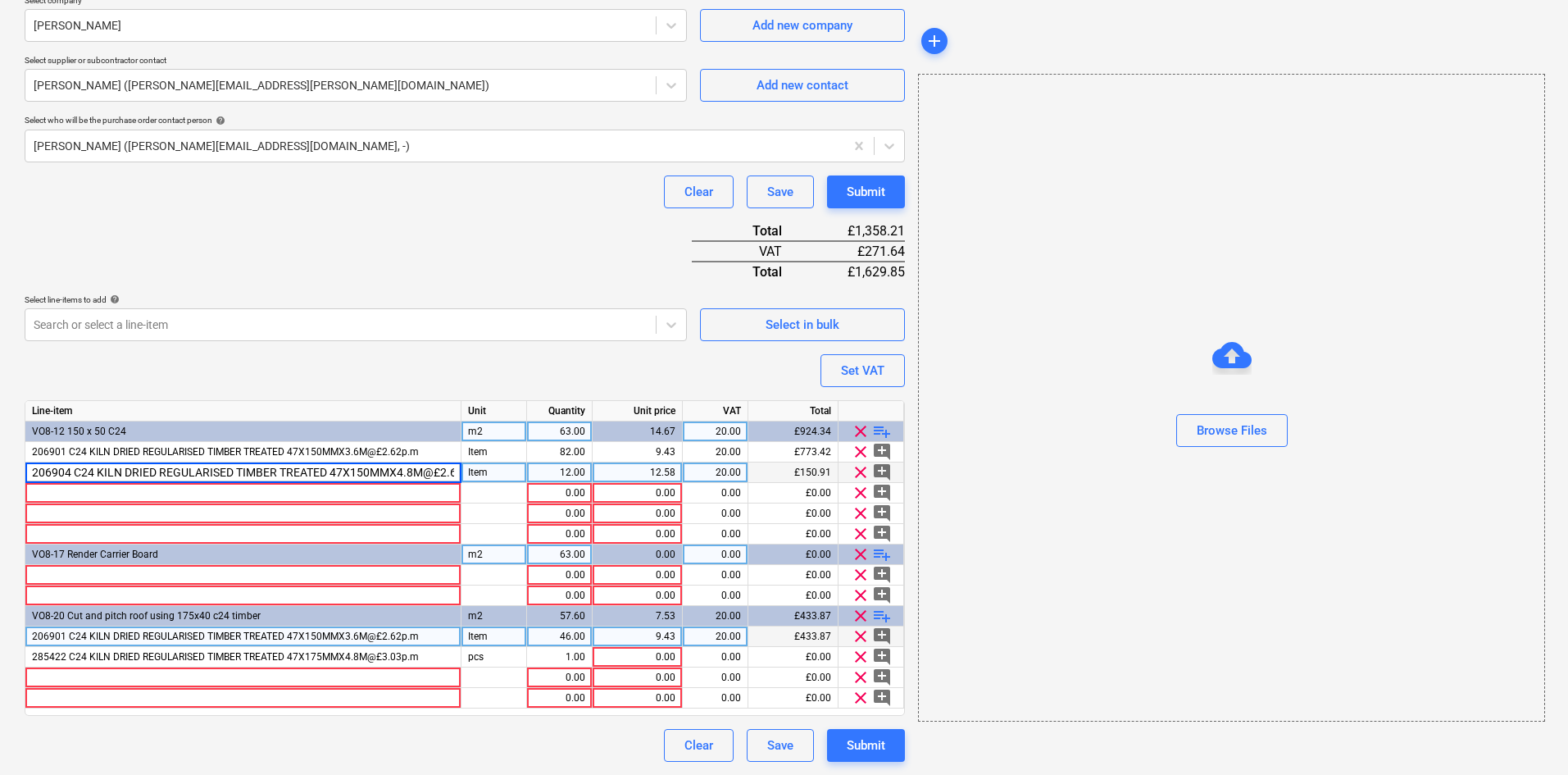
scroll to position [0, 27]
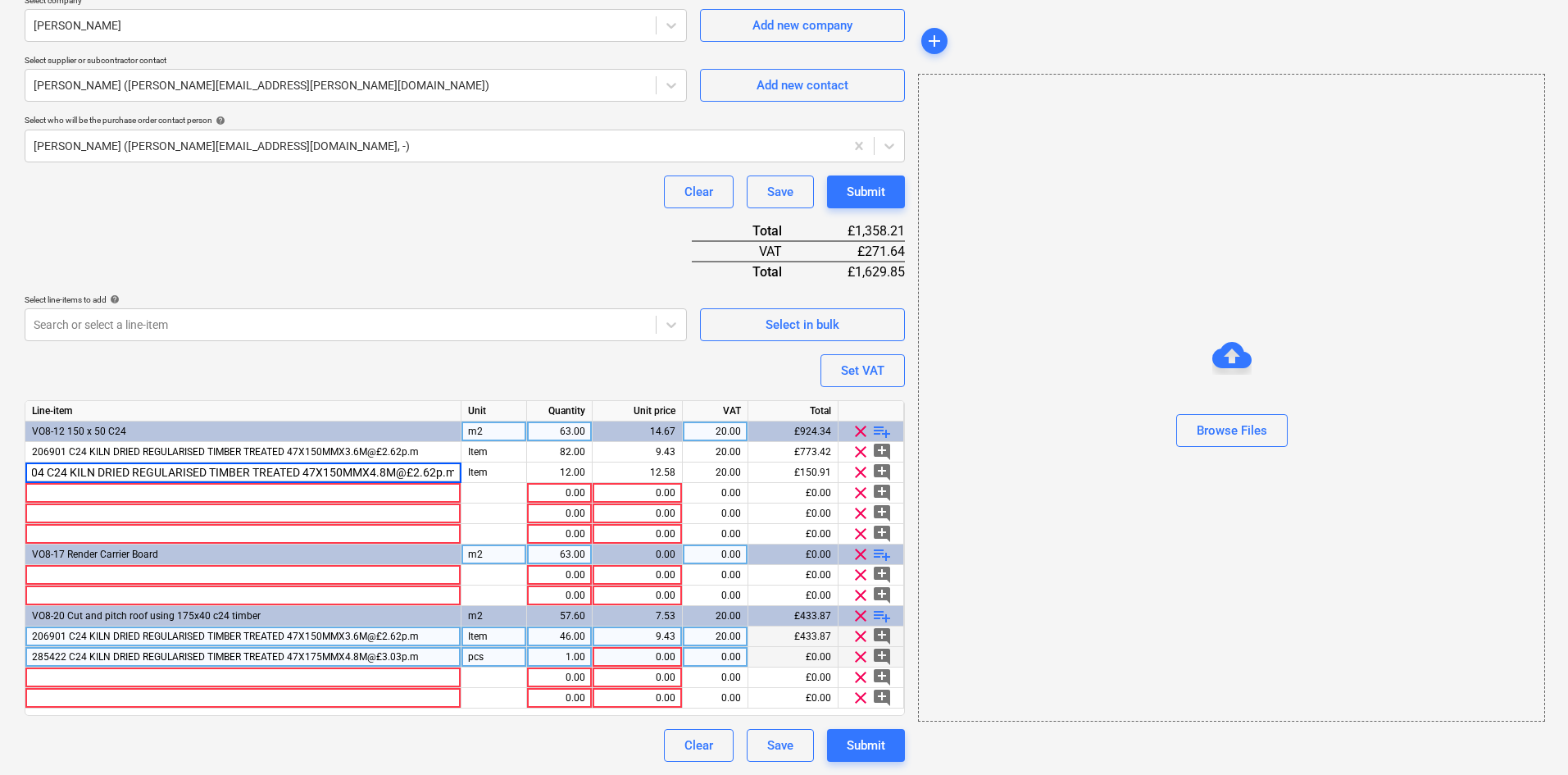
click at [481, 653] on div "pcs" at bounding box center [494, 657] width 65 height 21
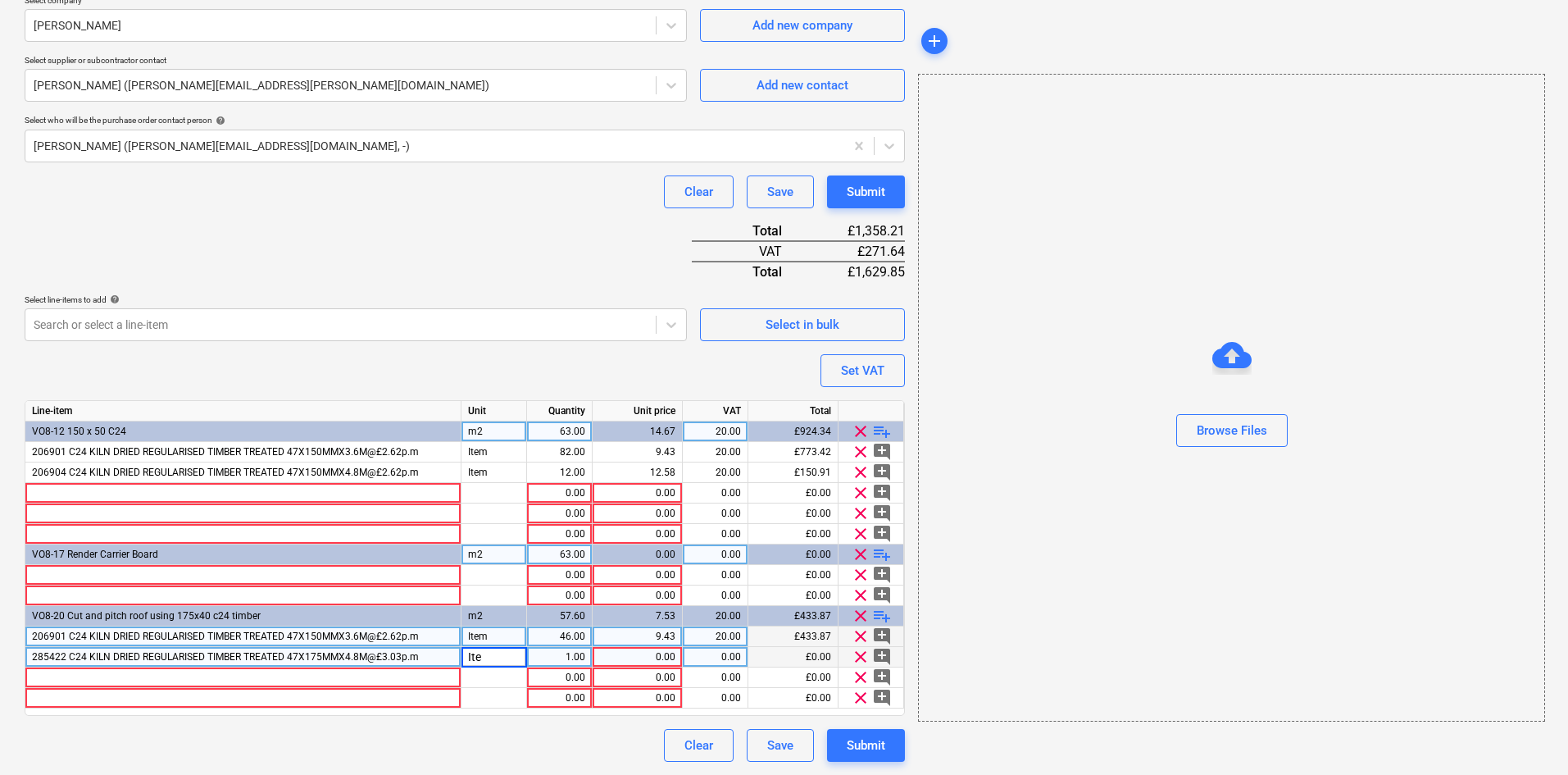
type input "Item"
type input "14.544"
type input "20"
click at [379, 677] on div at bounding box center [243, 678] width 436 height 21
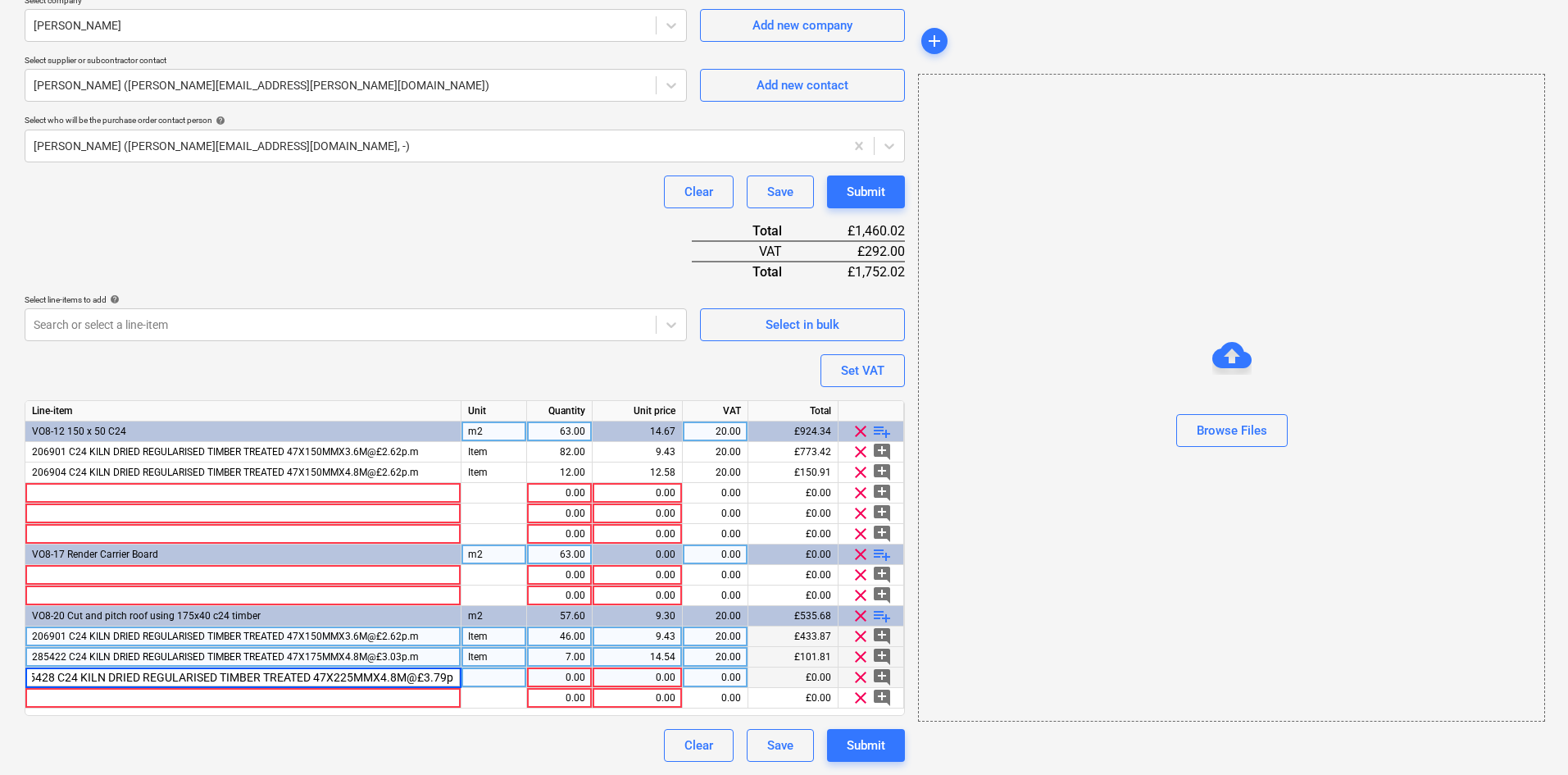
type input "285428 C24 KILN DRIED REGULARISED TIMBER TREATED 47X225MMX4.8M@£3.79p.m"
type input "Item"
type input "18.192"
type input "20"
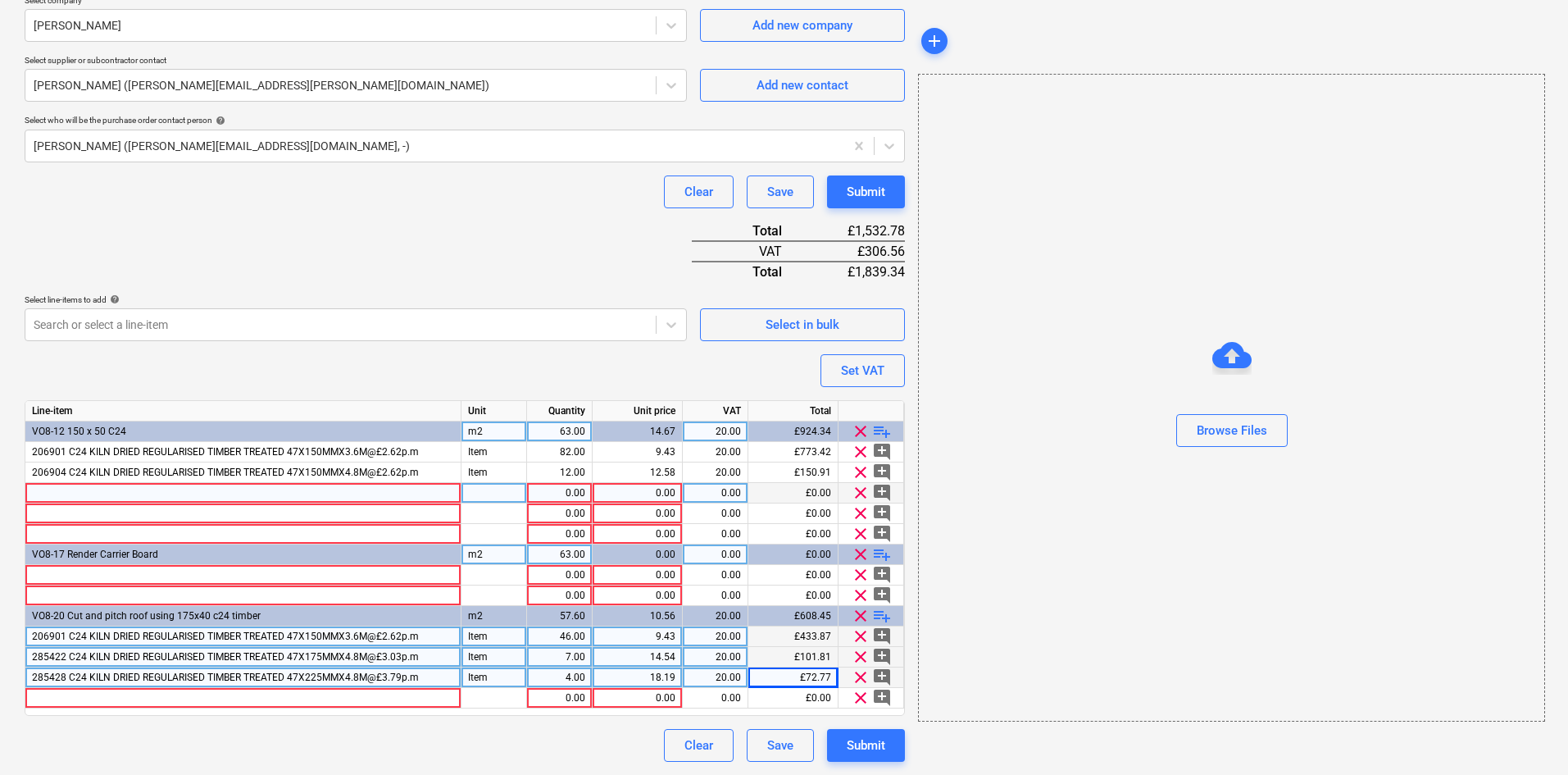
click at [46, 495] on div at bounding box center [243, 493] width 436 height 21
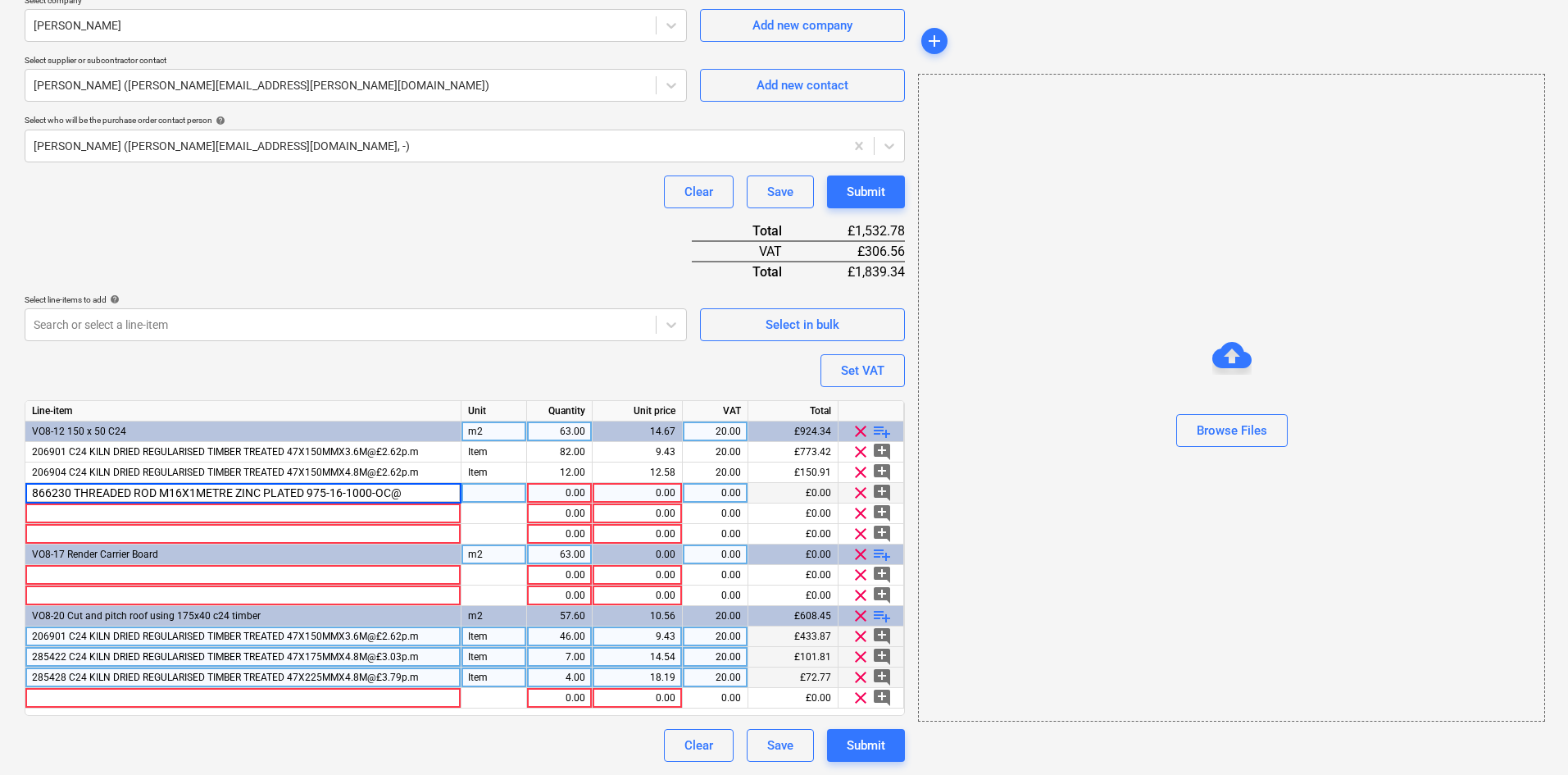
type input "866230 THREADED ROD M16X1METRE ZINC PLATED 975-16-1000-OC"
type input "Item"
type input "6.17"
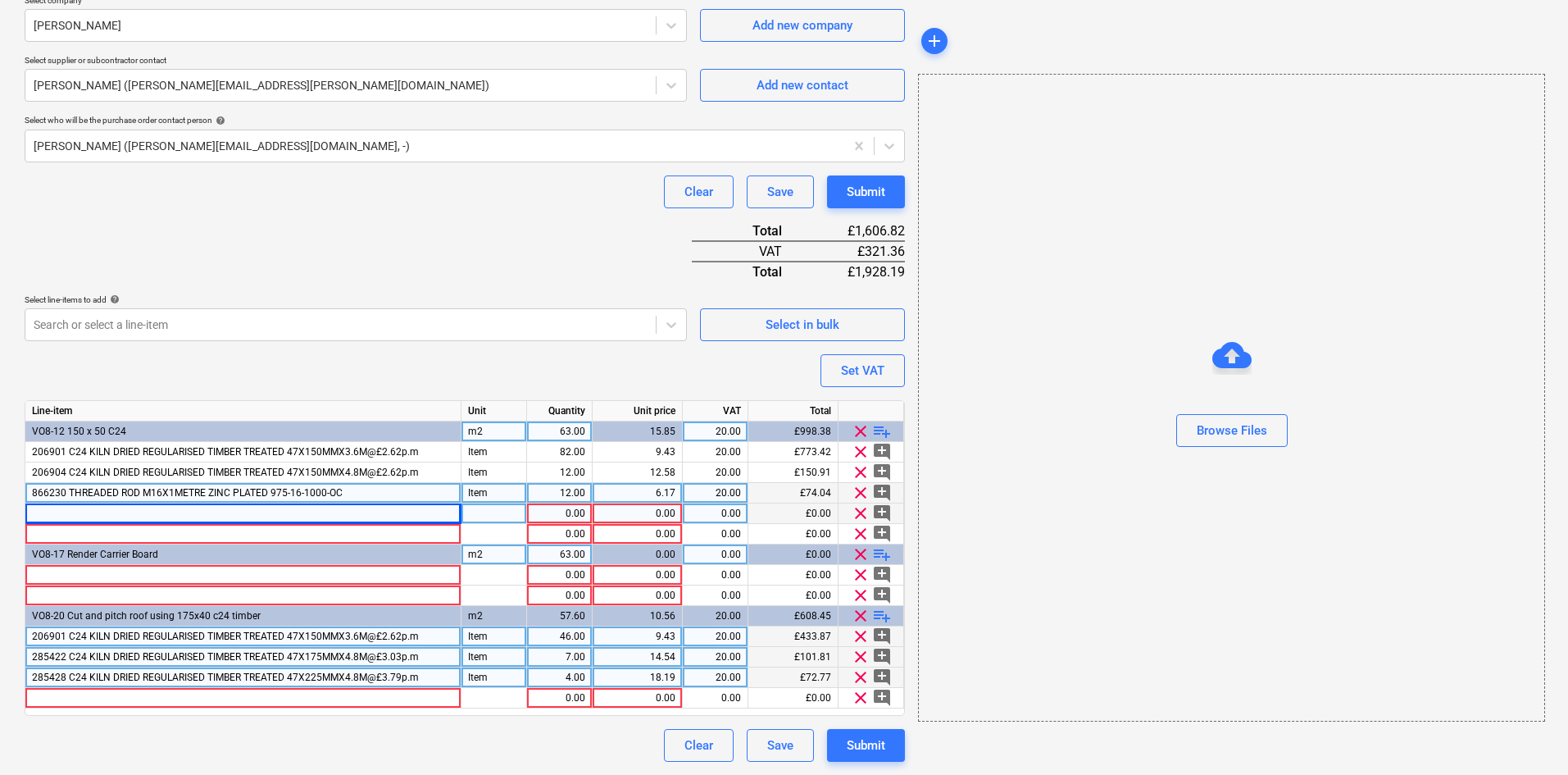
click at [207, 509] on div at bounding box center [243, 514] width 436 height 21
click at [207, 510] on input at bounding box center [243, 513] width 435 height 20
type input "165397 RAWL NUTS & WASHERS M16 ZP PK6"
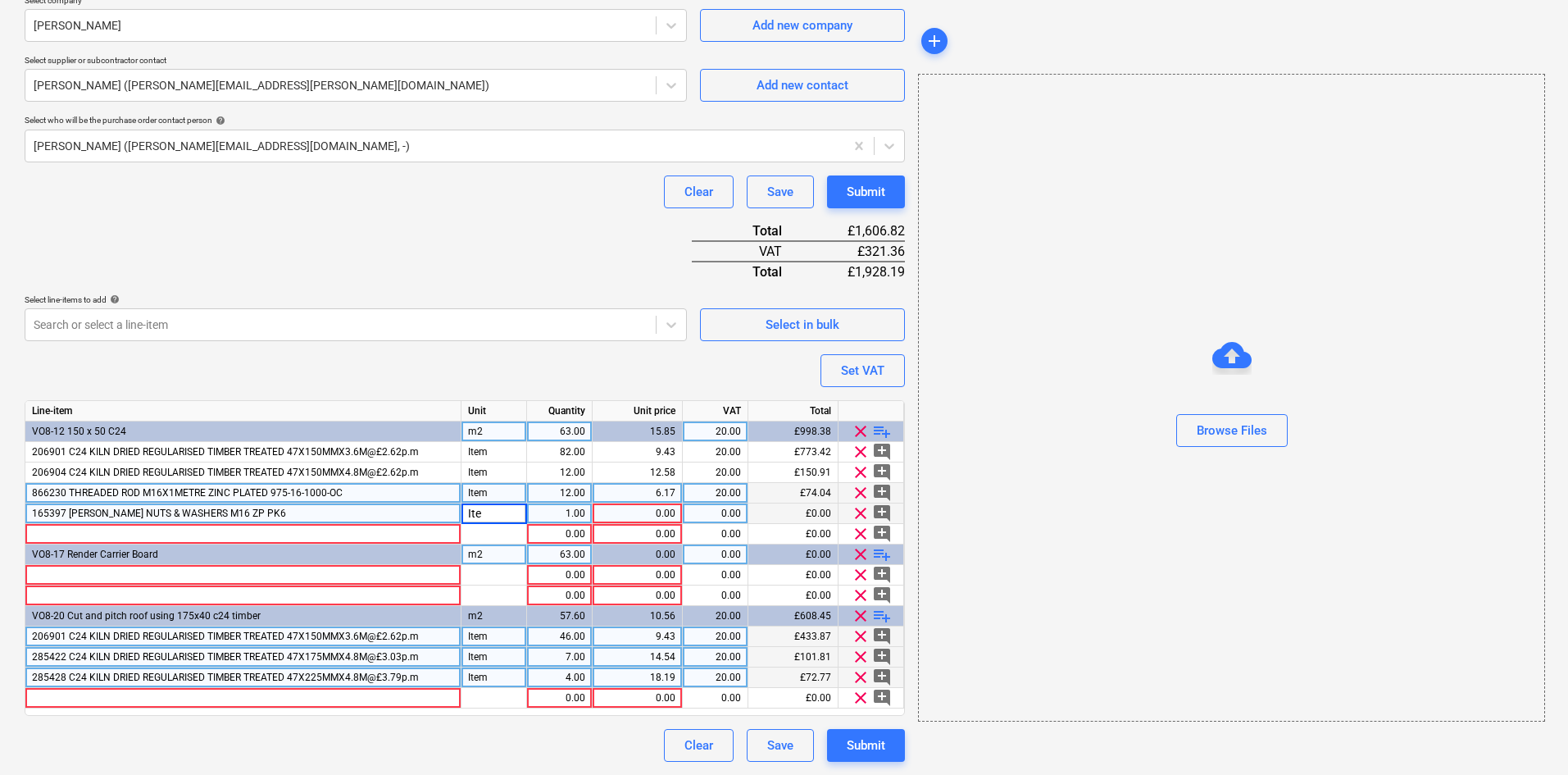
type input "Item"
type input "4.13"
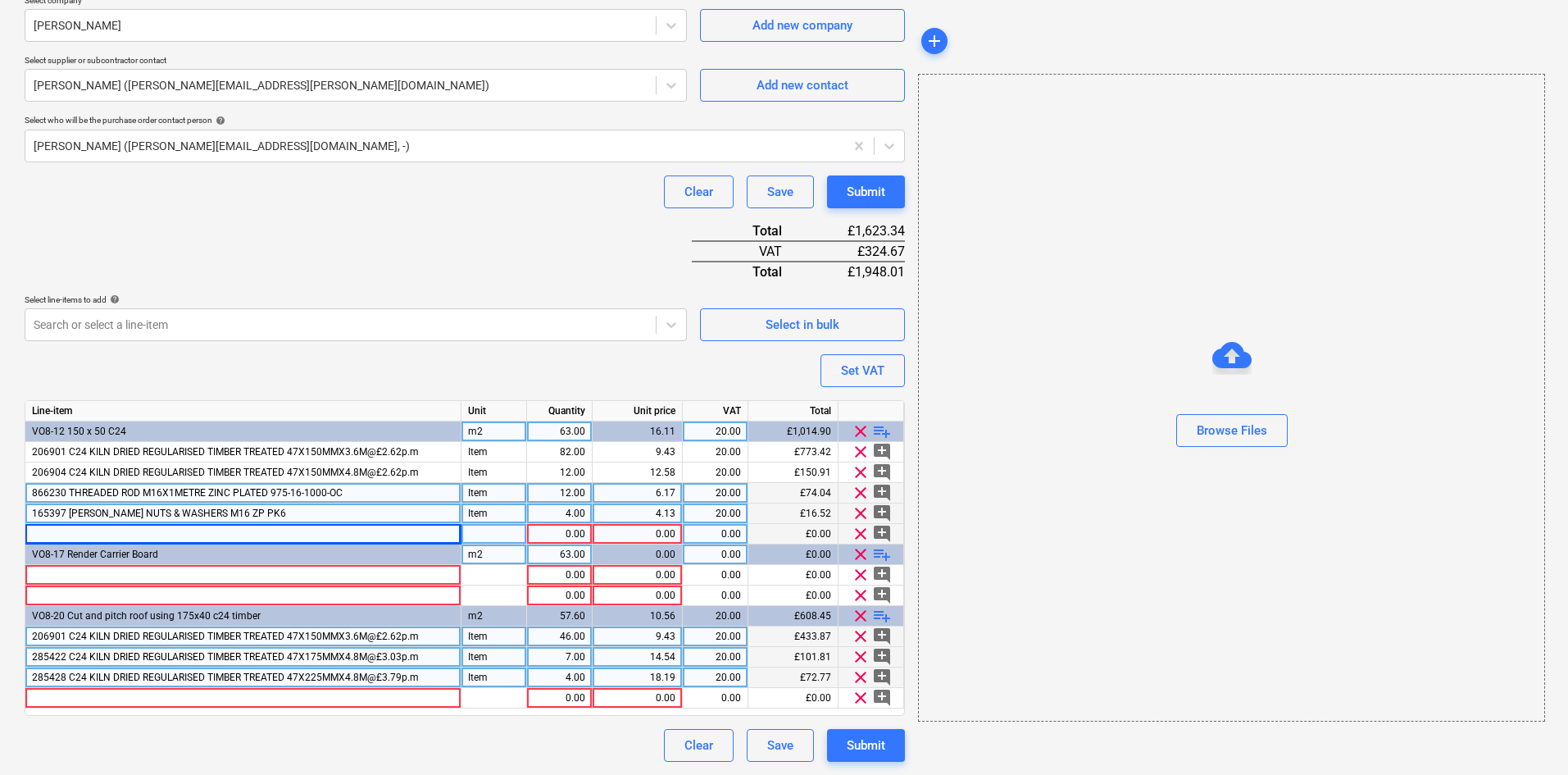
click at [107, 532] on div at bounding box center [243, 534] width 436 height 21
type input "768005 TCP47 SIMPSON TRUSS CLIPS"
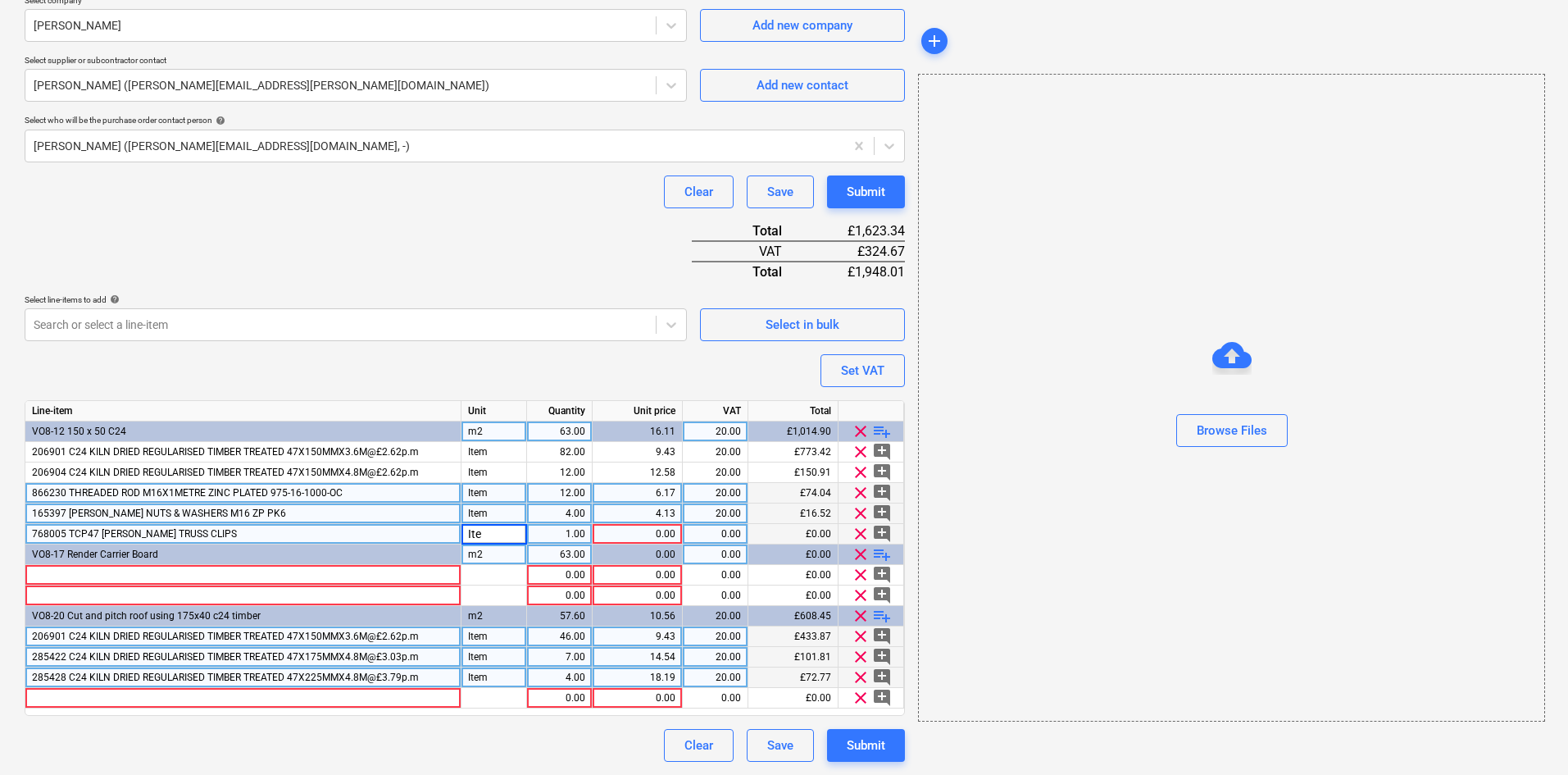
type input "Item"
click at [208, 533] on div "768005 TCP47 SIMPSON TRUSS CLIPS" at bounding box center [243, 534] width 436 height 21
click at [857, 531] on span "clear" at bounding box center [860, 533] width 20 height 20
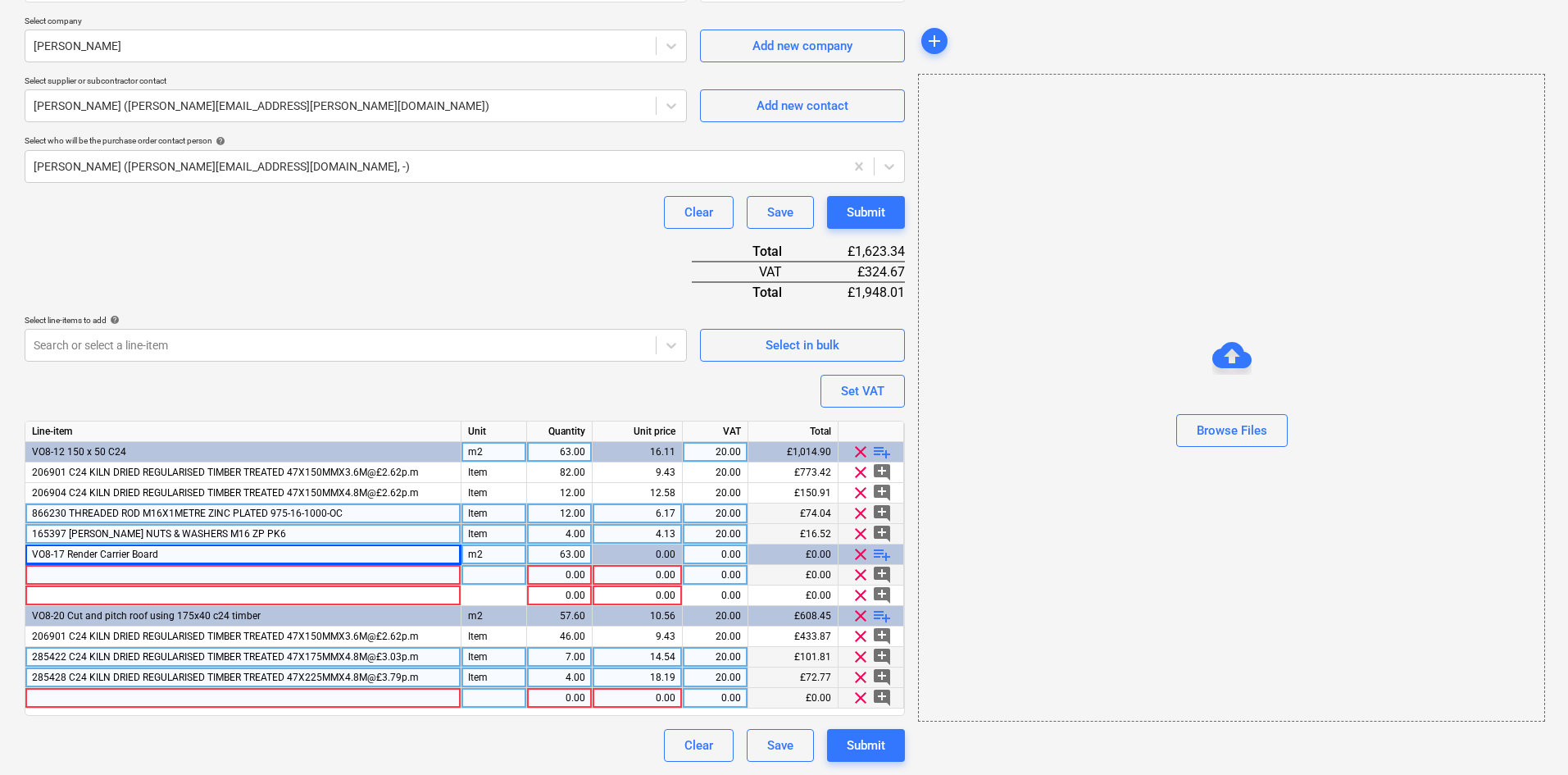
scroll to position [352, 0]
click at [880, 453] on span "playlist_add" at bounding box center [881, 451] width 20 height 20
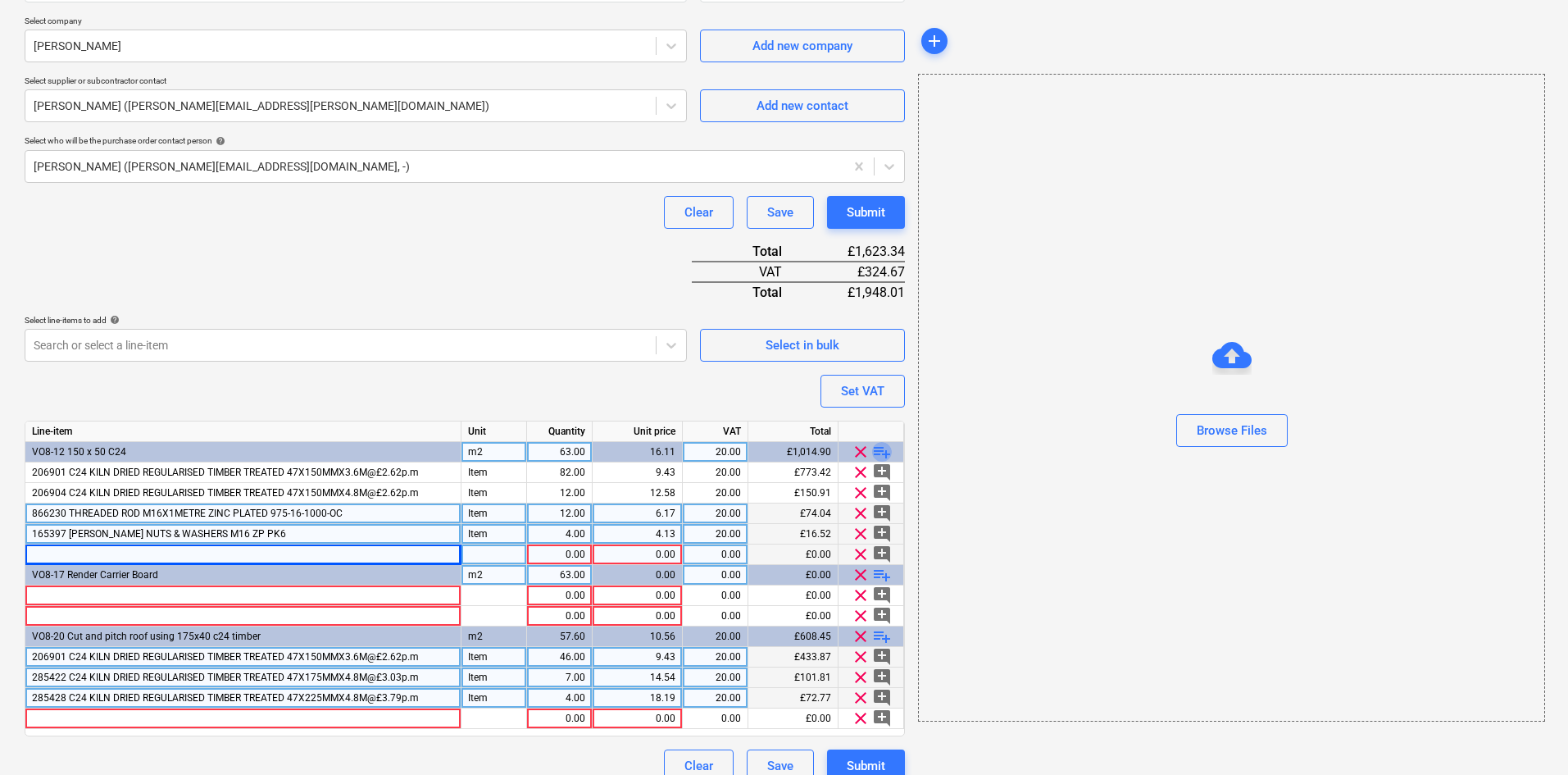
click at [880, 453] on span "playlist_add" at bounding box center [881, 451] width 20 height 20
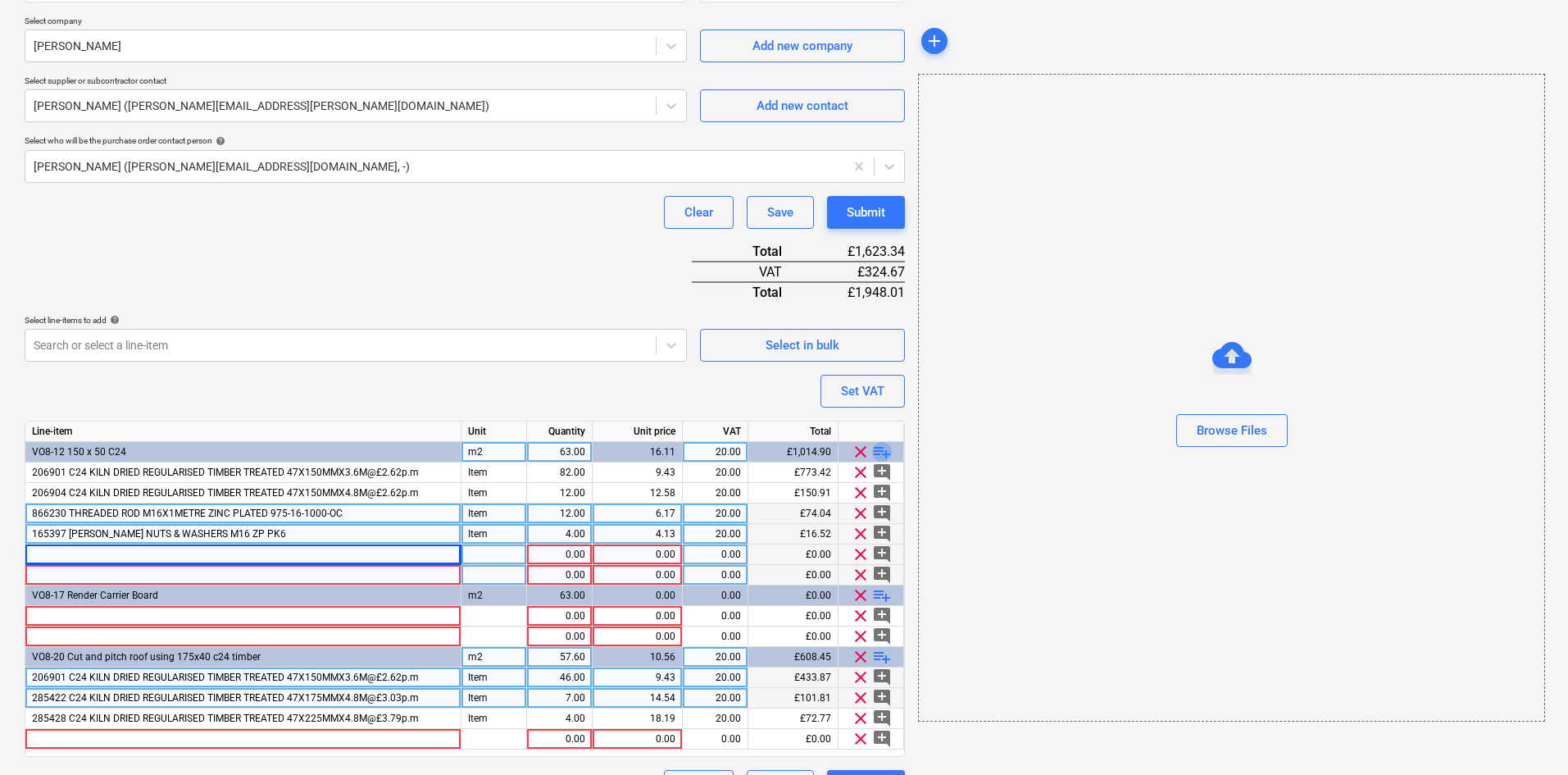
click at [880, 453] on span "playlist_add" at bounding box center [881, 451] width 20 height 20
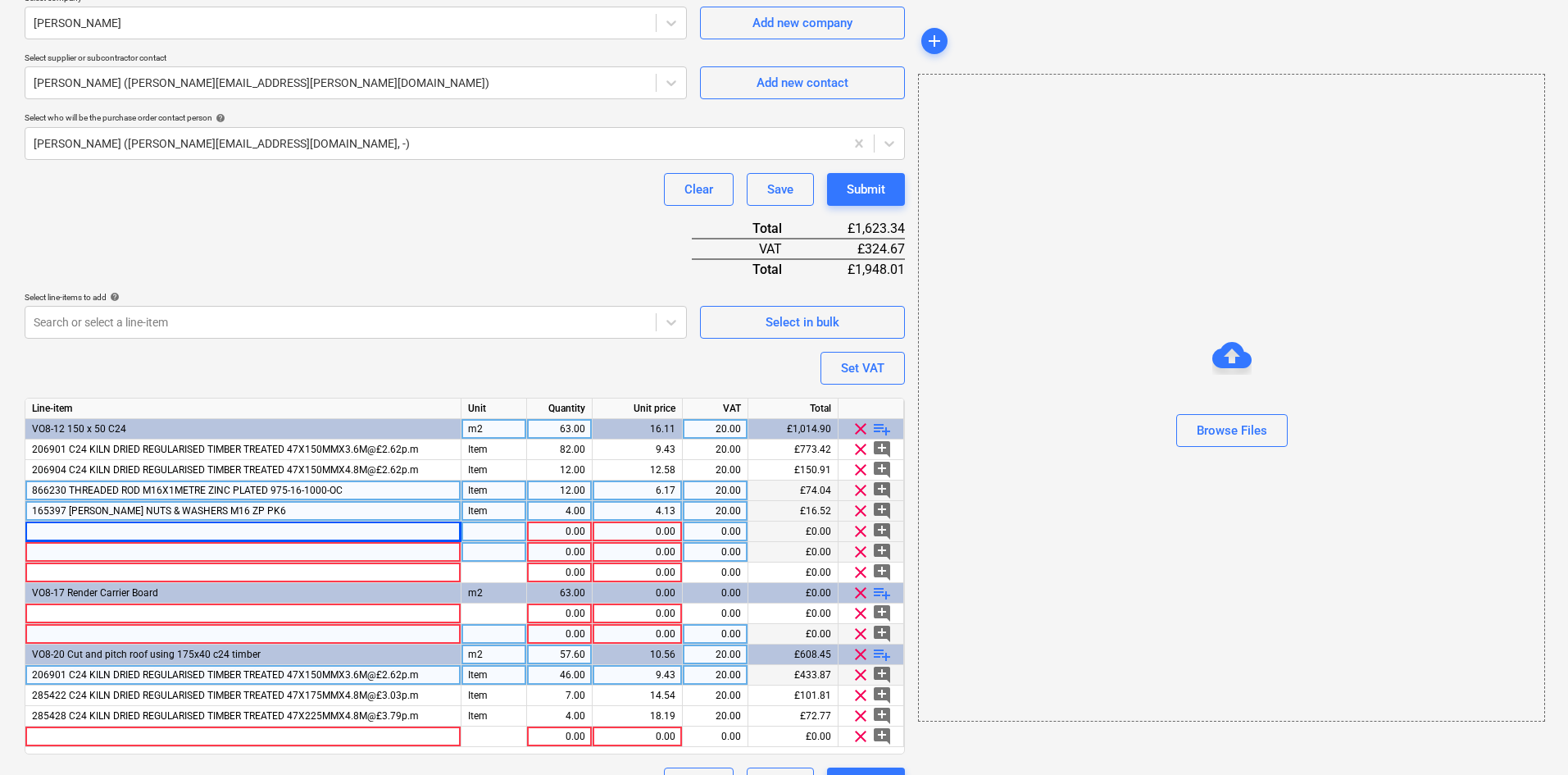
scroll to position [414, 0]
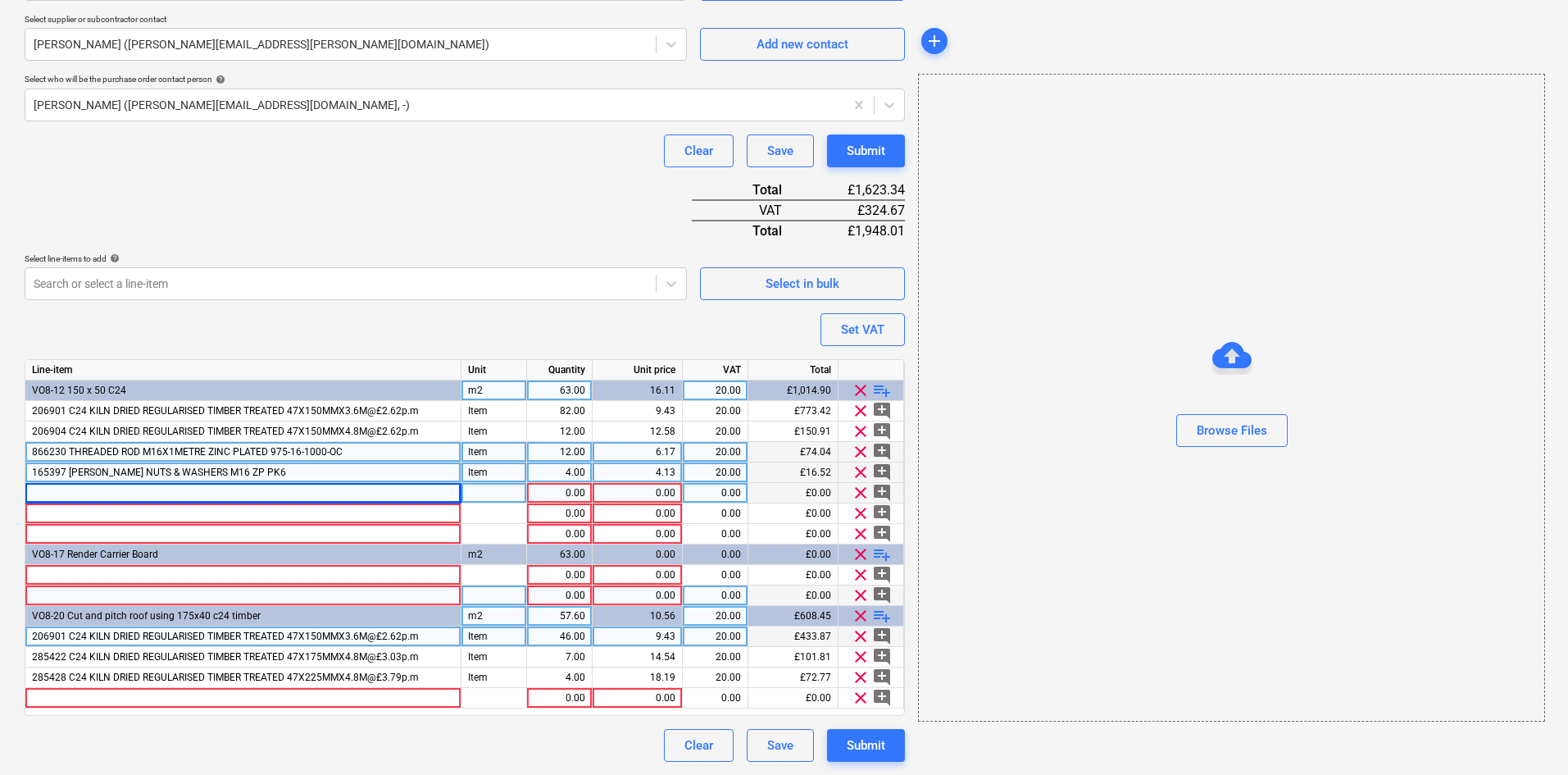
click at [876, 614] on span "playlist_add" at bounding box center [881, 615] width 20 height 20
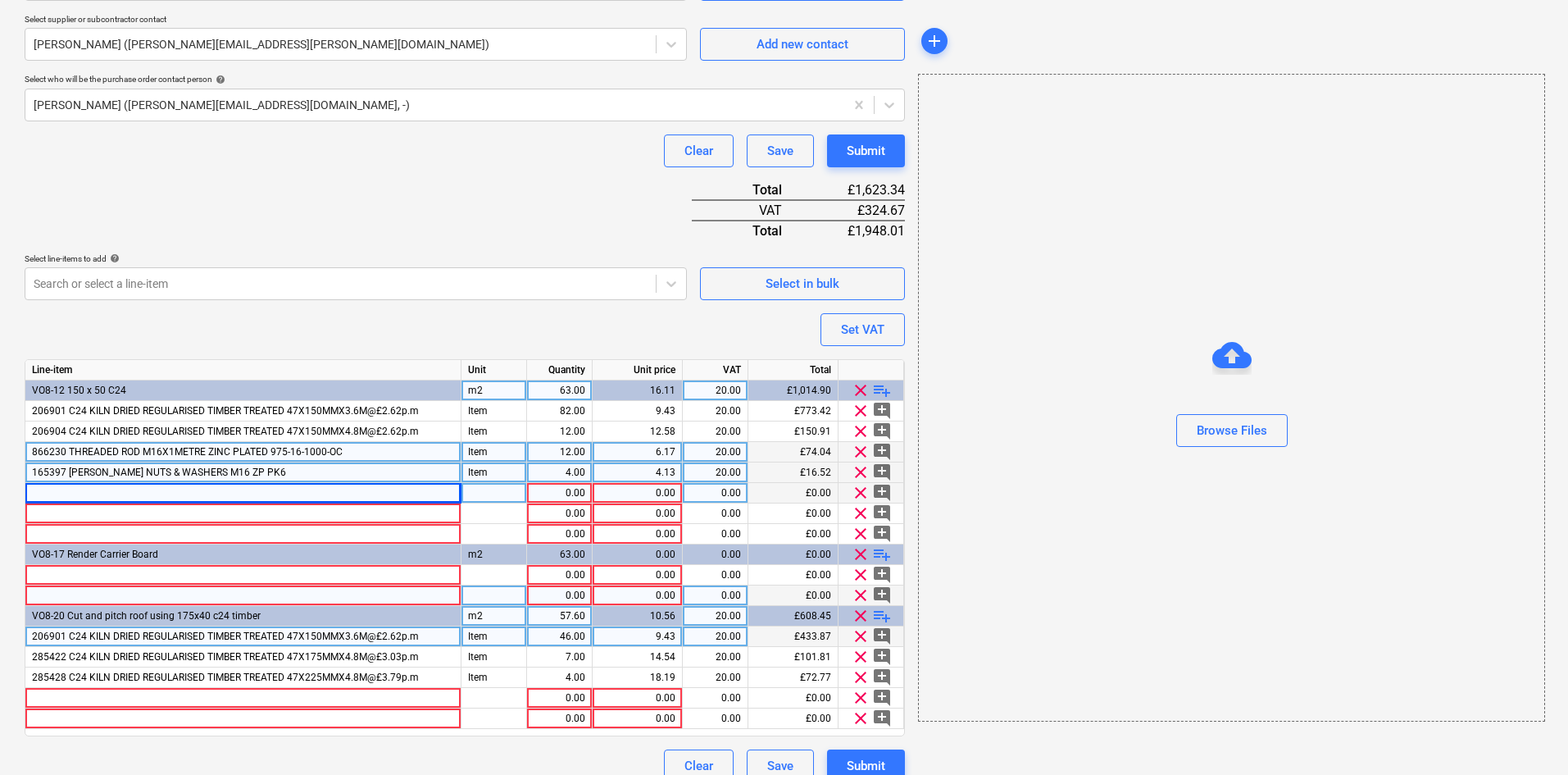
click at [876, 614] on span "playlist_add" at bounding box center [881, 615] width 20 height 20
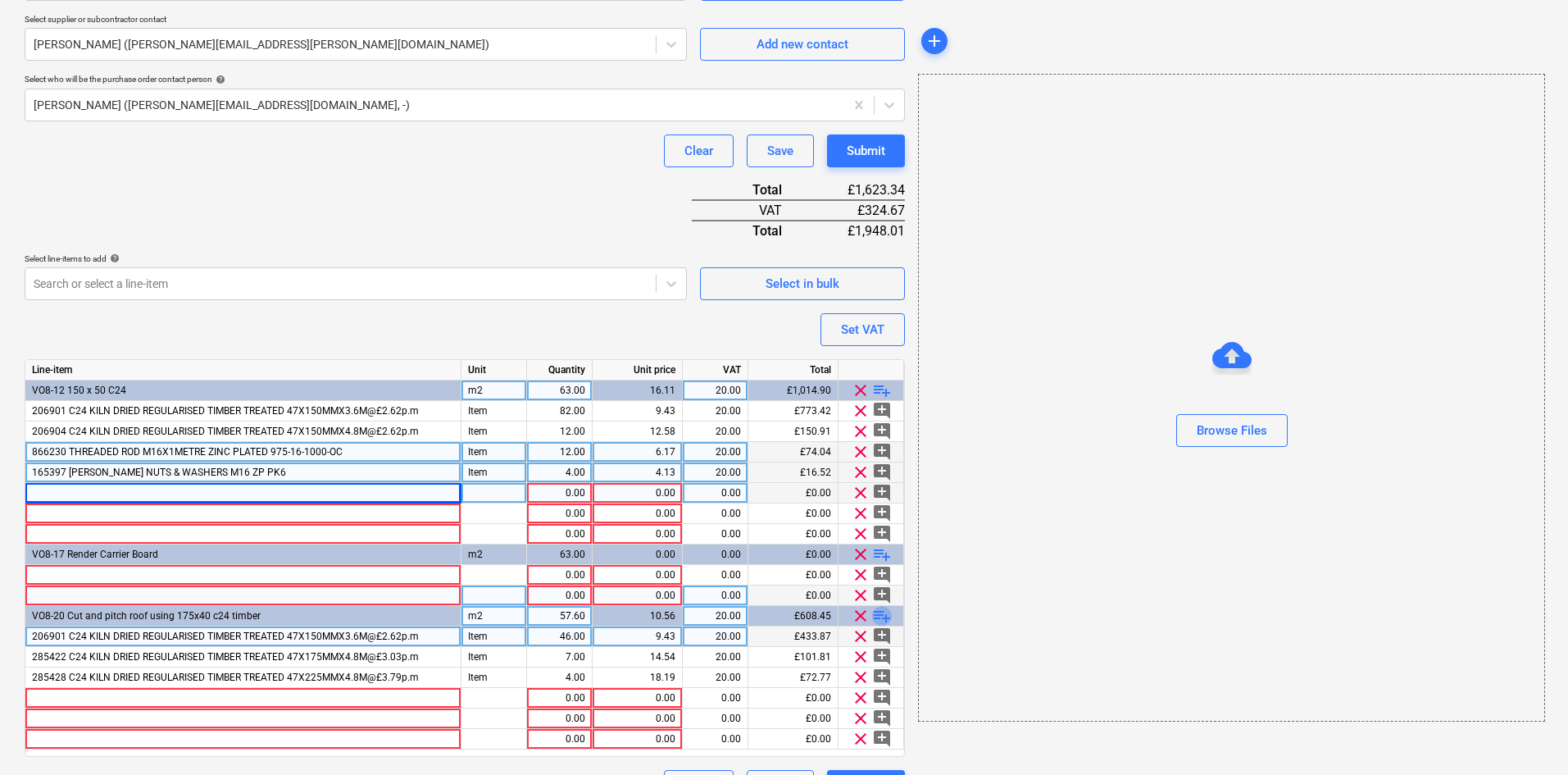
click at [876, 614] on span "playlist_add" at bounding box center [881, 615] width 20 height 20
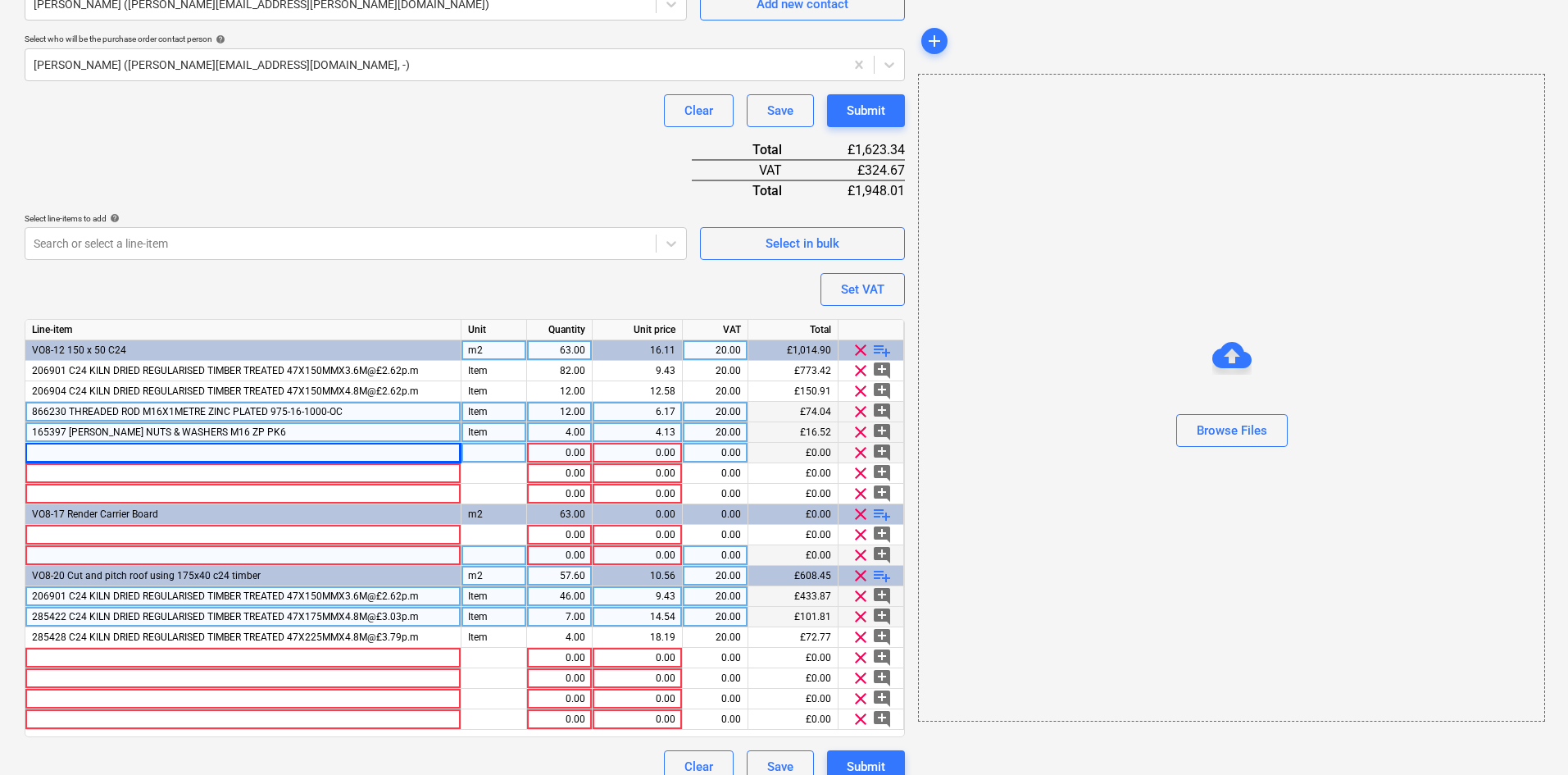
scroll to position [474, 0]
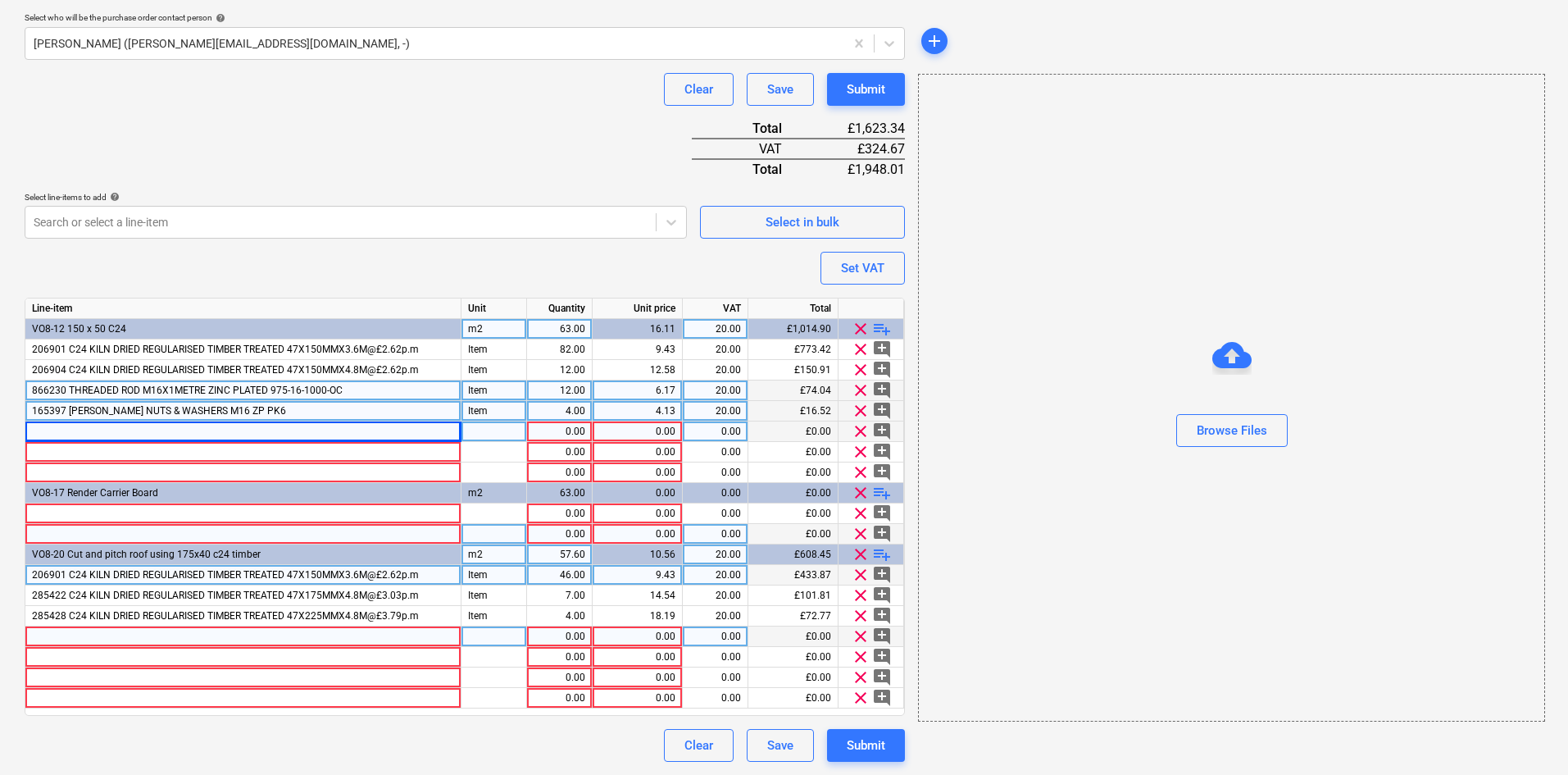
click at [100, 635] on div at bounding box center [243, 637] width 436 height 21
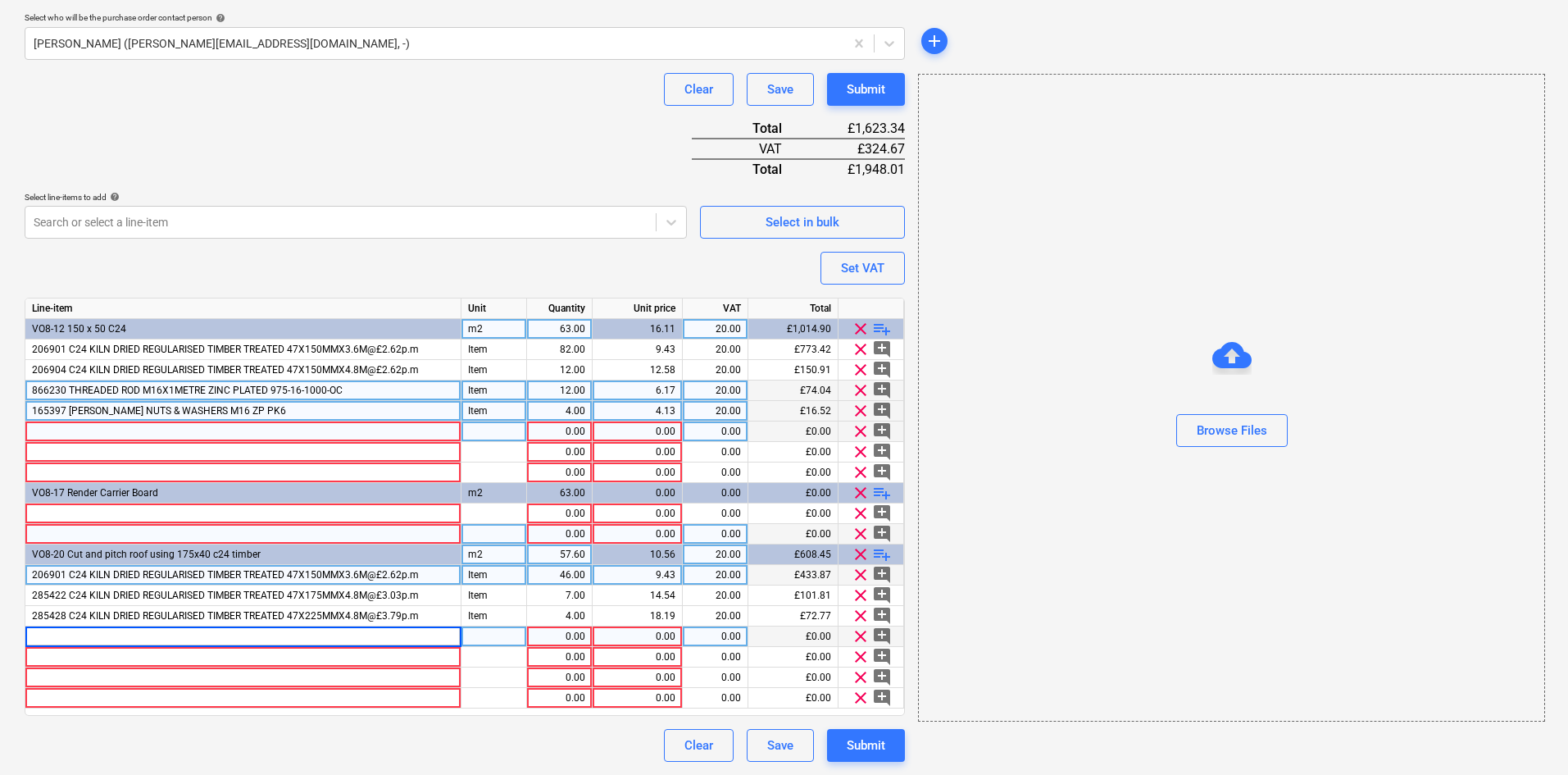
type input "768005 TCP47 SIMPSON TRUSS CLIPS"
type input "Item"
type input "46"
type input "20.70"
click at [106, 655] on div at bounding box center [243, 657] width 436 height 21
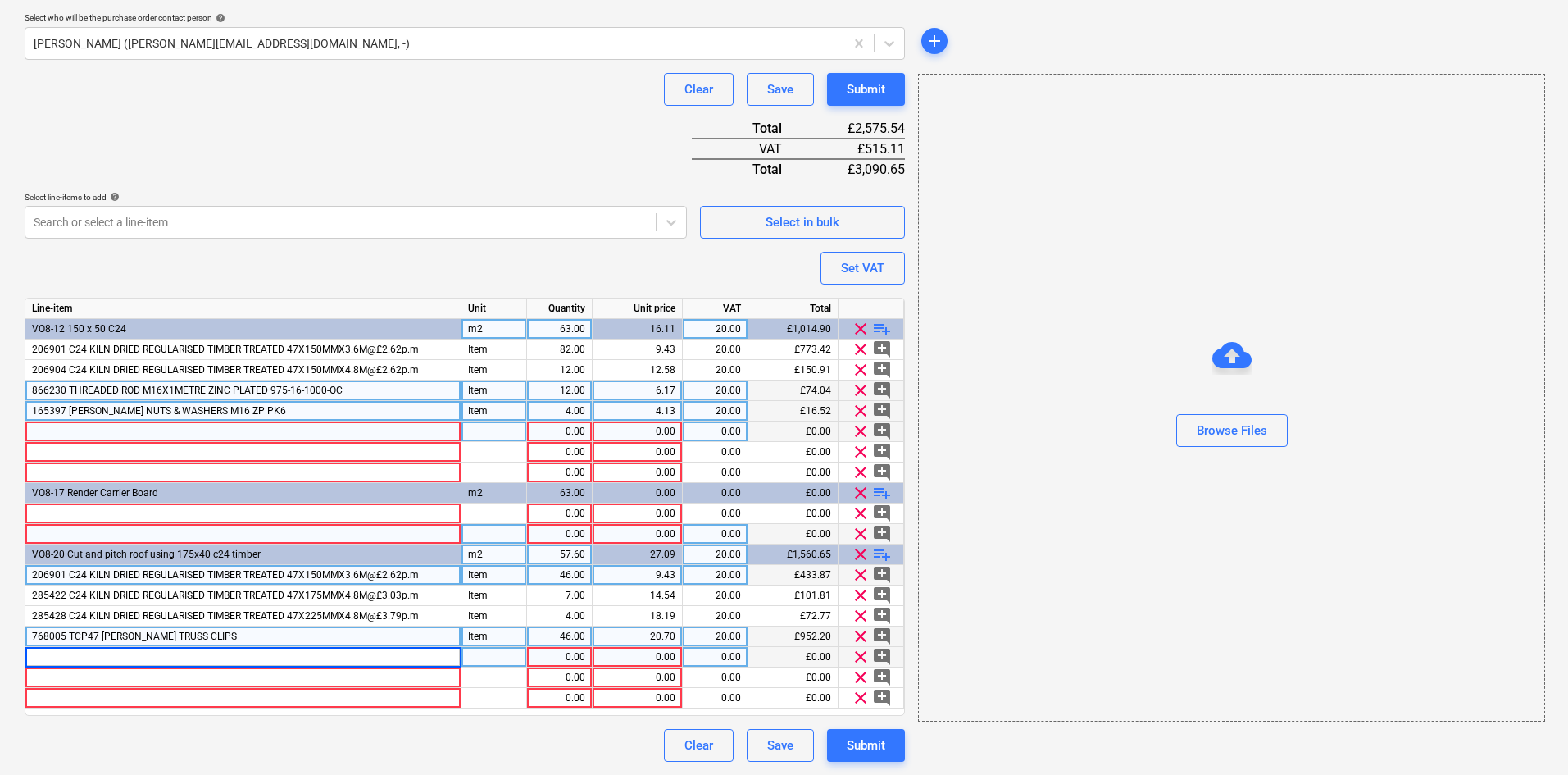
type input "556702 IM360CI NAIL FUEL PACK SMOOTH GP 90X3.2 141070"
type input "Item"
type input "72.00"
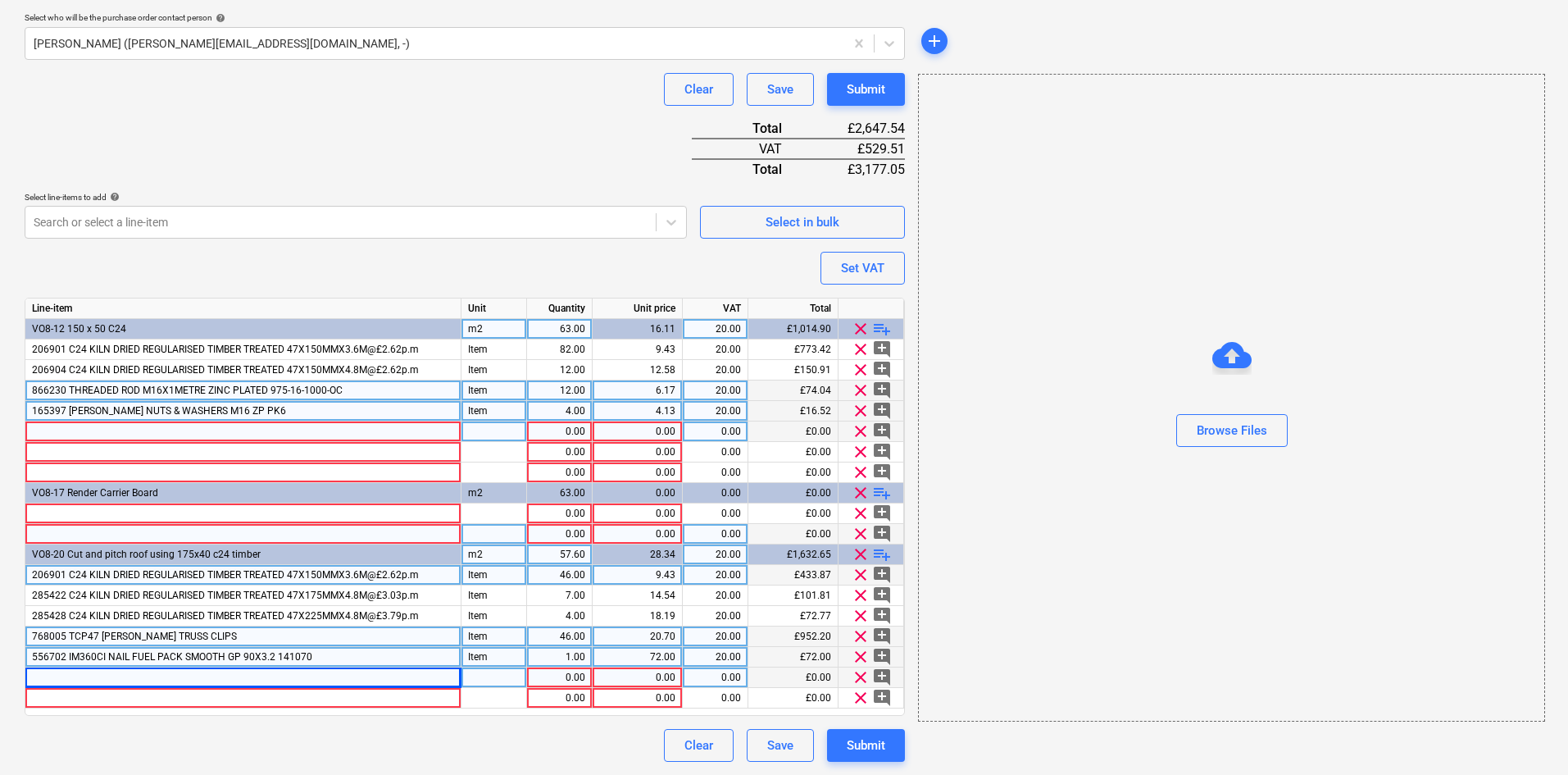
click at [77, 679] on div at bounding box center [243, 678] width 436 height 21
type input "556694 IM360CI NAIL FUEL PACK RING GP 63X3.2 141073 (2200)"
type input "Item"
click at [861, 673] on span "clear" at bounding box center [860, 677] width 20 height 20
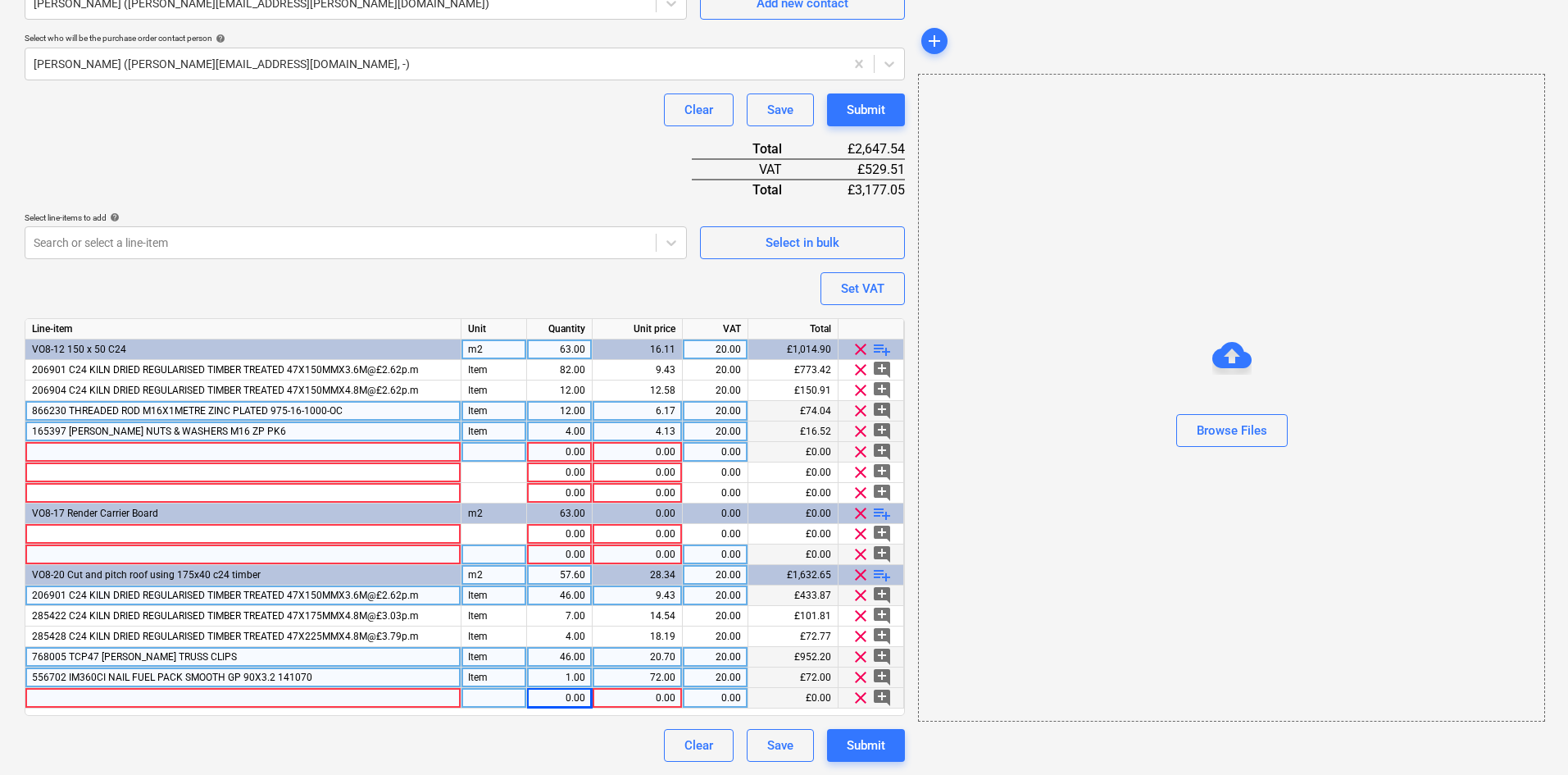
scroll to position [454, 0]
click at [89, 452] on div at bounding box center [243, 452] width 436 height 21
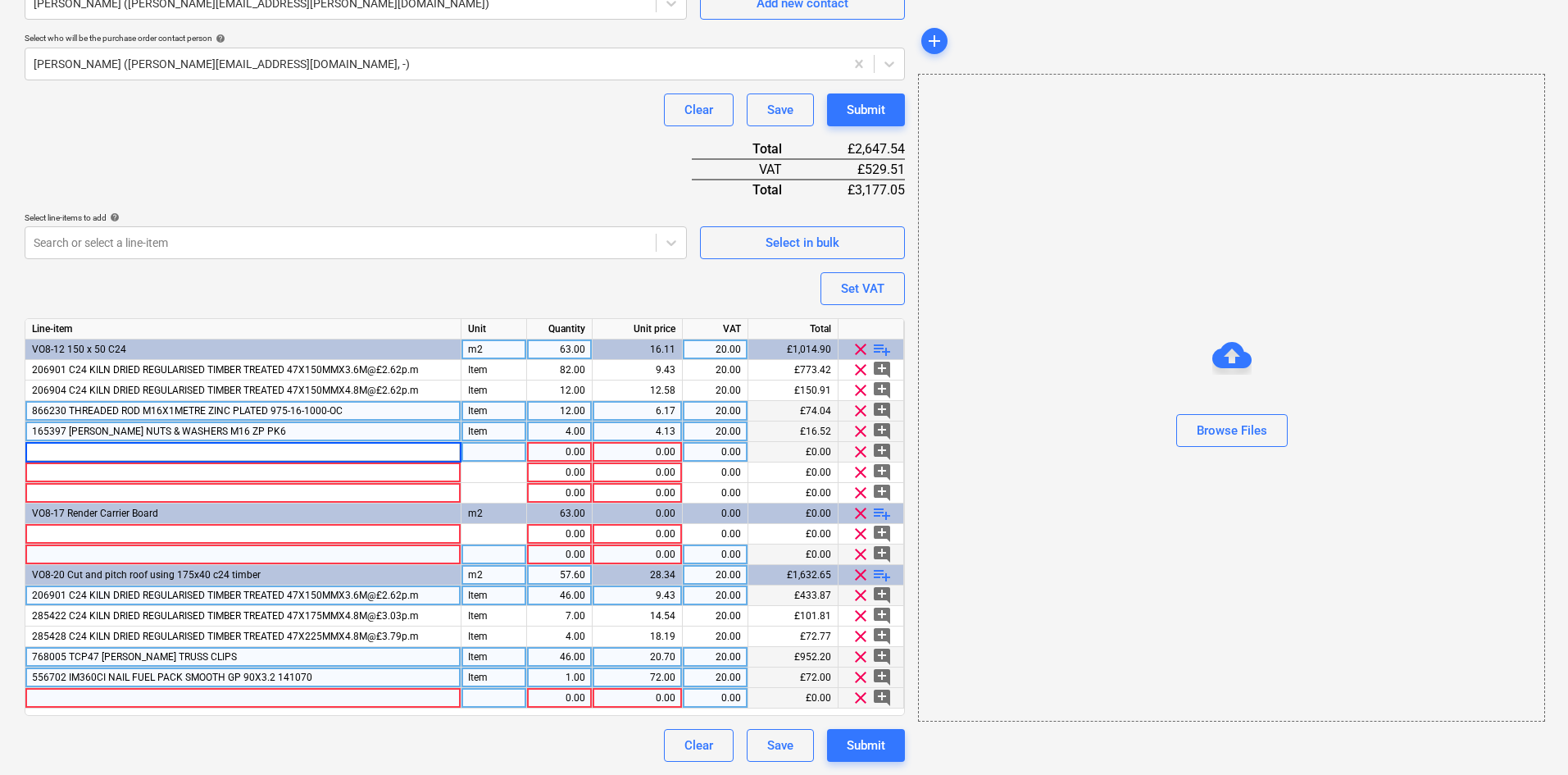
type input "556694 IM360CI NAIL FUEL PACK RING GP 63X3.2 141073 (2200)"
type input "Item"
type input "58.93"
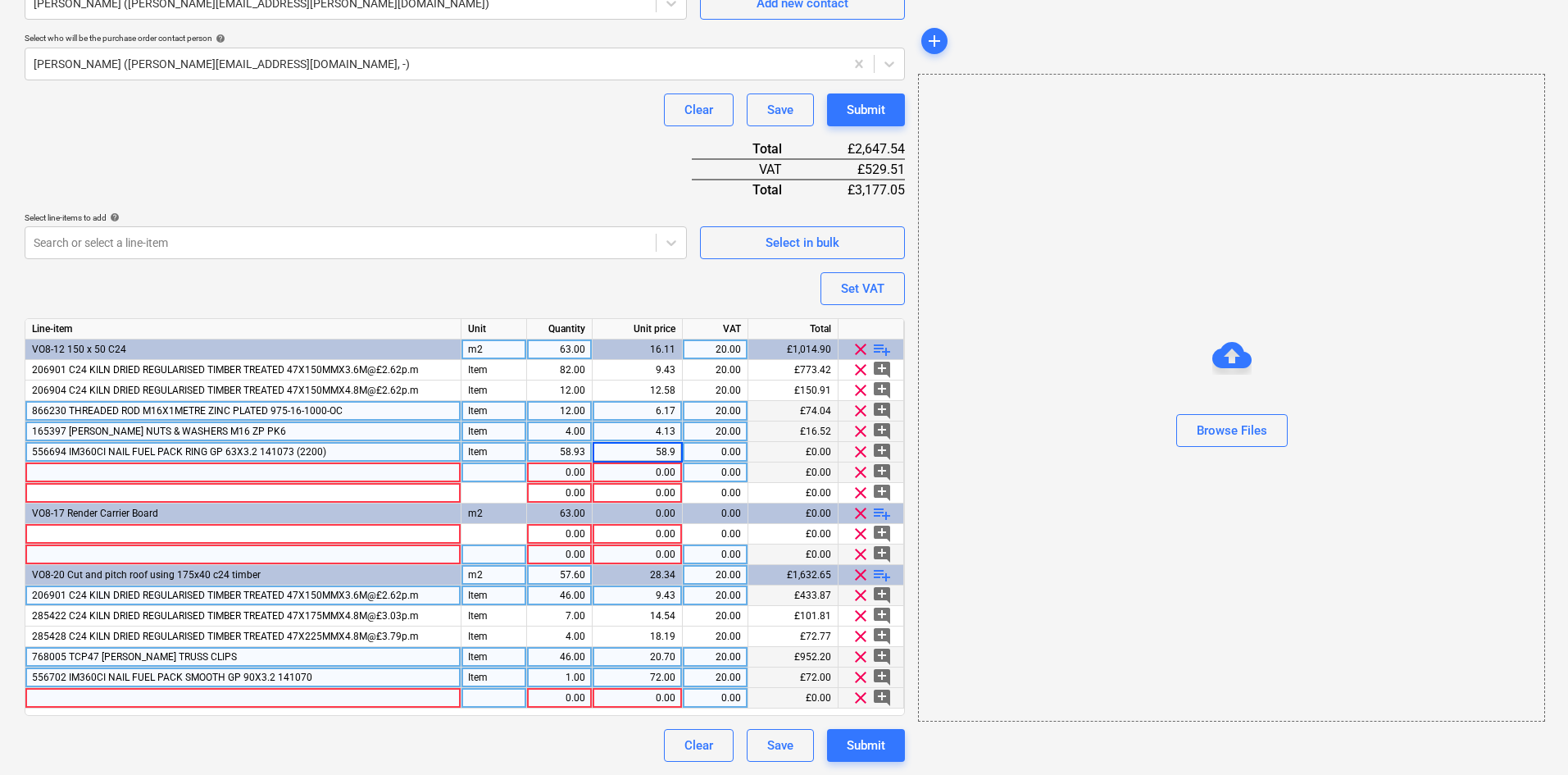
type input "58.93"
click at [578, 446] on div "58.93" at bounding box center [559, 452] width 51 height 21
type input "1"
type input "20"
click at [876, 574] on span "playlist_add" at bounding box center [881, 574] width 20 height 20
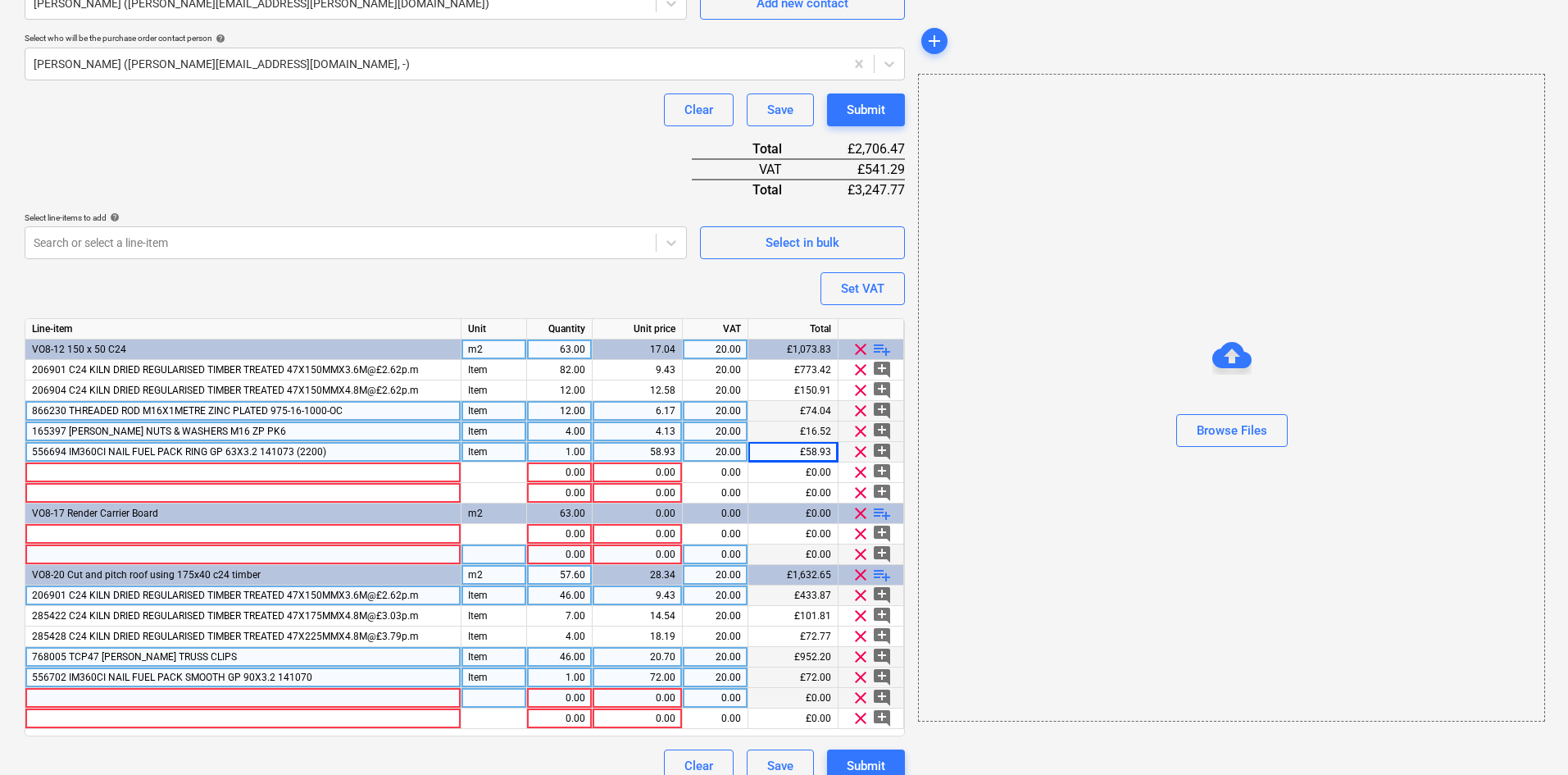
click at [876, 574] on span "playlist_add" at bounding box center [881, 574] width 20 height 20
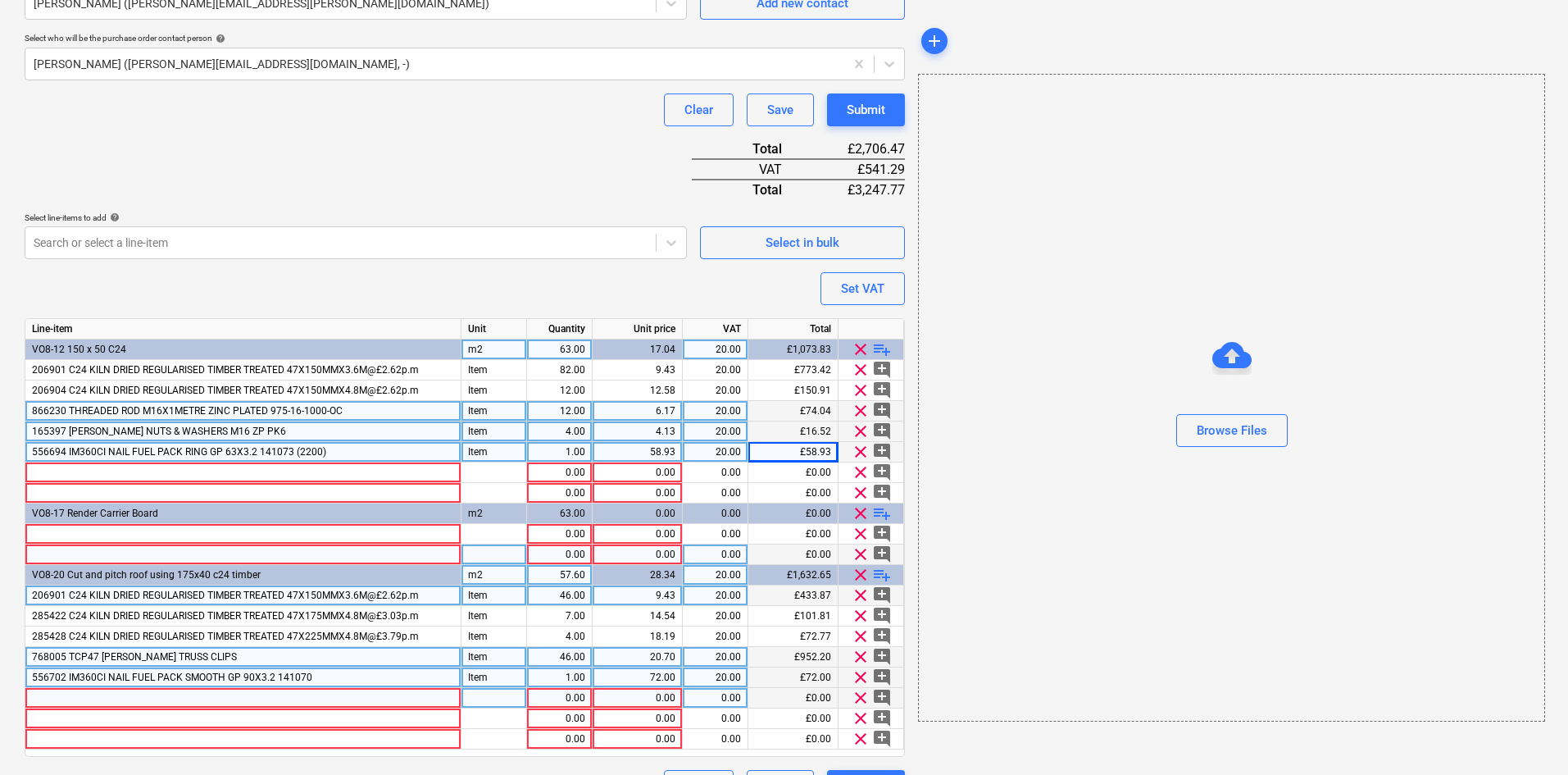
scroll to position [495, 0]
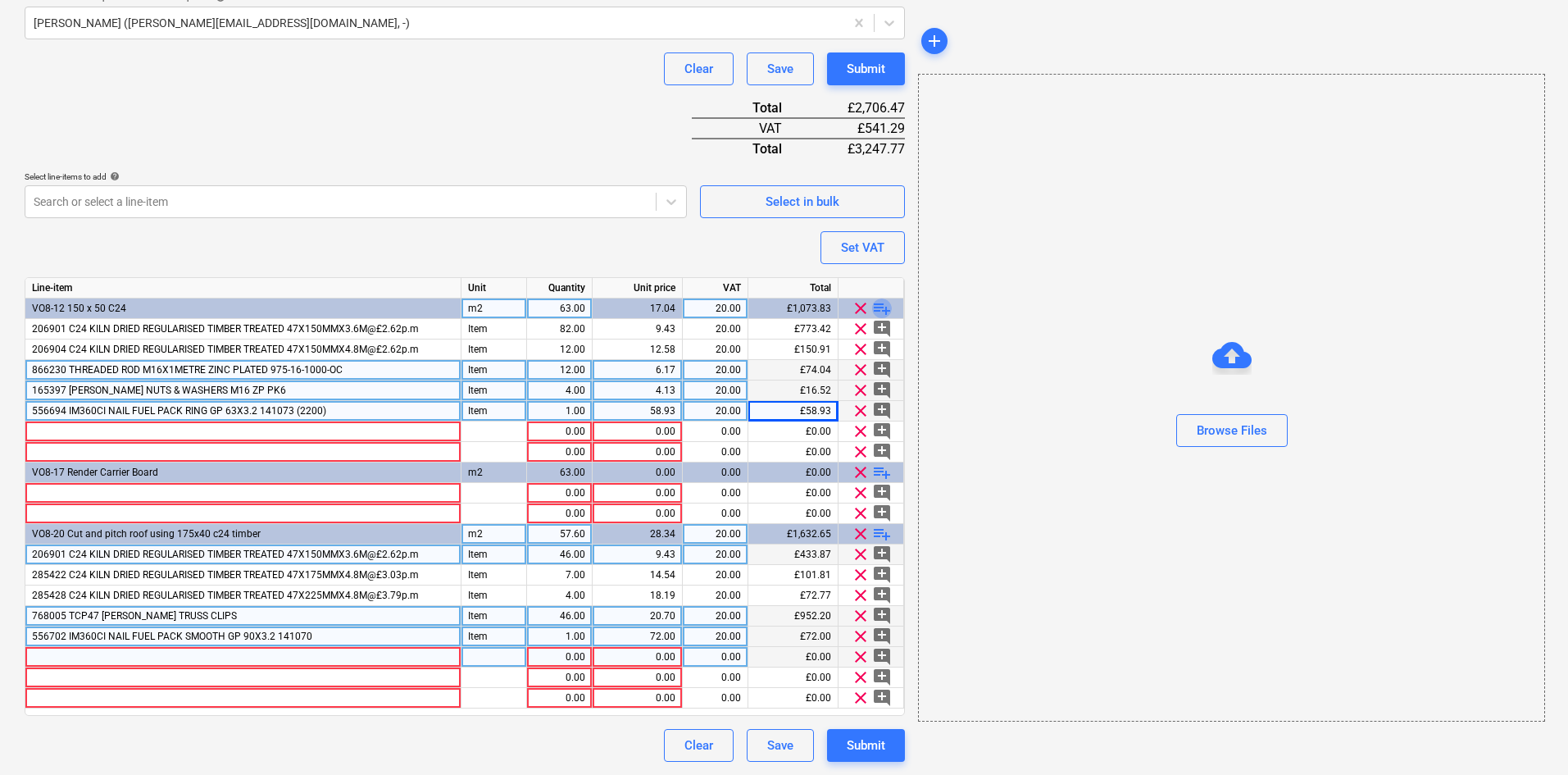
click at [881, 305] on span "playlist_add" at bounding box center [881, 308] width 20 height 20
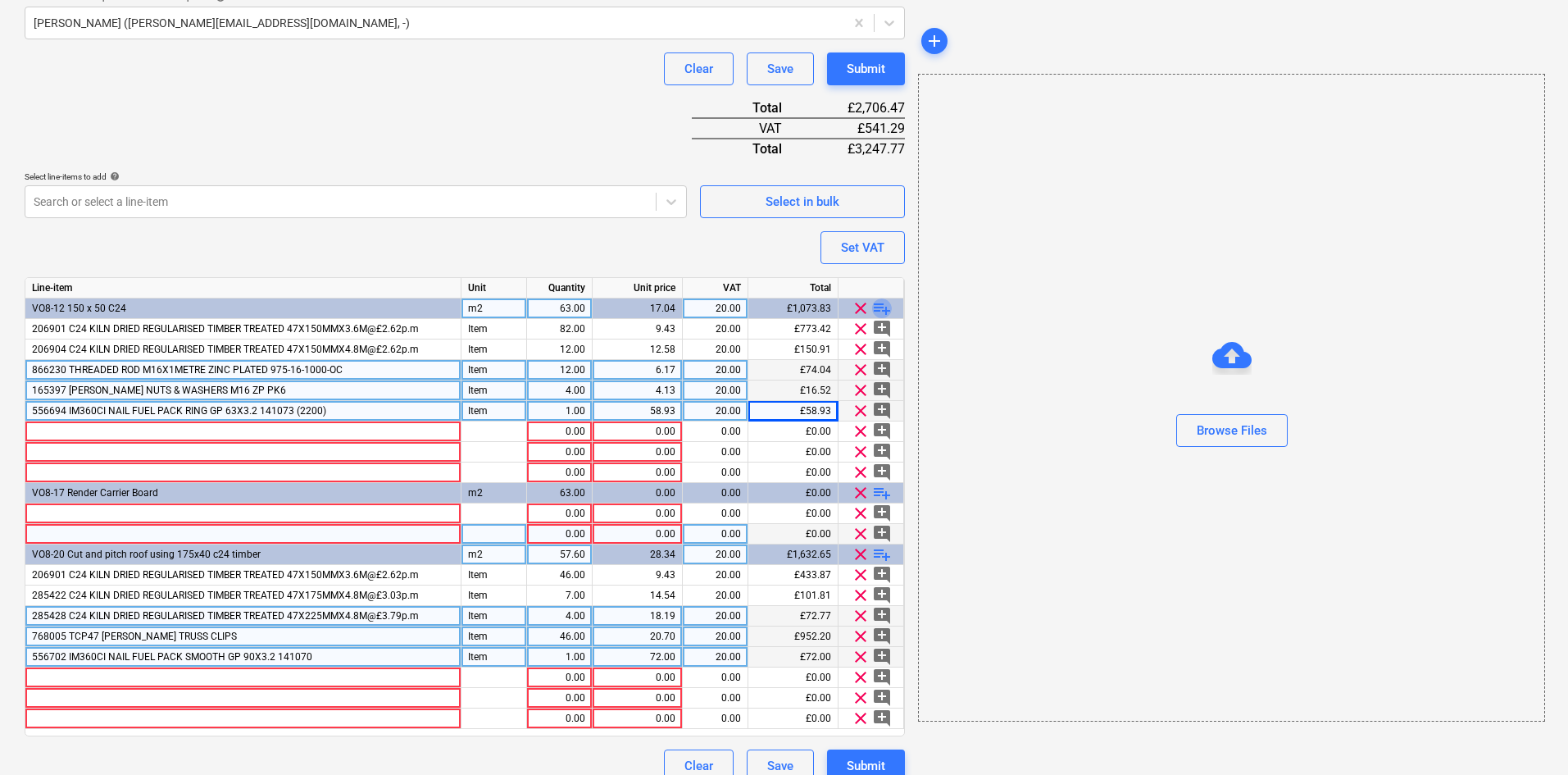
click at [881, 305] on span "playlist_add" at bounding box center [881, 308] width 20 height 20
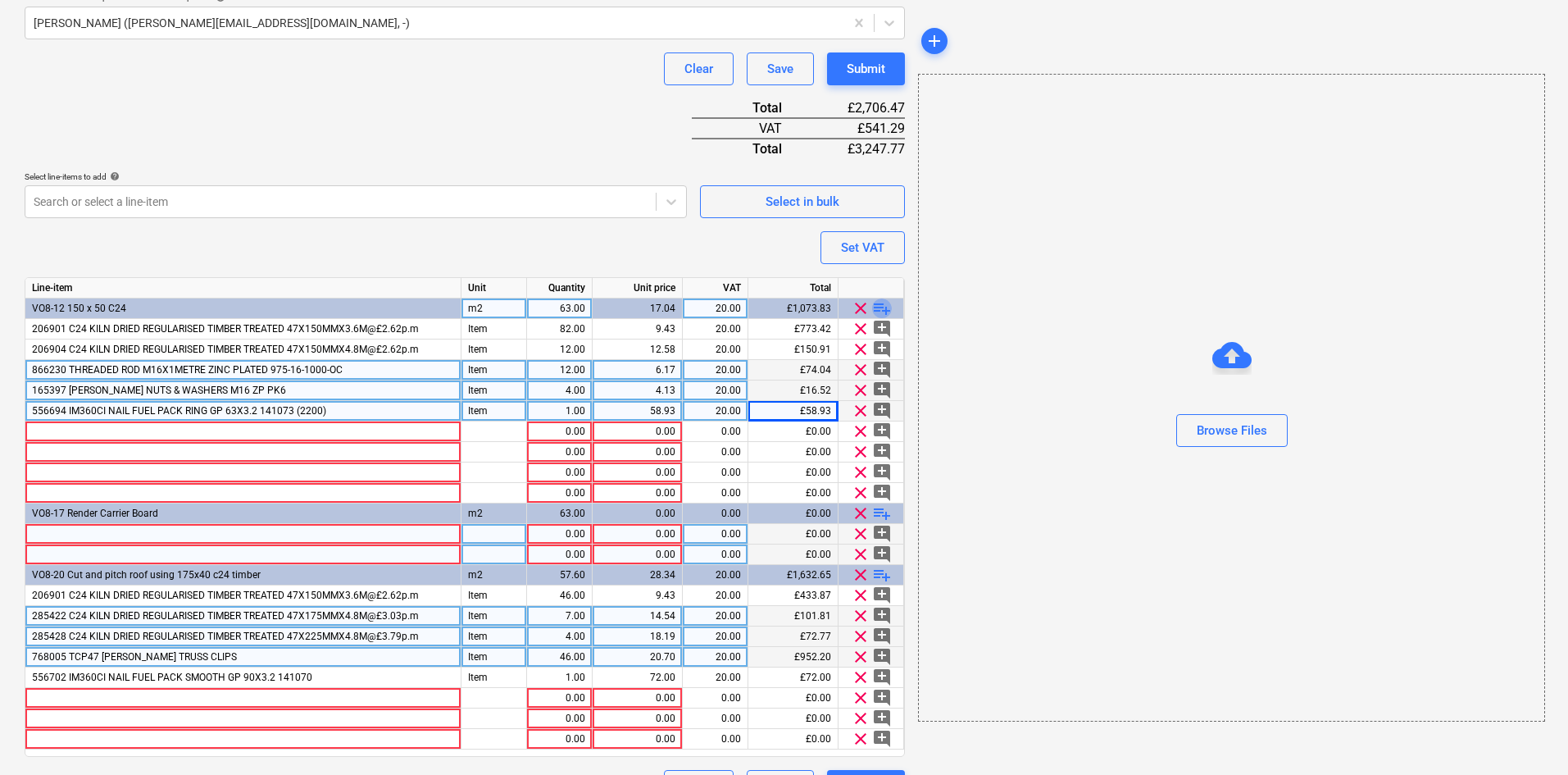
click at [881, 305] on span "playlist_add" at bounding box center [881, 308] width 20 height 20
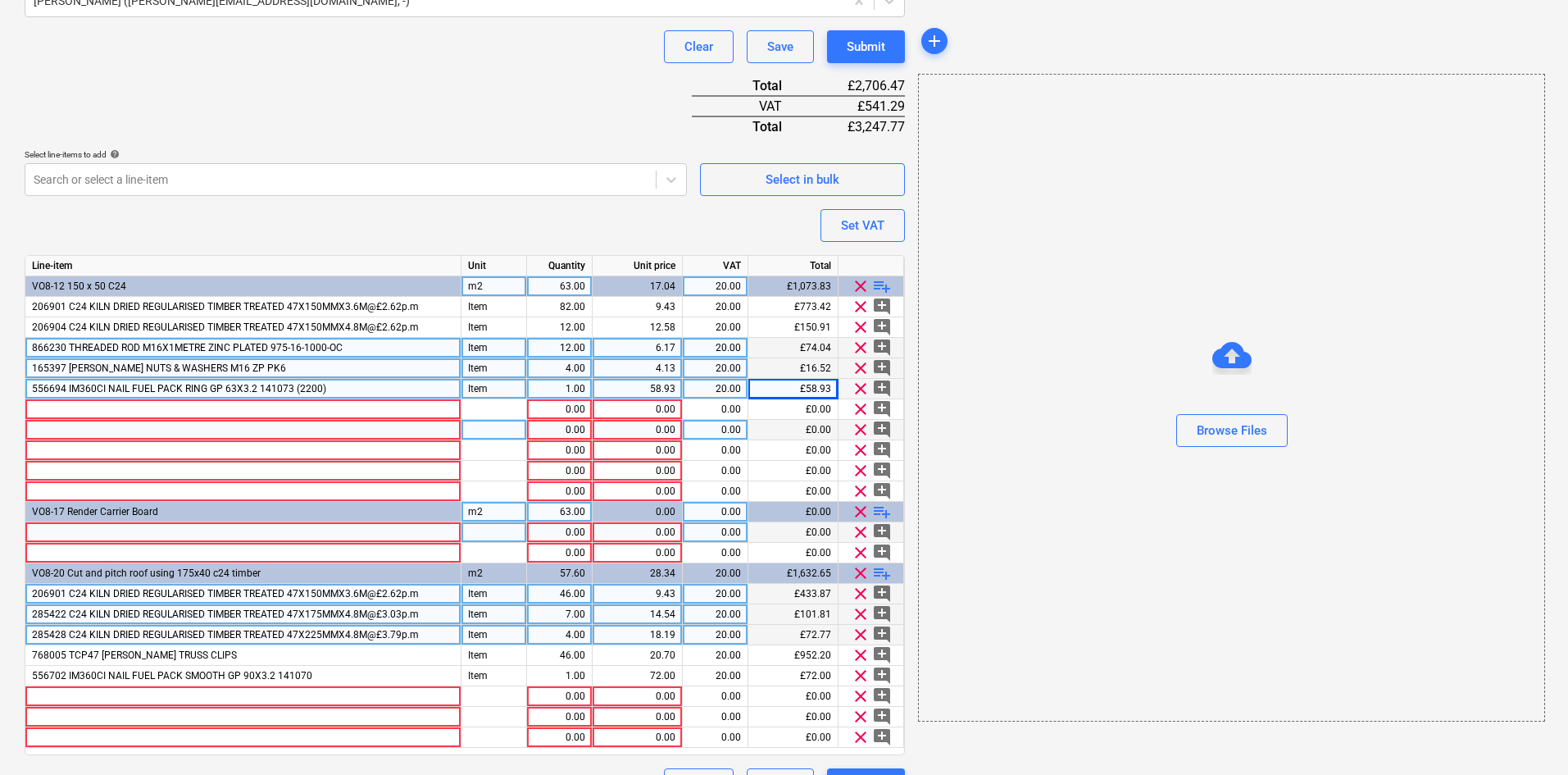
scroll to position [557, 0]
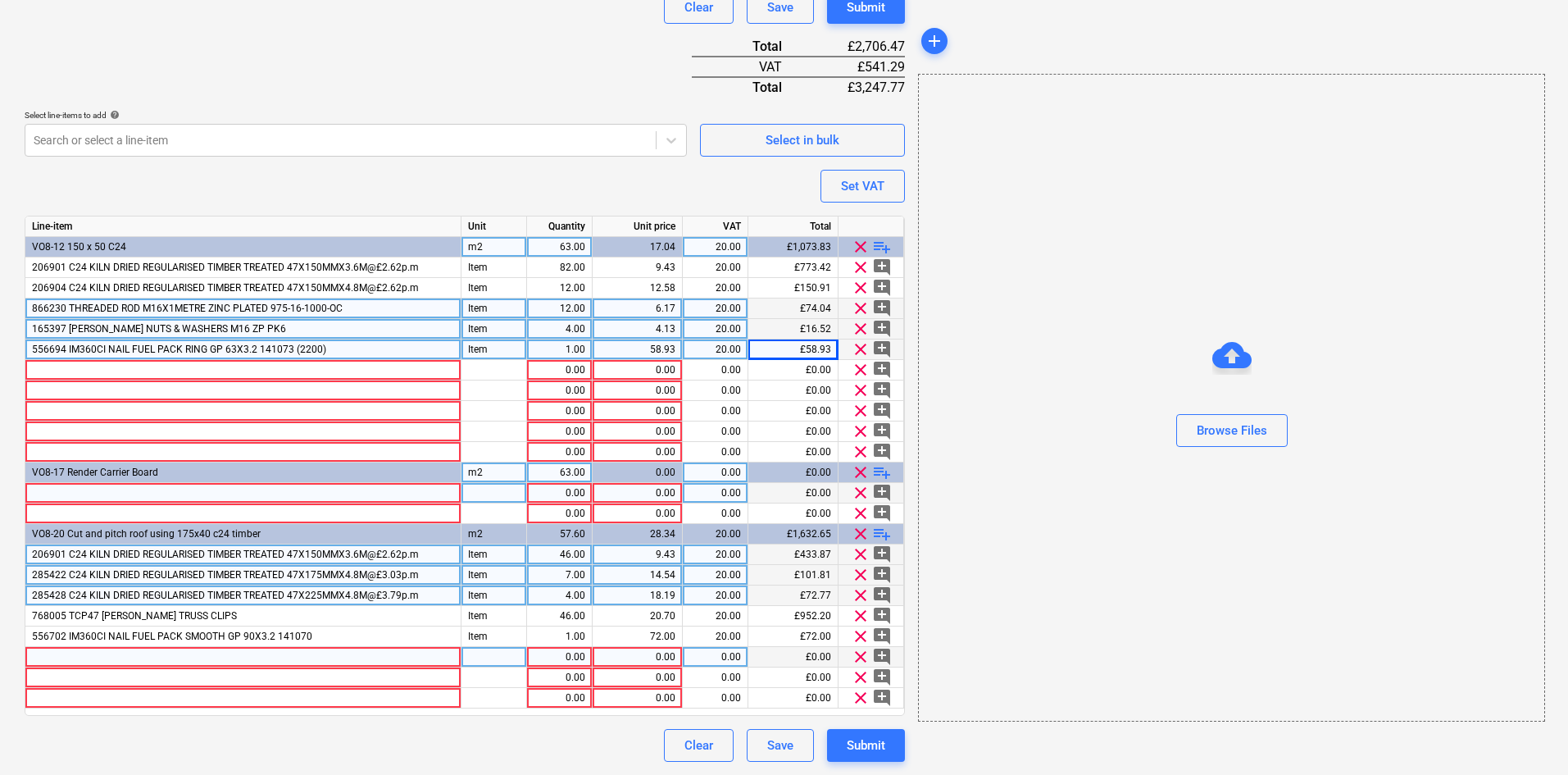
click at [303, 656] on div at bounding box center [243, 657] width 436 height 21
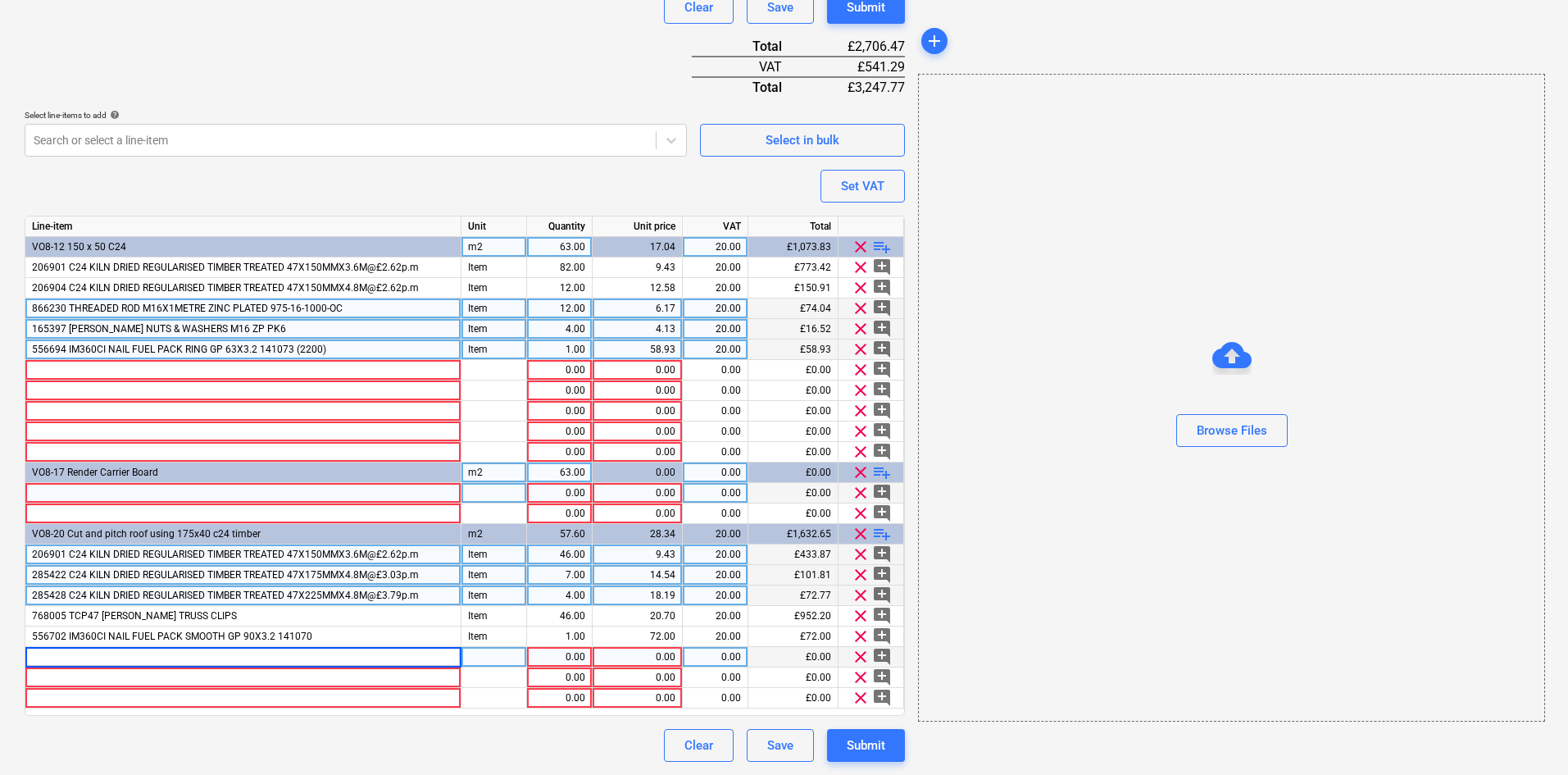
type input "796252 R-KEM2 300ML POLYESTER RESIN CARTRIDGE + NOZZLE R-KEM-11-300"
type input "Item"
type input "5.13"
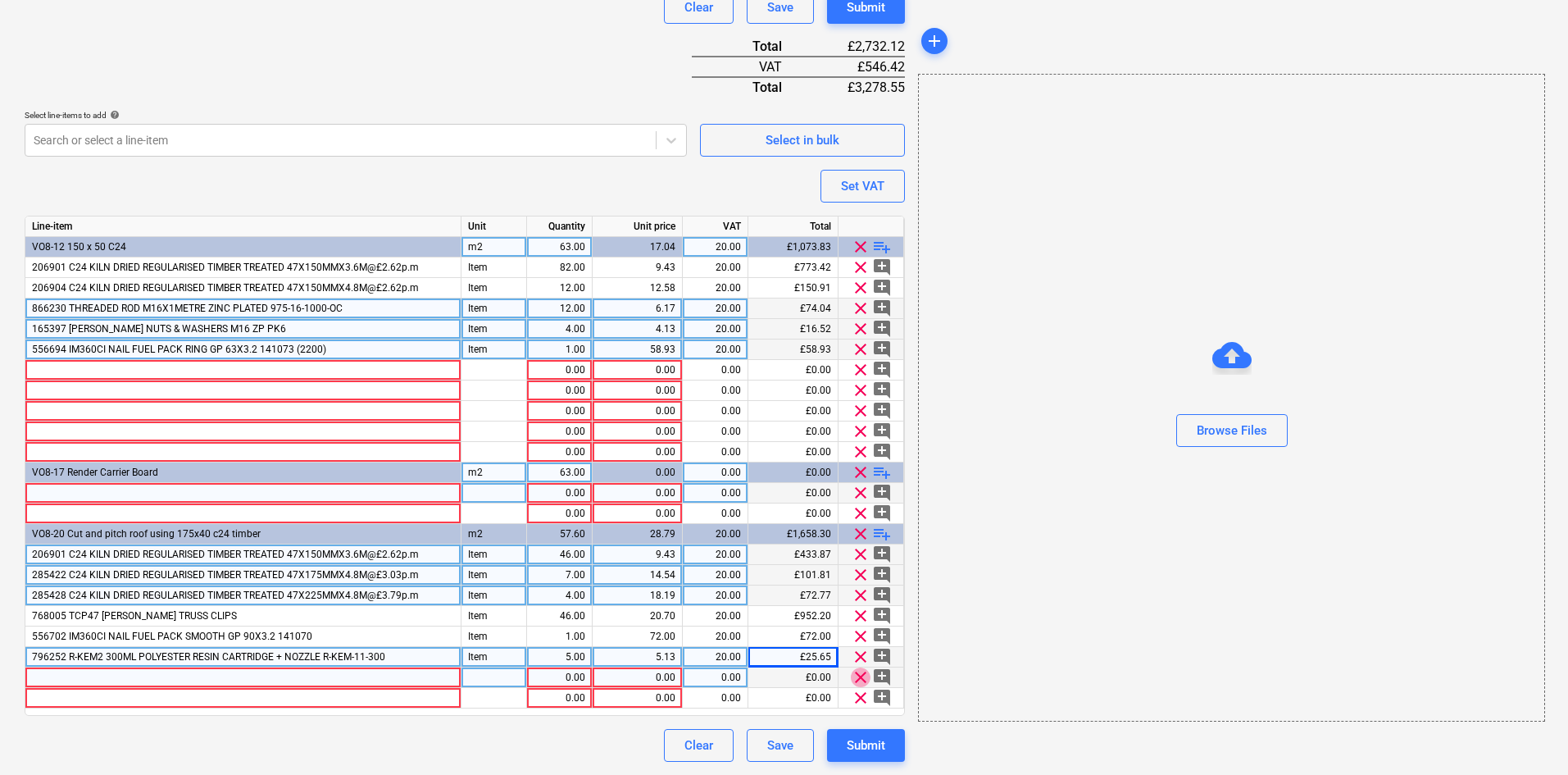
click at [862, 679] on span "clear" at bounding box center [860, 677] width 20 height 20
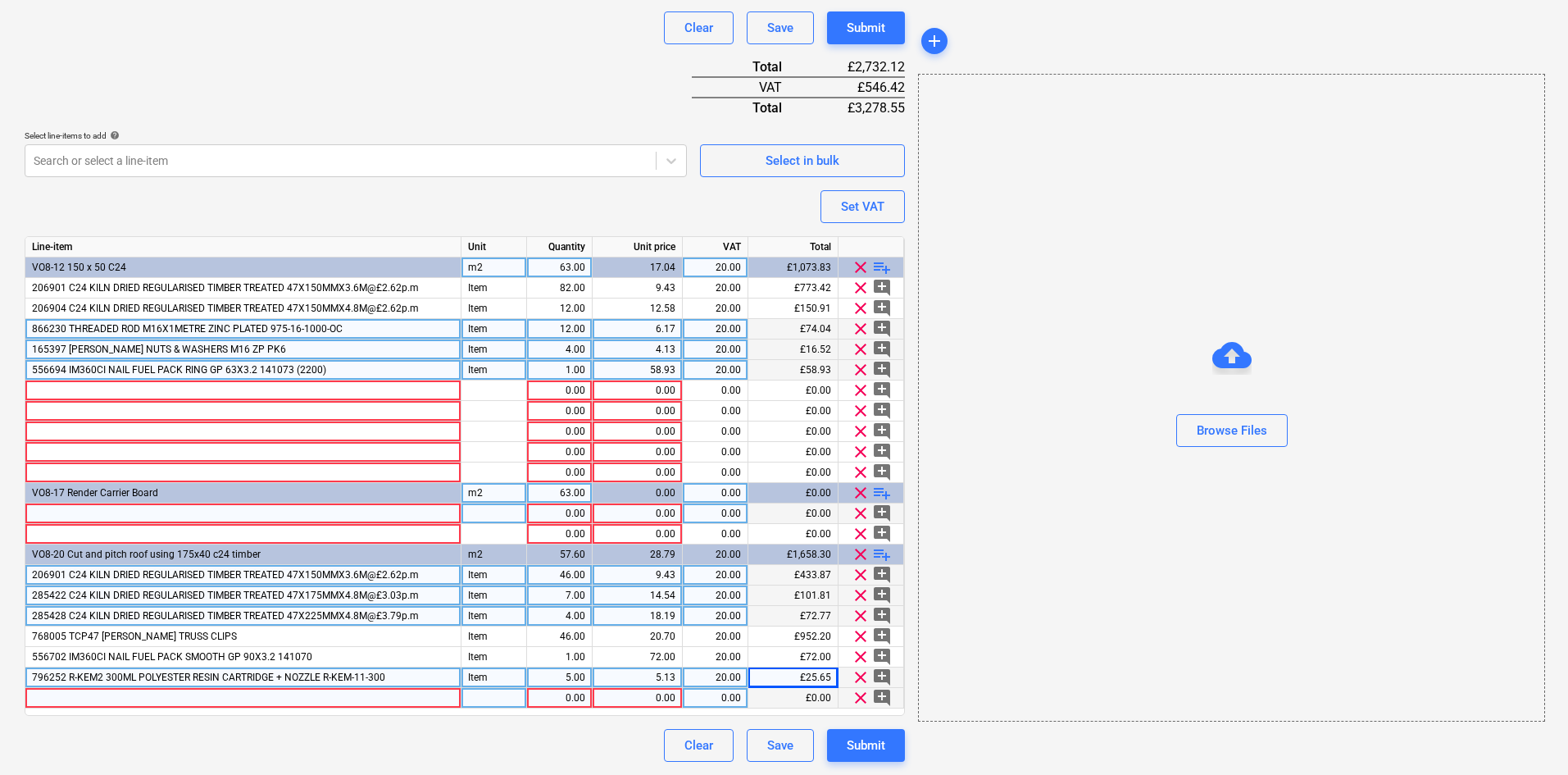
click at [857, 697] on span "clear" at bounding box center [860, 698] width 20 height 20
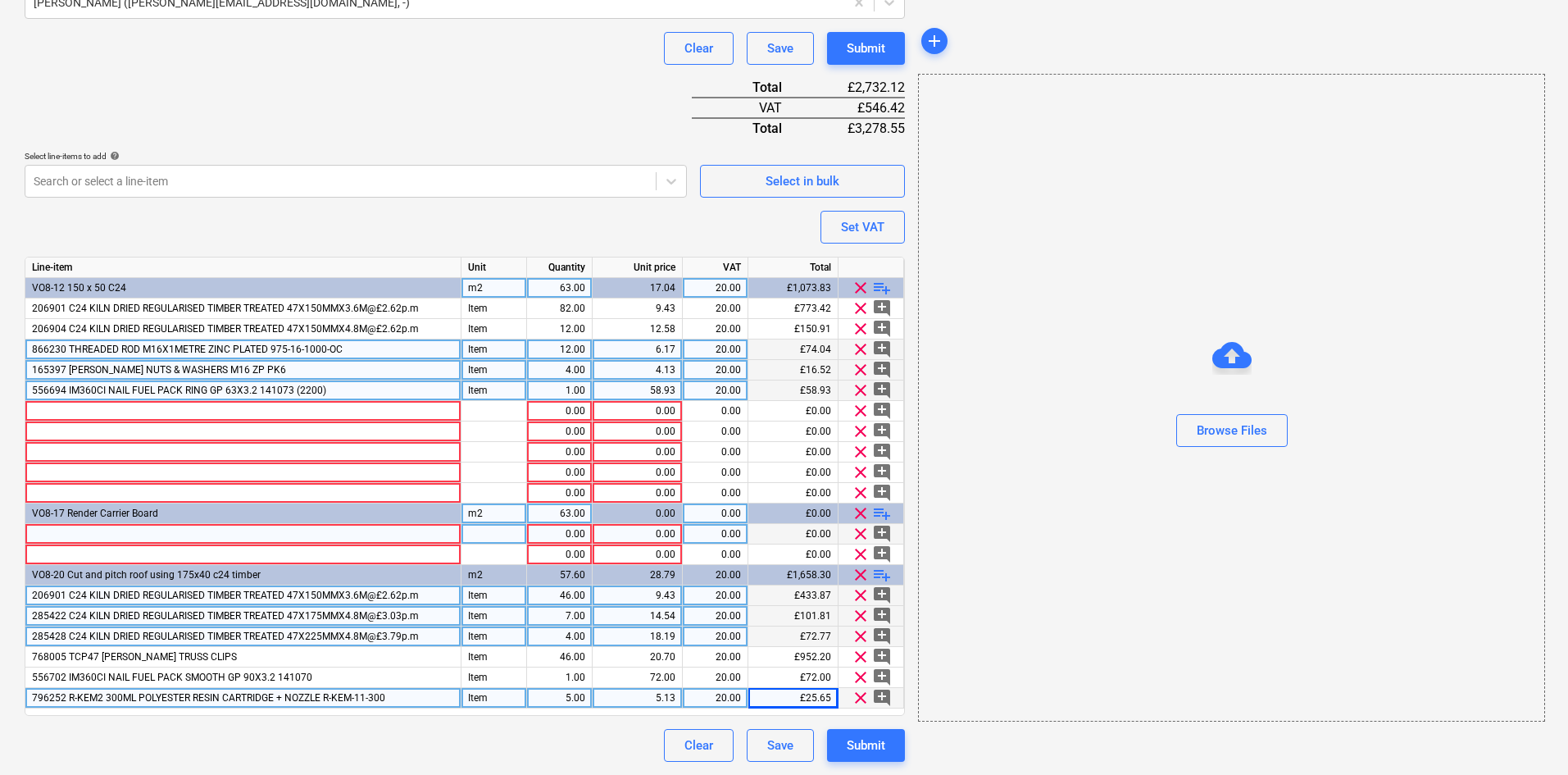
scroll to position [515, 0]
click at [149, 411] on div at bounding box center [243, 411] width 436 height 21
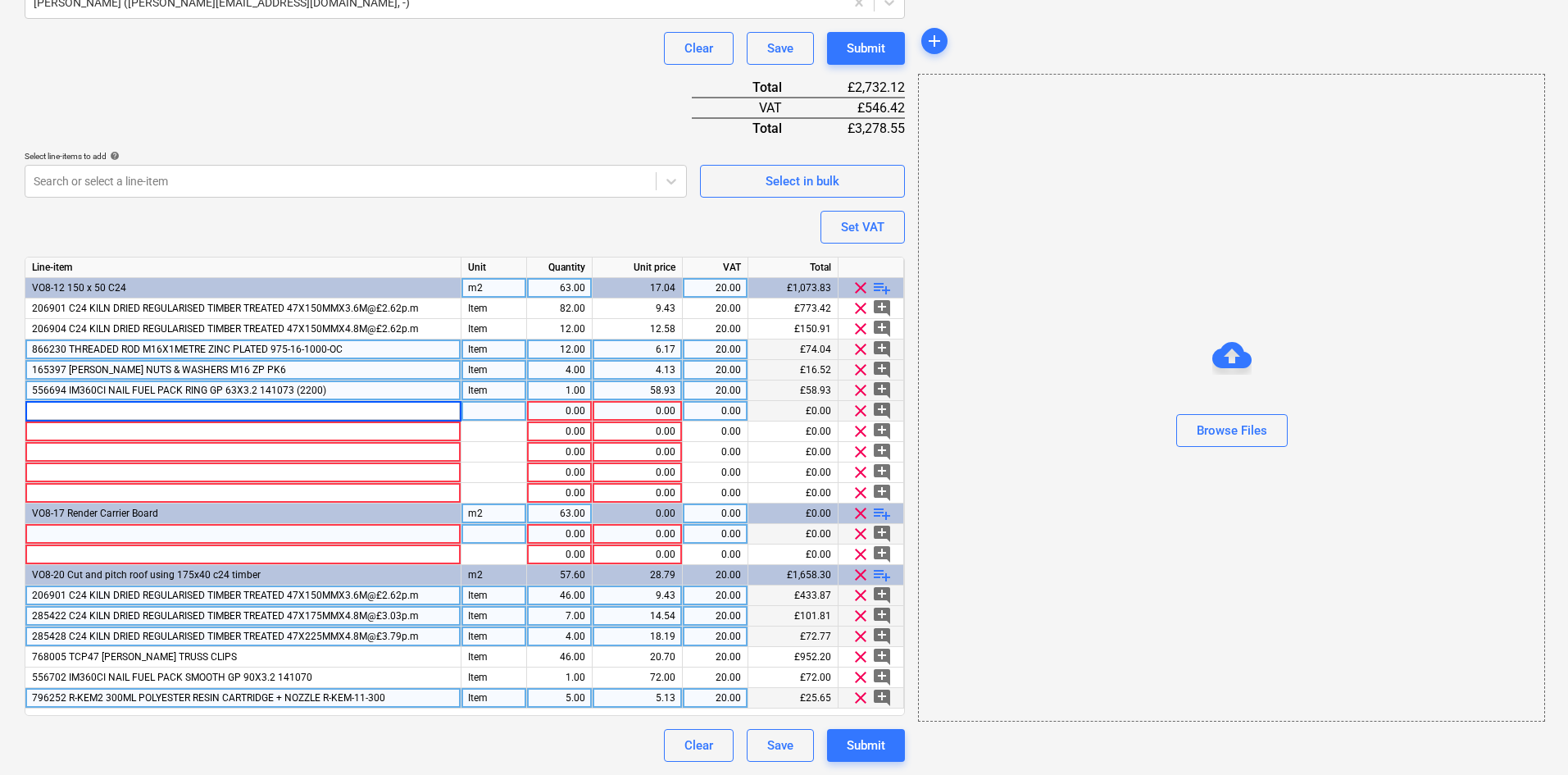
type input "306251 SIMPSON YARD SPECIAL/GENERIC - SEE DESCRIPTION BELOW HTT5"
type input "Item"
type input "24"
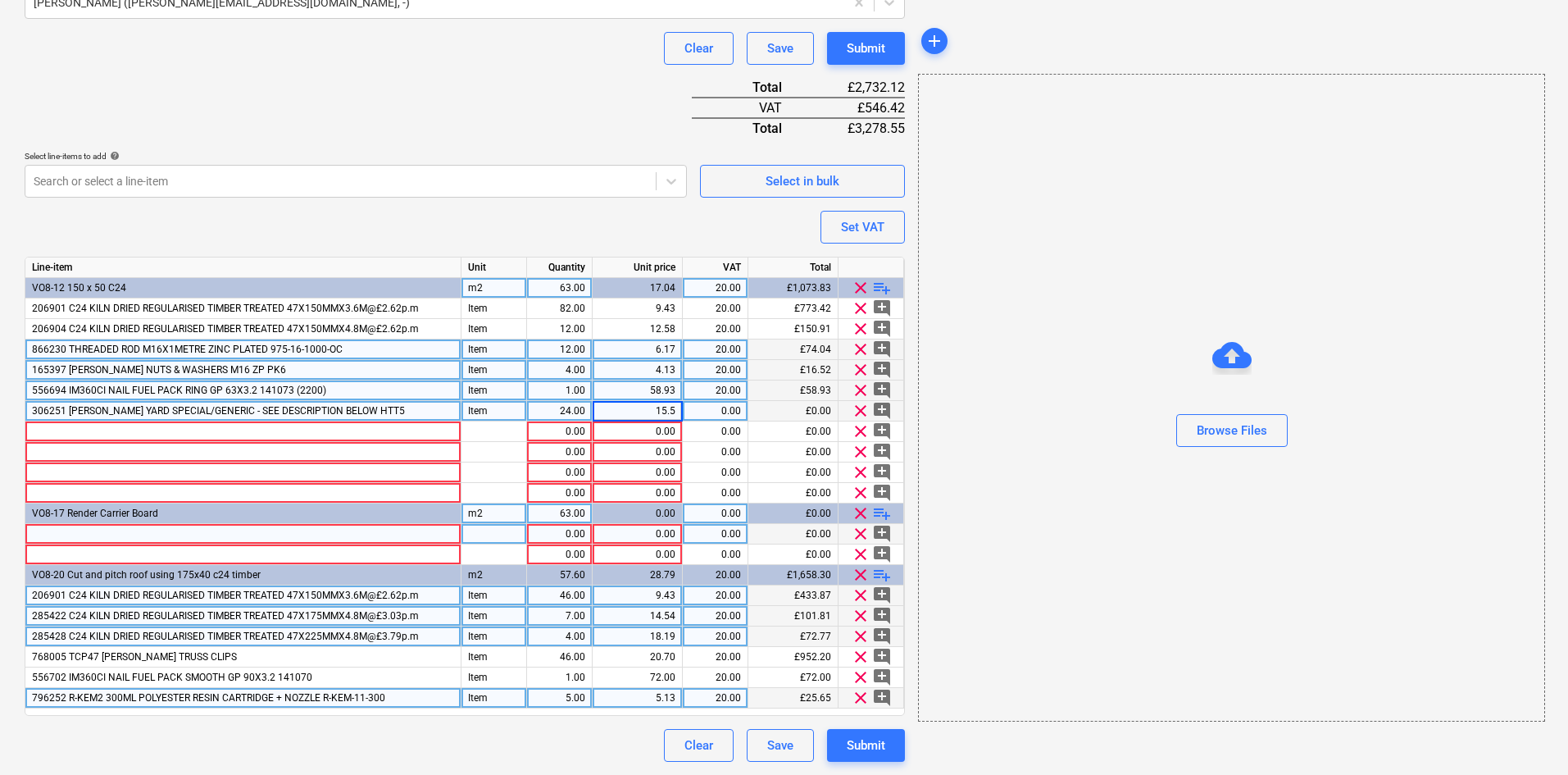
type input "15.59"
type input "20"
click at [59, 427] on div at bounding box center [243, 431] width 436 height 21
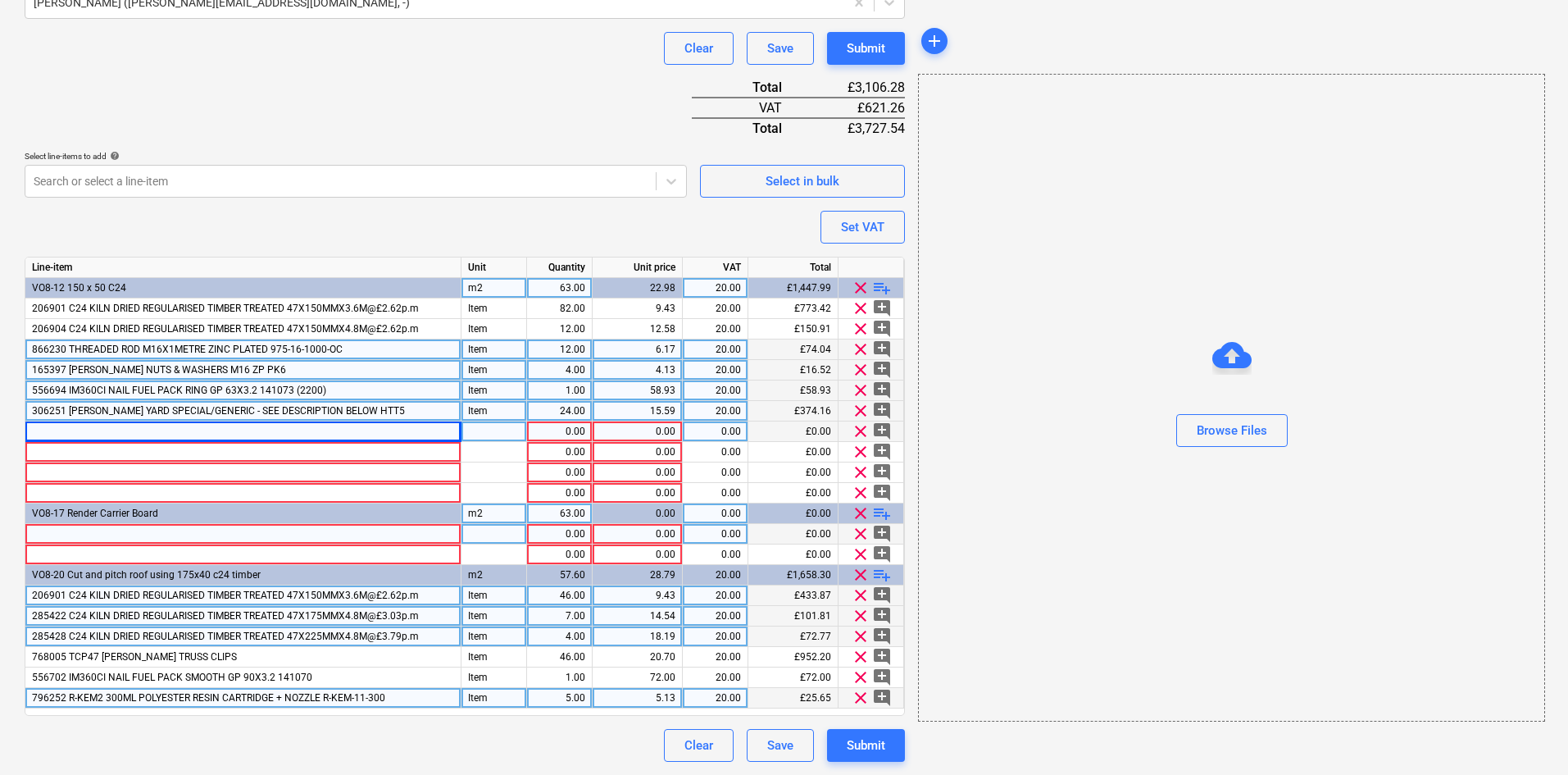
click at [394, 434] on div at bounding box center [243, 431] width 436 height 21
type input "241841 4TRADE BOLT & NUT M12X150 CUP SQUARE HEXAGON BRIGHT ZINC PLATED PK10"
type input "Item"
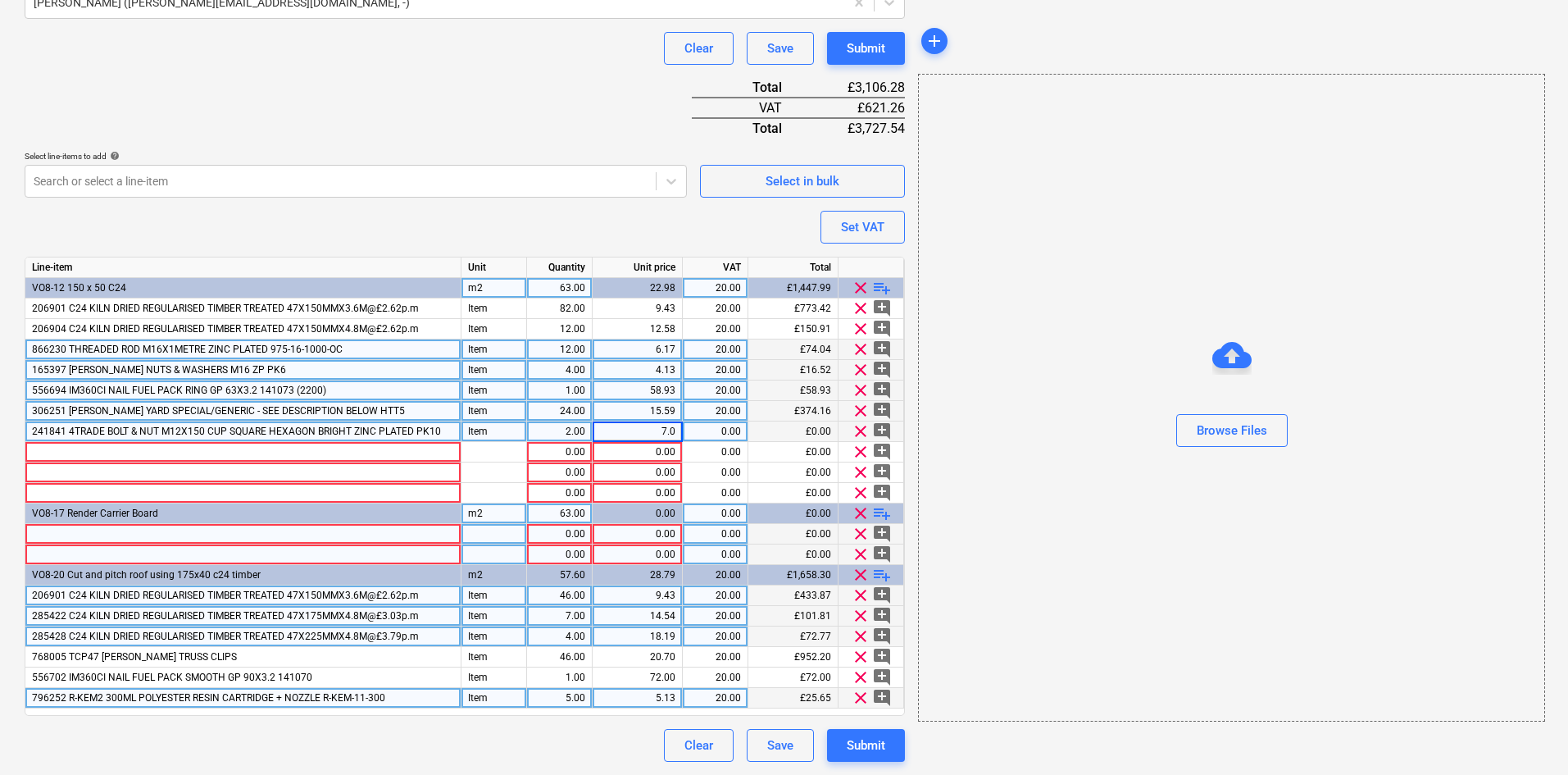
type input "7.08"
type input "20"
click at [109, 444] on div at bounding box center [243, 452] width 436 height 21
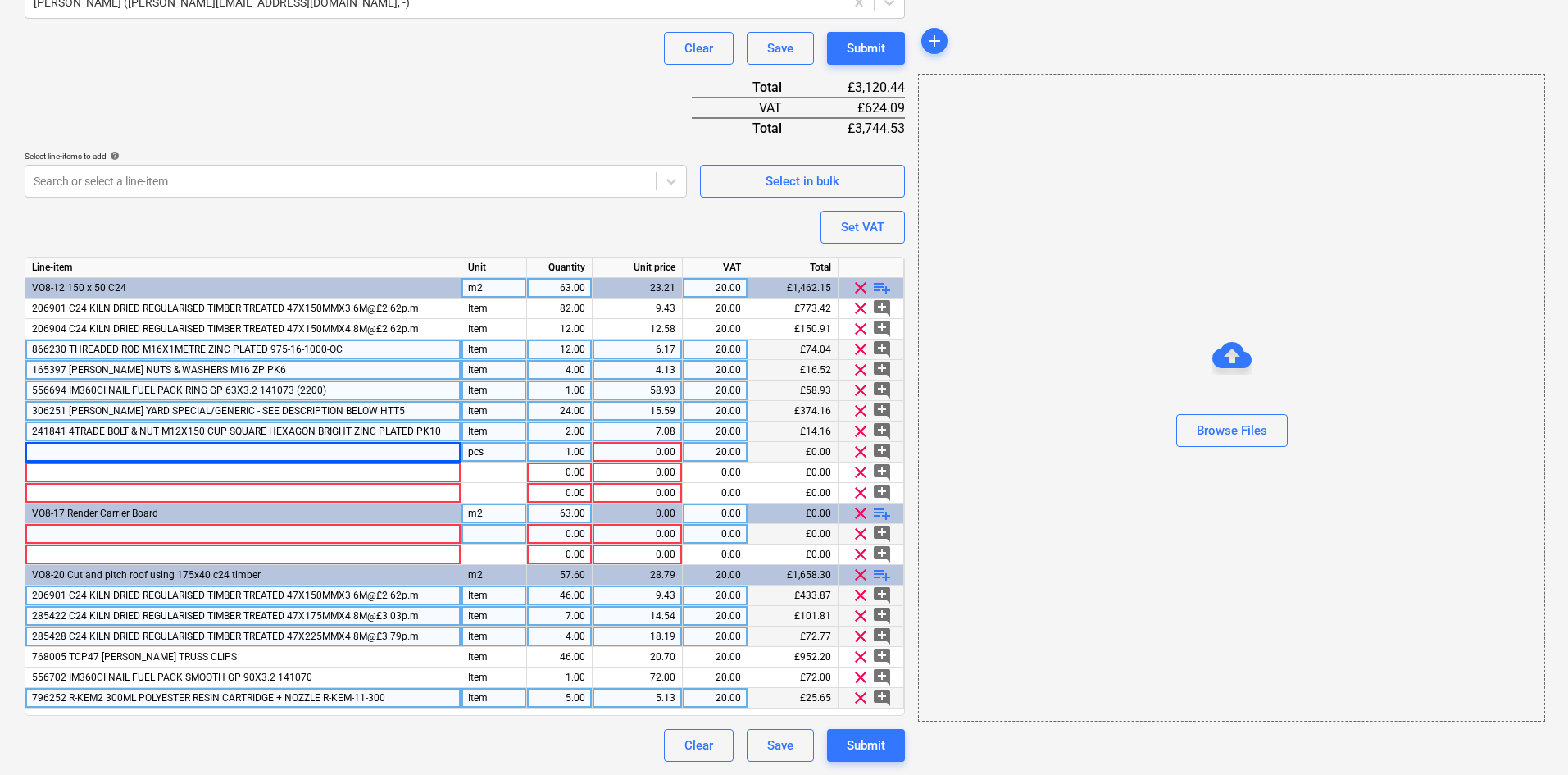
click at [249, 454] on div at bounding box center [243, 452] width 436 height 21
type input "241898 4TRDE WSR M12X28 HY BZP CWSCDS12081 10PK"
type input "Item"
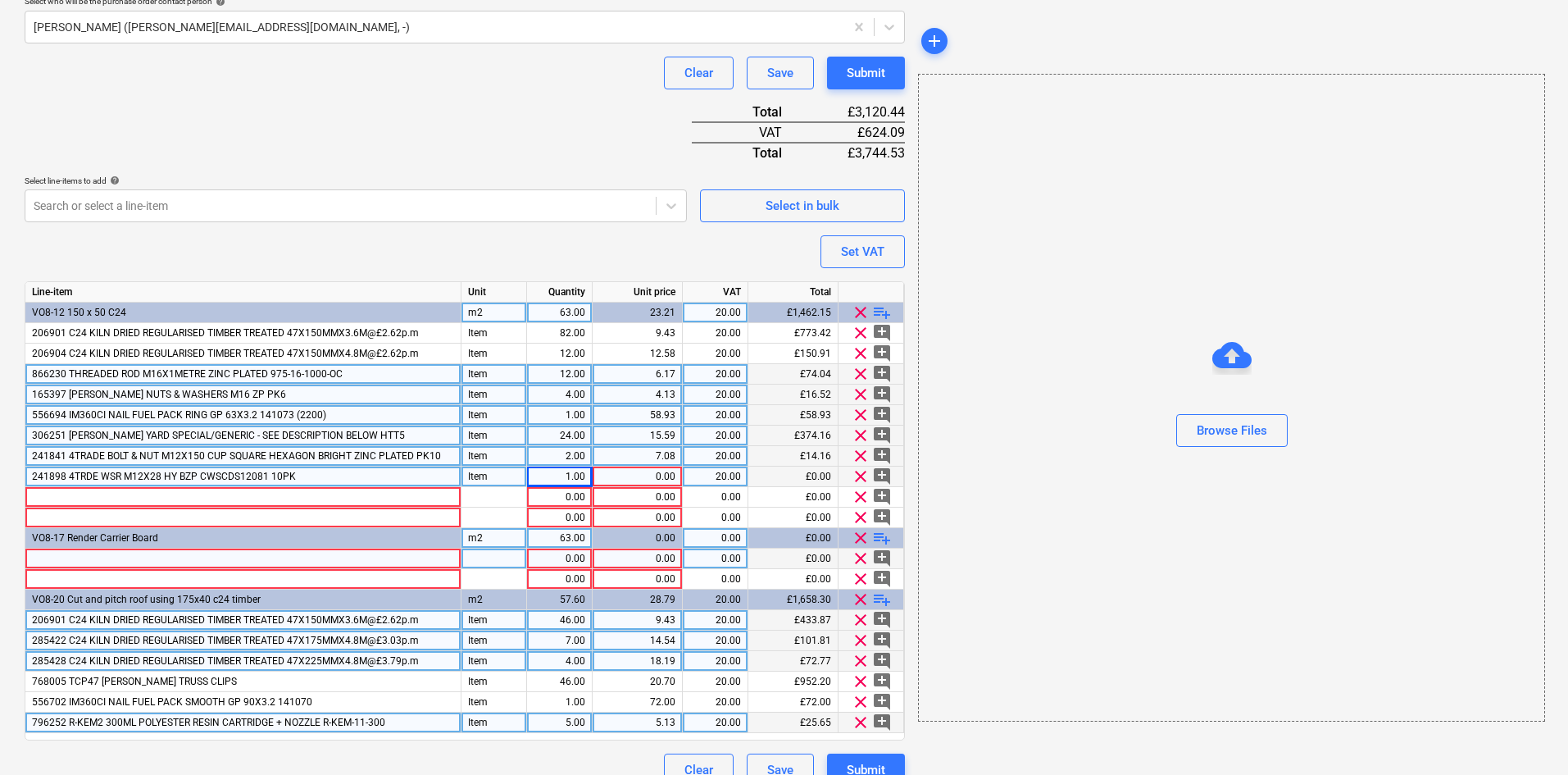
scroll to position [492, 0]
type input ".58"
click at [91, 496] on div at bounding box center [243, 497] width 436 height 21
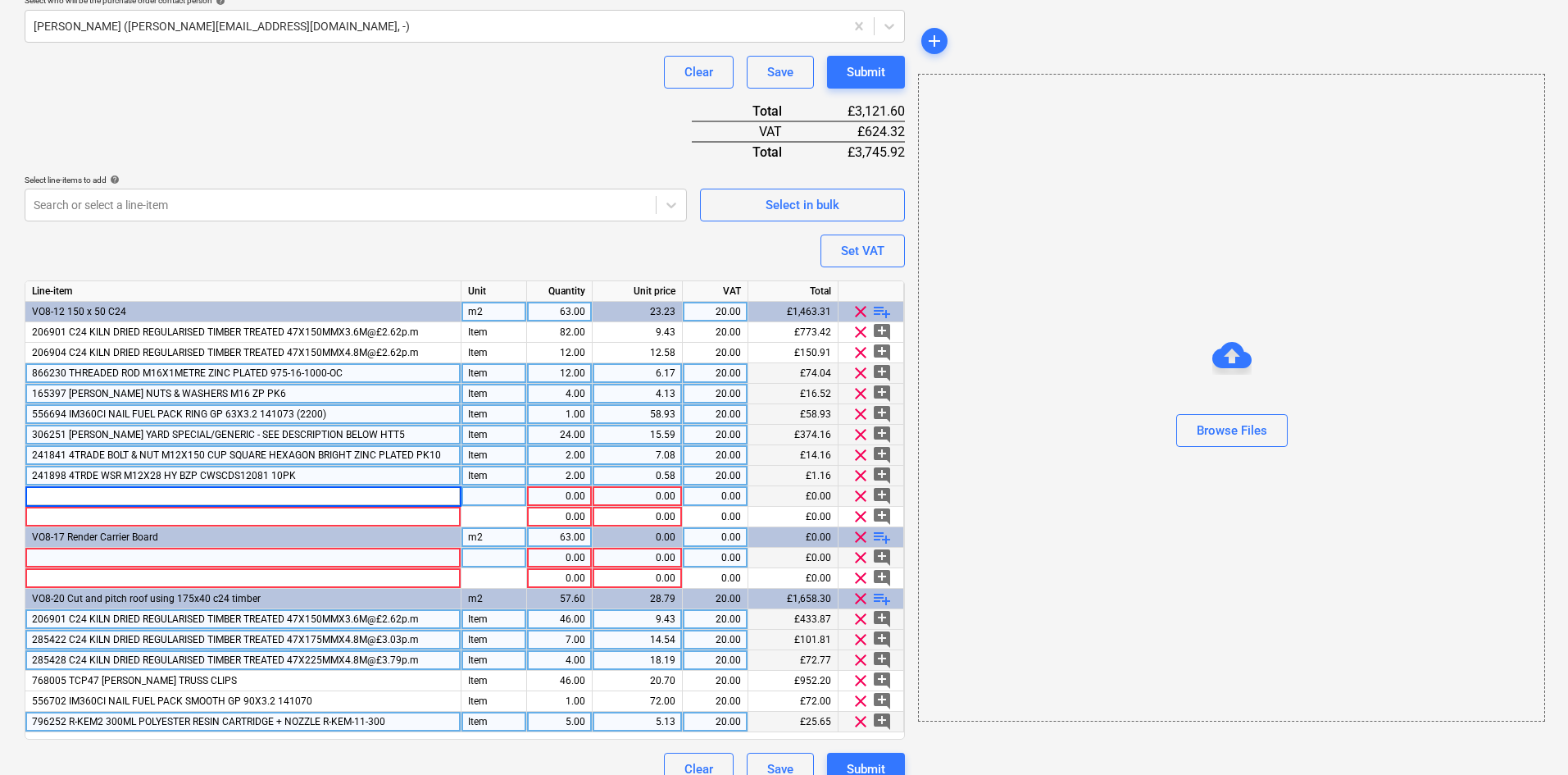
type input "671849 NOMOREPLY TILE BACKER BOARD 1200X800X12MM"
type input "Item"
type input "11.99"
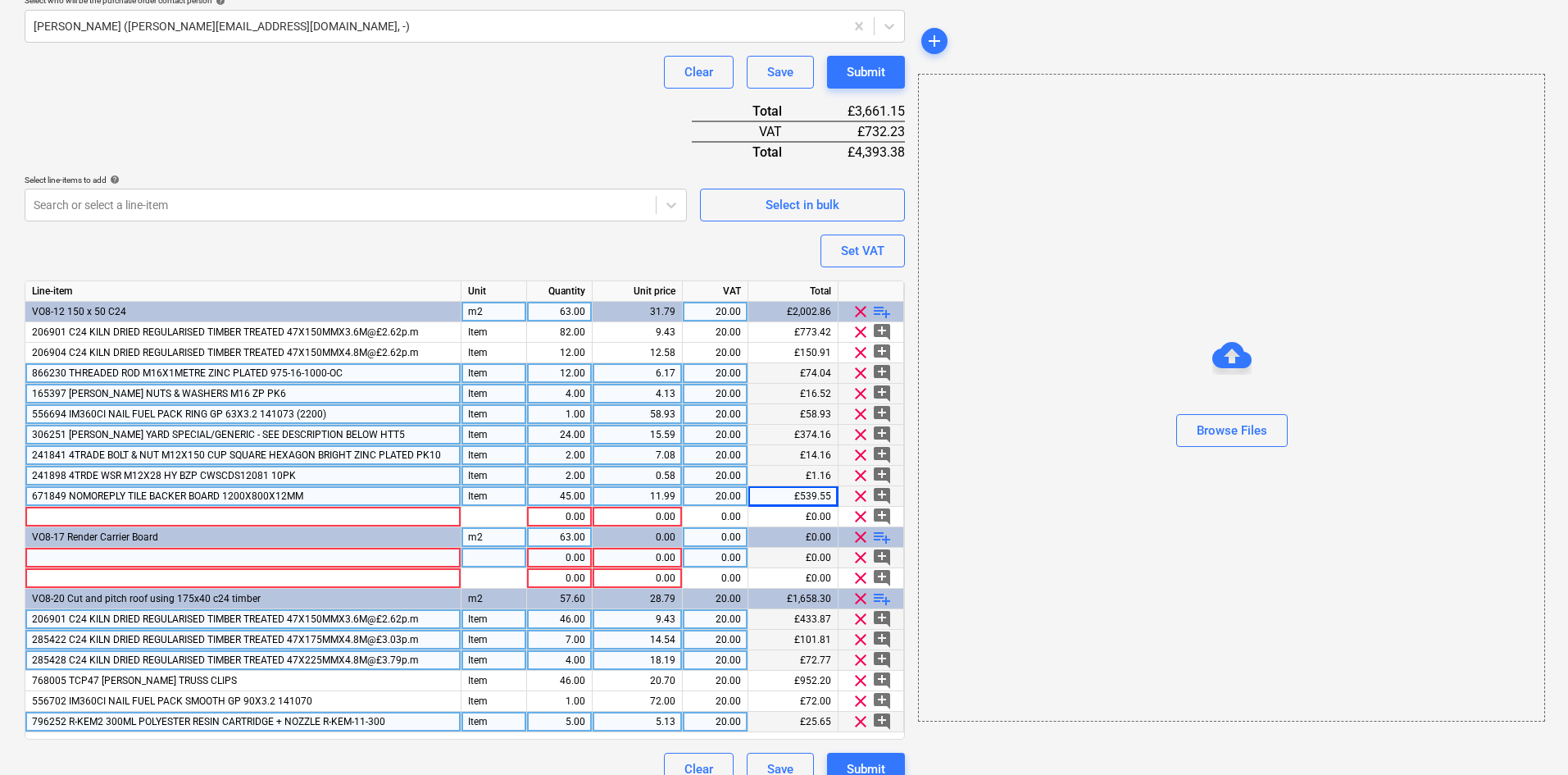
click at [314, 497] on div "671849 NOMOREPLY TILE BACKER BOARD 1200X800X12MM" at bounding box center [243, 497] width 436 height 21
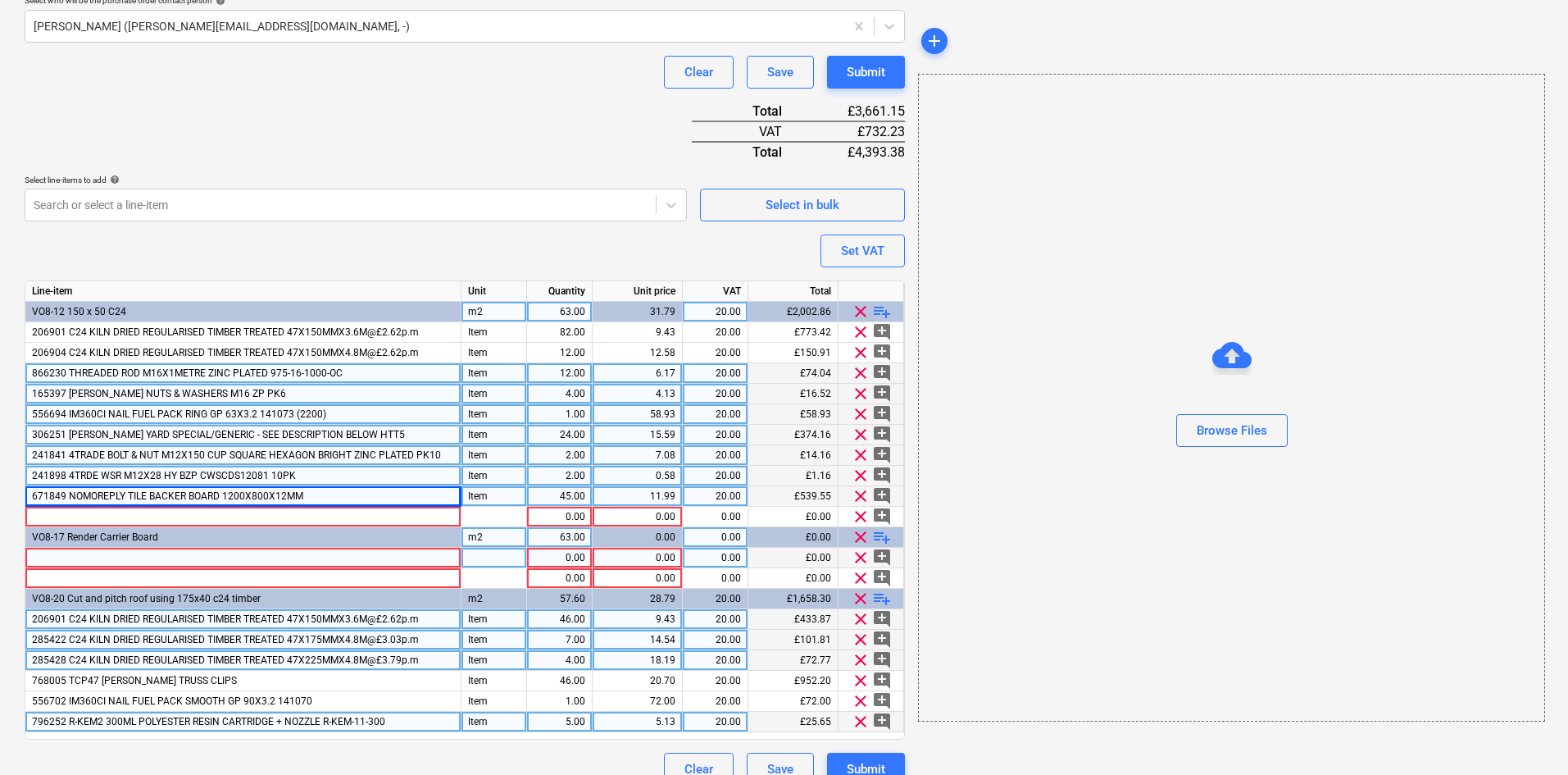
click at [175, 557] on div at bounding box center [243, 557] width 436 height 21
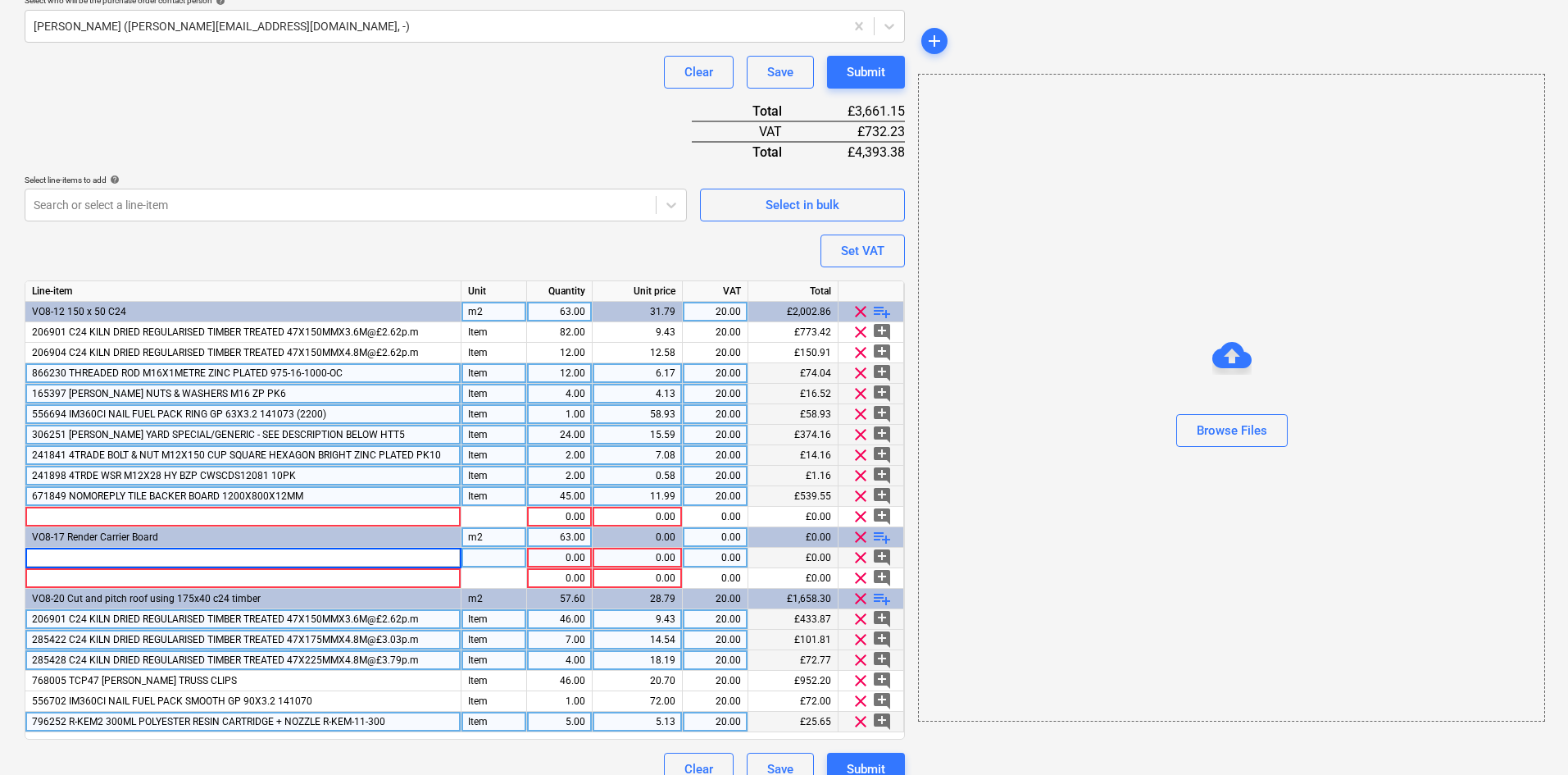
type input "671849 NOMOREPLY TILE BACKER BOARD 1200X800X12MM"
type input "Item"
type input "11.99"
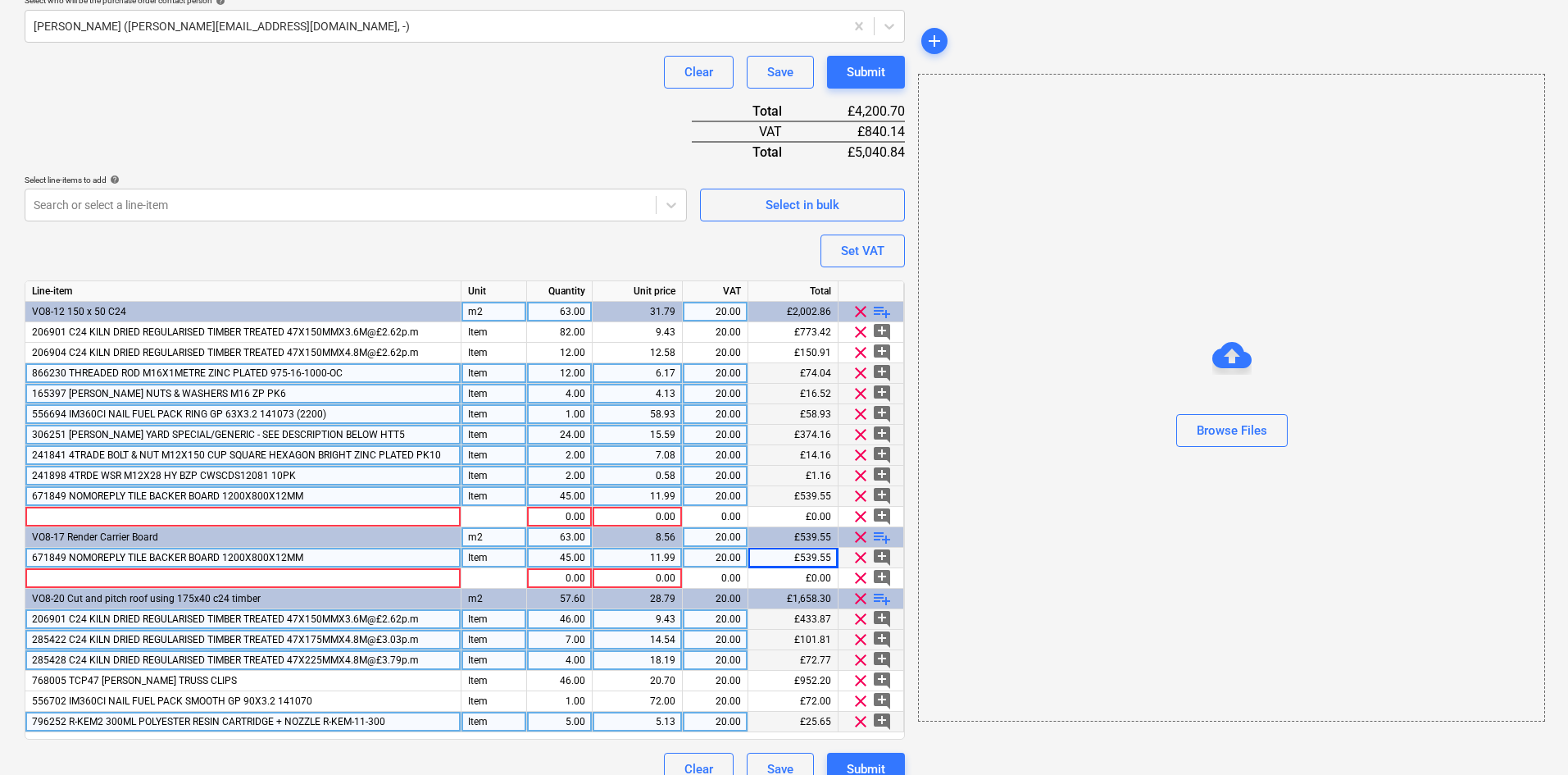
click at [863, 498] on span "clear" at bounding box center [860, 496] width 20 height 20
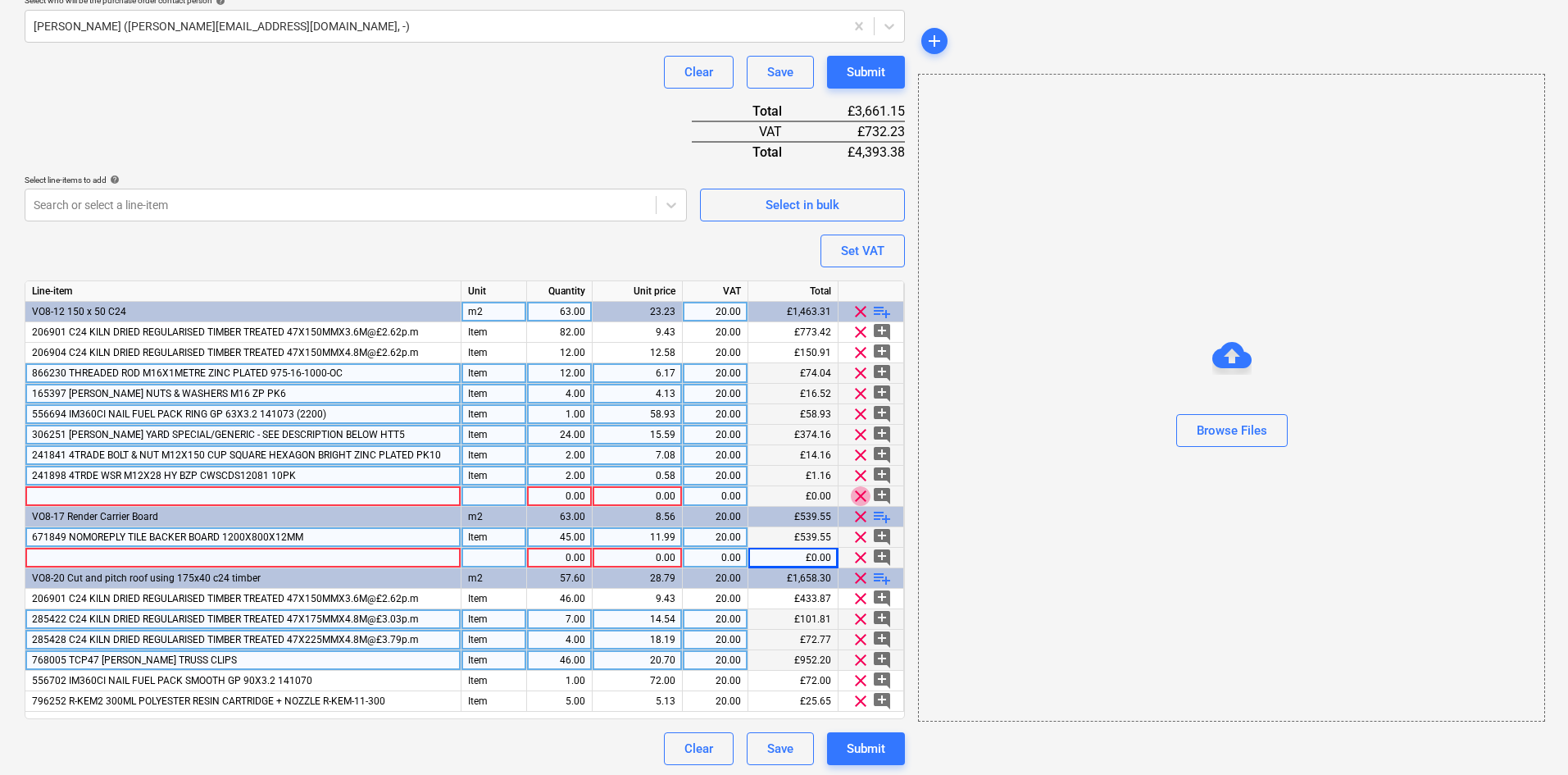
click at [863, 498] on span "clear" at bounding box center [860, 496] width 20 height 20
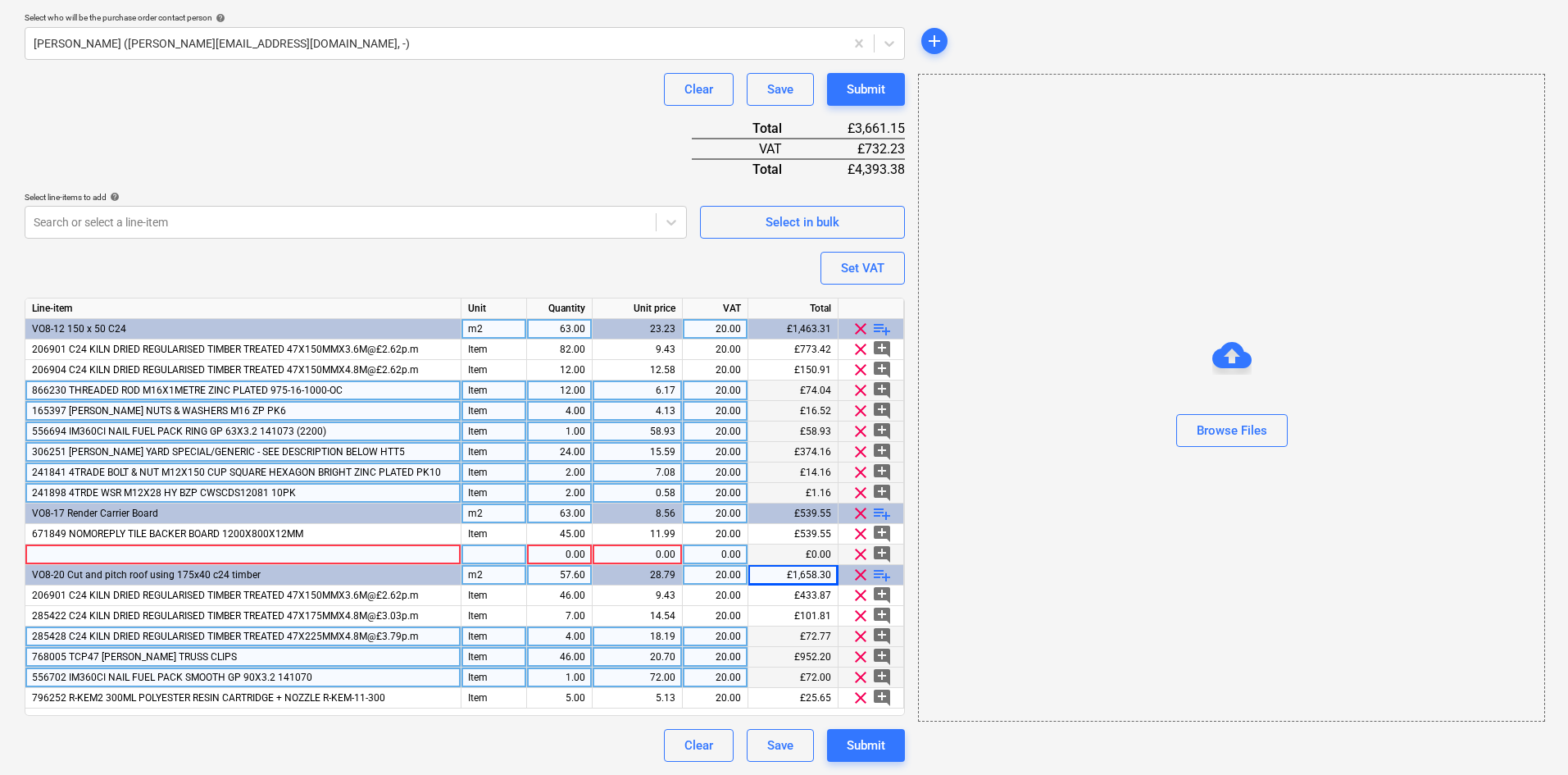
click at [860, 552] on span "clear" at bounding box center [860, 554] width 20 height 20
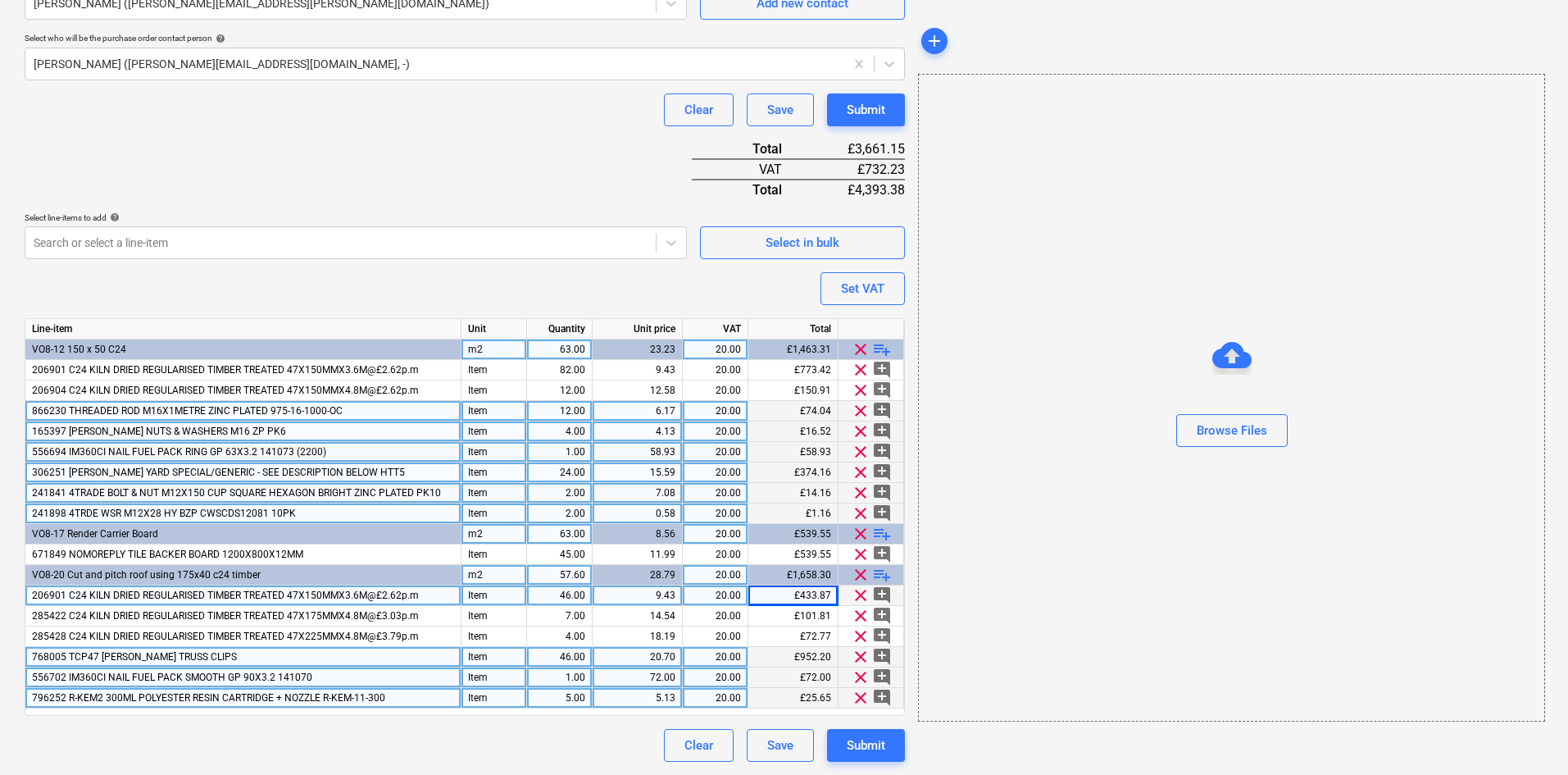
scroll to position [454, 0]
click at [367, 275] on div "Purchase order name help Purchase order Purchase order reference number help KA…" at bounding box center [464, 221] width 880 height 1081
click at [417, 176] on div "Purchase order name help Purchase order Purchase order reference number help KA…" at bounding box center [464, 221] width 880 height 1081
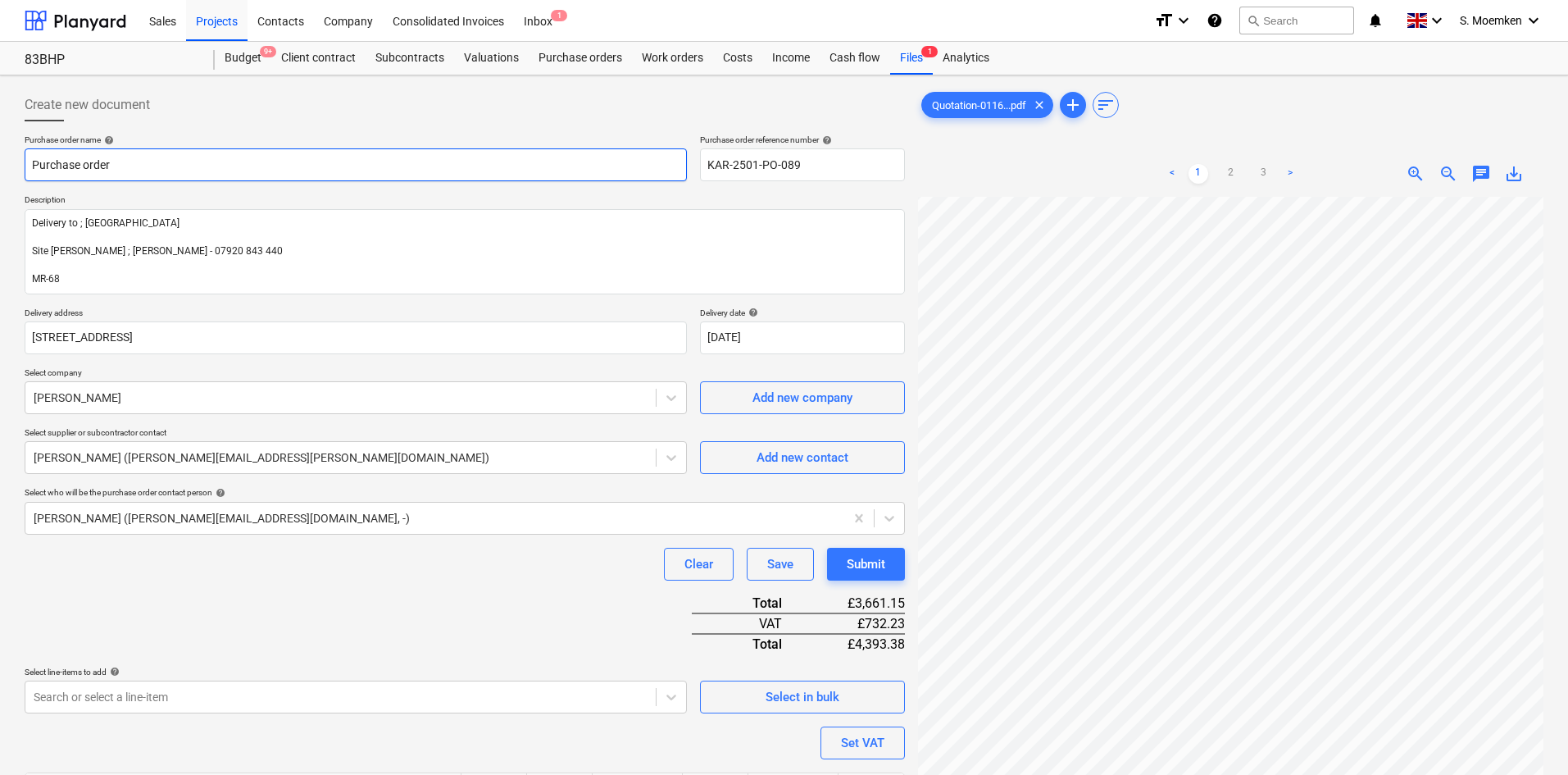
click at [178, 164] on input "Purchase order" at bounding box center [355, 164] width 662 height 33
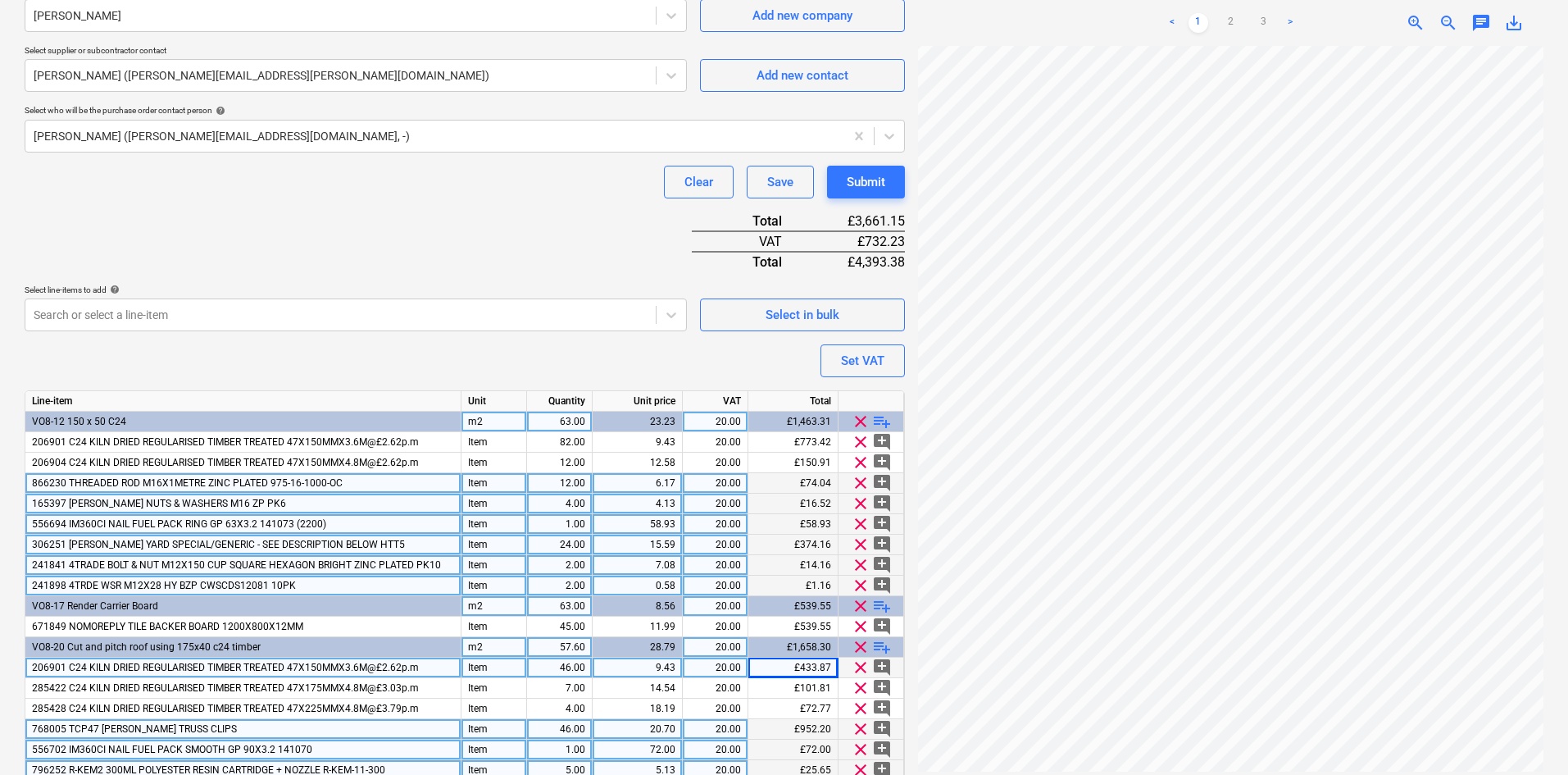
scroll to position [454, 0]
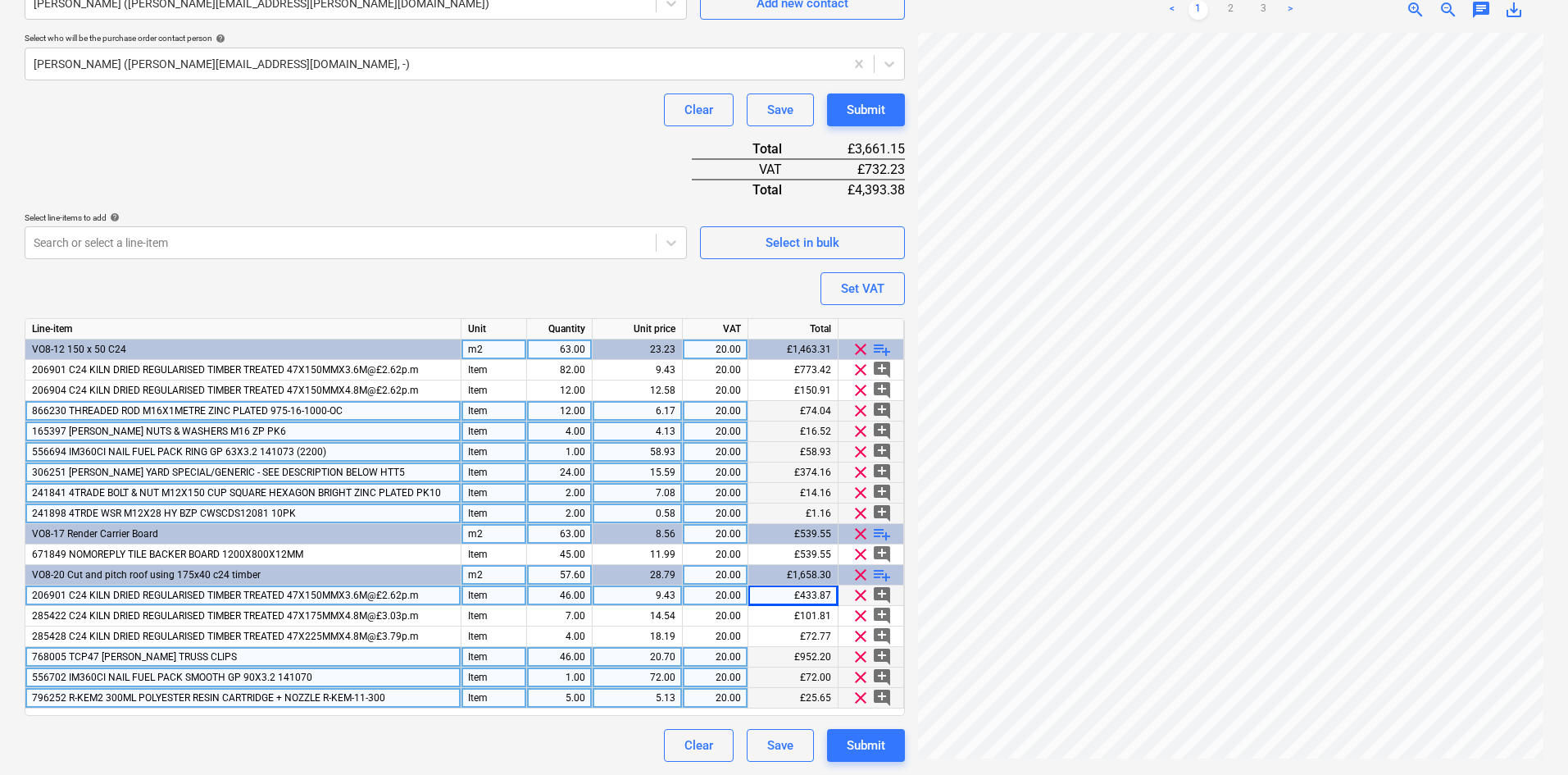
type input "Purchase order - TP - Garden Rm"
click at [511, 154] on div "Purchase order name help Purchase order - TP - Garden Rm Purchase order referen…" at bounding box center [464, 221] width 880 height 1081
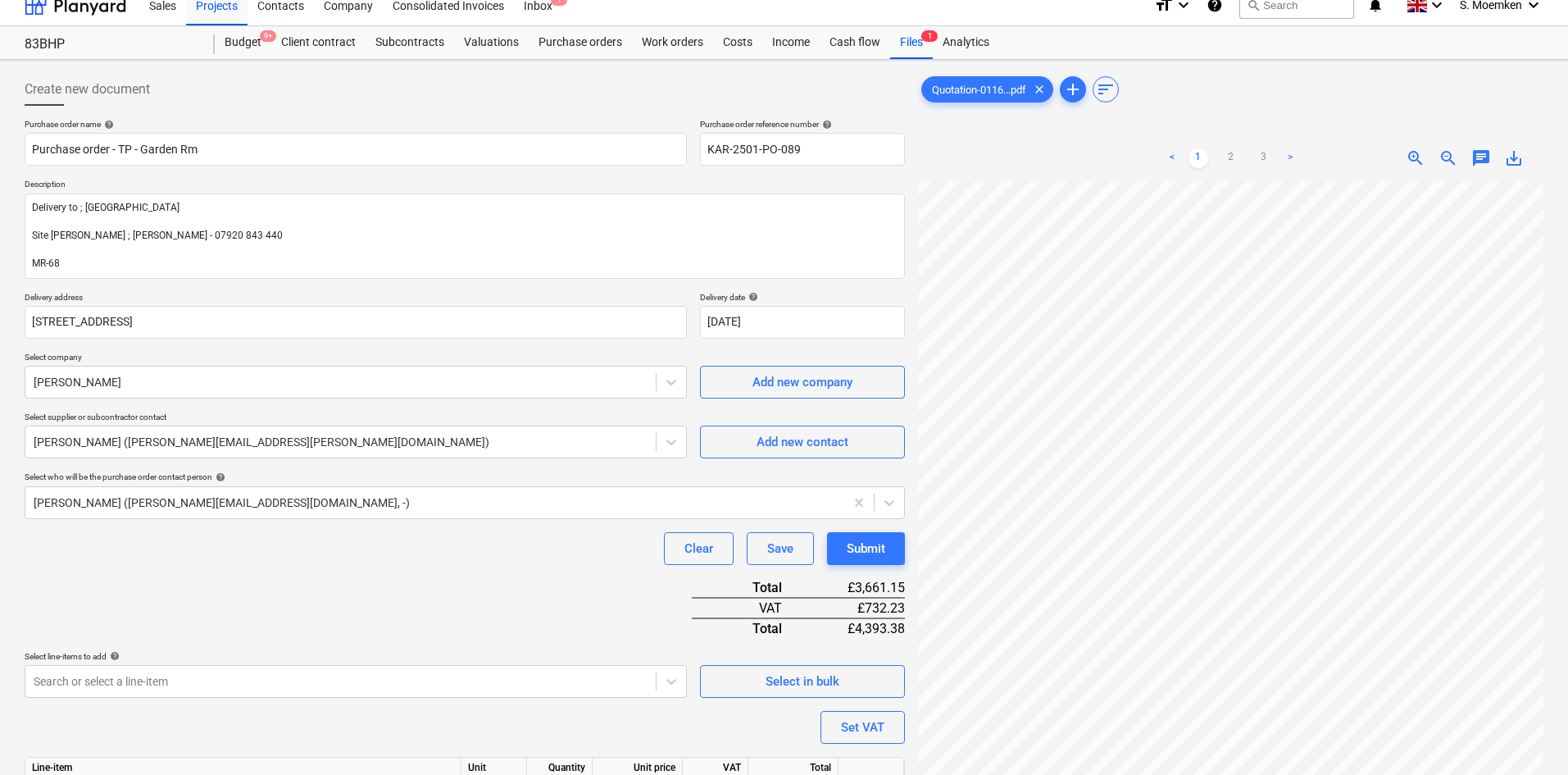
scroll to position [0, 0]
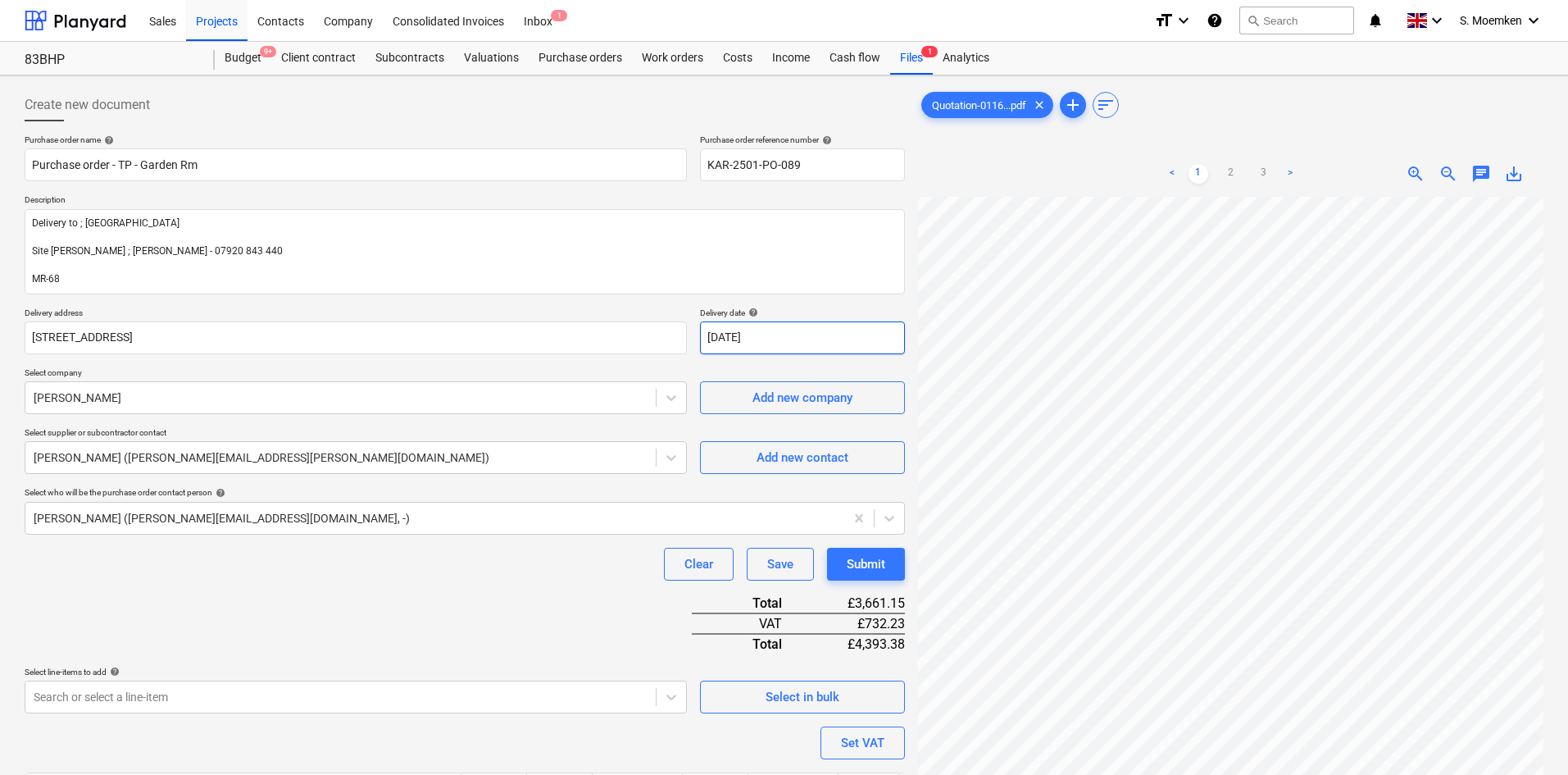
click at [782, 329] on body "Sales Projects Contacts Company Consolidated Invoices Inbox 1 format_size keybo…" at bounding box center [784, 388] width 1568 height 775
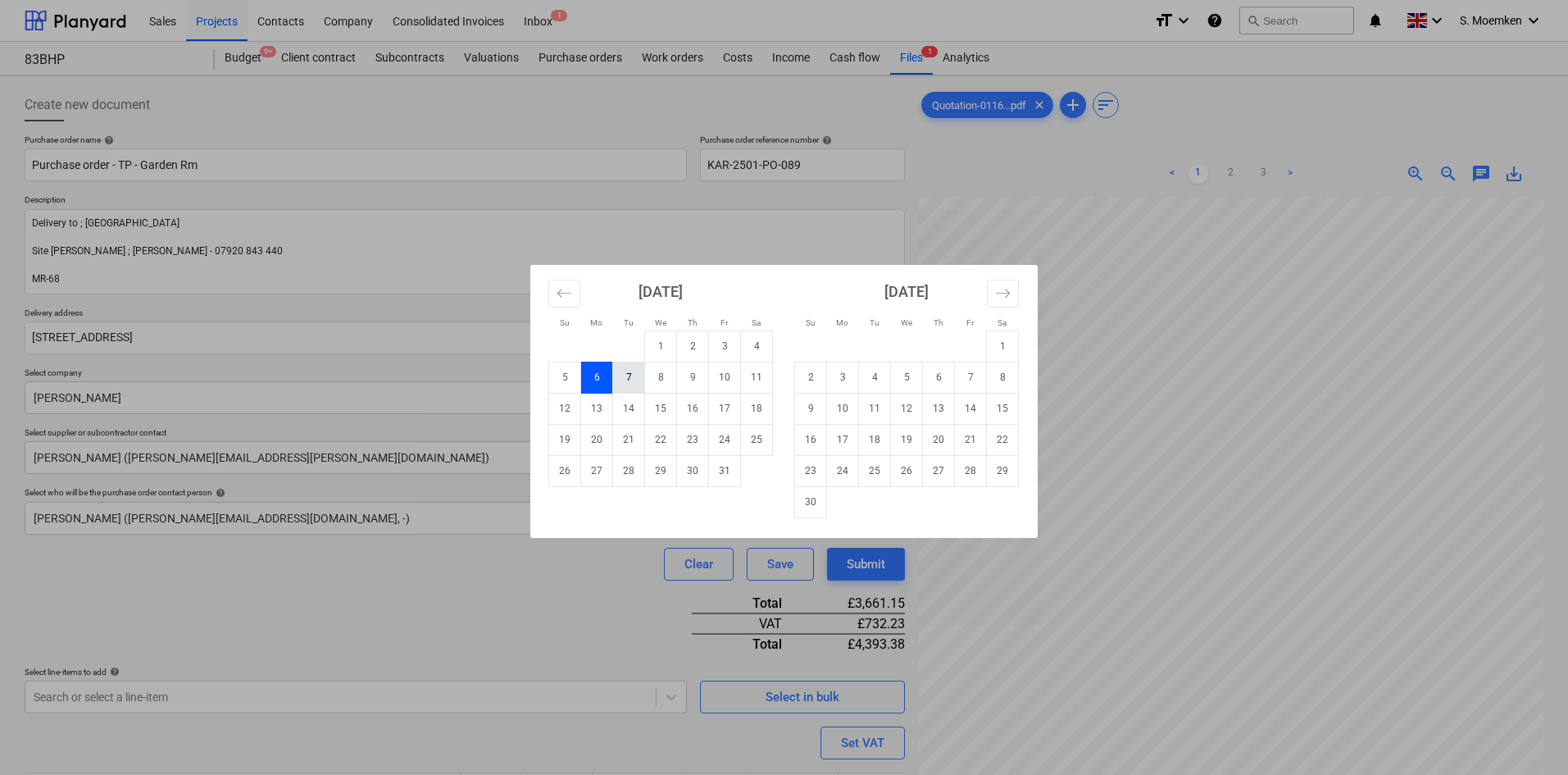
click at [635, 376] on td "7" at bounding box center [629, 376] width 32 height 31
type input "07 Oct 2025"
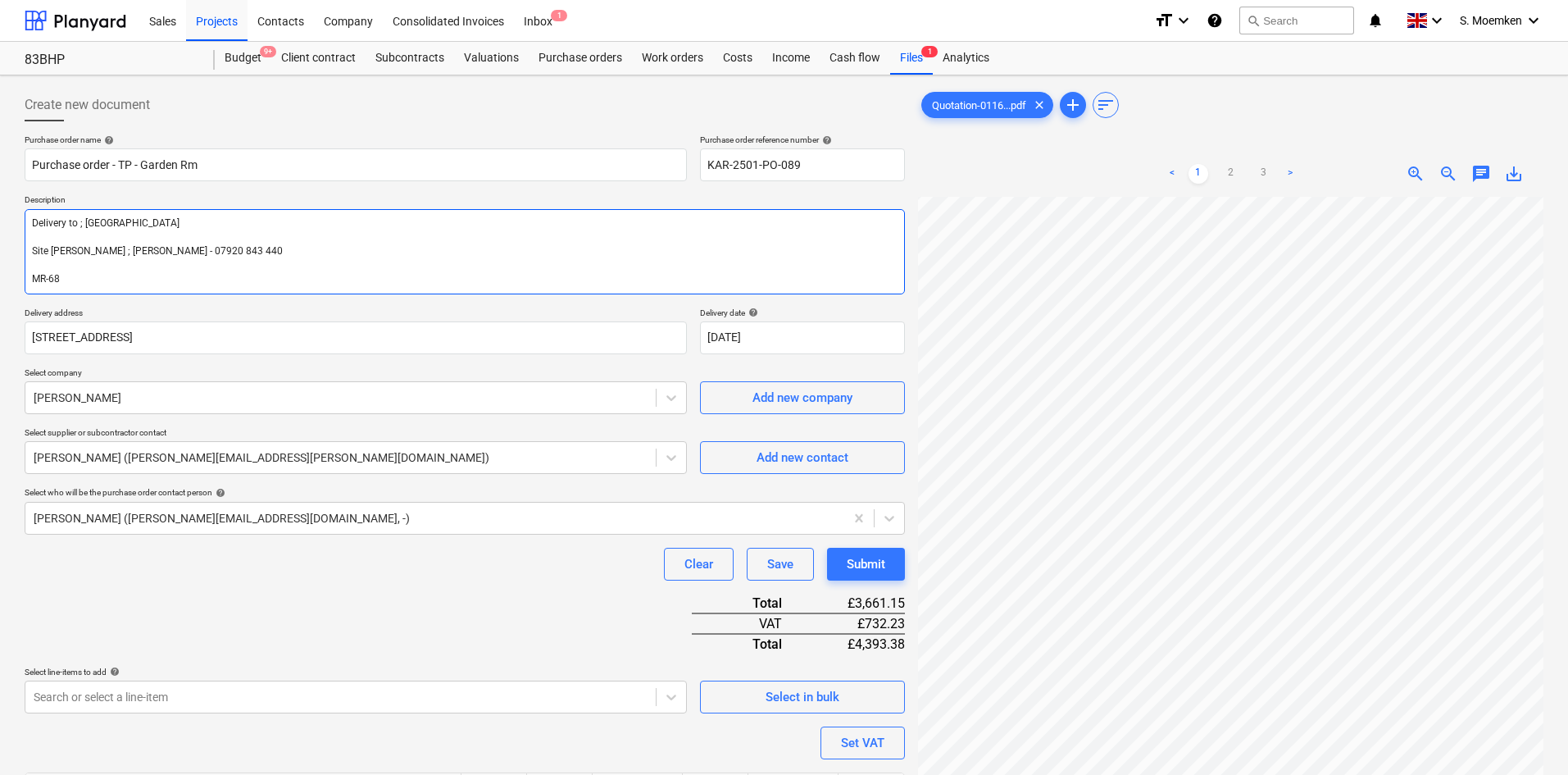
click at [85, 223] on textarea "Delivery to ; Blackheath Park Site Foreman ; Perry - 07920 843 440 MR-68" at bounding box center [464, 251] width 880 height 85
click at [68, 220] on textarea "Delivery to ; Blackheath Park Site Foreman ; Perry - 07920 843 440 MR-68" at bounding box center [464, 251] width 880 height 85
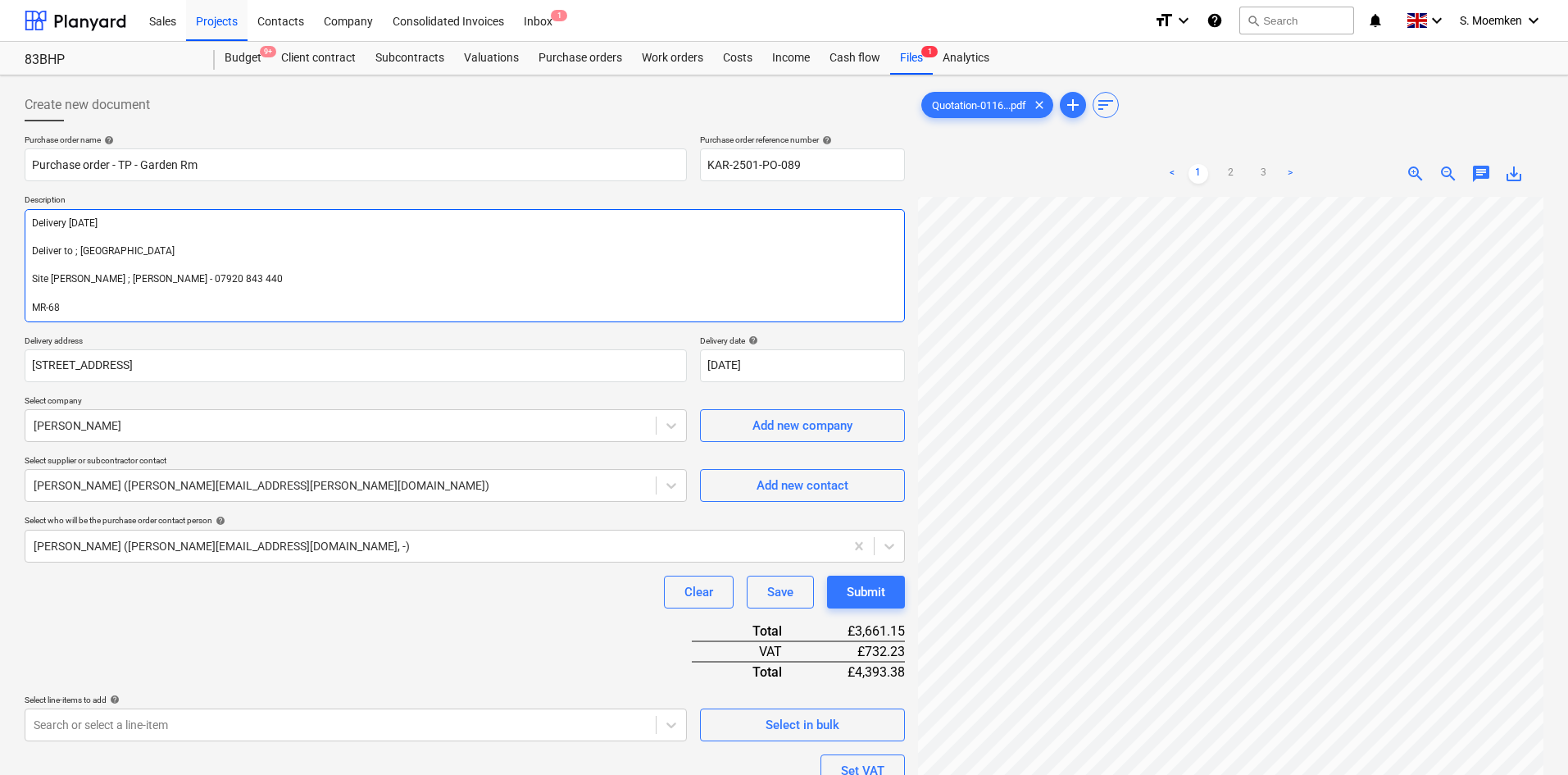
click at [67, 222] on textarea "Delivery Tuesday Deliver to ; Blackheath Park Site Foreman ; Perry - 07920 843 …" at bounding box center [464, 265] width 880 height 113
click at [152, 226] on textarea "Delivery date ; Tuesday Deliver to ; Blackheath Park Site Foreman ; Perry - 079…" at bounding box center [464, 265] width 880 height 113
click at [133, 225] on textarea "Delivery date ; Tuesday 07/10/2025) Deliver to ; Blackheath Park Site Foreman ;…" at bounding box center [464, 265] width 880 height 113
type textarea "Delivery date ; Tuesday (07/10/2025) Deliver to ; Blackheath Park Site Foreman …"
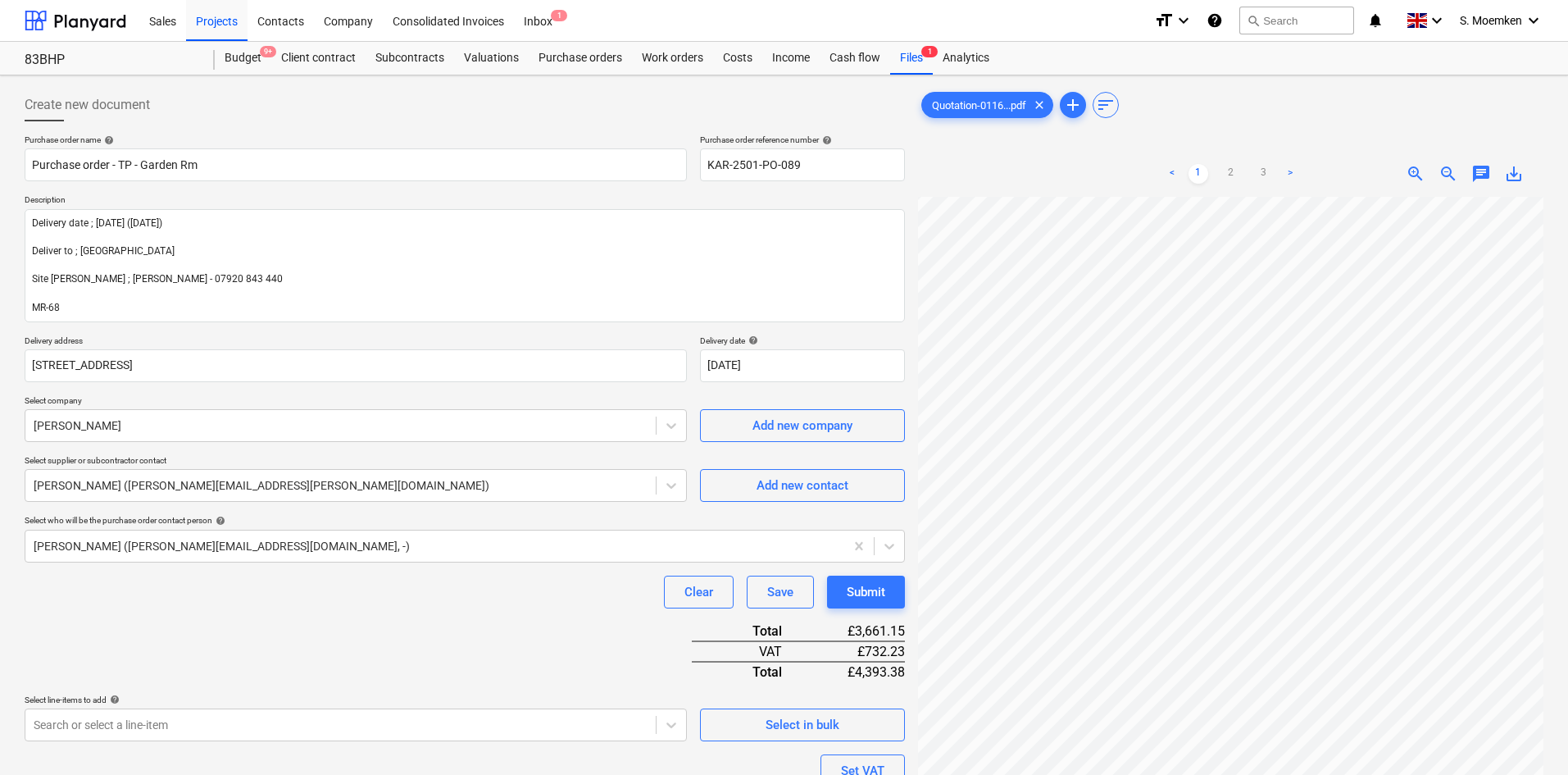
click at [1512, 164] on span "save_alt" at bounding box center [1513, 174] width 20 height 20
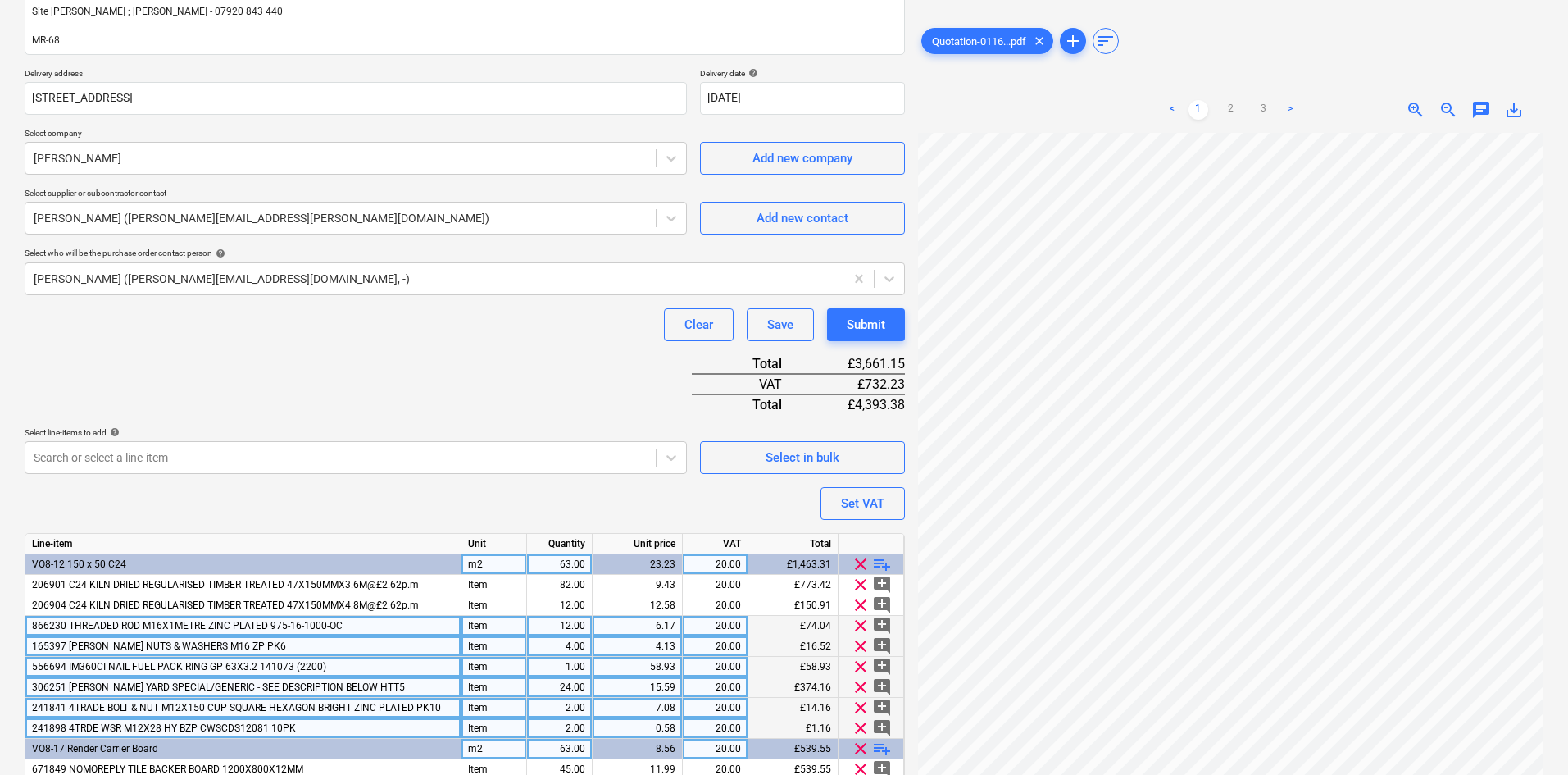
scroll to position [154, 0]
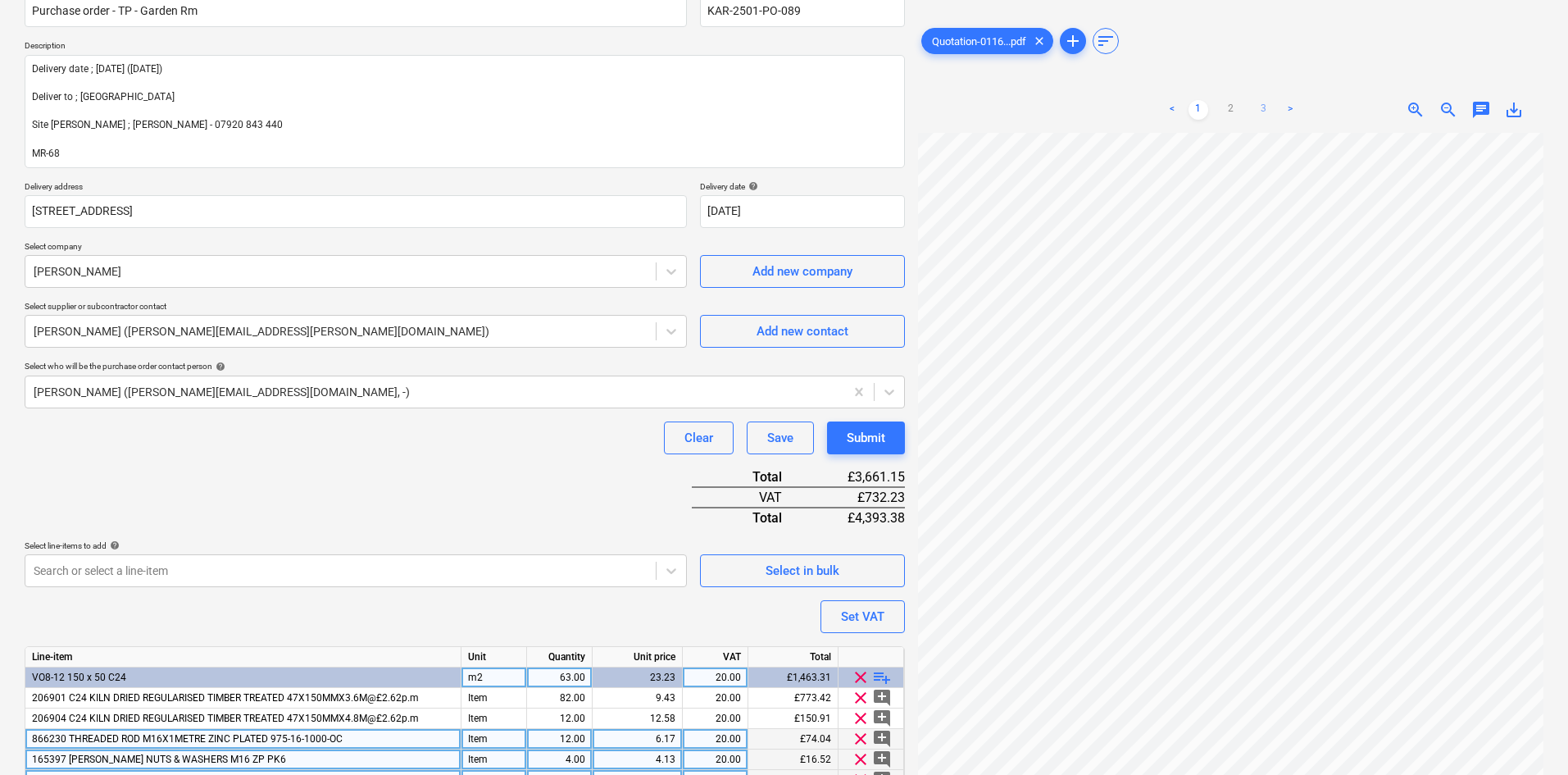
click at [1262, 106] on link "3" at bounding box center [1263, 109] width 20 height 20
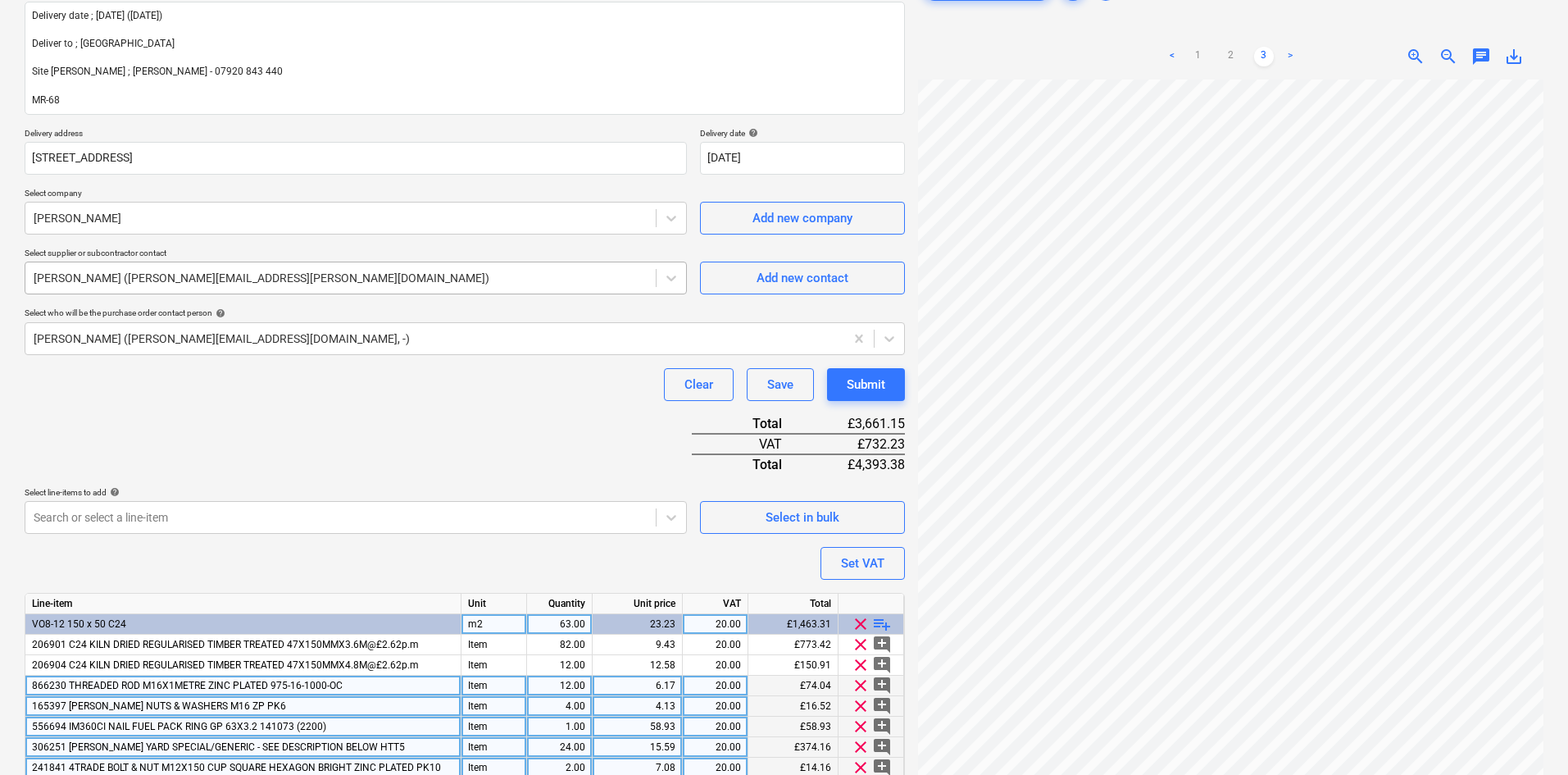
scroll to position [236, 0]
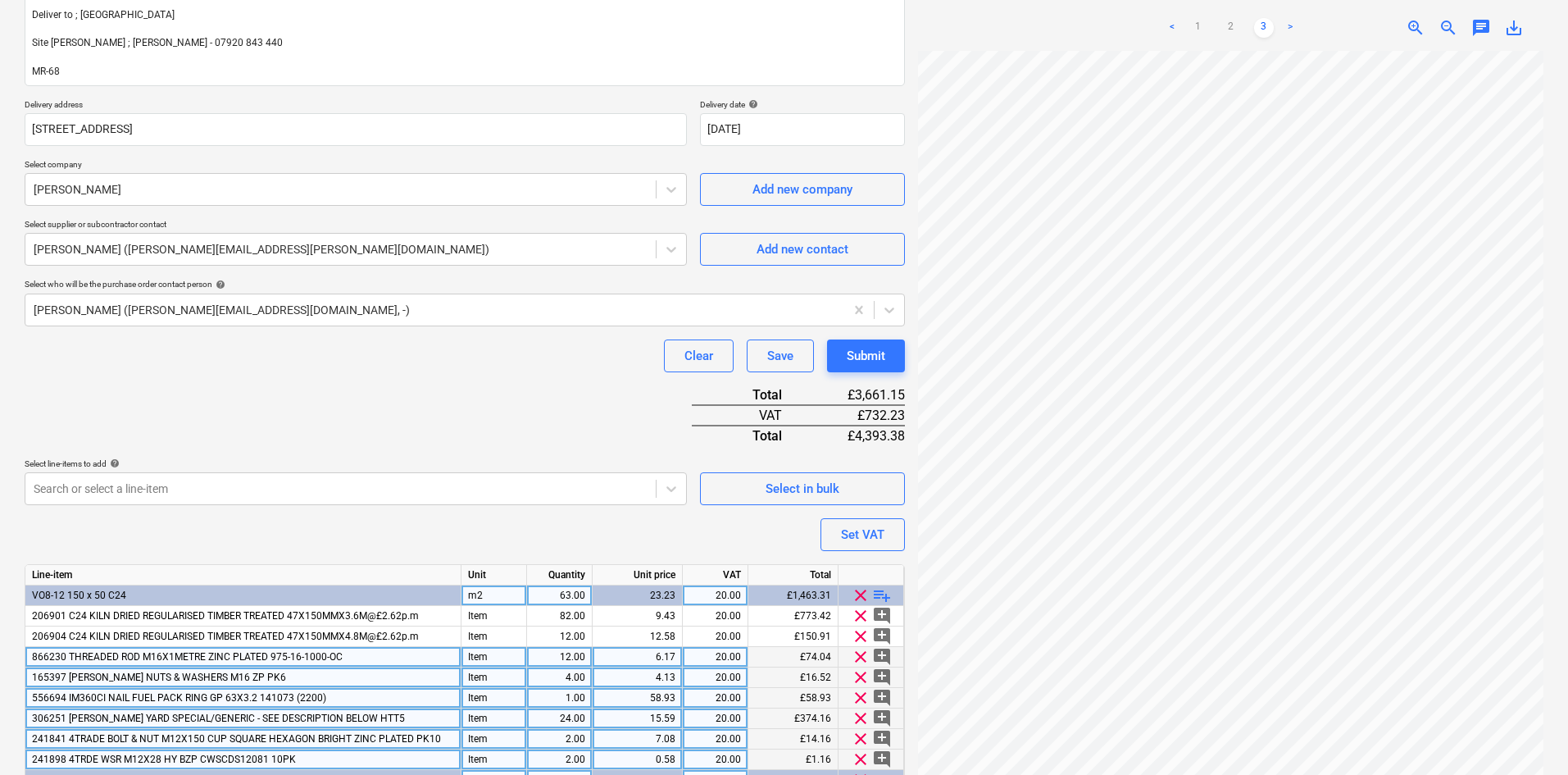
click at [1510, 29] on span "save_alt" at bounding box center [1513, 27] width 20 height 20
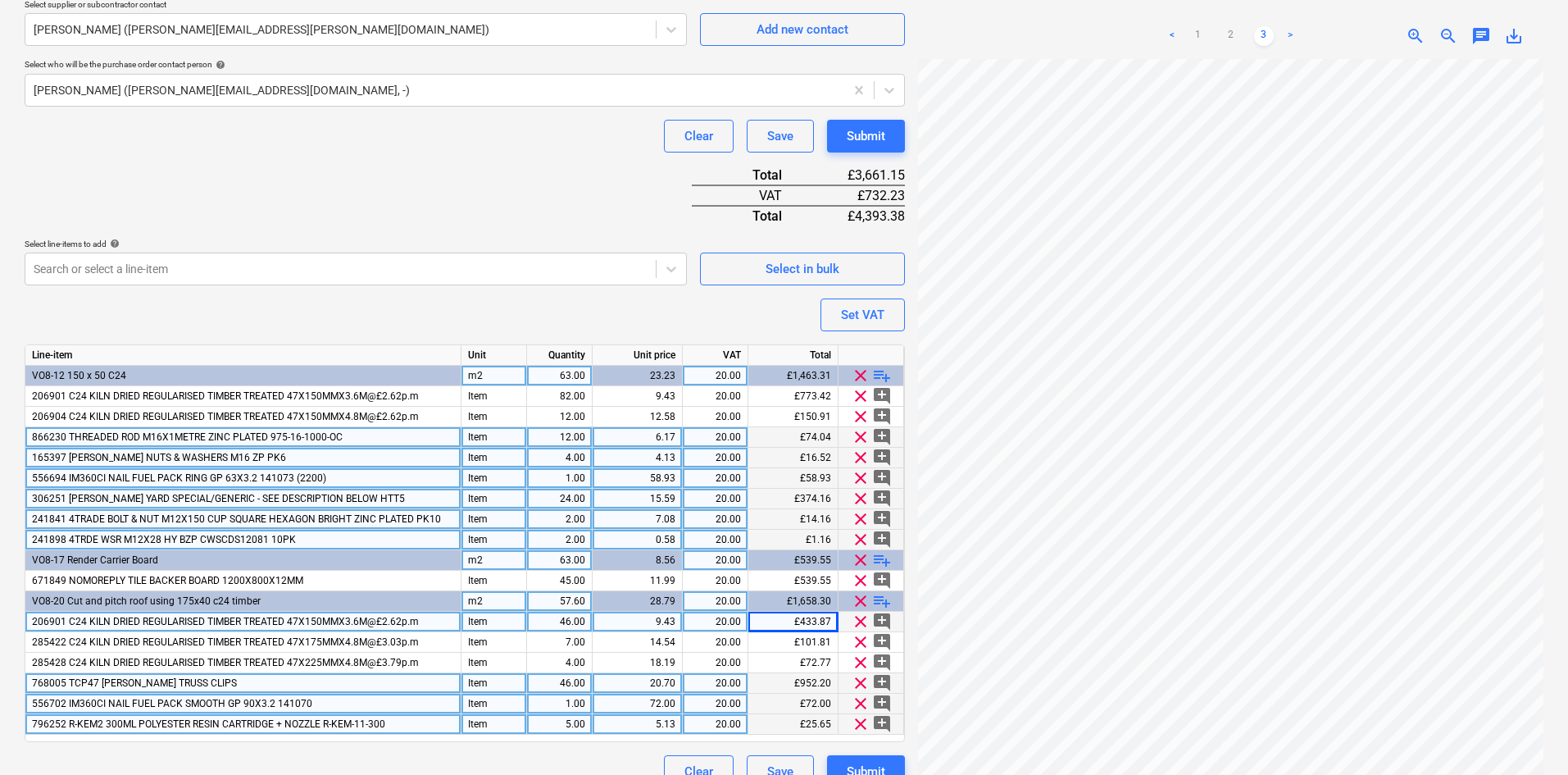
scroll to position [482, 0]
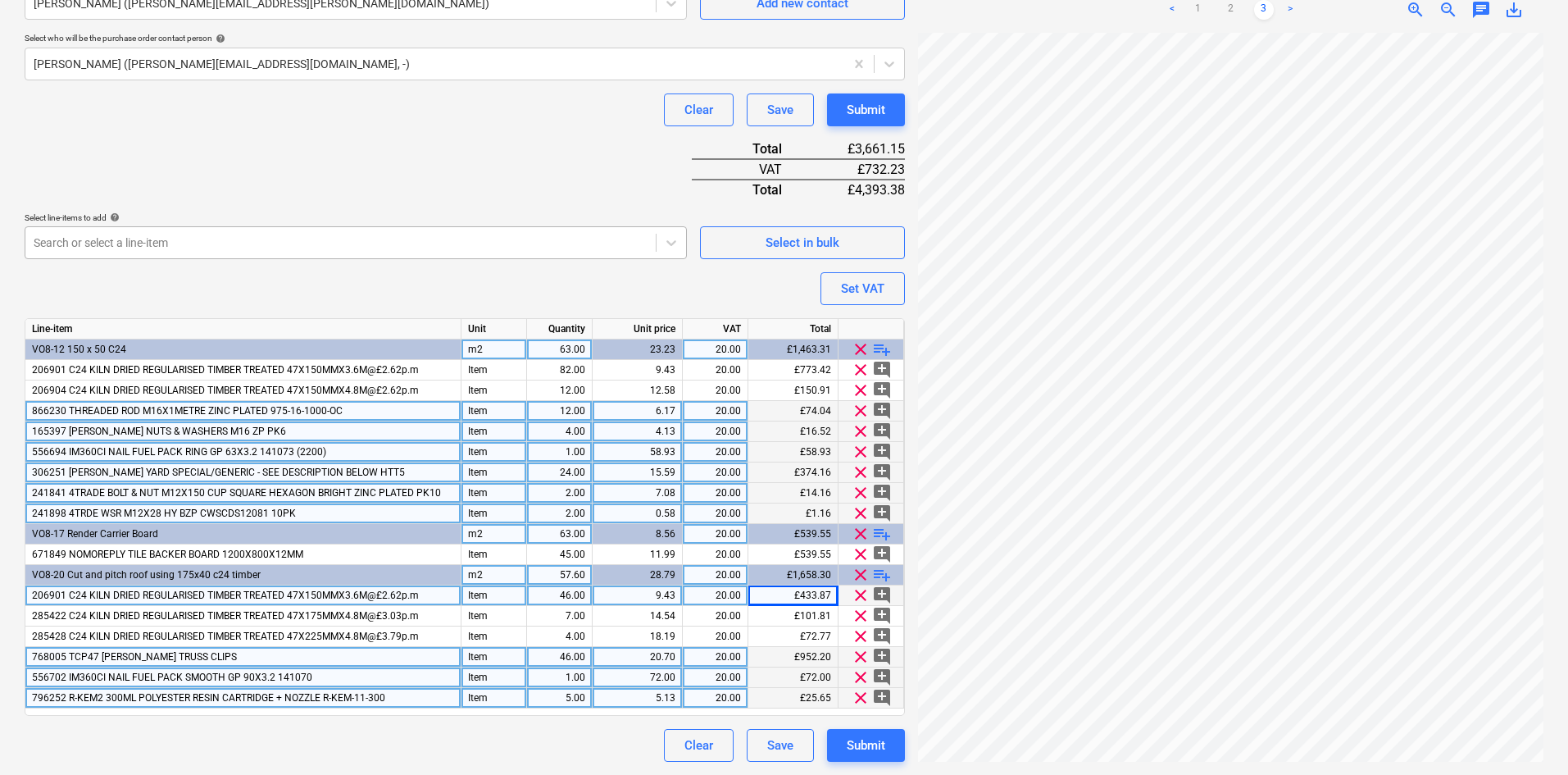
click at [221, 242] on div at bounding box center [341, 243] width 614 height 17
type input "delivery"
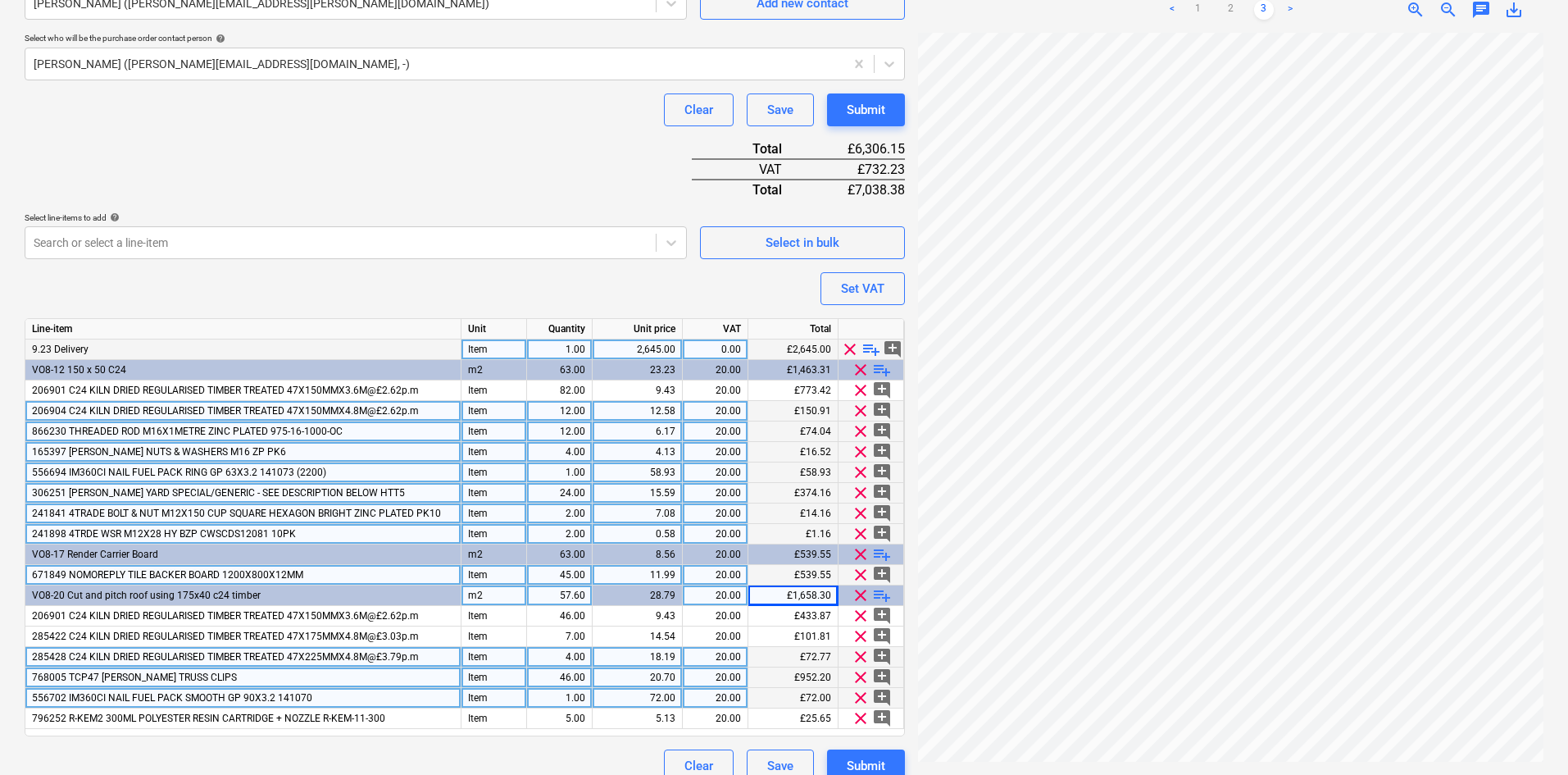
click at [103, 346] on div "9.23 Delivery" at bounding box center [243, 349] width 436 height 21
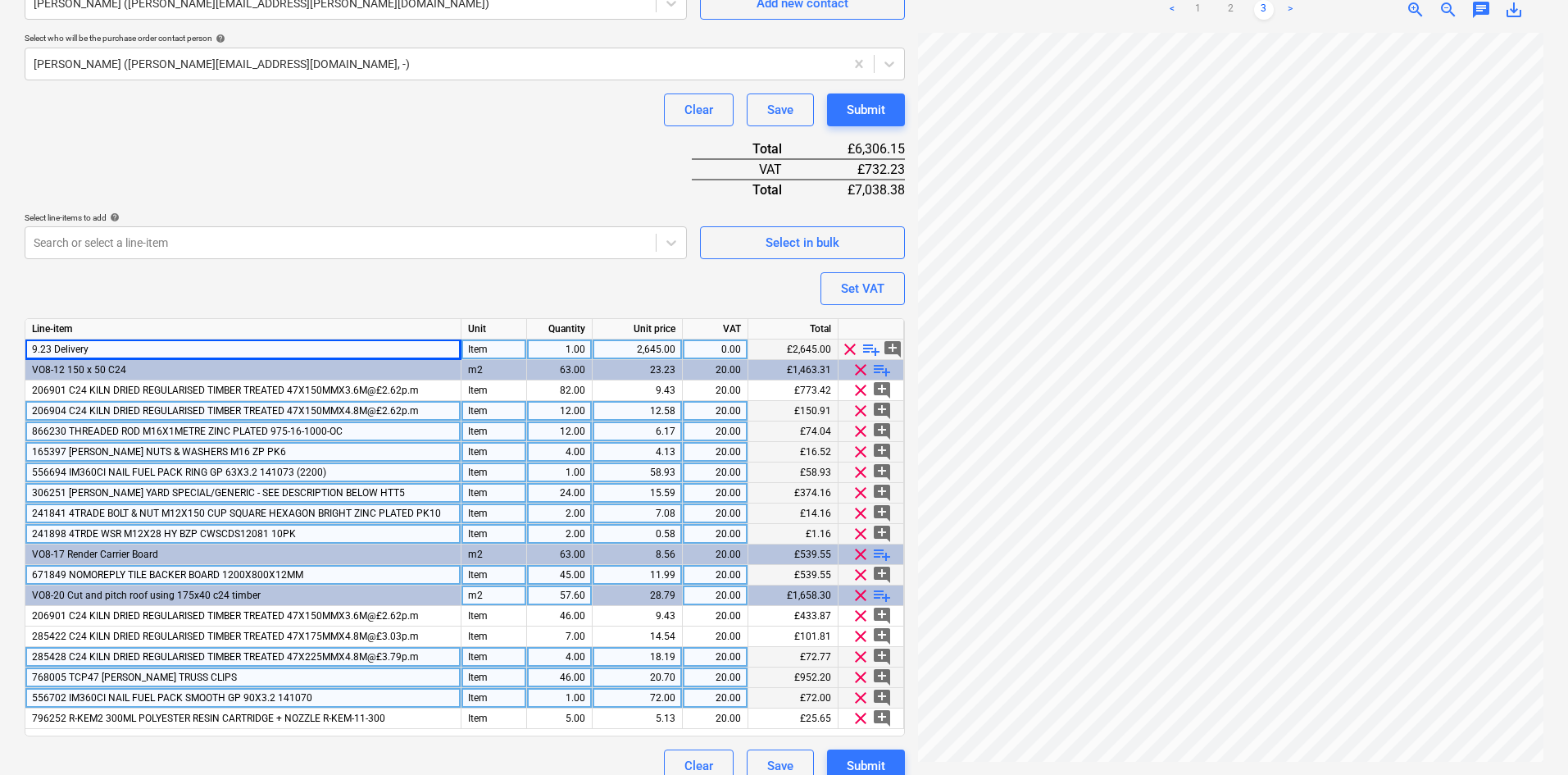
click at [849, 351] on span "clear" at bounding box center [849, 348] width 20 height 20
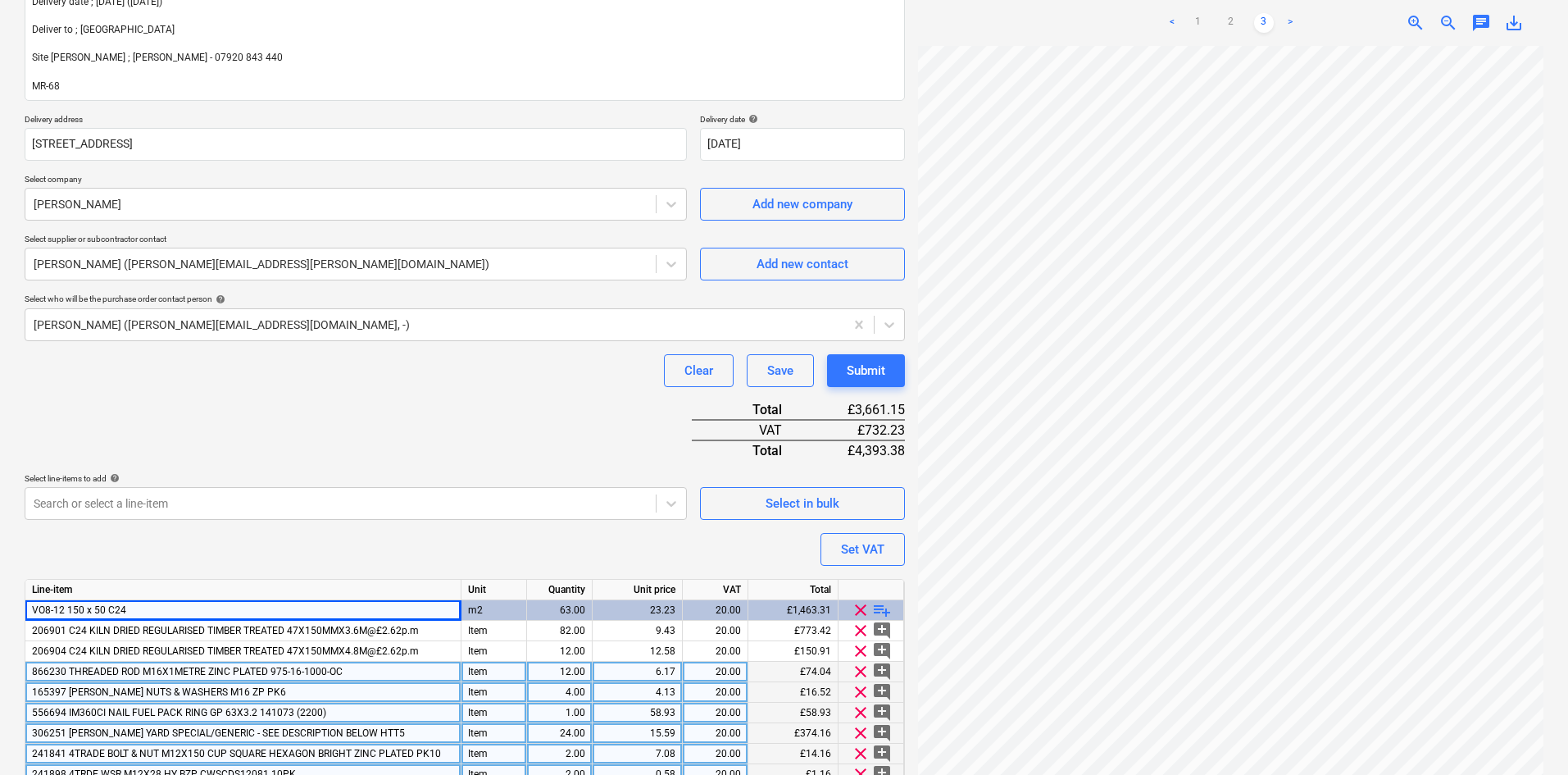
scroll to position [400, 0]
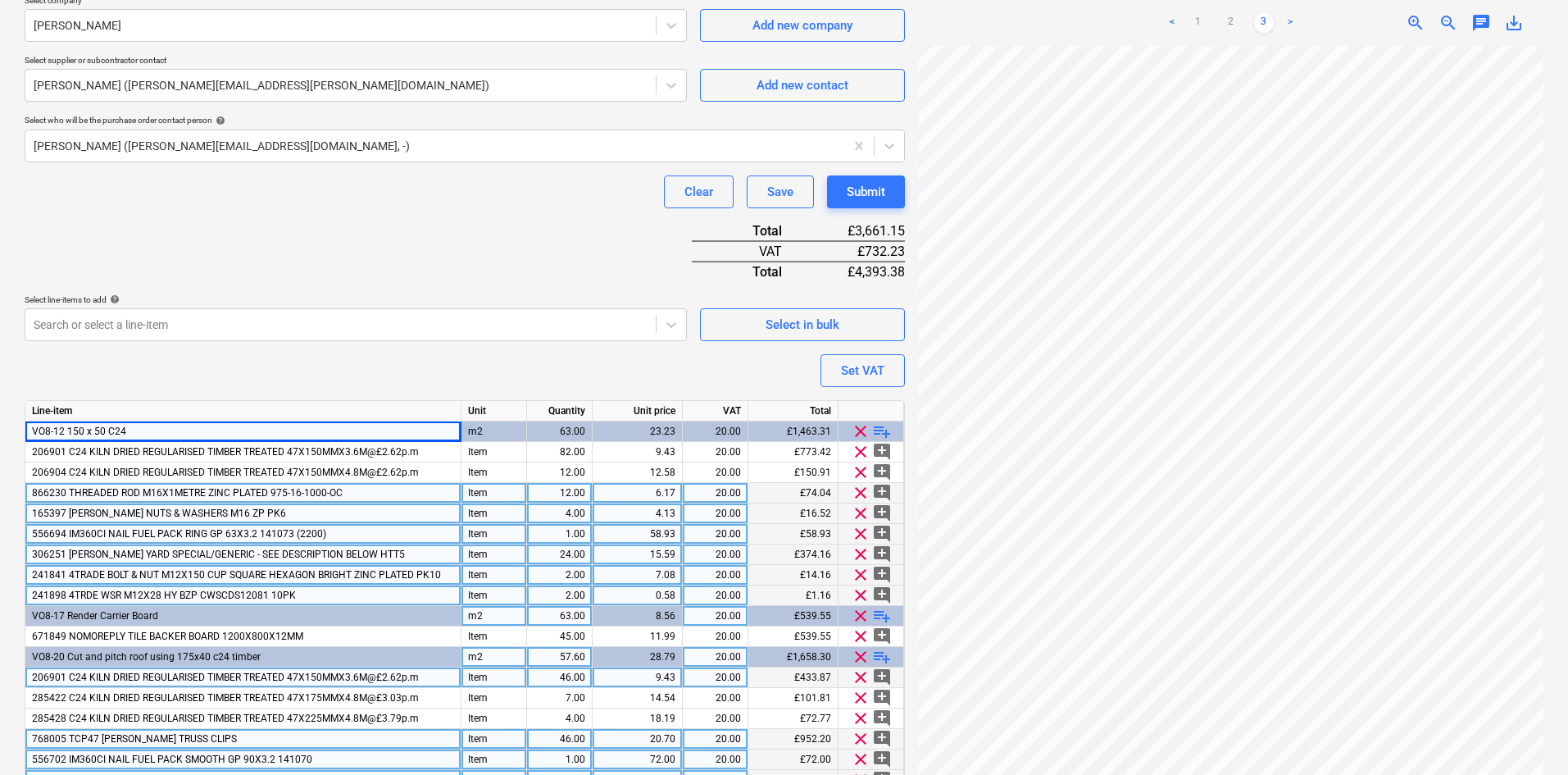
click at [879, 428] on span "playlist_add" at bounding box center [881, 430] width 20 height 20
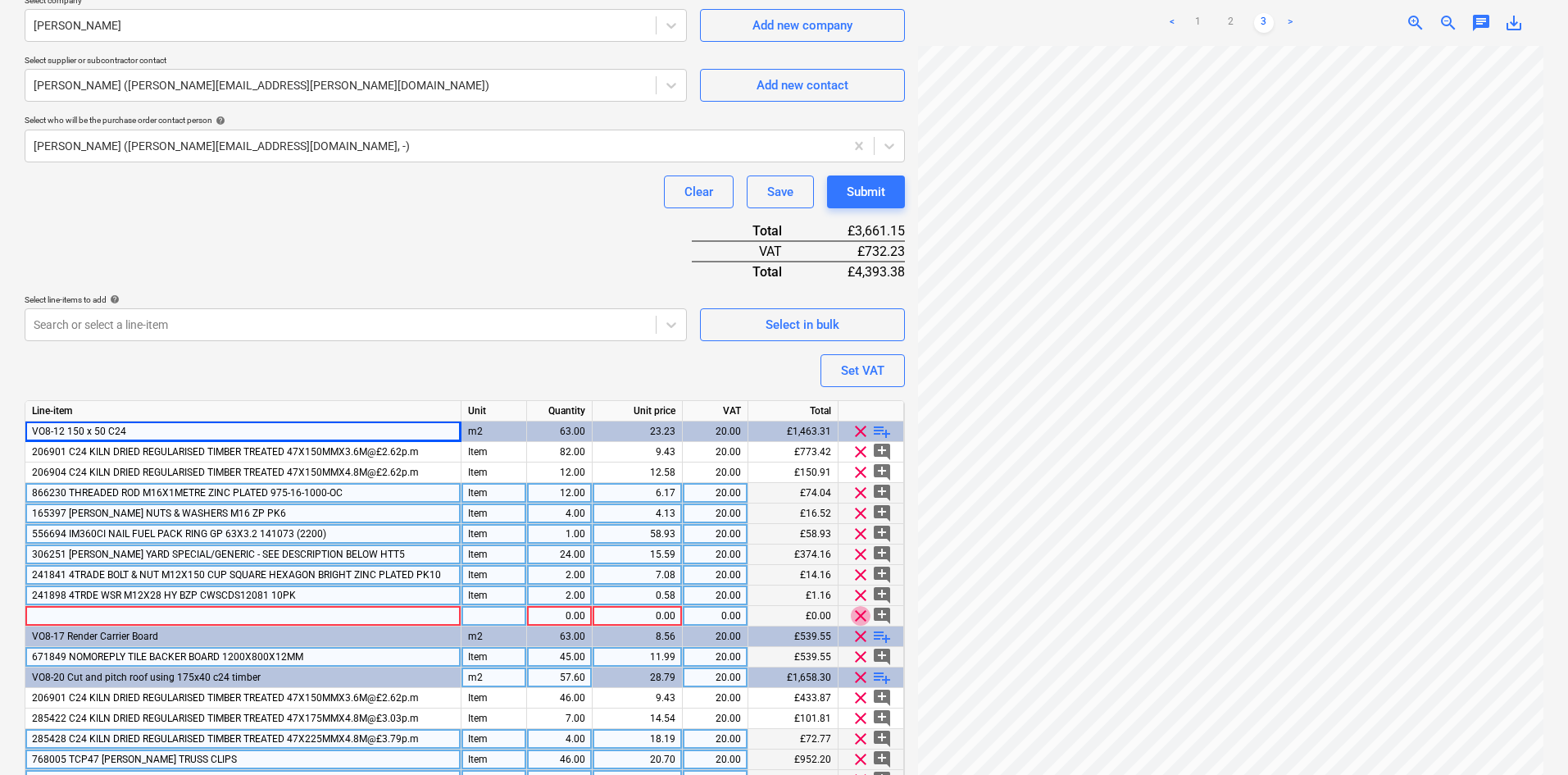
click at [859, 614] on span "clear" at bounding box center [860, 615] width 20 height 20
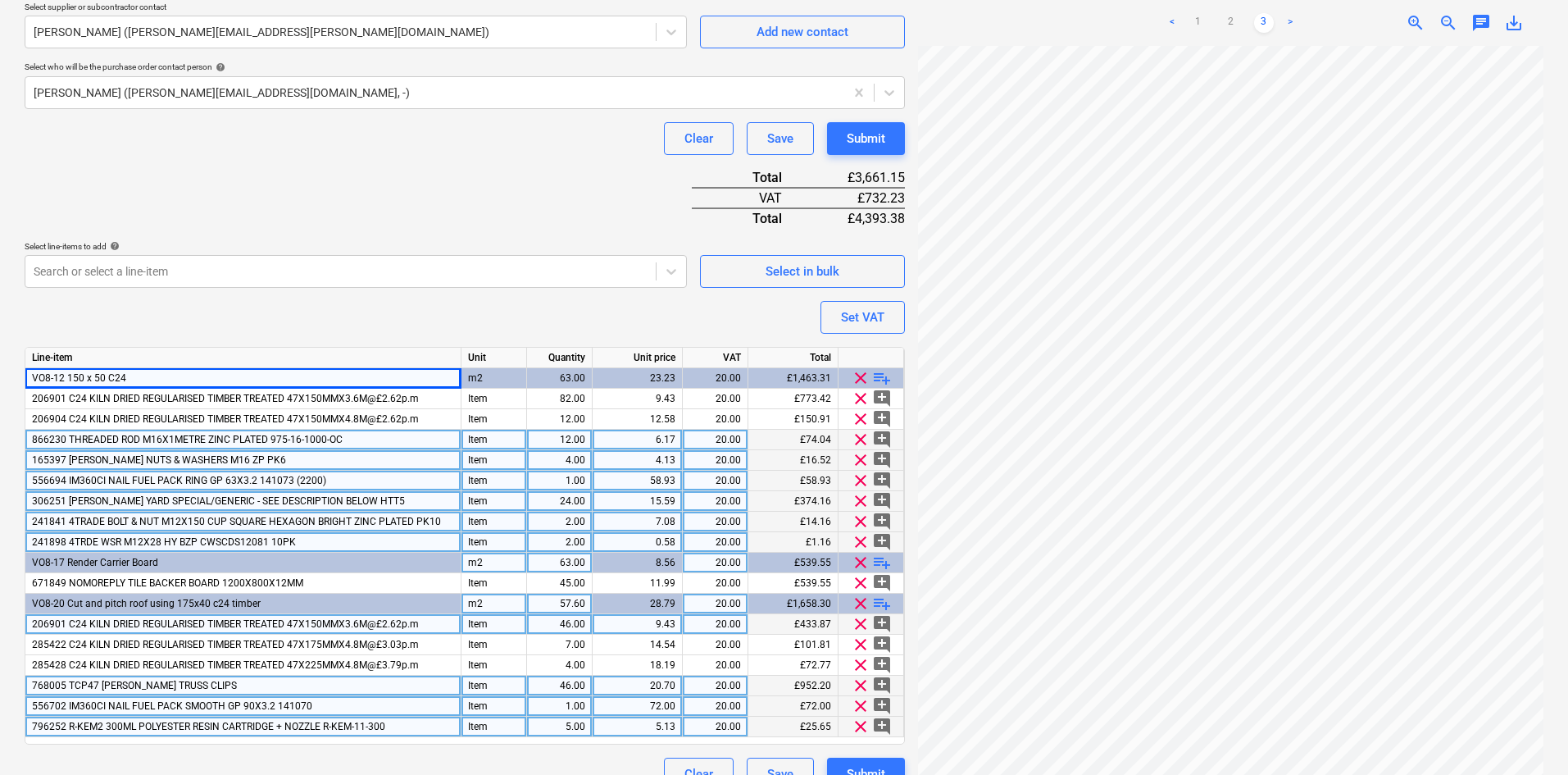
scroll to position [482, 0]
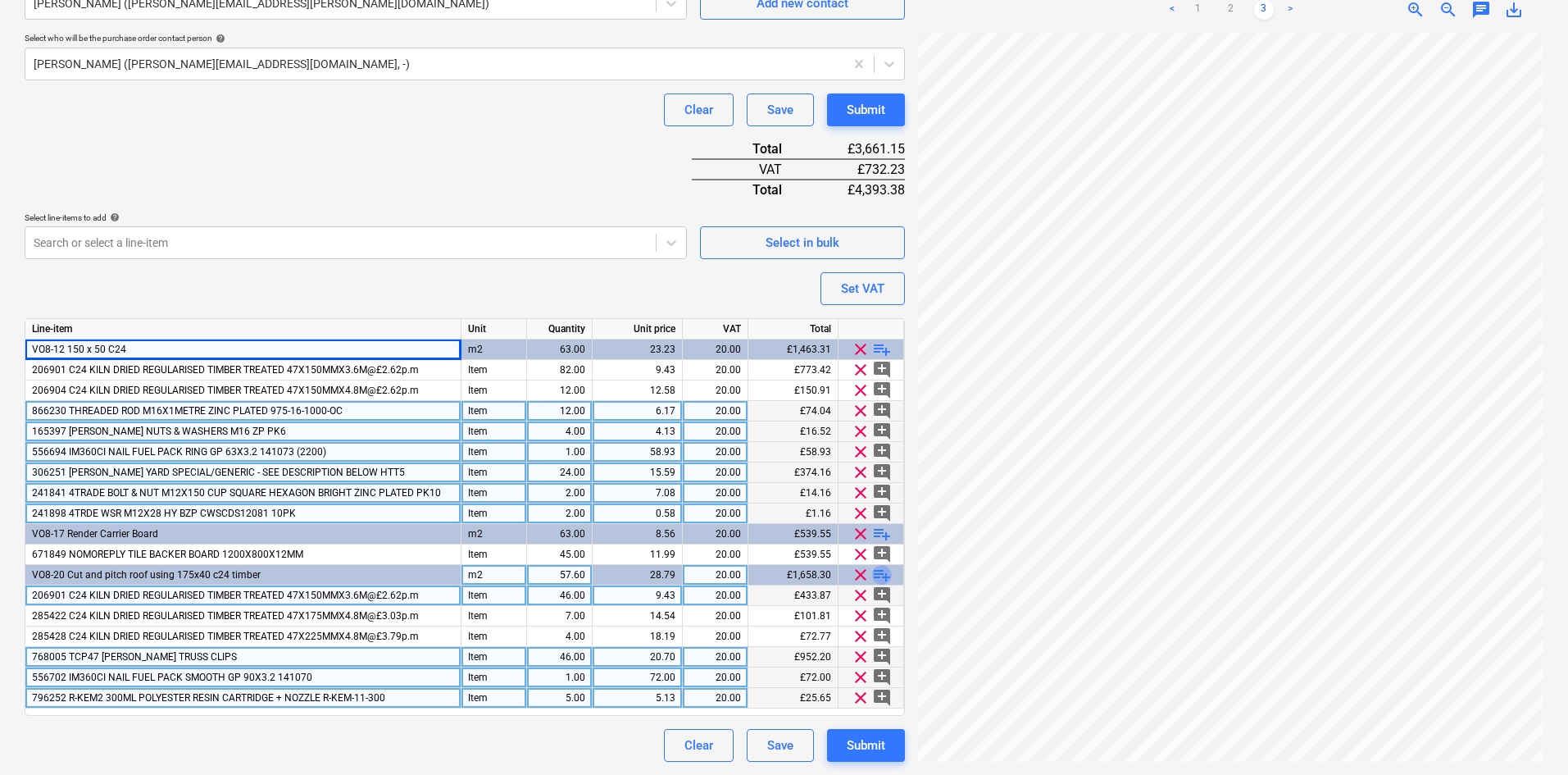
click at [876, 575] on span "playlist_add" at bounding box center [881, 574] width 20 height 20
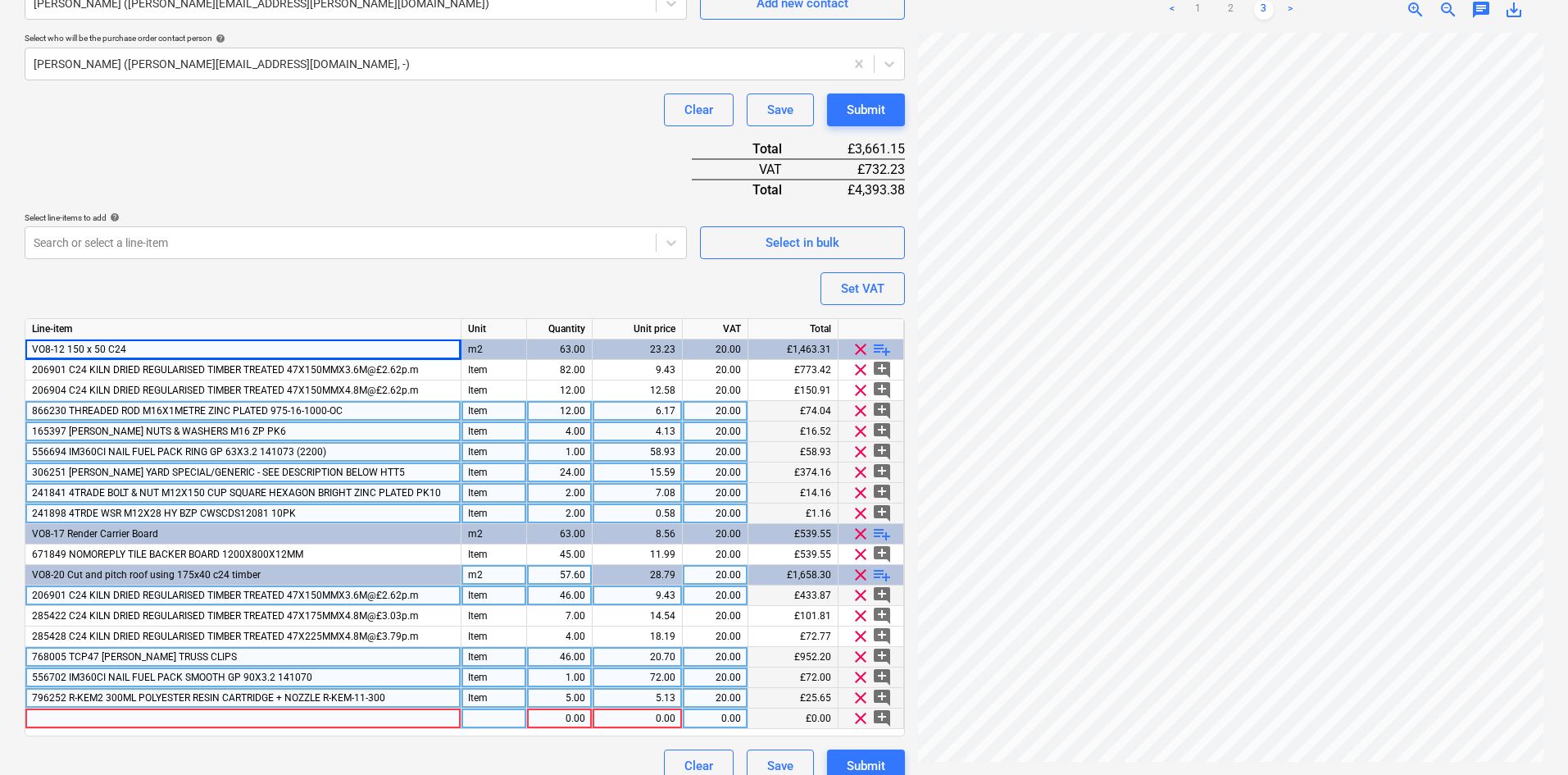
click at [243, 722] on div at bounding box center [243, 719] width 436 height 21
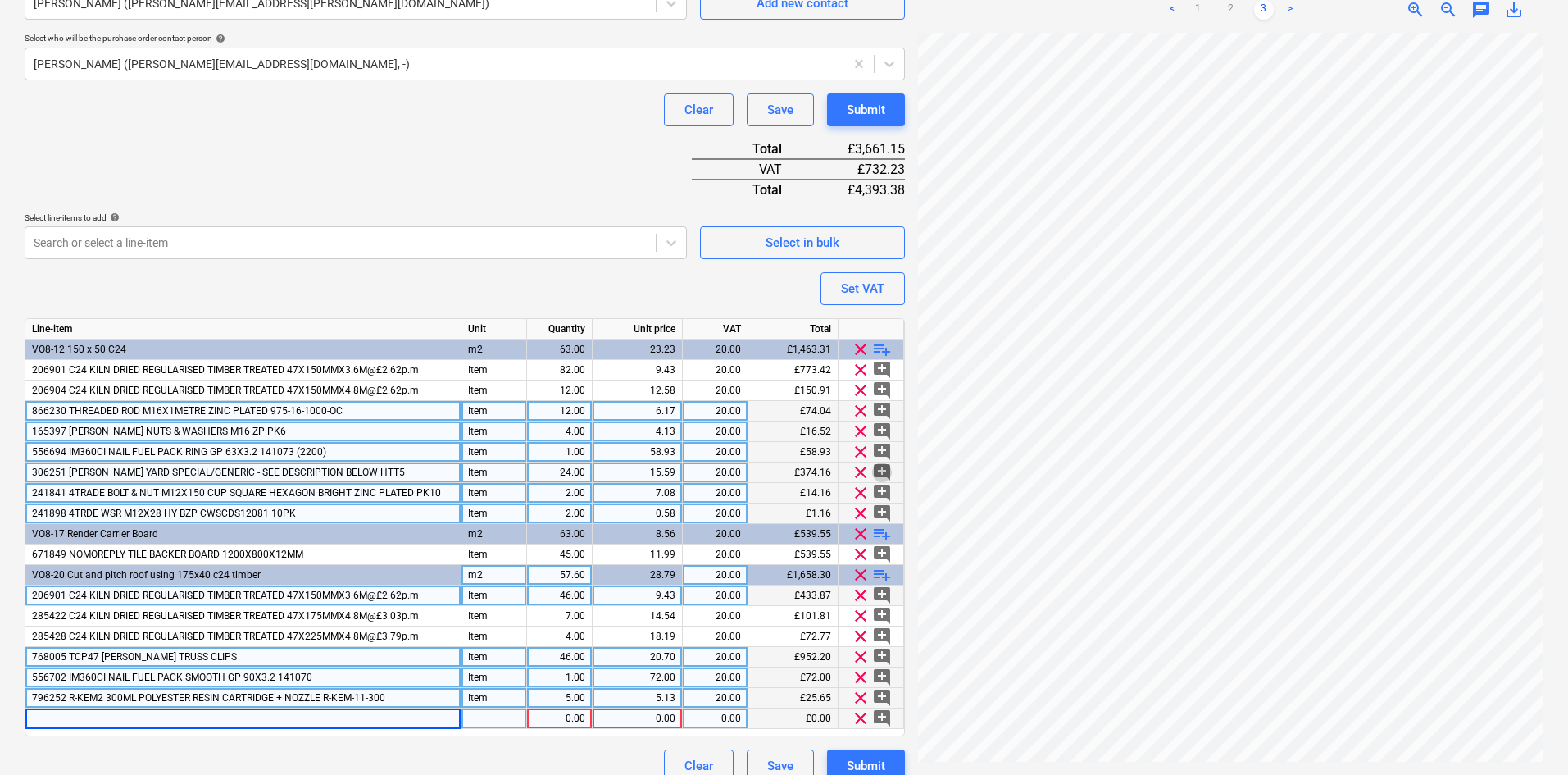
click at [876, 468] on span "add_comment" at bounding box center [881, 472] width 20 height 20
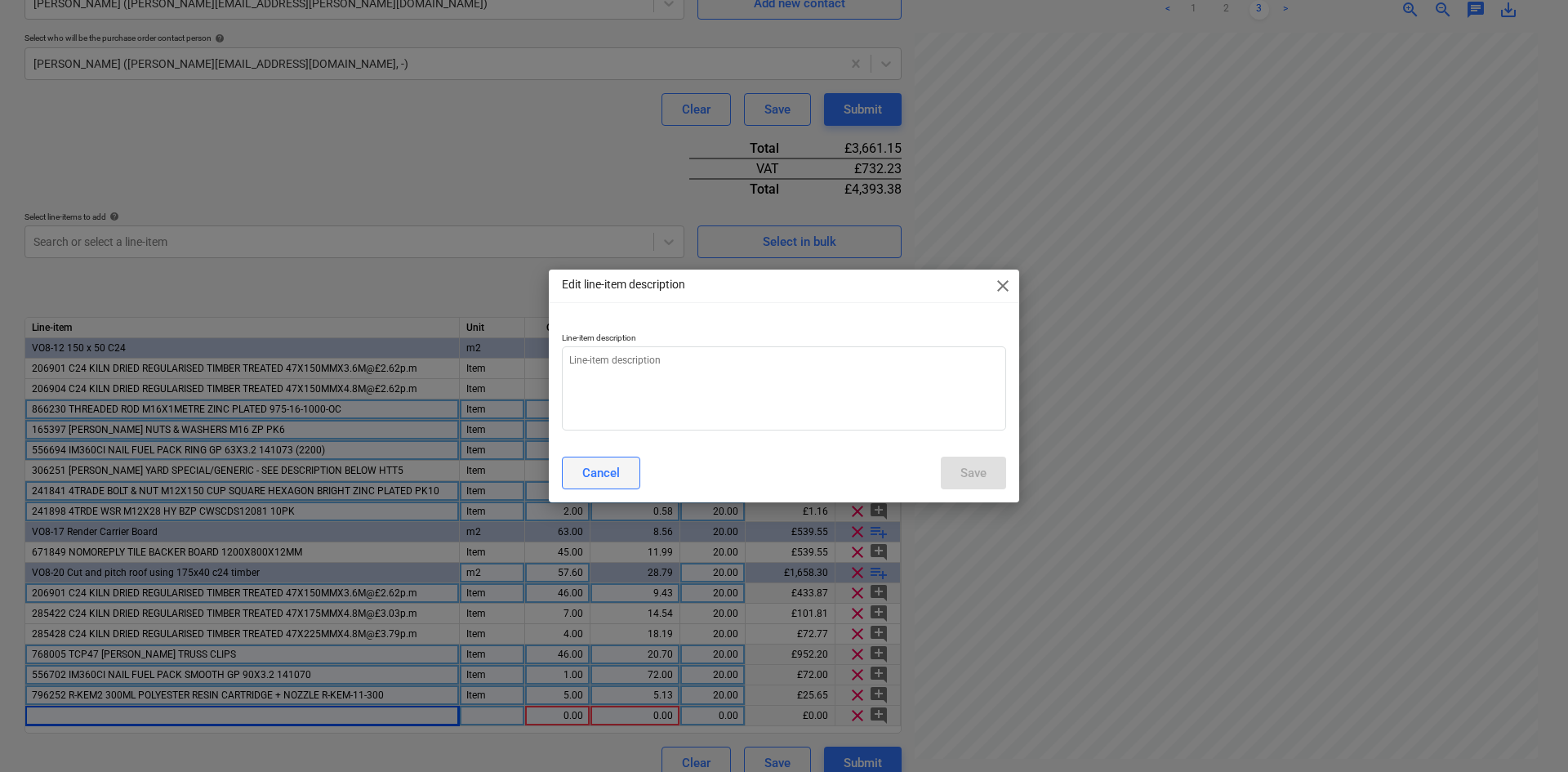
click at [610, 473] on div "Cancel" at bounding box center [601, 473] width 37 height 21
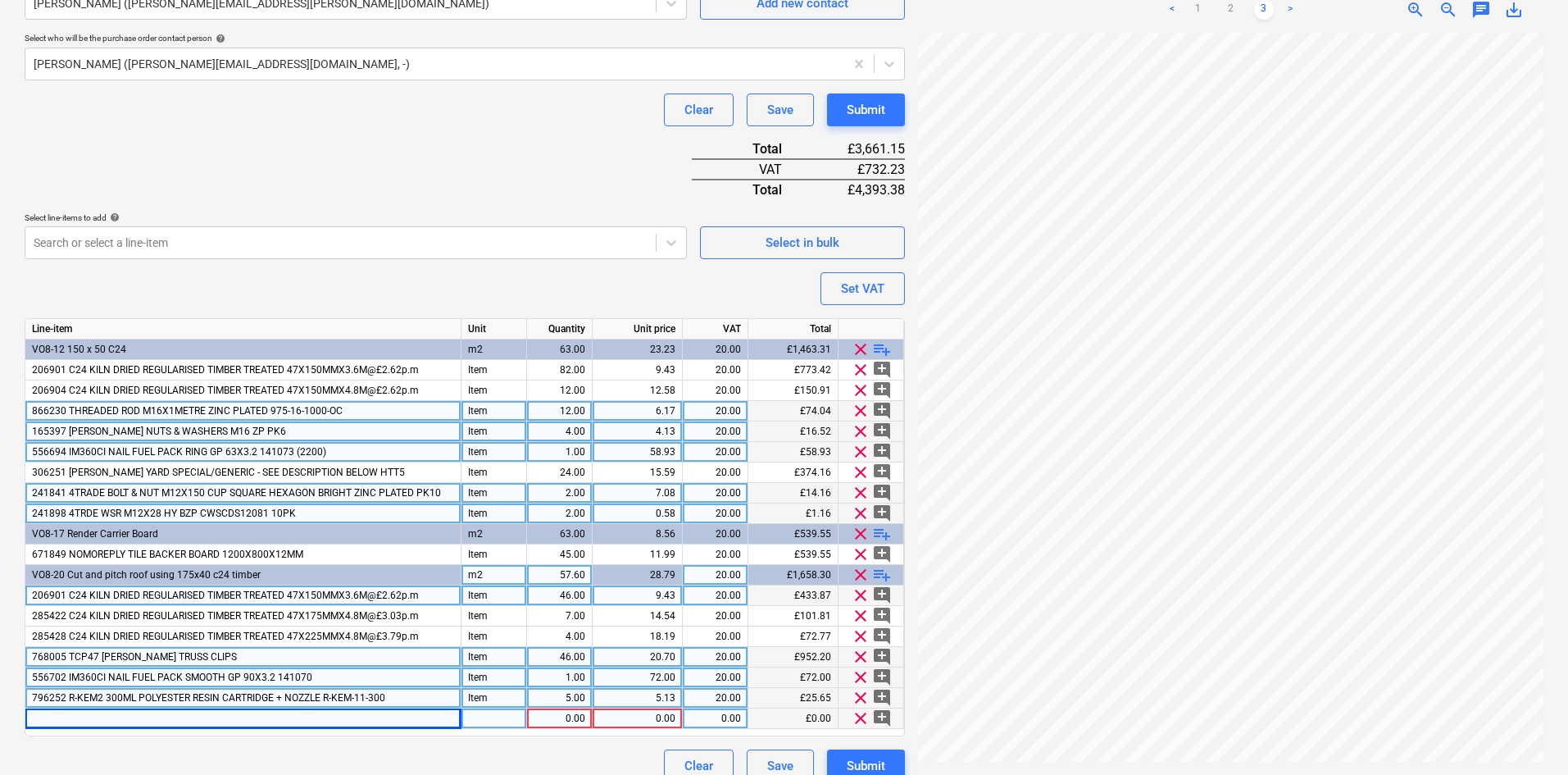
click at [218, 722] on div at bounding box center [243, 719] width 436 height 21
type input "Delivery Charge for HTT5"
type input "Item"
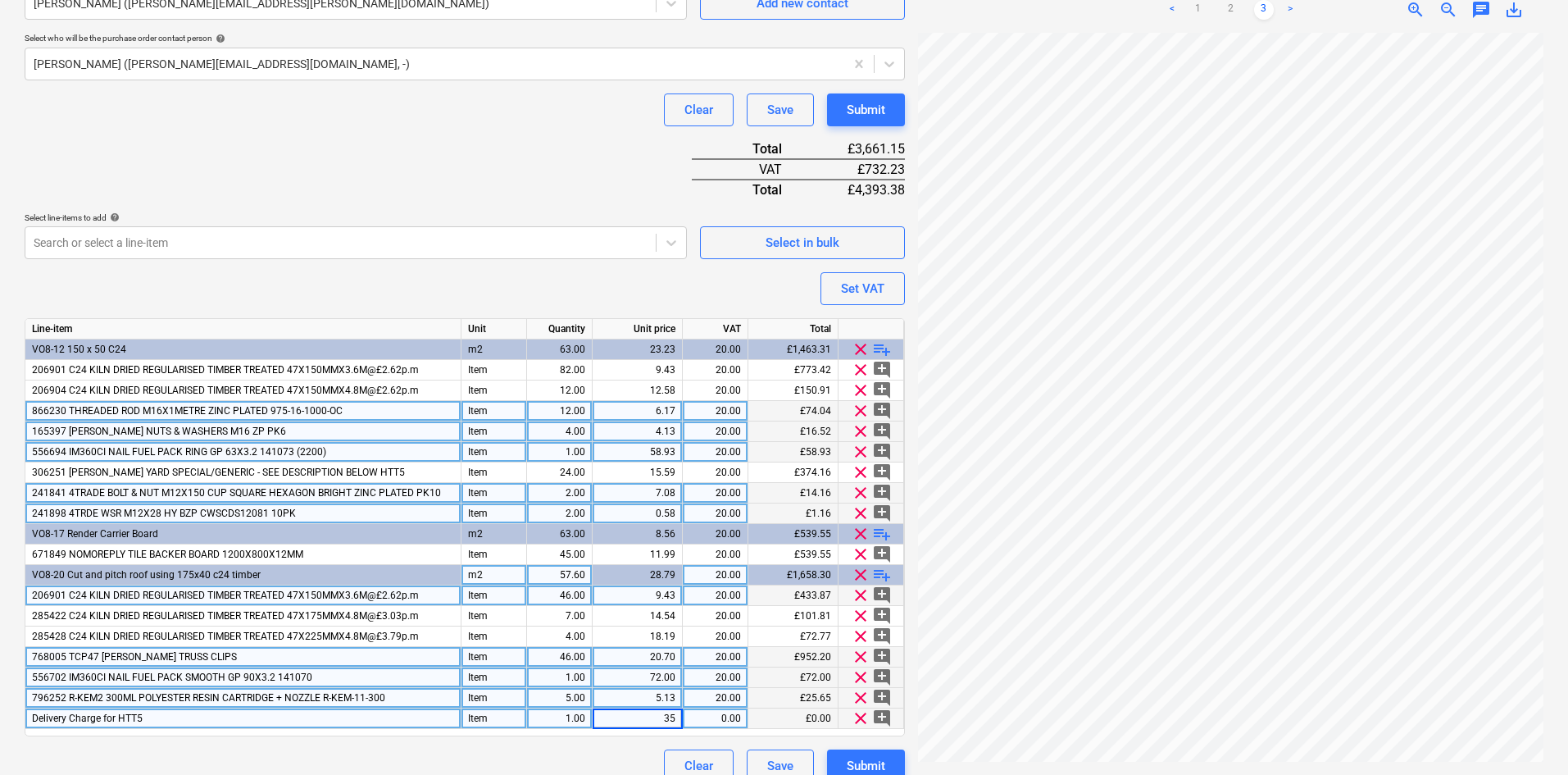
type input "3"
type input "25.00"
click at [229, 105] on div "Clear Save Submit" at bounding box center [464, 109] width 880 height 33
click at [555, 658] on div "46.00" at bounding box center [559, 657] width 51 height 21
type input "46"
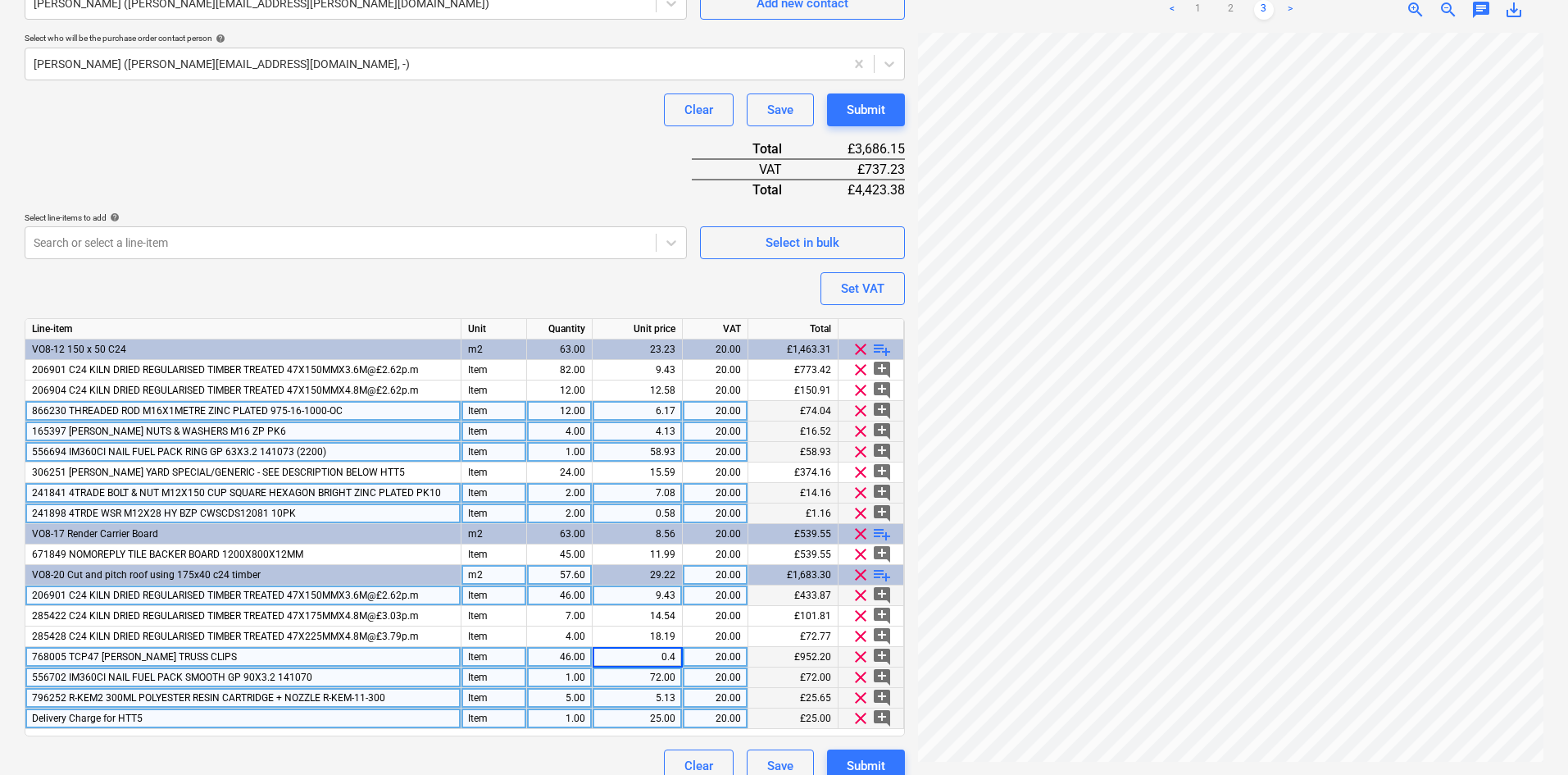
type input "0.45"
click at [586, 162] on div "Purchase order name help Purchase order - TP - Garden Rm Purchase order referen…" at bounding box center [464, 218] width 880 height 1130
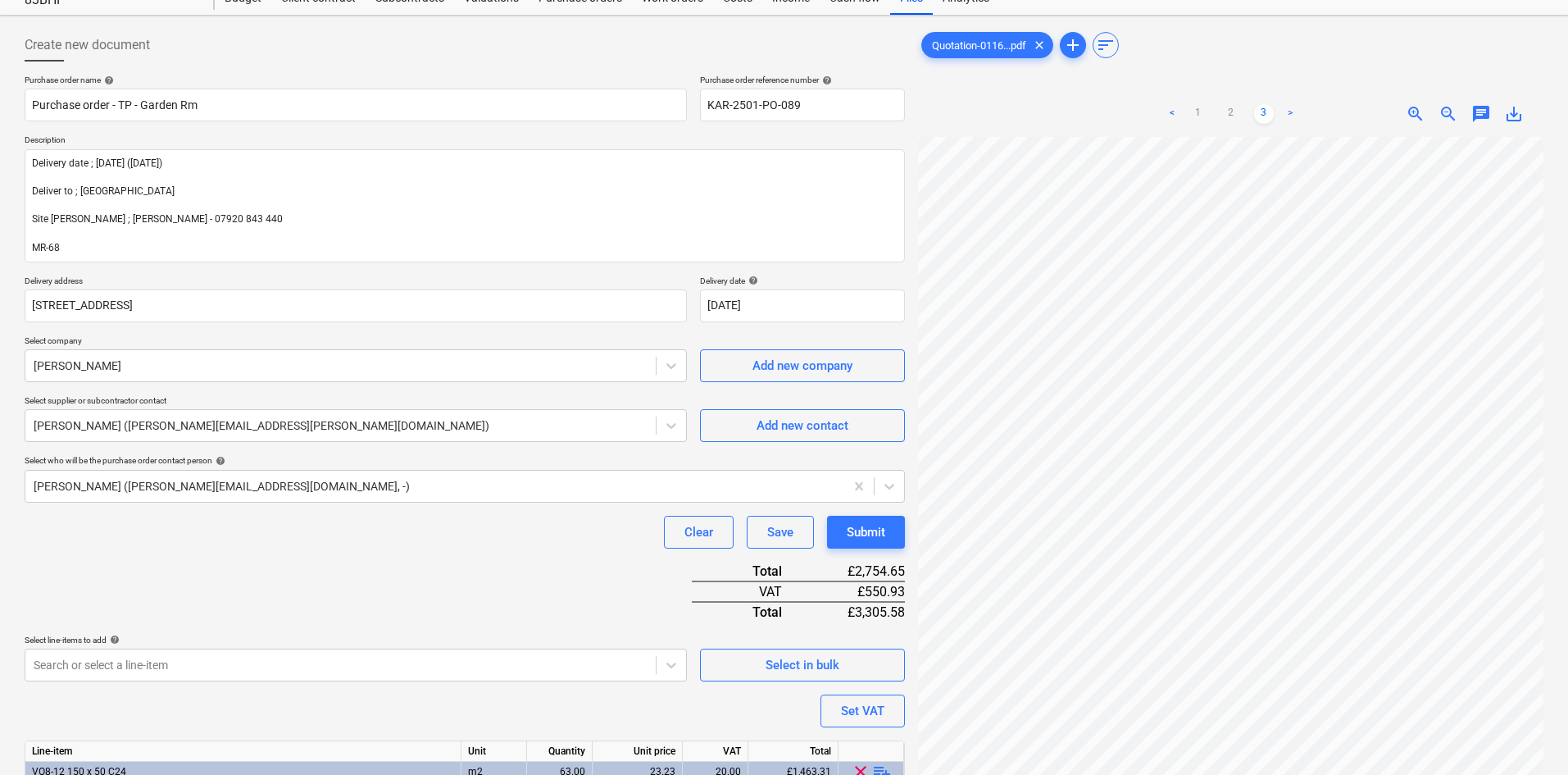
scroll to position [0, 0]
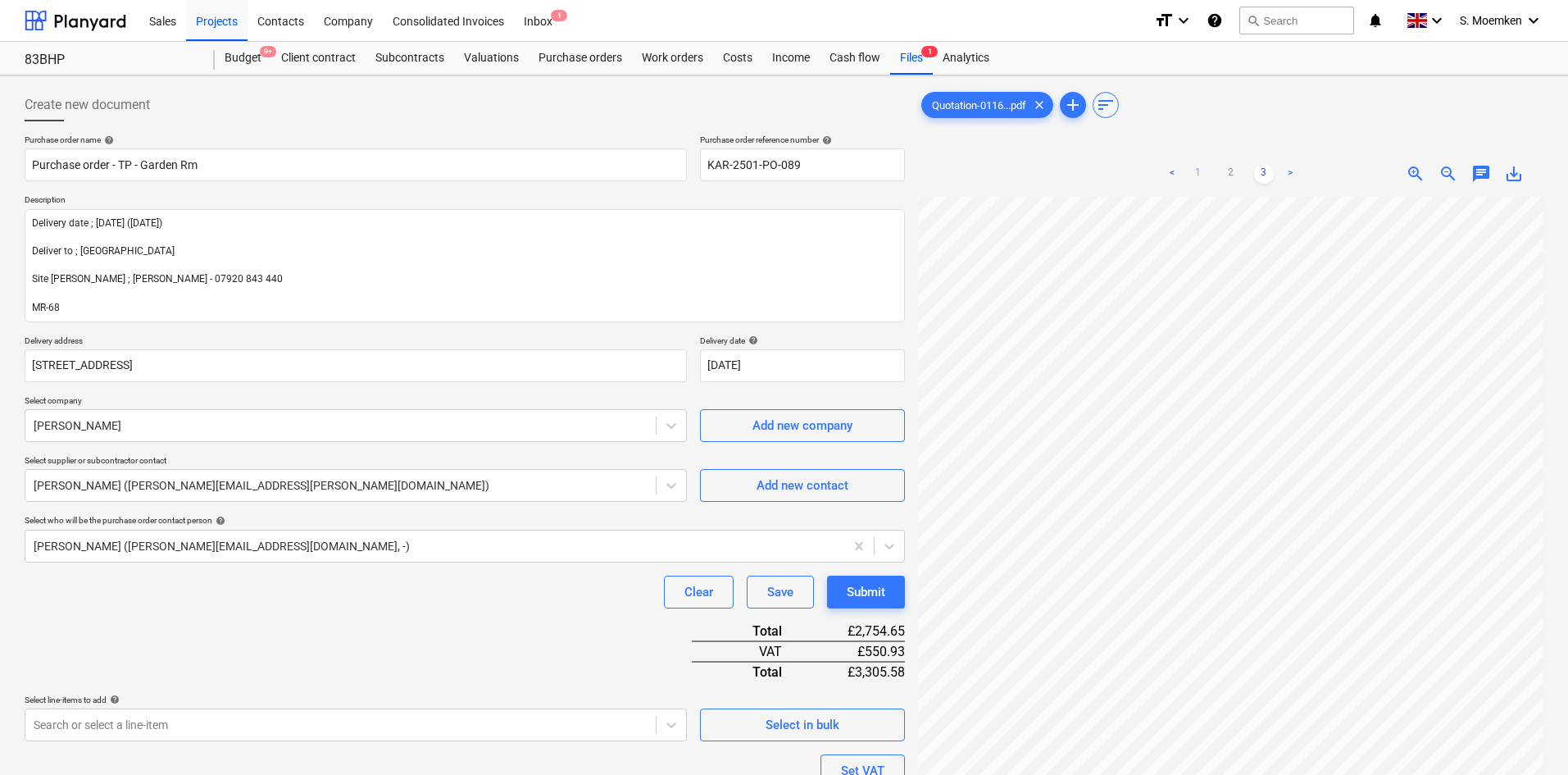
click at [1198, 173] on link "1" at bounding box center [1197, 174] width 20 height 20
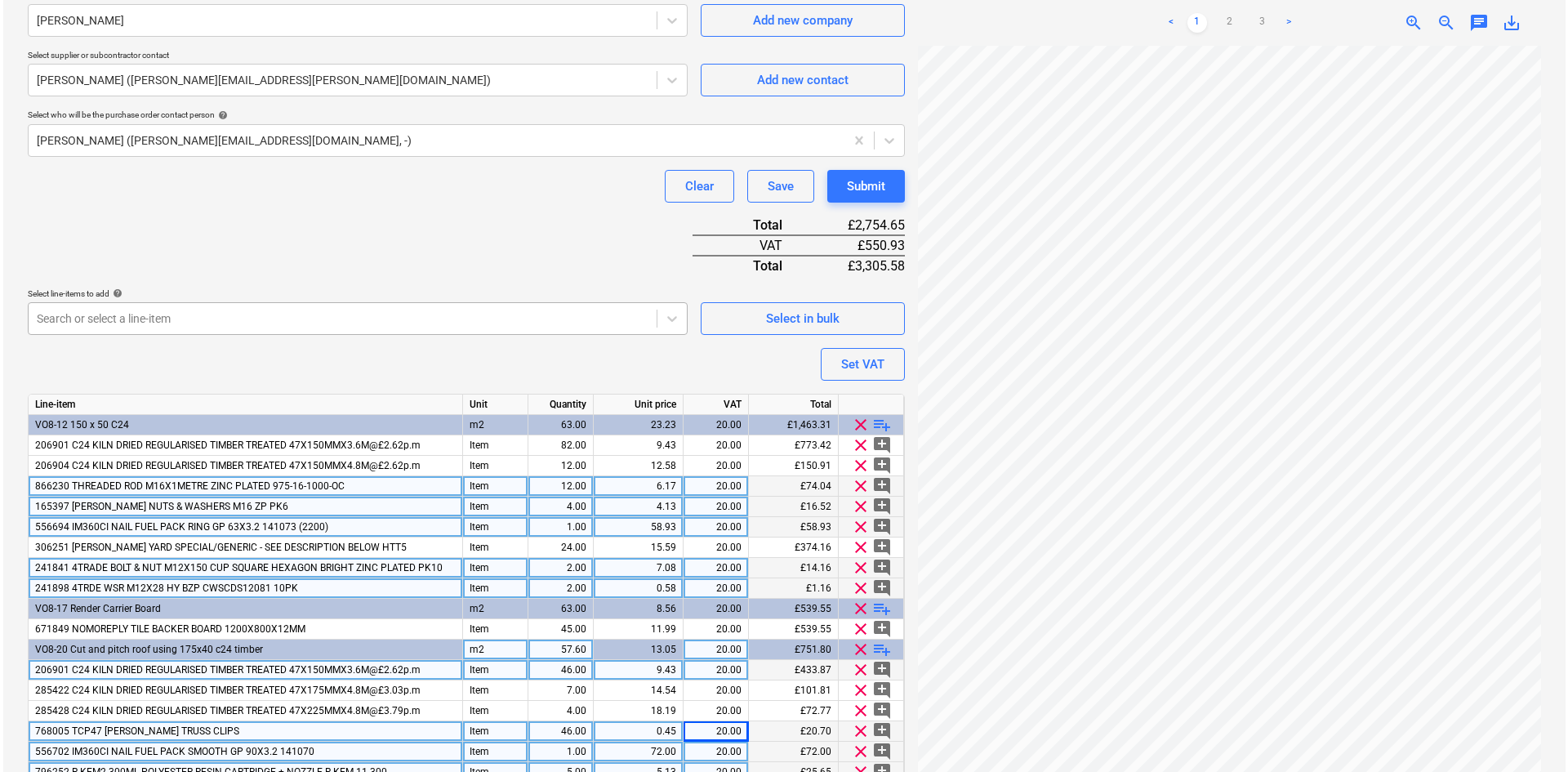
scroll to position [408, 0]
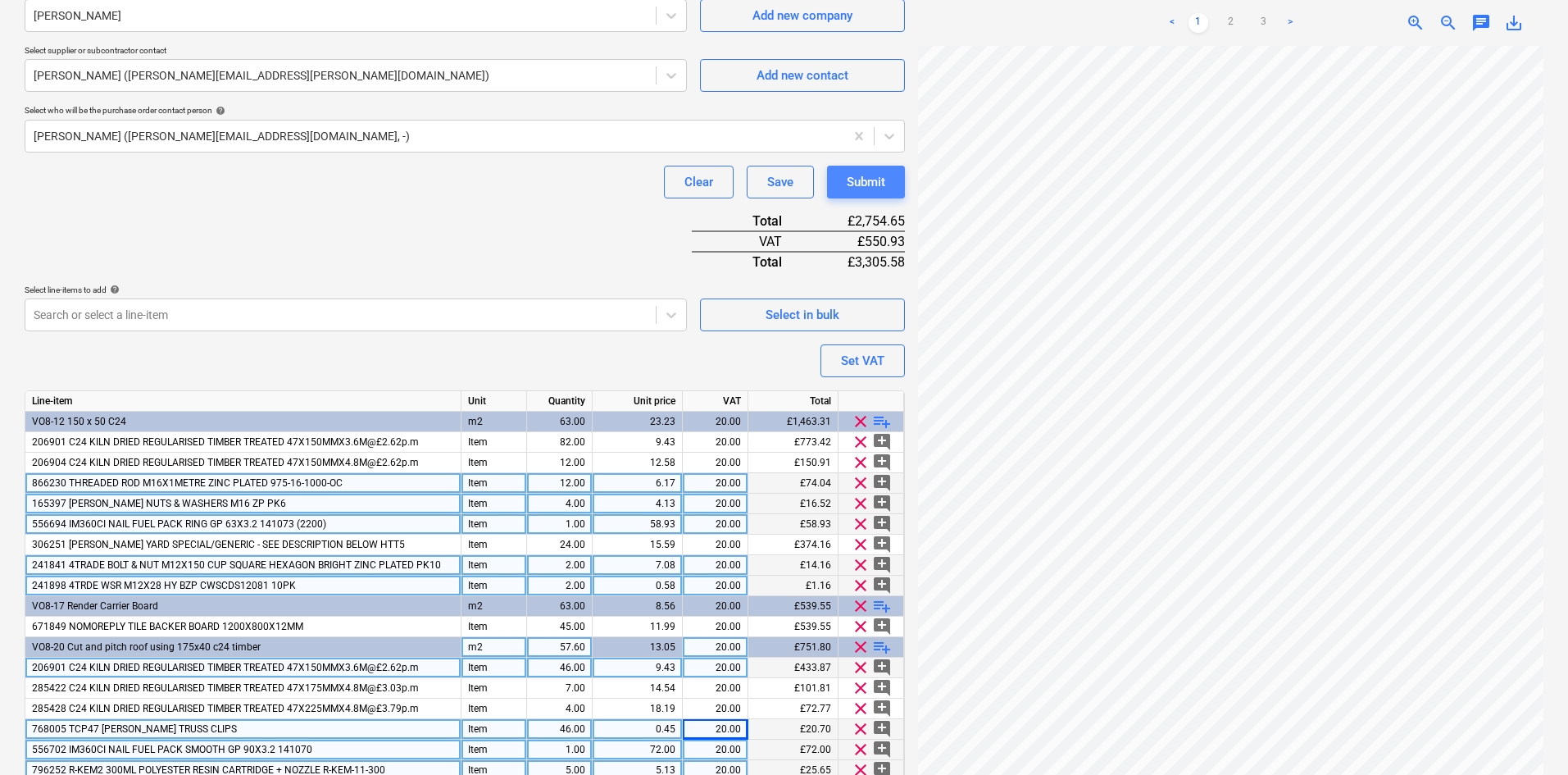
click at [861, 182] on div "Submit" at bounding box center [865, 181] width 38 height 21
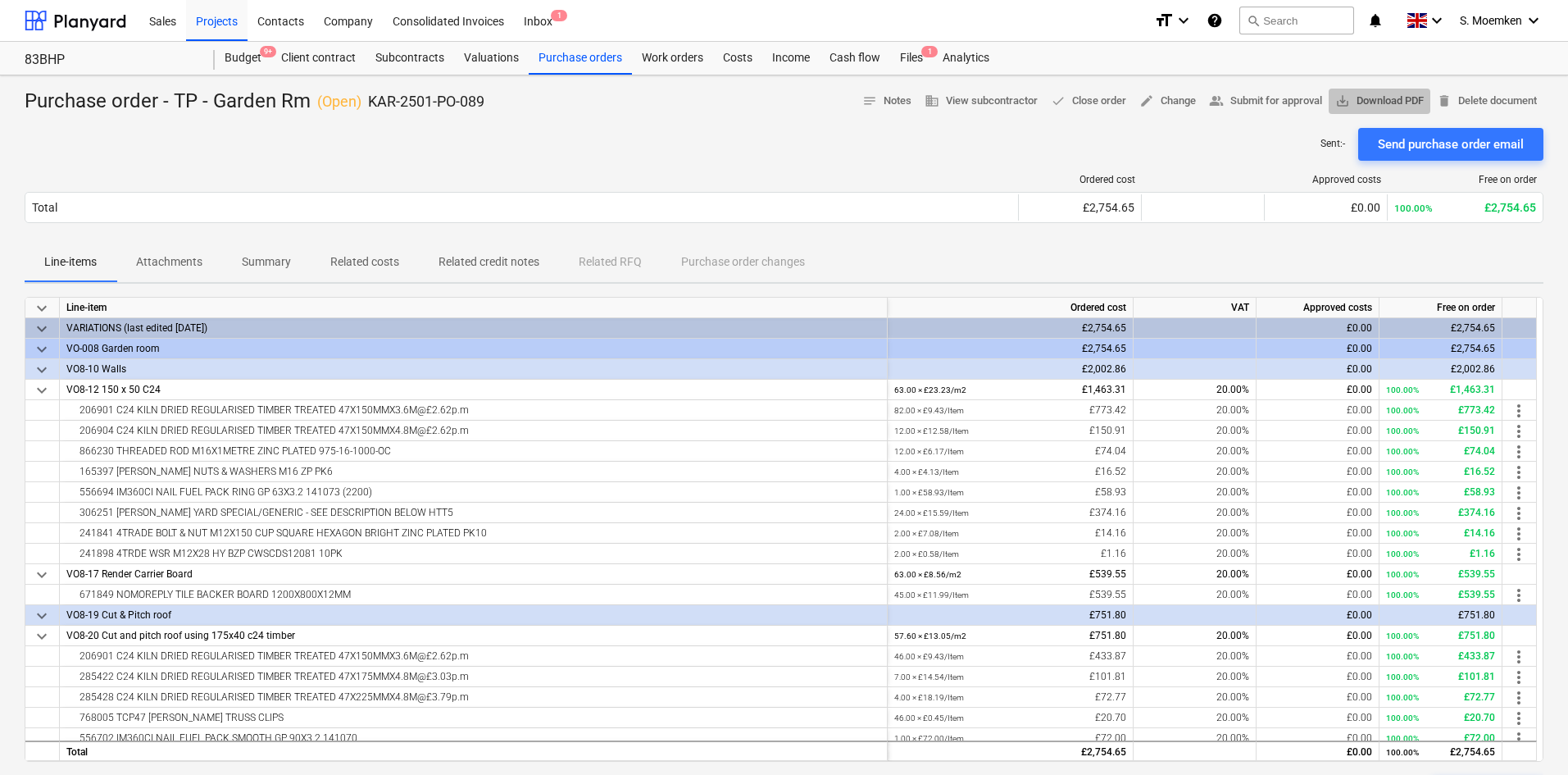
click at [1363, 103] on span "save_alt Download PDF" at bounding box center [1379, 101] width 89 height 19
click at [198, 21] on div "Projects" at bounding box center [217, 20] width 62 height 42
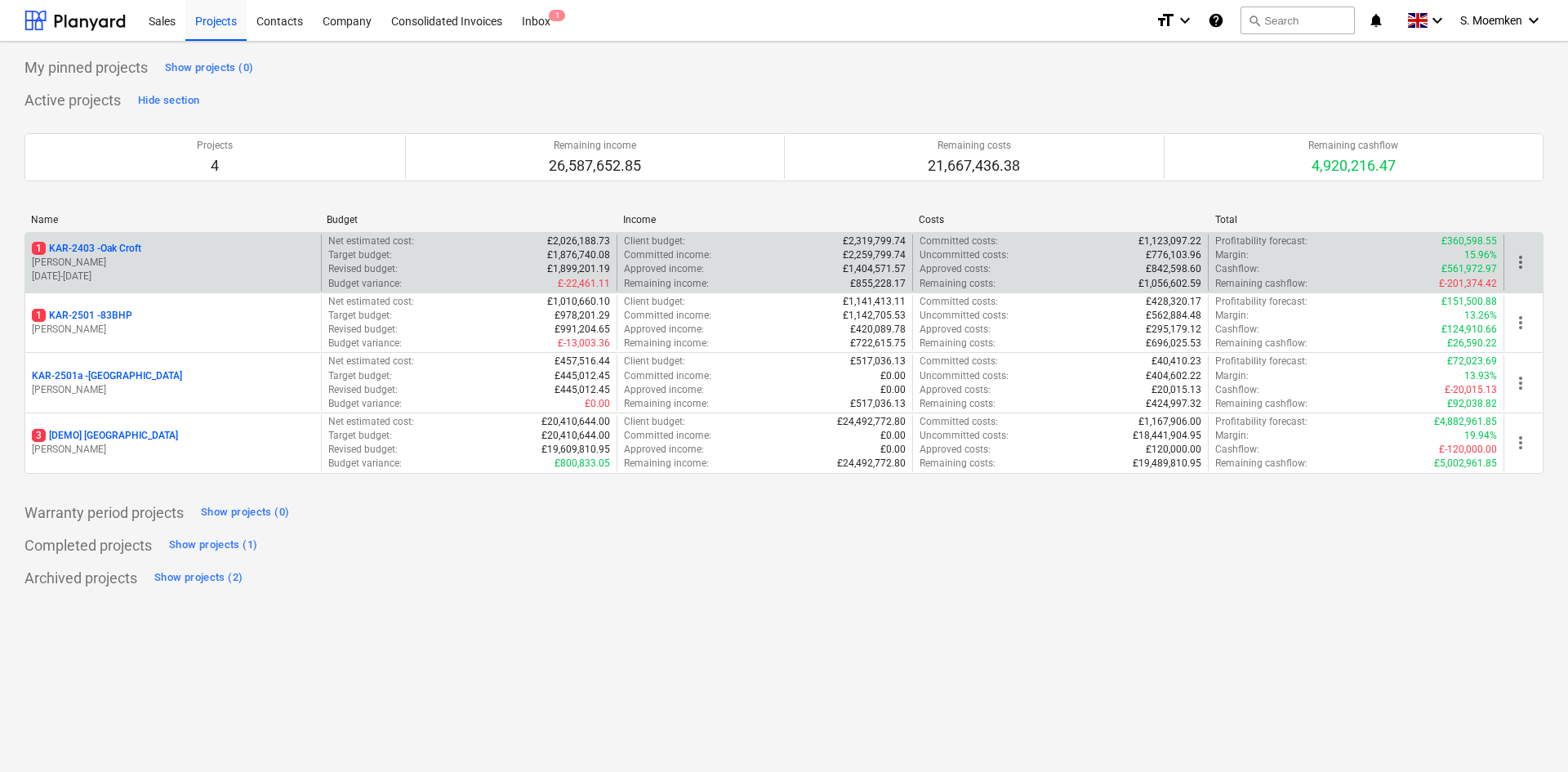
click at [144, 270] on p "05.08.2024 - 26.09.2025" at bounding box center [173, 276] width 283 height 14
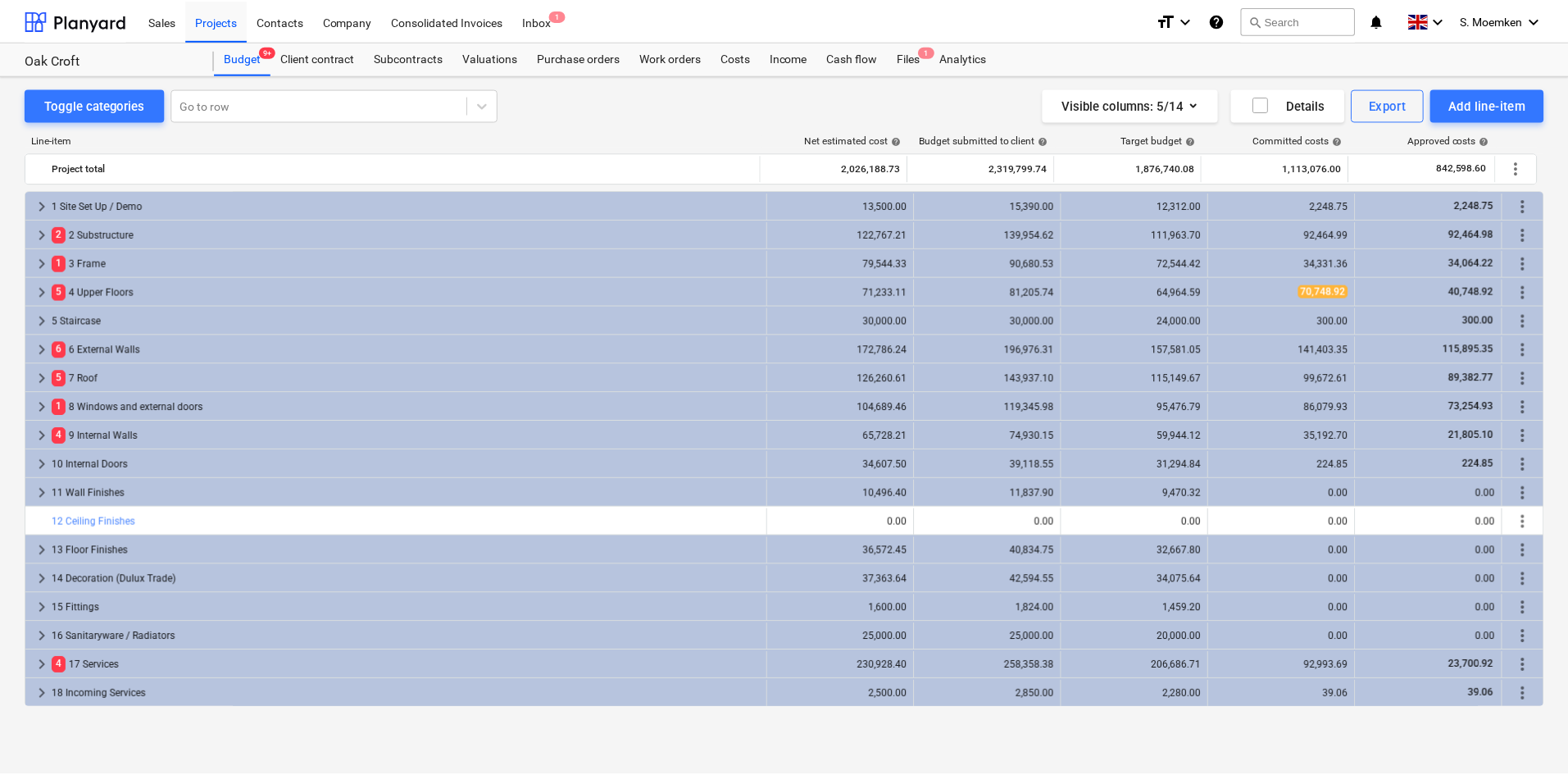
scroll to position [201, 0]
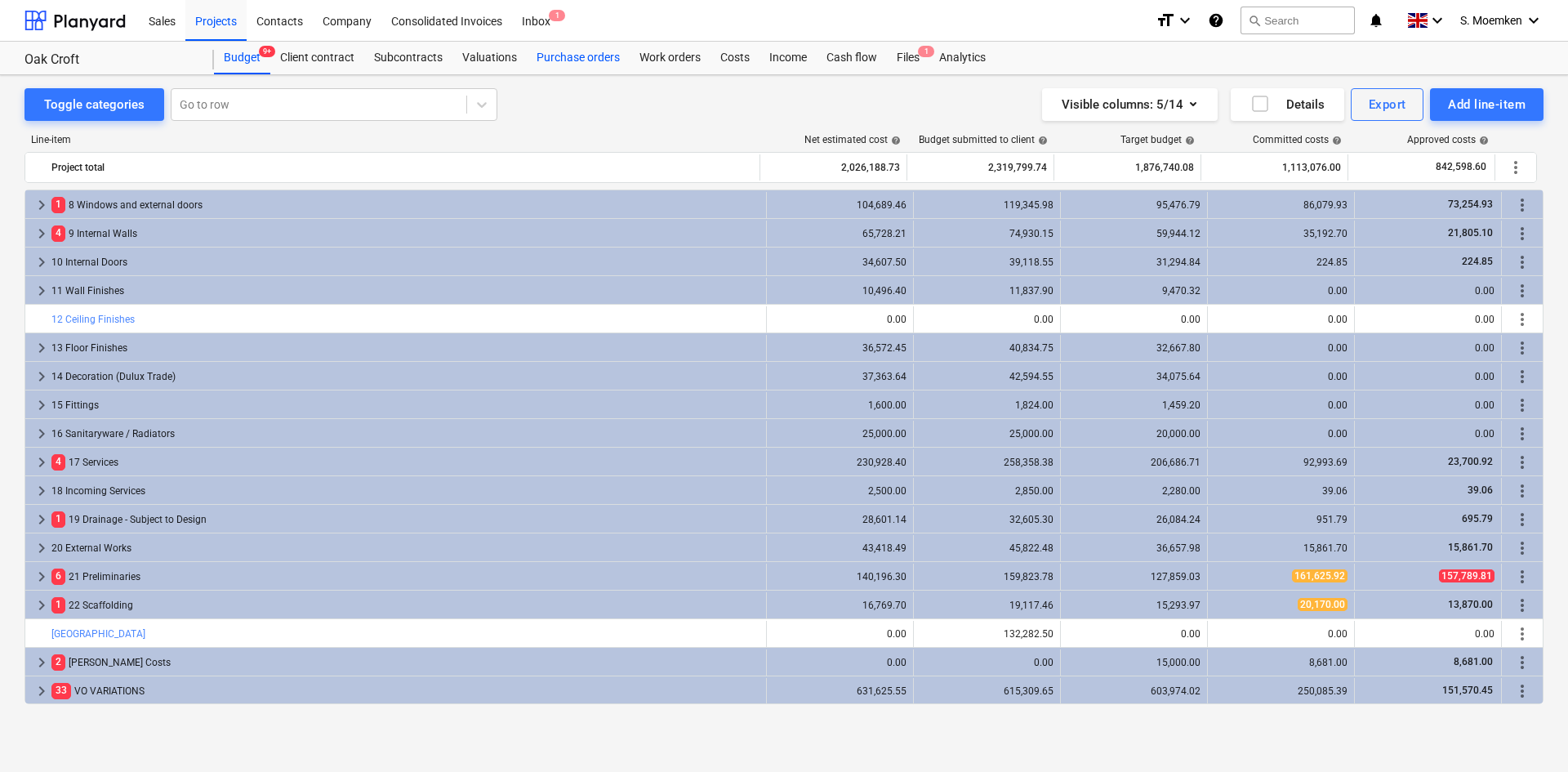
click at [540, 60] on div "Purchase orders" at bounding box center [578, 58] width 103 height 33
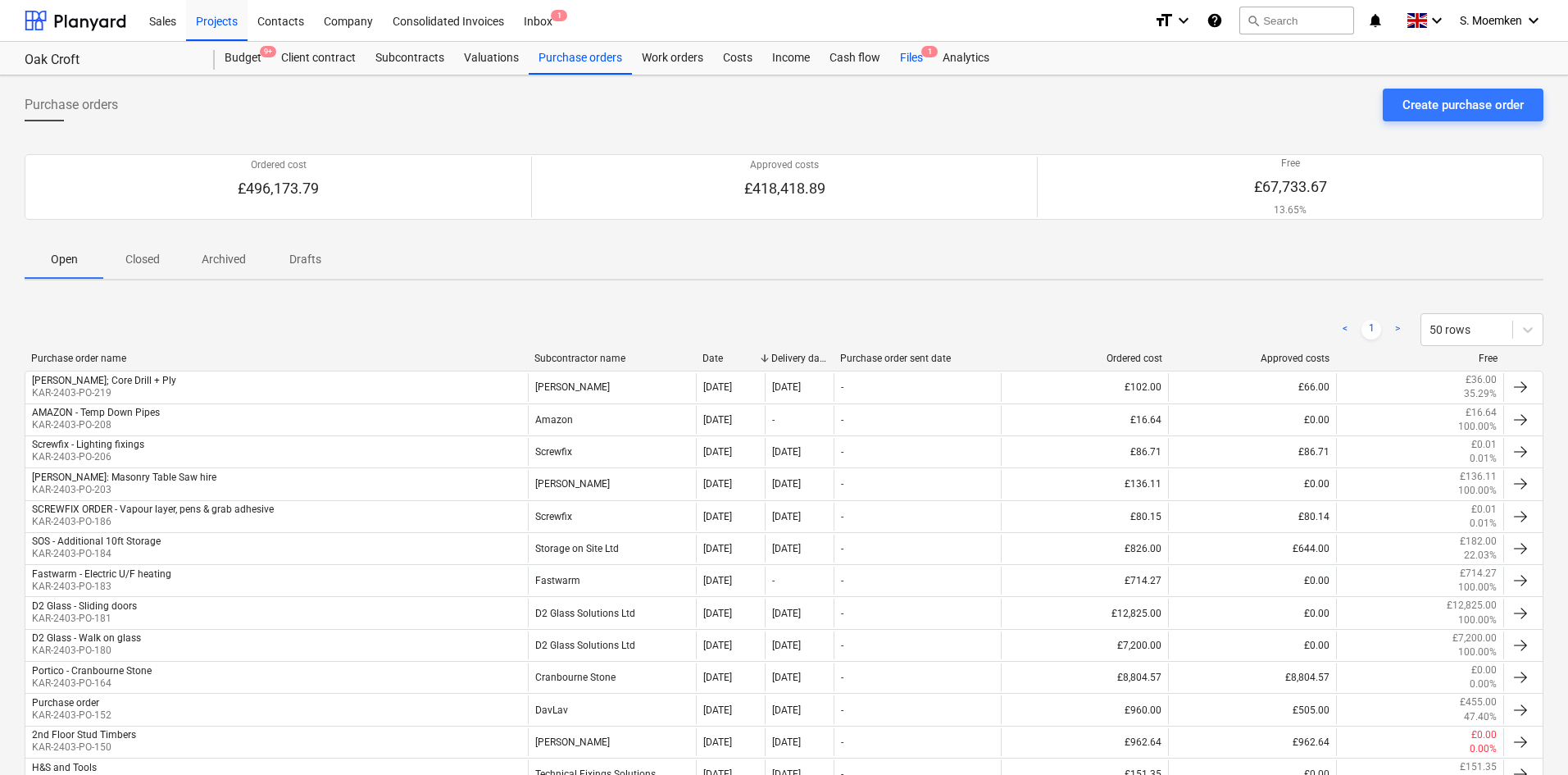
click at [908, 57] on div "Files 1" at bounding box center [911, 58] width 43 height 33
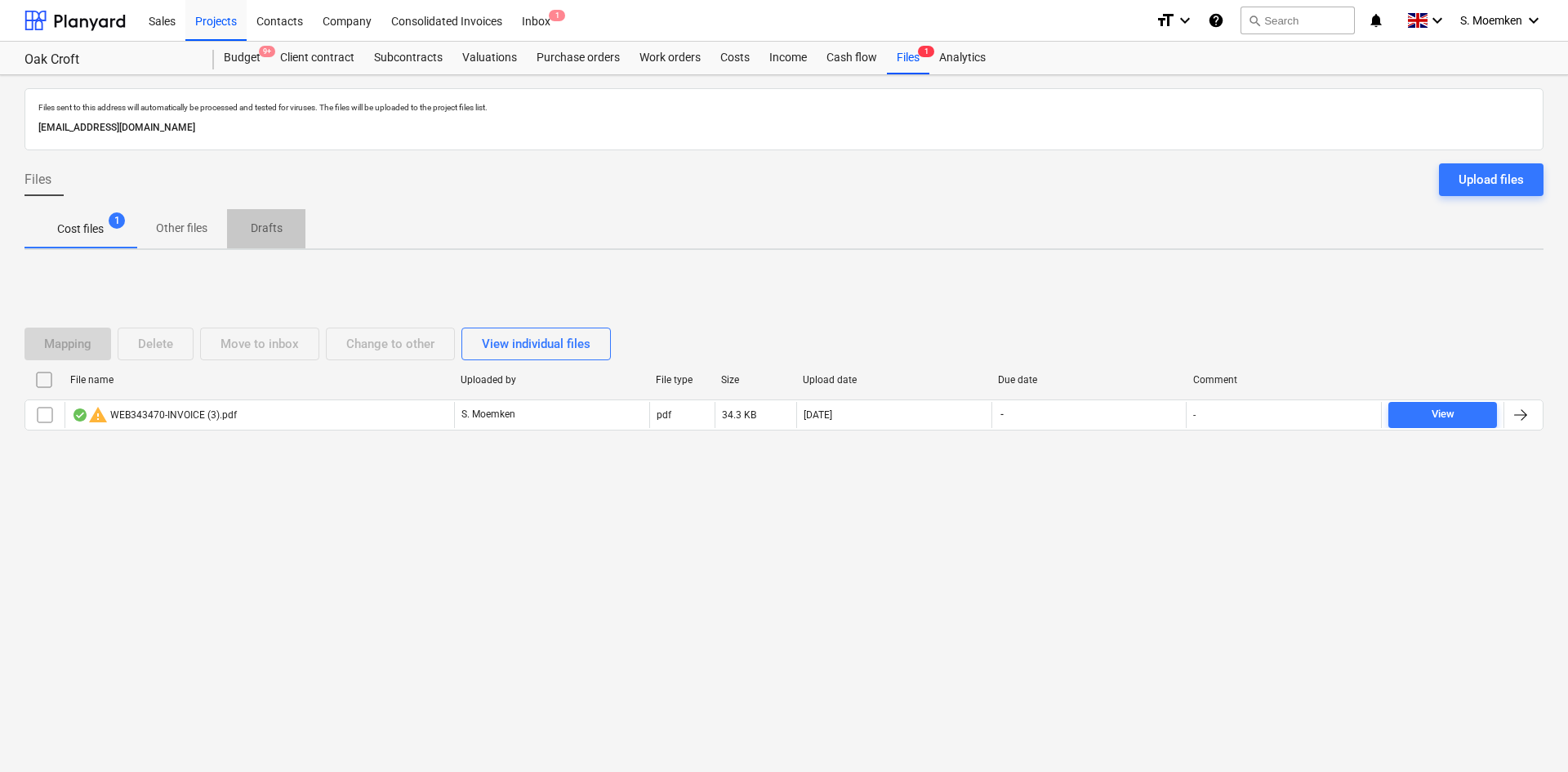
click at [281, 226] on p "Drafts" at bounding box center [266, 228] width 39 height 17
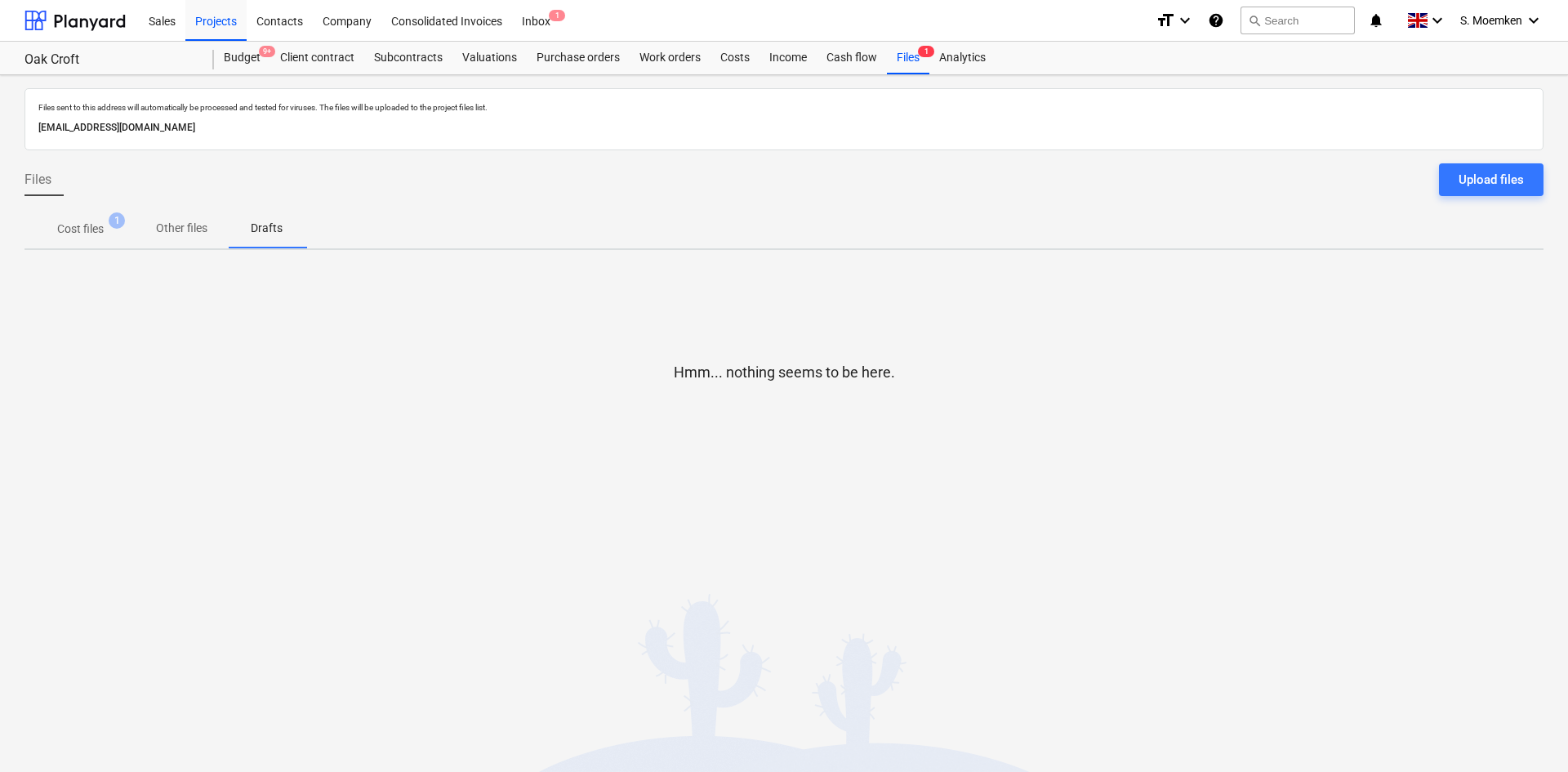
click at [90, 231] on p "Cost files" at bounding box center [80, 229] width 47 height 17
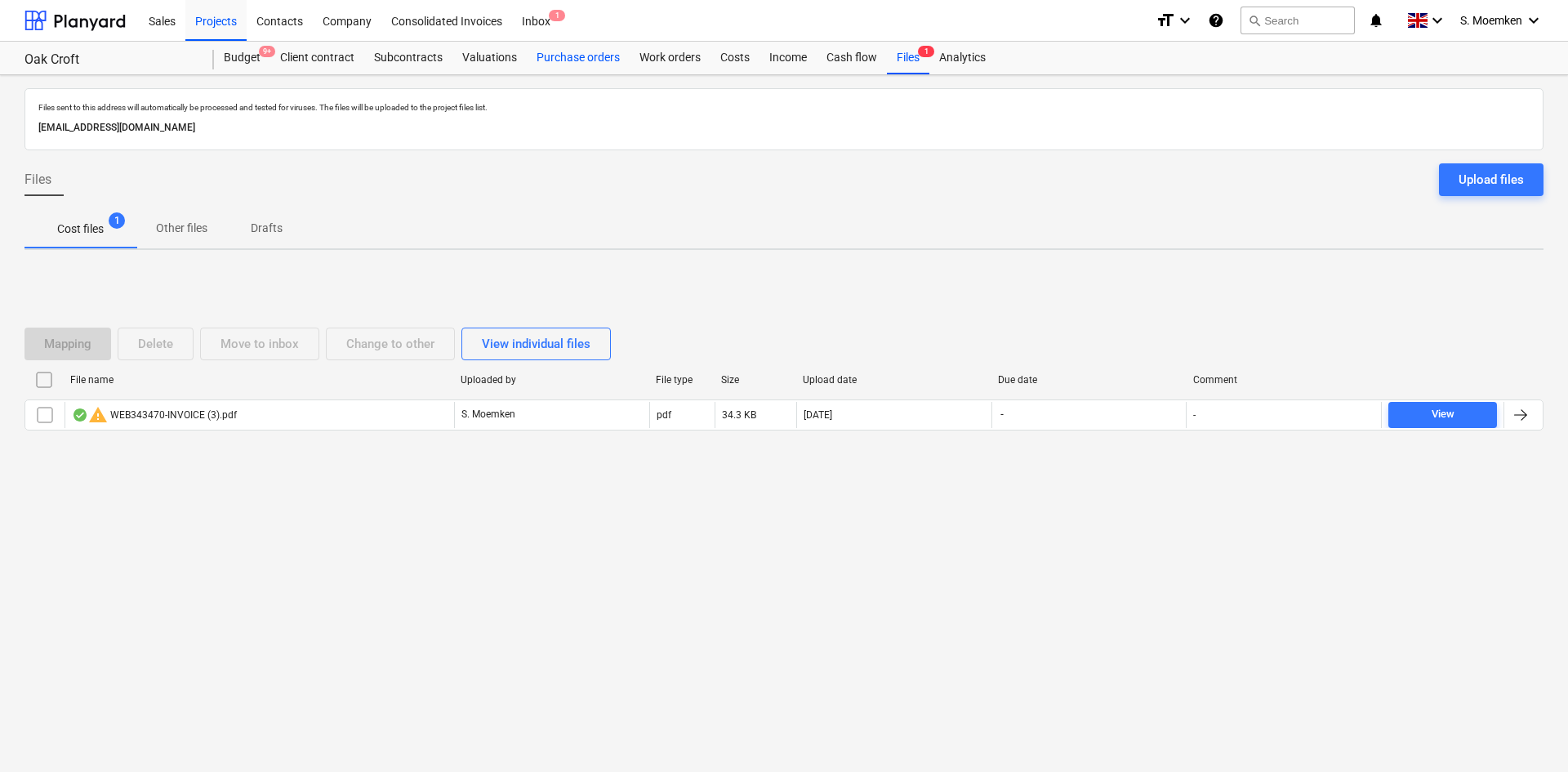
click at [570, 60] on div "Purchase orders" at bounding box center [578, 58] width 103 height 33
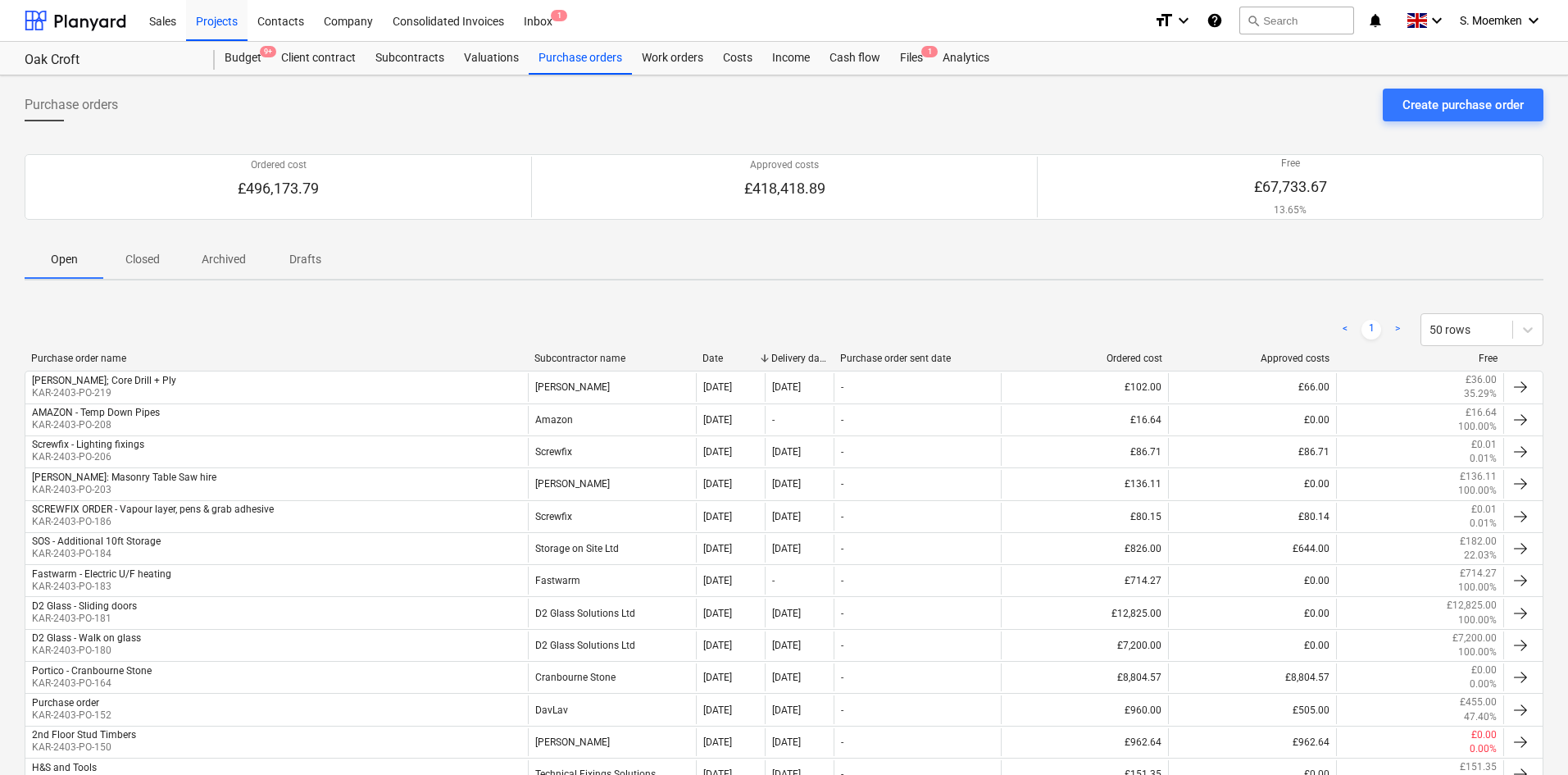
click at [300, 265] on p "Drafts" at bounding box center [305, 260] width 39 height 17
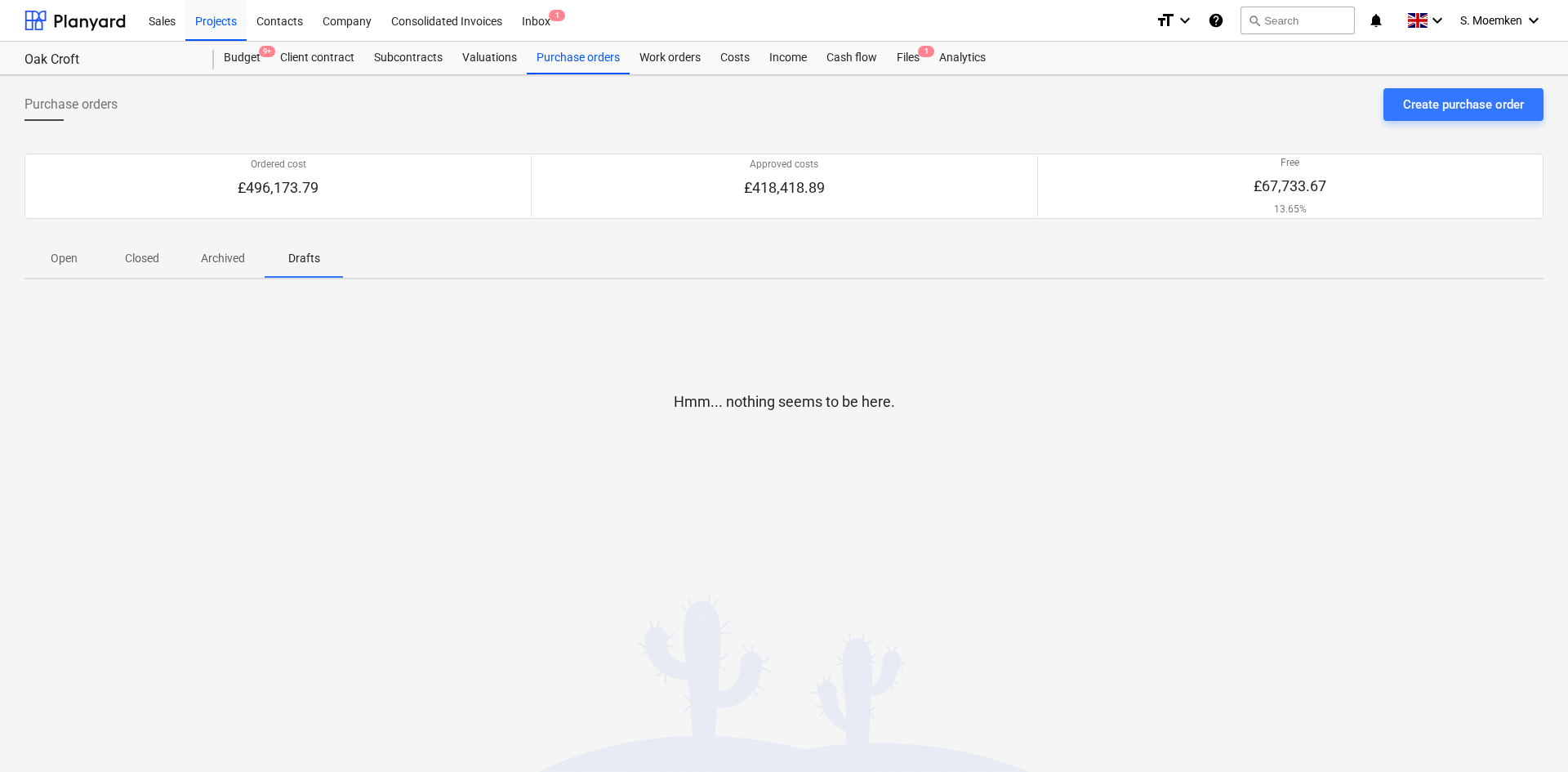
click at [57, 258] on p "Open" at bounding box center [63, 259] width 39 height 17
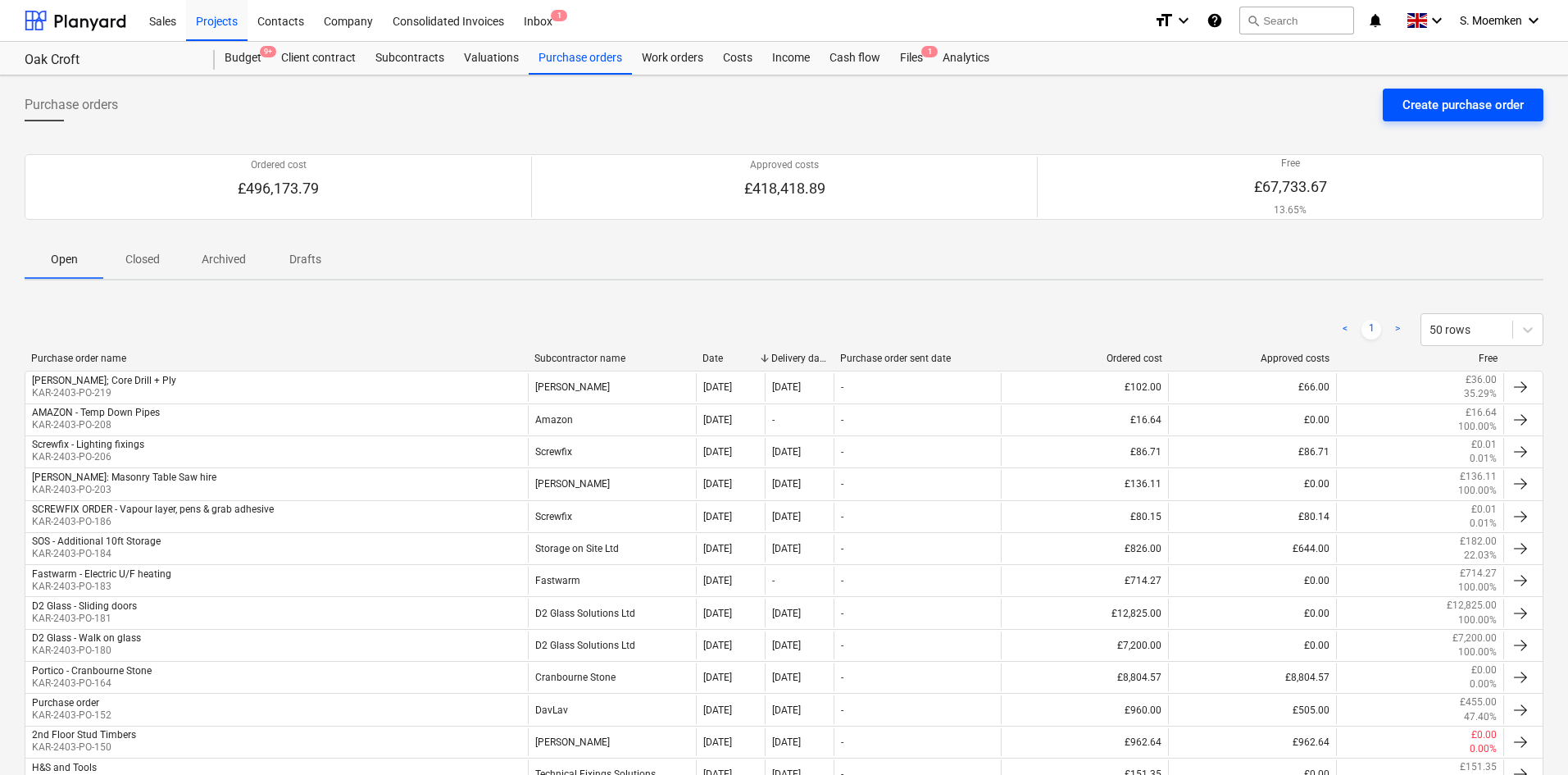
click at [1477, 106] on div "Create purchase order" at bounding box center [1463, 105] width 121 height 21
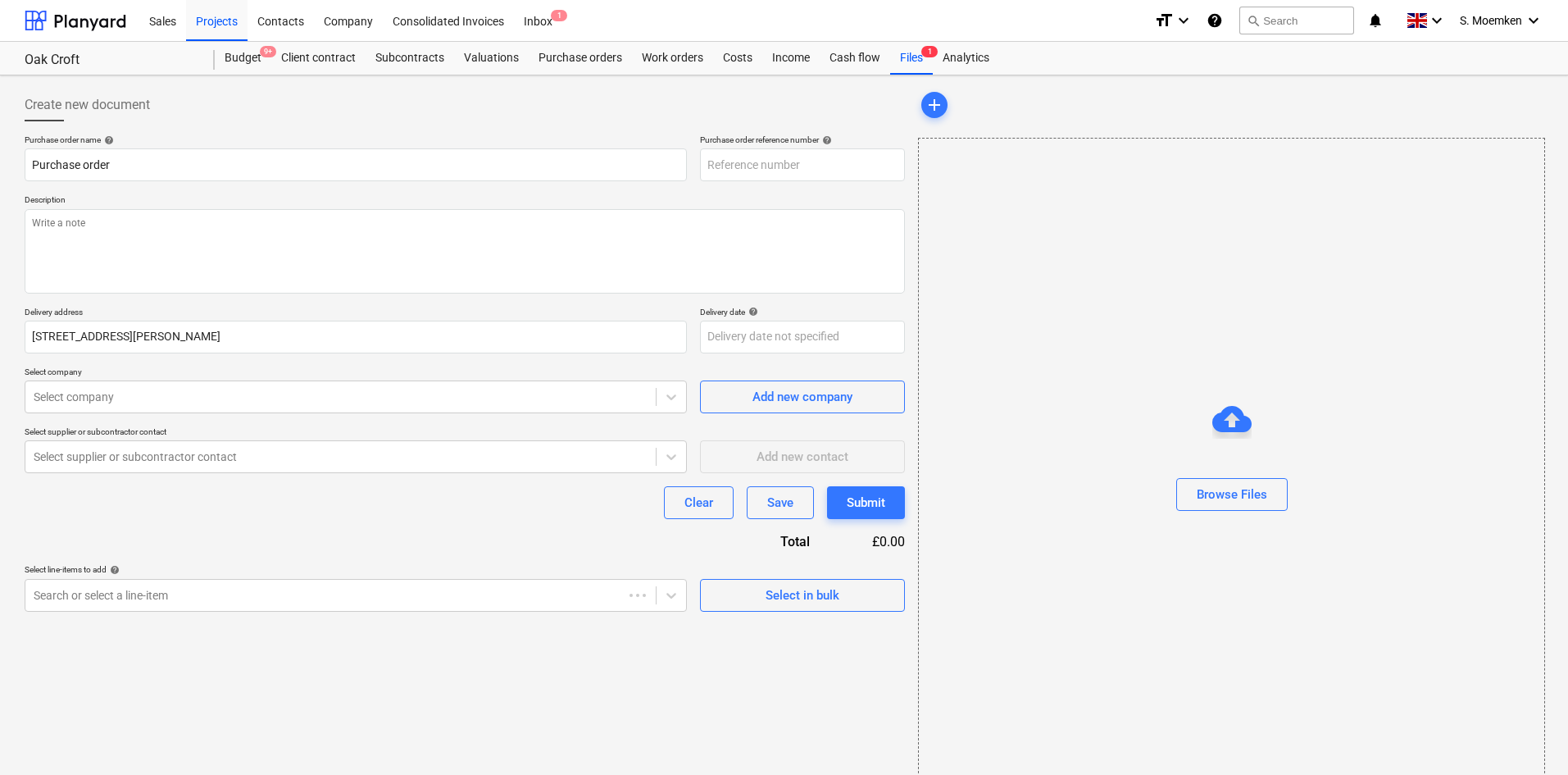
type input "KAR-2403-PO-222"
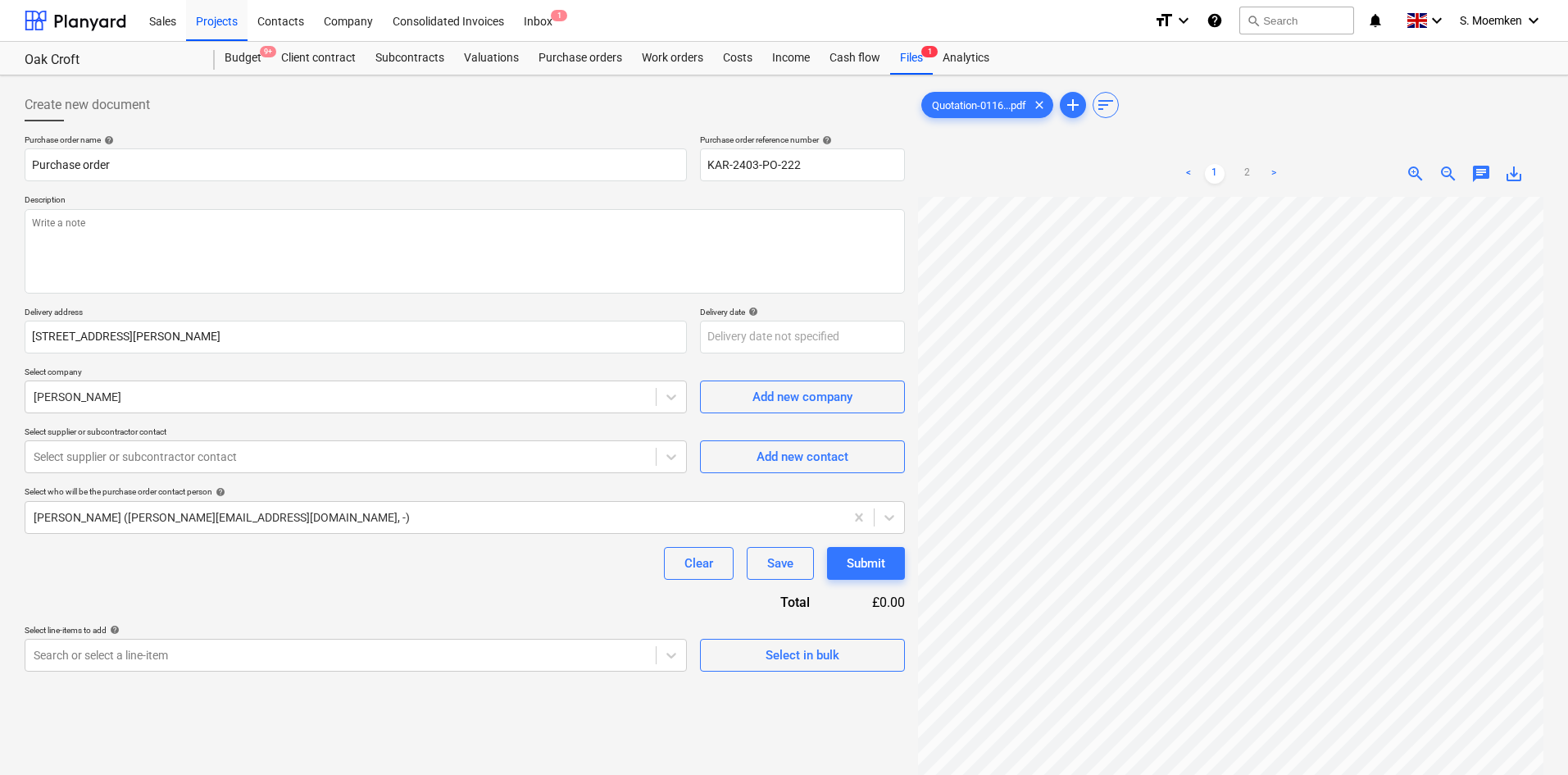
click at [1272, 173] on link ">" at bounding box center [1273, 174] width 20 height 20
click at [540, 641] on body "Sales Projects Contacts Company Consolidated Invoices Inbox 1 format_size keybo…" at bounding box center [784, 388] width 1568 height 775
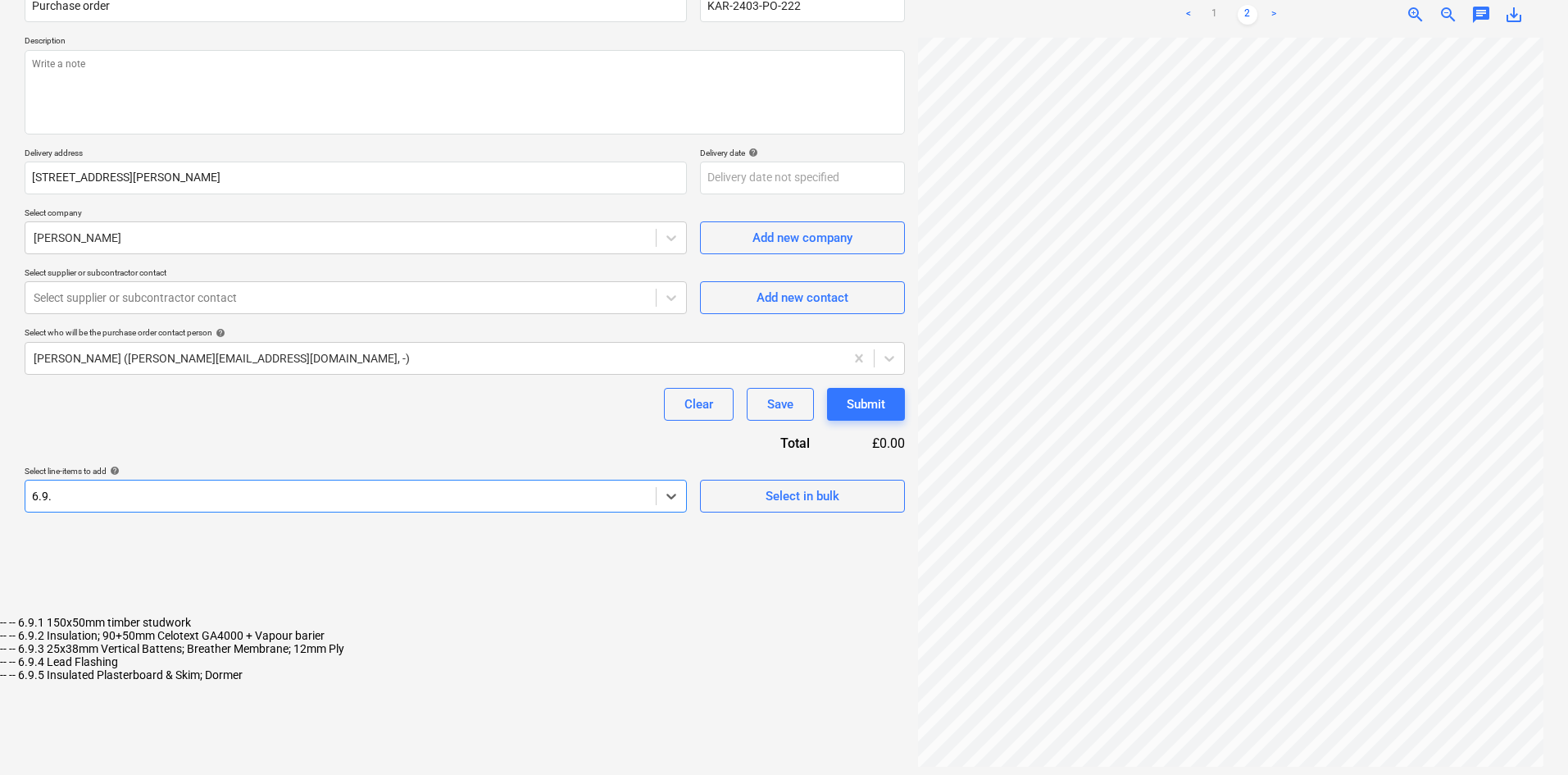
type input "6.9.2"
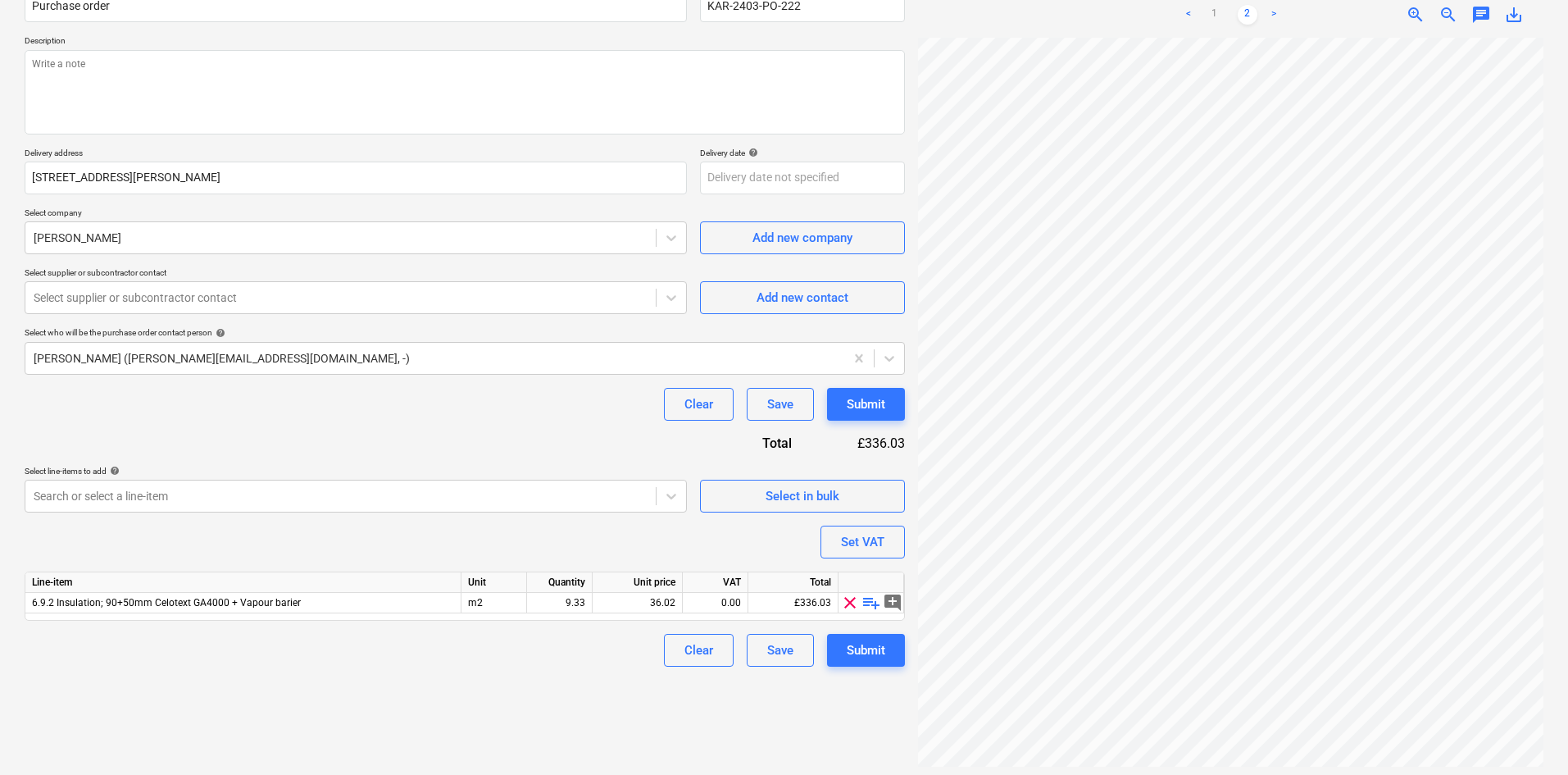
scroll to position [0, 0]
click at [193, 496] on div at bounding box center [341, 496] width 614 height 17
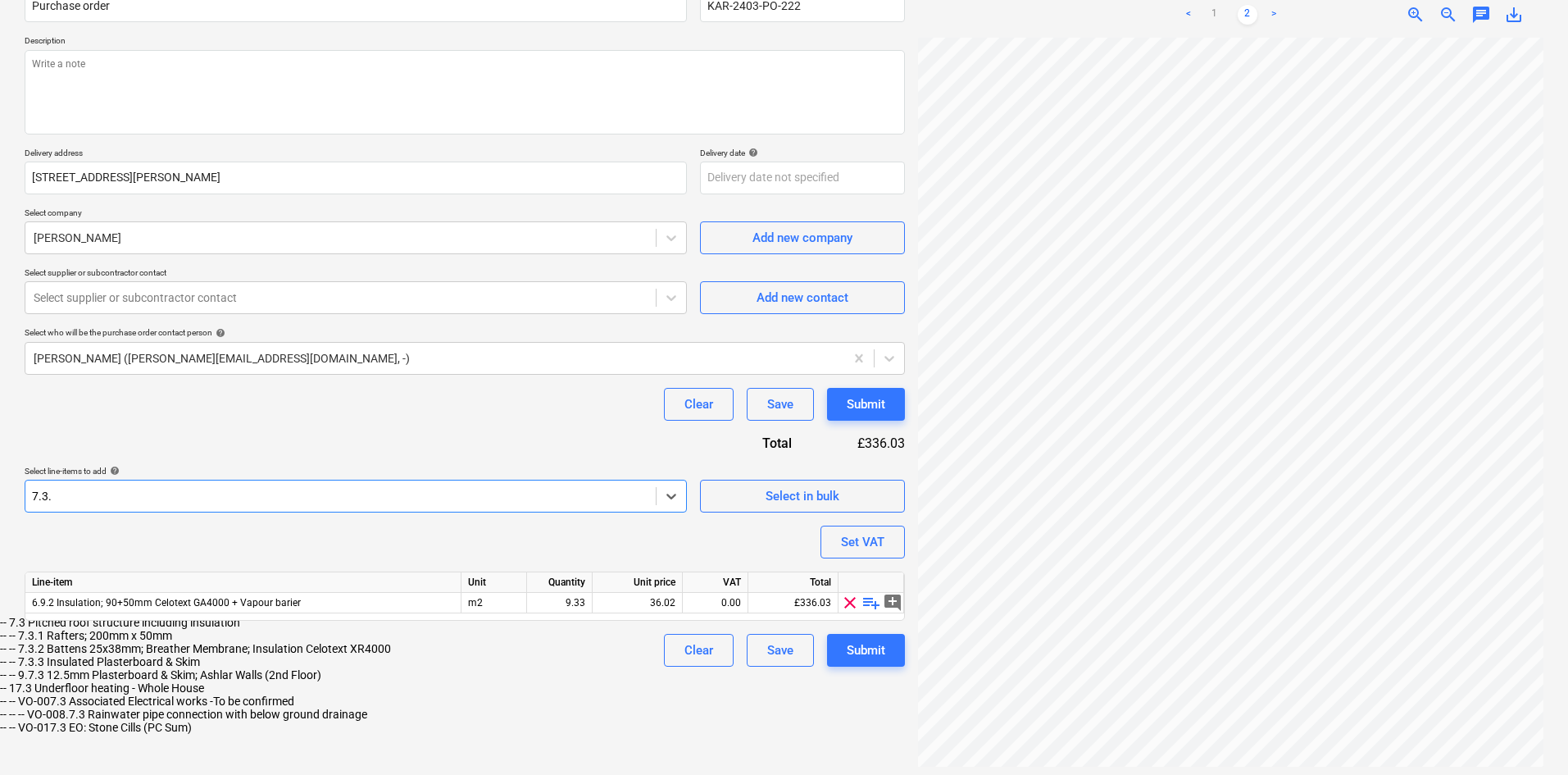
type input "7.3.2"
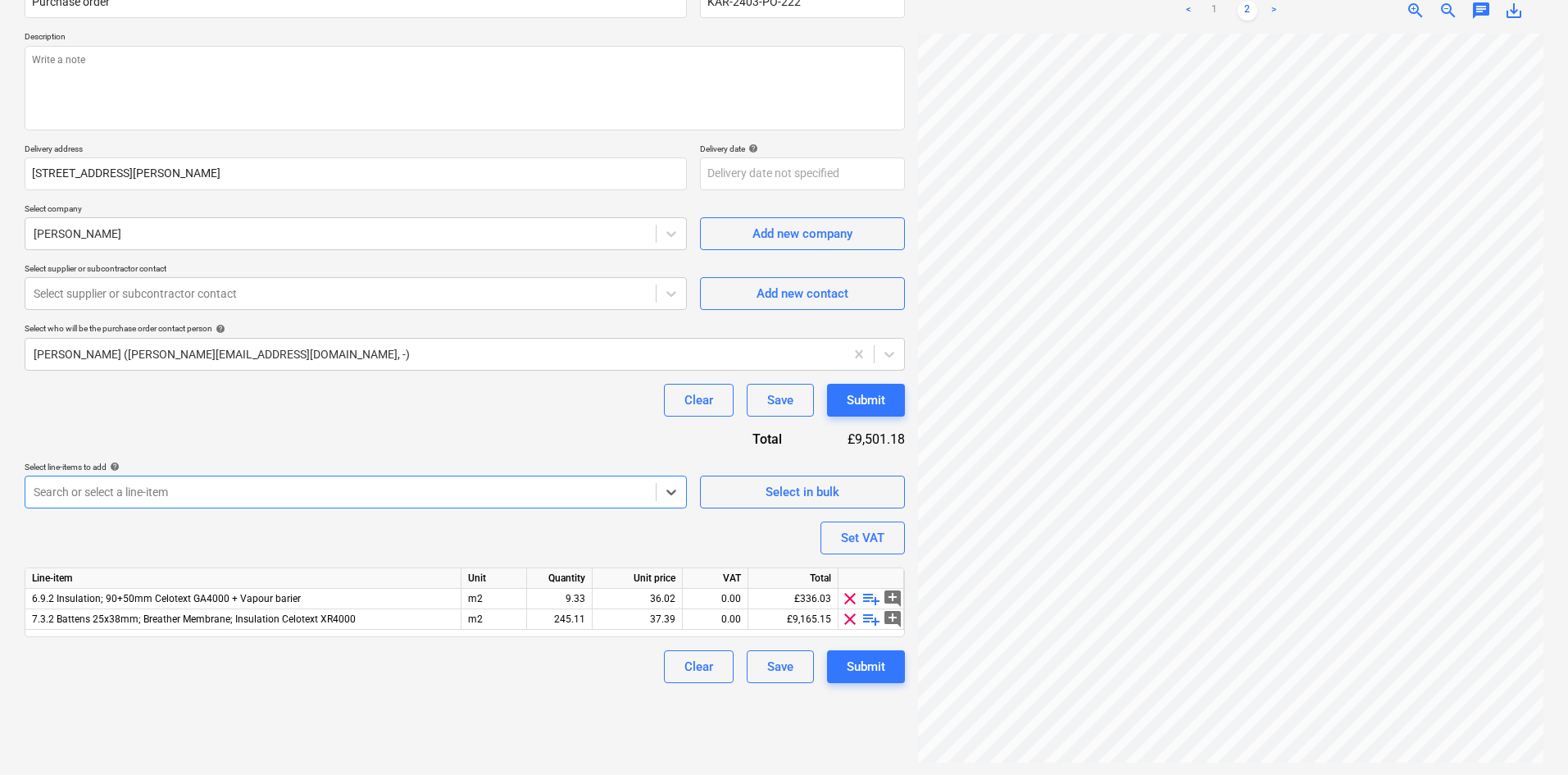
scroll to position [164, 0]
click at [449, 495] on div at bounding box center [341, 491] width 614 height 17
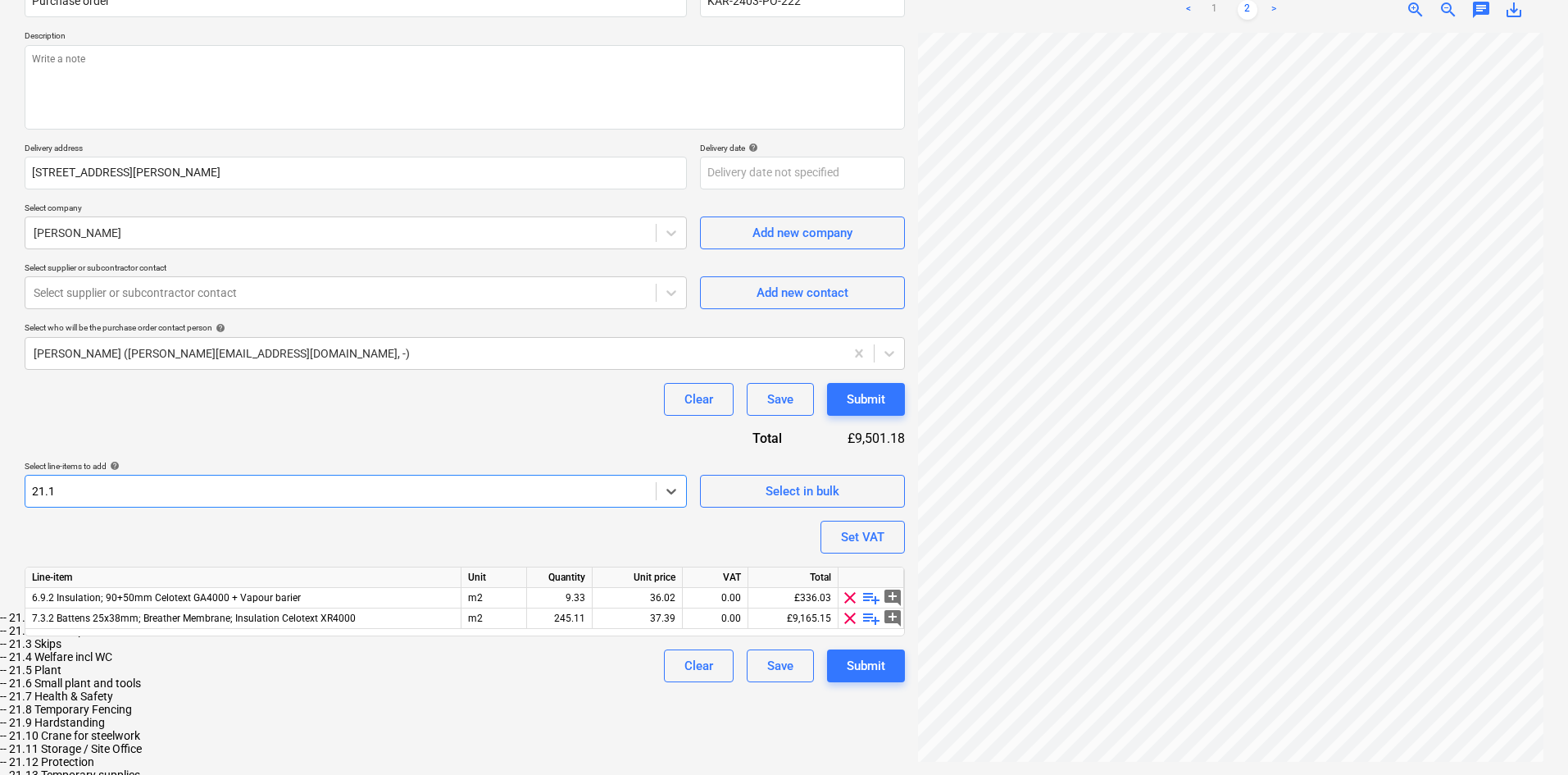
type input "21.12"
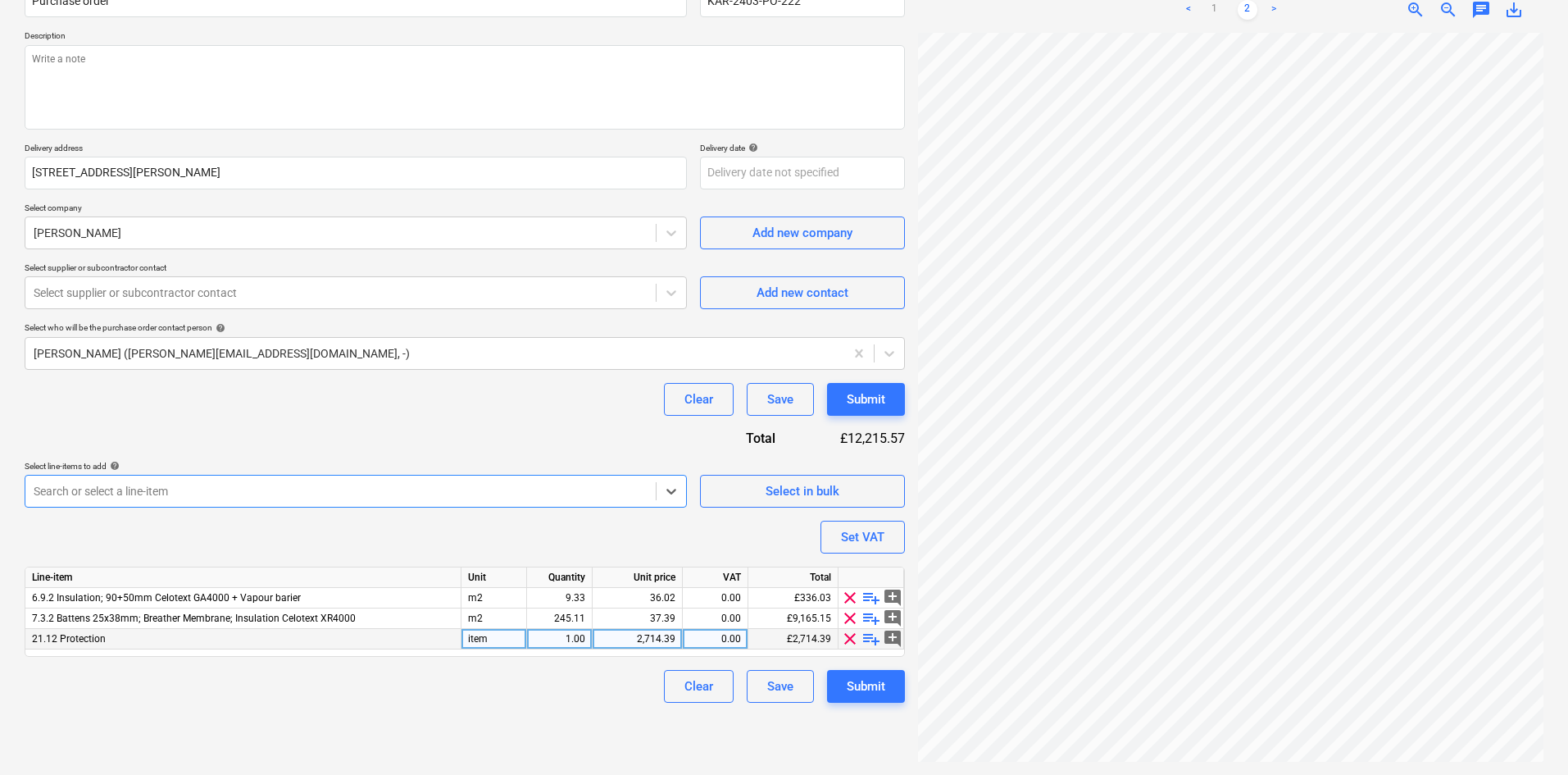
click at [495, 635] on div "item" at bounding box center [494, 639] width 65 height 21
click at [554, 637] on div "1.00" at bounding box center [559, 639] width 51 height 21
click at [883, 595] on span "add_comment" at bounding box center [892, 598] width 20 height 20
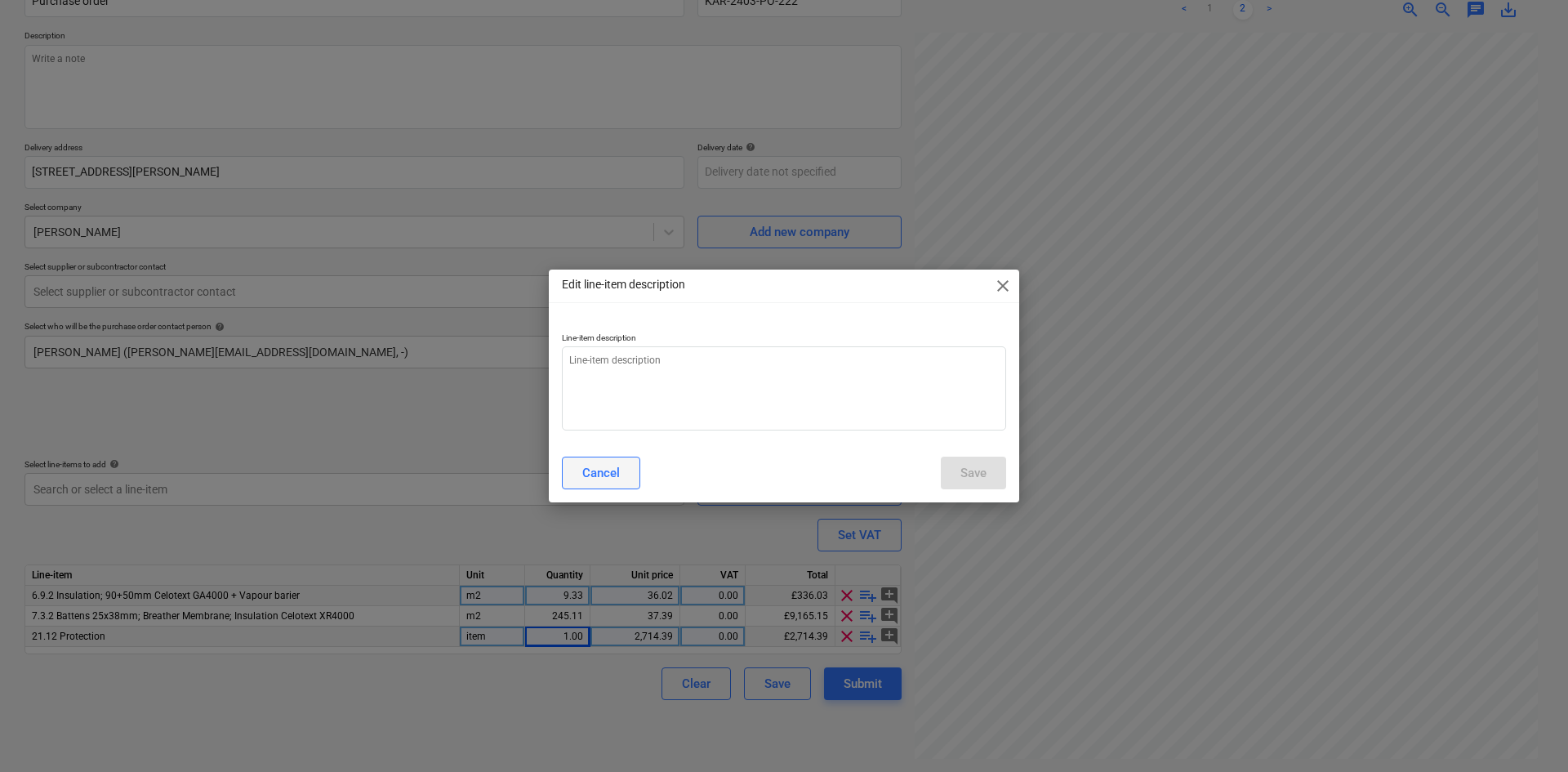
click at [586, 478] on div "Cancel" at bounding box center [601, 473] width 37 height 21
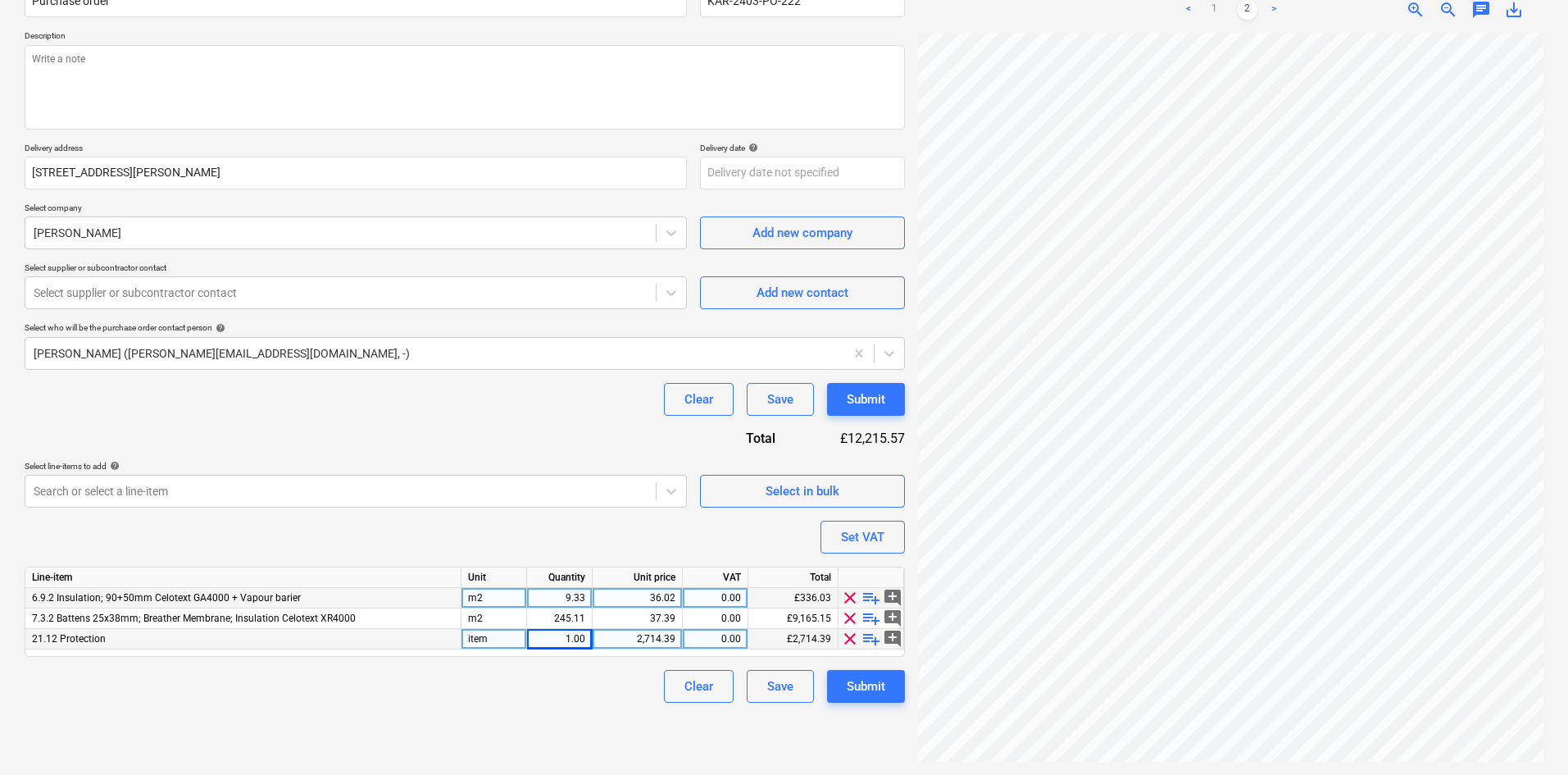
click at [870, 596] on span "playlist_add" at bounding box center [871, 598] width 20 height 20
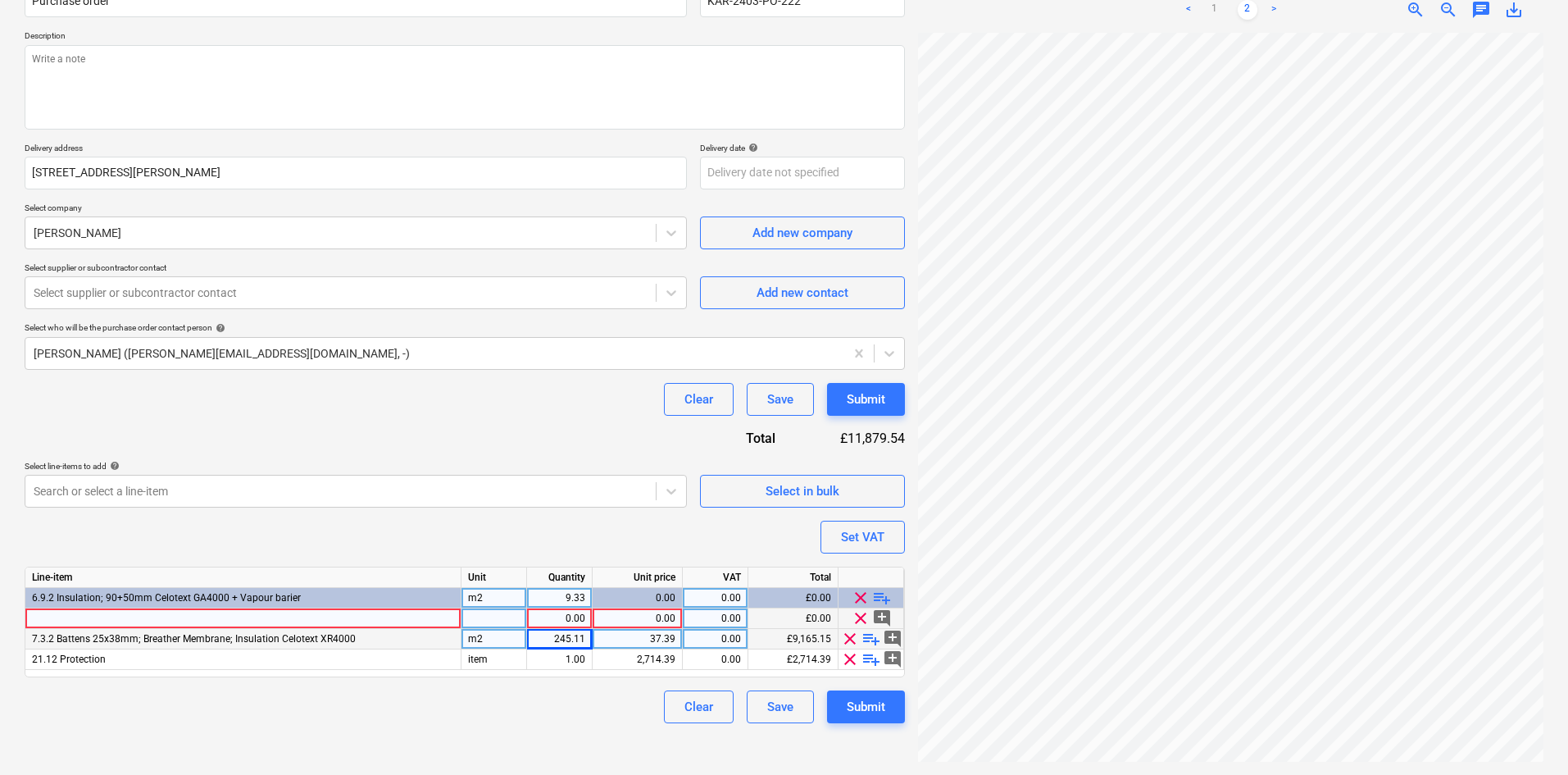
click at [161, 617] on div at bounding box center [243, 618] width 436 height 21
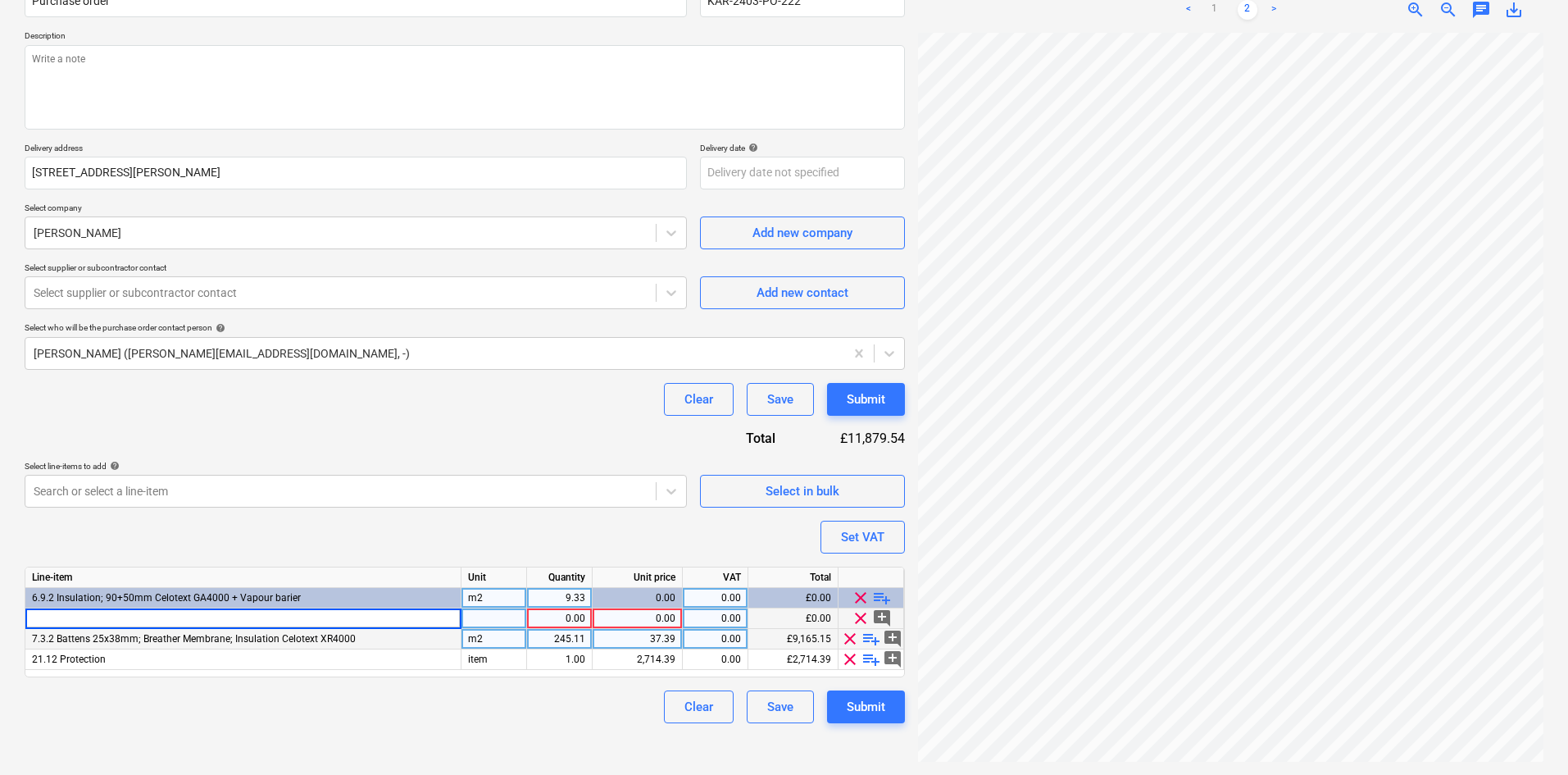
type input "254049 RECTICEL INSULATION EUROTHANE GP BOARD 2400X1200X25MM"
type input "Item"
type input "11.50"
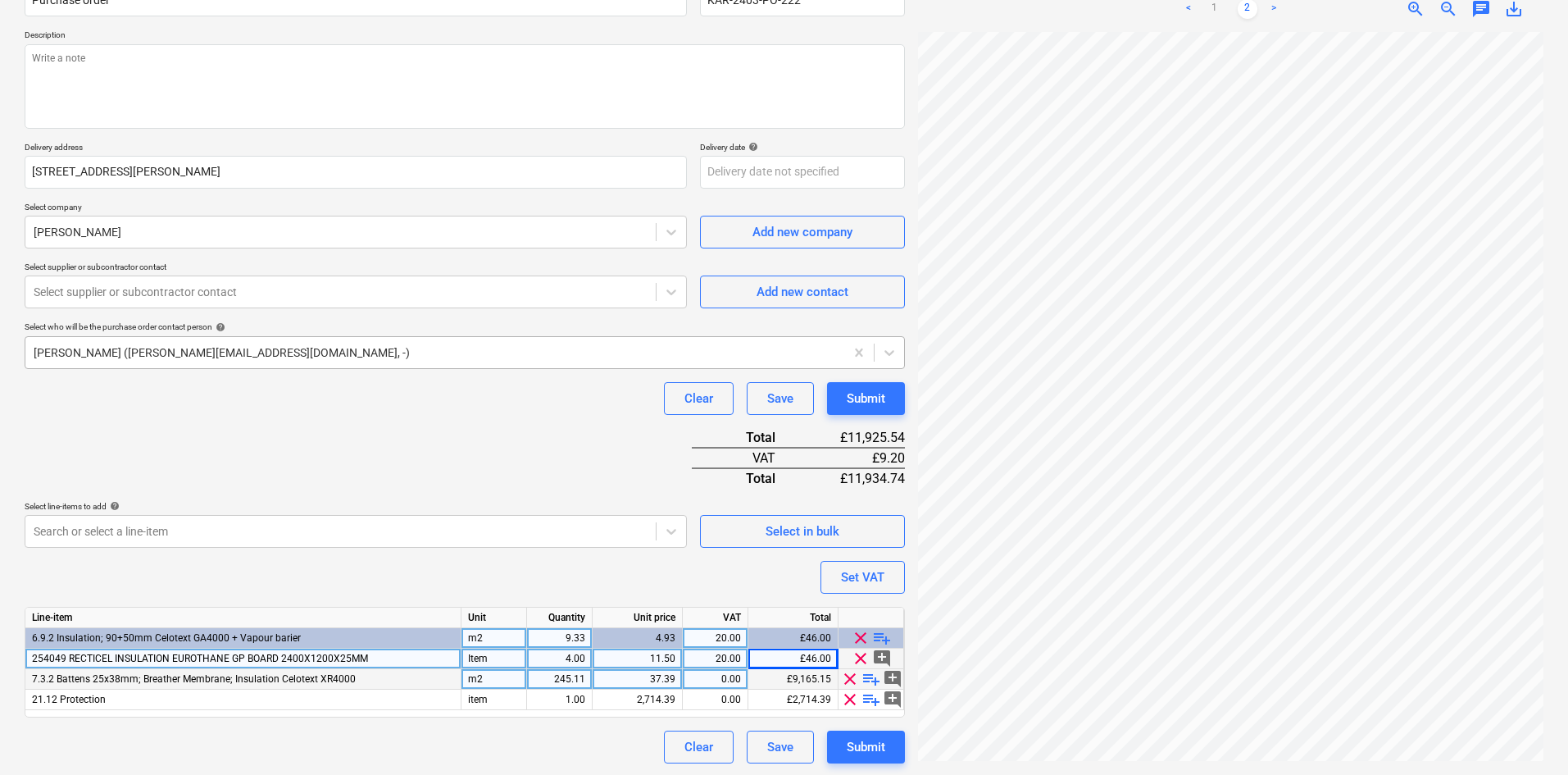
scroll to position [166, 0]
click at [370, 678] on div "7.3.2 Battens 25x38mm; Breather Membrane; Insulation Celotext XR4000" at bounding box center [243, 678] width 436 height 21
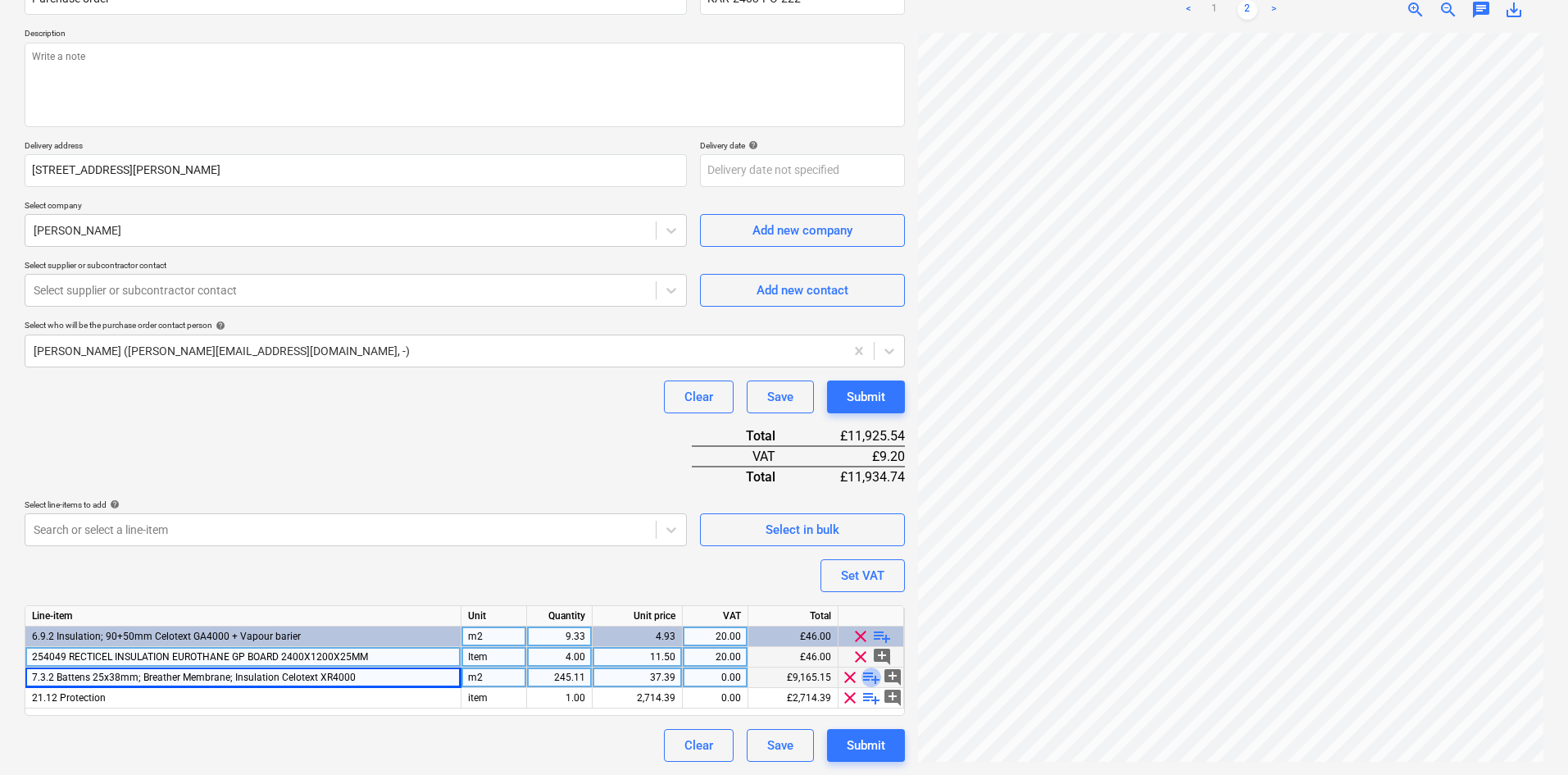
click at [871, 676] on span "playlist_add" at bounding box center [871, 677] width 20 height 20
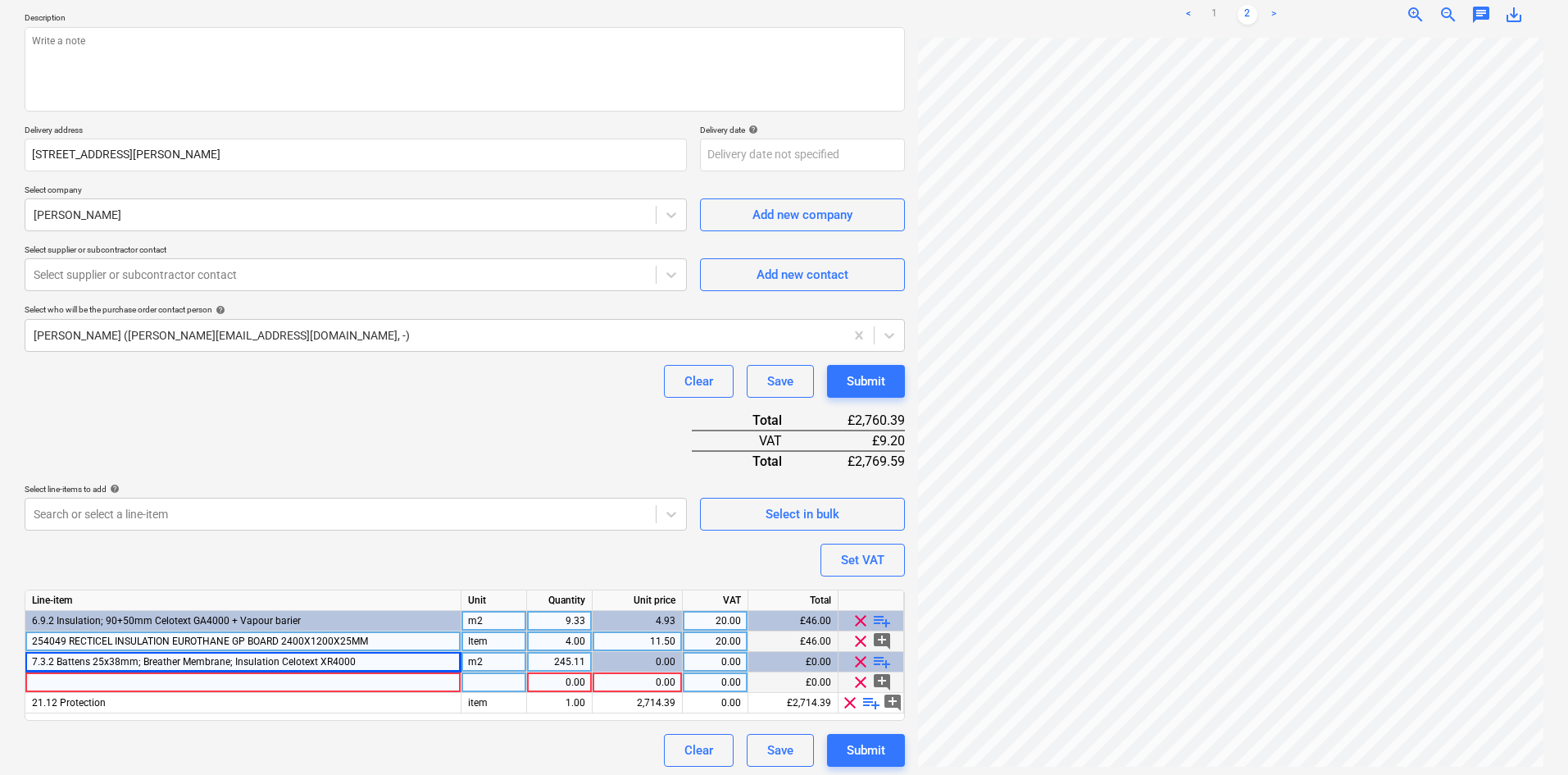
scroll to position [187, 0]
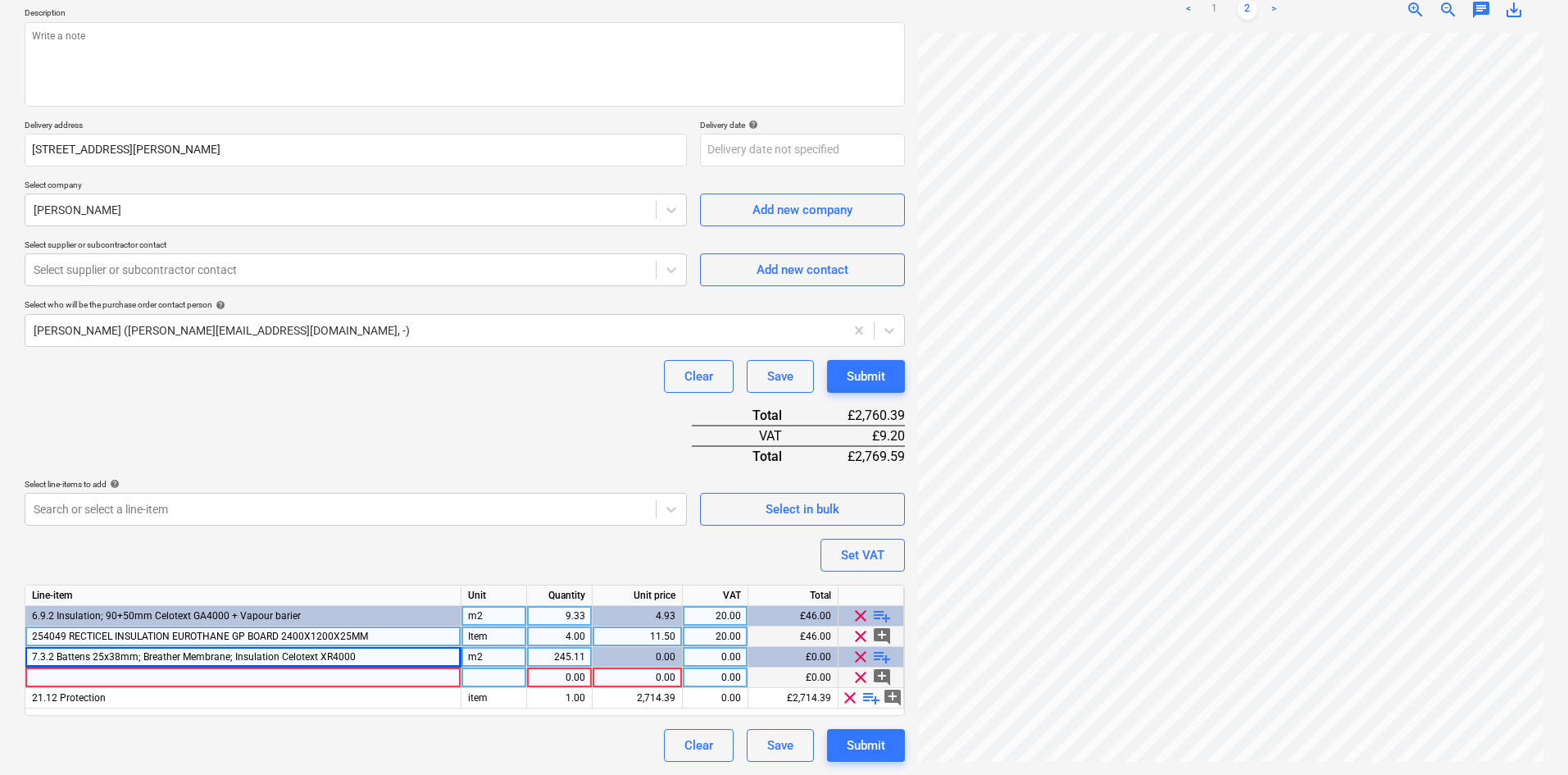
click at [119, 675] on div at bounding box center [243, 678] width 436 height 21
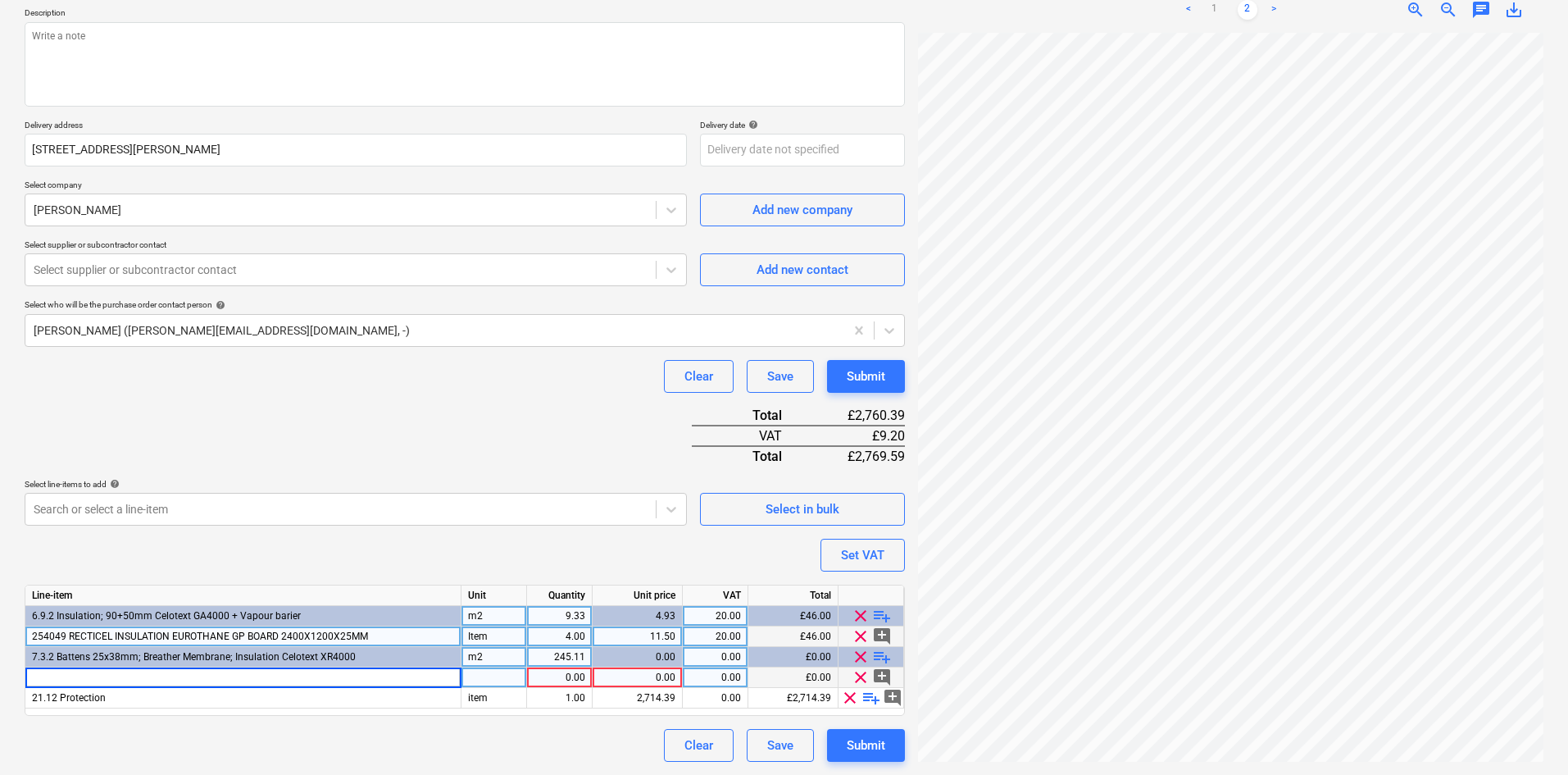
type input "294841 4 TRADE FOIL TAPE 100MM X 45M"
type input "Item"
type input "24"
type input "5.00"
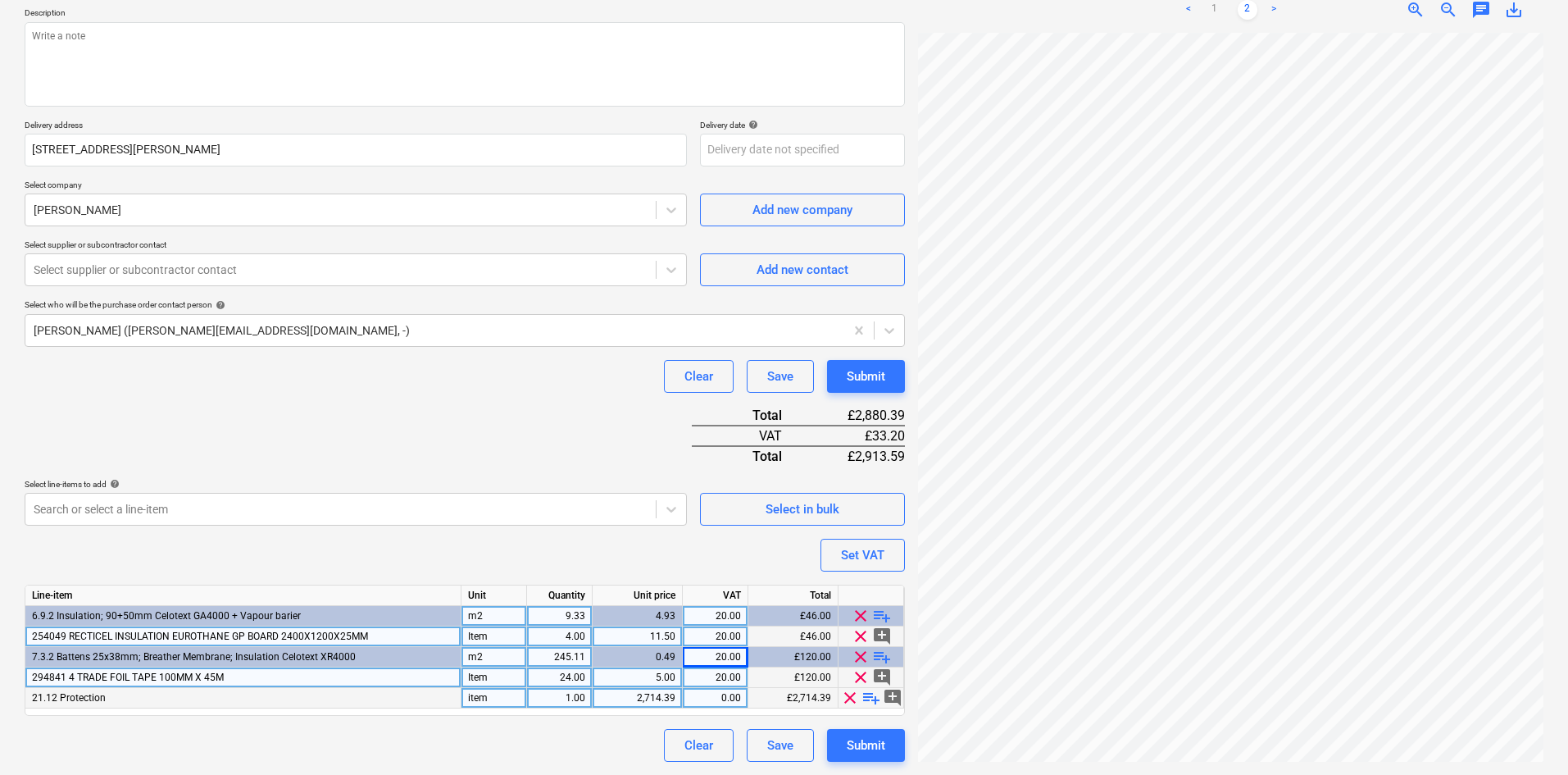
click at [863, 698] on span "playlist_add" at bounding box center [871, 698] width 20 height 20
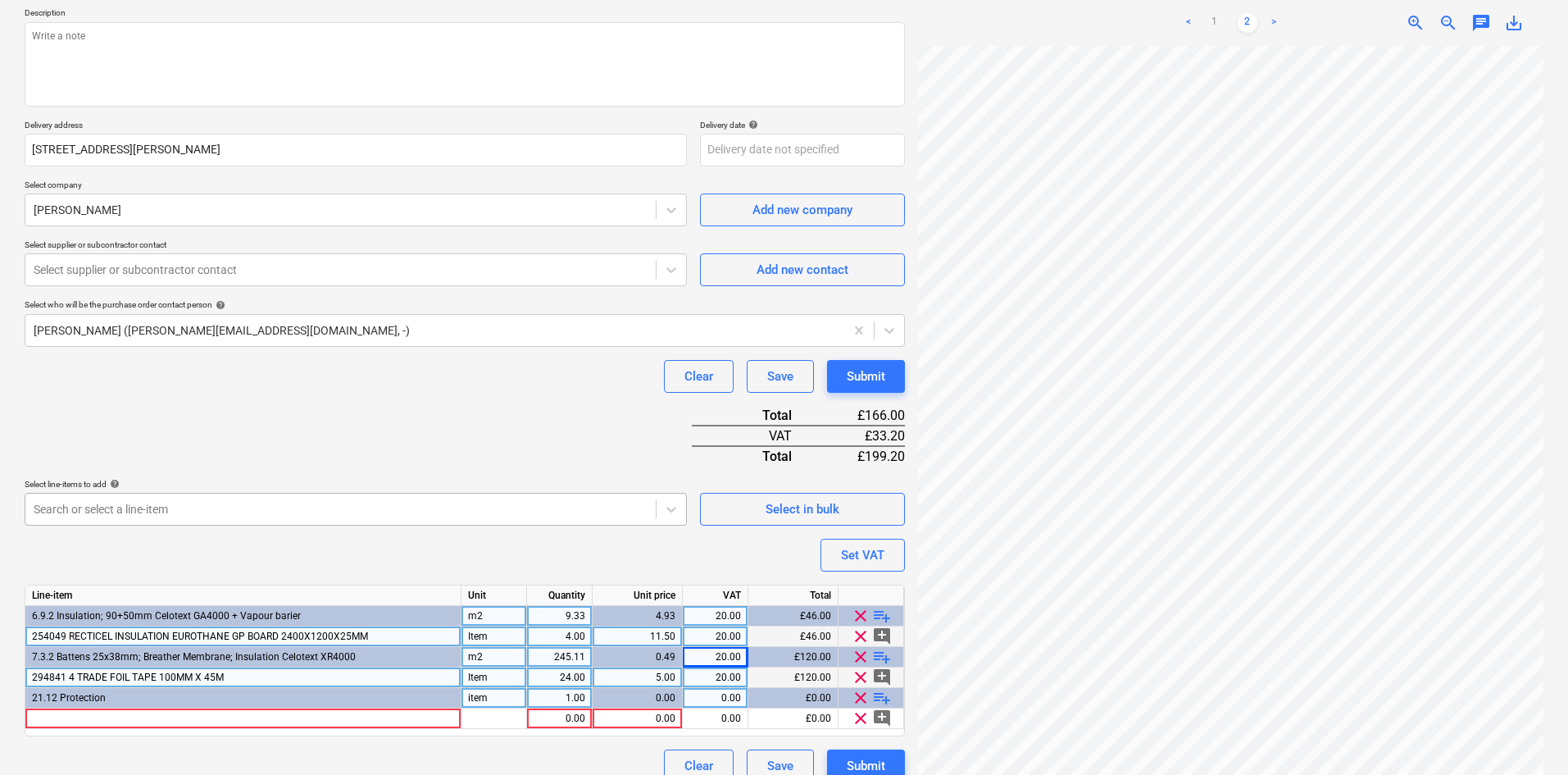
scroll to position [207, 0]
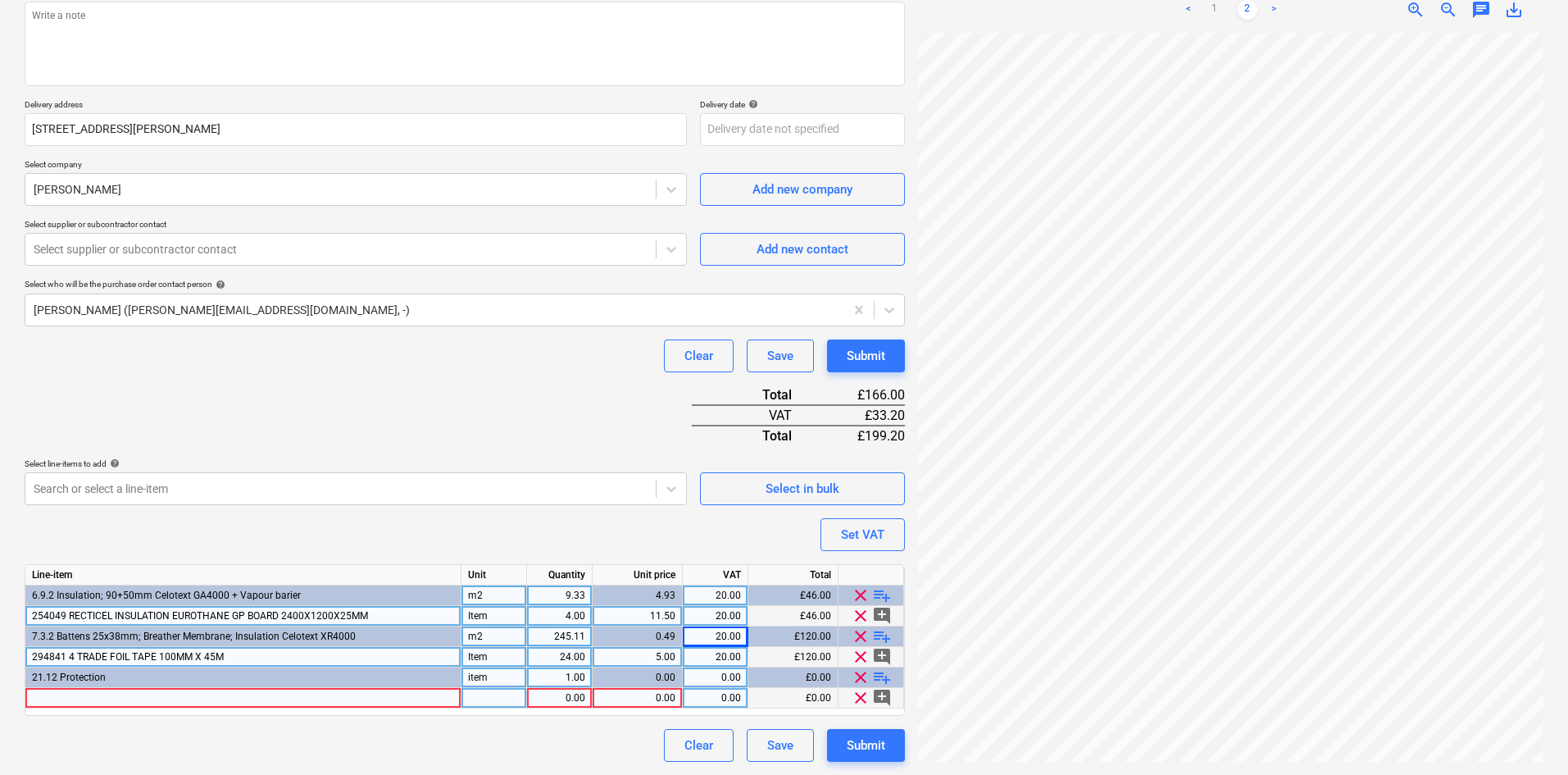
click at [251, 699] on div at bounding box center [243, 698] width 436 height 21
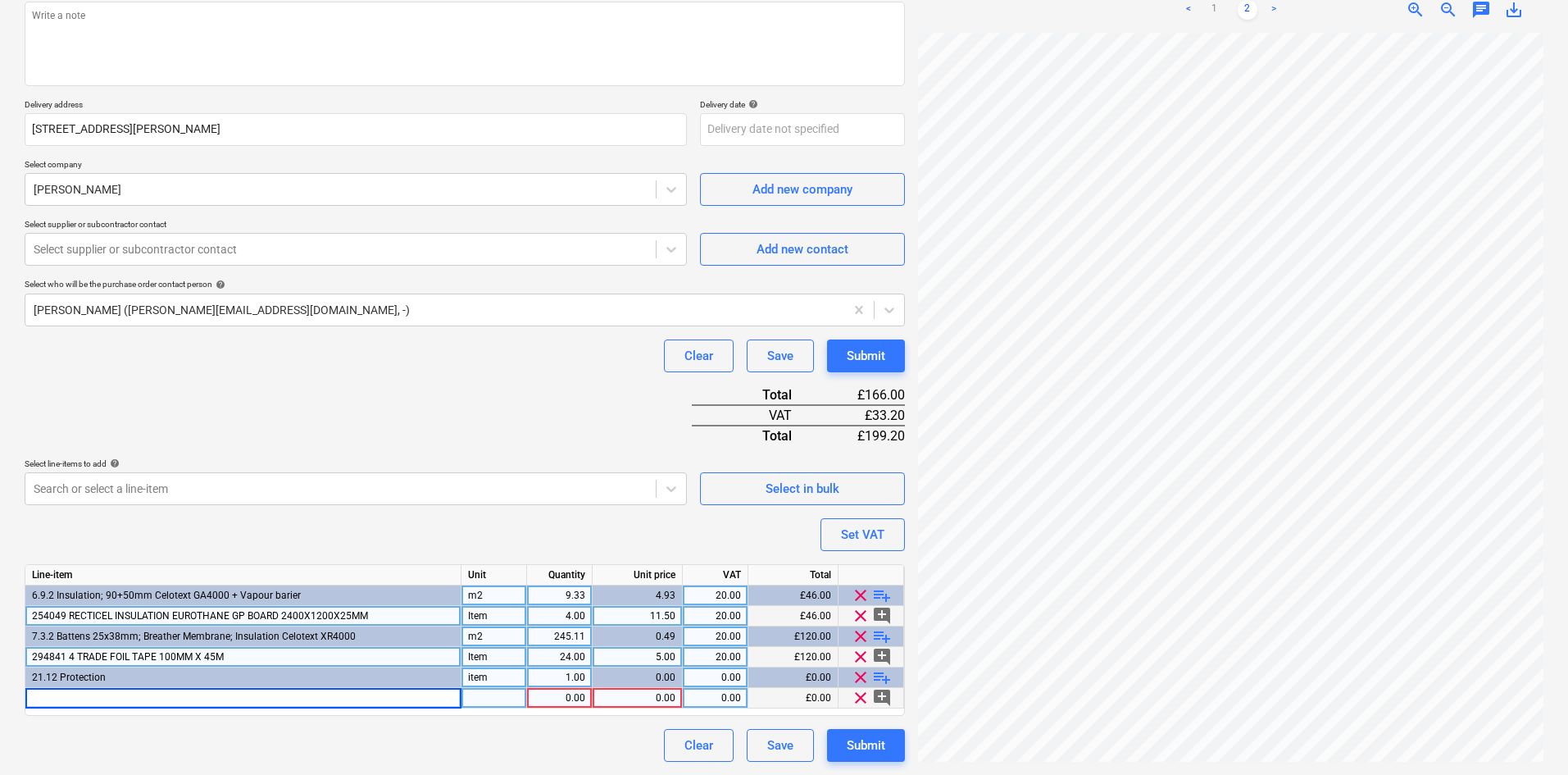
type input "784091 PACKEXE GLASS & GLAZING PROTECTOR 625MMX25M"
type input "Item"
type input "12.50"
type input "20"
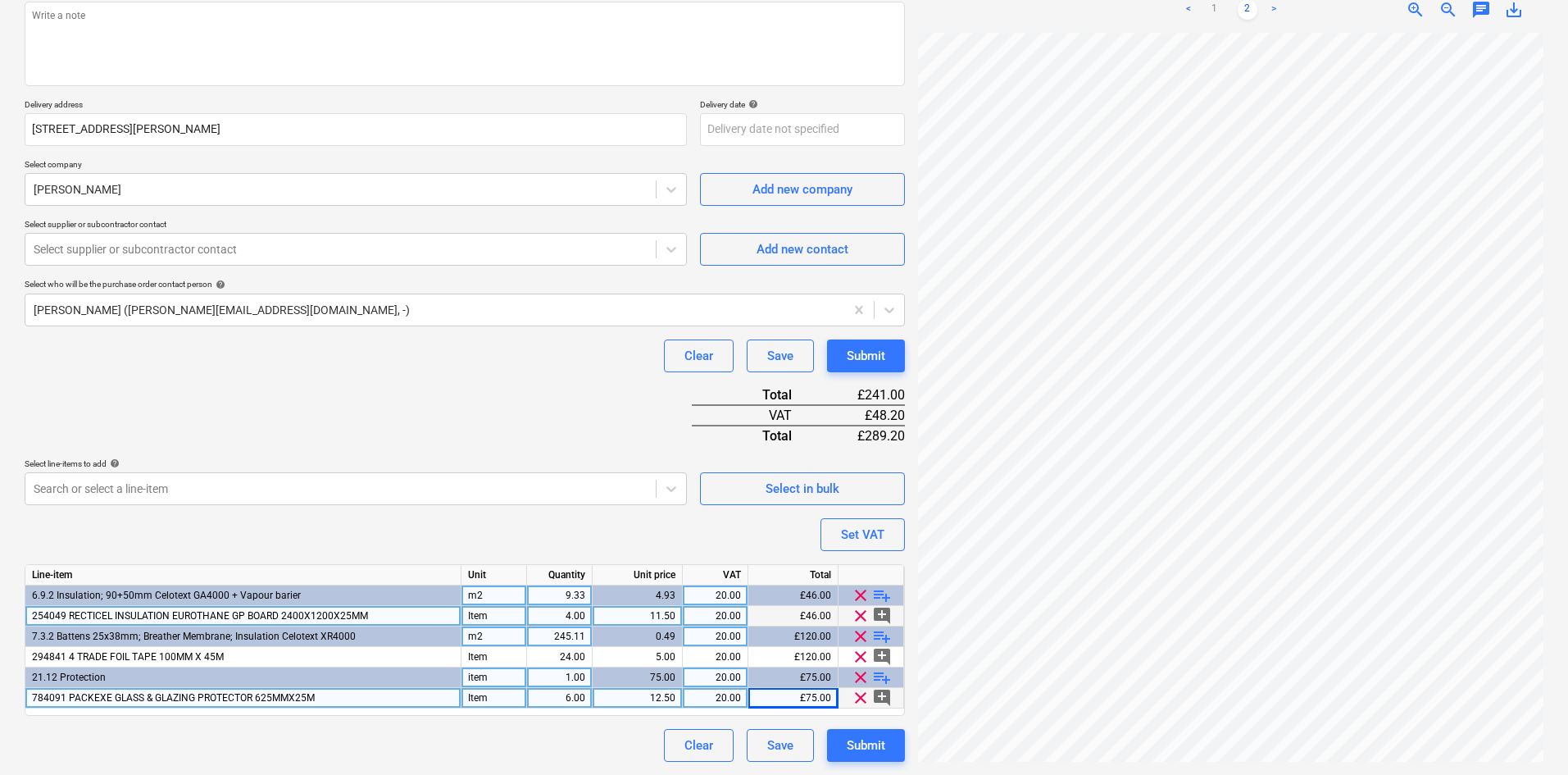
click at [283, 400] on div "Purchase order name help Purchase order Purchase order reference number help KA…" at bounding box center [464, 345] width 880 height 835
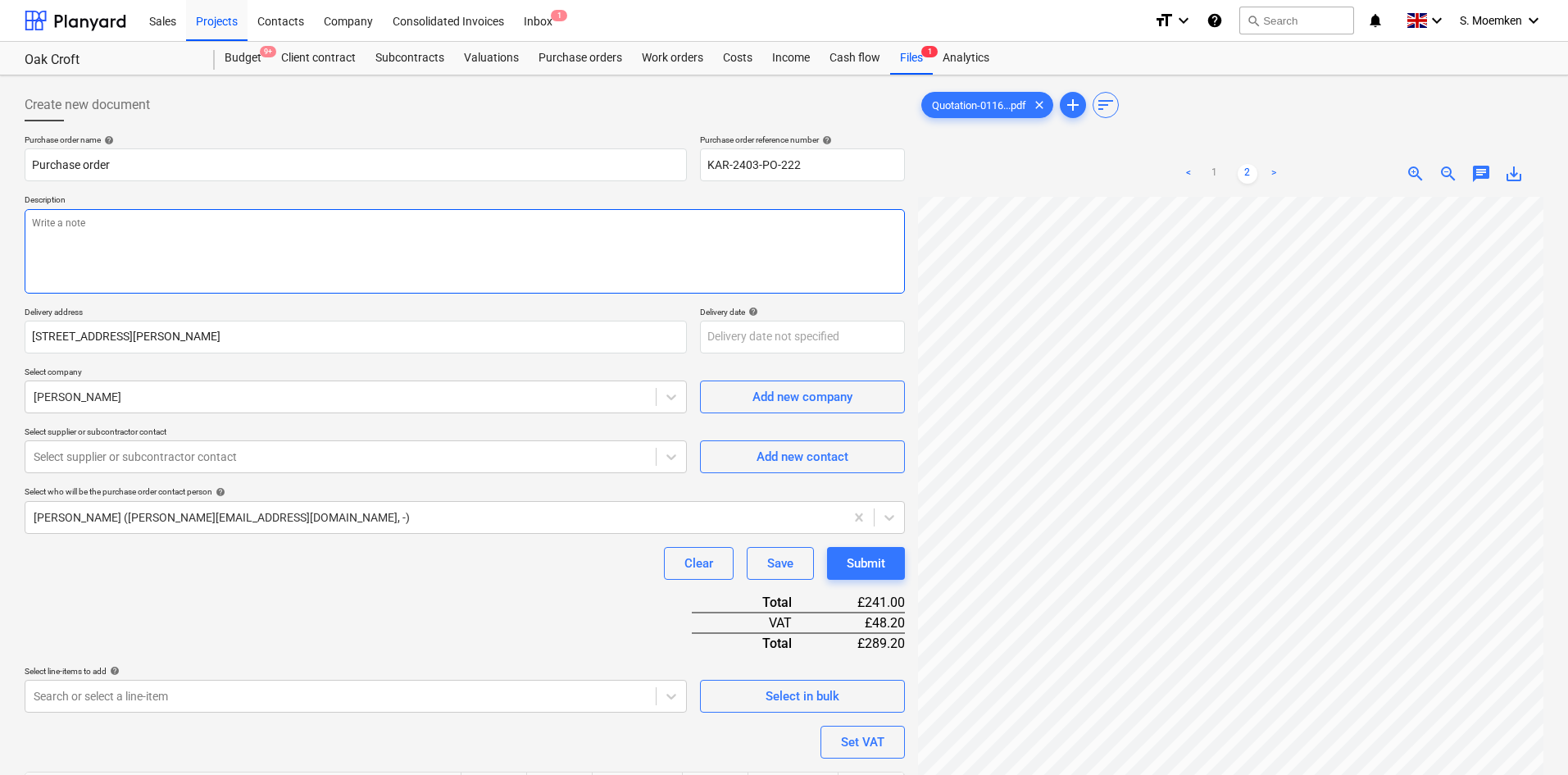
click at [105, 225] on textarea at bounding box center [464, 251] width 880 height 84
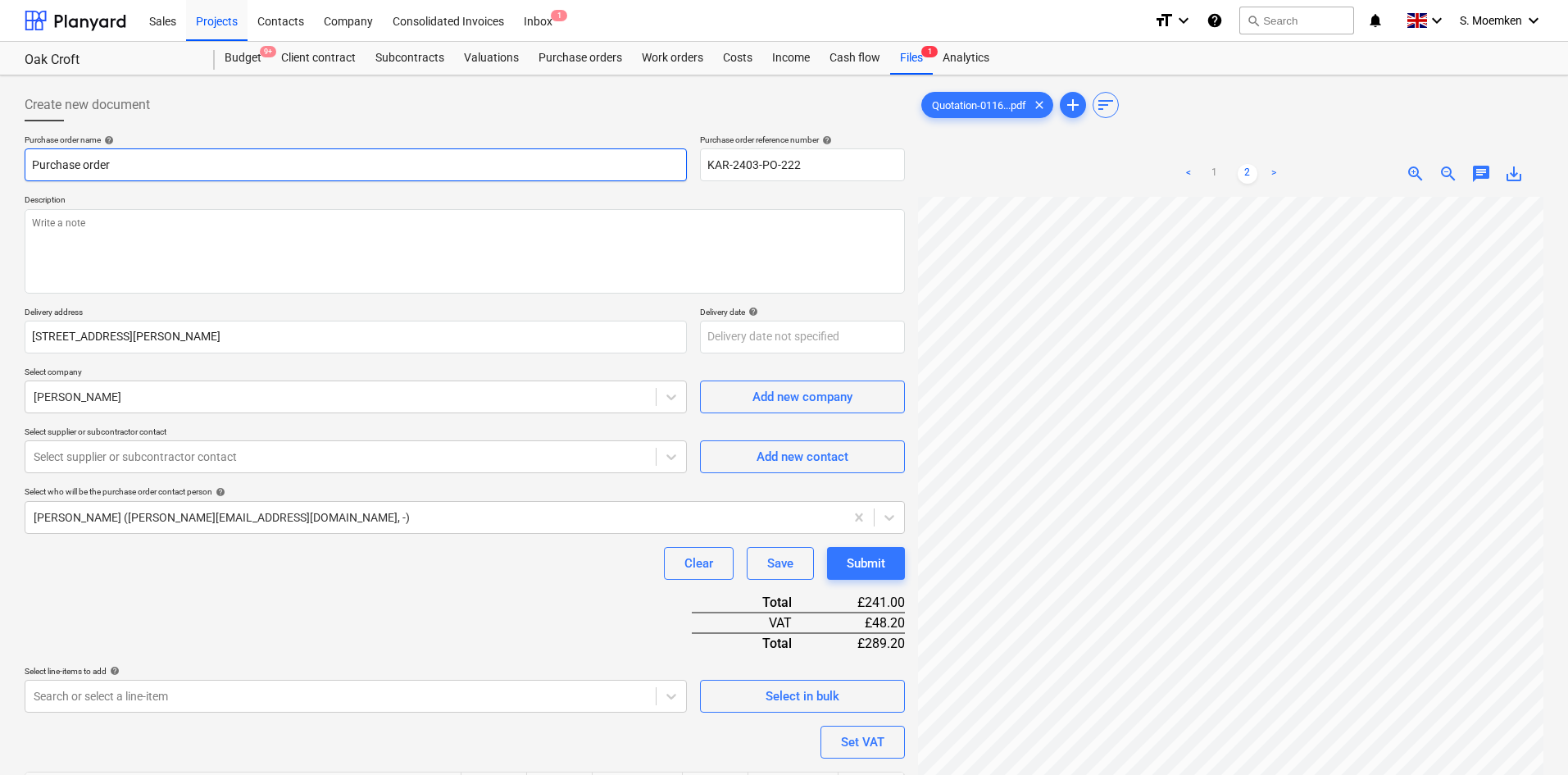
click at [144, 164] on input "Purchase order" at bounding box center [355, 164] width 662 height 33
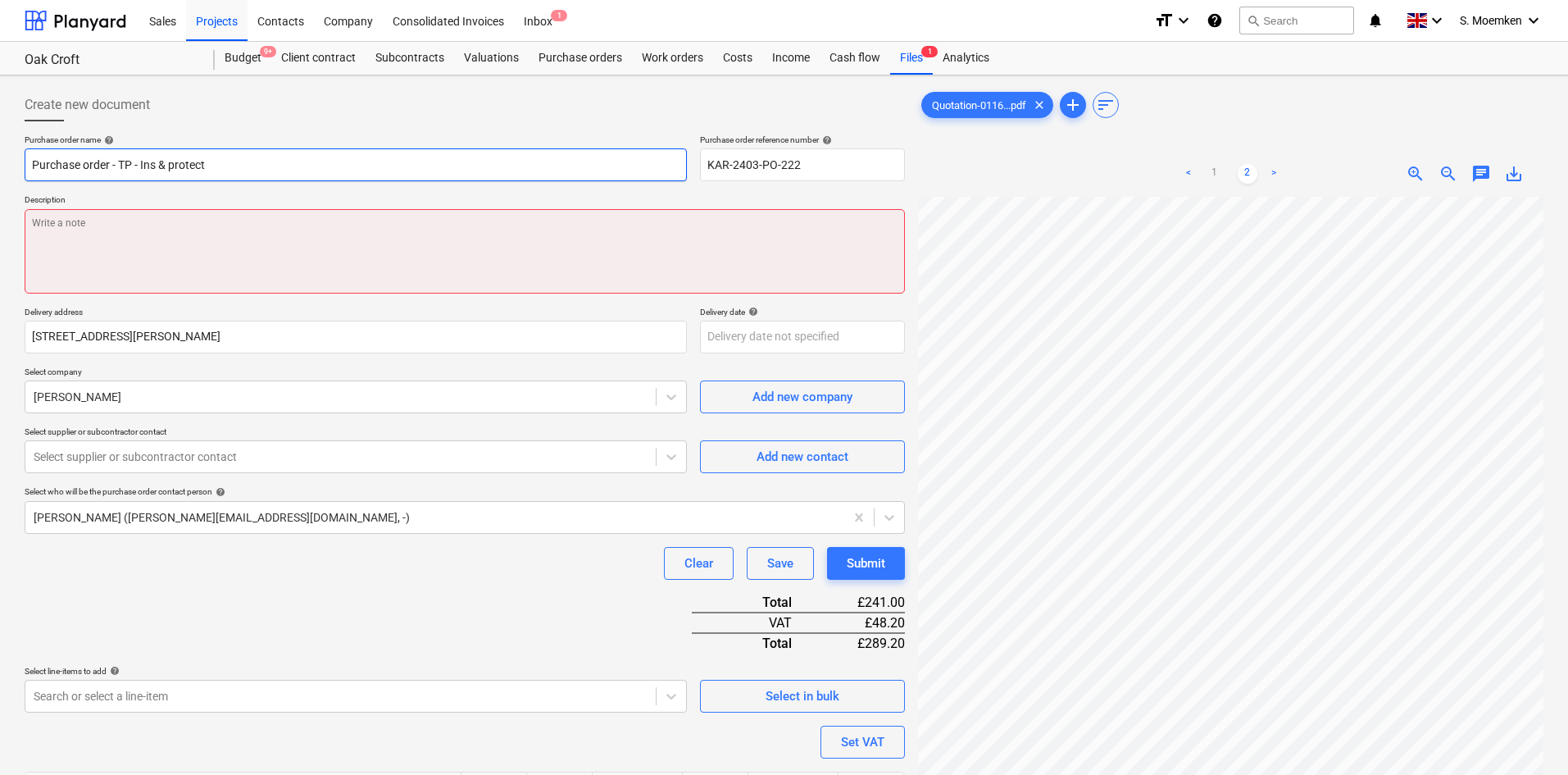
type input "Purchase order - TP - Ins & protect"
click at [123, 237] on textarea at bounding box center [464, 251] width 880 height 84
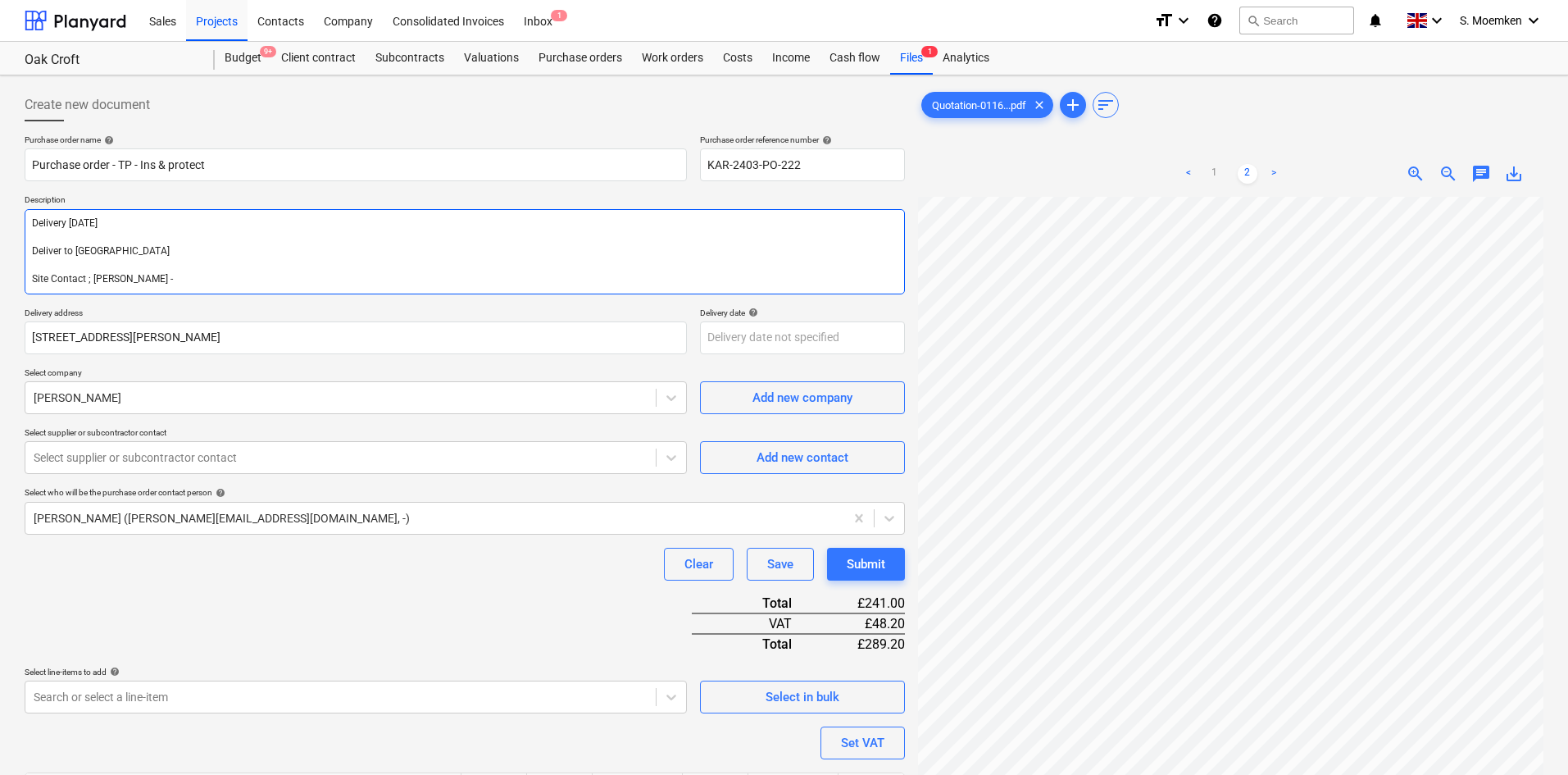
click at [75, 252] on textarea "Delivery Monday Deliver to Oak Croft Site Contact ; Kris -" at bounding box center [464, 251] width 880 height 85
click at [69, 223] on textarea "Delivery Monday Deliver to ; Oak Croft Site Contact ; Kris -" at bounding box center [464, 251] width 880 height 85
click at [154, 279] on textarea "Delivery ; Monday Deliver to ; Oak Croft Site Contact ; Kris -" at bounding box center [464, 251] width 880 height 85
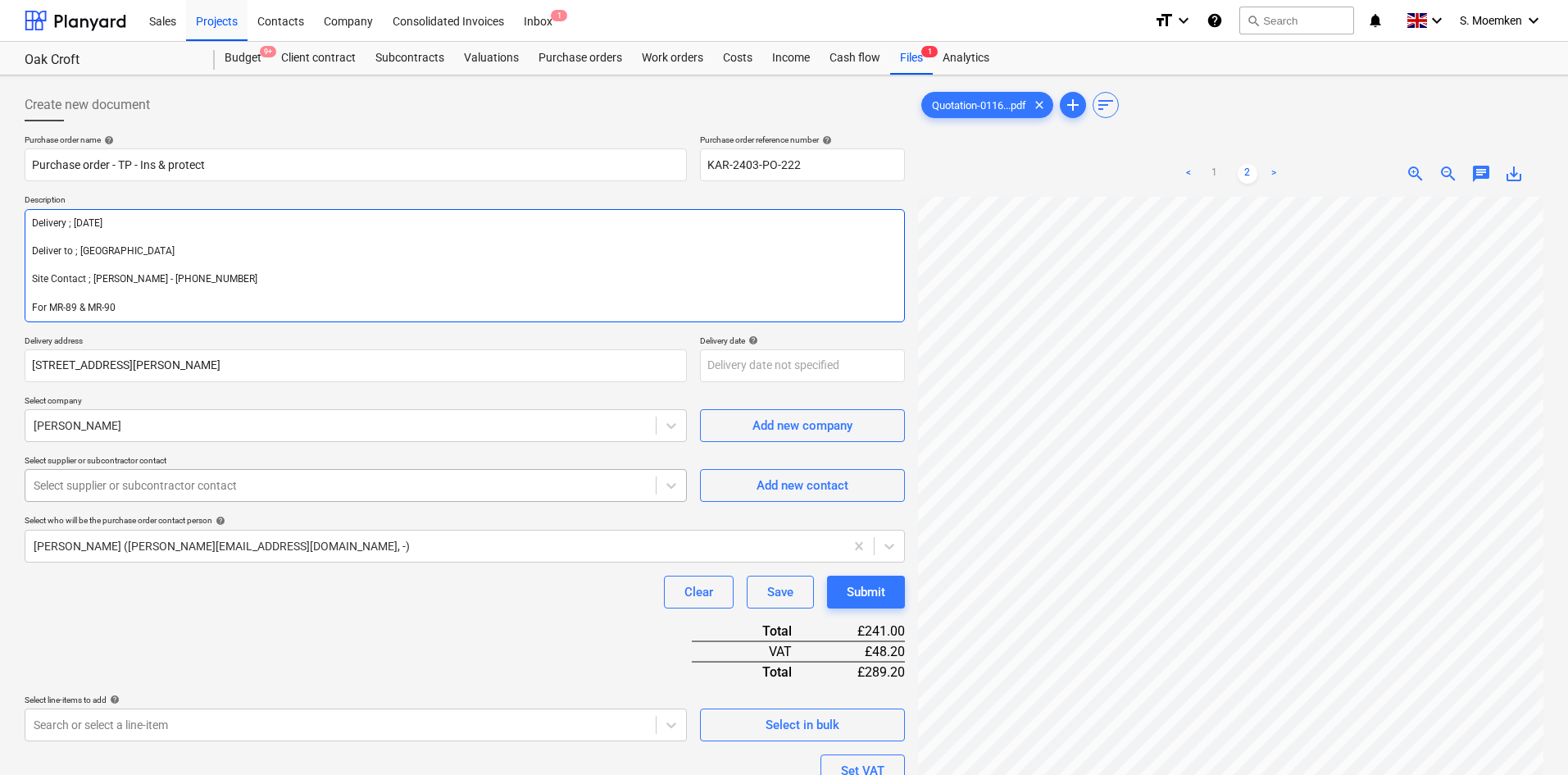
type textarea "Delivery ; Monday Deliver to ; Oak Croft Site Contact ; Kris - 07762 087 275 Fo…"
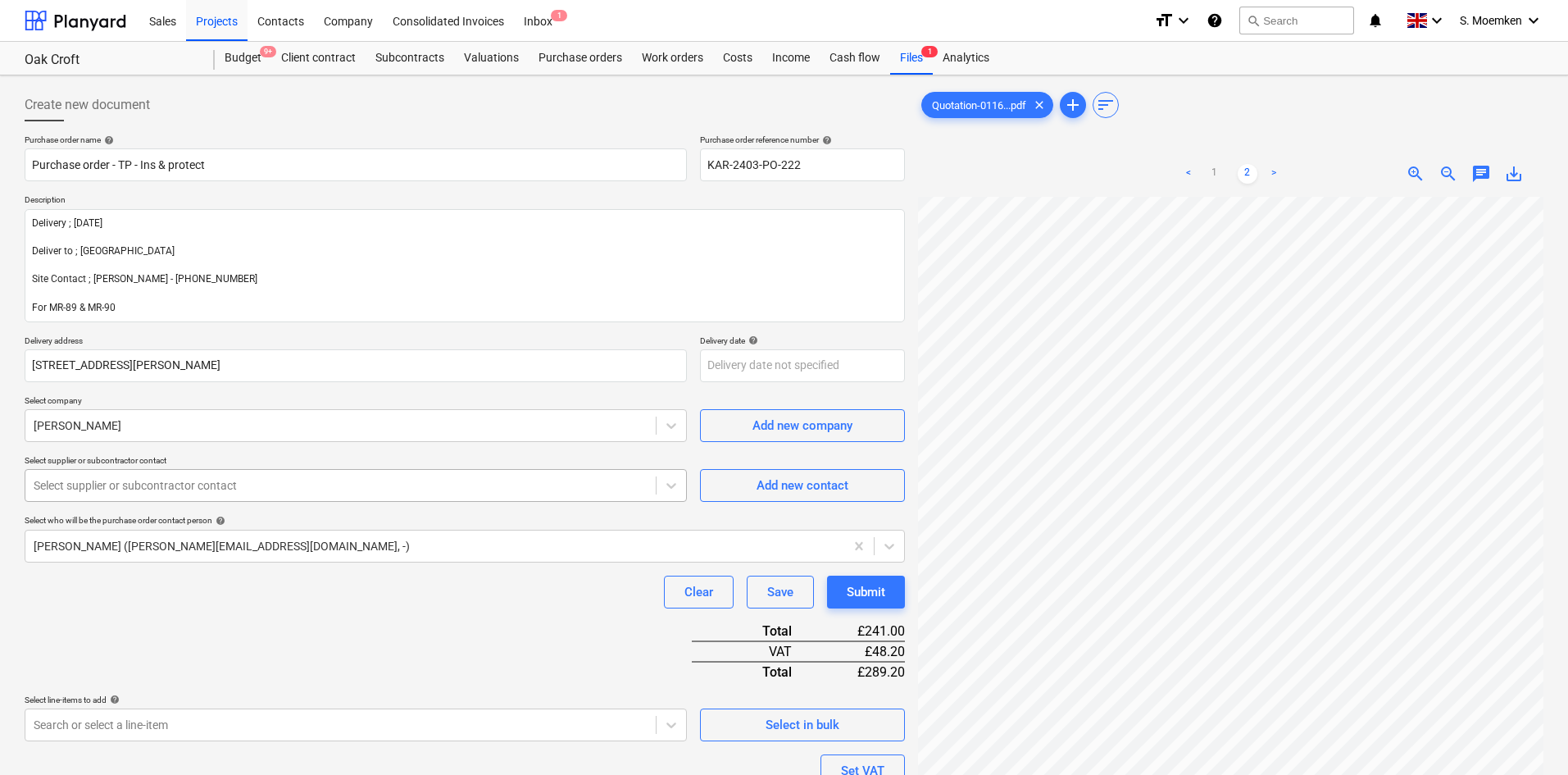
click at [341, 486] on div at bounding box center [341, 486] width 614 height 17
type input "gran"
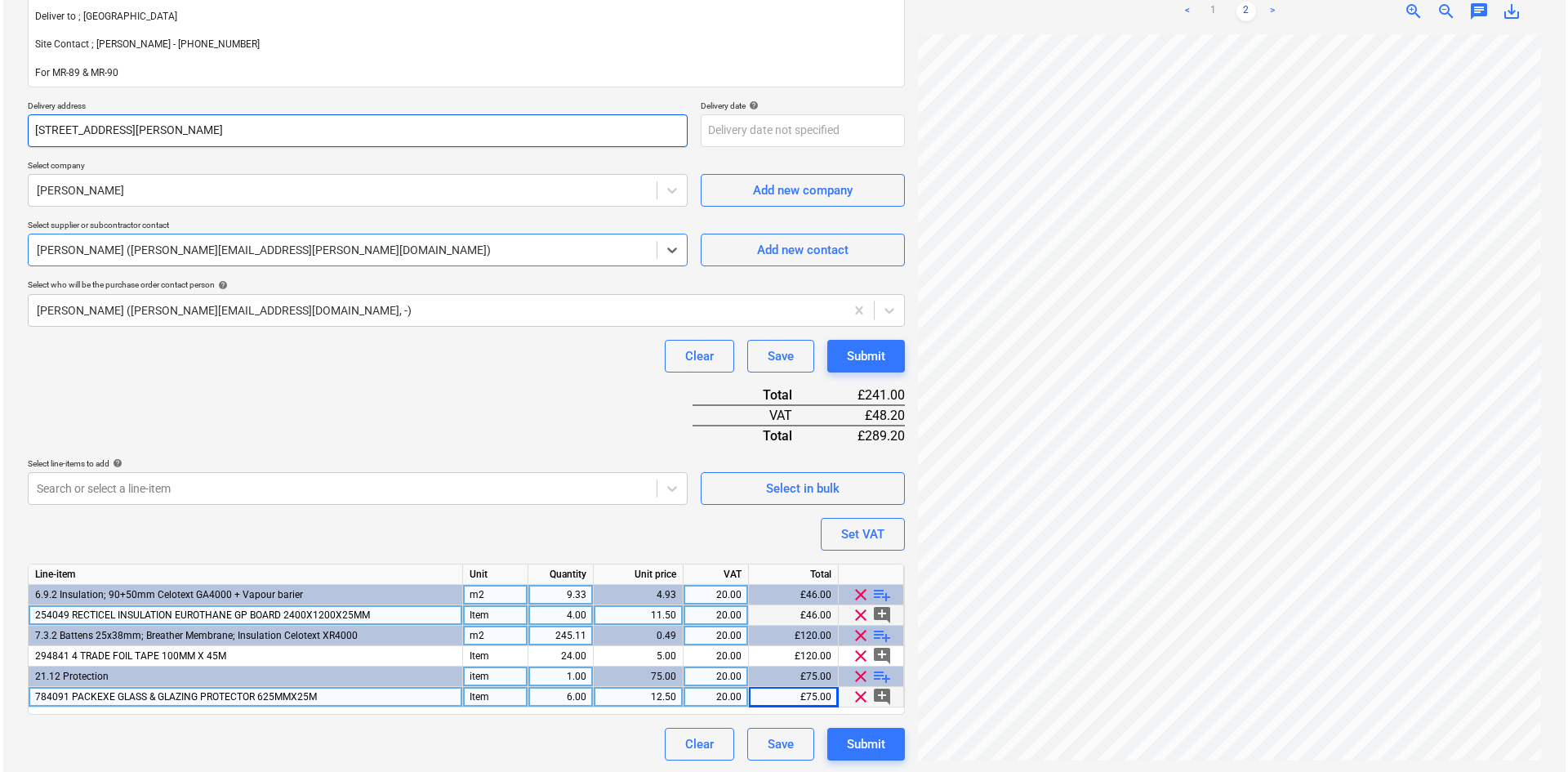
scroll to position [235, 0]
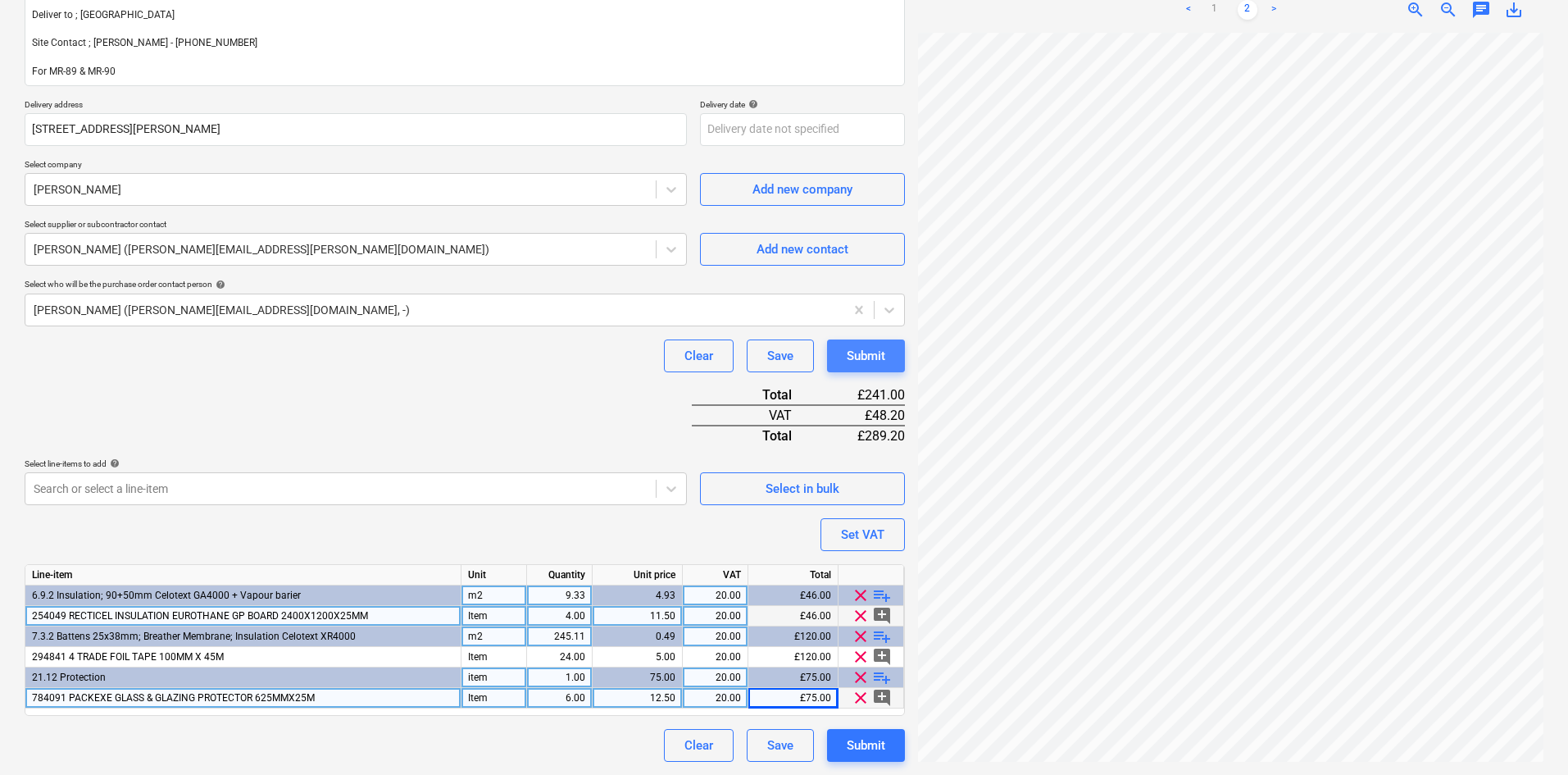
click at [870, 353] on div "Submit" at bounding box center [865, 356] width 38 height 21
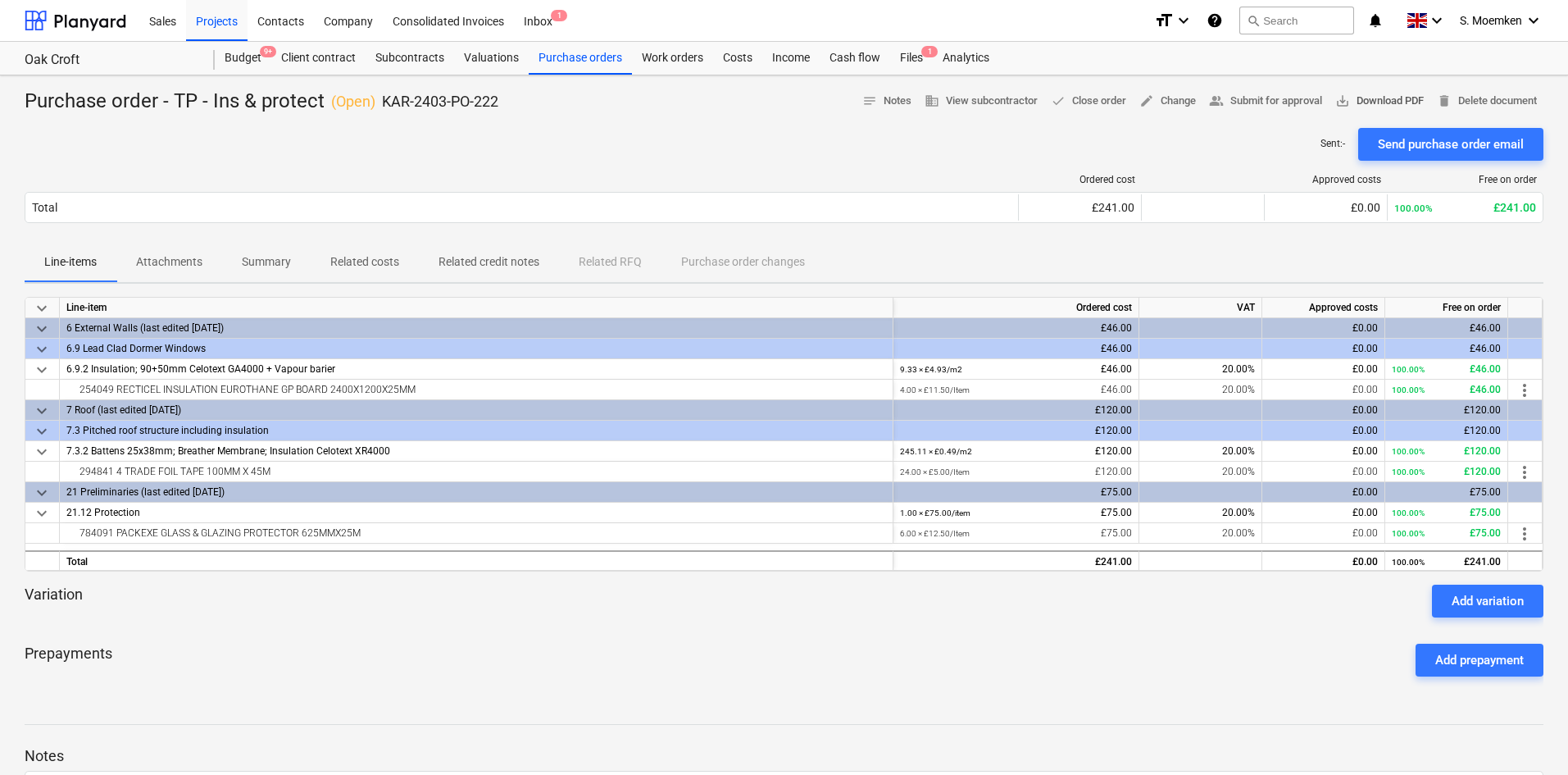
click at [1393, 100] on span "save_alt Download PDF" at bounding box center [1379, 101] width 89 height 19
click at [875, 149] on div "Sent : - Send purchase order email" at bounding box center [783, 144] width 1519 height 33
click at [1387, 97] on span "save_alt Download PDF" at bounding box center [1379, 101] width 89 height 19
click at [911, 57] on div "Files 1" at bounding box center [911, 58] width 43 height 33
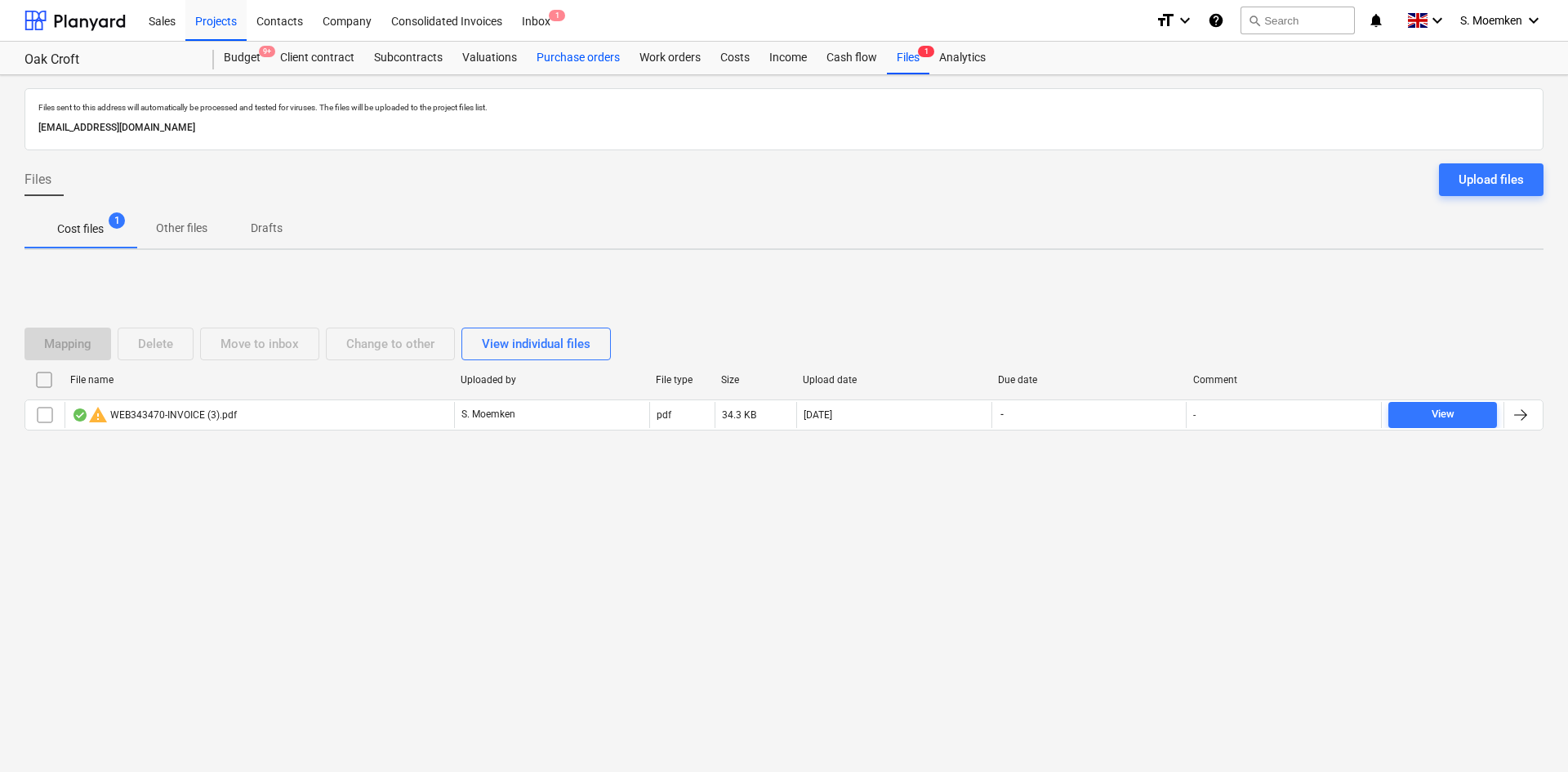
click at [578, 55] on div "Purchase orders" at bounding box center [578, 58] width 103 height 33
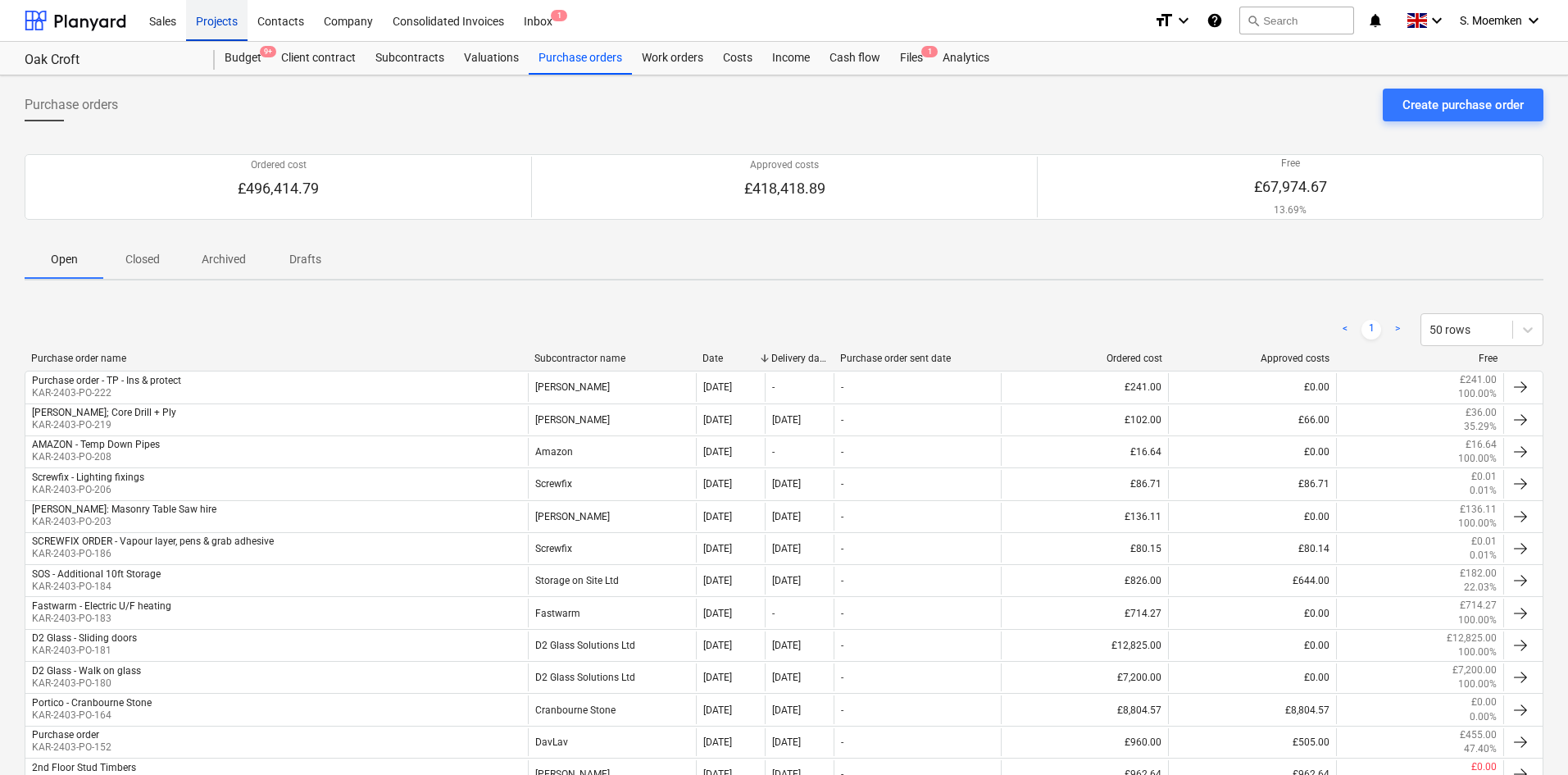
click at [205, 20] on div "Projects" at bounding box center [217, 20] width 62 height 42
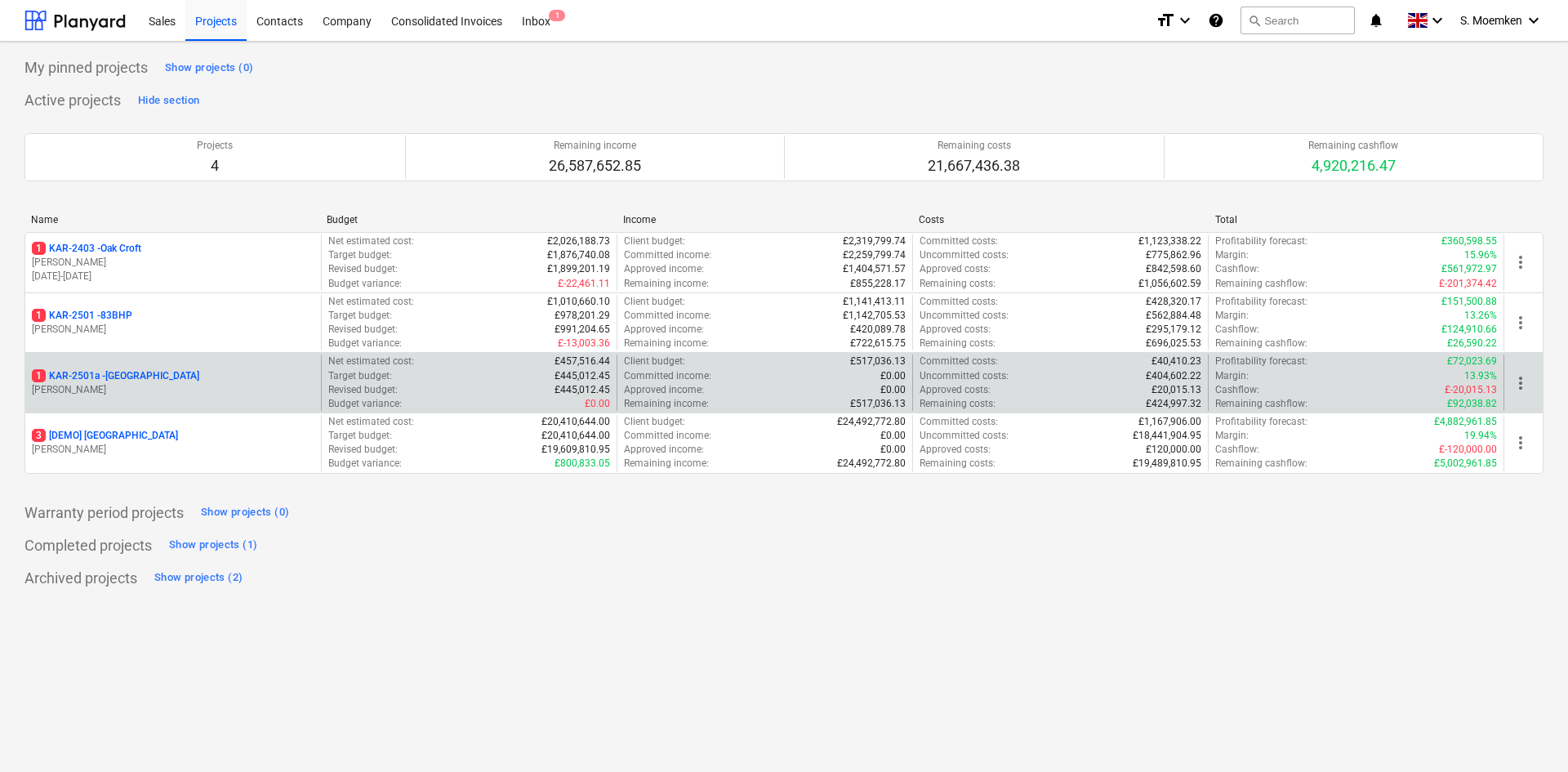
click at [190, 385] on p "G. Eastwood" at bounding box center [173, 390] width 283 height 14
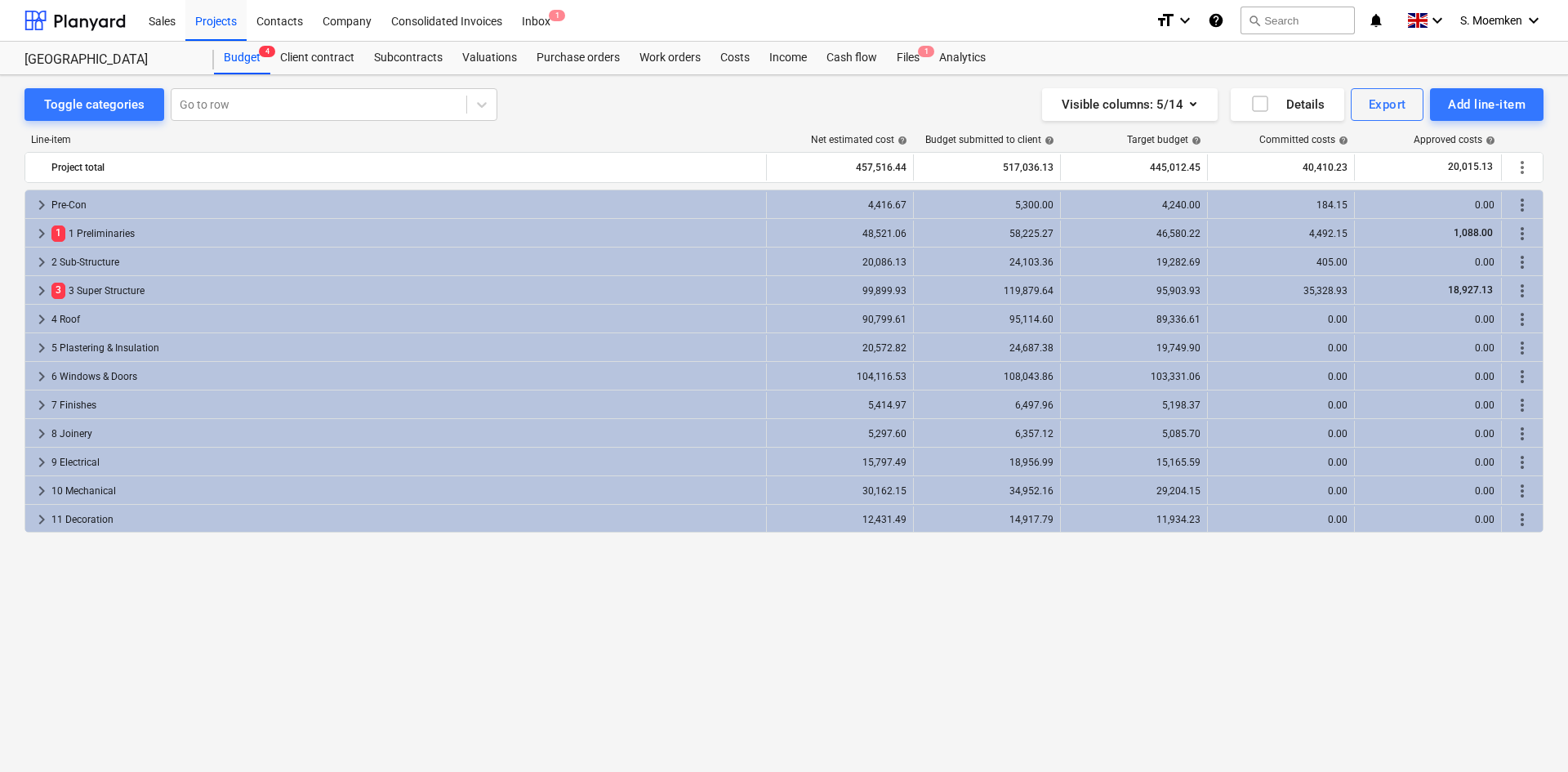
click at [1098, 646] on div "keyboard_arrow_right Pre-Con 4,416.67 5,300.00 4,240.00 184.15 0.00 more_vert k…" at bounding box center [783, 446] width 1519 height 514
click at [1202, 605] on div "keyboard_arrow_right Pre-Con 4,416.67 5,300.00 4,240.00 184.15 0.00 more_vert k…" at bounding box center [783, 446] width 1519 height 514
click at [907, 54] on div "Files 1" at bounding box center [908, 58] width 43 height 33
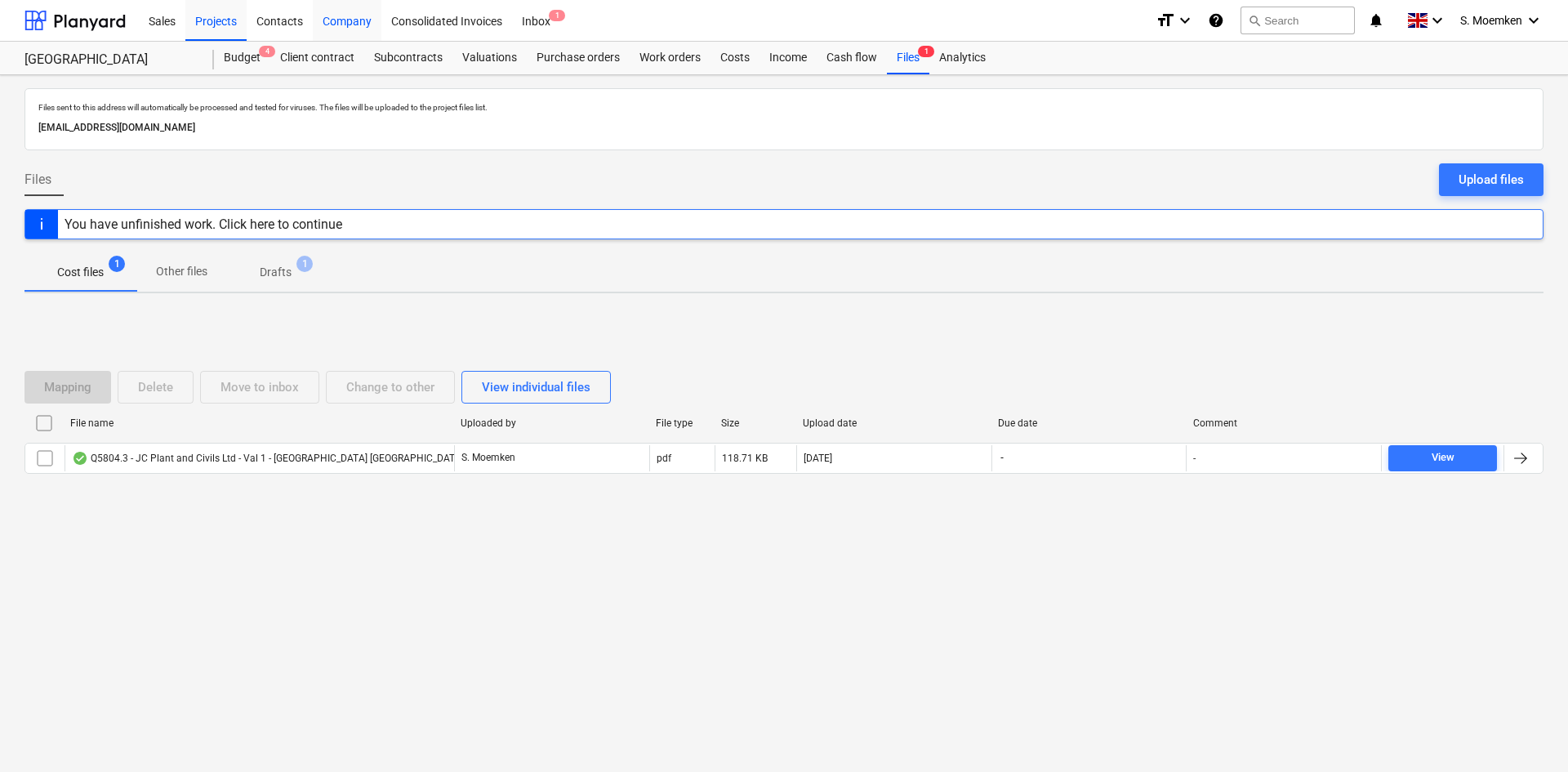
click at [337, 23] on div "Company" at bounding box center [347, 20] width 69 height 42
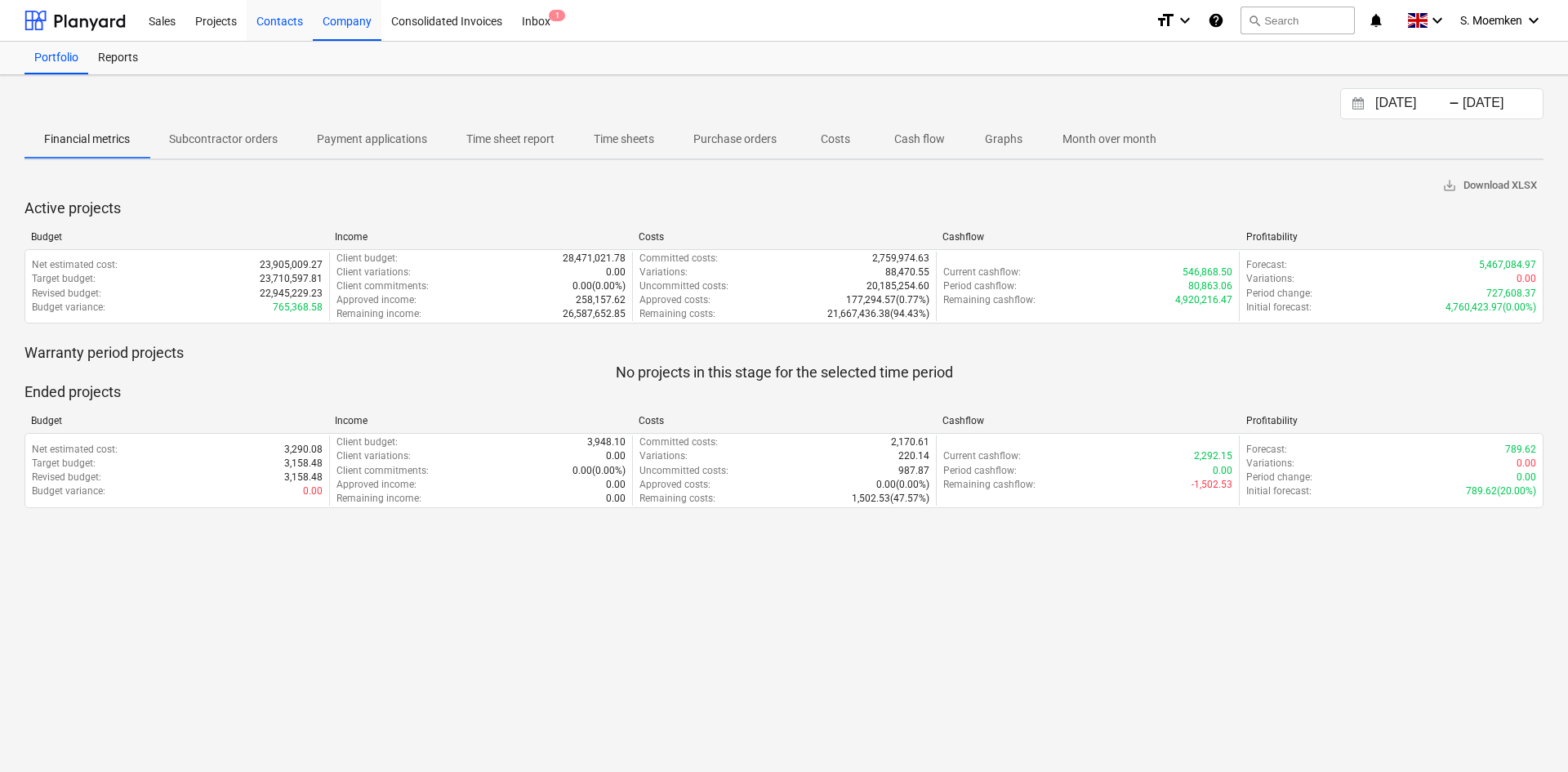
click at [273, 20] on div "Contacts" at bounding box center [279, 20] width 66 height 42
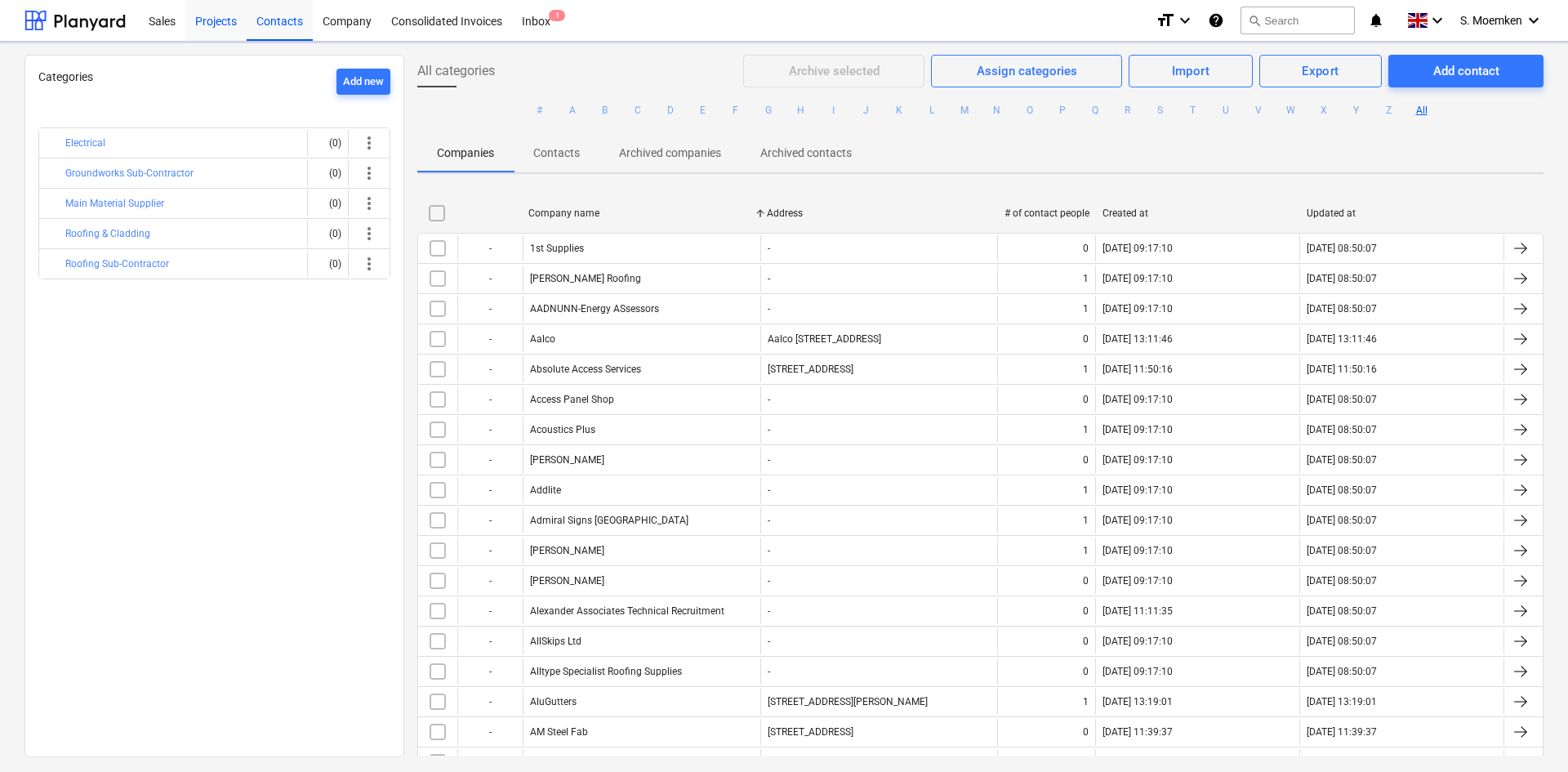
click at [209, 21] on div "Projects" at bounding box center [216, 20] width 61 height 42
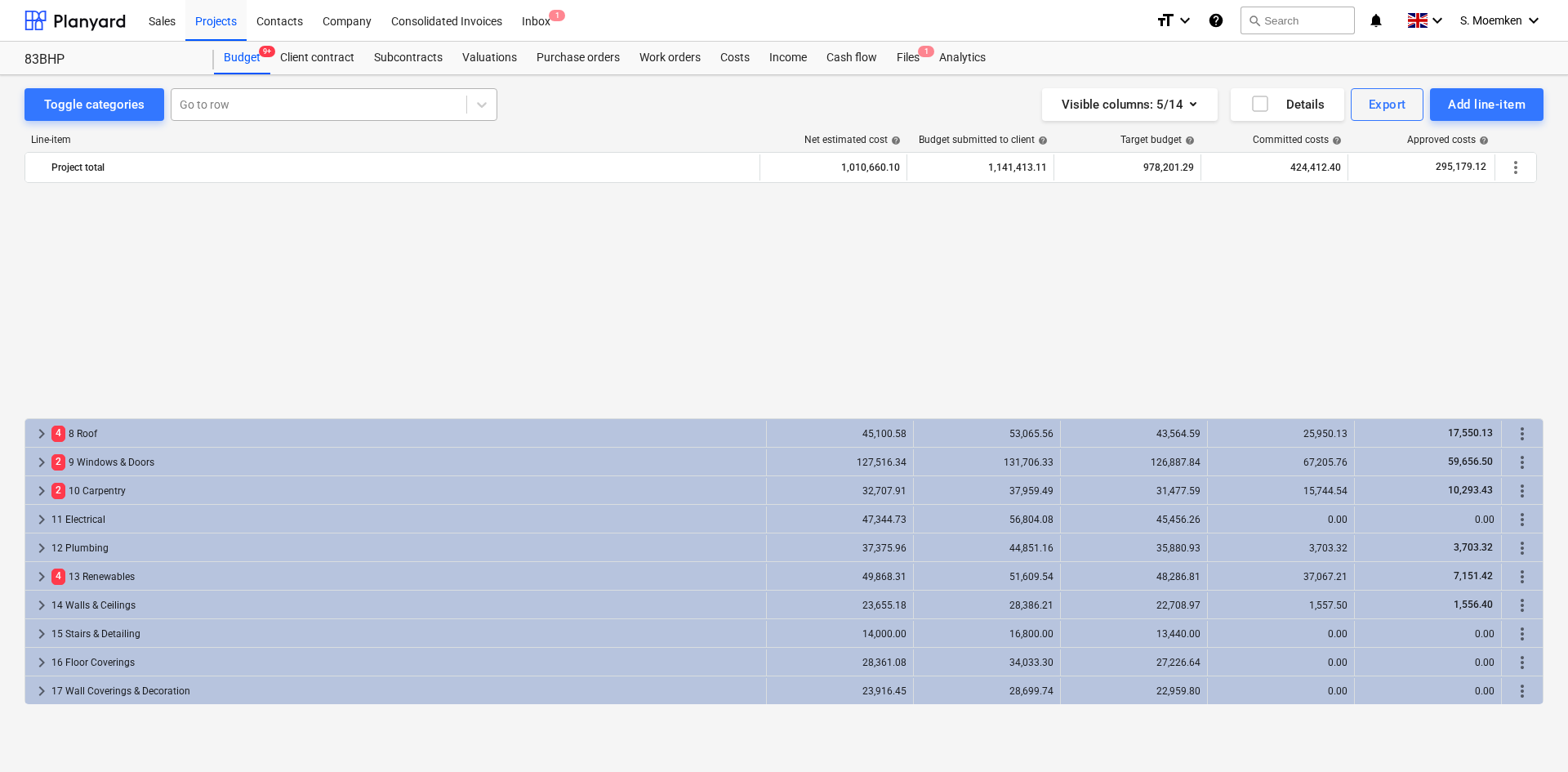
scroll to position [820, 0]
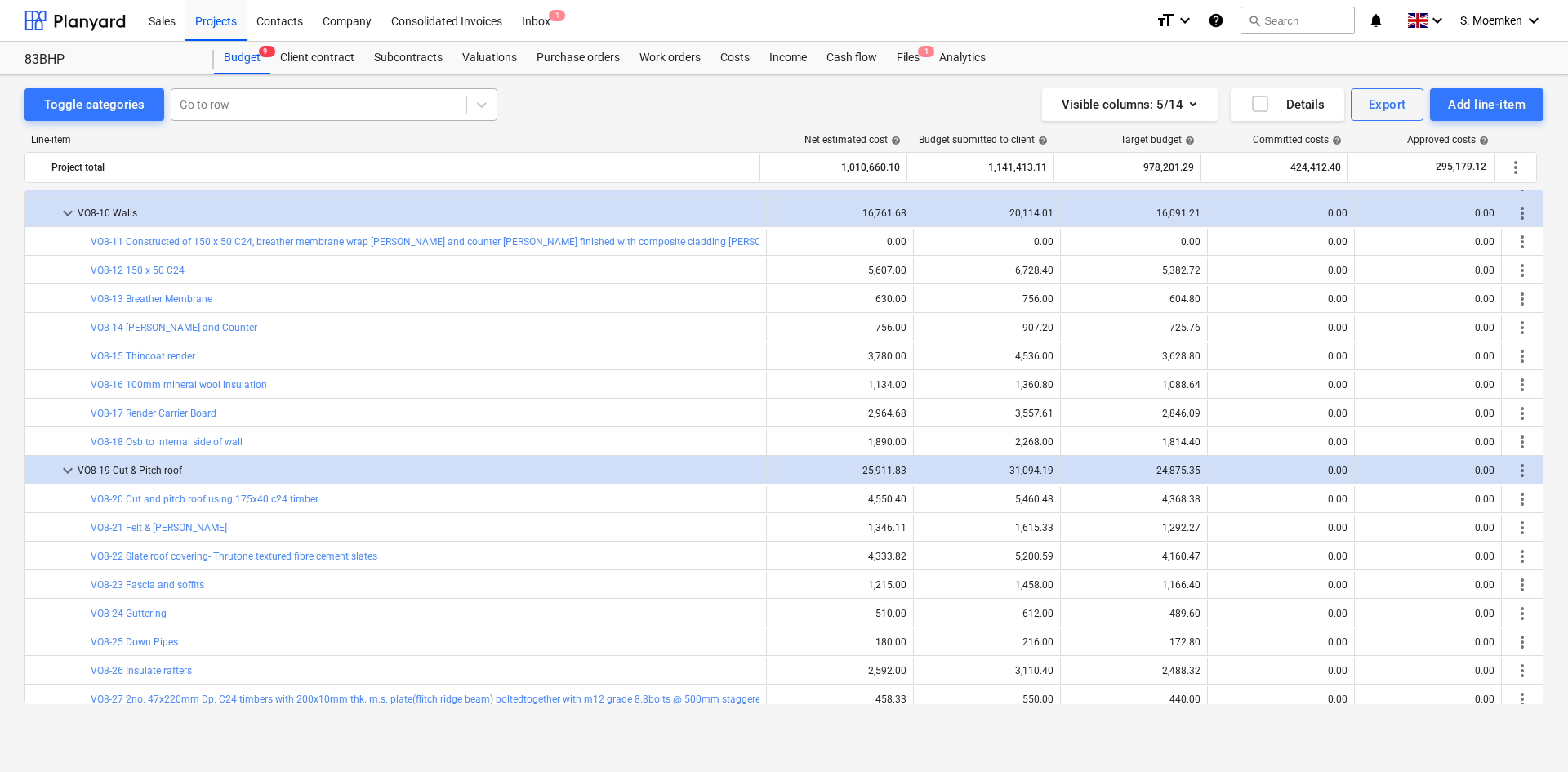
click at [235, 100] on div at bounding box center [318, 105] width 278 height 17
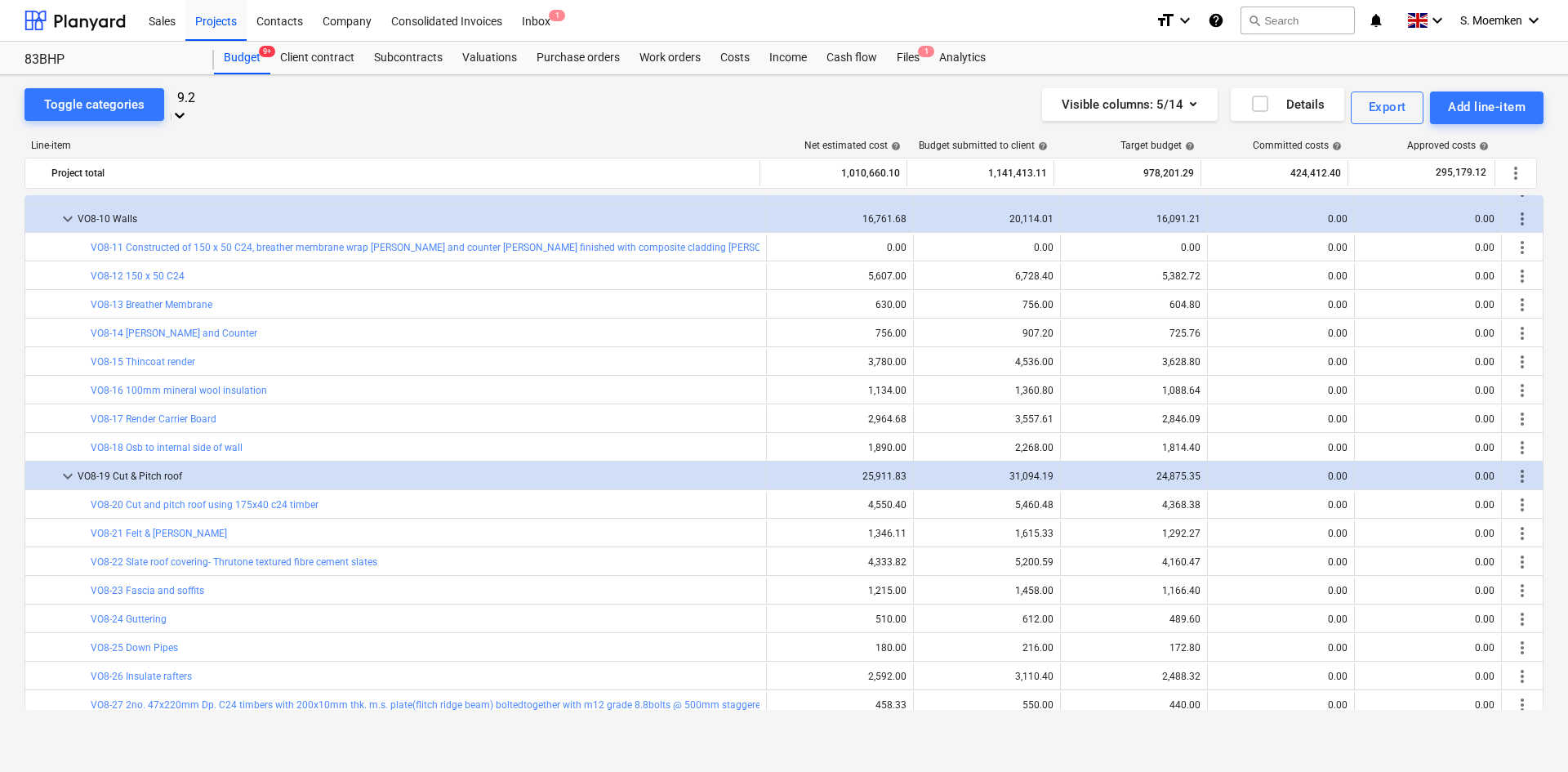
type input "9.23"
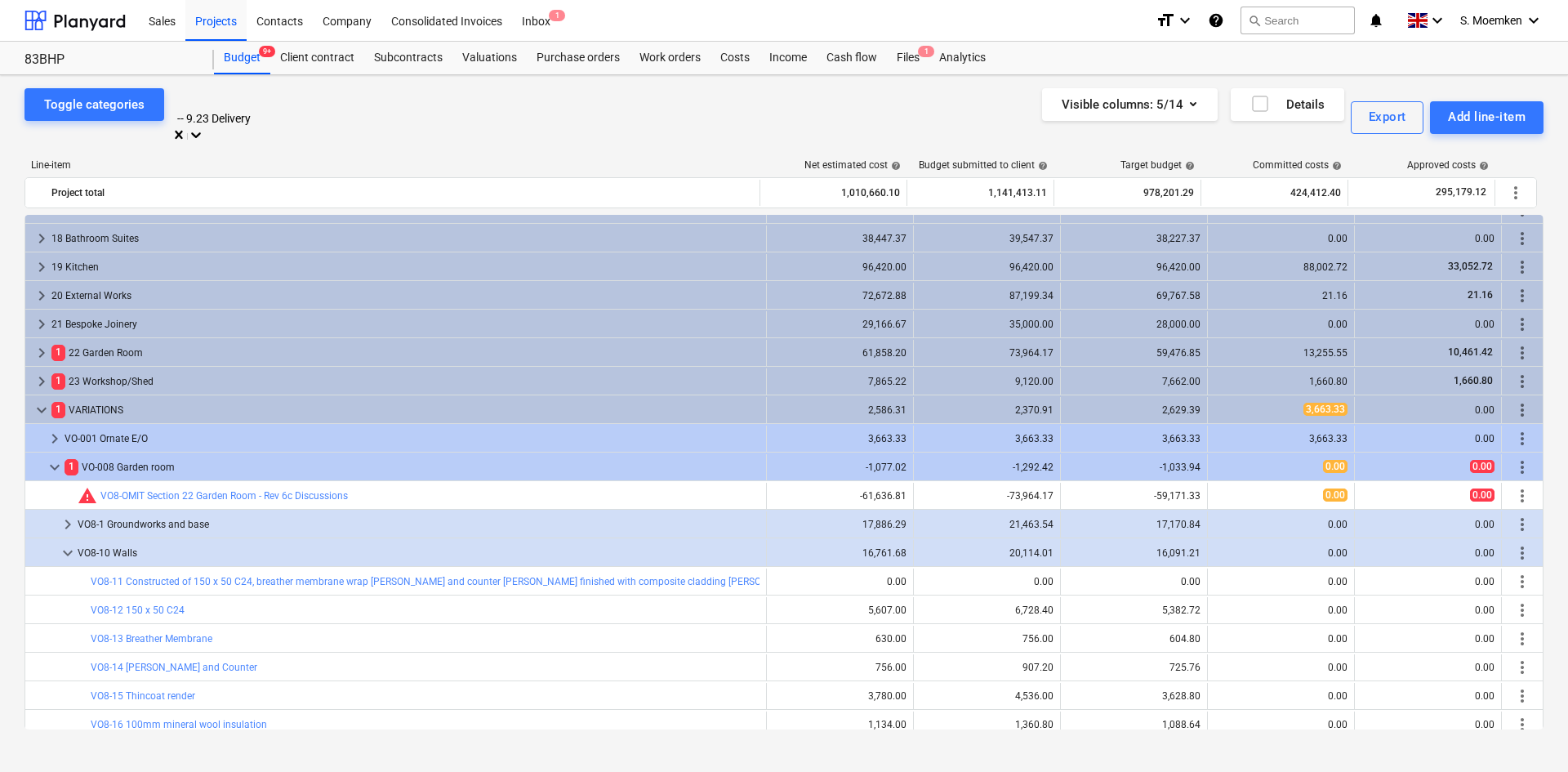
scroll to position [343, 0]
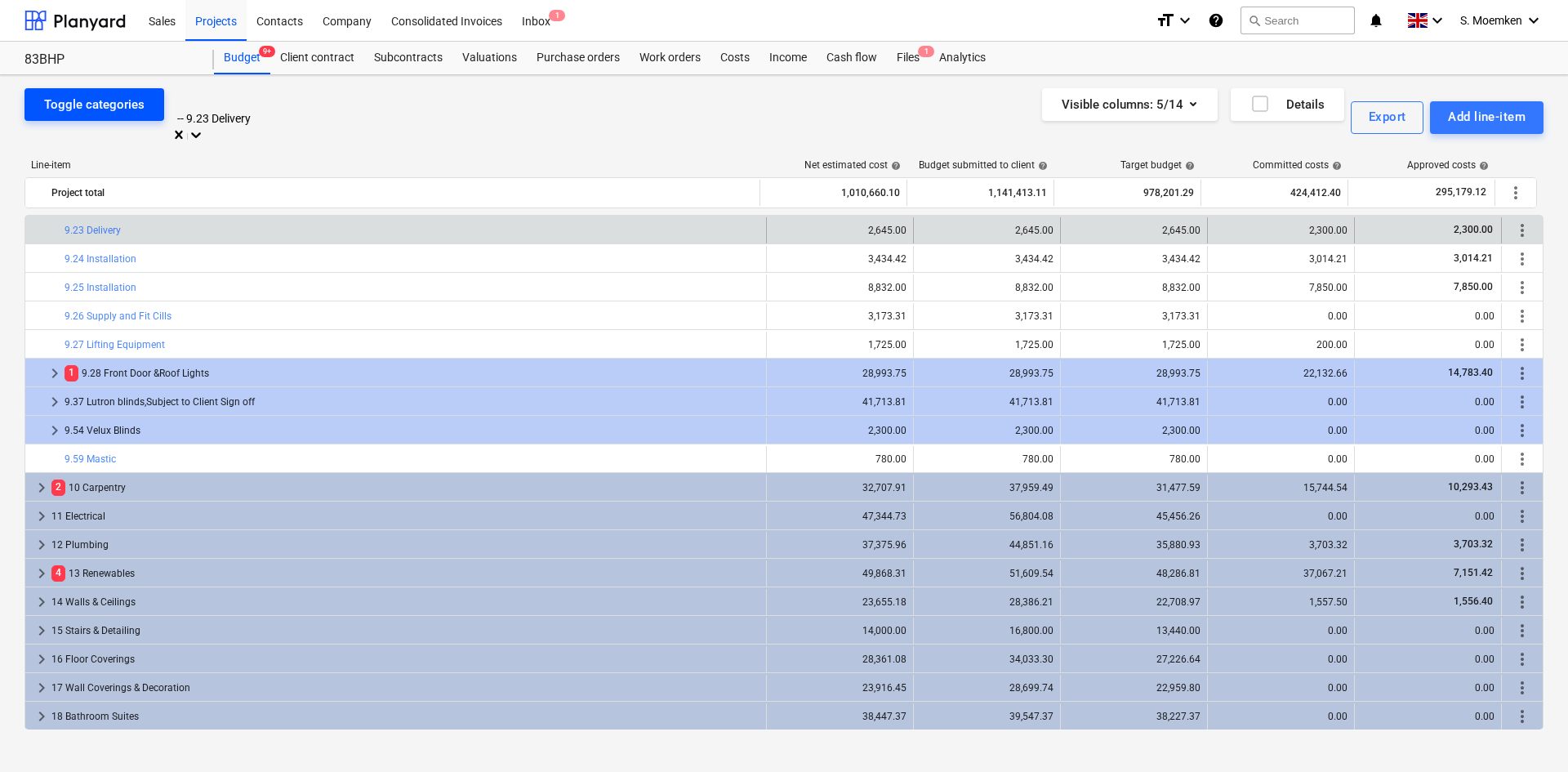
click at [126, 107] on div "Toggle categories" at bounding box center [94, 104] width 100 height 21
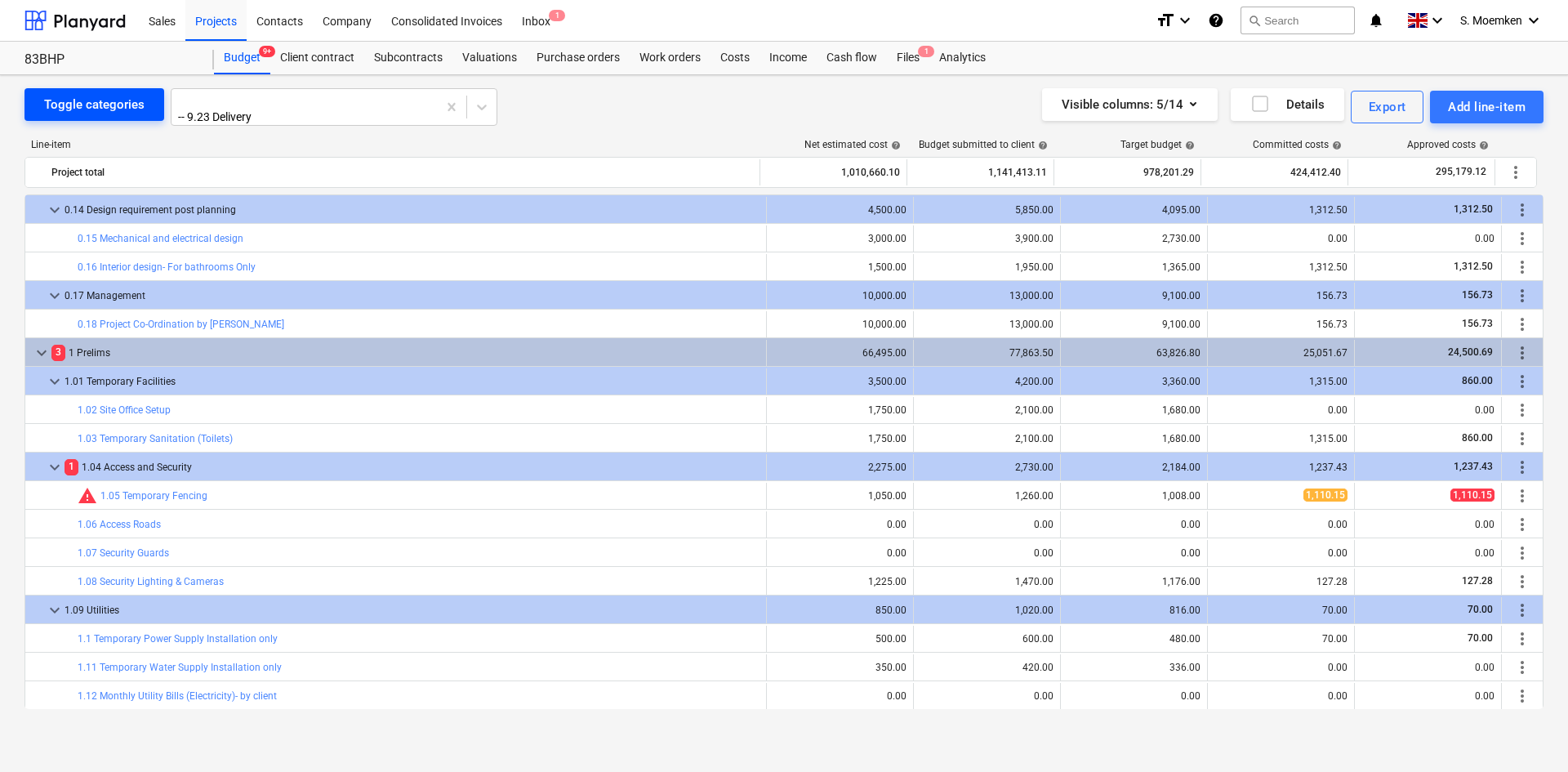
click at [126, 107] on div "Toggle categories" at bounding box center [94, 104] width 100 height 21
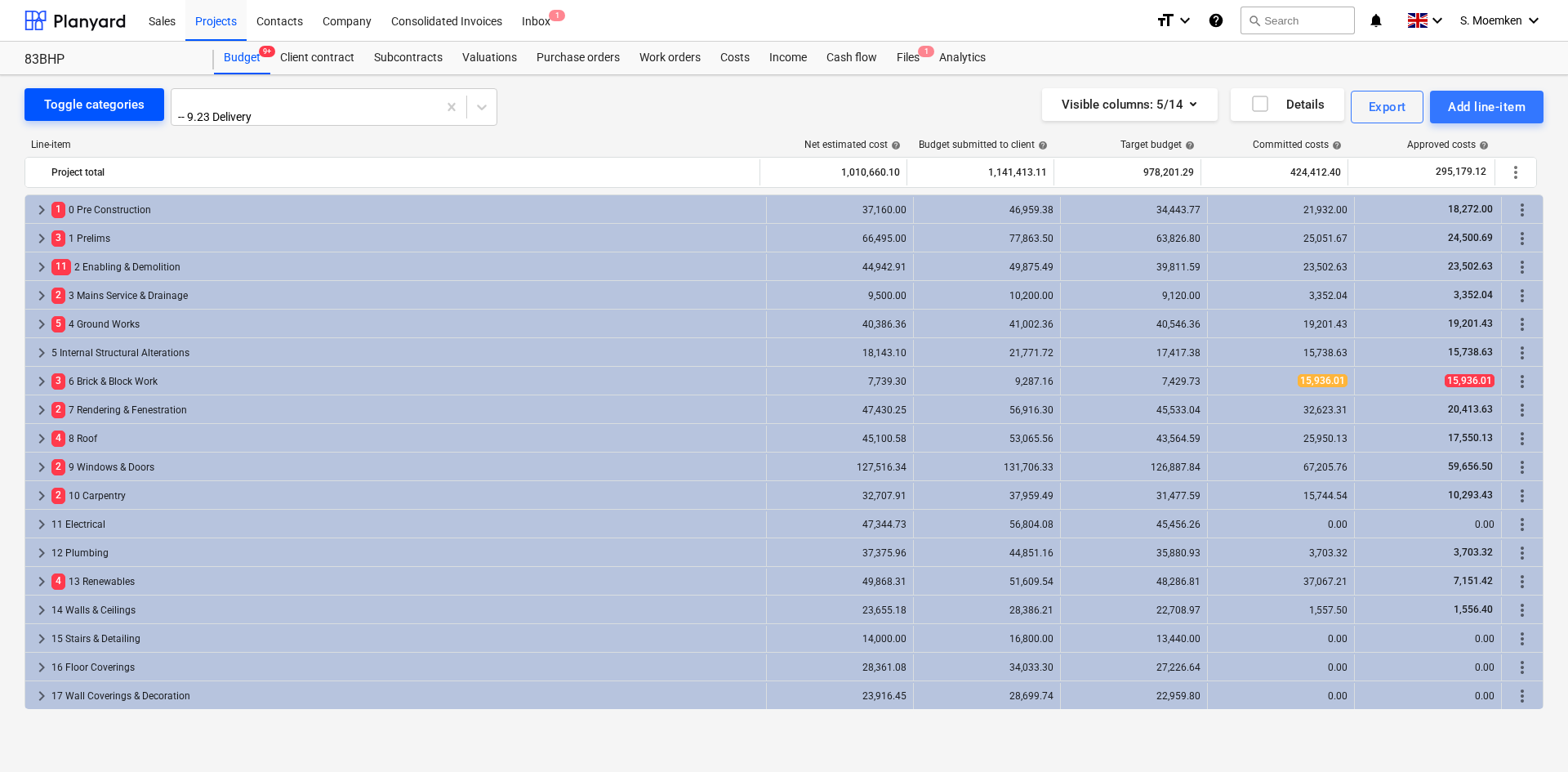
scroll to position [258, 0]
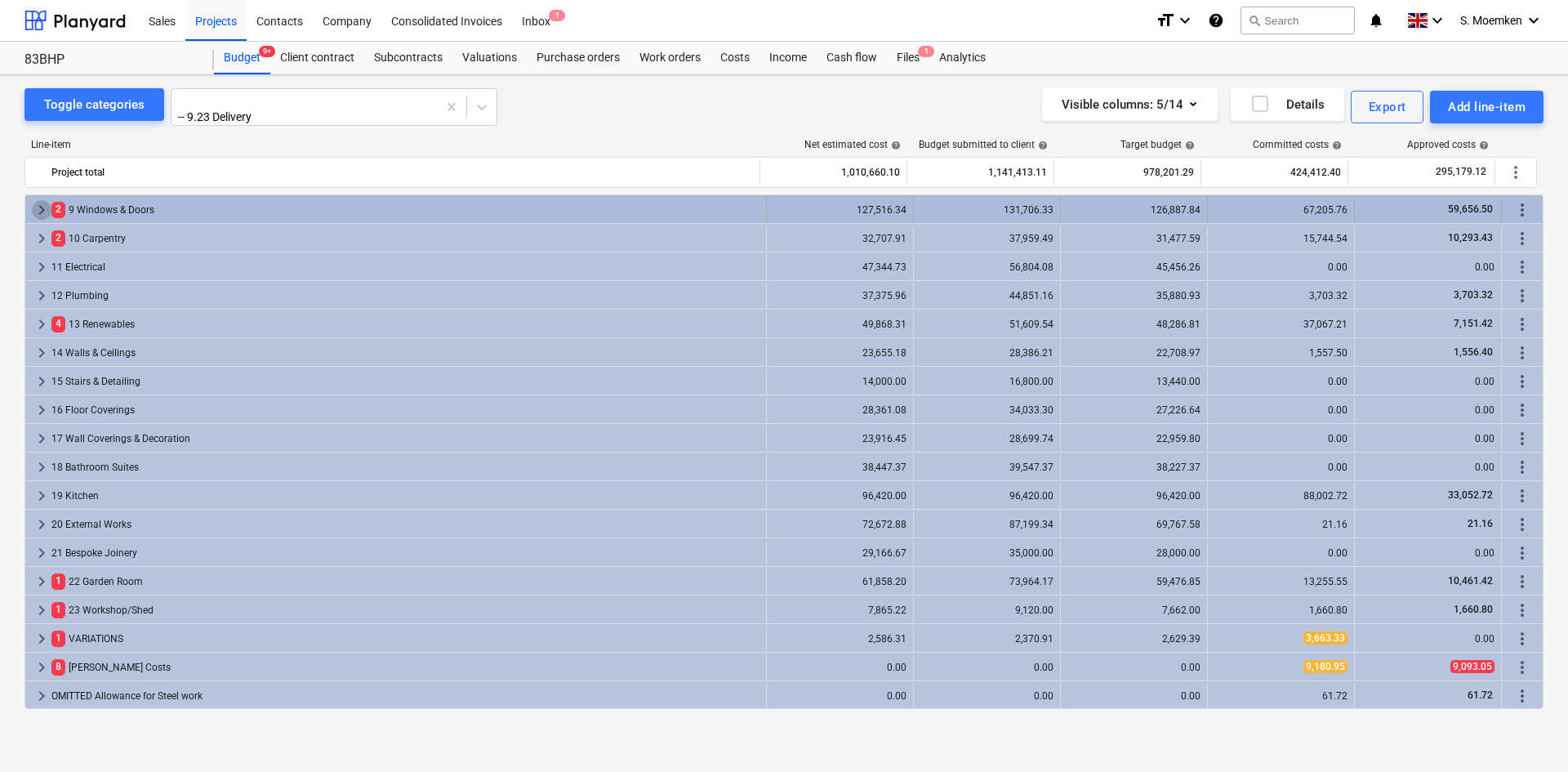
click at [41, 203] on span "keyboard_arrow_right" at bounding box center [41, 209] width 20 height 20
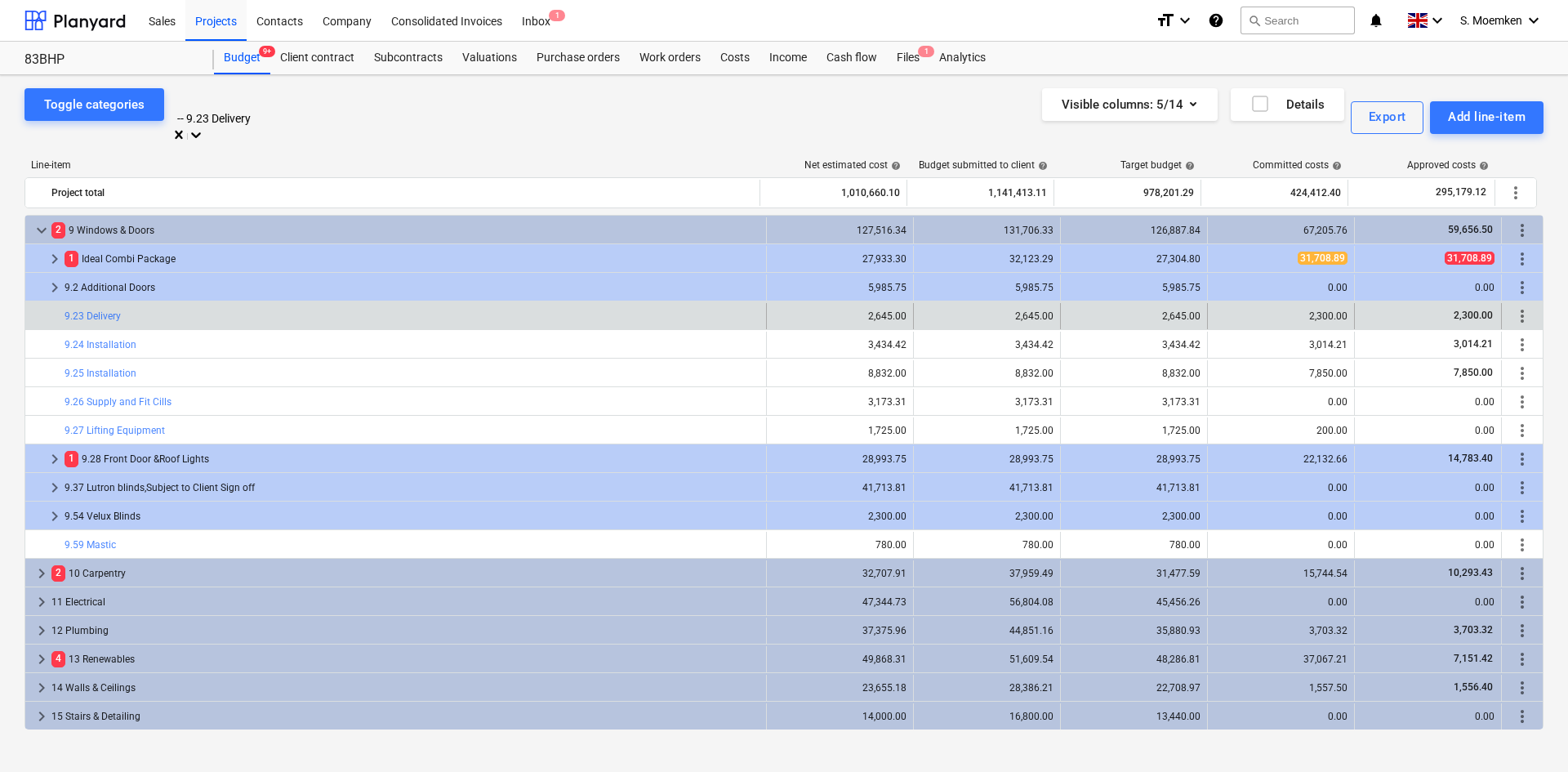
scroll to position [6402, 0]
drag, startPoint x: 295, startPoint y: 104, endPoint x: 179, endPoint y: 105, distance: 116.0
click at [179, 105] on div at bounding box center [334, 100] width 311 height 19
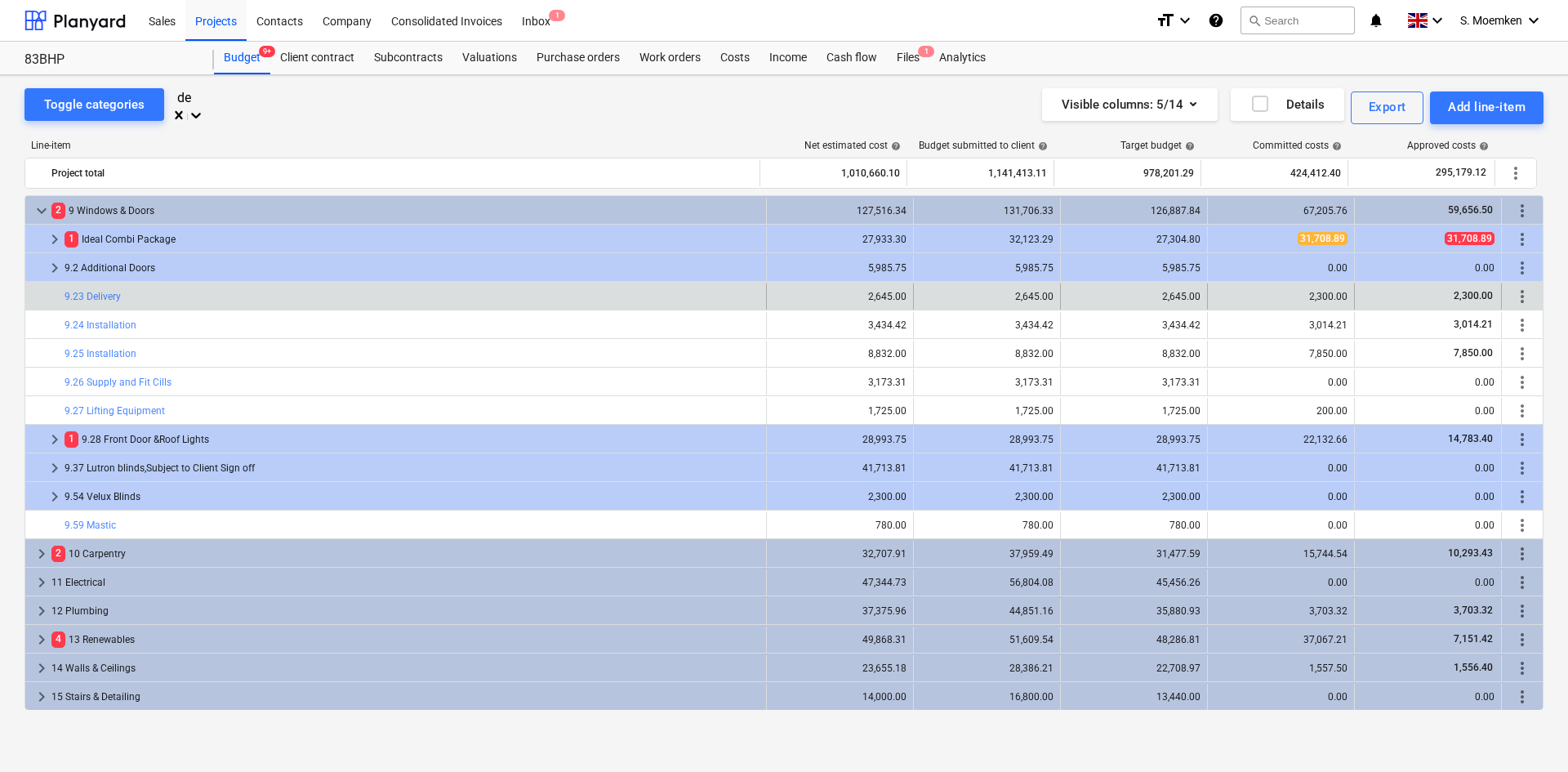
scroll to position [4671, 0]
type input "delivery"
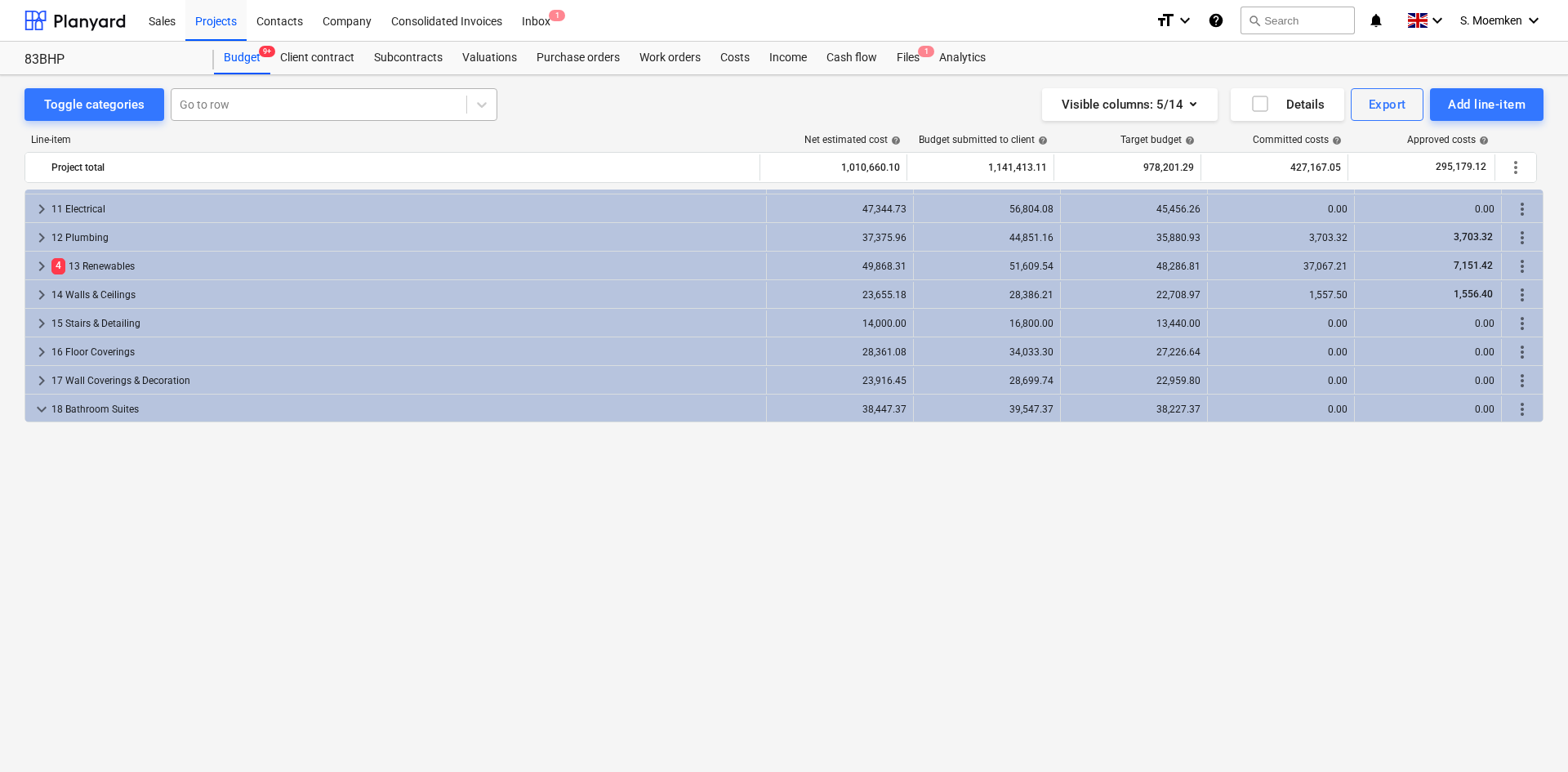
scroll to position [298, 0]
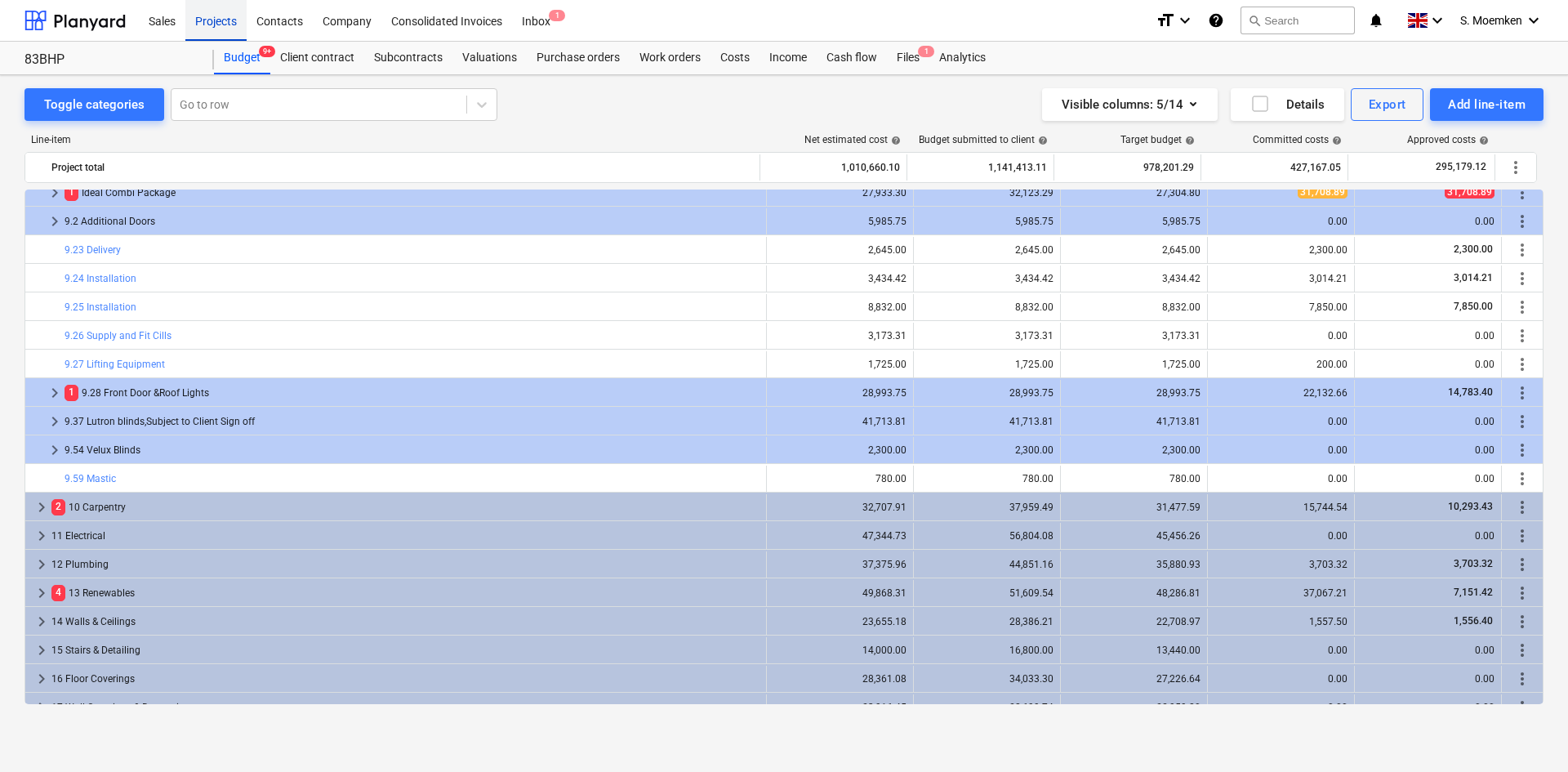
drag, startPoint x: 211, startPoint y: 12, endPoint x: 211, endPoint y: 24, distance: 12.0
click at [211, 12] on div "Projects" at bounding box center [216, 20] width 61 height 42
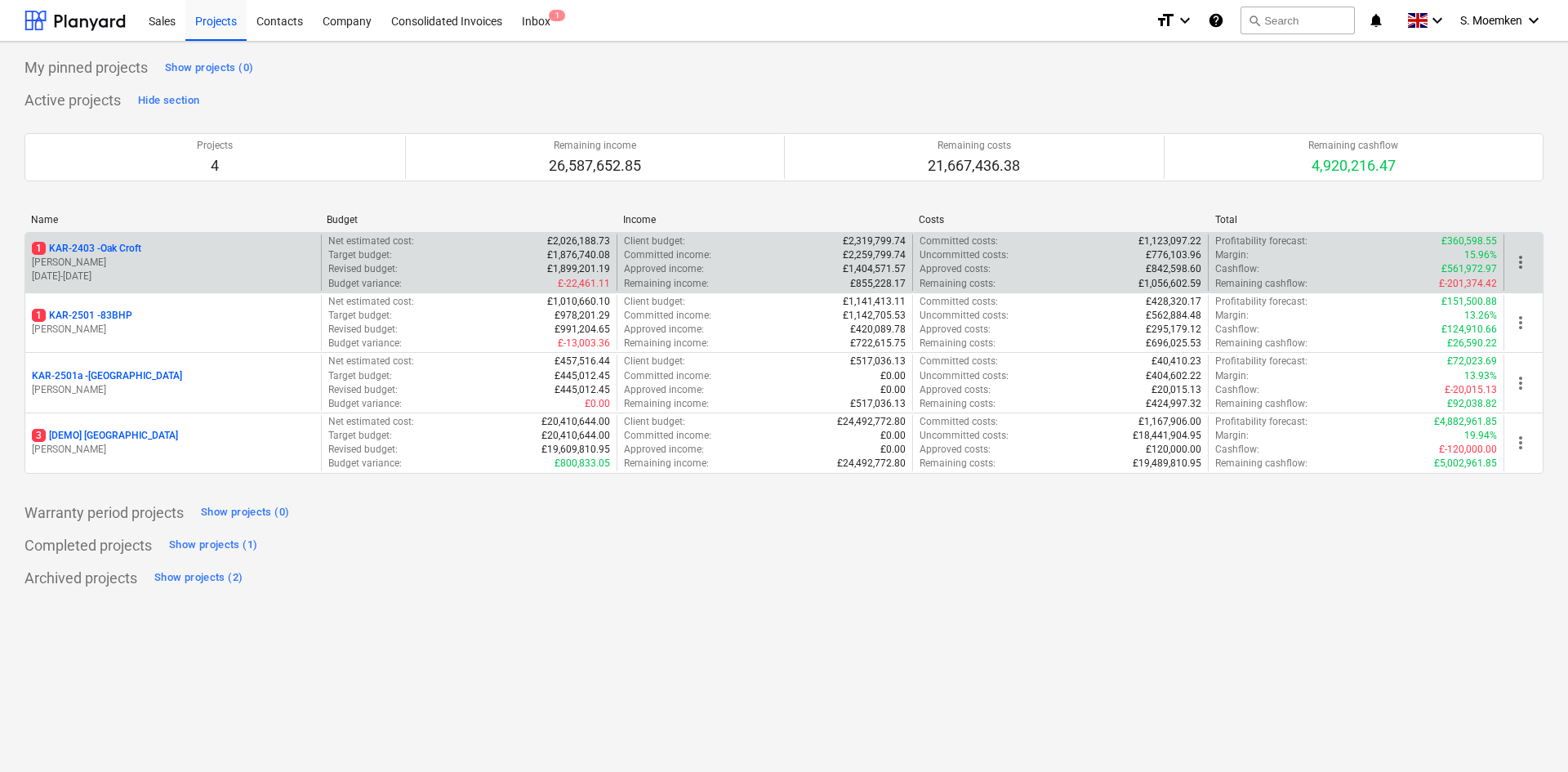
click at [146, 256] on p "G. Eastwood" at bounding box center [173, 262] width 283 height 14
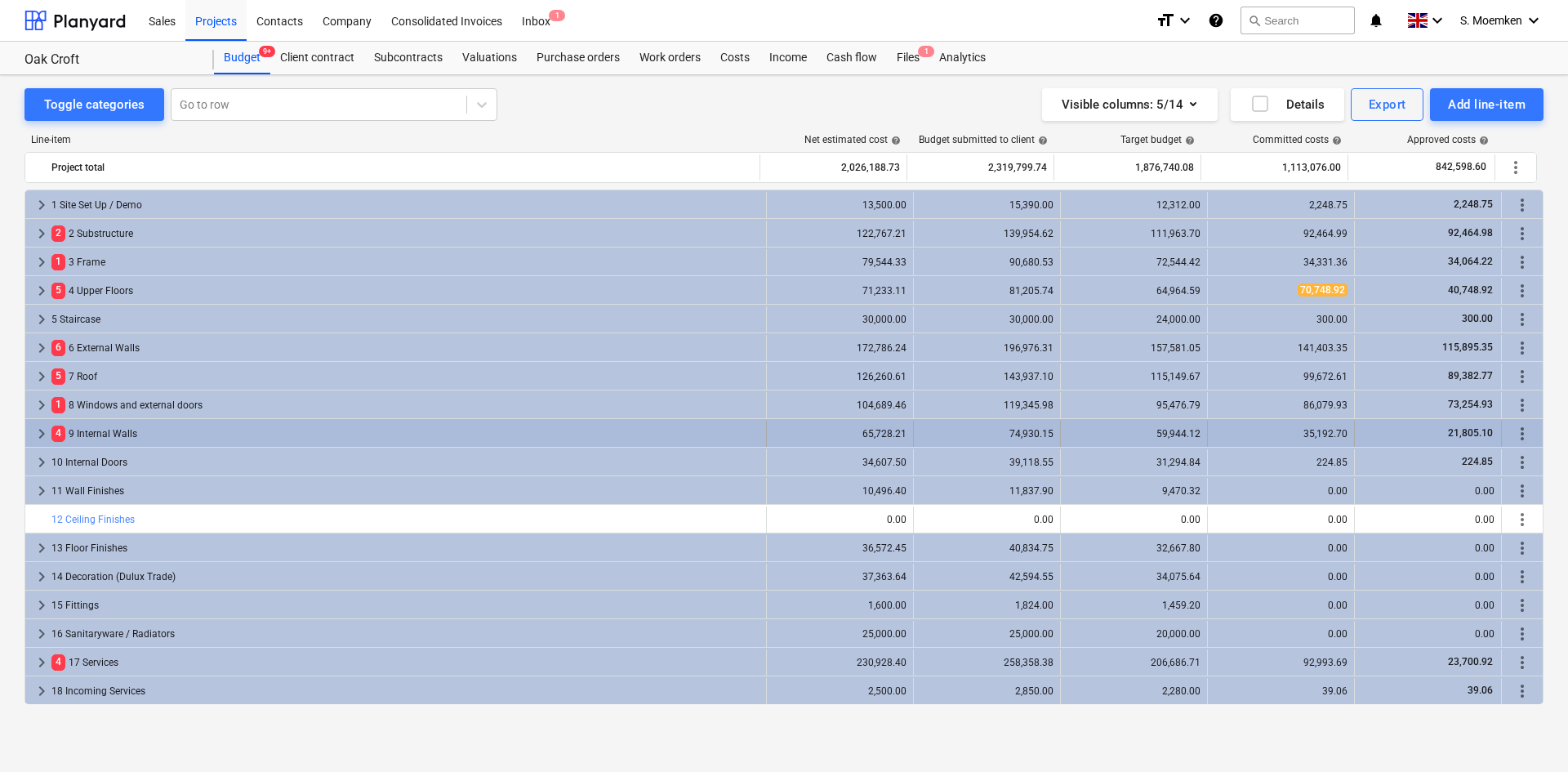
scroll to position [200, 0]
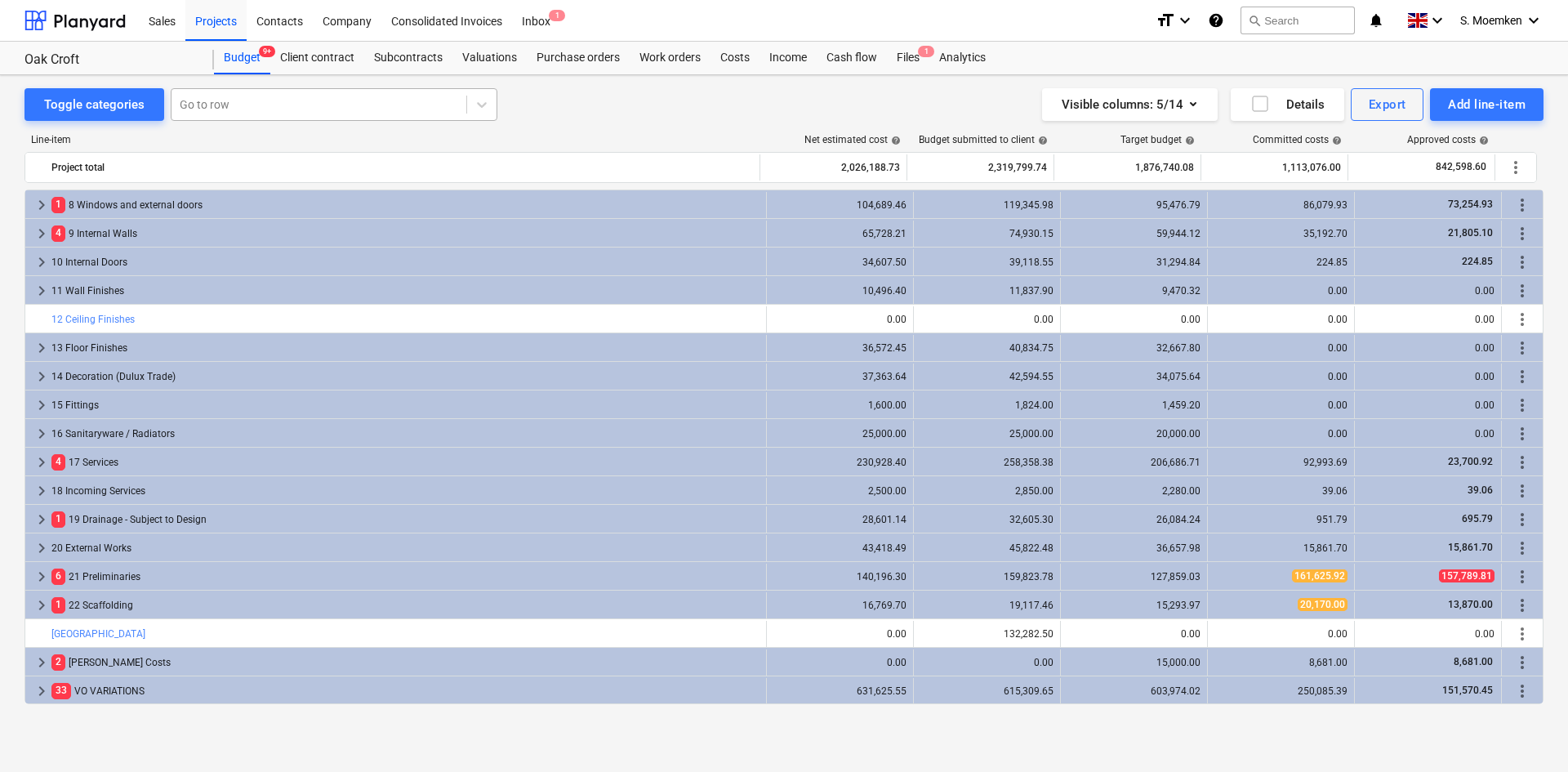
click at [251, 100] on div at bounding box center [318, 105] width 278 height 17
click at [40, 229] on span "keyboard_arrow_right" at bounding box center [41, 233] width 20 height 20
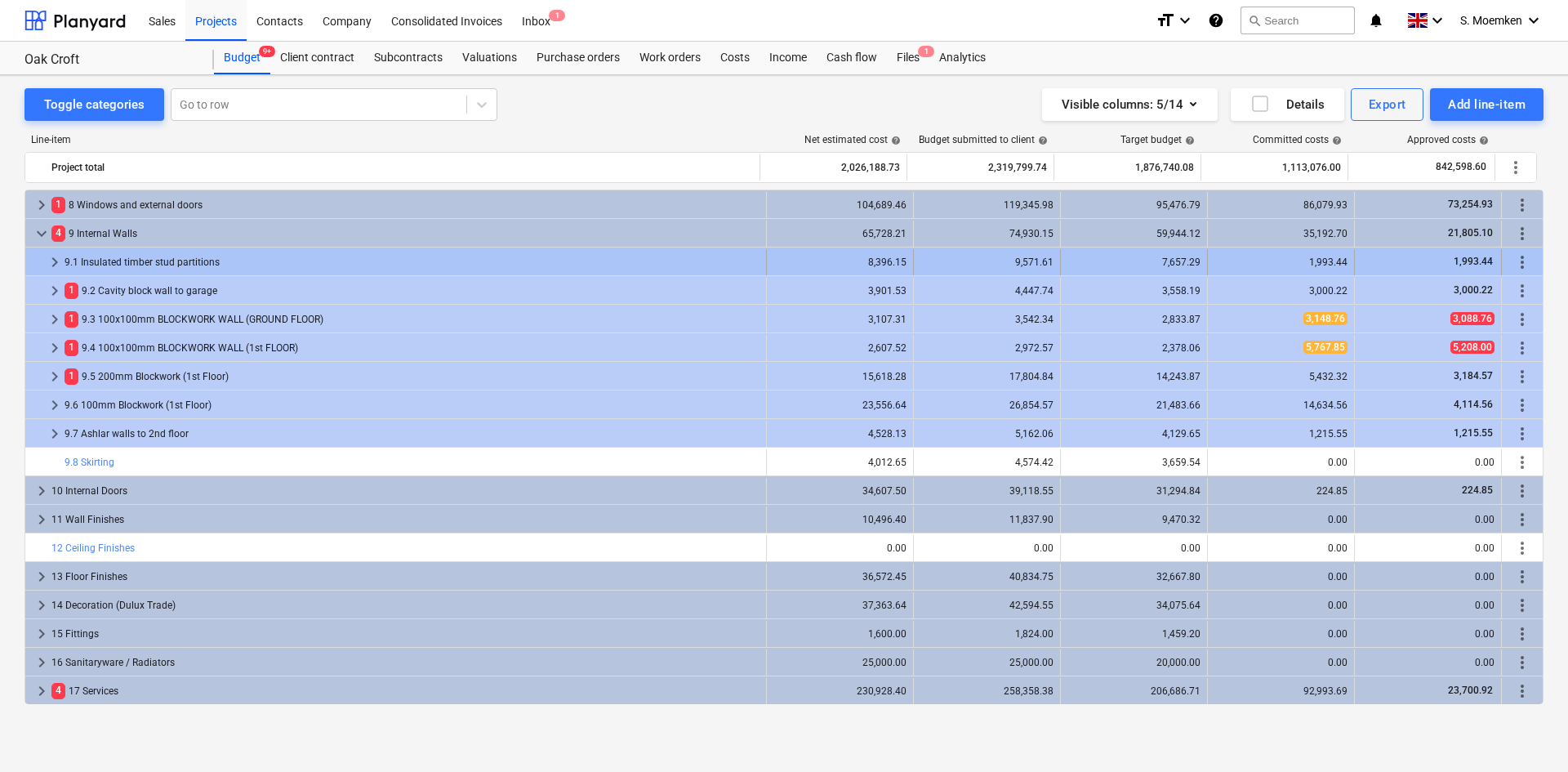
click at [57, 257] on span "keyboard_arrow_right" at bounding box center [54, 261] width 20 height 20
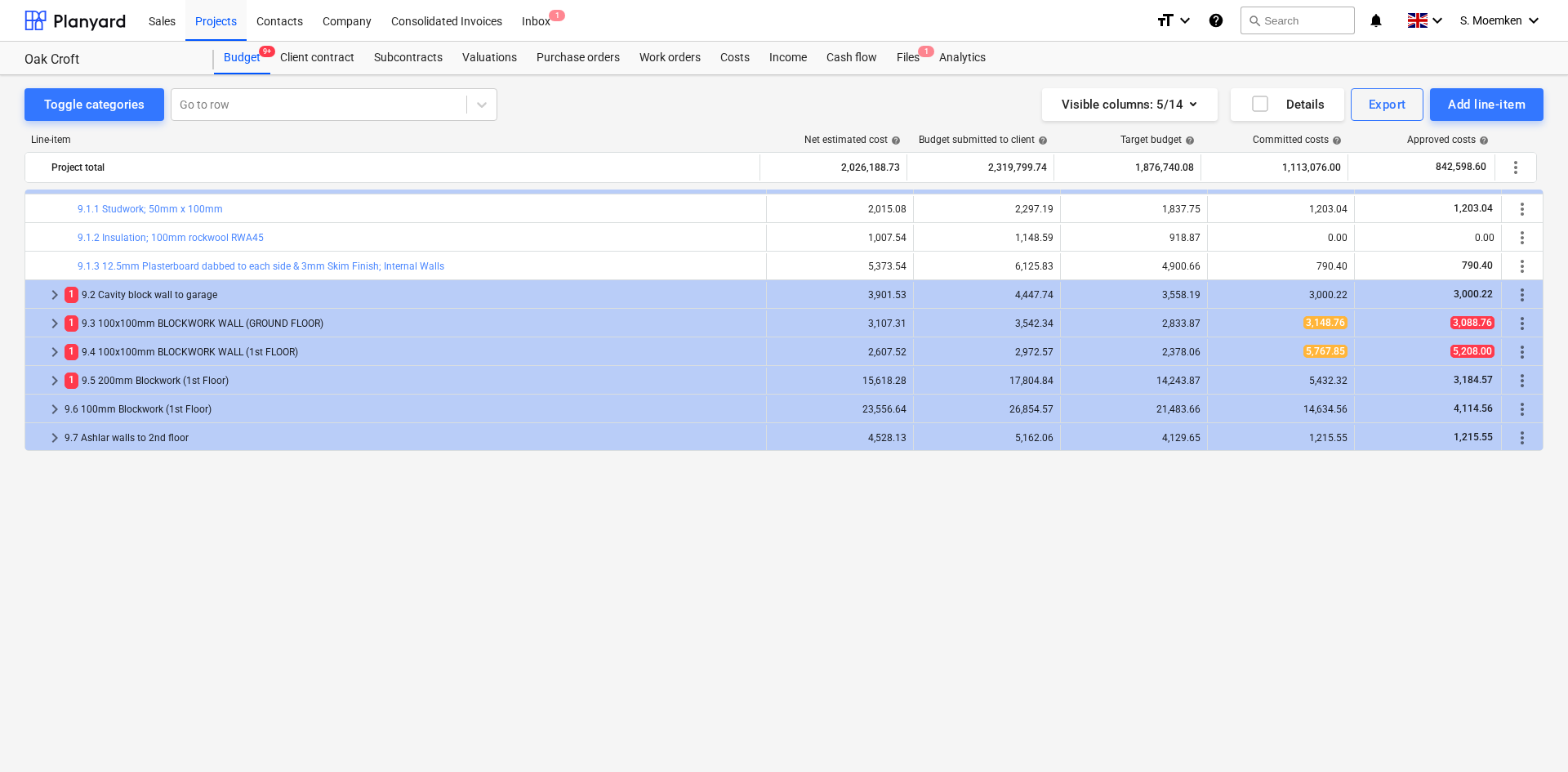
scroll to position [0, 0]
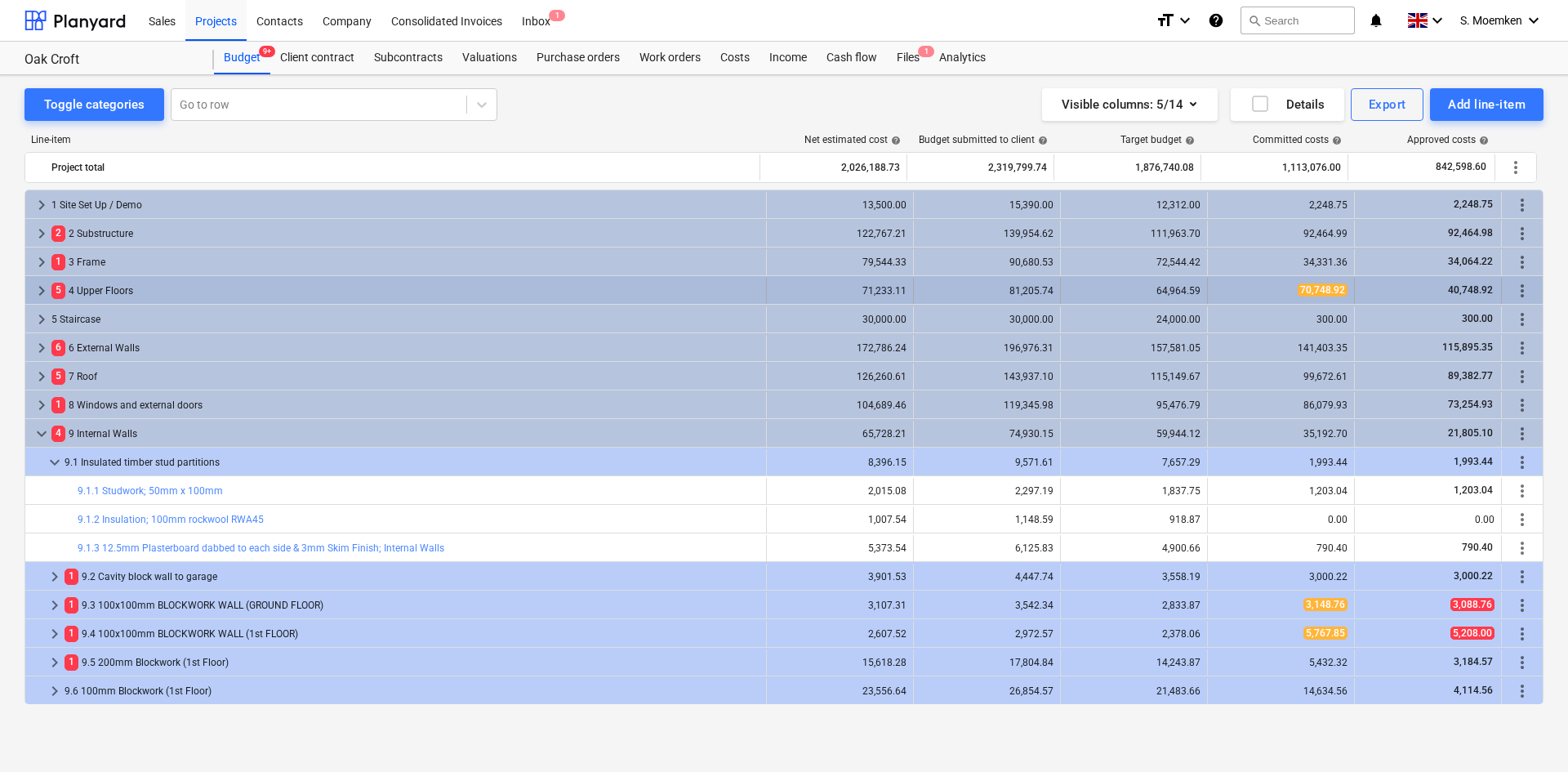
click at [40, 295] on span "keyboard_arrow_right" at bounding box center [41, 290] width 20 height 20
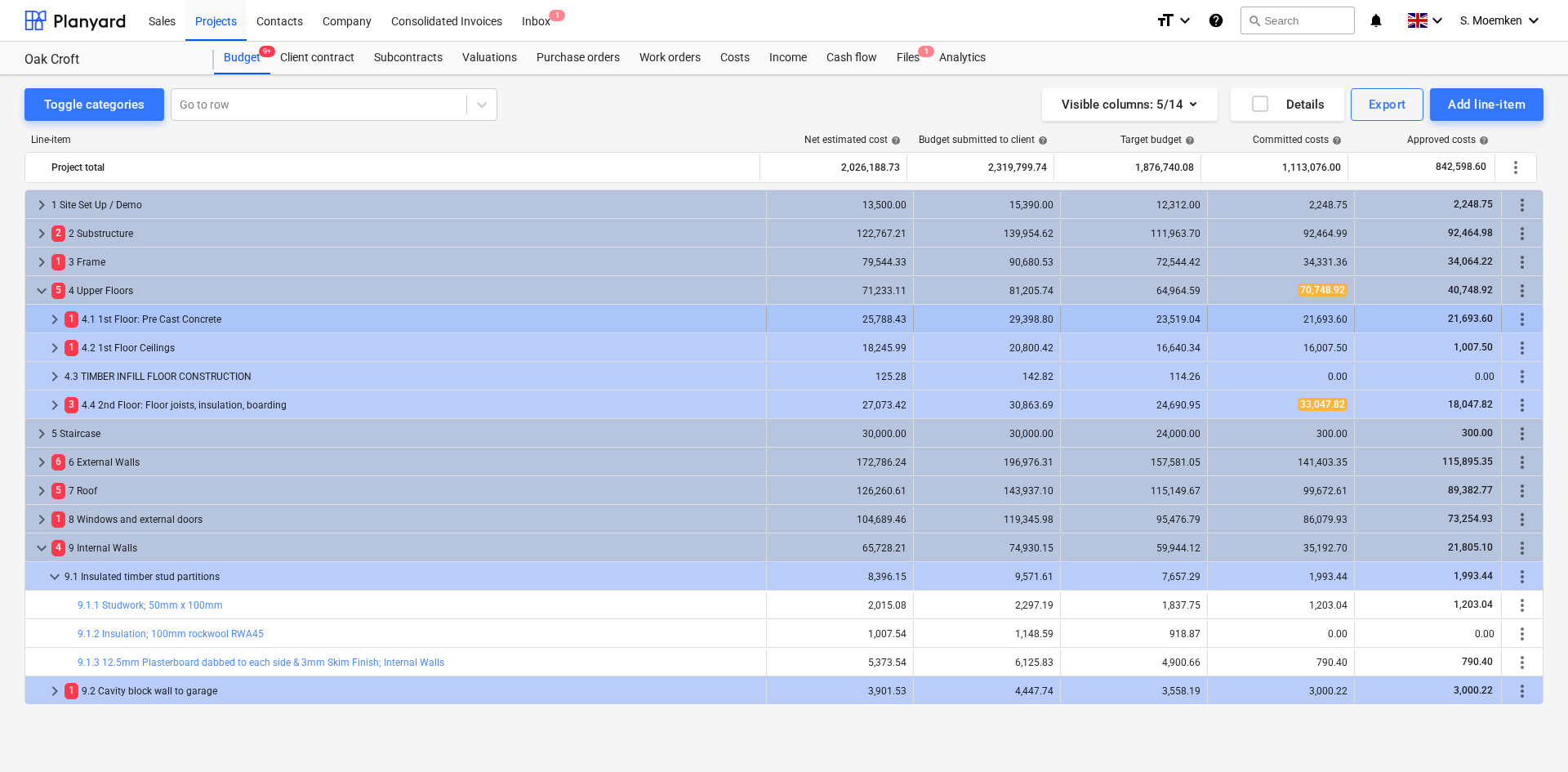
click at [52, 313] on span "keyboard_arrow_right" at bounding box center [54, 319] width 20 height 20
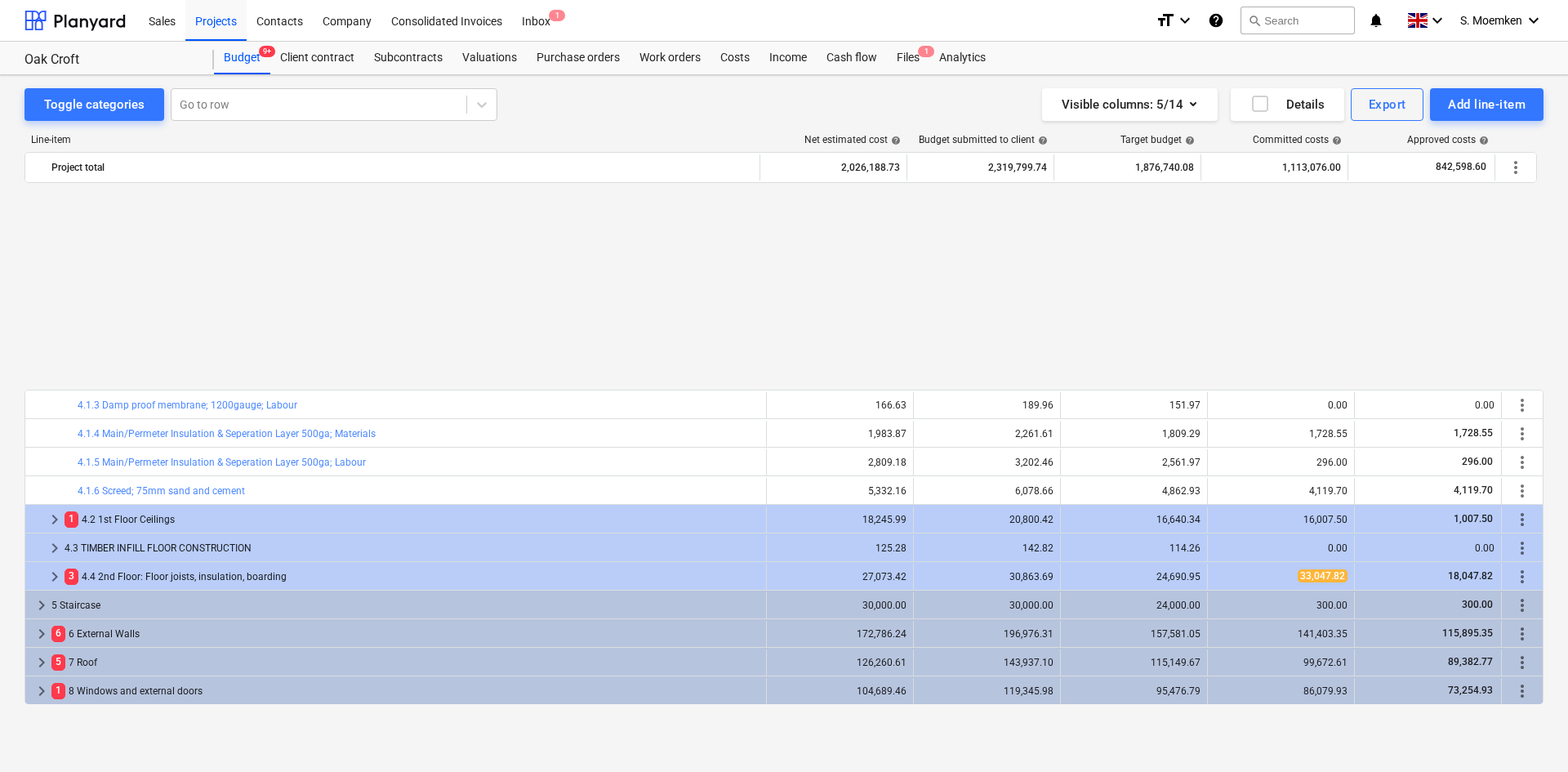
scroll to position [326, 0]
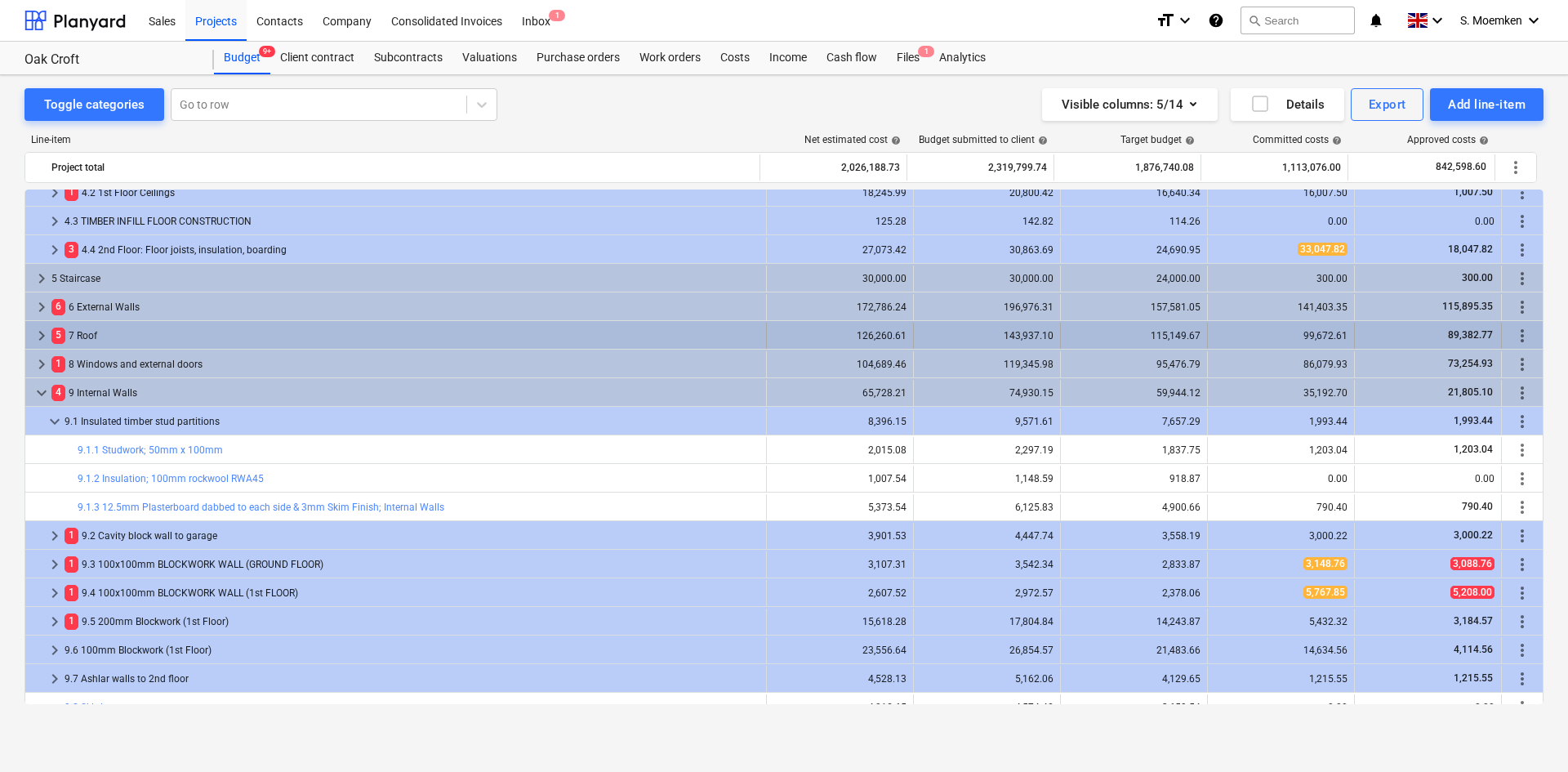
click at [40, 334] on span "keyboard_arrow_right" at bounding box center [41, 335] width 20 height 20
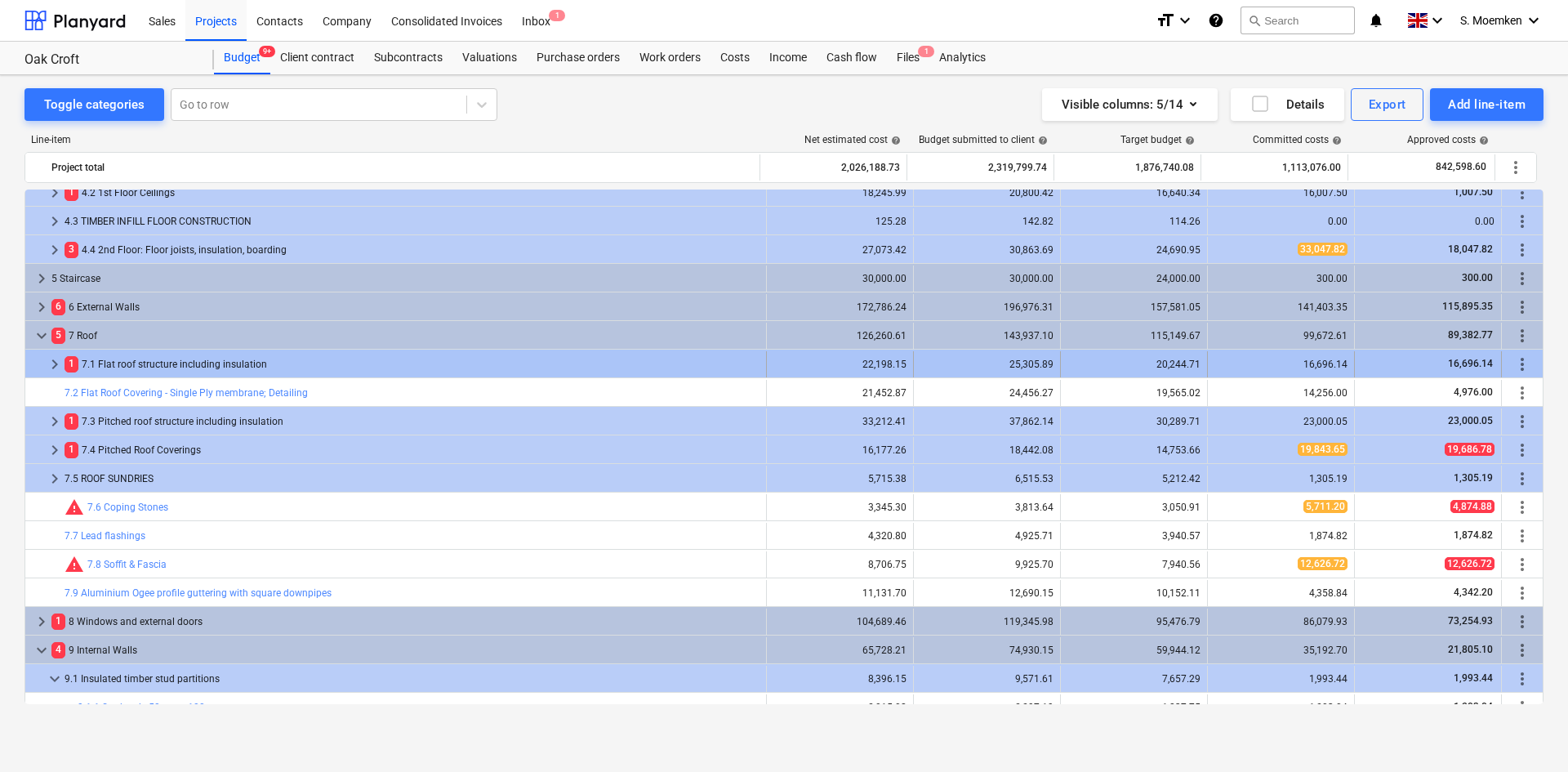
click at [55, 368] on span "keyboard_arrow_right" at bounding box center [54, 364] width 20 height 20
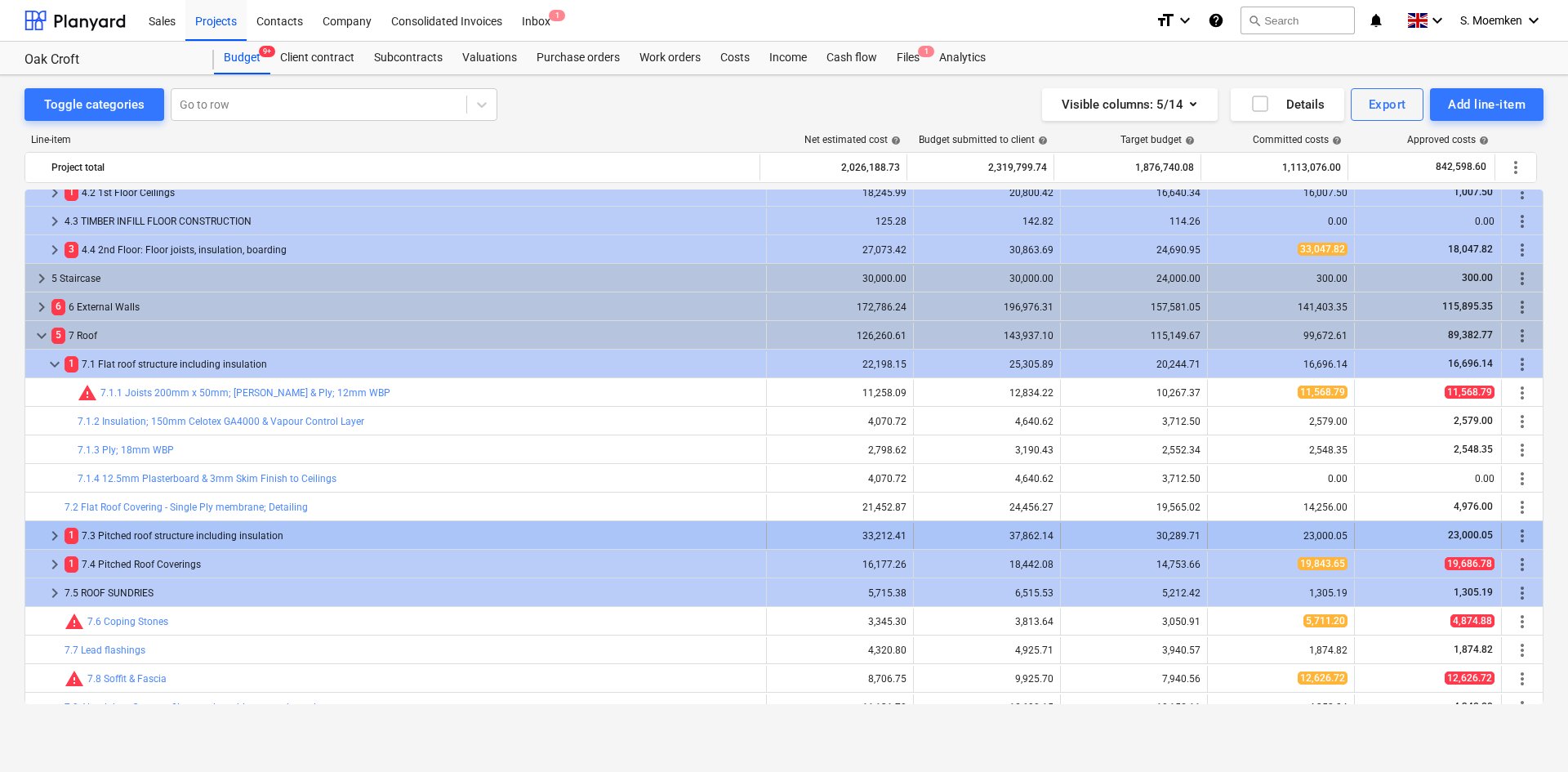
click at [50, 529] on span "keyboard_arrow_right" at bounding box center [54, 535] width 20 height 20
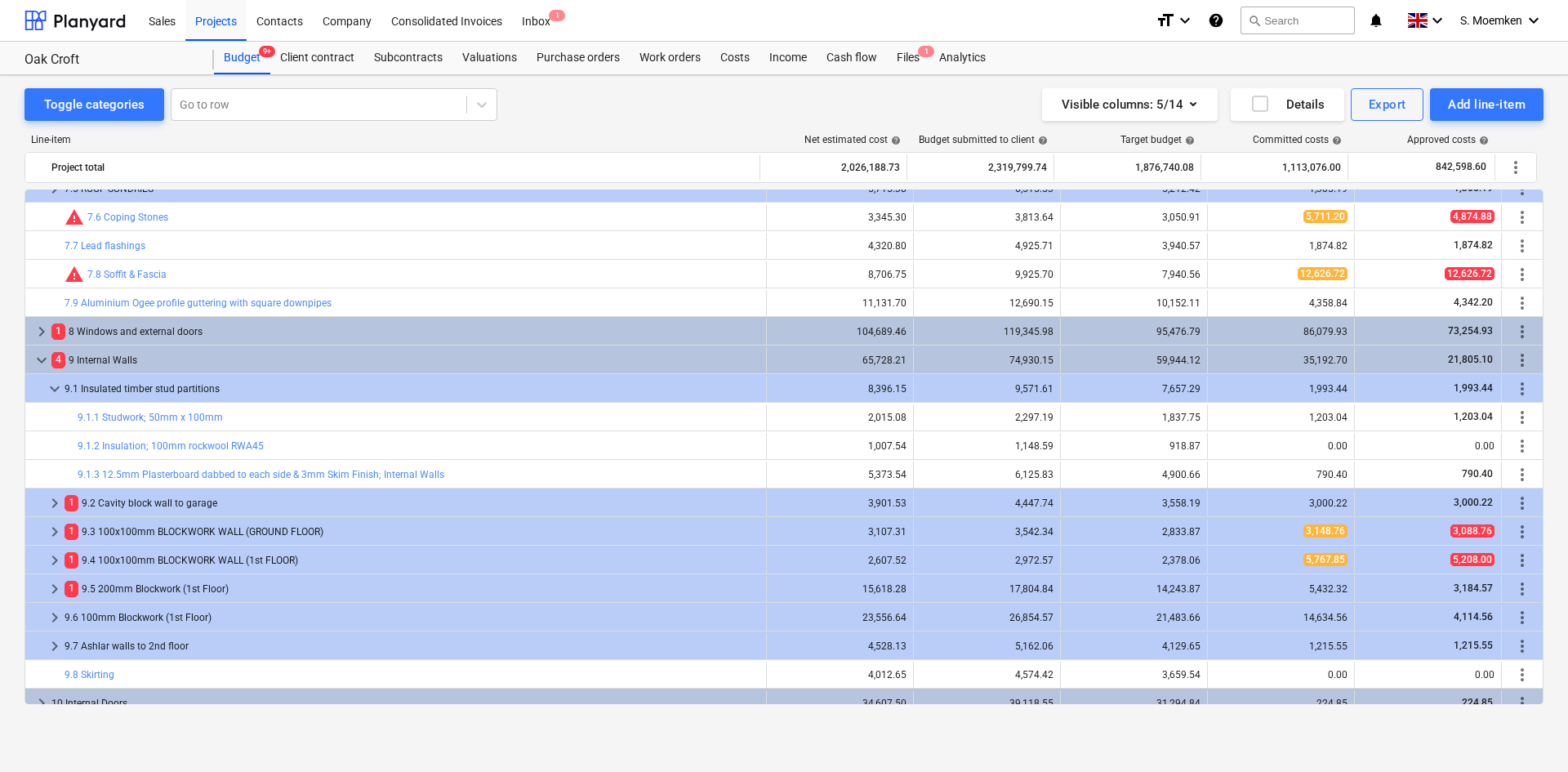
scroll to position [898, 0]
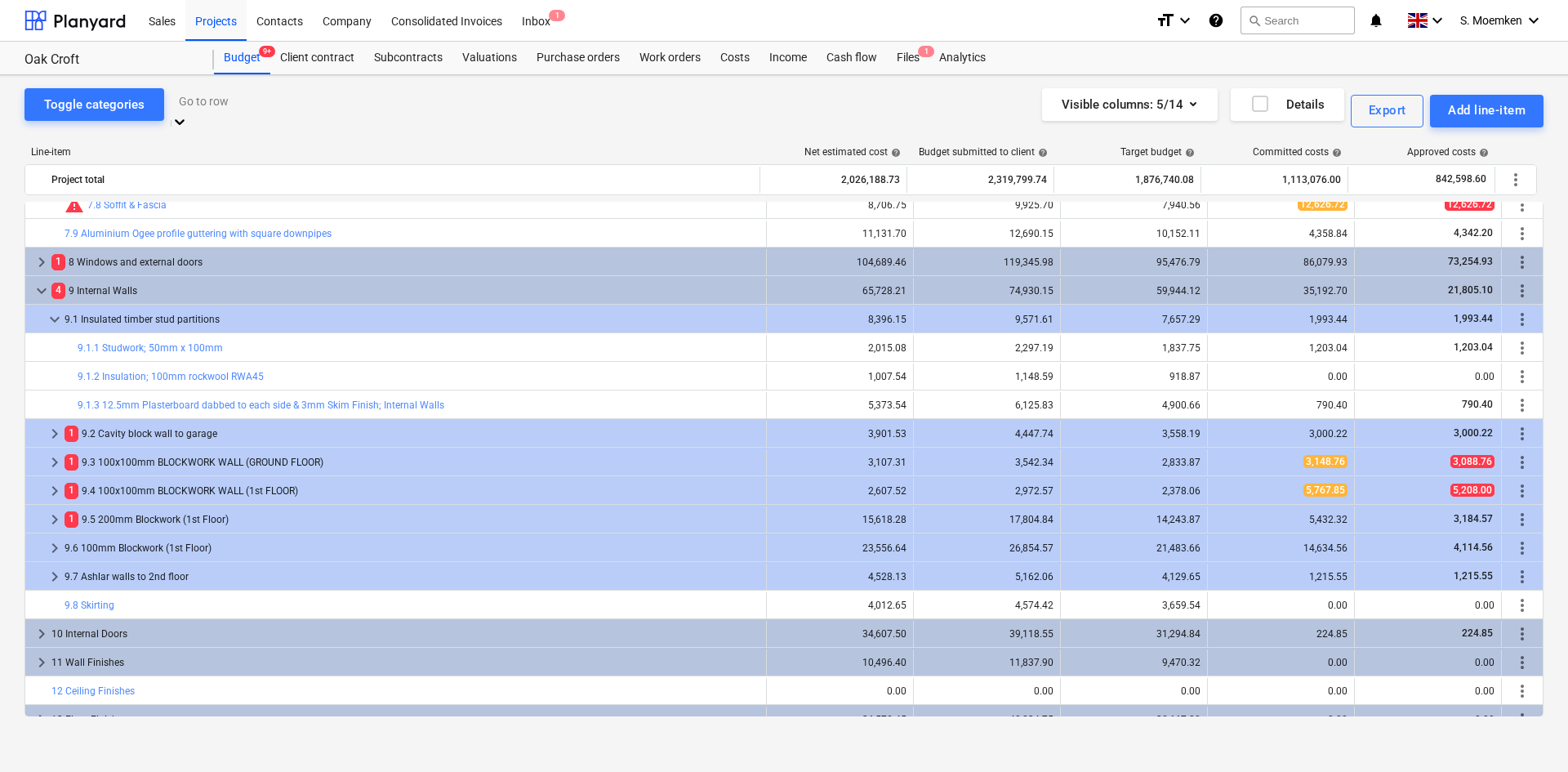
click at [238, 97] on div "Go to row" at bounding box center [333, 100] width 326 height 25
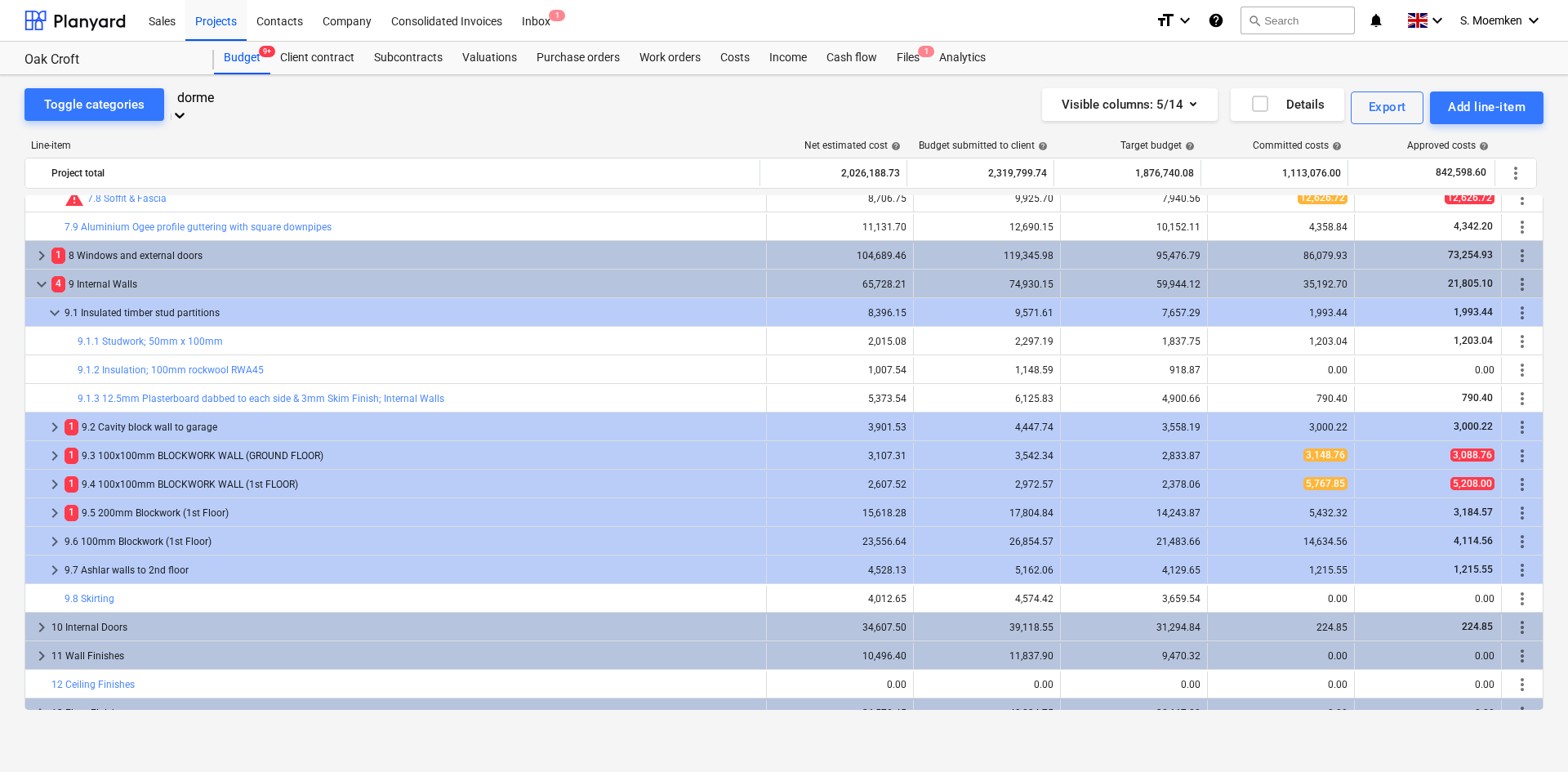
type input "dormer"
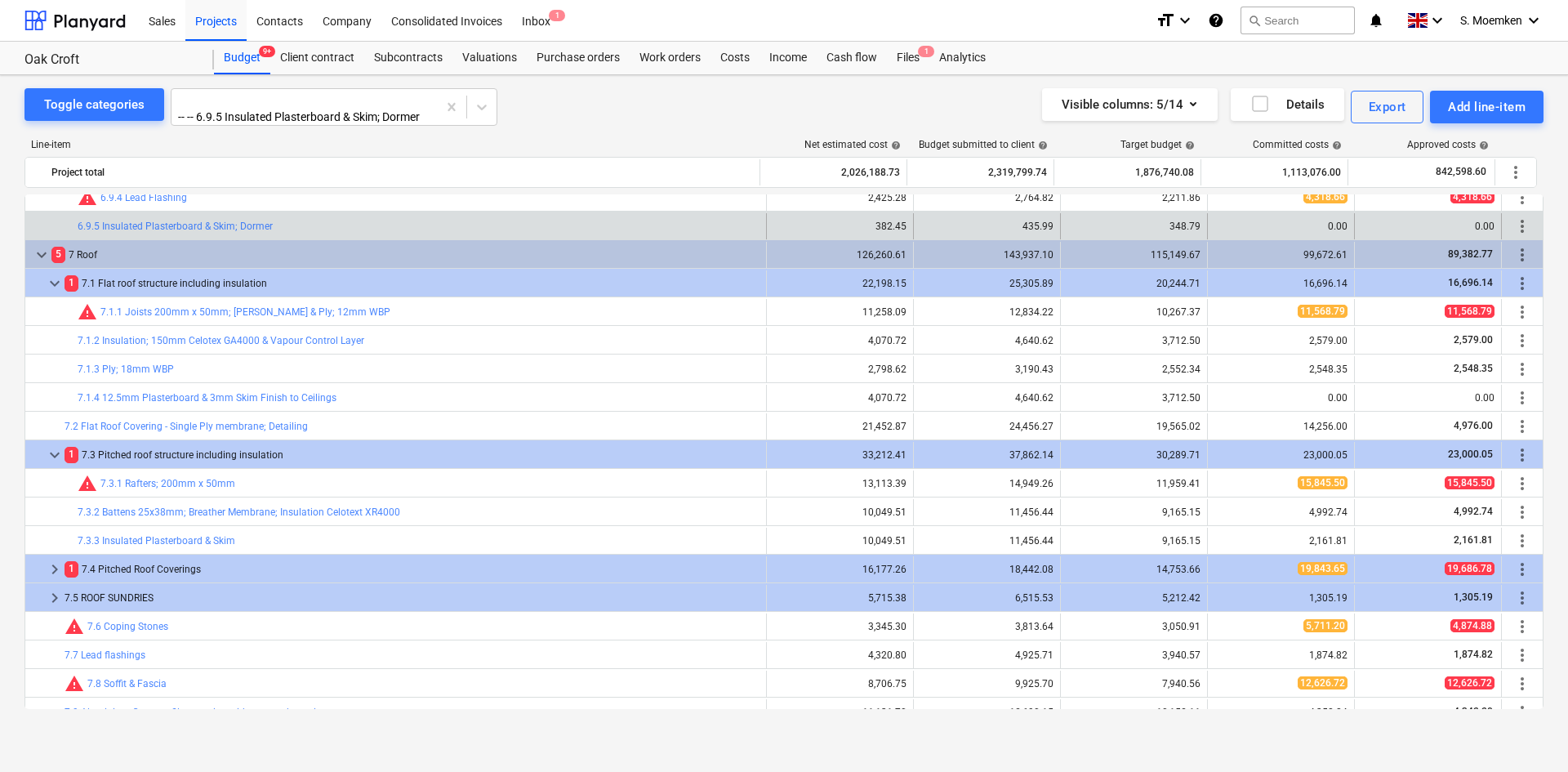
scroll to position [829, 0]
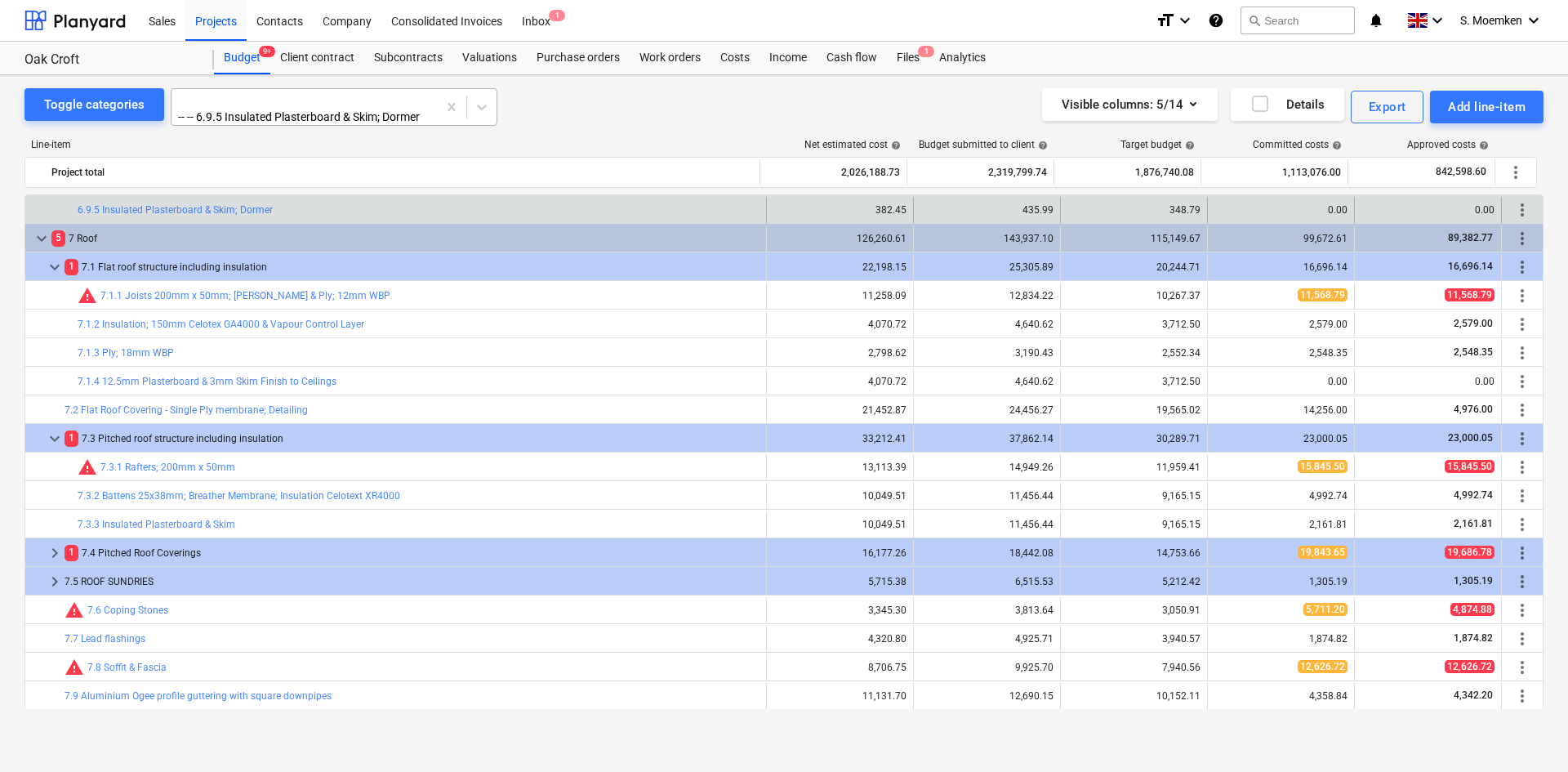
click at [286, 108] on div at bounding box center [304, 100] width 249 height 17
type input "prote"
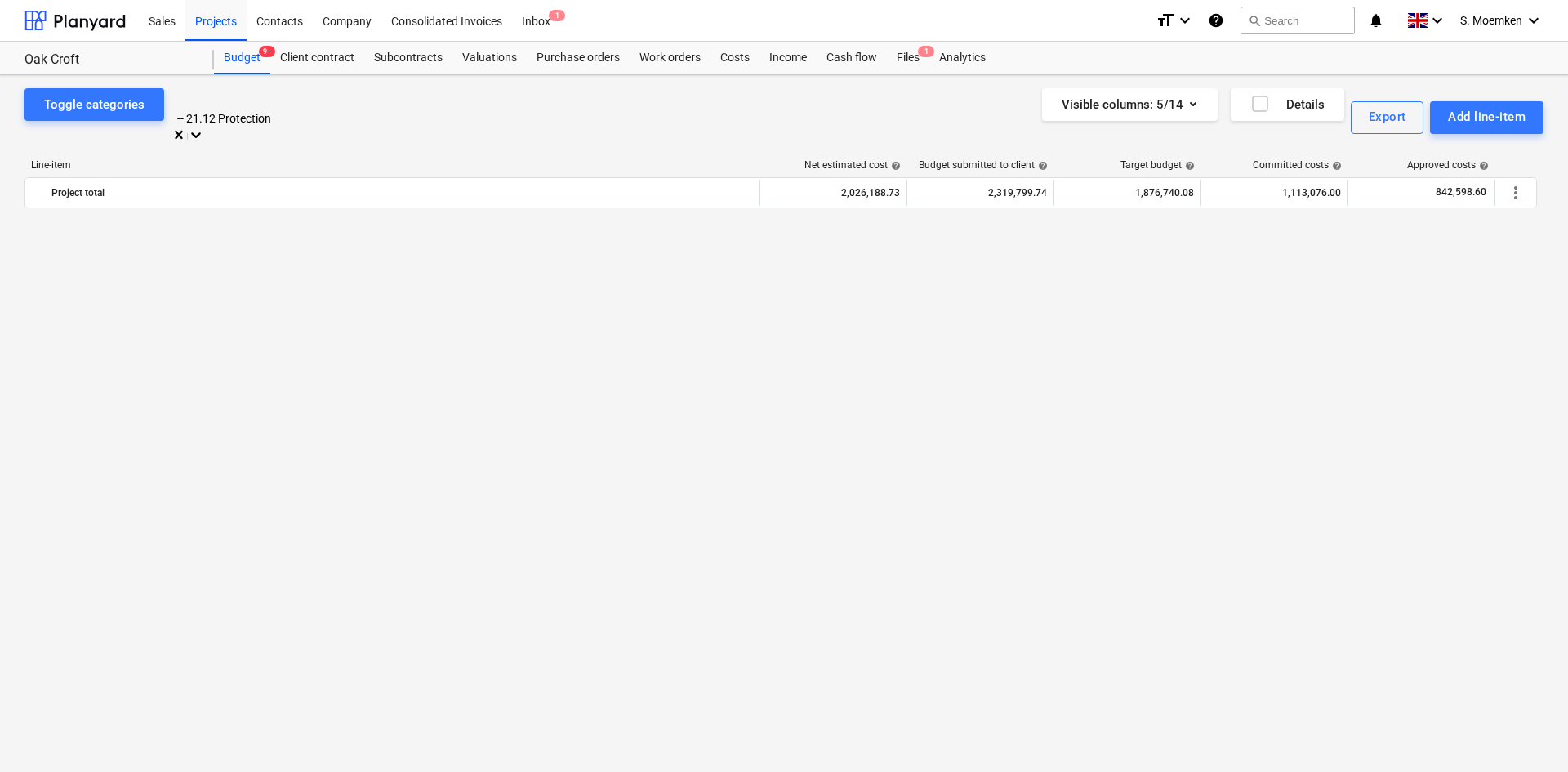
scroll to position [2172, 0]
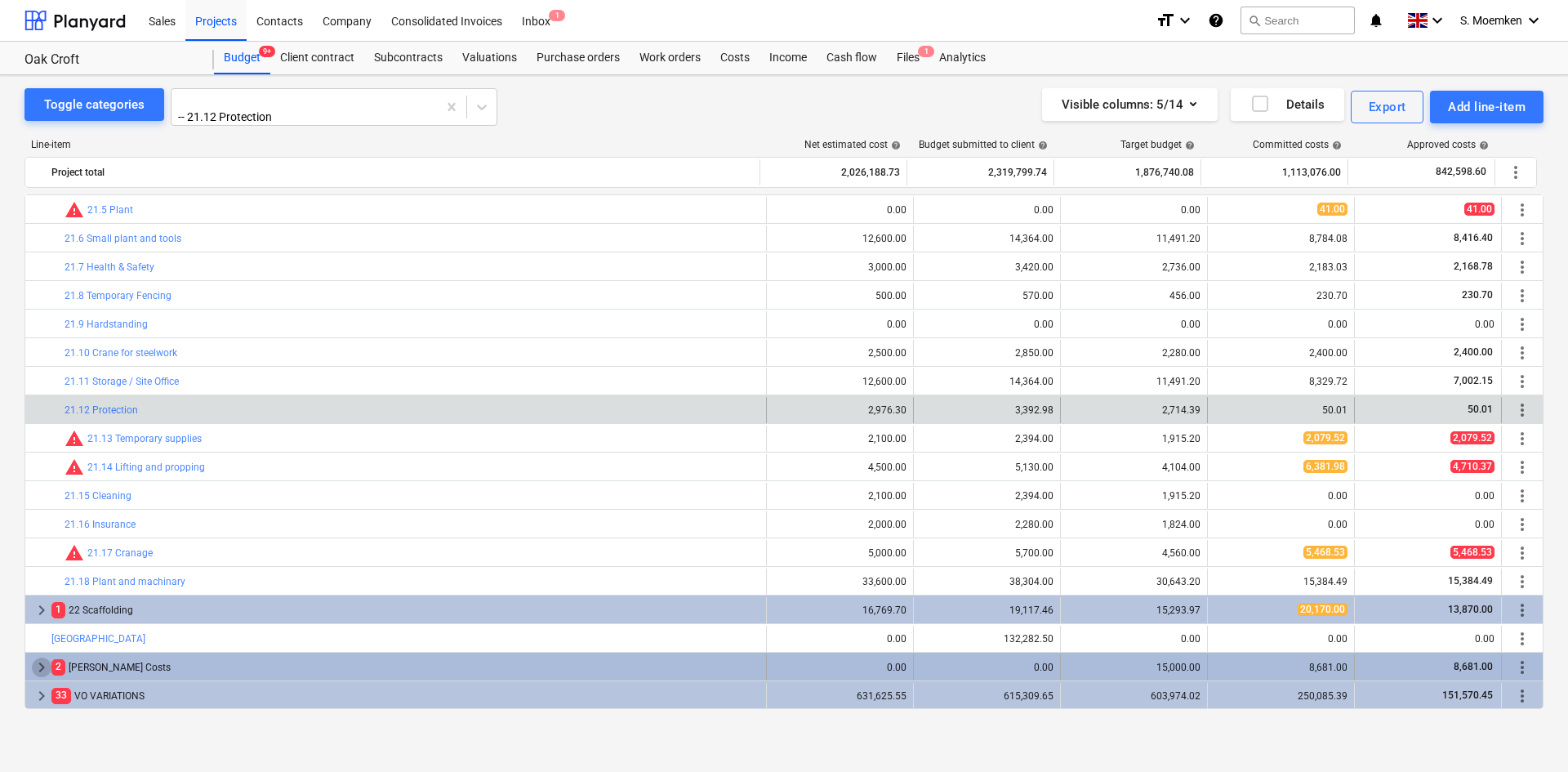
click at [42, 661] on span "keyboard_arrow_right" at bounding box center [41, 667] width 20 height 20
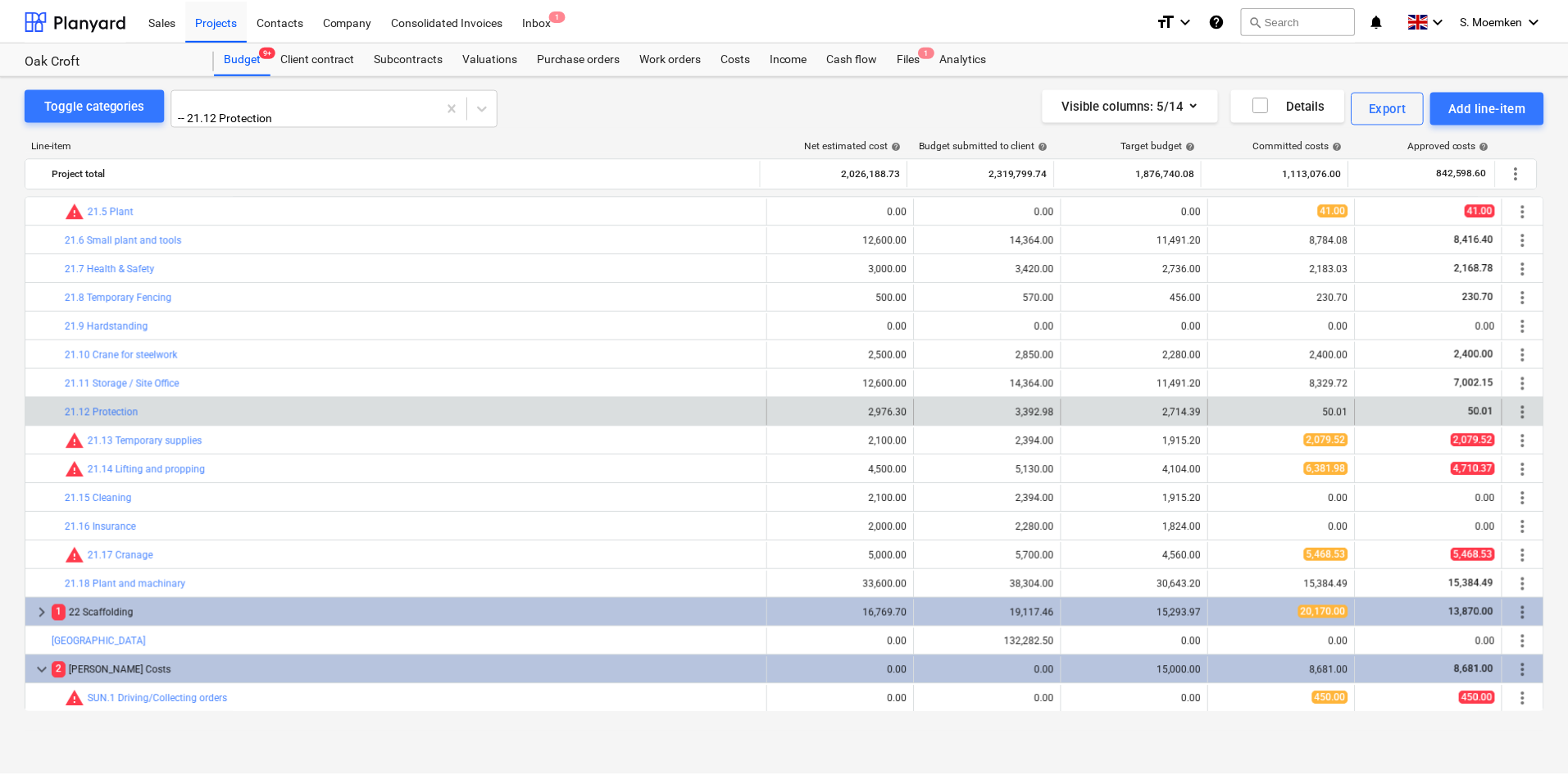
scroll to position [2353, 0]
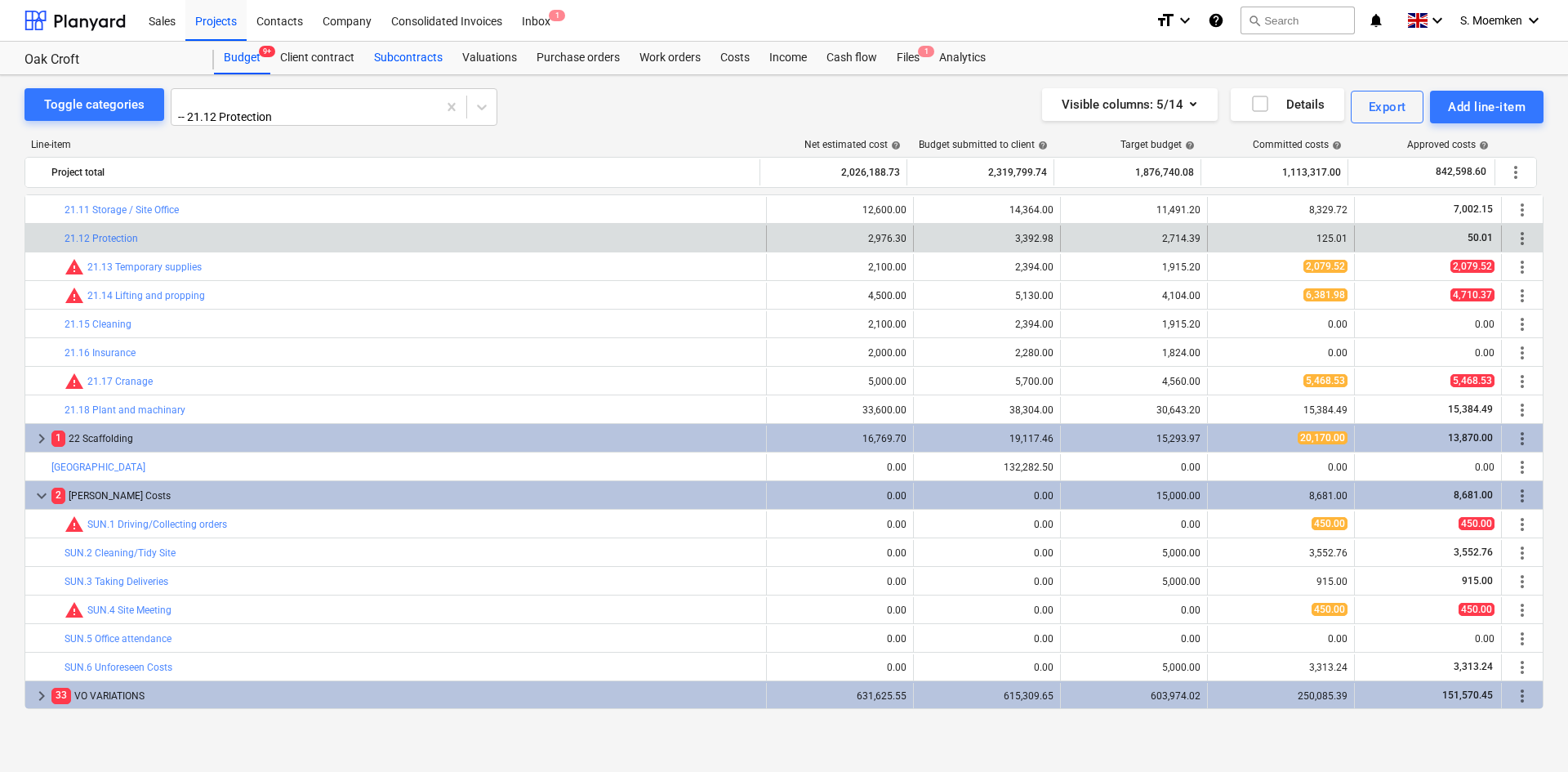
click at [386, 50] on div "Subcontracts" at bounding box center [408, 58] width 88 height 33
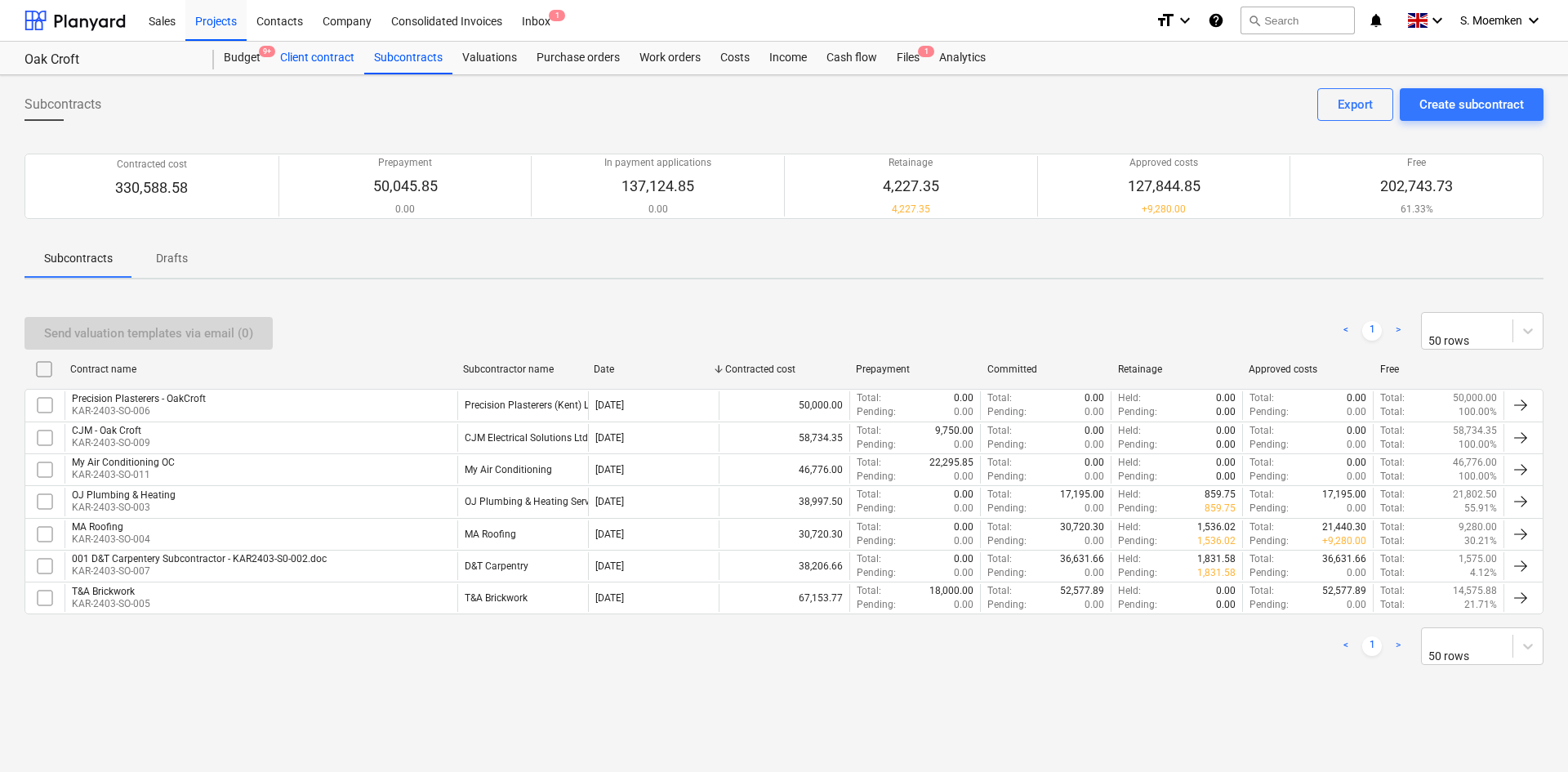
click at [328, 49] on div "Client contract" at bounding box center [317, 58] width 94 height 33
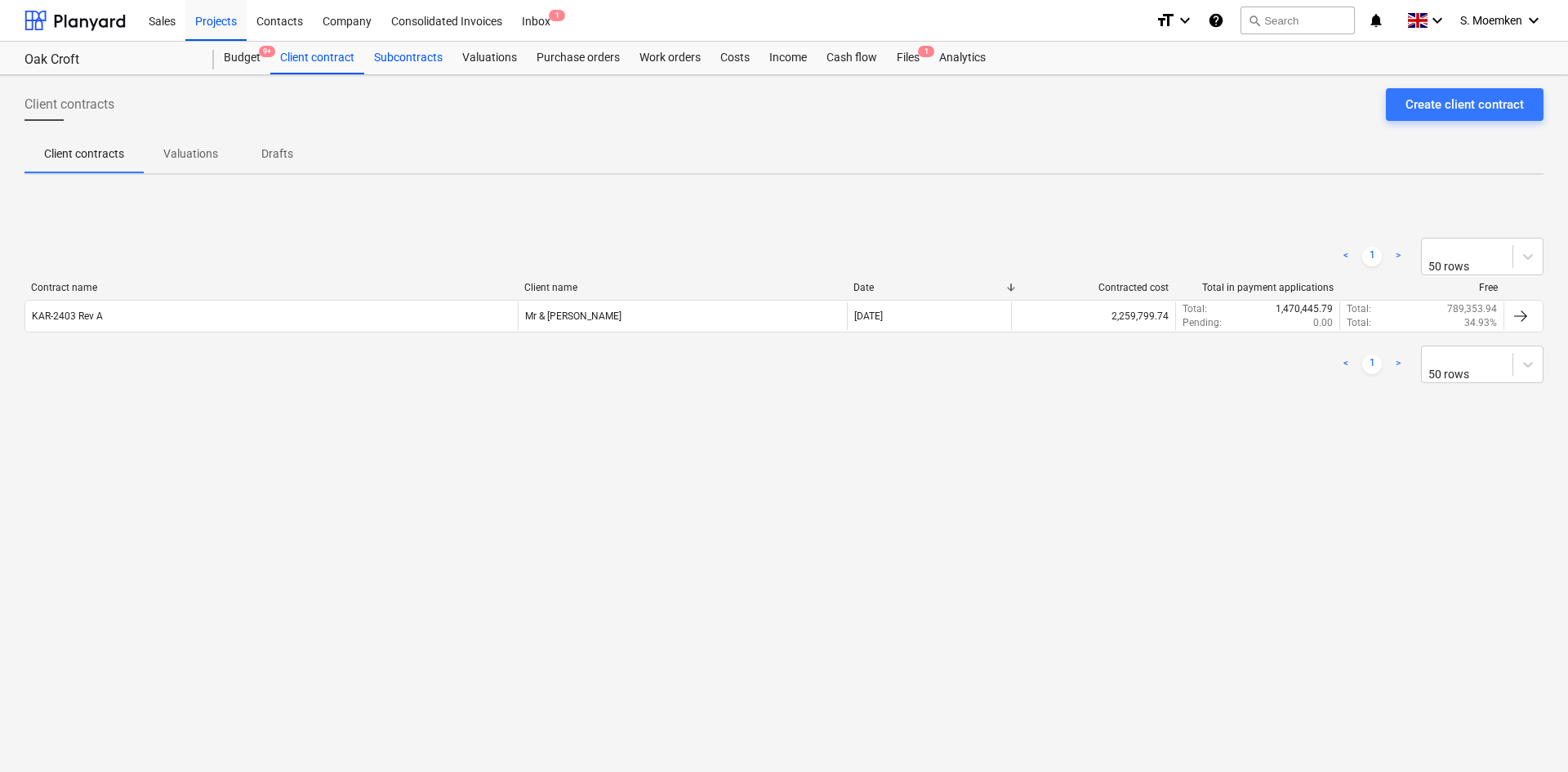
click at [419, 60] on div "Subcontracts" at bounding box center [408, 58] width 88 height 33
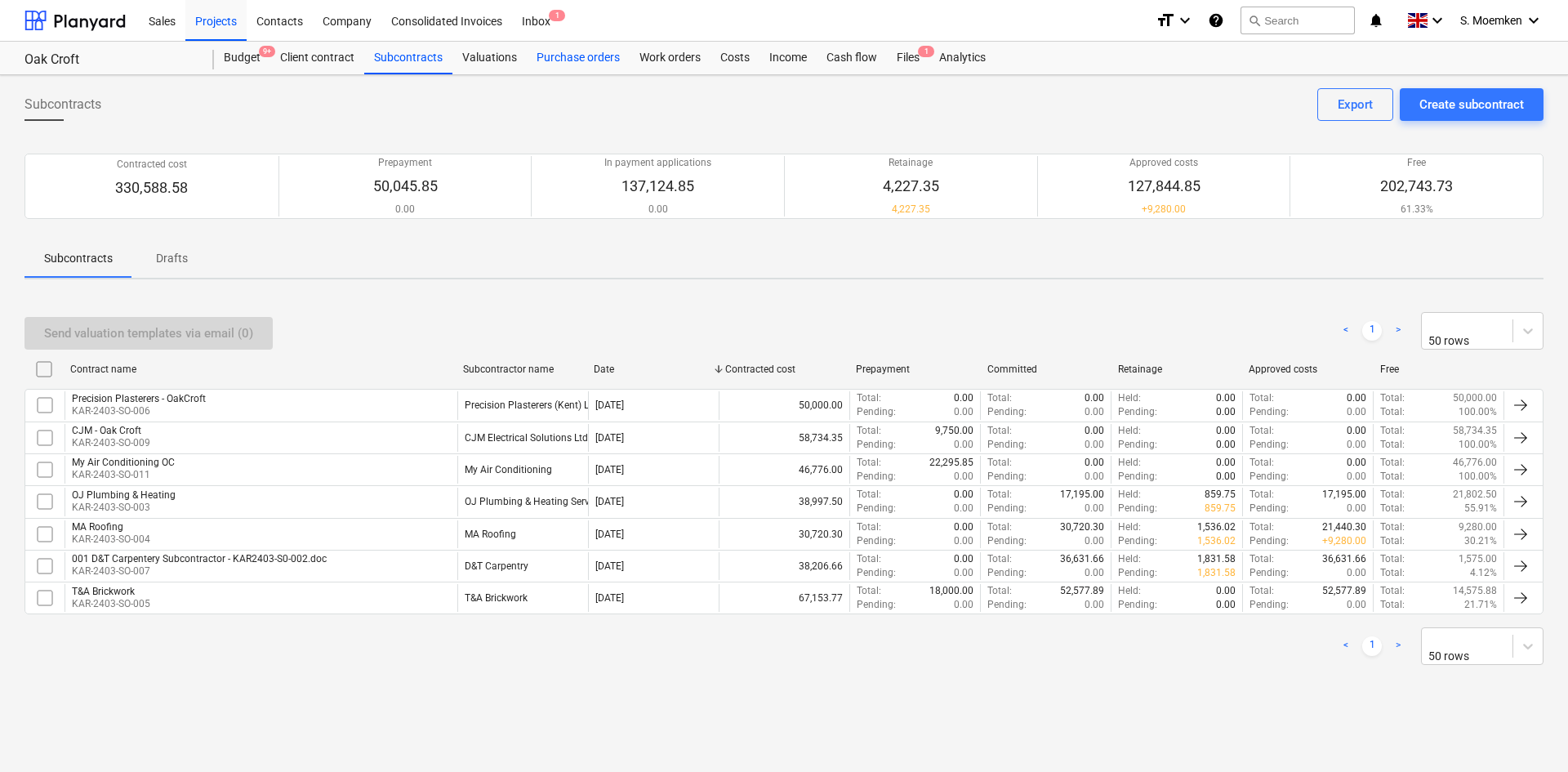
click at [567, 56] on div "Purchase orders" at bounding box center [578, 58] width 103 height 33
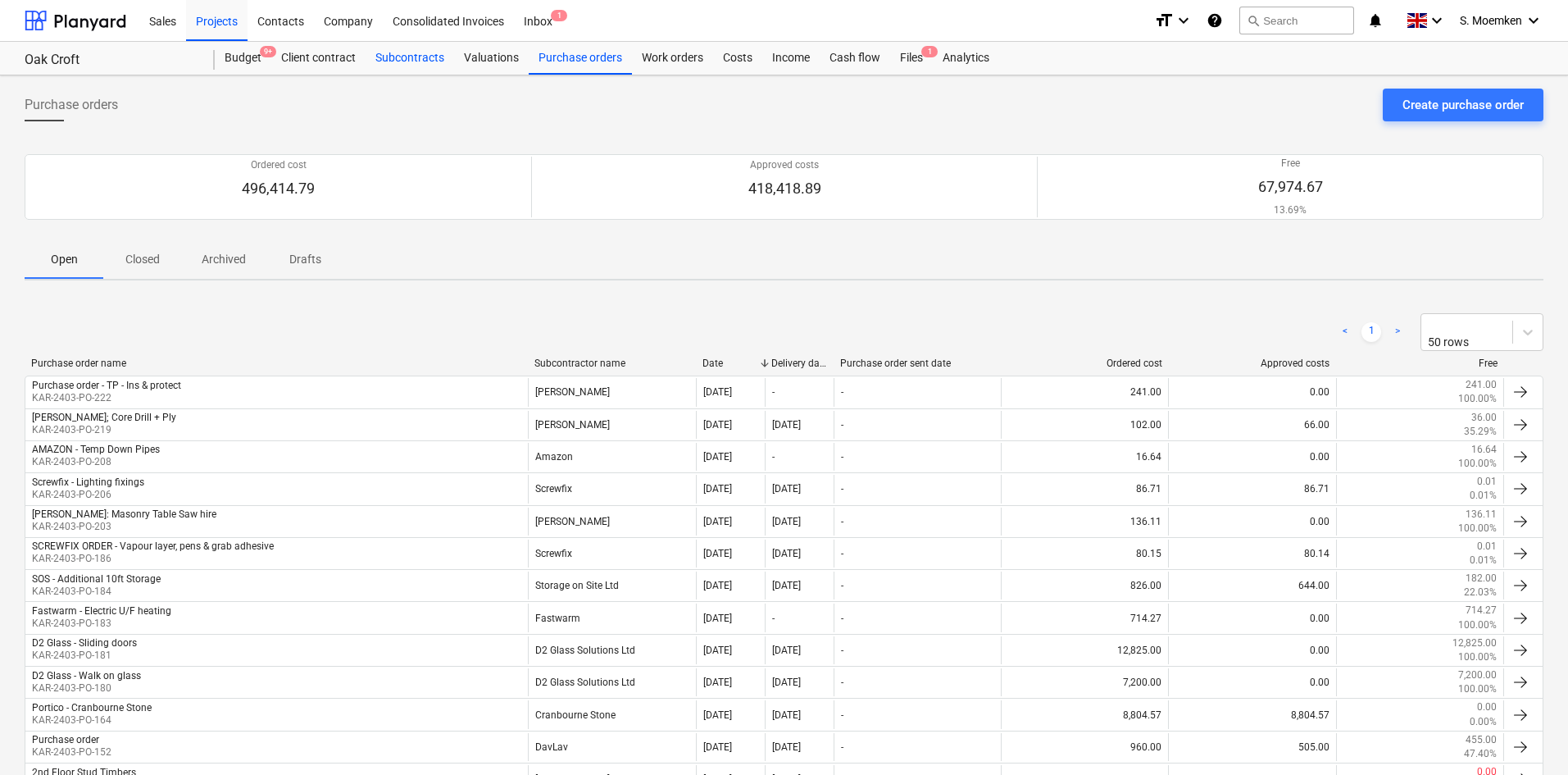
click at [420, 62] on div "Subcontracts" at bounding box center [410, 58] width 89 height 33
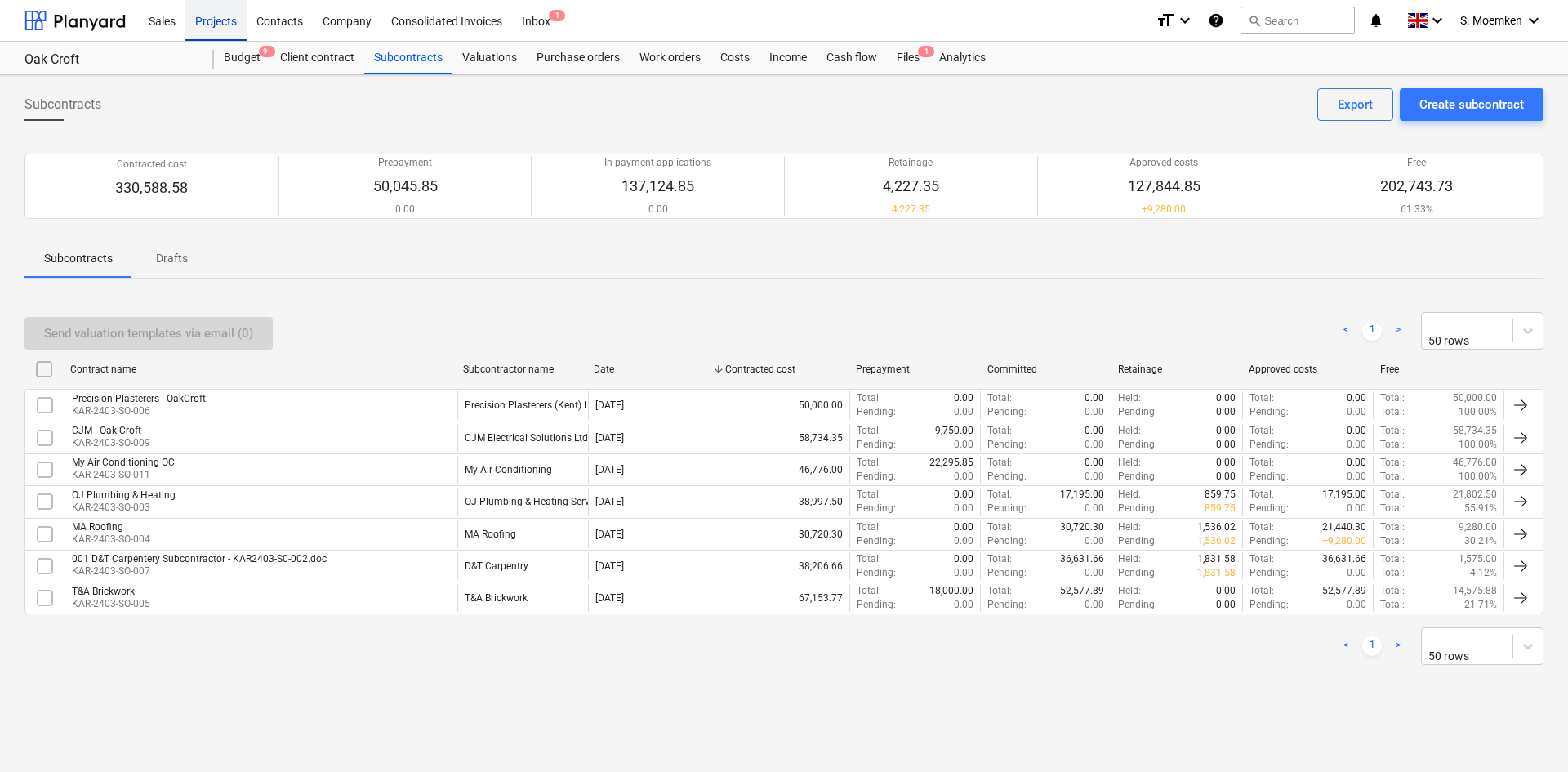
click at [218, 12] on div "Projects" at bounding box center [216, 20] width 61 height 42
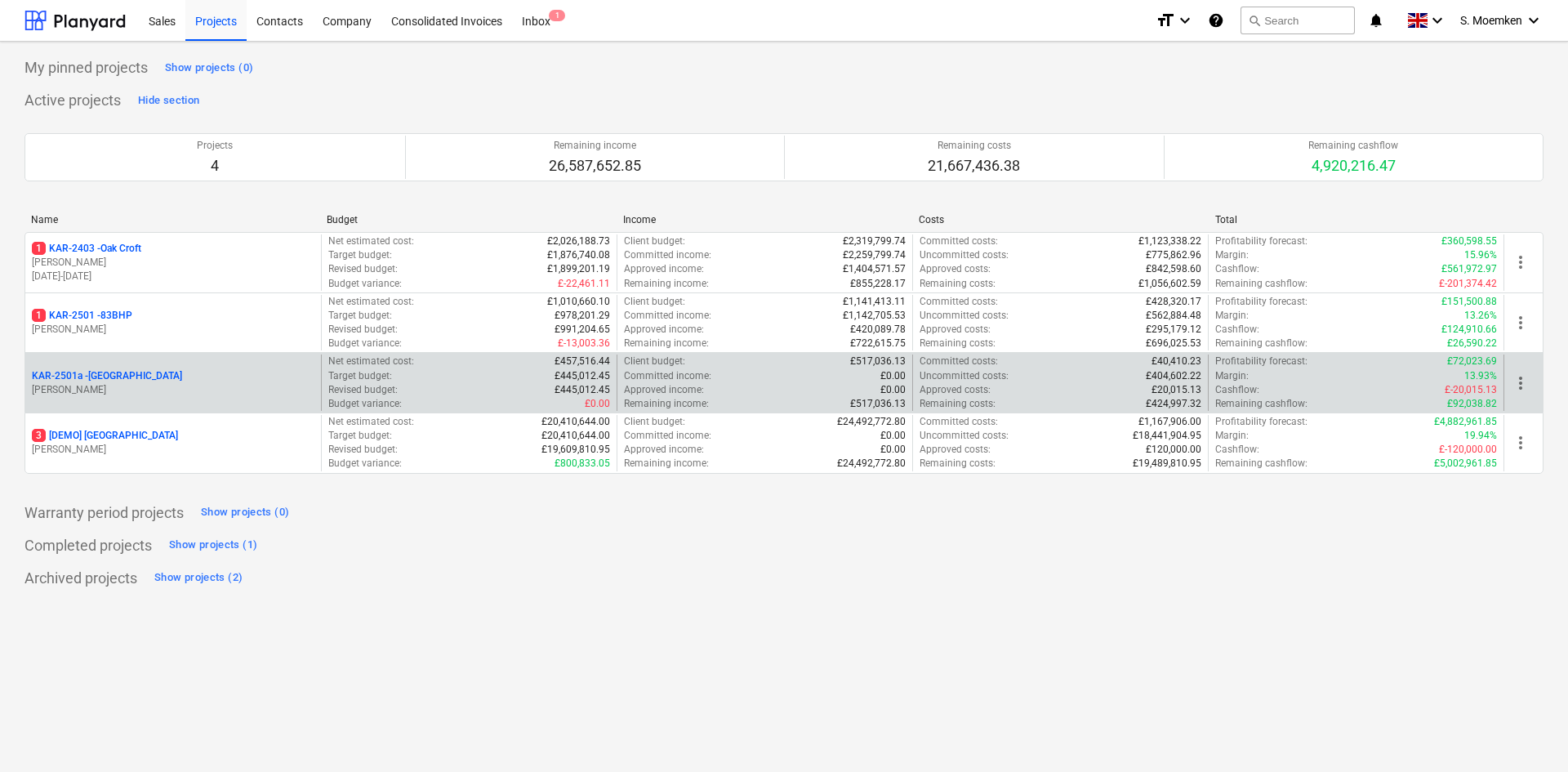
click at [193, 383] on p "G. Eastwood" at bounding box center [173, 390] width 283 height 14
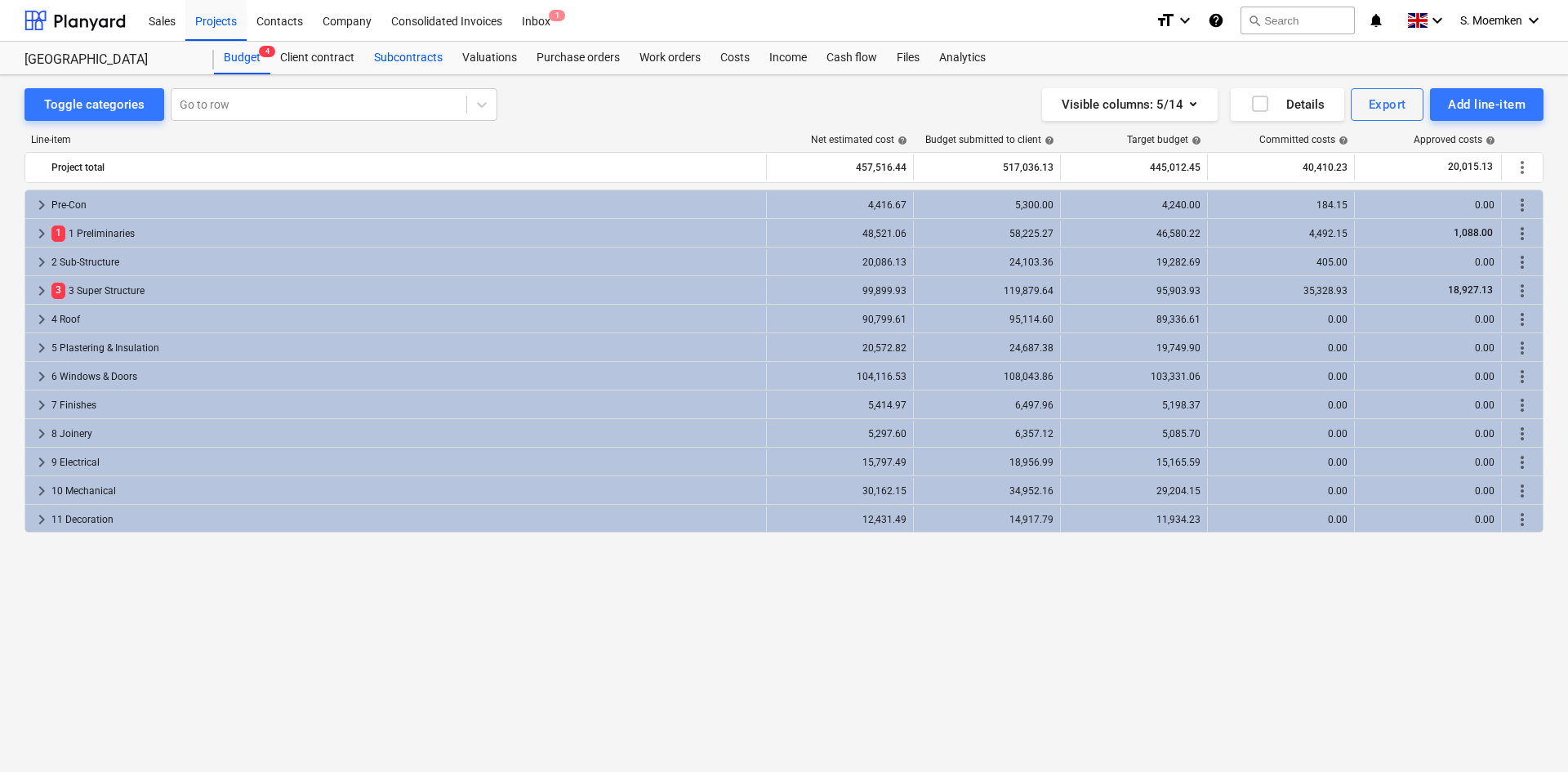
click at [428, 54] on div "Subcontracts" at bounding box center [408, 58] width 88 height 33
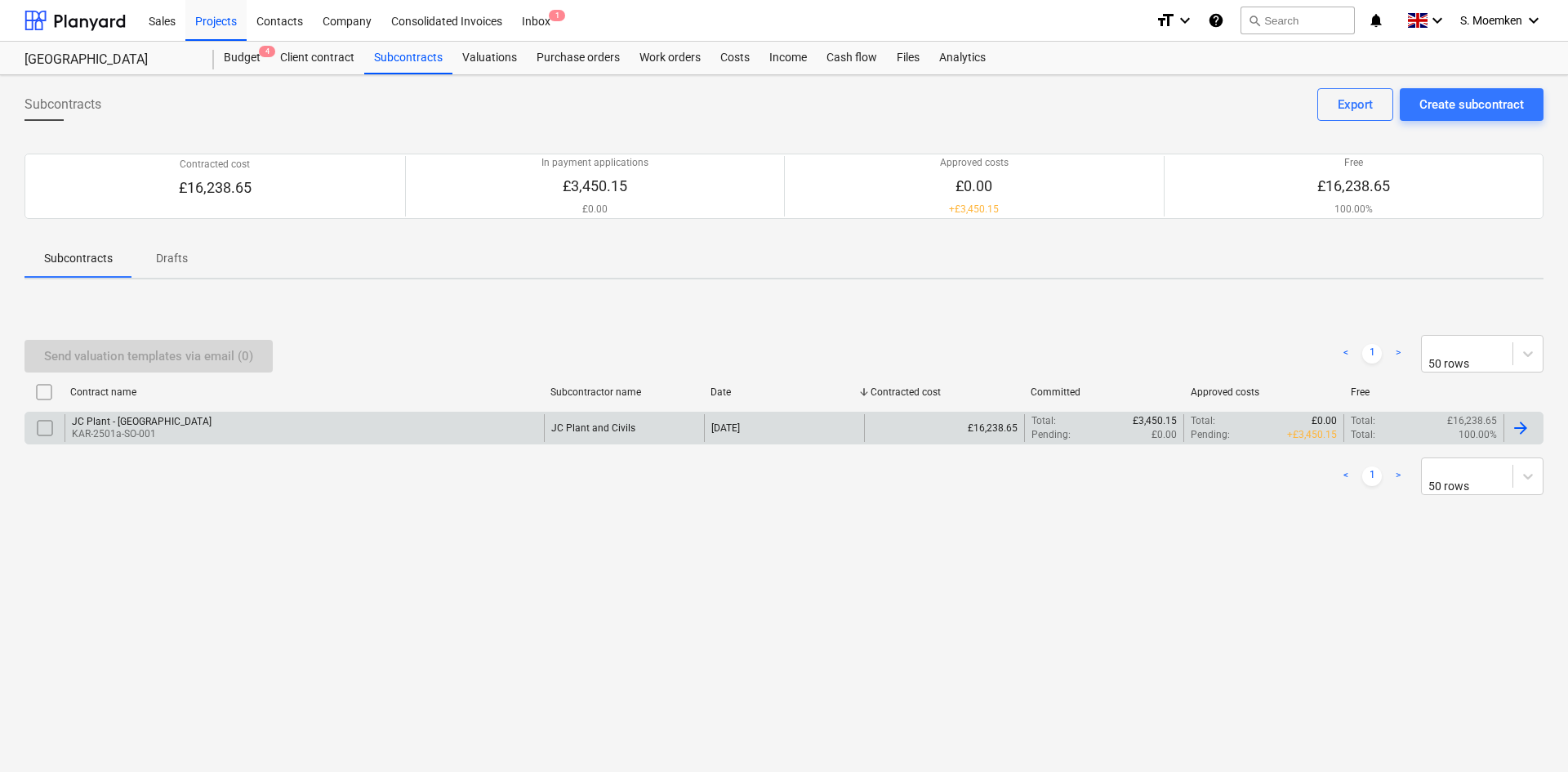
click at [257, 427] on div "JC Plant - Little Barn Field KAR-2501a-SO-001" at bounding box center [303, 428] width 479 height 28
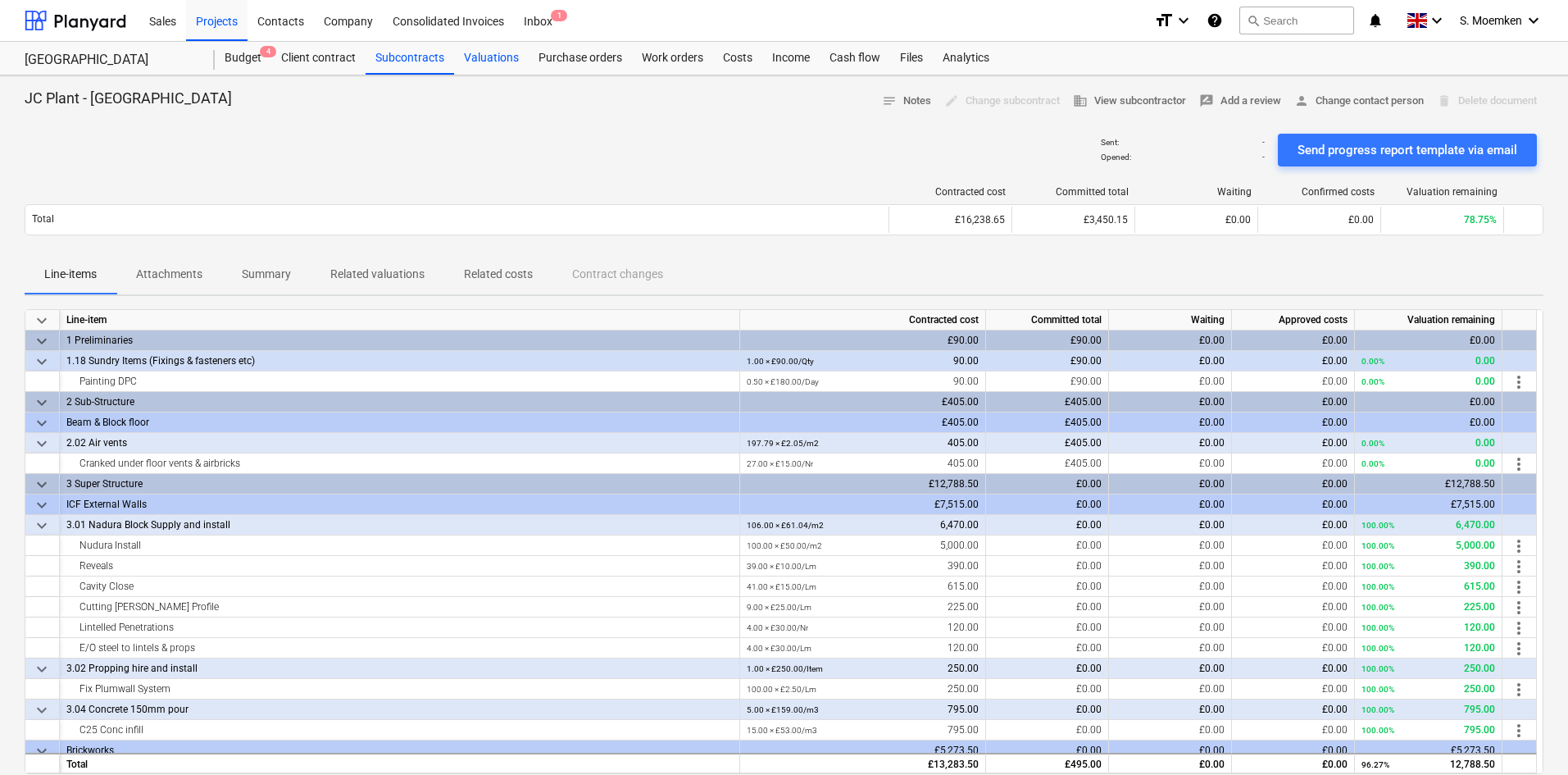
click at [487, 57] on div "Valuations" at bounding box center [491, 58] width 75 height 33
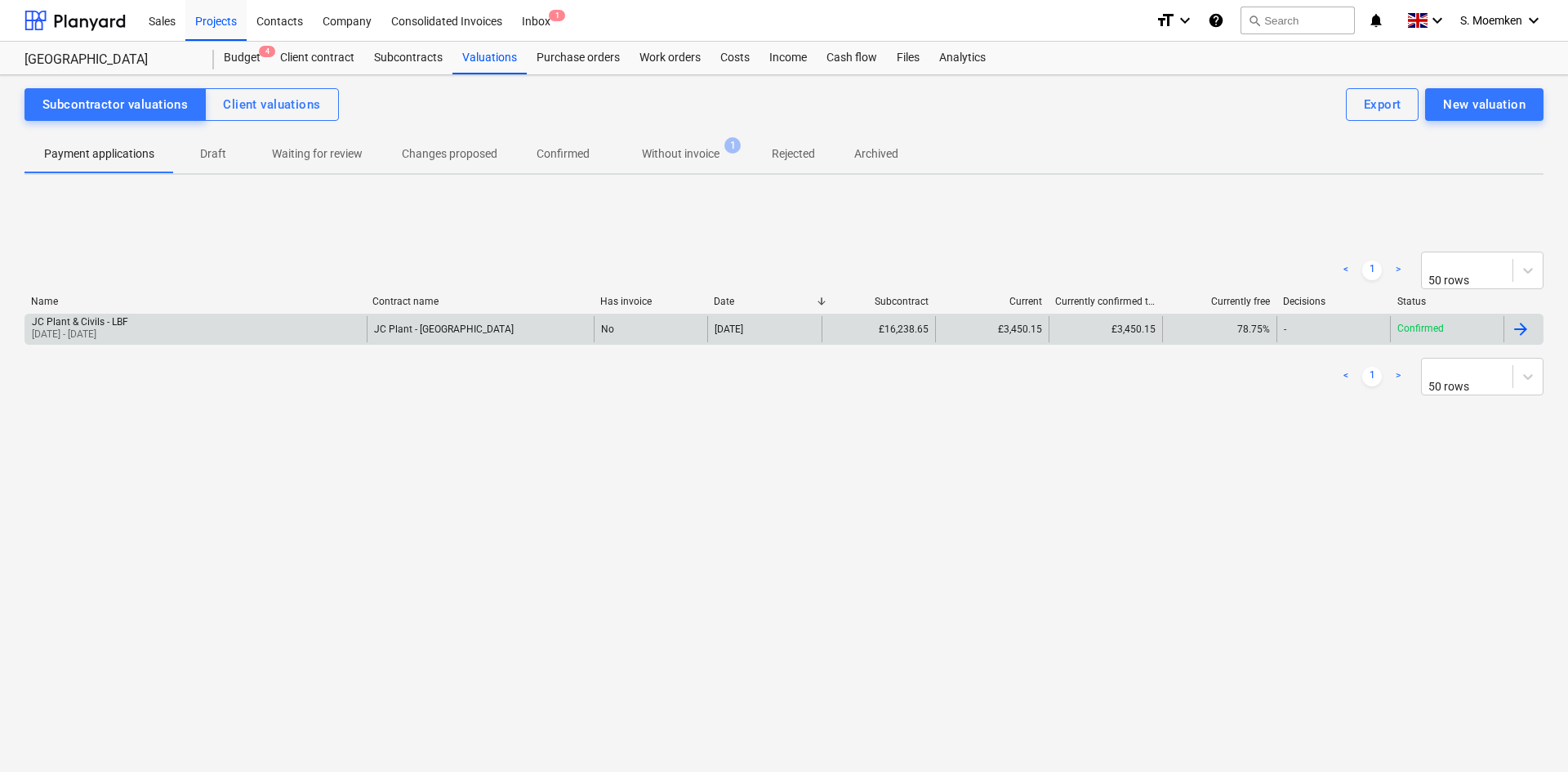
click at [497, 324] on div "JC Plant - Little Barn Field" at bounding box center [480, 329] width 227 height 26
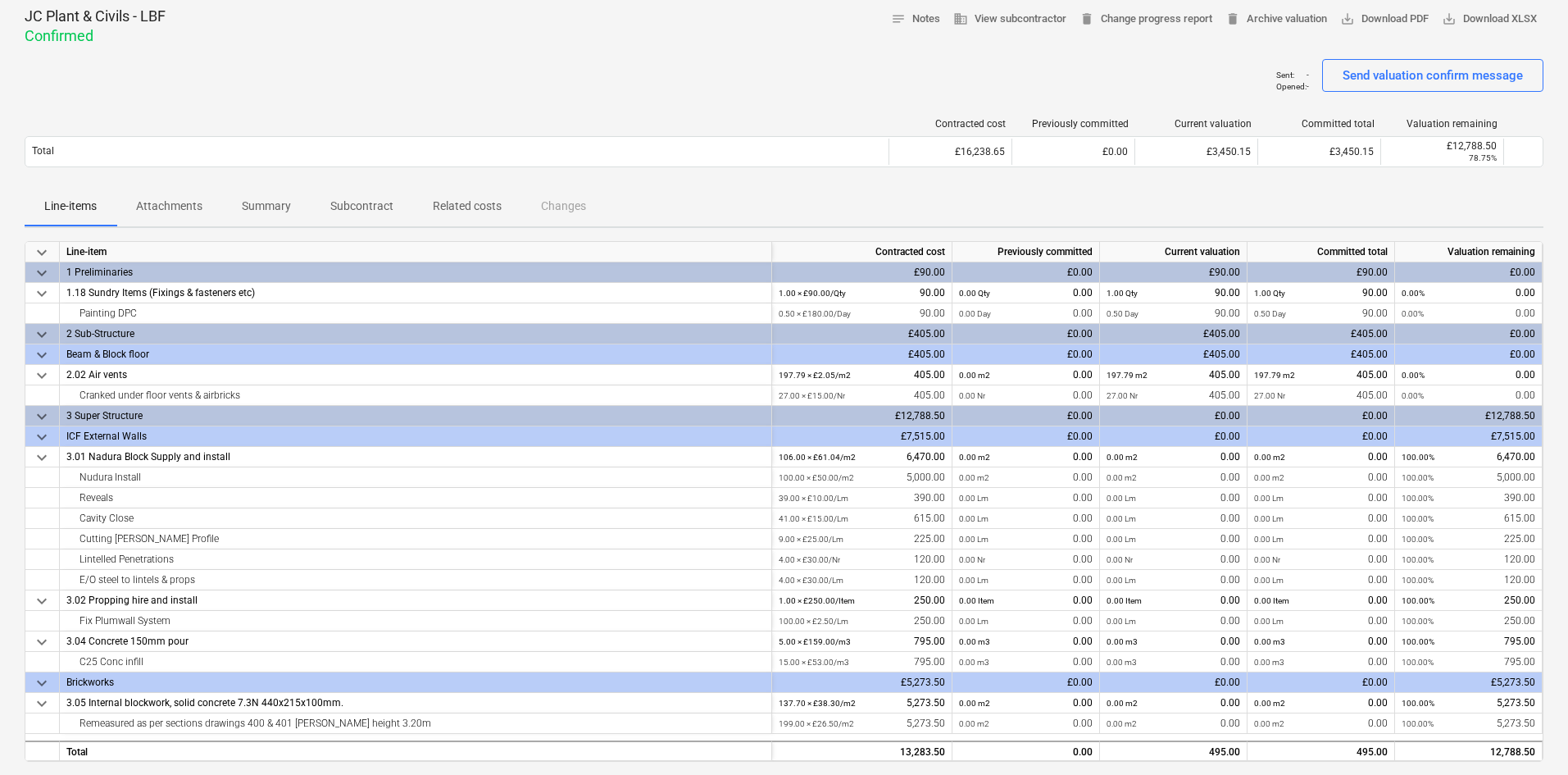
scroll to position [164, 0]
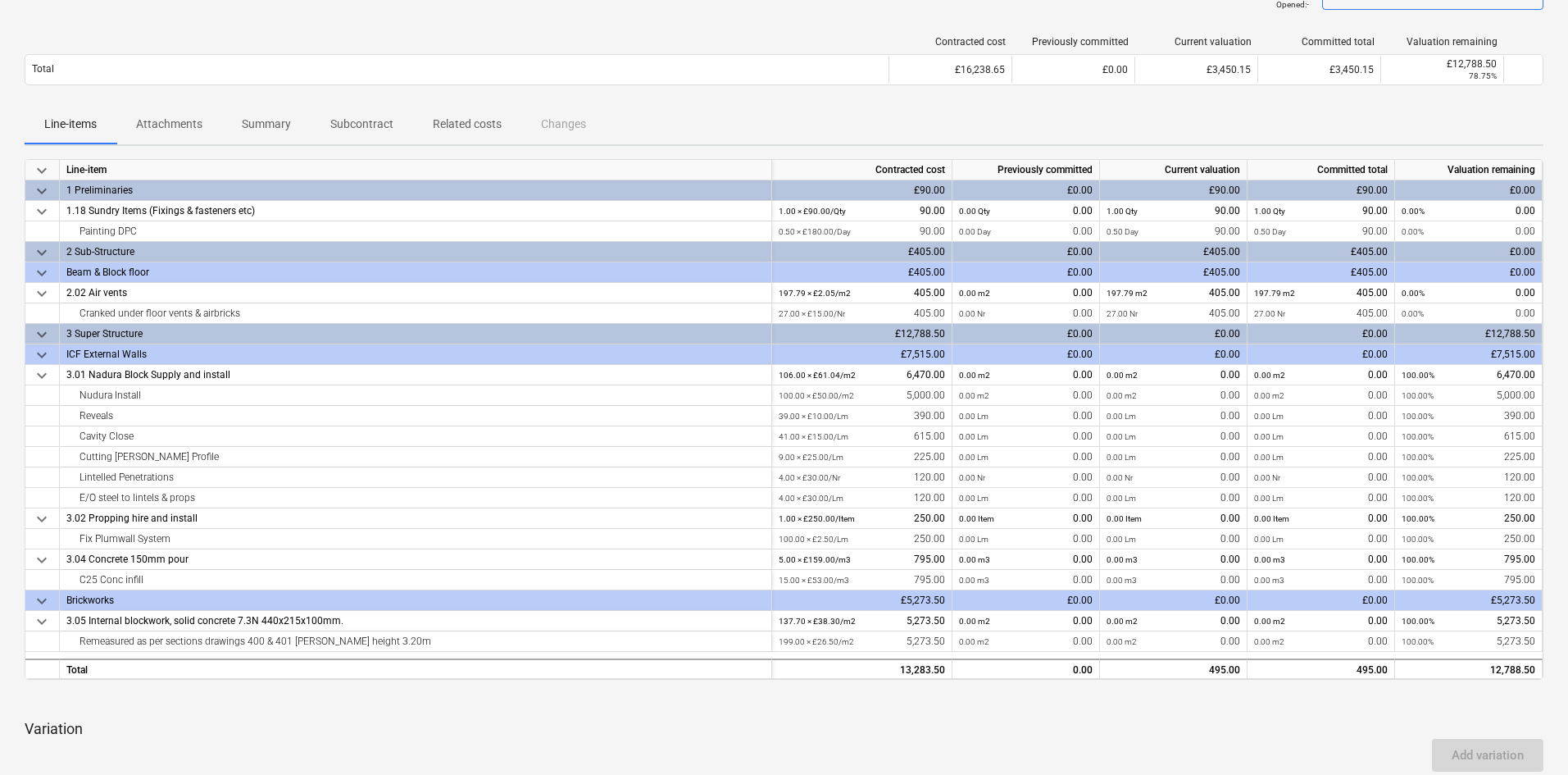
click at [580, 24] on div "Contracted cost Previously committed Current valuation Committed total Valuatio…" at bounding box center [783, 64] width 1519 height 82
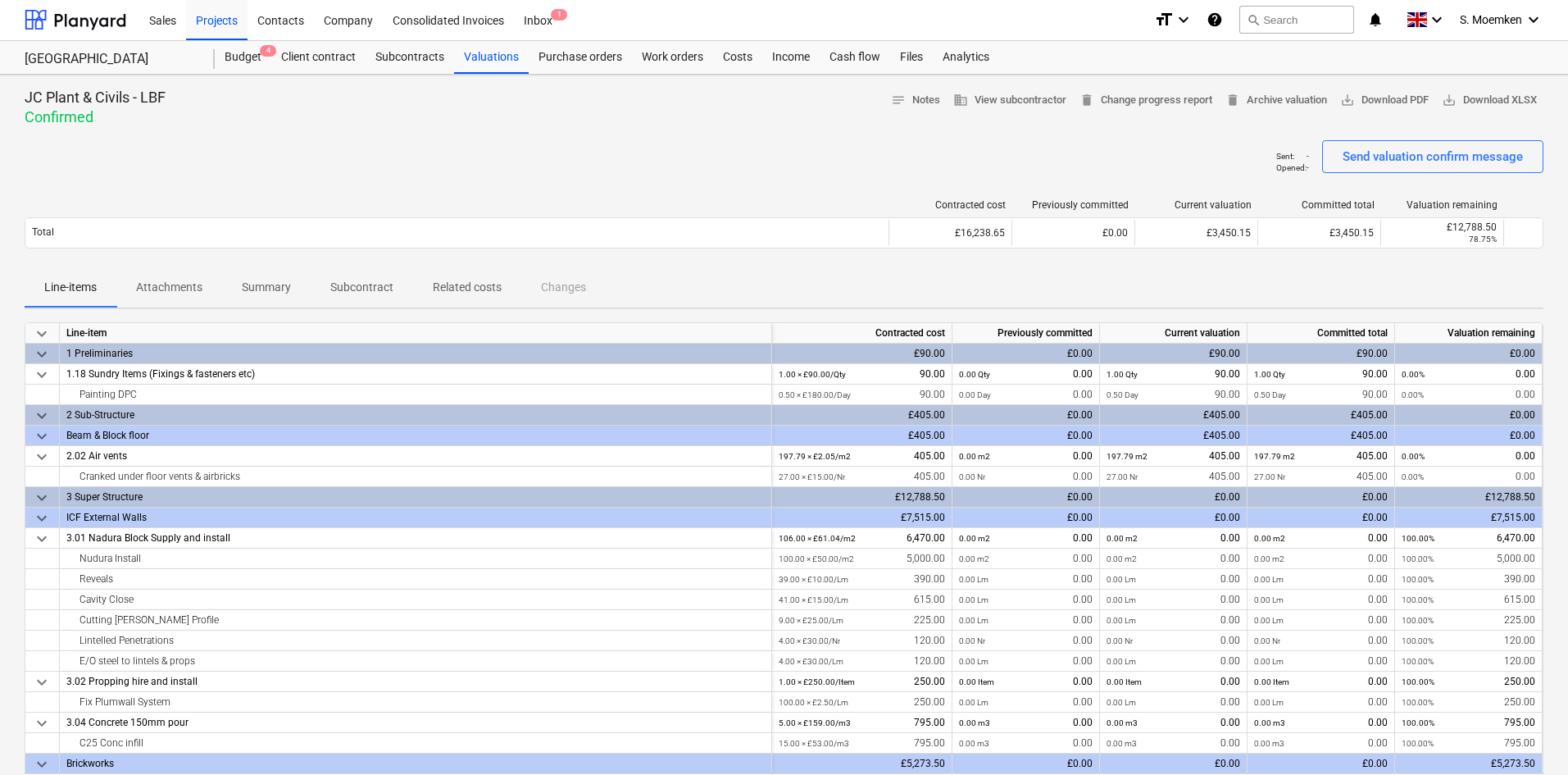
scroll to position [0, 0]
click at [734, 55] on div "Costs" at bounding box center [737, 58] width 49 height 33
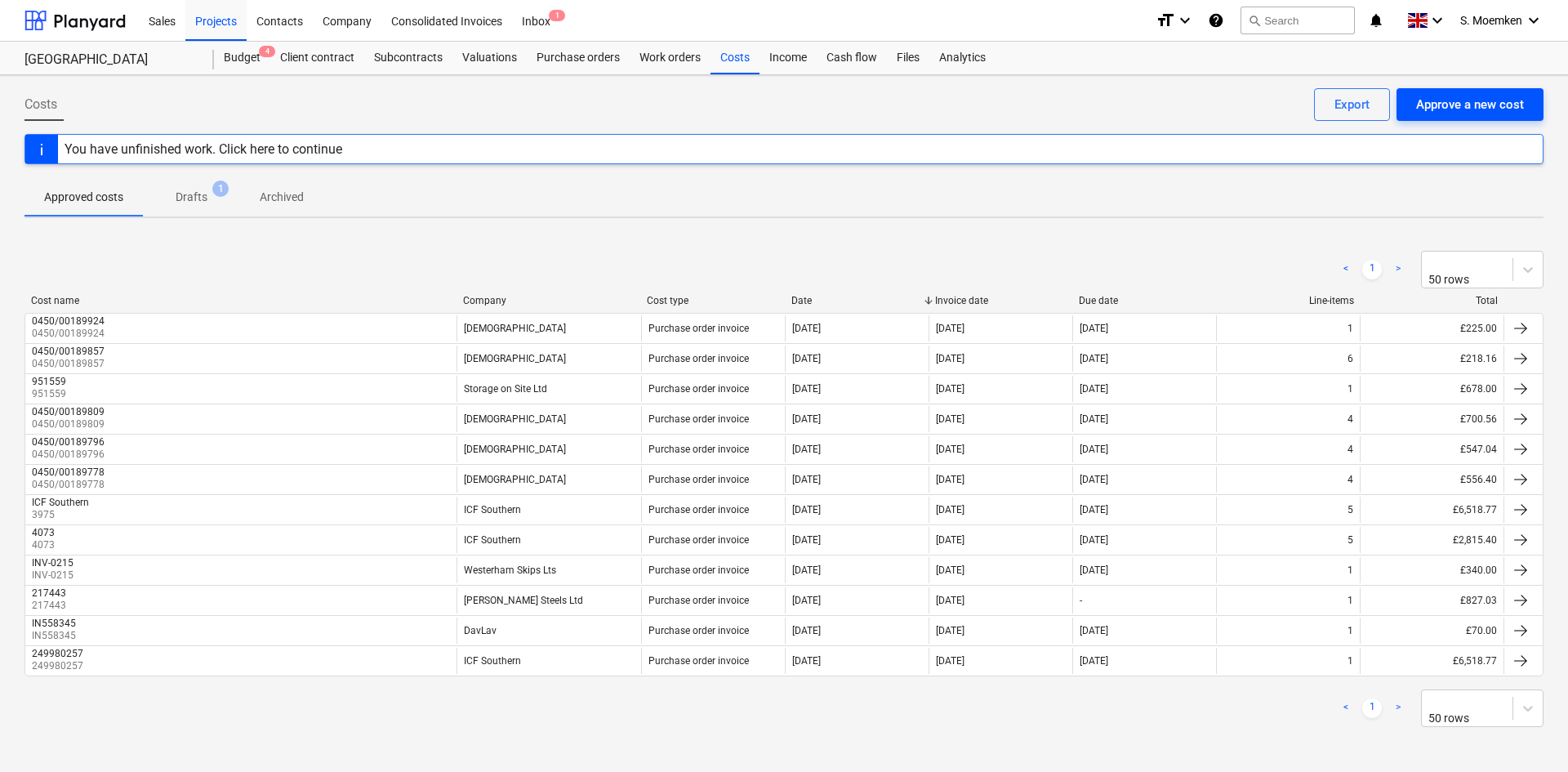
click at [1475, 104] on div "Approve a new cost" at bounding box center [1469, 104] width 108 height 21
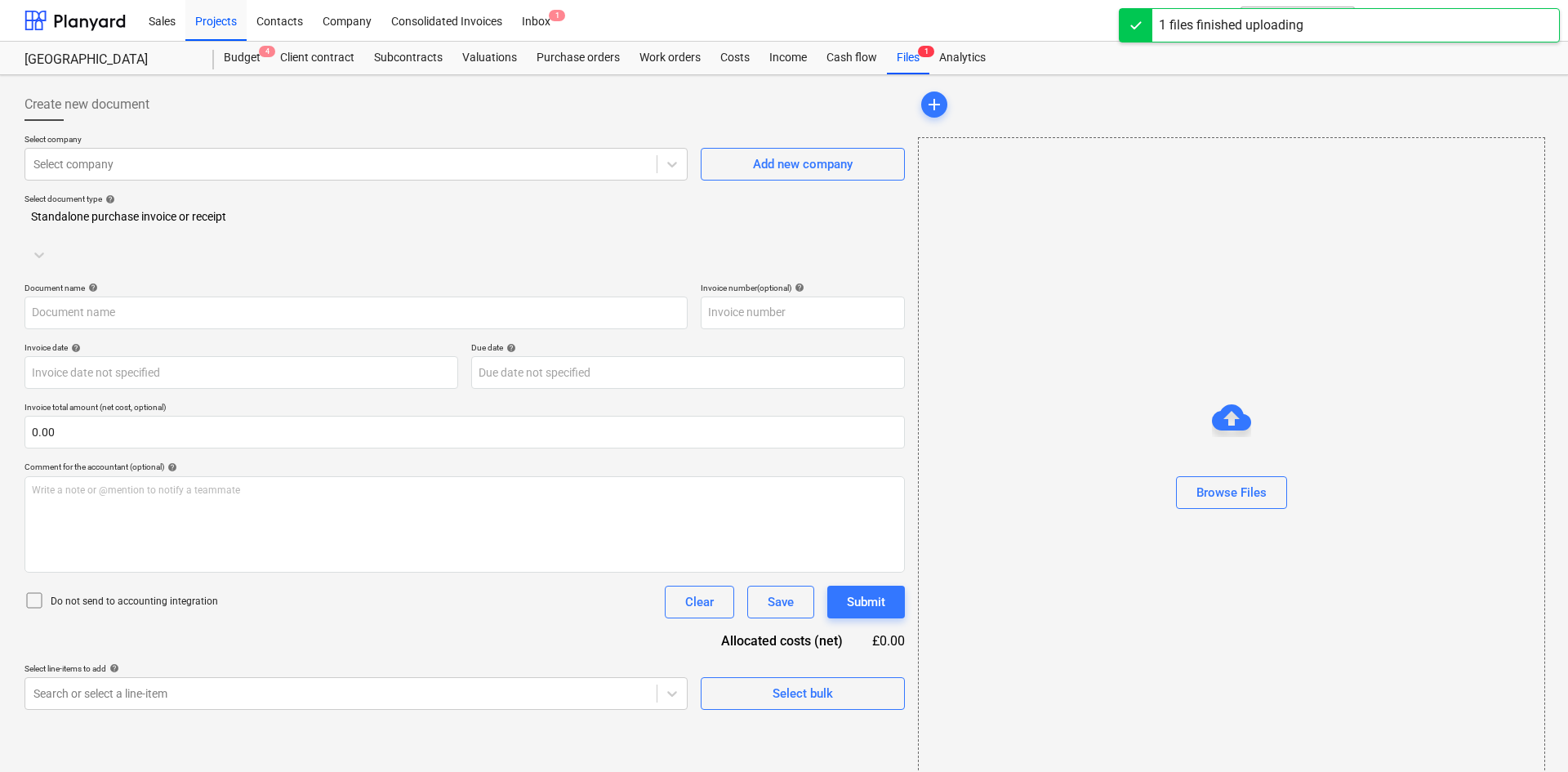
type input "Q5804.3 - JC Plant and Civils Ltd - Val 1 - Little Barn Field Crockenhill- 26.0…"
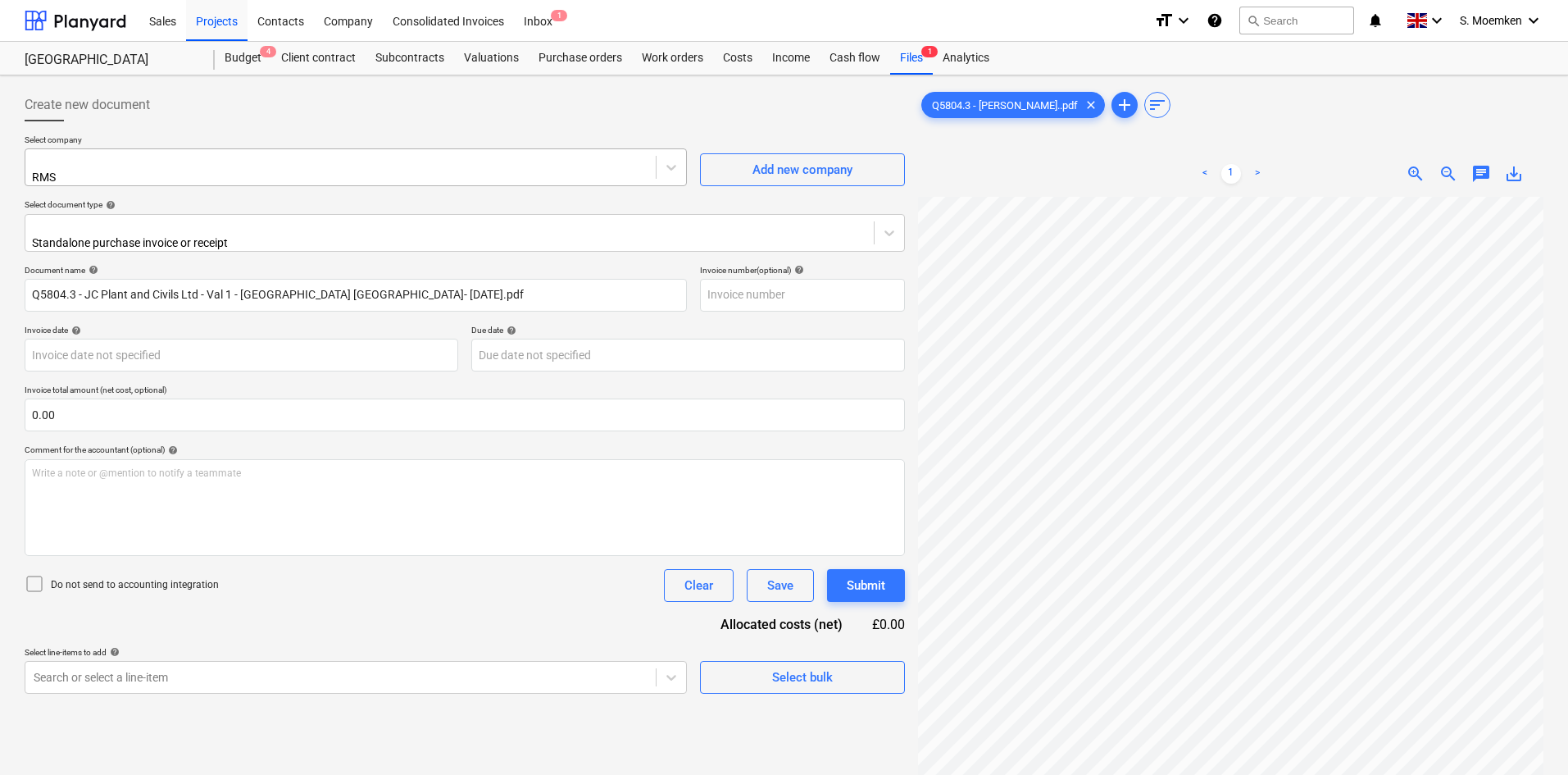
click at [311, 166] on div at bounding box center [341, 161] width 614 height 17
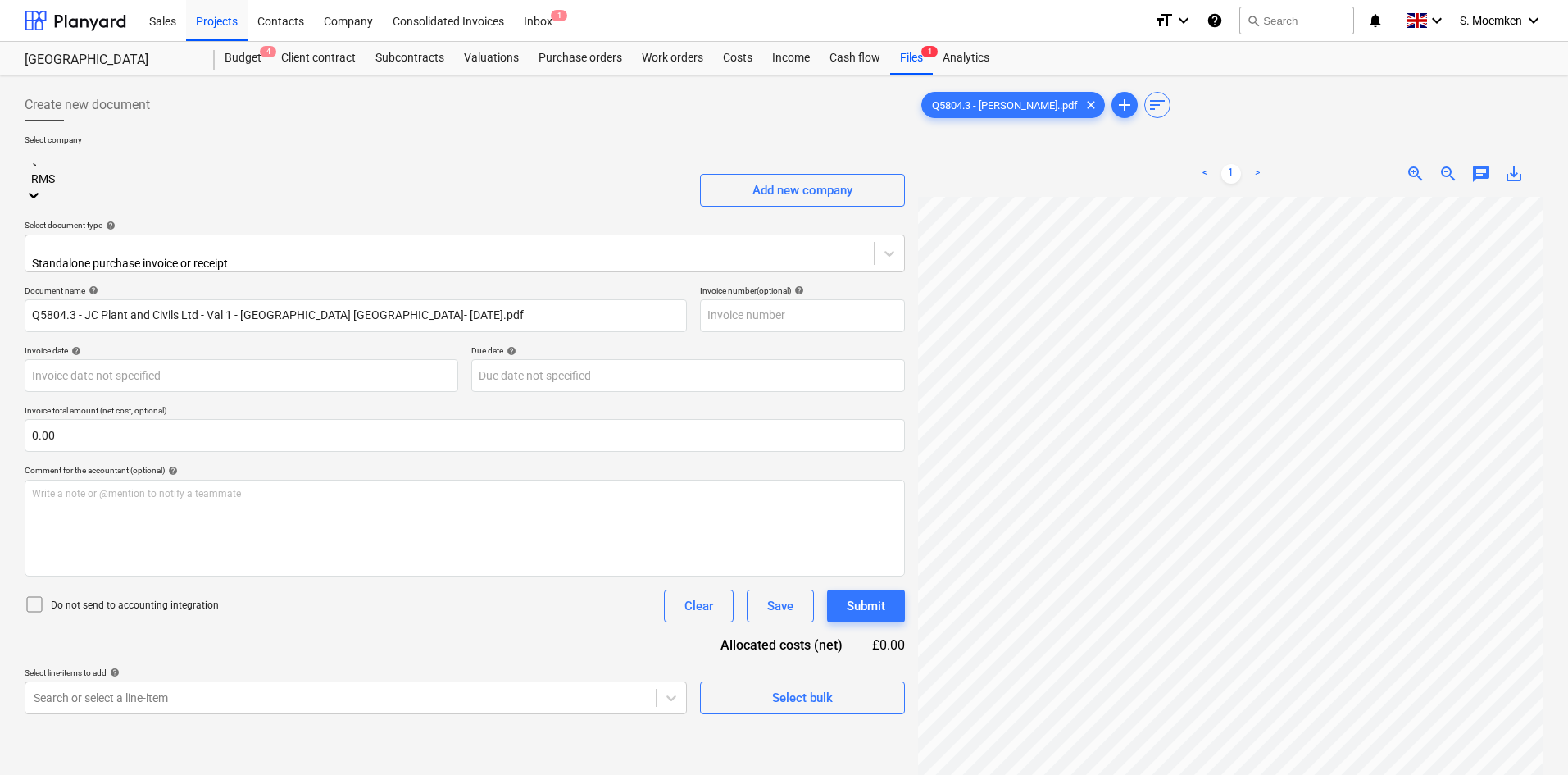
scroll to position [443, 0]
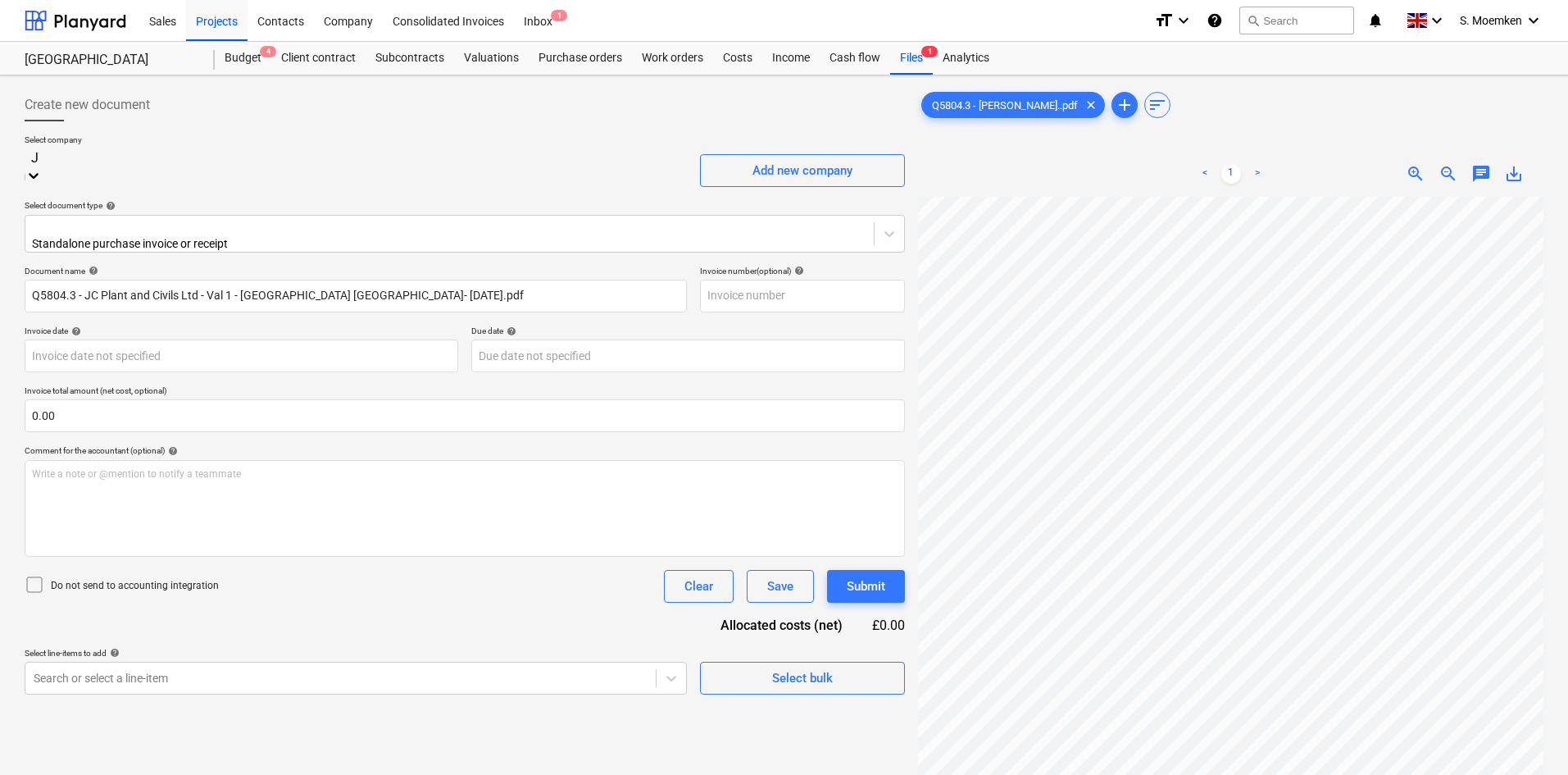
type input "JC"
click at [280, 774] on div "JC Plant and Civils" at bounding box center [784, 782] width 1568 height 13
click at [370, 228] on div at bounding box center [449, 227] width 832 height 17
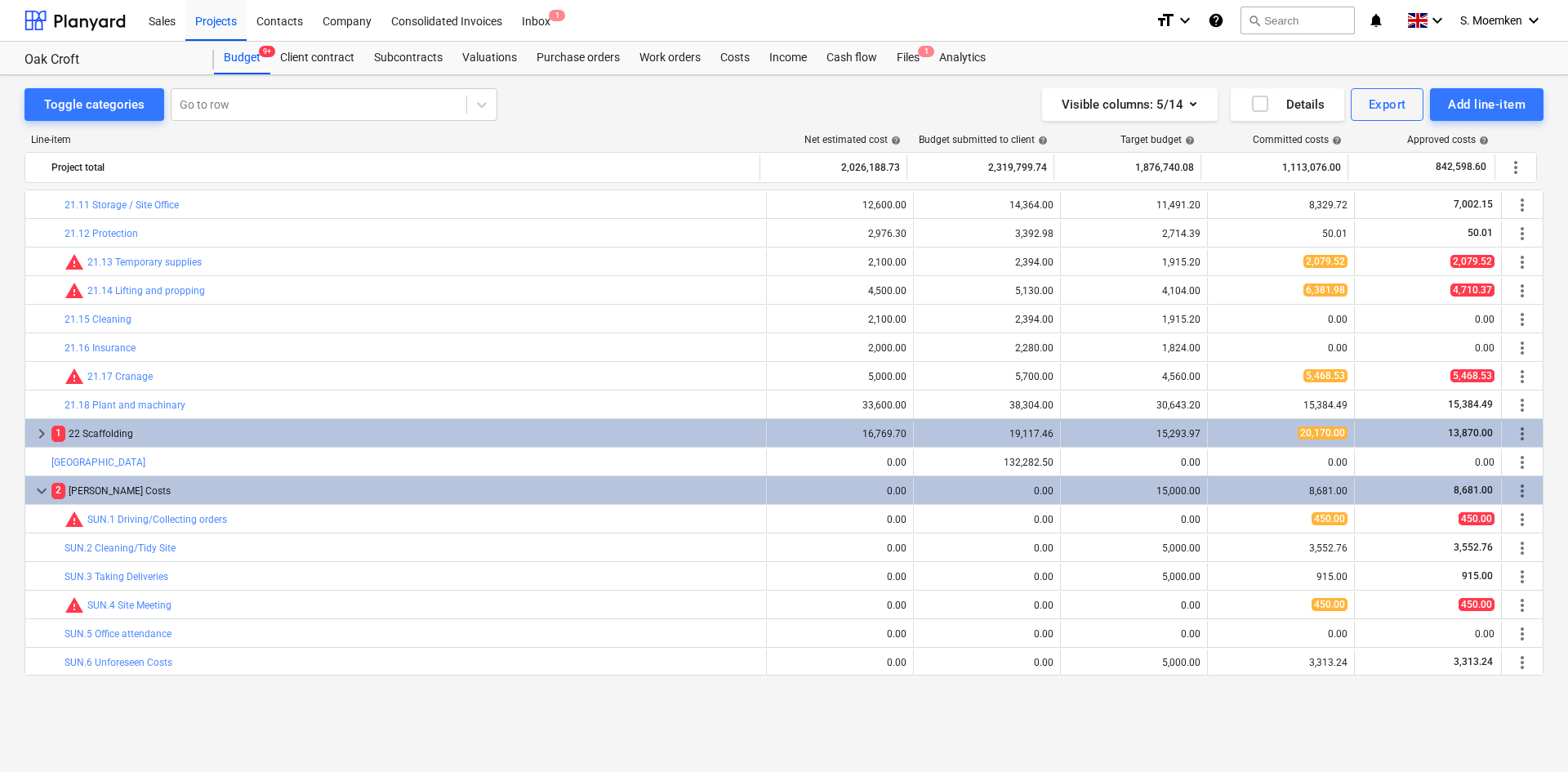
scroll to position [2262, 0]
